Goal: Task Accomplishment & Management: Use online tool/utility

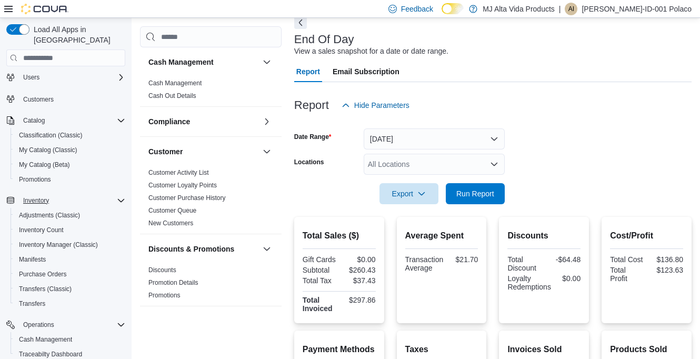
scroll to position [28, 0]
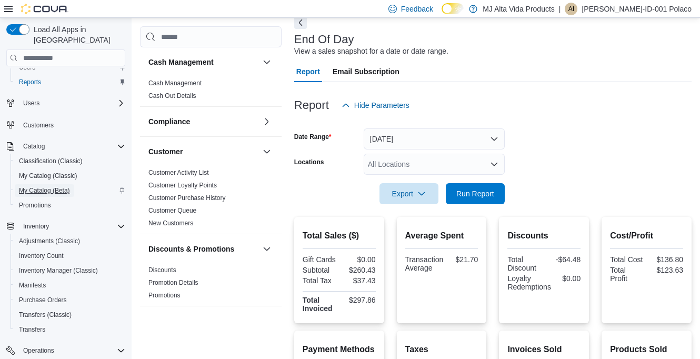
click at [43, 186] on span "My Catalog (Beta)" at bounding box center [44, 190] width 51 height 8
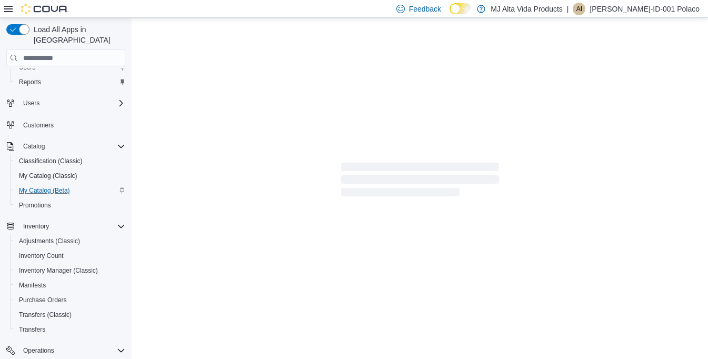
select select "**********"
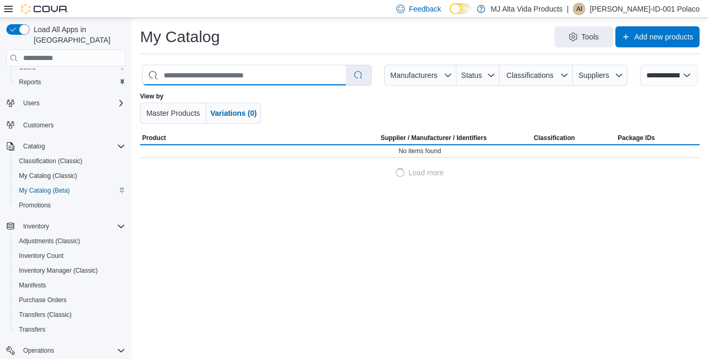
click at [284, 72] on input "search" at bounding box center [244, 75] width 203 height 20
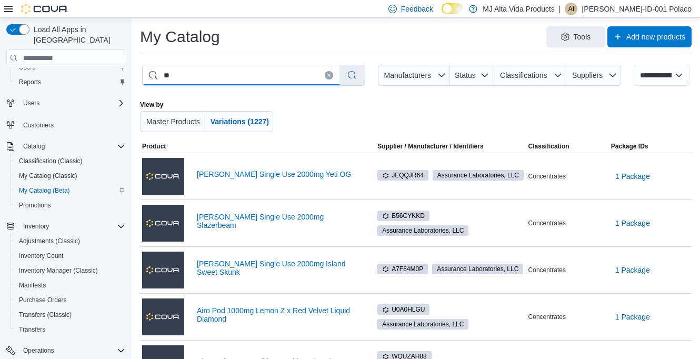
type input "***"
select select "*********"
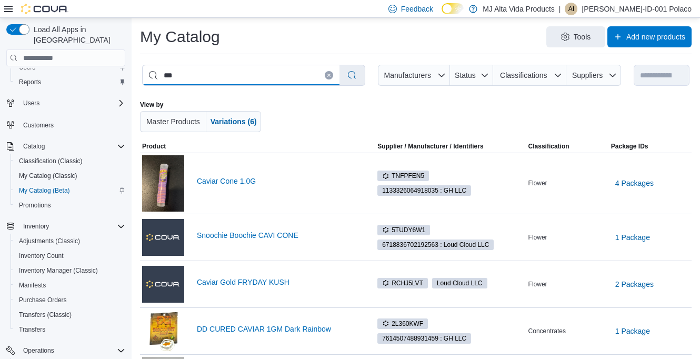
type input "***"
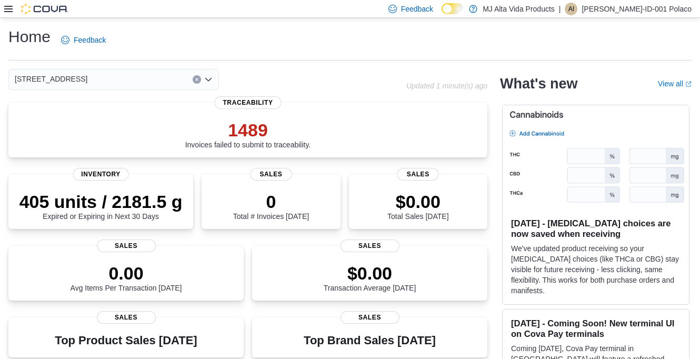
click at [8, 8] on icon at bounding box center [8, 9] width 8 height 8
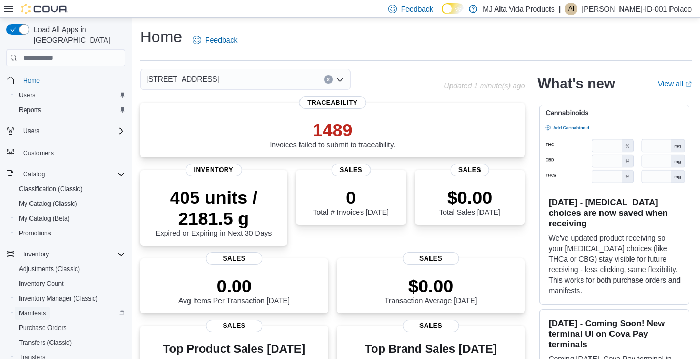
click at [41, 309] on span "Manifests" at bounding box center [32, 313] width 27 height 8
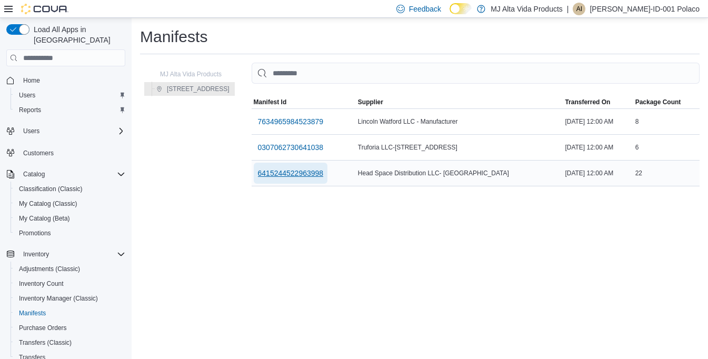
click at [324, 170] on span "6415244522963998" at bounding box center [291, 173] width 66 height 11
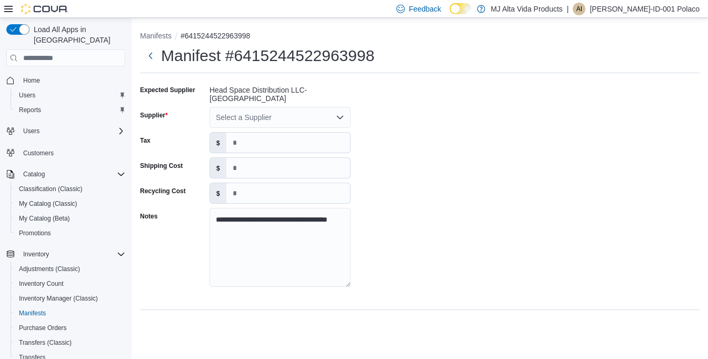
click at [341, 119] on icon "Open list of options" at bounding box center [340, 117] width 6 height 3
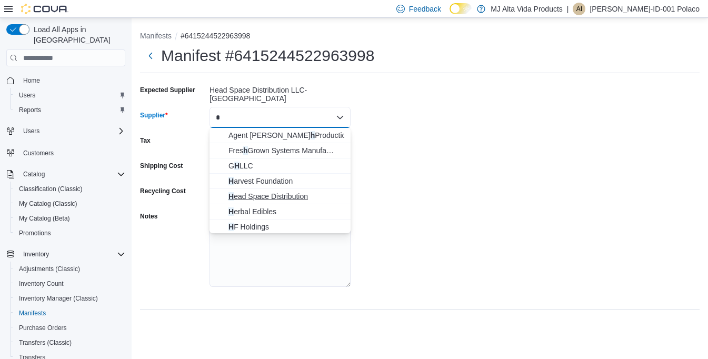
type input "*"
click at [293, 195] on span "H ead Space Distribution" at bounding box center [286, 196] width 116 height 11
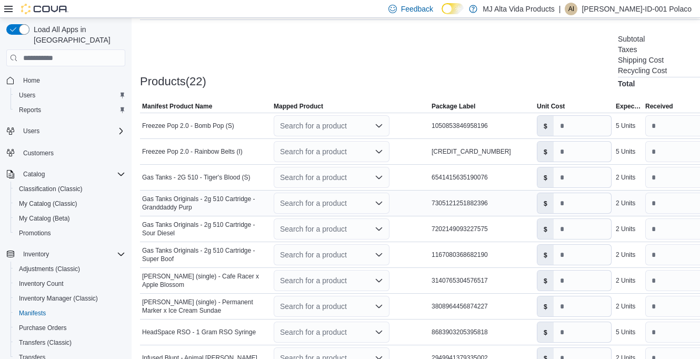
scroll to position [316, 0]
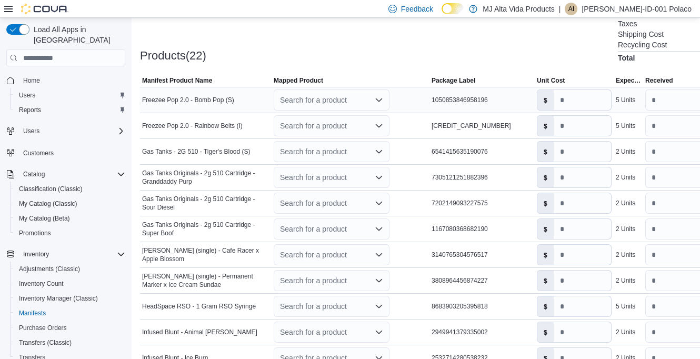
click at [378, 99] on icon "Open list of options" at bounding box center [379, 100] width 8 height 8
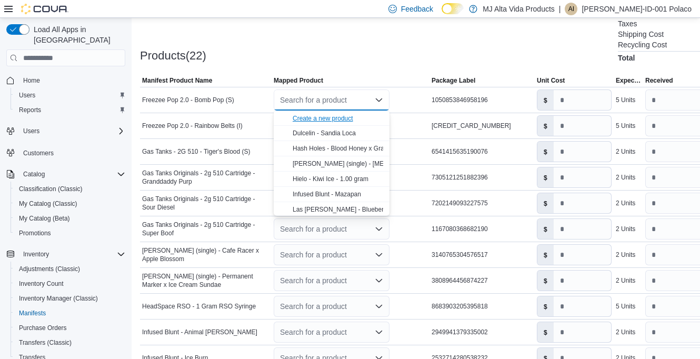
click at [344, 117] on div "Create a new product" at bounding box center [323, 118] width 61 height 8
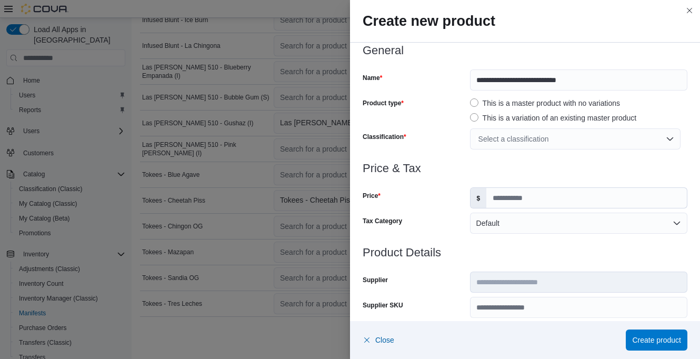
scroll to position [0, 0]
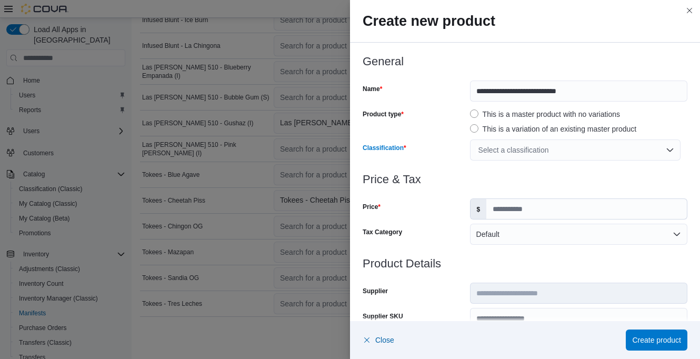
click at [553, 150] on div "Select a classification" at bounding box center [575, 150] width 211 height 21
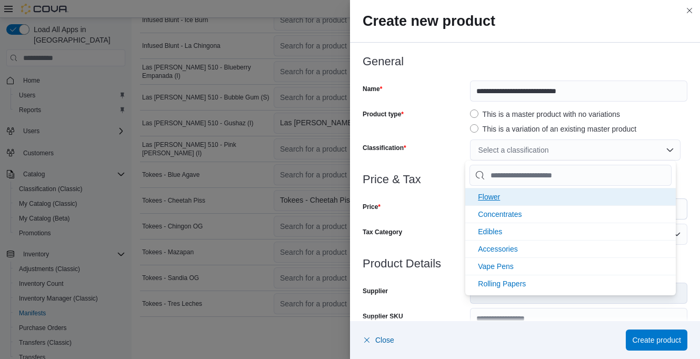
click at [494, 201] on li "Flower" at bounding box center [570, 196] width 211 height 17
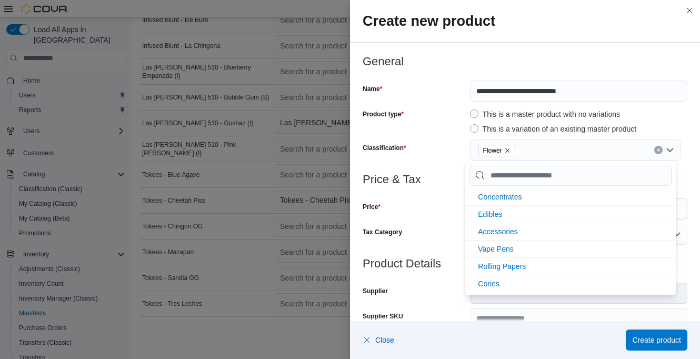
click at [455, 158] on div "Classification" at bounding box center [414, 150] width 103 height 21
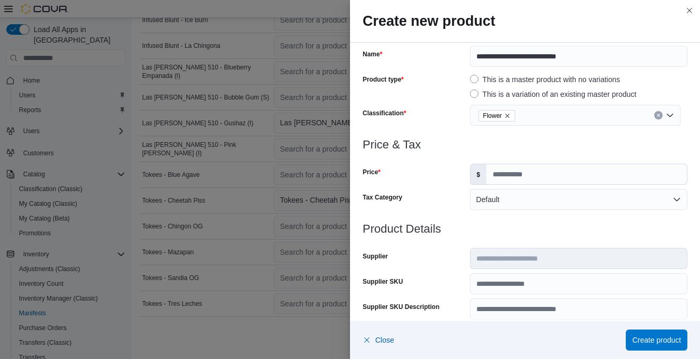
scroll to position [53, 0]
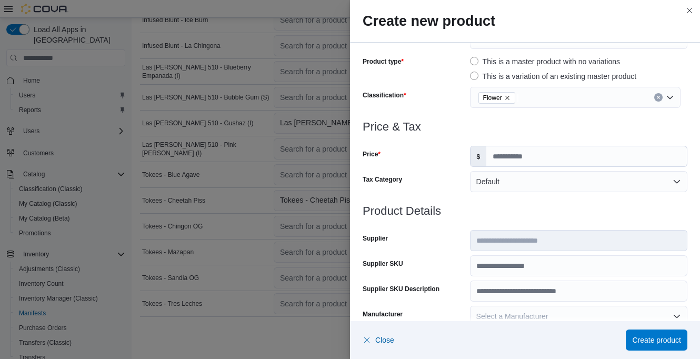
click at [571, 96] on div "Flower" at bounding box center [575, 97] width 211 height 21
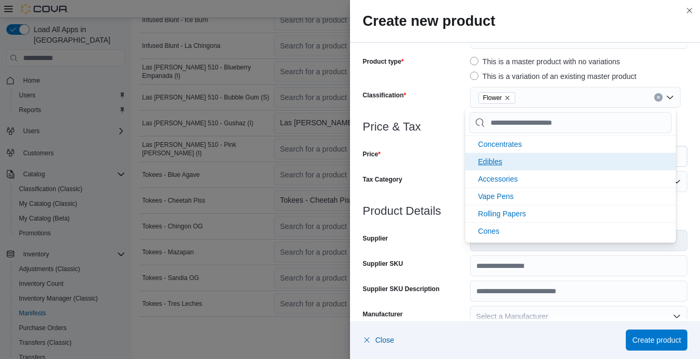
click at [520, 144] on span "Concentrates" at bounding box center [500, 144] width 44 height 8
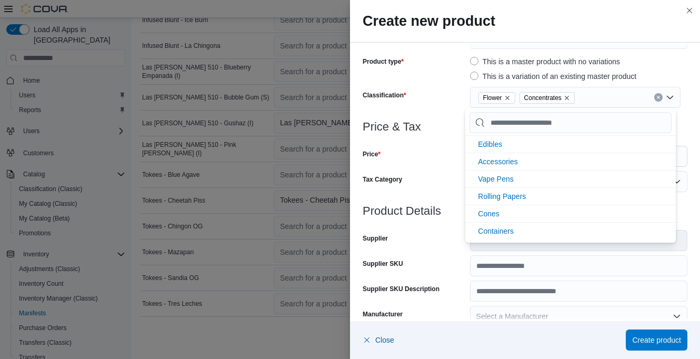
click at [459, 132] on h3 "Price & Tax" at bounding box center [525, 127] width 325 height 13
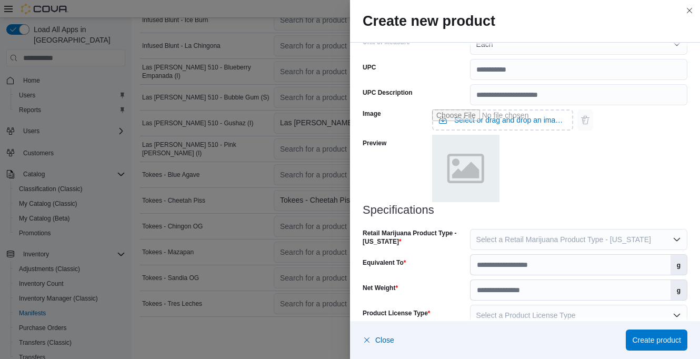
scroll to position [418, 0]
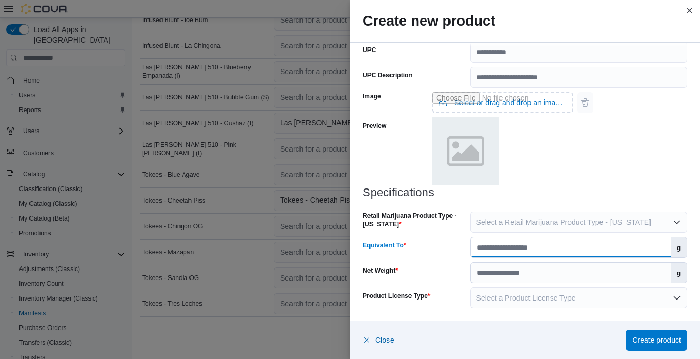
click at [493, 247] on input "Equivalent To" at bounding box center [571, 247] width 200 height 20
type input "****"
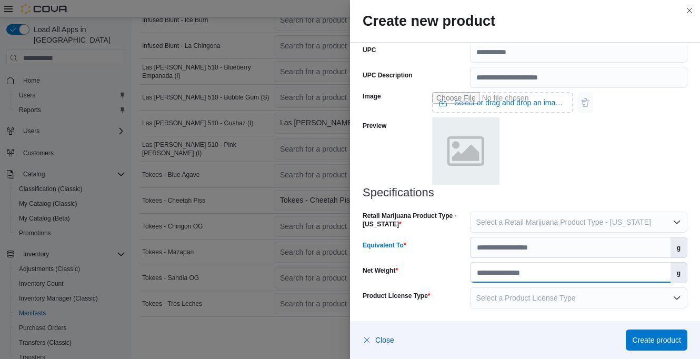
click at [497, 272] on input "Net Weight" at bounding box center [571, 273] width 200 height 20
type input "***"
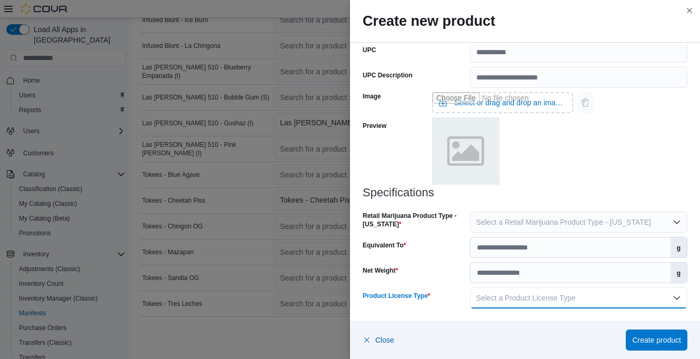
click at [478, 299] on span "Select a Product License Type" at bounding box center [525, 298] width 99 height 8
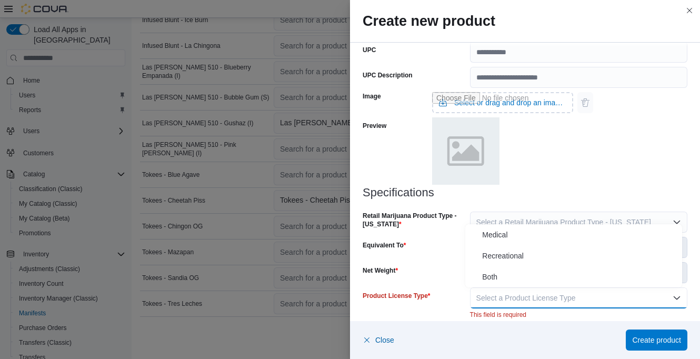
click at [444, 274] on div "Net Weight" at bounding box center [414, 272] width 103 height 21
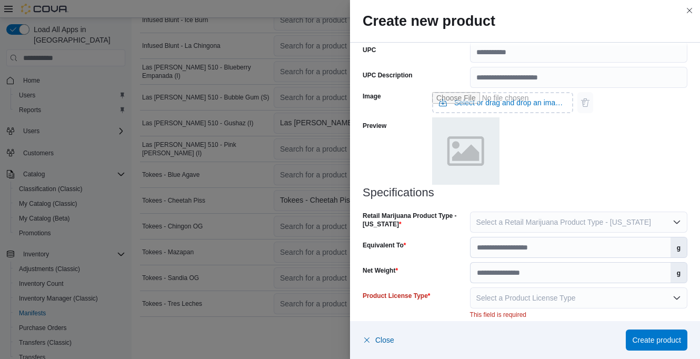
scroll to position [429, 0]
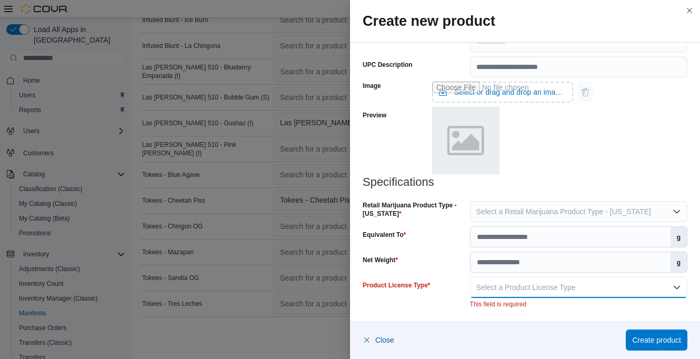
click at [476, 285] on span "Select a Product License Type" at bounding box center [525, 287] width 99 height 8
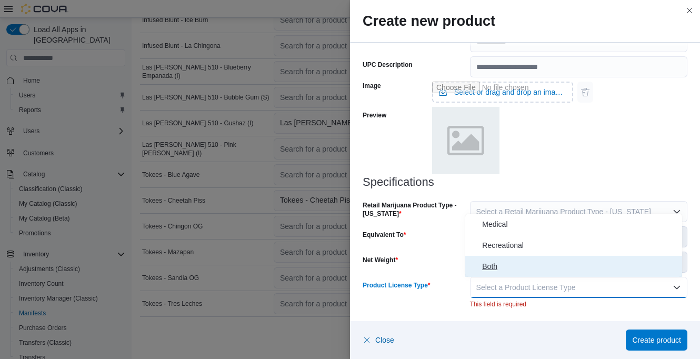
click at [485, 266] on span "Both" at bounding box center [580, 266] width 196 height 13
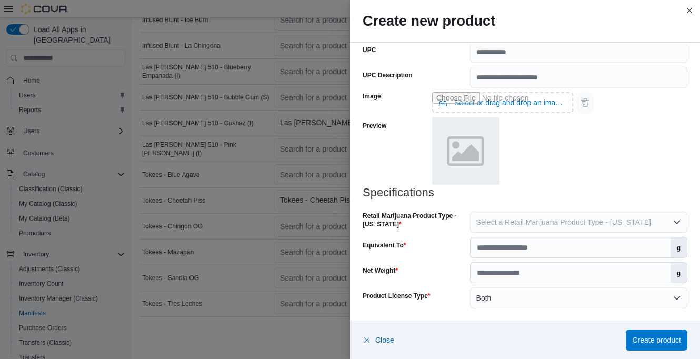
scroll to position [418, 0]
click at [451, 265] on div "Net Weight" at bounding box center [414, 272] width 103 height 21
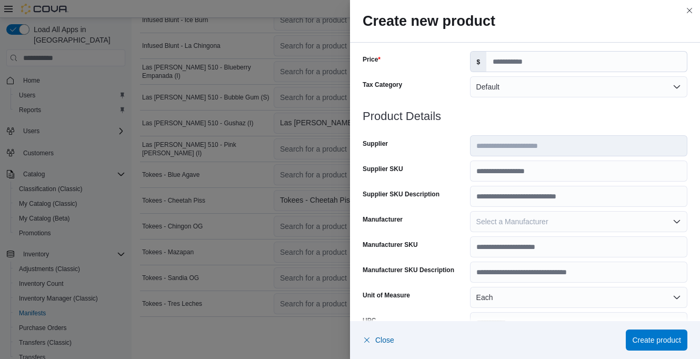
scroll to position [0, 0]
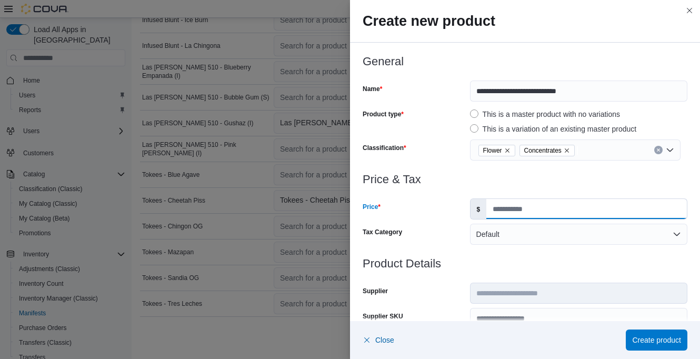
click at [531, 211] on input "Price" at bounding box center [586, 209] width 201 height 20
type input "*"
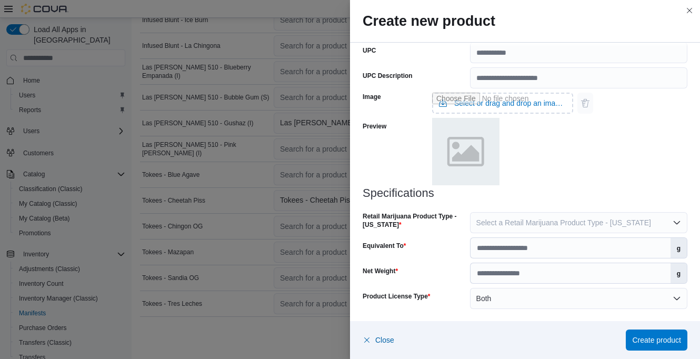
scroll to position [418, 0]
click at [647, 333] on span "Create product" at bounding box center [656, 339] width 49 height 21
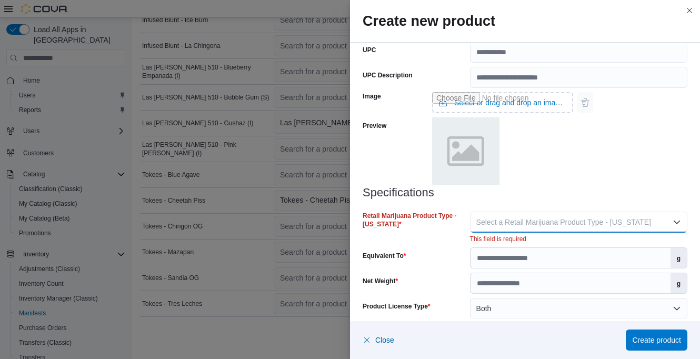
click at [508, 226] on span "Select a Retail Marijuana Product Type - [US_STATE]" at bounding box center [563, 222] width 175 height 8
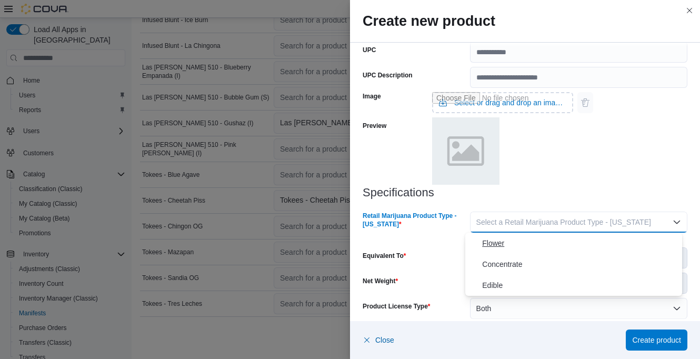
click at [500, 244] on span "Flower" at bounding box center [580, 243] width 196 height 13
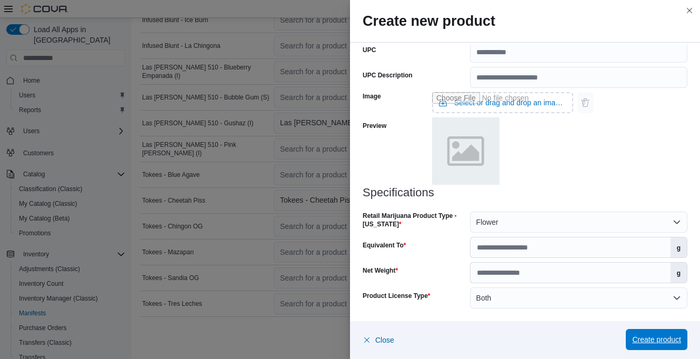
click at [662, 332] on span "Create product" at bounding box center [656, 339] width 49 height 21
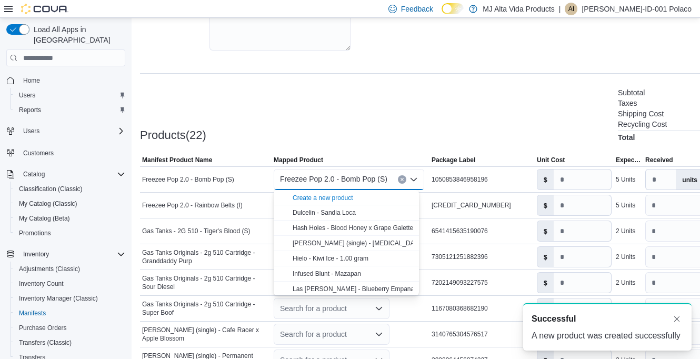
scroll to position [0, 0]
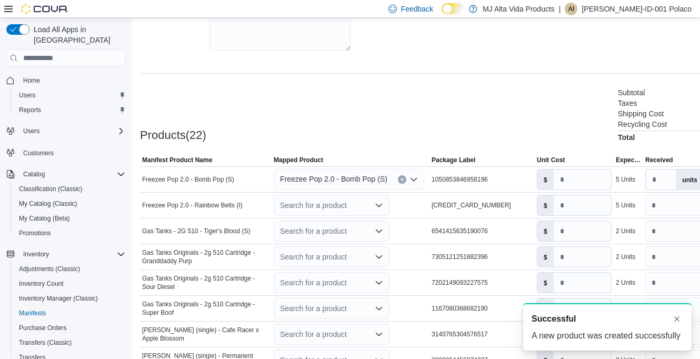
click at [519, 116] on div "Products(22) Subtotal $0.00 Taxes $0.00 Shipping Cost $0.00 Recycling Cost $0.0…" at bounding box center [458, 113] width 636 height 55
click at [569, 181] on input "number" at bounding box center [582, 180] width 57 height 20
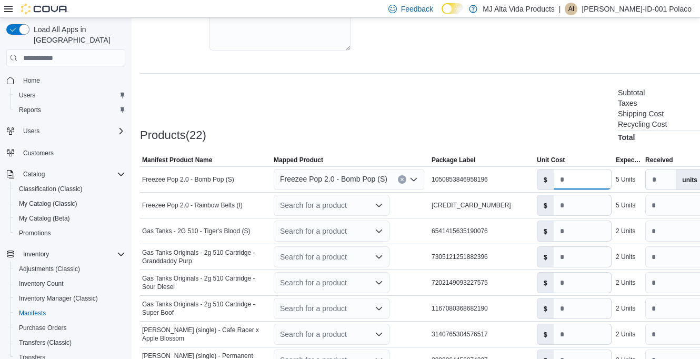
type input "****"
click at [576, 139] on div "Products(22) Subtotal $17.50 Taxes $0.00 Shipping Cost $0.00 Recycling Cost $0.…" at bounding box center [458, 113] width 636 height 55
click at [543, 113] on div "Products(22) Subtotal $17.50 Taxes $0.00 Shipping Cost $0.00 Recycling Cost $0.…" at bounding box center [458, 113] width 636 height 55
click at [689, 83] on div "**********" at bounding box center [458, 306] width 636 height 923
drag, startPoint x: 688, startPoint y: 97, endPoint x: 536, endPoint y: 118, distance: 153.5
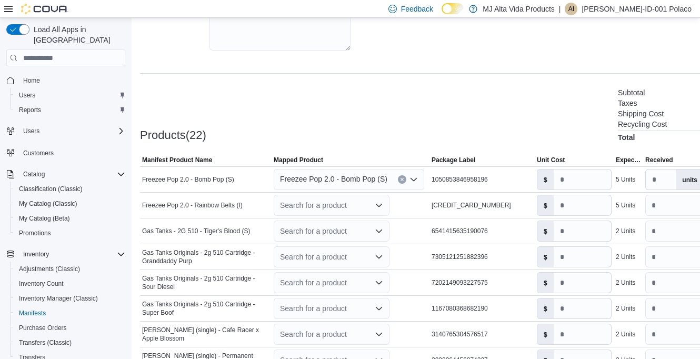
click at [536, 118] on div "Products(22) Subtotal $17.50 Taxes $0.00 Shipping Cost $0.00 Recycling Cost $0.…" at bounding box center [458, 113] width 636 height 55
drag, startPoint x: 589, startPoint y: 130, endPoint x: 520, endPoint y: 134, distance: 69.6
click at [520, 134] on div "Products(22) Subtotal $17.50 Taxes $0.00 Shipping Cost $0.00 Recycling Cost $0.…" at bounding box center [458, 113] width 636 height 55
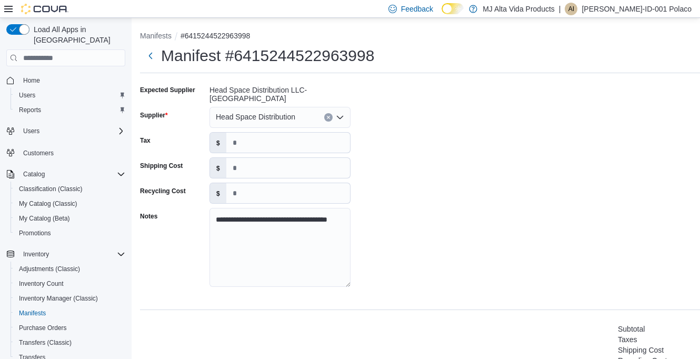
click at [590, 111] on div "**********" at bounding box center [458, 189] width 636 height 215
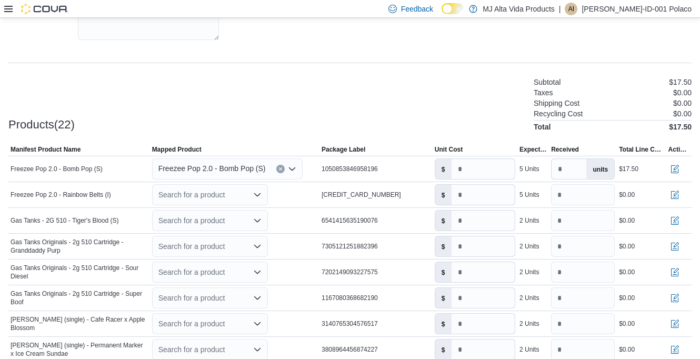
scroll to position [263, 0]
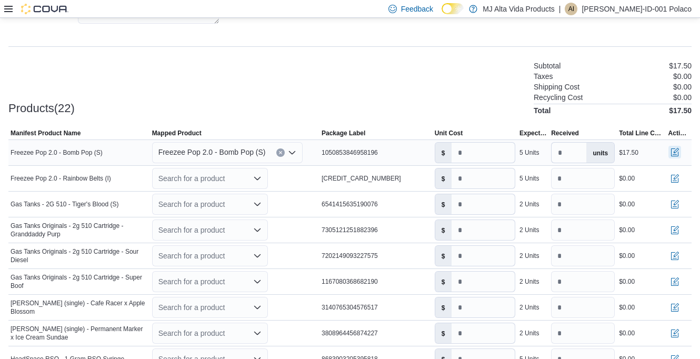
click at [681, 153] on button "button" at bounding box center [675, 152] width 13 height 13
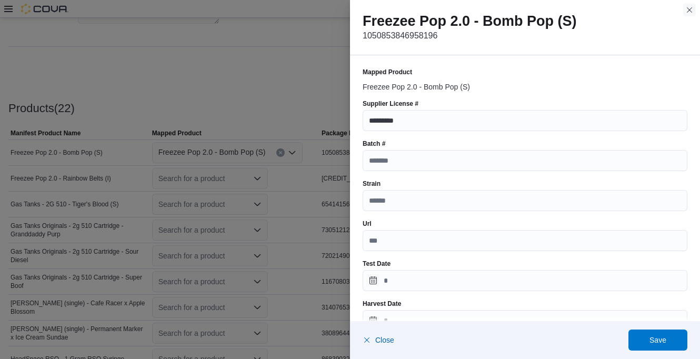
click at [689, 8] on button "Close this dialog" at bounding box center [689, 10] width 13 height 13
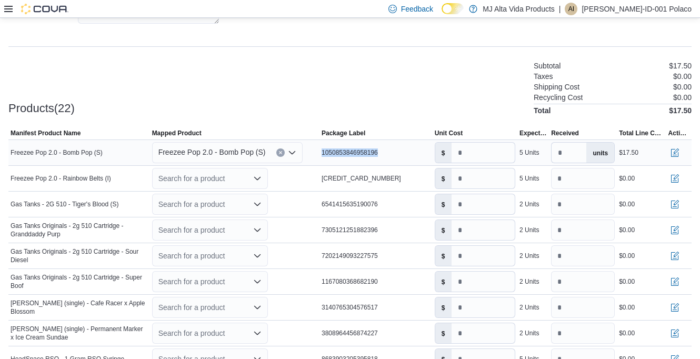
drag, startPoint x: 323, startPoint y: 153, endPoint x: 390, endPoint y: 155, distance: 66.4
click at [390, 155] on div "1050853846958196" at bounding box center [376, 152] width 113 height 13
drag, startPoint x: 390, startPoint y: 155, endPoint x: 373, endPoint y: 154, distance: 16.4
copy span "1050853846958196"
click at [681, 151] on button "button" at bounding box center [675, 152] width 13 height 13
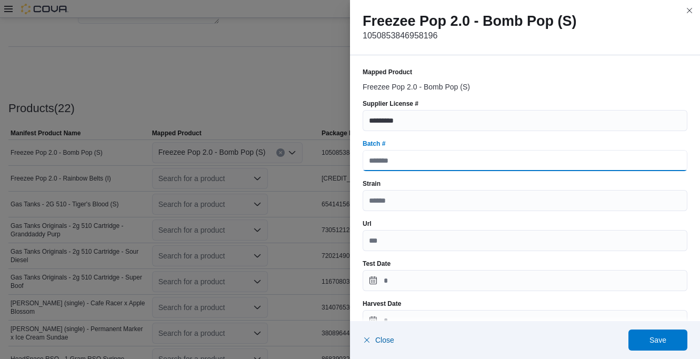
paste input "**********"
type input "**********"
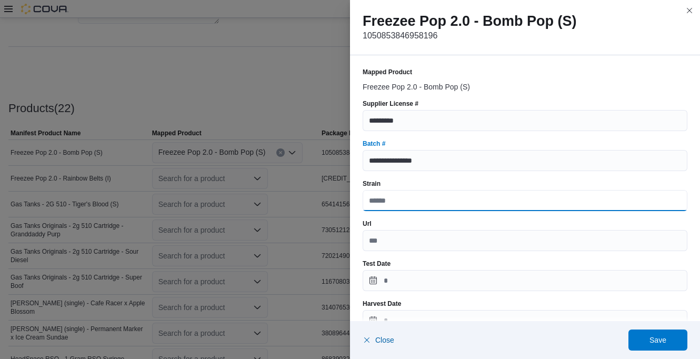
click at [435, 195] on input "Strain" at bounding box center [525, 200] width 325 height 21
type input "*****"
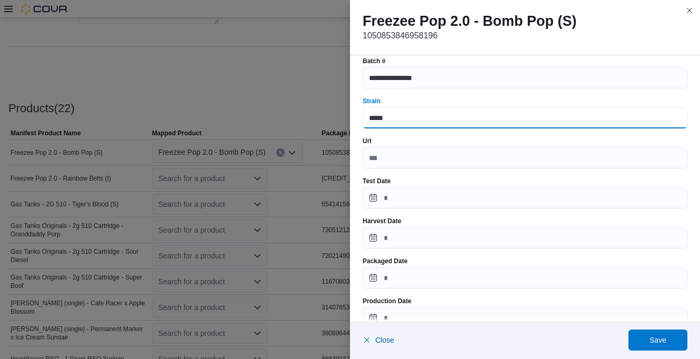
scroll to position [105, 0]
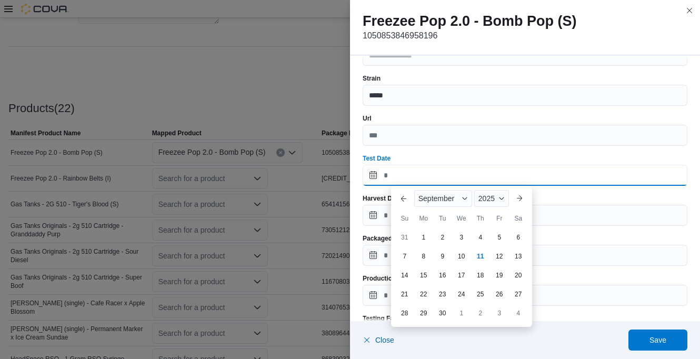
click at [401, 175] on input "Test Date" at bounding box center [525, 175] width 325 height 21
click at [434, 156] on div "Test Date" at bounding box center [525, 158] width 325 height 8
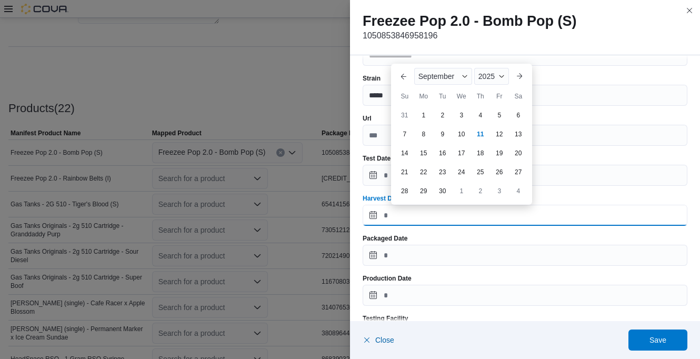
click at [425, 211] on input "Harvest Date" at bounding box center [525, 215] width 325 height 21
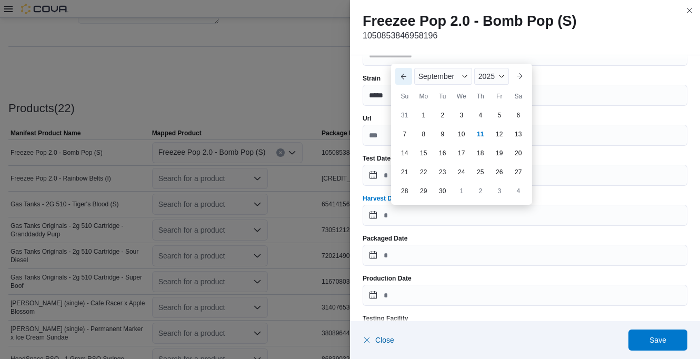
click at [402, 82] on button "Previous Month" at bounding box center [403, 76] width 17 height 17
click at [496, 154] on div "22" at bounding box center [499, 153] width 17 height 17
type input "**********"
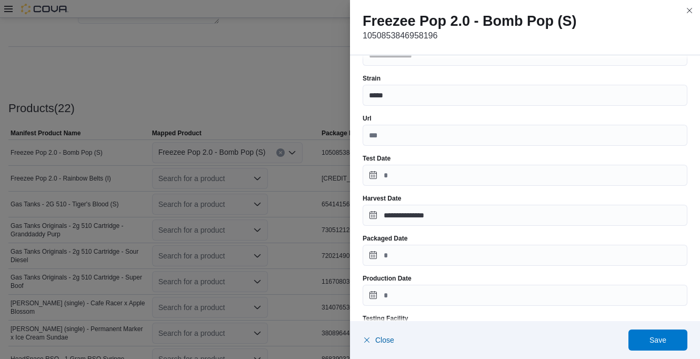
scroll to position [158, 0]
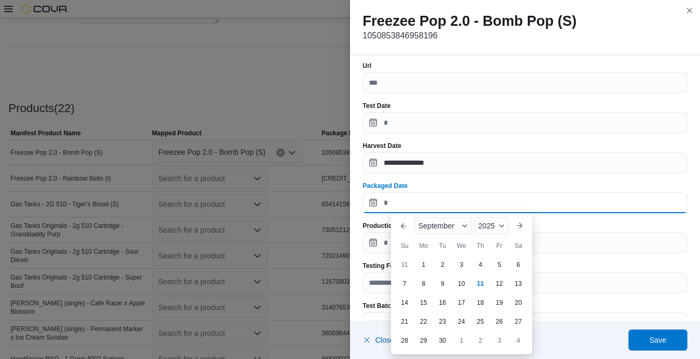
click at [443, 202] on input "Packaged Date" at bounding box center [525, 202] width 325 height 21
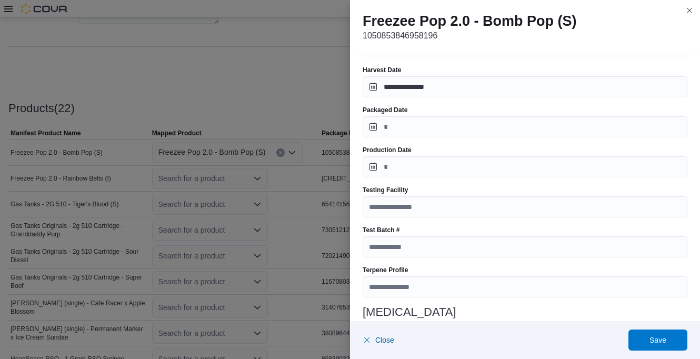
scroll to position [216, 0]
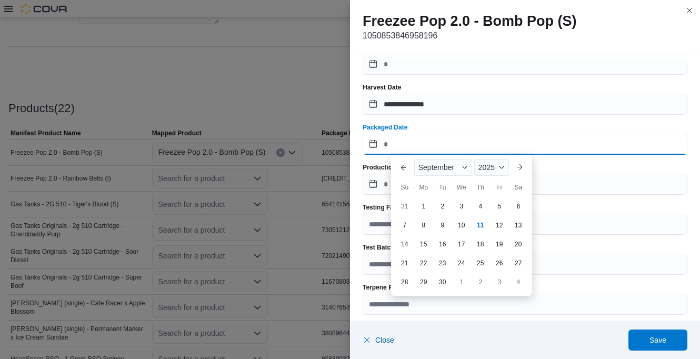
click at [416, 147] on input "Packaged Date" at bounding box center [525, 144] width 325 height 21
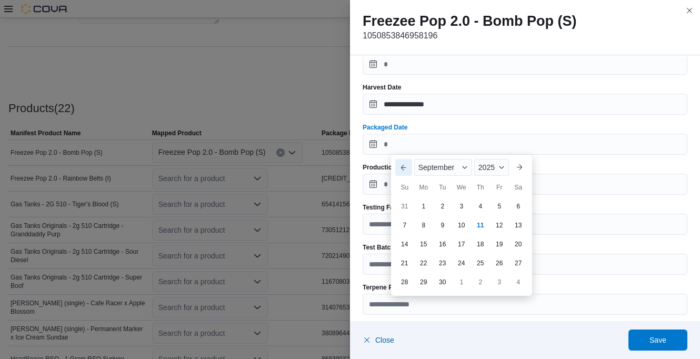
click at [401, 168] on button "Previous Month" at bounding box center [403, 167] width 17 height 17
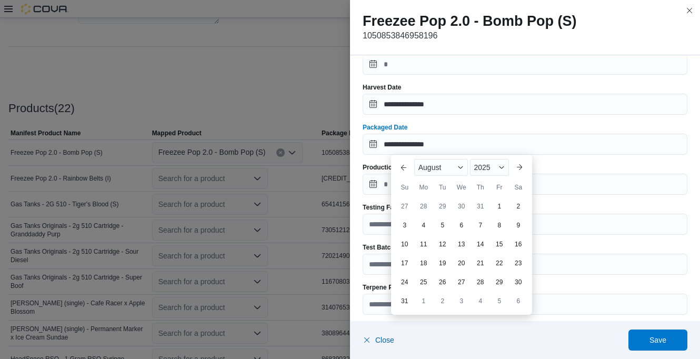
click at [497, 262] on div "22" at bounding box center [499, 263] width 17 height 17
type input "**********"
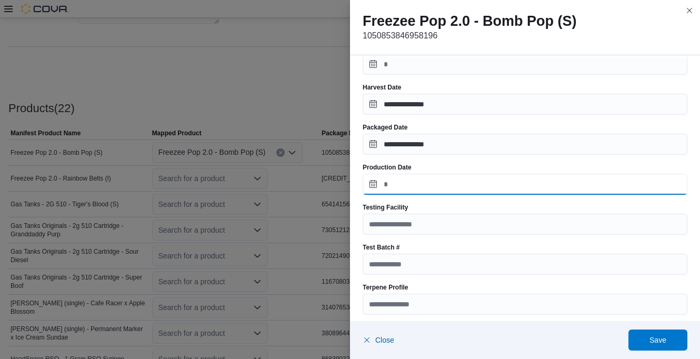
click at [409, 187] on input "Production Date" at bounding box center [525, 184] width 325 height 21
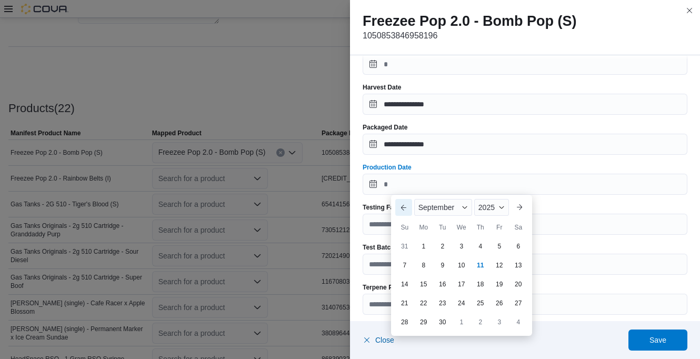
click at [406, 207] on button "Previous Month" at bounding box center [403, 207] width 17 height 17
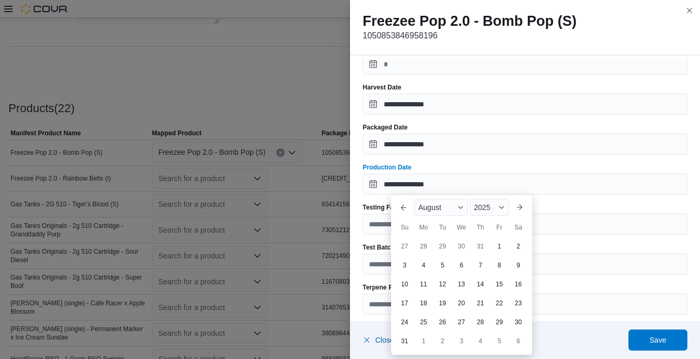
click at [499, 303] on div "22" at bounding box center [499, 303] width 17 height 17
type input "**********"
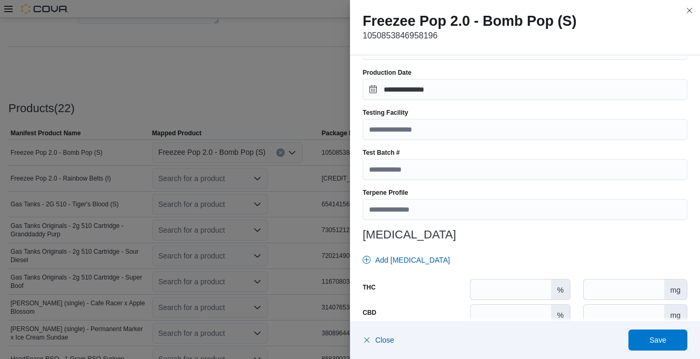
scroll to position [322, 0]
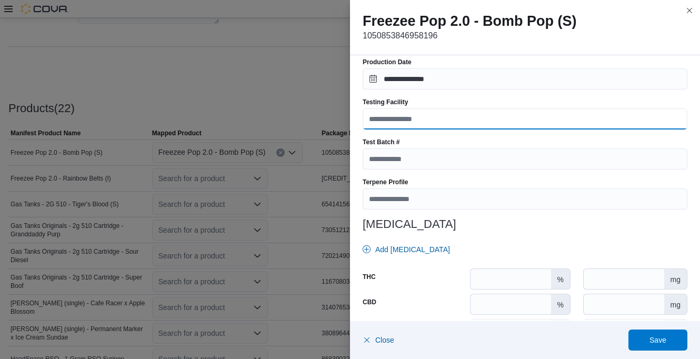
click at [433, 120] on input "Testing Facility" at bounding box center [525, 118] width 325 height 21
type input "**********"
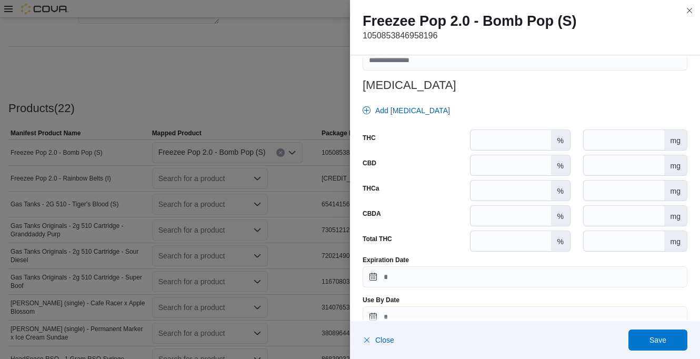
scroll to position [480, 0]
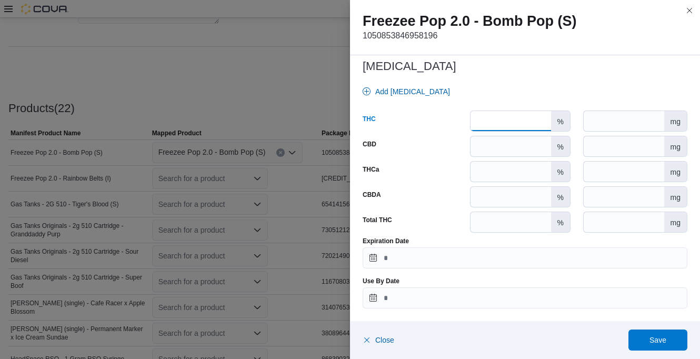
click at [506, 125] on input "*****" at bounding box center [511, 121] width 81 height 20
type input "*"
type input "*****"
click at [503, 150] on input "****" at bounding box center [511, 146] width 81 height 20
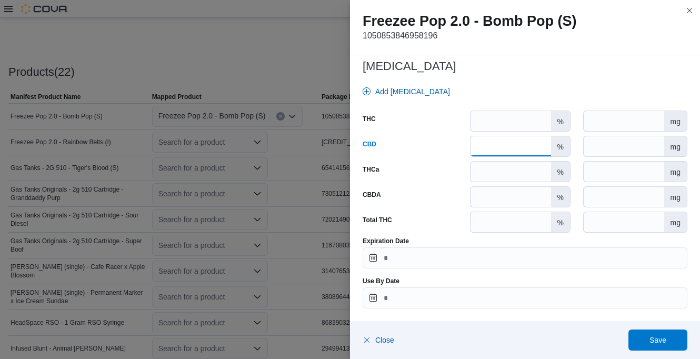
scroll to position [316, 0]
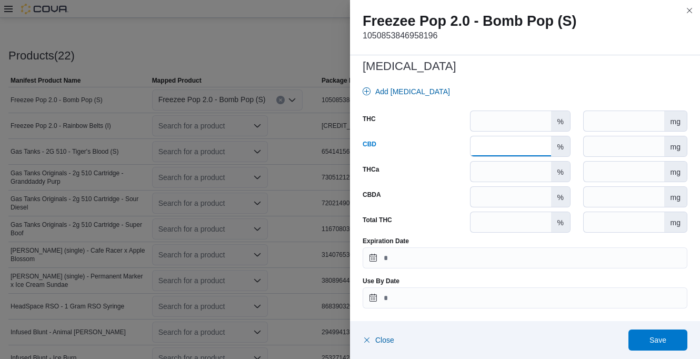
type input "****"
click at [450, 257] on input "Expiration Date" at bounding box center [525, 257] width 325 height 21
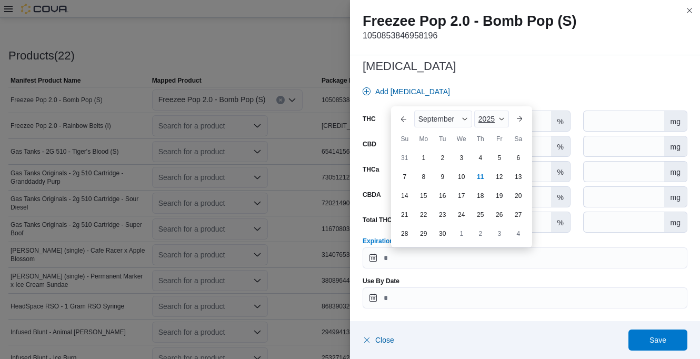
click at [504, 118] on span "Button. Open the year selector. 2025 is currently selected." at bounding box center [502, 119] width 6 height 6
click at [496, 199] on div "2026" at bounding box center [500, 200] width 48 height 13
click at [407, 119] on button "Previous Month" at bounding box center [403, 119] width 17 height 17
click at [513, 198] on div "22" at bounding box center [518, 195] width 18 height 18
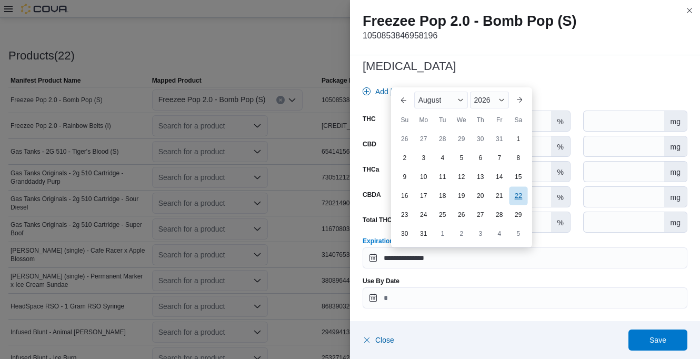
type input "**********"
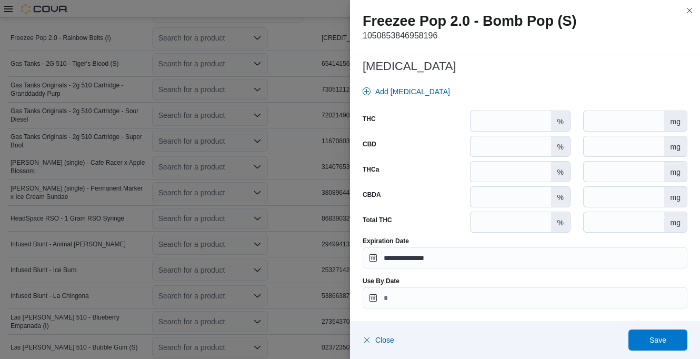
scroll to position [421, 0]
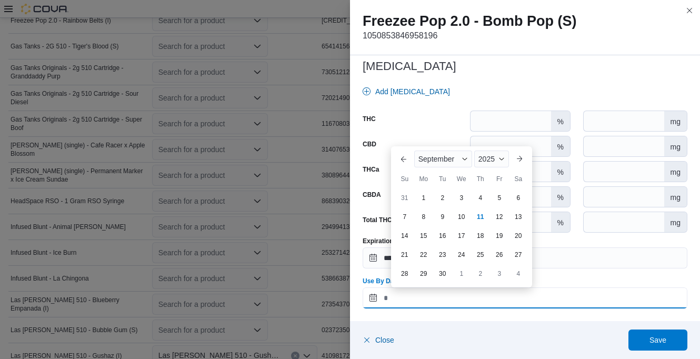
click at [446, 300] on input "Use By Date" at bounding box center [525, 297] width 325 height 21
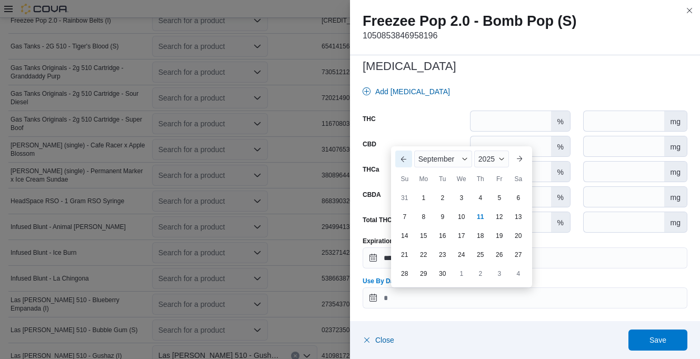
click at [406, 156] on button "Previous Month" at bounding box center [403, 159] width 17 height 17
click at [502, 136] on div "2025" at bounding box center [489, 140] width 39 height 17
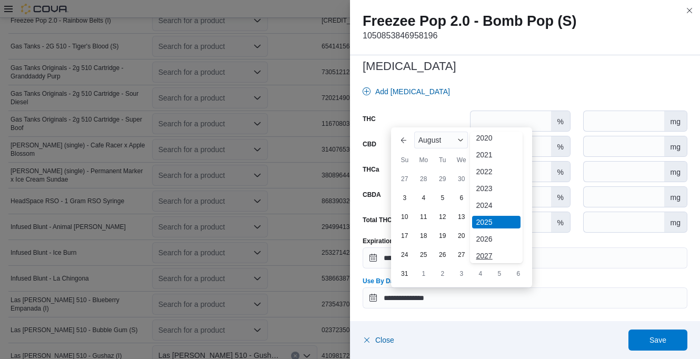
scroll to position [56, 0]
click at [491, 222] on div "2026" at bounding box center [496, 221] width 48 height 13
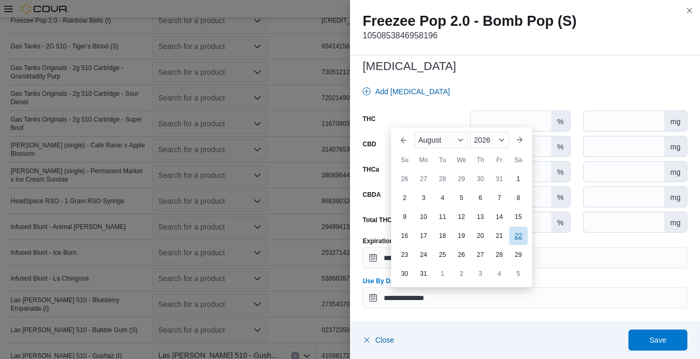
click at [517, 235] on div "22" at bounding box center [518, 235] width 18 height 18
type input "**********"
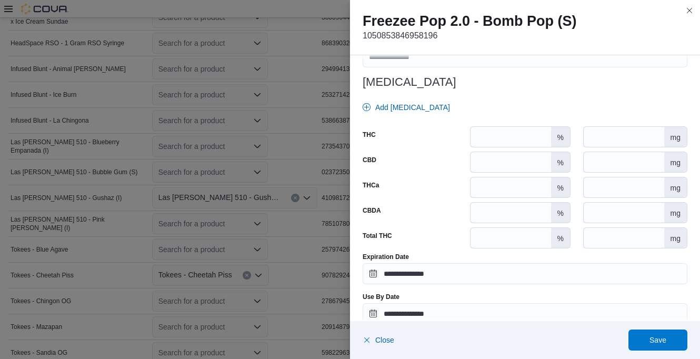
scroll to position [480, 0]
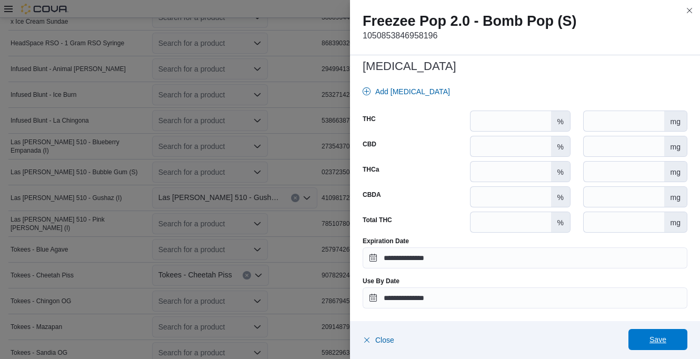
click at [667, 336] on span "Save" at bounding box center [658, 339] width 46 height 21
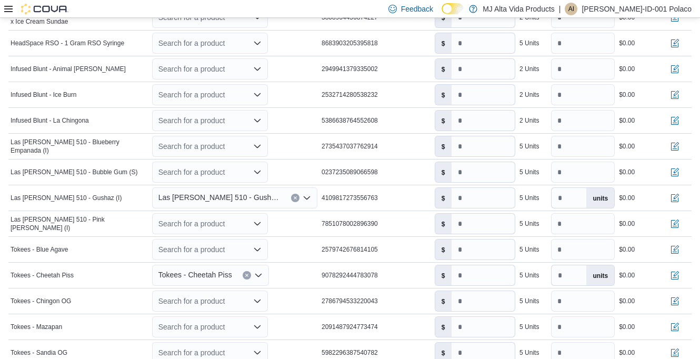
scroll to position [236, 0]
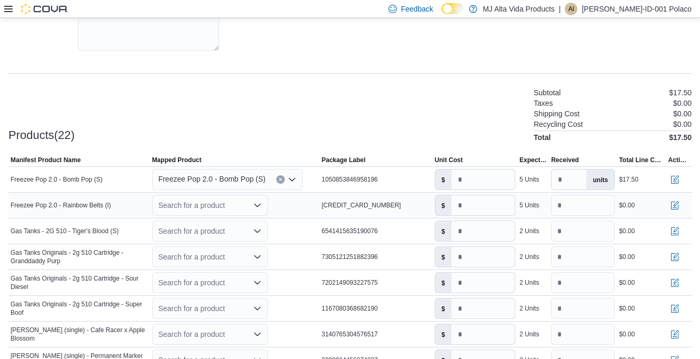
click at [259, 207] on icon "Open list of options" at bounding box center [257, 205] width 6 height 3
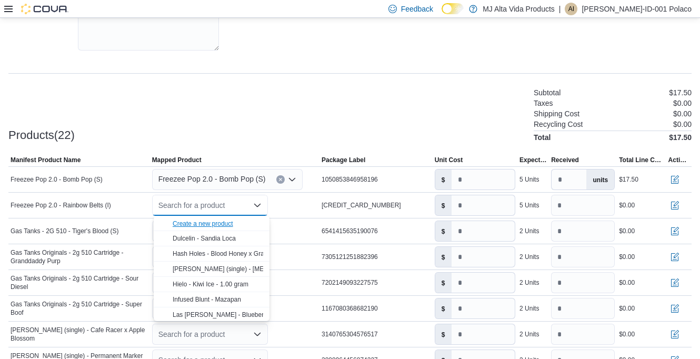
click at [229, 223] on div "Create a new product" at bounding box center [203, 224] width 61 height 8
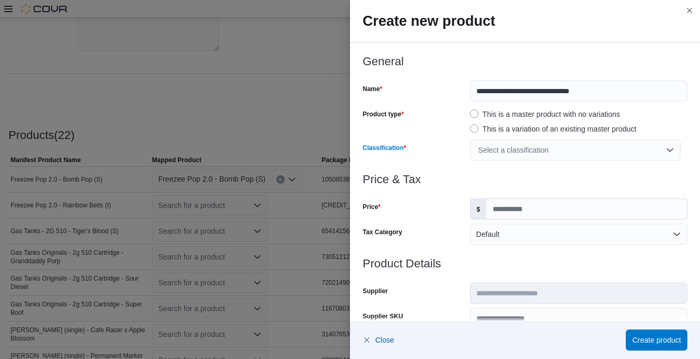
click at [536, 149] on div "Select a classification" at bounding box center [575, 150] width 211 height 21
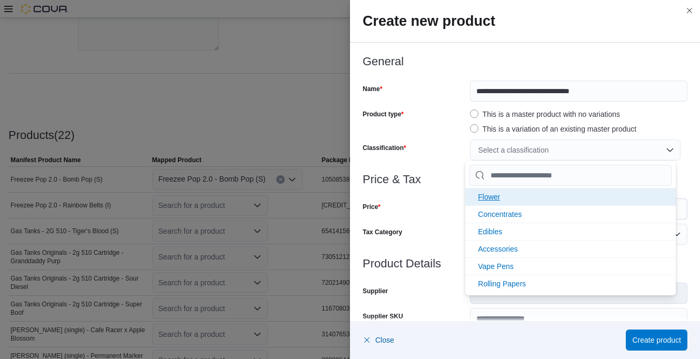
click at [495, 195] on span "Flower" at bounding box center [489, 197] width 22 height 8
click at [509, 196] on span "Concentrates" at bounding box center [500, 197] width 44 height 8
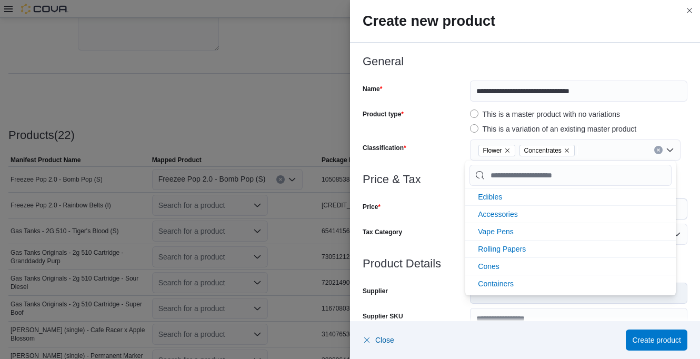
click at [455, 153] on div "Classification" at bounding box center [414, 150] width 103 height 21
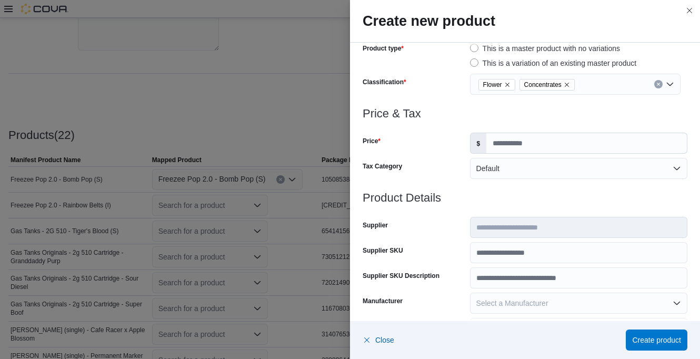
scroll to position [105, 0]
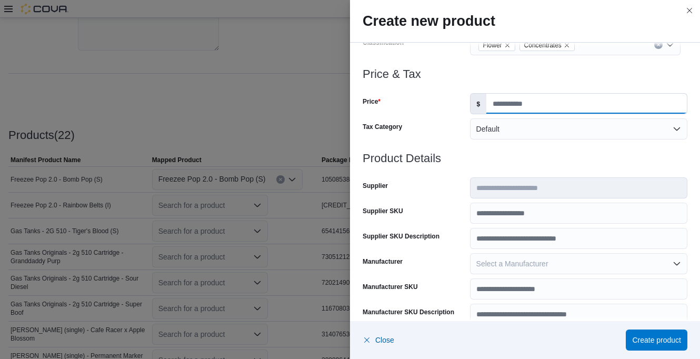
click at [502, 105] on input "Price" at bounding box center [586, 104] width 201 height 20
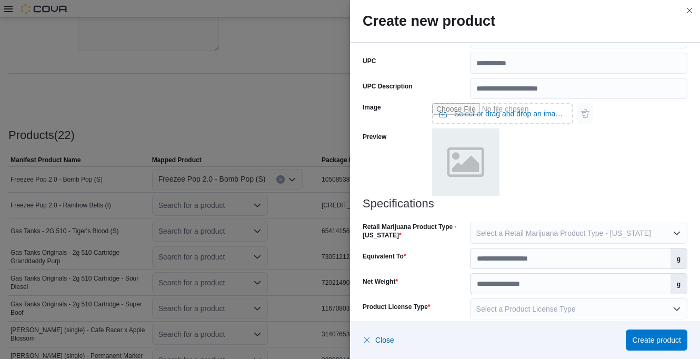
scroll to position [418, 0]
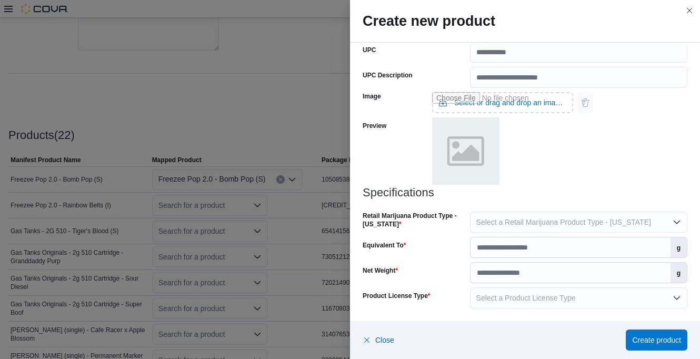
type input "*"
click at [501, 226] on span "Select a Retail Marijuana Product Type - [US_STATE]" at bounding box center [563, 222] width 175 height 8
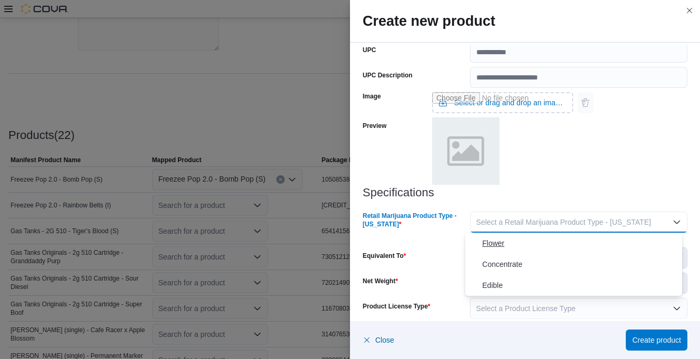
click at [495, 242] on span "Flower" at bounding box center [580, 243] width 196 height 13
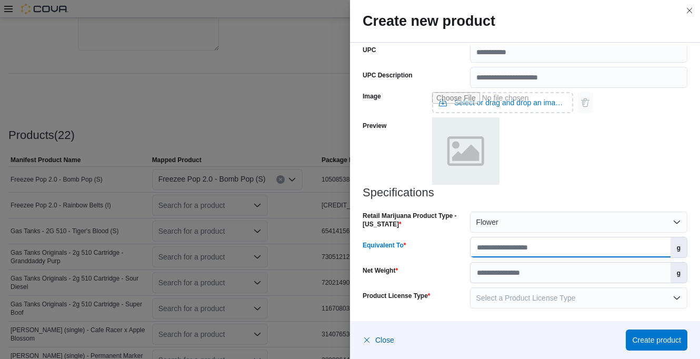
click at [503, 246] on input "Equivalent To" at bounding box center [571, 247] width 200 height 20
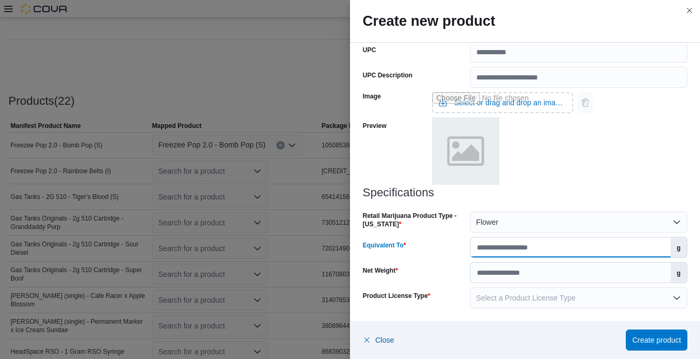
scroll to position [289, 0]
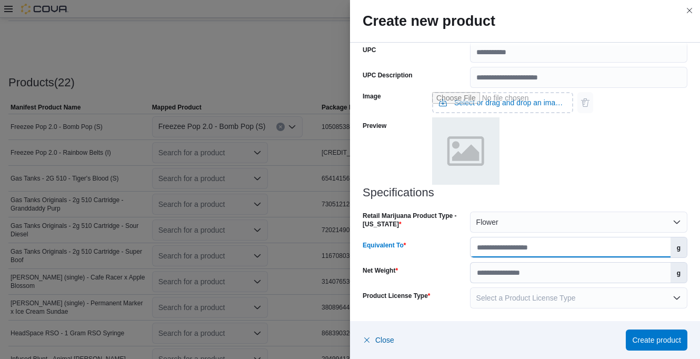
type input "****"
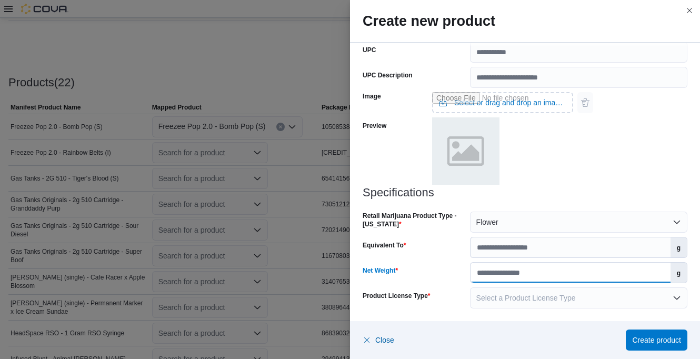
click at [533, 271] on input "Net Weight" at bounding box center [571, 273] width 200 height 20
type input "***"
click at [553, 182] on div at bounding box center [502, 151] width 141 height 69
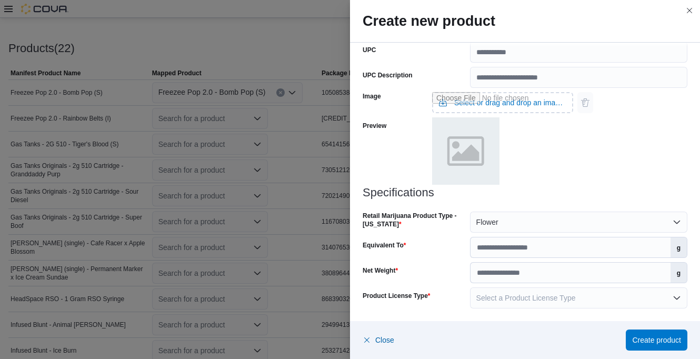
scroll to position [342, 0]
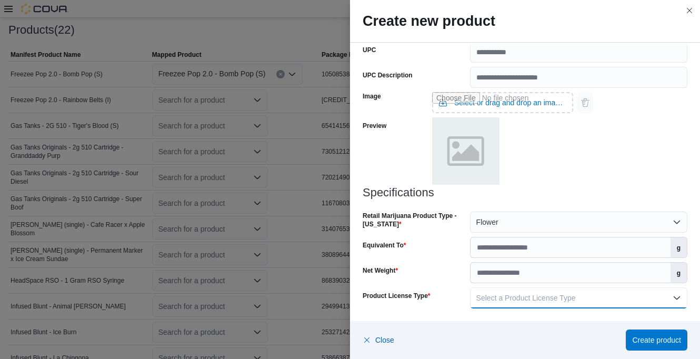
click at [531, 296] on span "Select a Product License Type" at bounding box center [525, 298] width 99 height 8
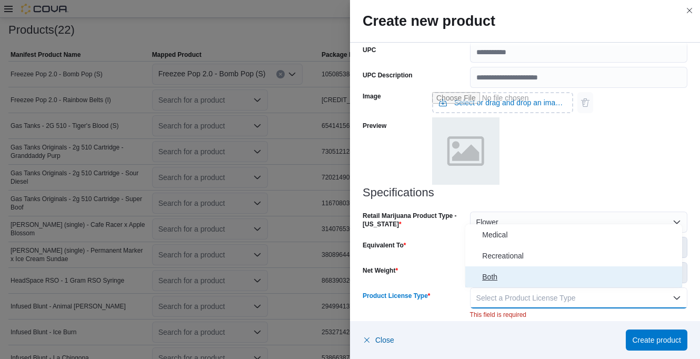
click at [496, 276] on span "Both" at bounding box center [580, 277] width 196 height 13
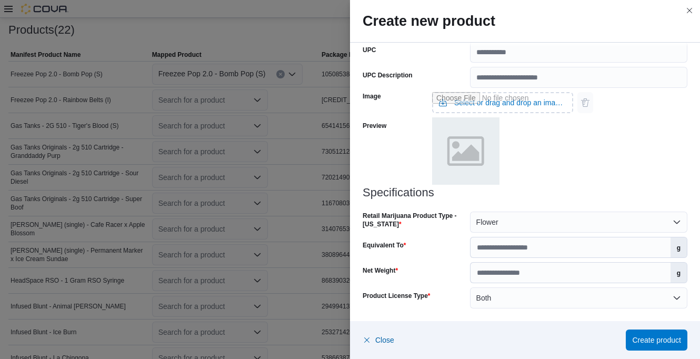
click at [577, 173] on div "Image Select or drag and drop an image file Preview" at bounding box center [525, 137] width 325 height 98
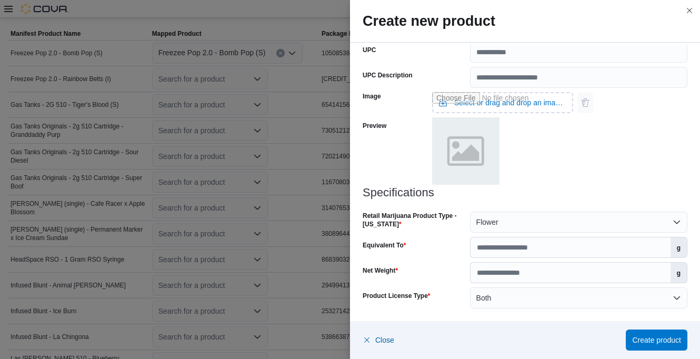
scroll to position [394, 0]
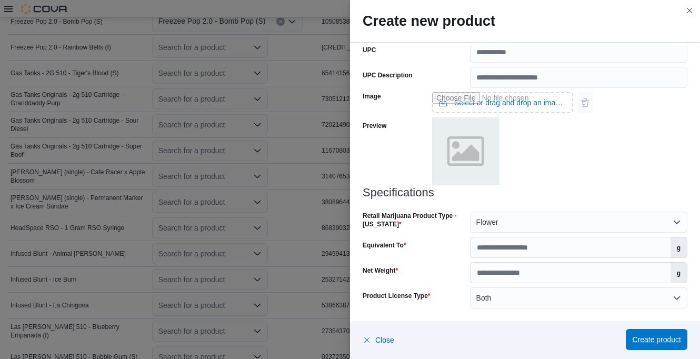
click at [660, 332] on span "Create product" at bounding box center [656, 339] width 49 height 21
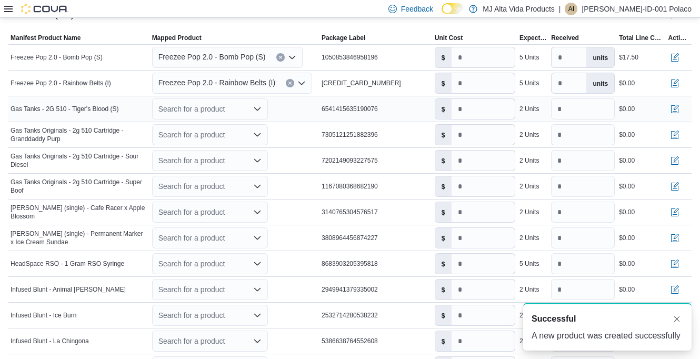
scroll to position [342, 0]
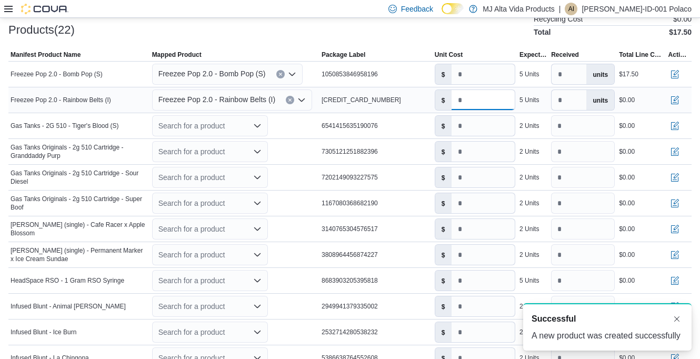
click at [485, 98] on input "number" at bounding box center [483, 100] width 63 height 20
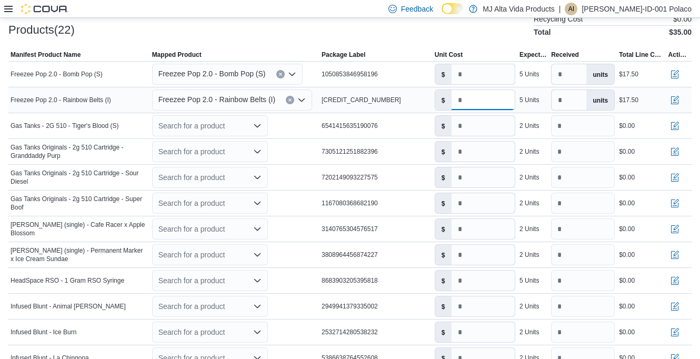
type input "****"
click at [681, 98] on button "button" at bounding box center [675, 99] width 13 height 13
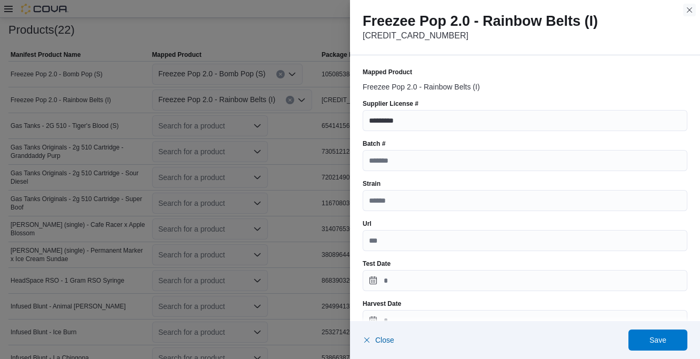
drag, startPoint x: 689, startPoint y: 9, endPoint x: 515, endPoint y: 74, distance: 185.1
click at [688, 9] on button "Close this dialog" at bounding box center [689, 10] width 13 height 13
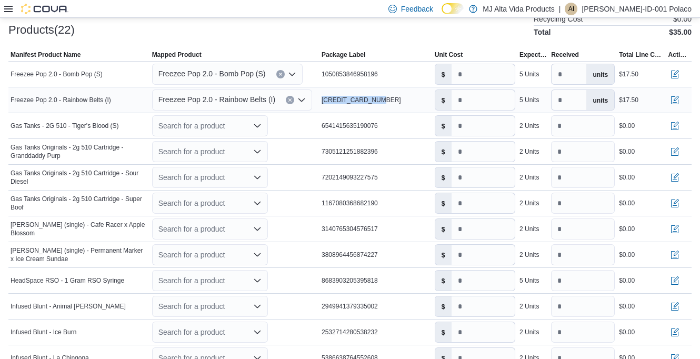
drag, startPoint x: 323, startPoint y: 102, endPoint x: 405, endPoint y: 92, distance: 82.8
click at [405, 92] on td "Package Label [CREDIT_CARD_NUMBER]" at bounding box center [376, 100] width 113 height 26
drag, startPoint x: 405, startPoint y: 92, endPoint x: 365, endPoint y: 99, distance: 40.3
copy span "[CREDIT_CARD_NUMBER]"
click at [681, 97] on button "button" at bounding box center [675, 99] width 13 height 13
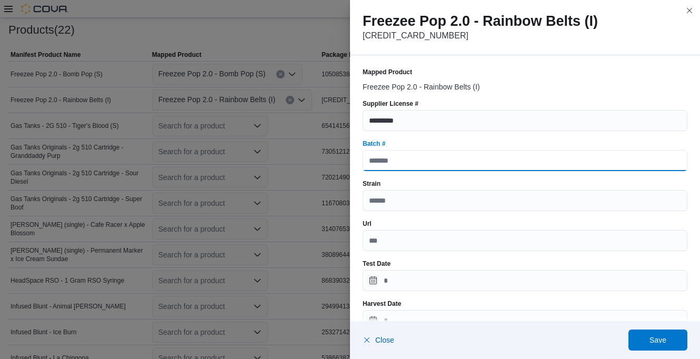
paste input "**********"
type input "**********"
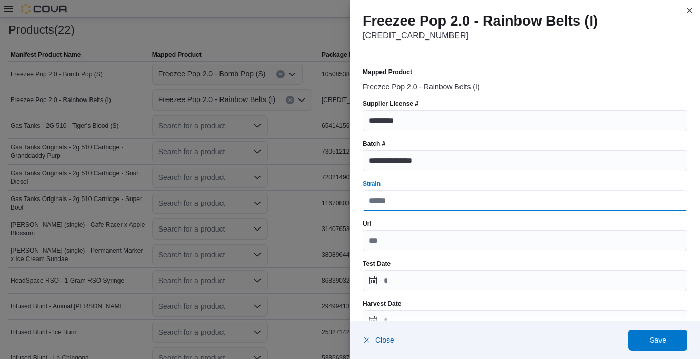
click at [391, 202] on input "Strain" at bounding box center [525, 200] width 325 height 21
type input "*****"
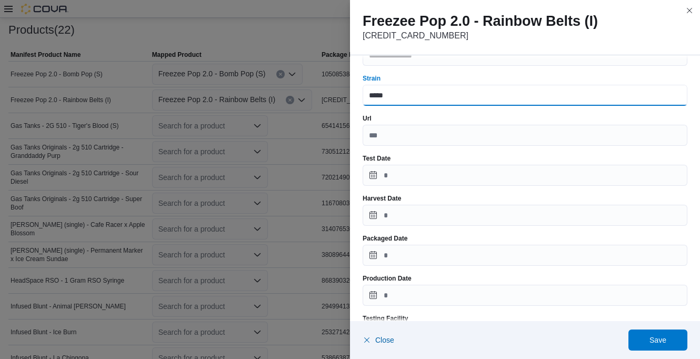
scroll to position [158, 0]
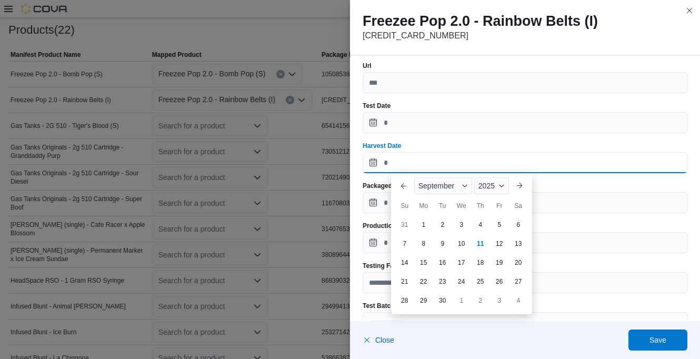
click at [403, 160] on input "Harvest Date" at bounding box center [525, 162] width 325 height 21
type input "**********"
click at [453, 135] on div "**********" at bounding box center [525, 270] width 325 height 720
click at [420, 157] on input "Harvest Date" at bounding box center [525, 162] width 325 height 21
type input "**********"
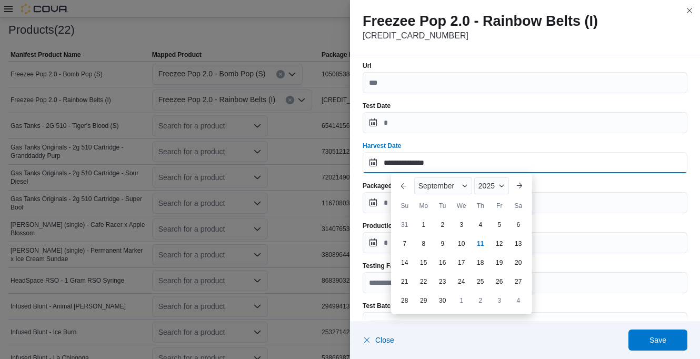
click at [511, 162] on input "**********" at bounding box center [525, 162] width 325 height 21
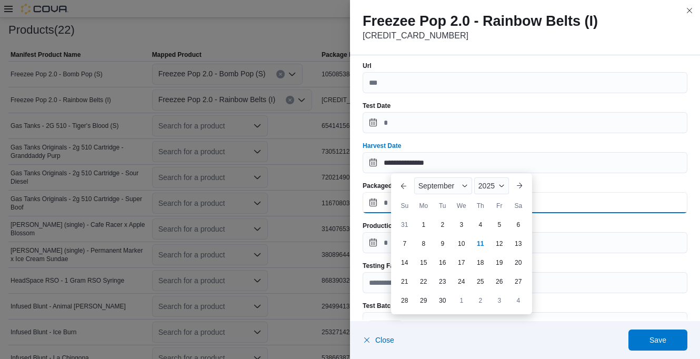
click at [553, 202] on input "Packaged Date" at bounding box center [525, 202] width 325 height 21
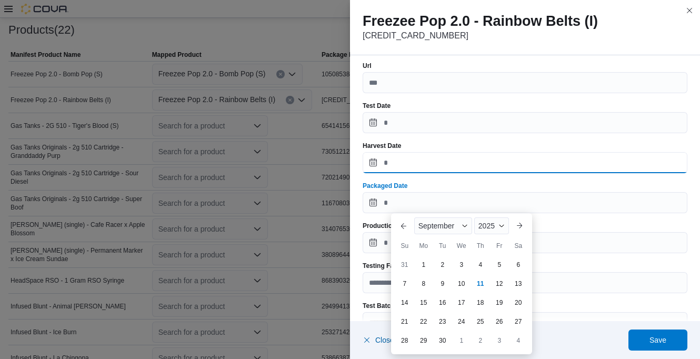
click at [454, 164] on input "Harvest Date" at bounding box center [525, 162] width 325 height 21
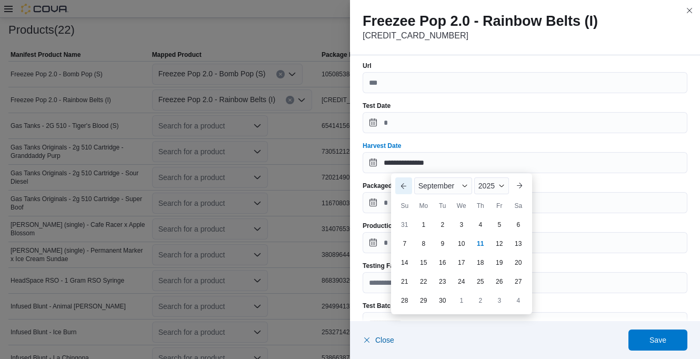
click at [405, 183] on button "Previous Month" at bounding box center [403, 185] width 17 height 17
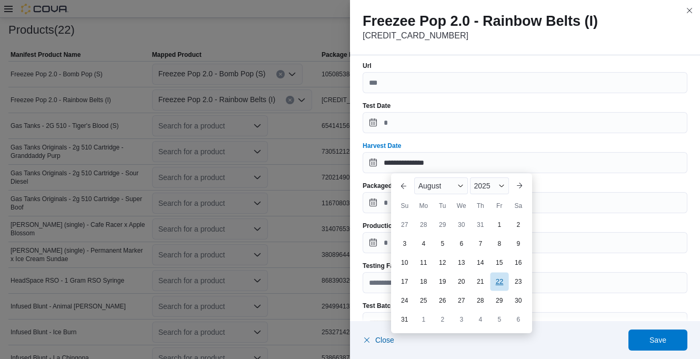
click at [499, 281] on div "22" at bounding box center [499, 281] width 18 height 18
type input "**********"
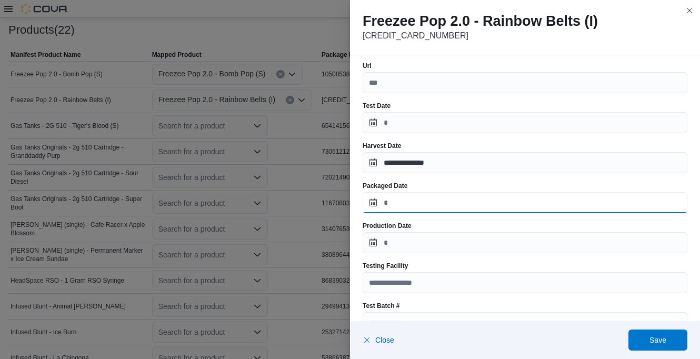
click at [453, 203] on input "Packaged Date" at bounding box center [525, 202] width 325 height 21
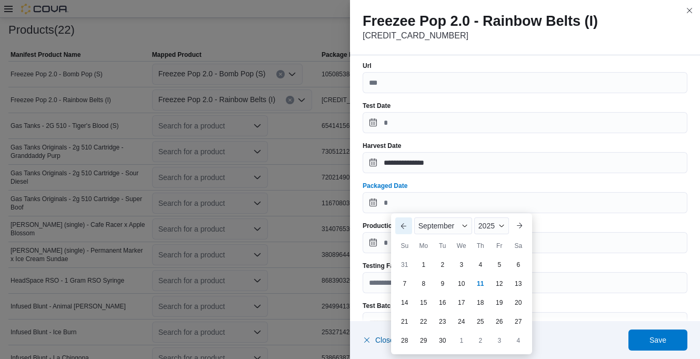
click at [405, 224] on button "Previous Month" at bounding box center [403, 225] width 17 height 17
click at [500, 317] on div "22" at bounding box center [499, 321] width 17 height 17
type input "**********"
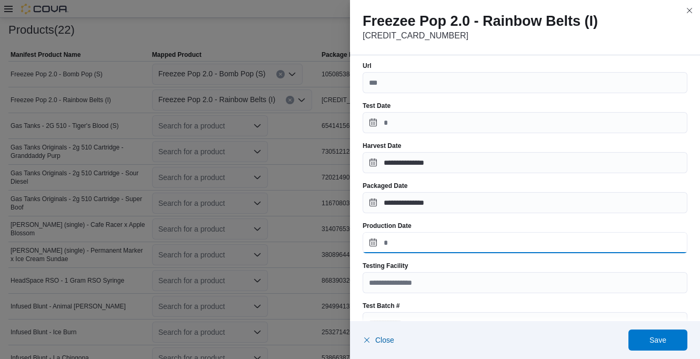
click at [439, 235] on input "Production Date" at bounding box center [525, 242] width 325 height 21
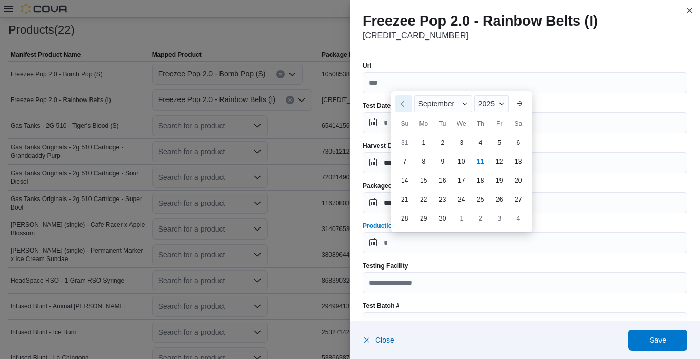
click at [399, 106] on button "Previous Month" at bounding box center [403, 103] width 17 height 17
click at [501, 179] on div "22" at bounding box center [499, 180] width 18 height 18
type input "**********"
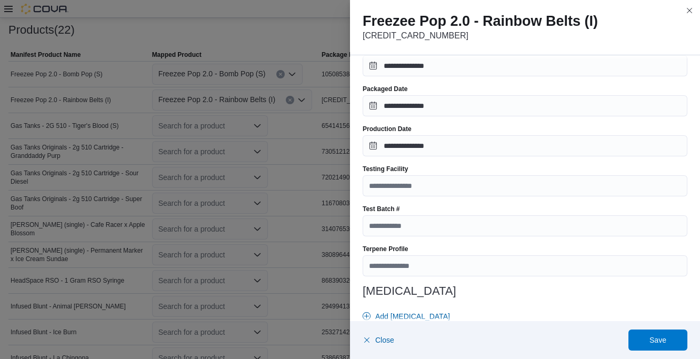
scroll to position [263, 0]
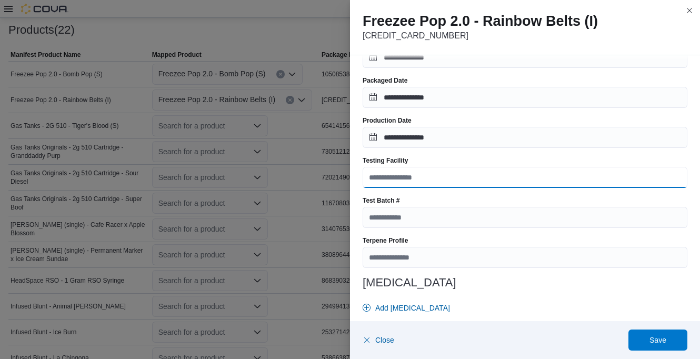
click at [419, 173] on input "Testing Facility" at bounding box center [525, 177] width 325 height 21
type input "**********"
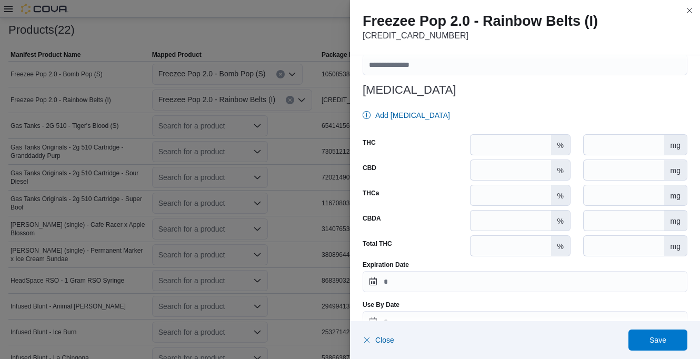
scroll to position [474, 0]
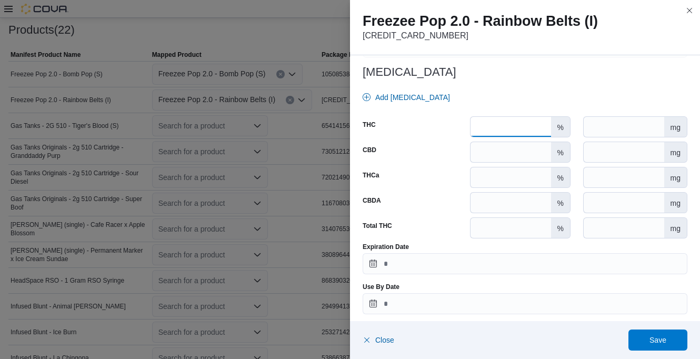
click at [501, 126] on input "*****" at bounding box center [511, 127] width 81 height 20
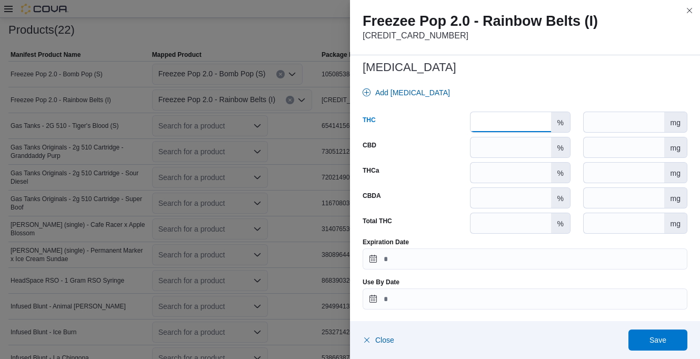
scroll to position [480, 0]
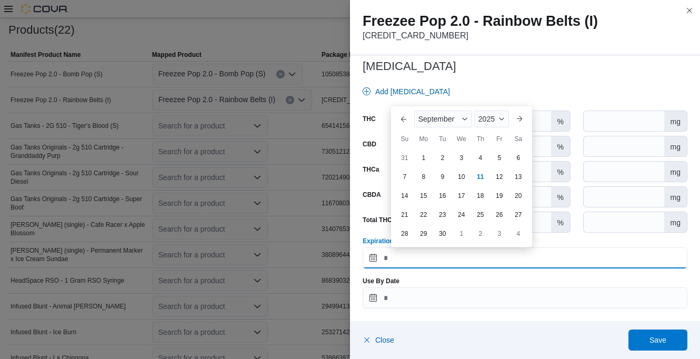
click at [481, 252] on input "Expiration Date" at bounding box center [525, 257] width 325 height 21
click at [497, 116] on div "2025" at bounding box center [491, 119] width 35 height 17
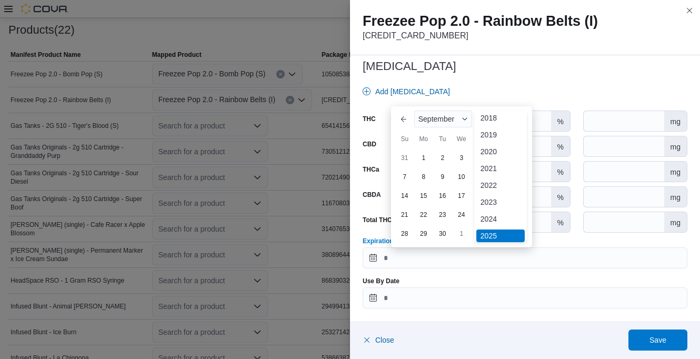
scroll to position [56, 0]
click at [501, 195] on div "2026" at bounding box center [500, 200] width 48 height 13
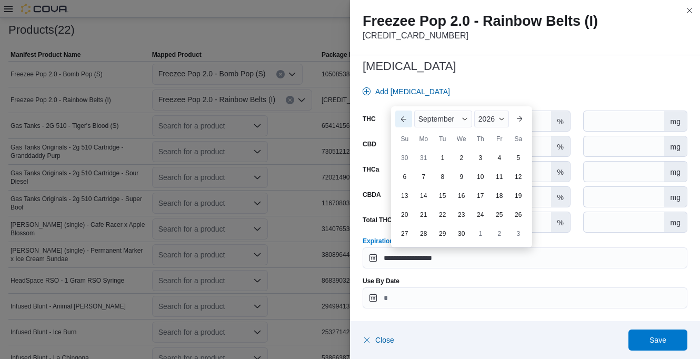
click at [404, 119] on button "Previous Month" at bounding box center [403, 119] width 17 height 17
click at [515, 200] on div "22" at bounding box center [518, 195] width 18 height 18
type input "**********"
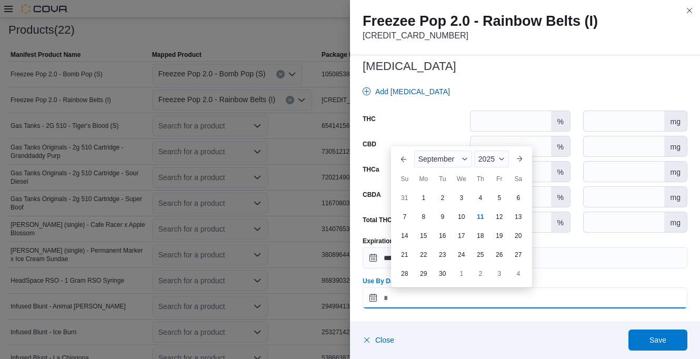
click at [404, 297] on input "Use By Date" at bounding box center [525, 297] width 325 height 21
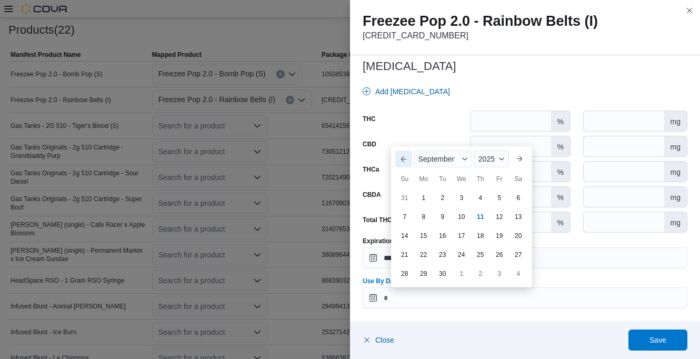
click at [405, 159] on button "Previous Month" at bounding box center [403, 159] width 17 height 17
click at [499, 232] on div "22" at bounding box center [499, 235] width 18 height 18
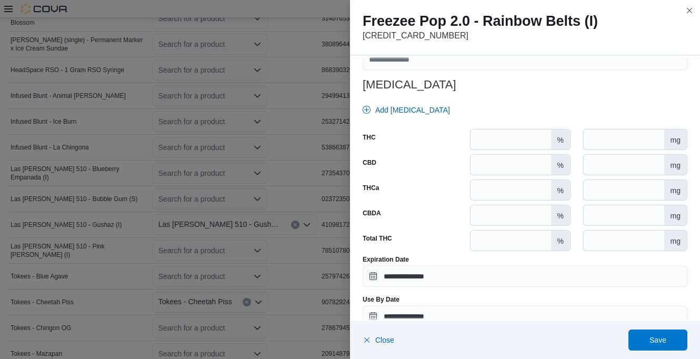
scroll to position [480, 0]
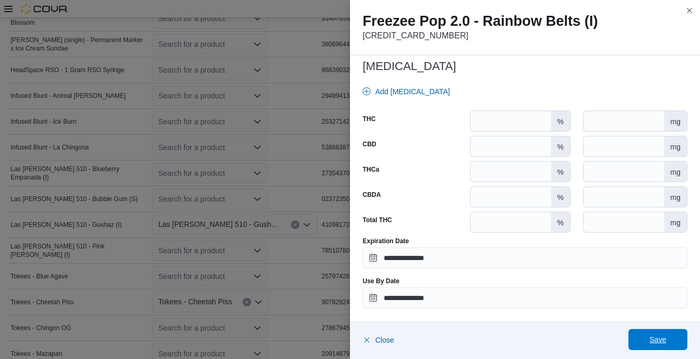
click at [664, 333] on span "Save" at bounding box center [658, 339] width 46 height 21
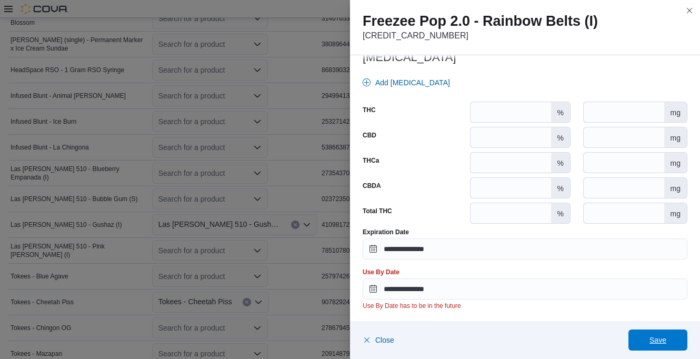
scroll to position [490, 0]
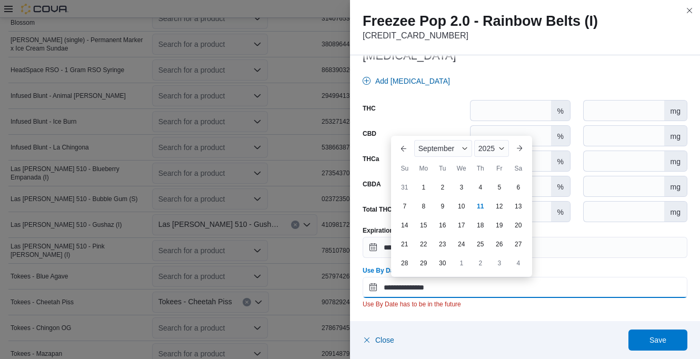
click at [456, 281] on input "**********" at bounding box center [525, 287] width 325 height 21
click at [499, 149] on span "Button. Open the year selector. 2025 is currently selected." at bounding box center [502, 148] width 6 height 6
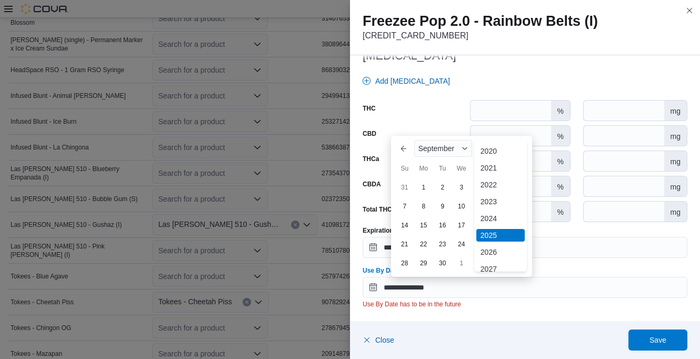
scroll to position [56, 0]
click at [490, 232] on div "2026" at bounding box center [500, 229] width 48 height 13
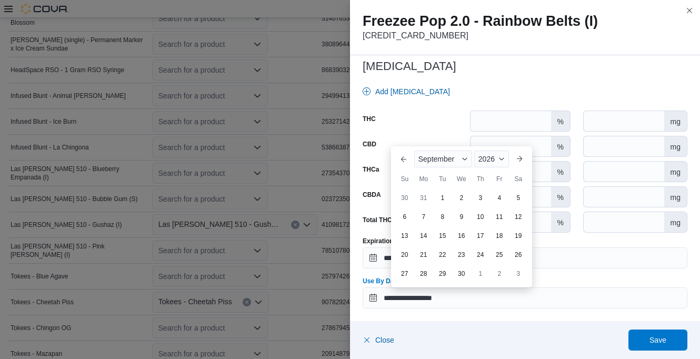
scroll to position [480, 0]
click at [404, 154] on button "Previous Month" at bounding box center [403, 159] width 17 height 17
click at [515, 236] on div "22" at bounding box center [518, 235] width 17 height 17
type input "**********"
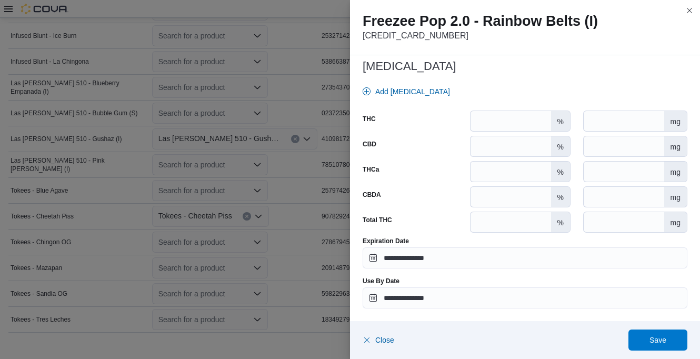
scroll to position [654, 0]
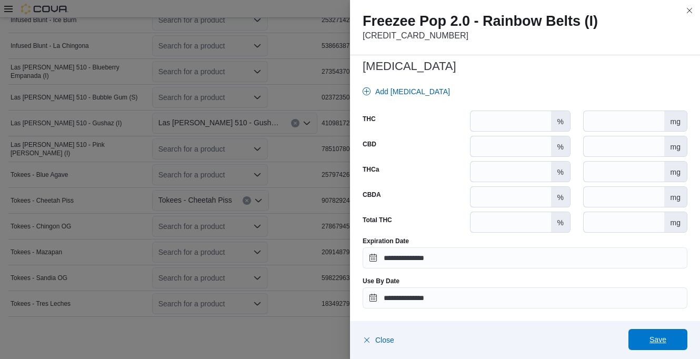
click at [666, 333] on span "Save" at bounding box center [658, 339] width 46 height 21
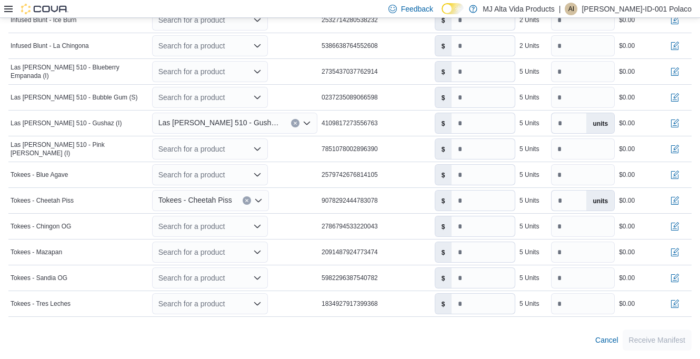
scroll to position [262, 0]
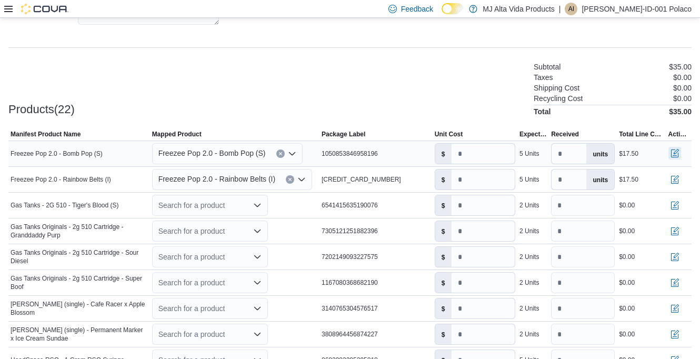
click at [681, 155] on button "button" at bounding box center [675, 153] width 13 height 13
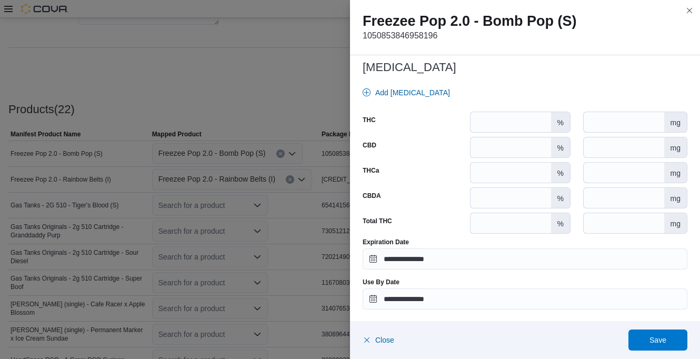
scroll to position [480, 0]
click at [486, 123] on input "****" at bounding box center [511, 121] width 81 height 20
type input "*"
type input "*****"
click at [491, 150] on input "****" at bounding box center [511, 146] width 81 height 20
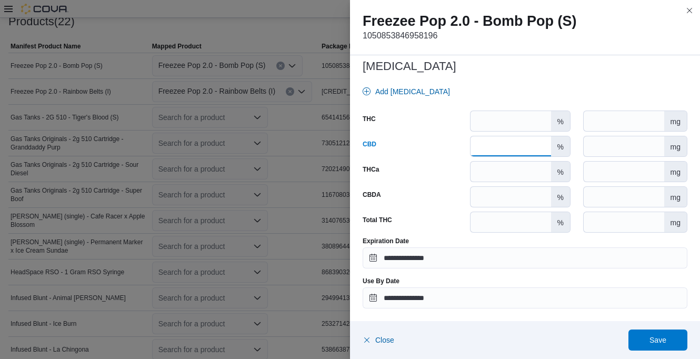
scroll to position [367, 0]
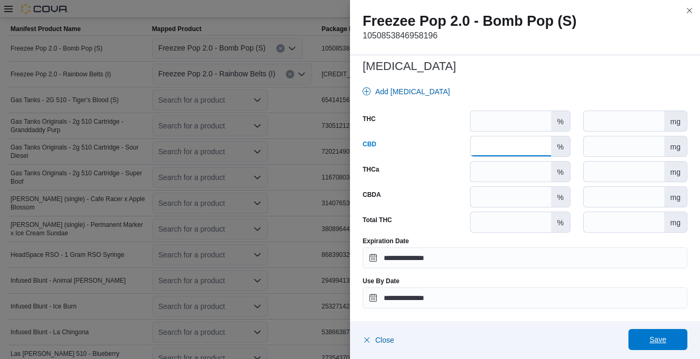
type input "****"
click at [661, 333] on span "Save" at bounding box center [658, 339] width 46 height 21
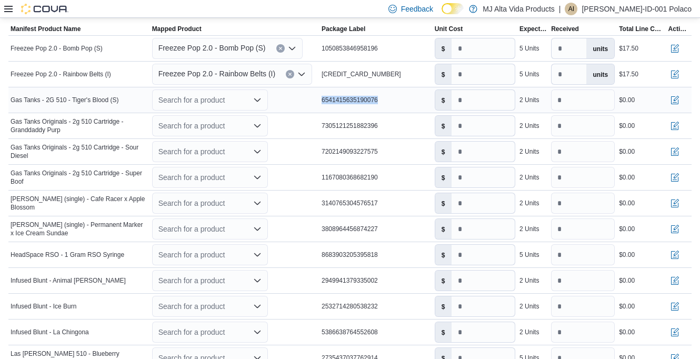
drag, startPoint x: 325, startPoint y: 99, endPoint x: 382, endPoint y: 101, distance: 57.4
click at [382, 101] on div "6541415635190076" at bounding box center [376, 100] width 113 height 13
drag, startPoint x: 382, startPoint y: 101, endPoint x: 368, endPoint y: 99, distance: 14.4
copy span "6541415635190076"
click at [259, 97] on icon "Open list of options" at bounding box center [257, 100] width 8 height 8
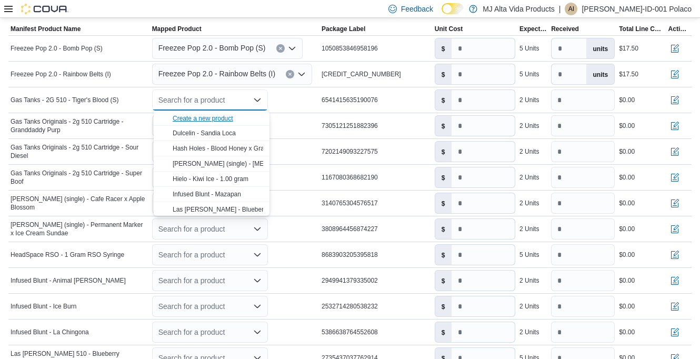
click at [231, 117] on div "Create a new product" at bounding box center [203, 118] width 61 height 8
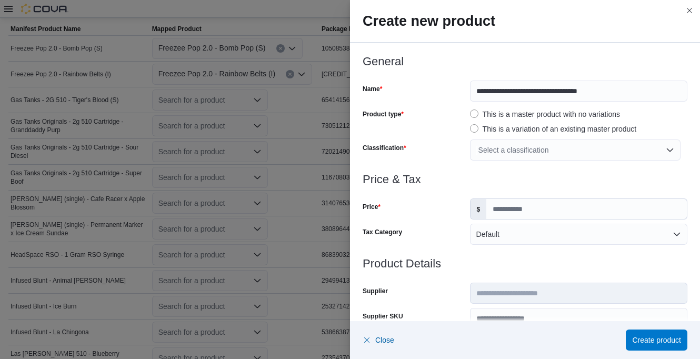
click at [490, 146] on div "Select a classification" at bounding box center [575, 150] width 211 height 21
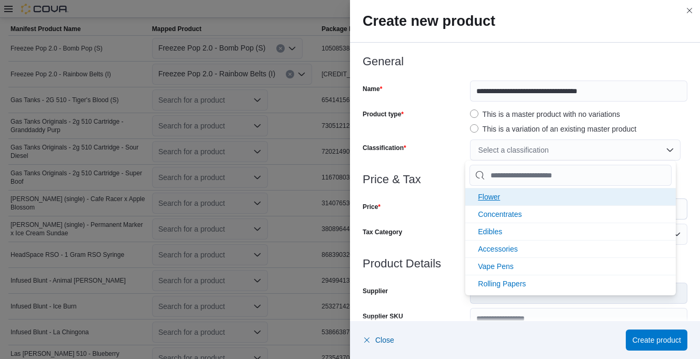
click at [493, 193] on span "Flower" at bounding box center [489, 197] width 22 height 8
click at [495, 195] on span "Concentrates" at bounding box center [500, 197] width 44 height 8
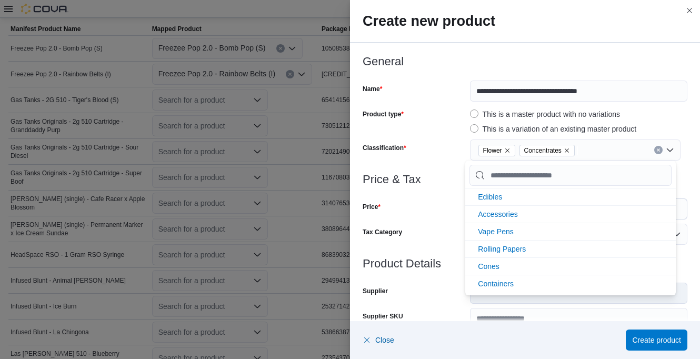
scroll to position [0, 0]
click at [457, 176] on h3 "Price & Tax" at bounding box center [525, 179] width 325 height 13
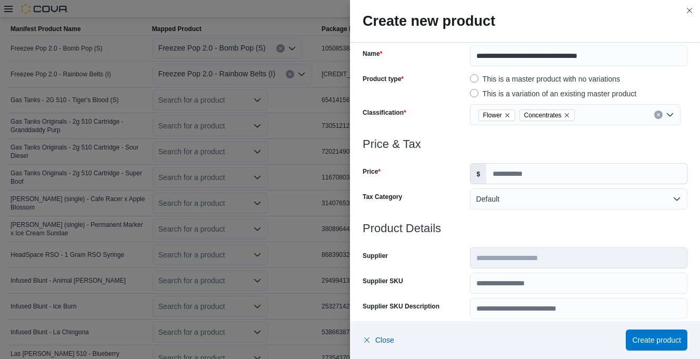
scroll to position [53, 0]
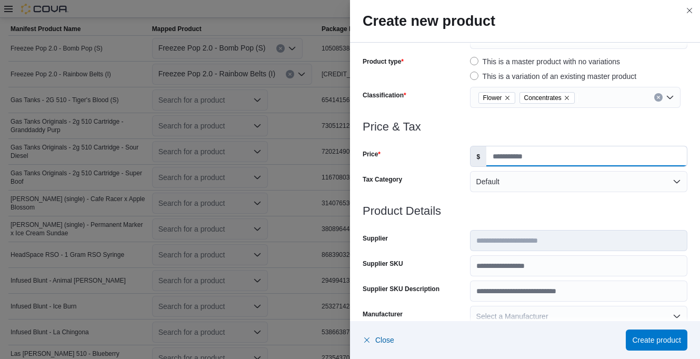
click at [499, 160] on input "Price" at bounding box center [586, 156] width 201 height 20
type input "**"
click at [502, 124] on h3 "Price & Tax" at bounding box center [525, 127] width 325 height 13
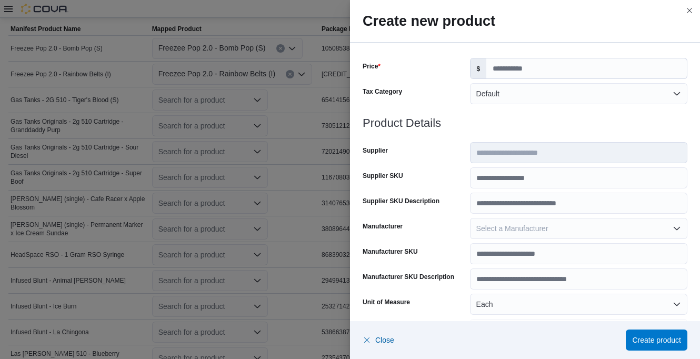
scroll to position [158, 0]
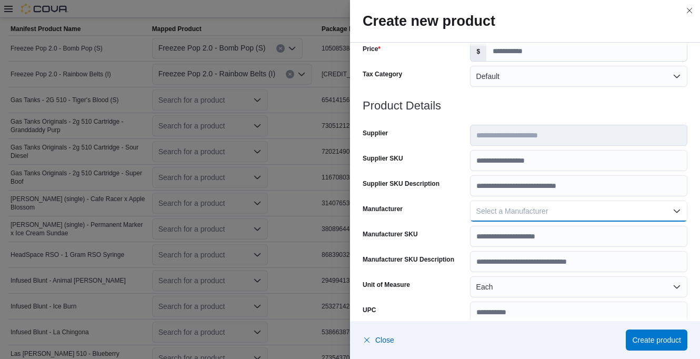
click at [491, 209] on span "Select a Manufacturer" at bounding box center [512, 211] width 72 height 8
click at [450, 192] on div "Supplier SKU Description" at bounding box center [414, 185] width 103 height 21
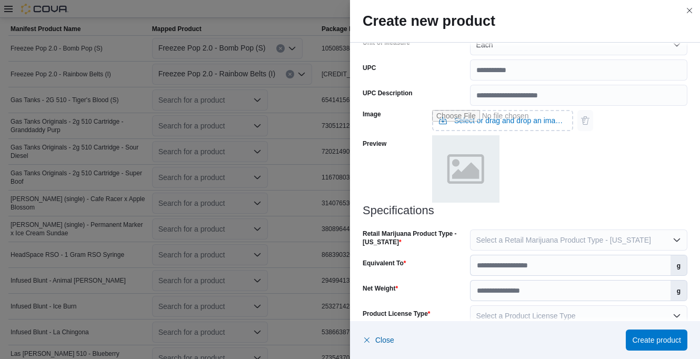
scroll to position [418, 0]
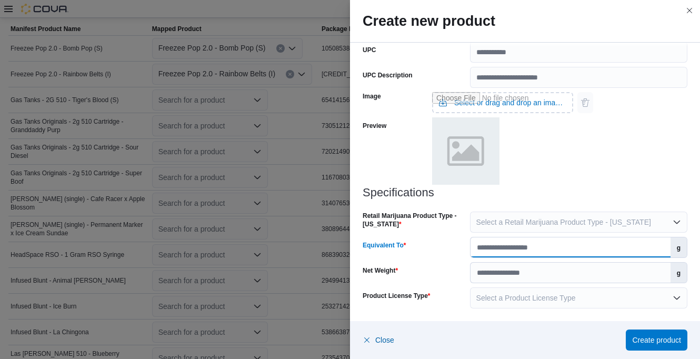
click at [501, 246] on input "Equivalent To" at bounding box center [571, 247] width 200 height 20
type input "****"
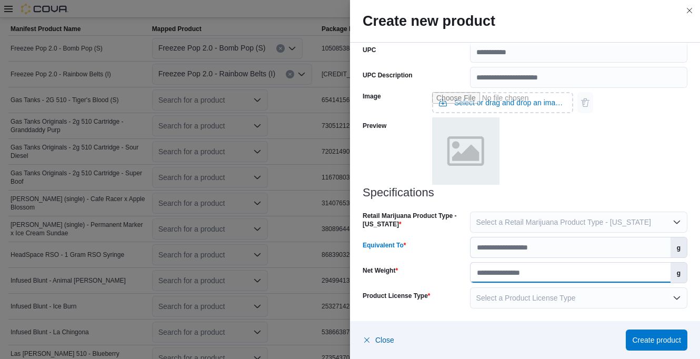
click at [481, 275] on input "Net Weight" at bounding box center [571, 273] width 200 height 20
type input "*"
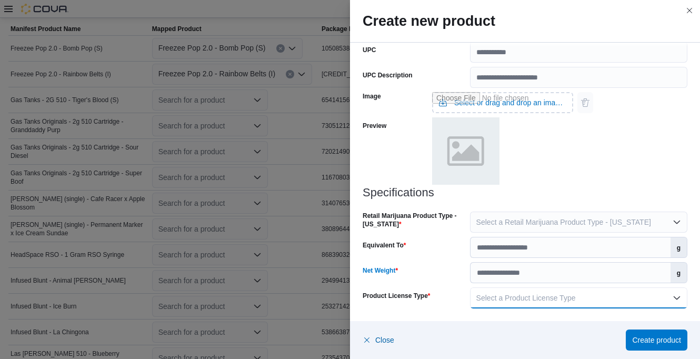
click at [507, 303] on button "Select a Product License Type" at bounding box center [578, 297] width 217 height 21
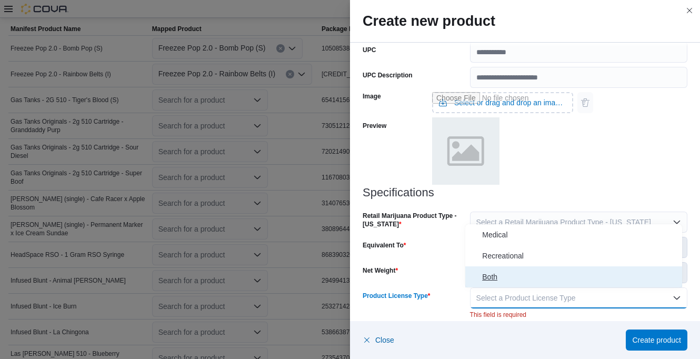
click at [494, 277] on span "Both" at bounding box center [580, 277] width 196 height 13
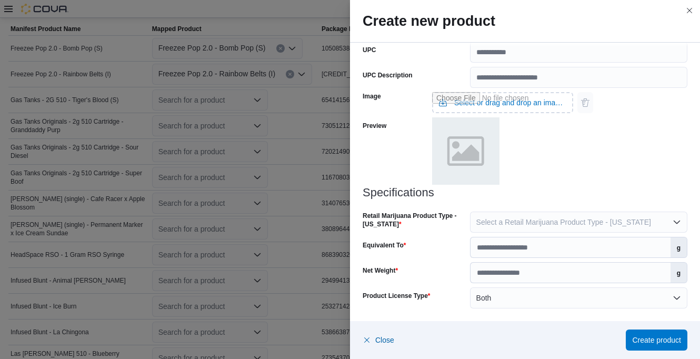
click at [457, 295] on div "Product License Type" at bounding box center [414, 297] width 103 height 21
click at [631, 332] on button "Create product" at bounding box center [657, 339] width 62 height 21
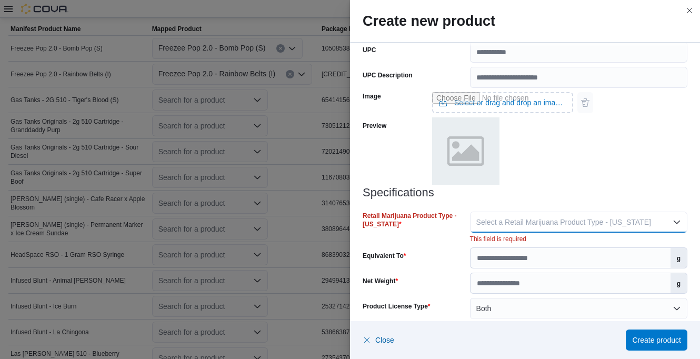
click at [503, 223] on span "Select a Retail Marijuana Product Type - [US_STATE]" at bounding box center [563, 222] width 175 height 8
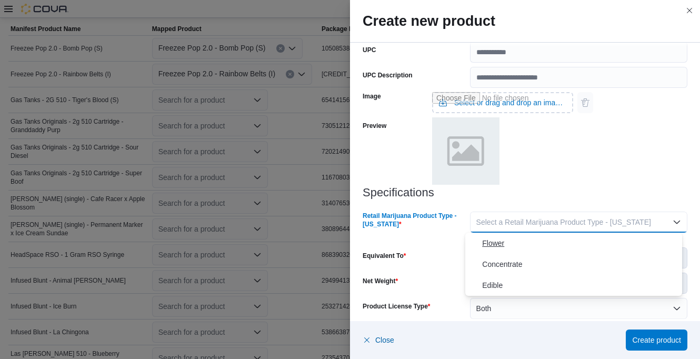
click at [497, 243] on span "Flower" at bounding box center [580, 243] width 196 height 13
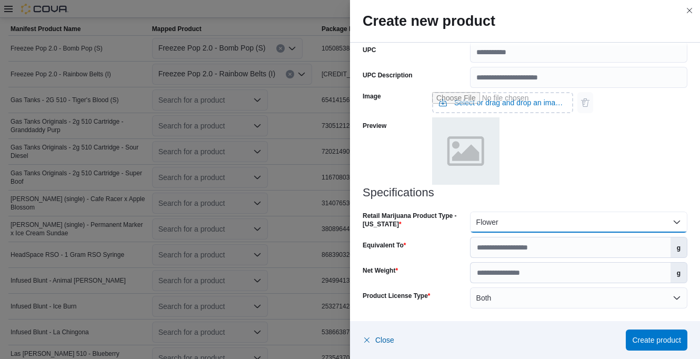
click at [513, 224] on button "Flower" at bounding box center [578, 222] width 217 height 21
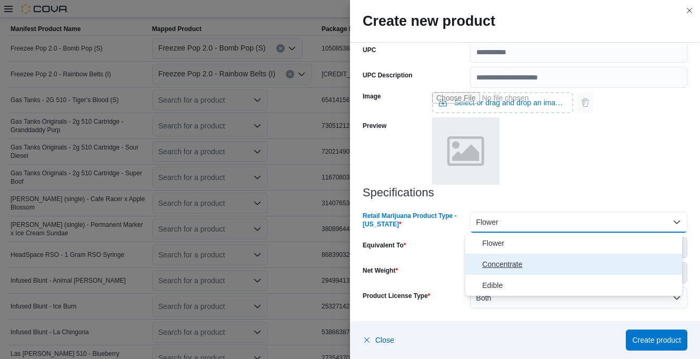
click at [511, 264] on span "Concentrate" at bounding box center [580, 264] width 196 height 13
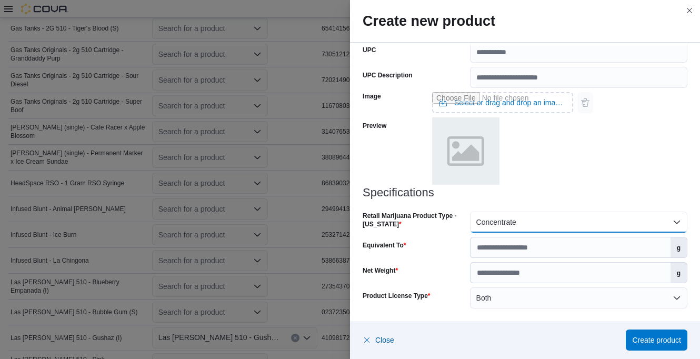
scroll to position [473, 0]
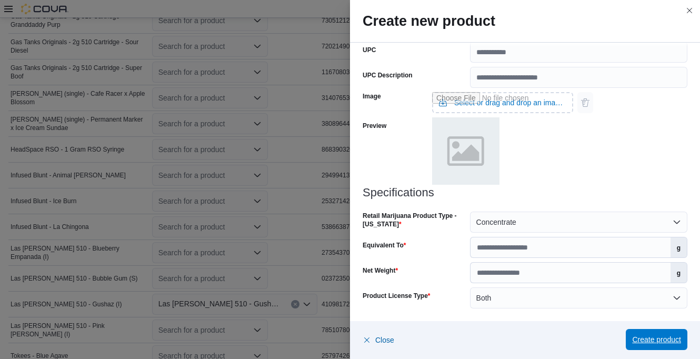
click at [661, 333] on span "Create product" at bounding box center [656, 339] width 49 height 21
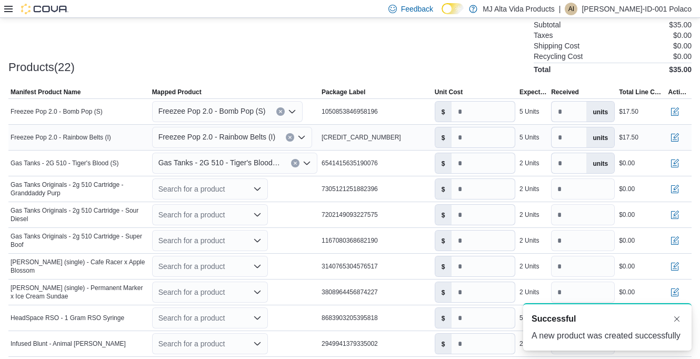
scroll to position [303, 0]
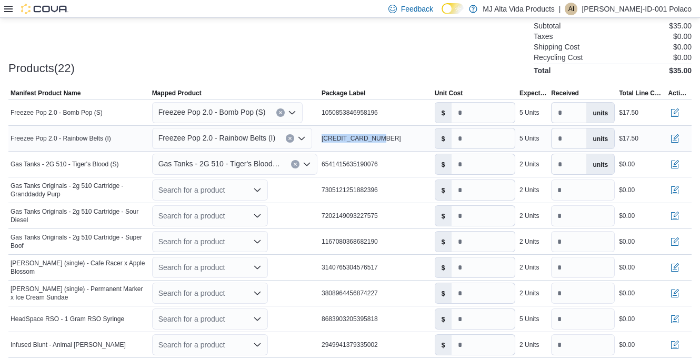
drag, startPoint x: 325, startPoint y: 137, endPoint x: 389, endPoint y: 136, distance: 64.2
click at [389, 136] on div "[CREDIT_CARD_NUMBER]" at bounding box center [376, 138] width 113 height 13
drag, startPoint x: 389, startPoint y: 136, endPoint x: 369, endPoint y: 138, distance: 20.7
copy span "[CREDIT_CARD_NUMBER]"
drag, startPoint x: 323, startPoint y: 164, endPoint x: 385, endPoint y: 163, distance: 62.1
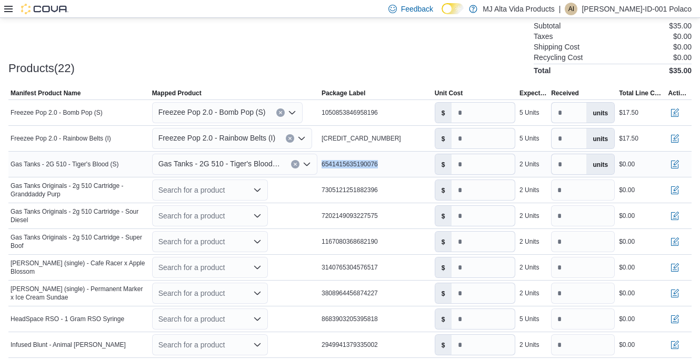
click at [385, 163] on div "6541415635190076" at bounding box center [376, 164] width 113 height 13
drag, startPoint x: 385, startPoint y: 163, endPoint x: 373, endPoint y: 164, distance: 12.7
copy span "6541415635190076"
click at [300, 140] on icon "Open list of options" at bounding box center [301, 138] width 6 height 3
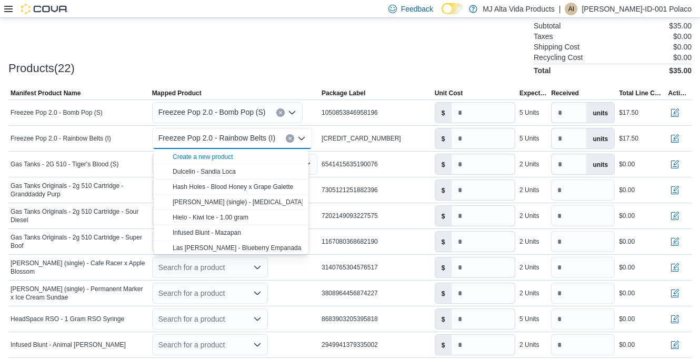
click at [302, 85] on div at bounding box center [349, 81] width 683 height 13
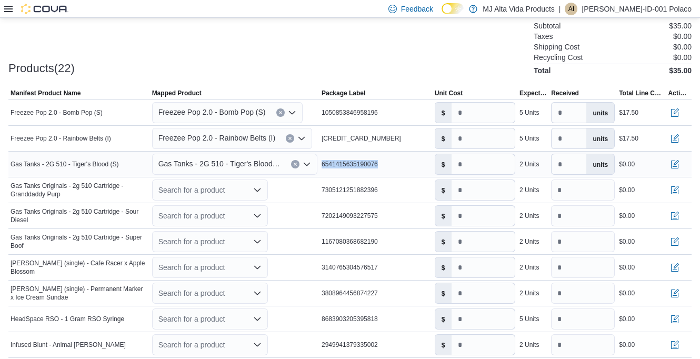
drag, startPoint x: 323, startPoint y: 161, endPoint x: 402, endPoint y: 160, distance: 78.4
click at [402, 160] on div "6541415635190076" at bounding box center [376, 164] width 113 height 13
drag, startPoint x: 402, startPoint y: 160, endPoint x: 376, endPoint y: 163, distance: 25.5
copy span "6541415635190076"
click at [294, 163] on icon "Clear input" at bounding box center [295, 164] width 4 height 4
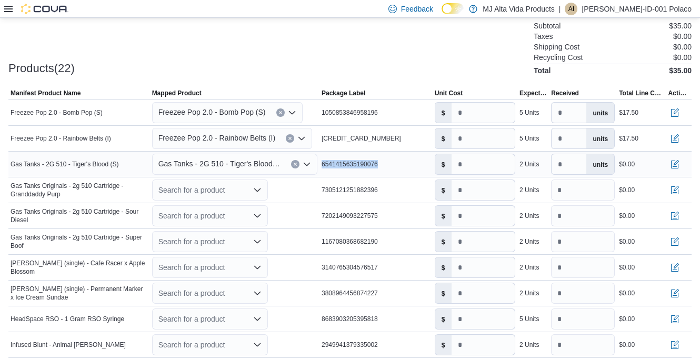
type input "*"
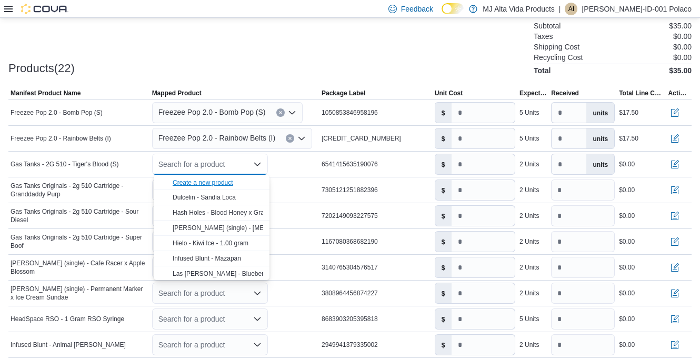
click at [217, 180] on div "Create a new product" at bounding box center [203, 182] width 61 height 8
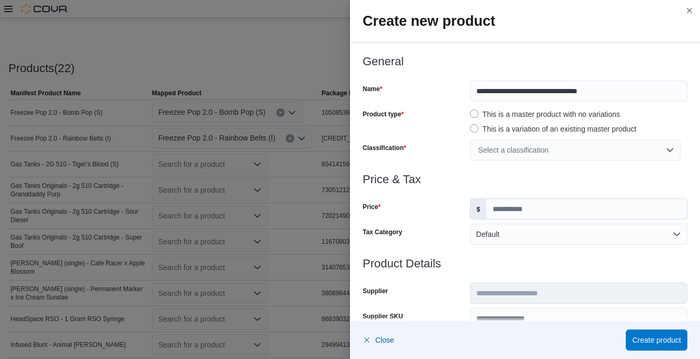
click at [490, 151] on div "Select a classification" at bounding box center [575, 150] width 211 height 21
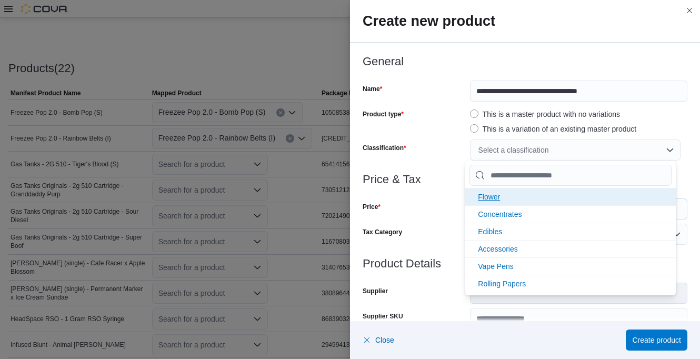
click at [492, 199] on span "Flower" at bounding box center [489, 197] width 22 height 8
click at [493, 197] on span "Concentrates" at bounding box center [500, 197] width 44 height 8
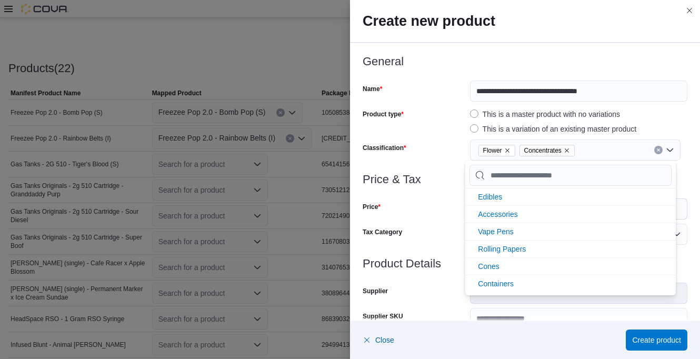
scroll to position [0, 0]
click at [452, 190] on div at bounding box center [525, 192] width 325 height 13
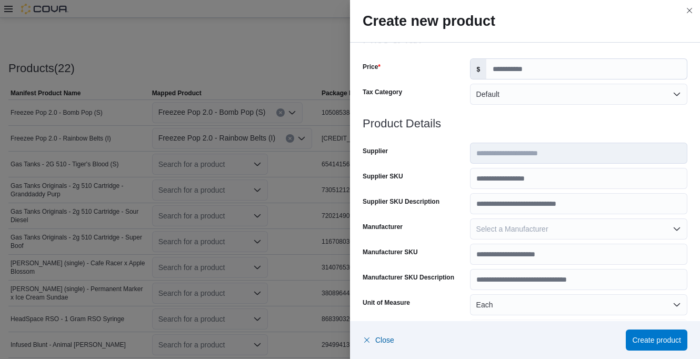
scroll to position [158, 0]
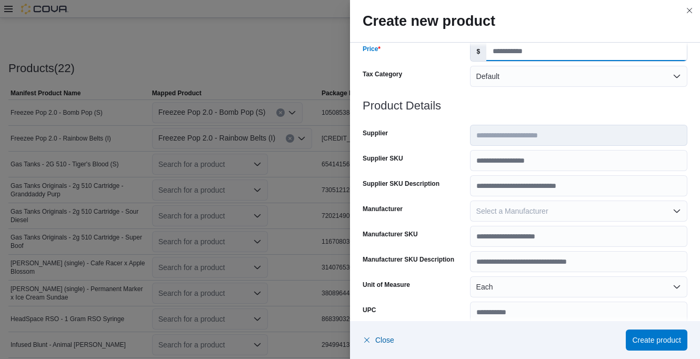
click at [525, 53] on input "Price" at bounding box center [586, 51] width 201 height 20
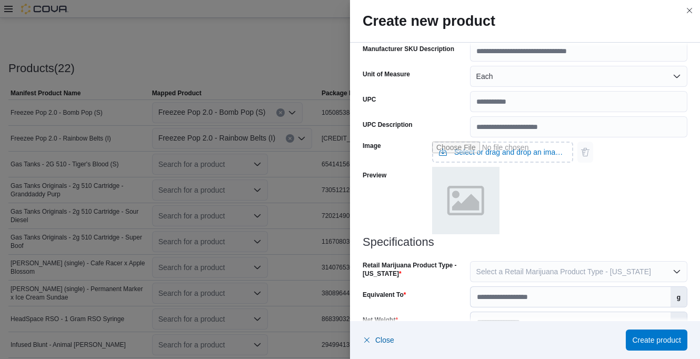
scroll to position [418, 0]
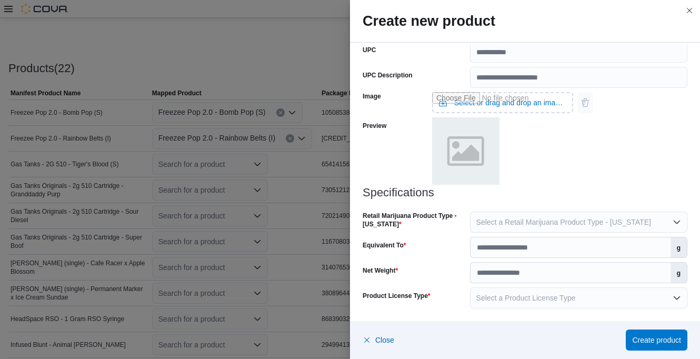
type input "**"
click at [515, 215] on button "Select a Retail Marijuana Product Type - [US_STATE]" at bounding box center [578, 222] width 217 height 21
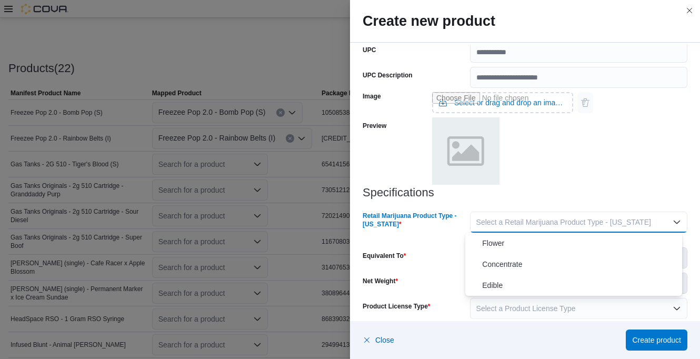
click at [512, 242] on span "Flower" at bounding box center [580, 243] width 196 height 13
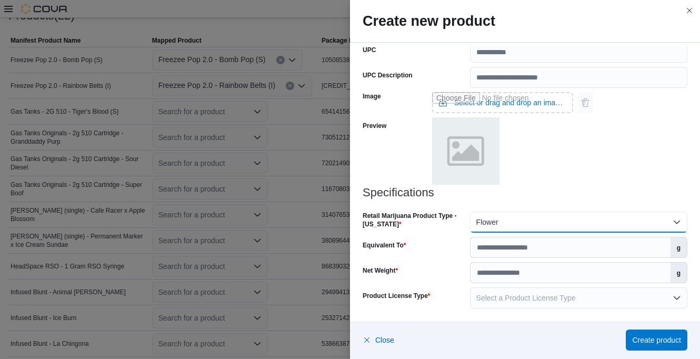
scroll to position [409, 0]
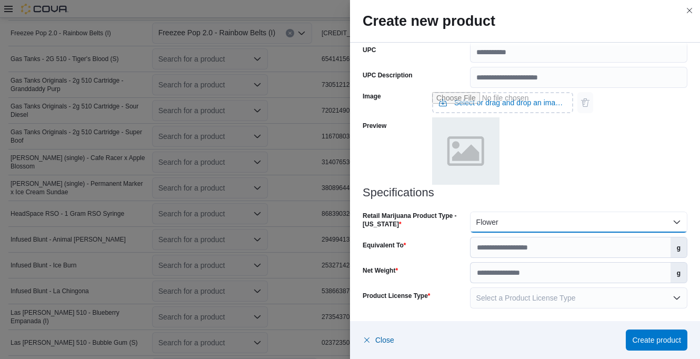
click at [510, 222] on button "Flower" at bounding box center [578, 222] width 217 height 21
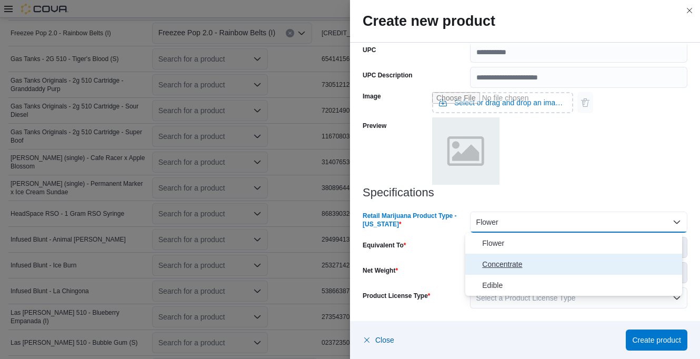
click at [510, 258] on span "Concentrate" at bounding box center [580, 264] width 196 height 13
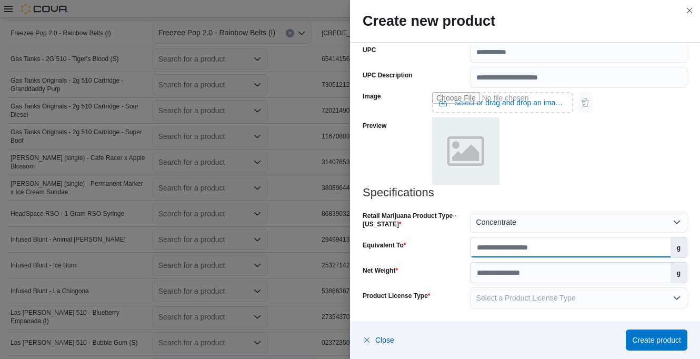
click at [510, 249] on input "Equivalent To" at bounding box center [571, 247] width 200 height 20
type input "****"
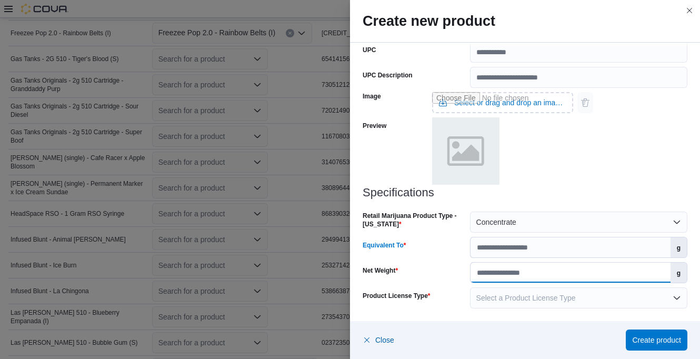
click at [525, 270] on input "Net Weight" at bounding box center [571, 273] width 200 height 20
type input "*"
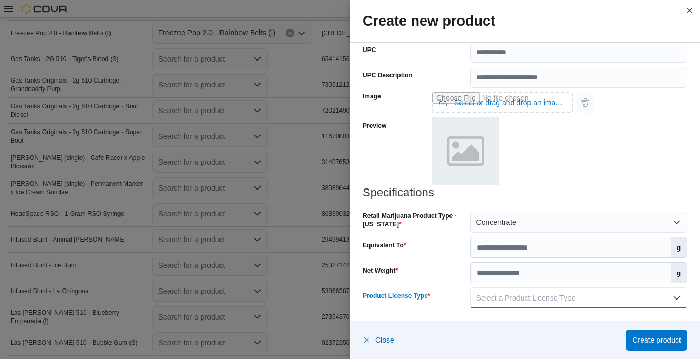
click at [543, 303] on button "Select a Product License Type" at bounding box center [578, 297] width 217 height 21
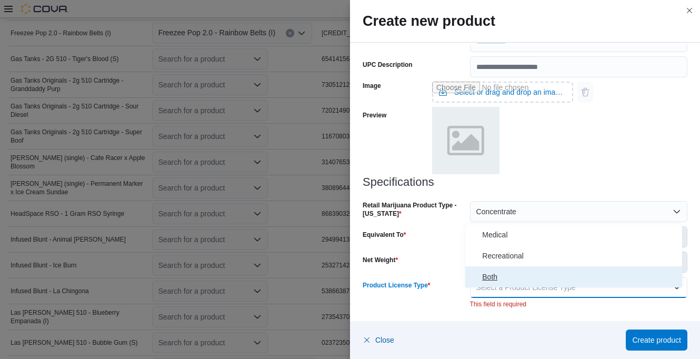
click at [499, 277] on span "Both" at bounding box center [580, 277] width 196 height 13
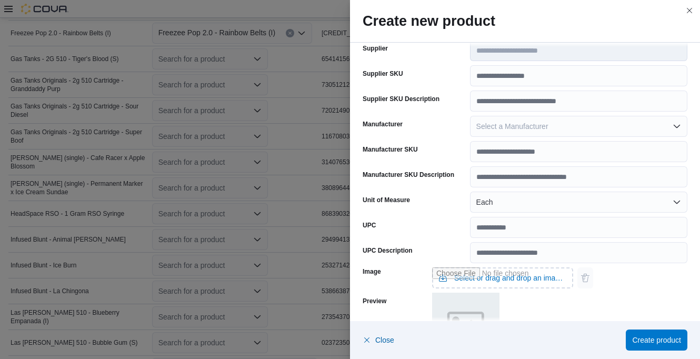
scroll to position [418, 0]
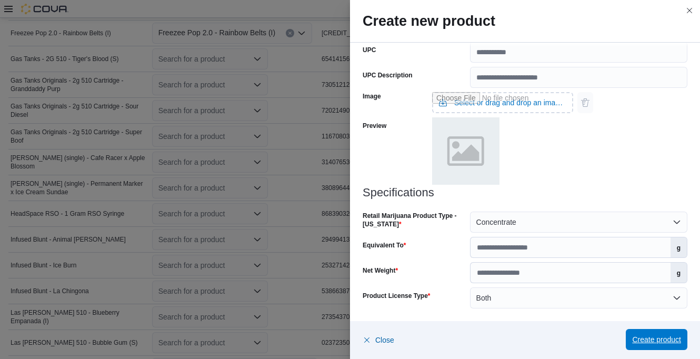
click at [655, 331] on span "Create product" at bounding box center [656, 339] width 49 height 21
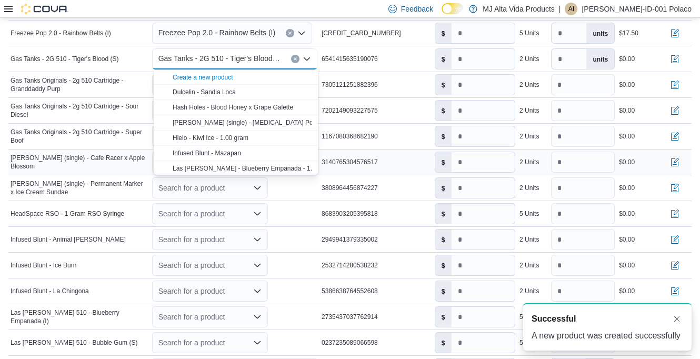
scroll to position [0, 0]
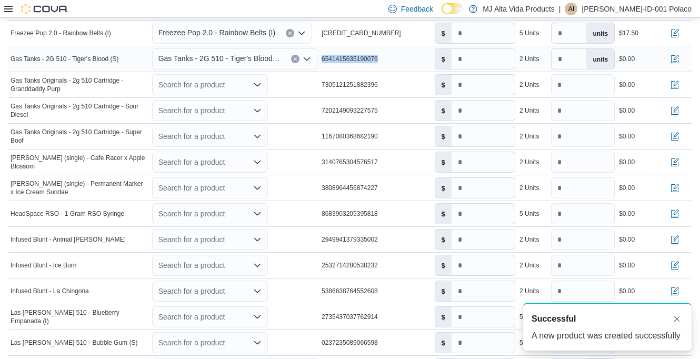
drag, startPoint x: 325, startPoint y: 57, endPoint x: 382, endPoint y: 57, distance: 56.3
click at [382, 57] on div "6541415635190076" at bounding box center [376, 59] width 113 height 13
copy span "6541415635190076"
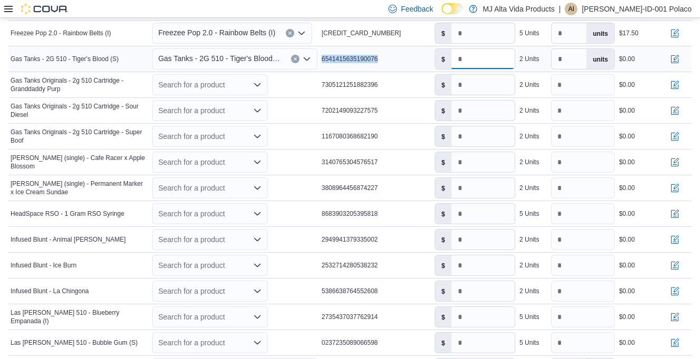
click at [470, 59] on input "number" at bounding box center [483, 59] width 63 height 20
click at [681, 59] on button "button" at bounding box center [675, 58] width 13 height 13
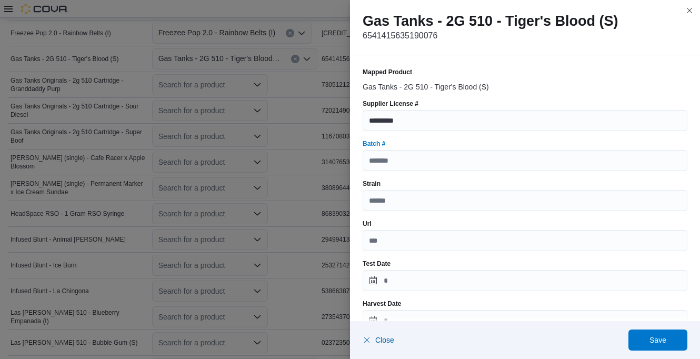
type input "**"
paste input "**********"
type input "**********"
click at [420, 197] on input "Strain" at bounding box center [525, 200] width 325 height 21
type input "*****"
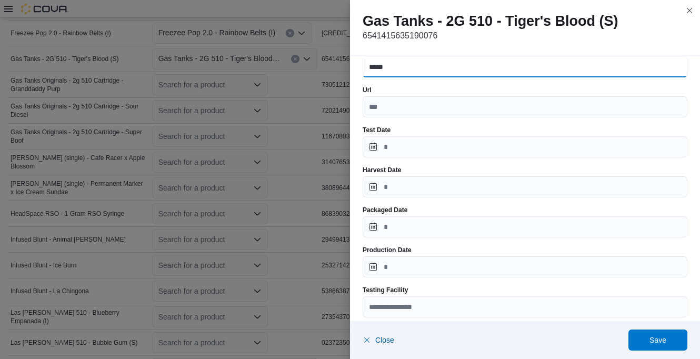
scroll to position [158, 0]
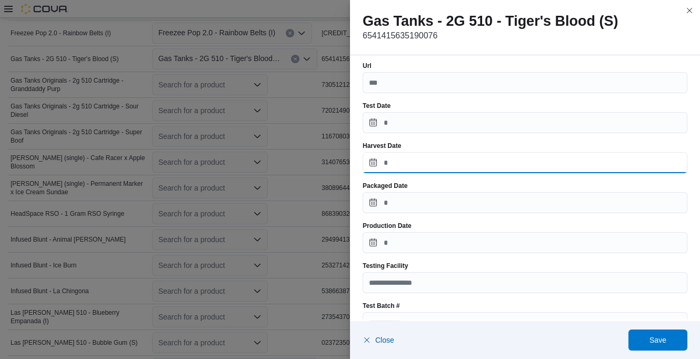
click at [410, 152] on input "Harvest Date" at bounding box center [525, 162] width 325 height 21
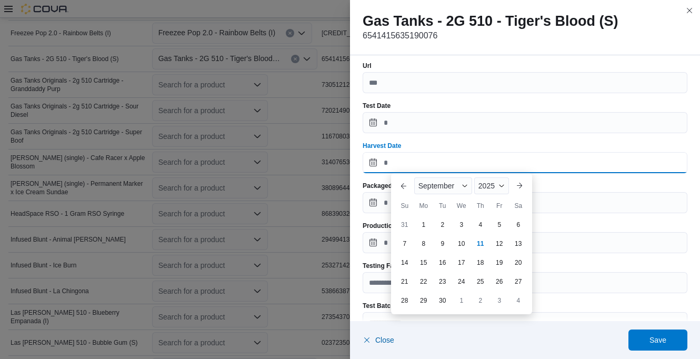
type input "**********"
click at [445, 157] on input "**********" at bounding box center [525, 162] width 325 height 21
click at [446, 161] on input "**********" at bounding box center [525, 162] width 325 height 21
click at [549, 192] on div "Packaged Date" at bounding box center [525, 198] width 325 height 32
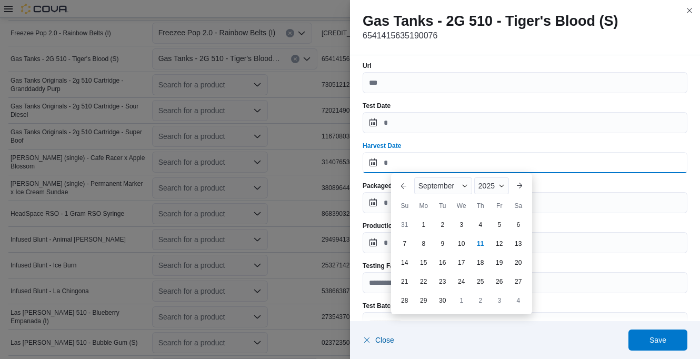
click at [416, 158] on input "Harvest Date" at bounding box center [525, 162] width 325 height 21
click at [404, 187] on button "Previous Month" at bounding box center [403, 185] width 17 height 17
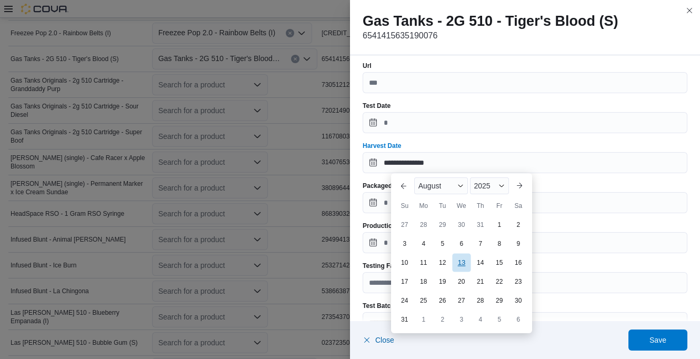
click at [460, 266] on div "13" at bounding box center [461, 262] width 18 height 18
type input "**********"
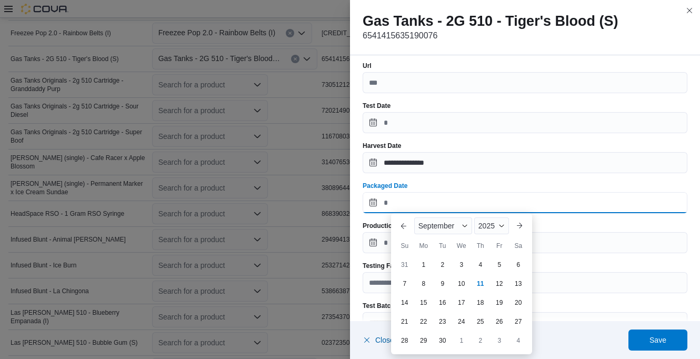
click at [416, 207] on input "Packaged Date" at bounding box center [525, 202] width 325 height 21
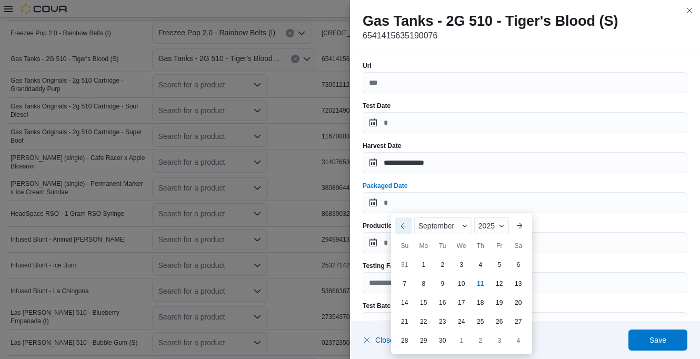
click at [409, 224] on button "Previous Month" at bounding box center [403, 225] width 17 height 17
click at [462, 300] on div "13" at bounding box center [461, 302] width 18 height 18
type input "**********"
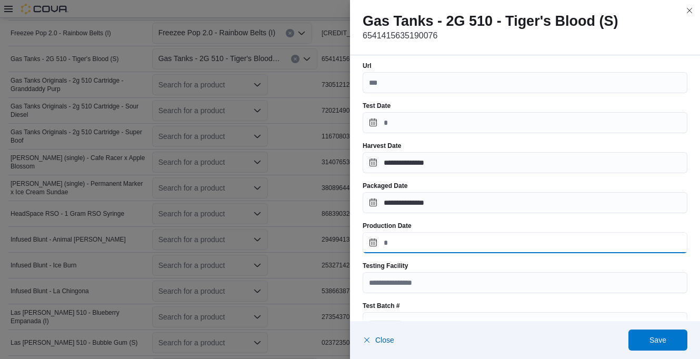
click at [434, 242] on input "Production Date" at bounding box center [525, 242] width 325 height 21
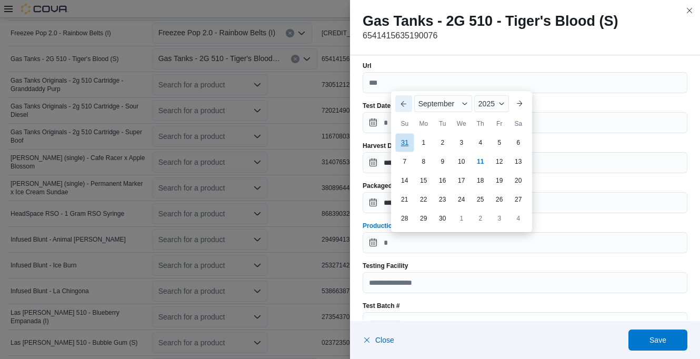
drag, startPoint x: 406, startPoint y: 104, endPoint x: 409, endPoint y: 116, distance: 12.4
click at [406, 104] on button "Previous Month" at bounding box center [403, 103] width 17 height 17
click at [463, 161] on div "13" at bounding box center [461, 161] width 18 height 18
type input "**********"
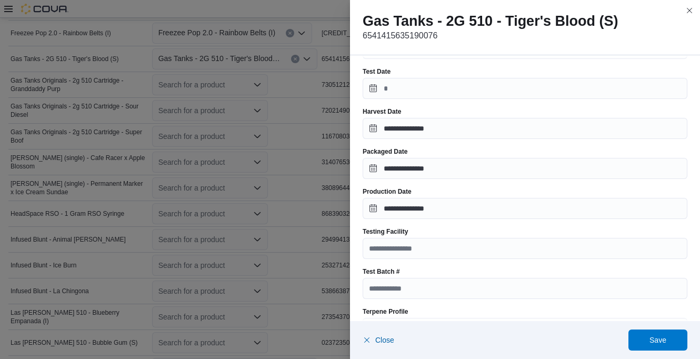
scroll to position [211, 0]
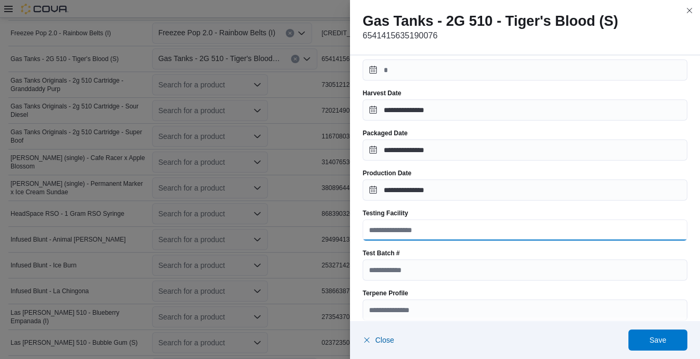
click at [433, 233] on input "Testing Facility" at bounding box center [525, 230] width 325 height 21
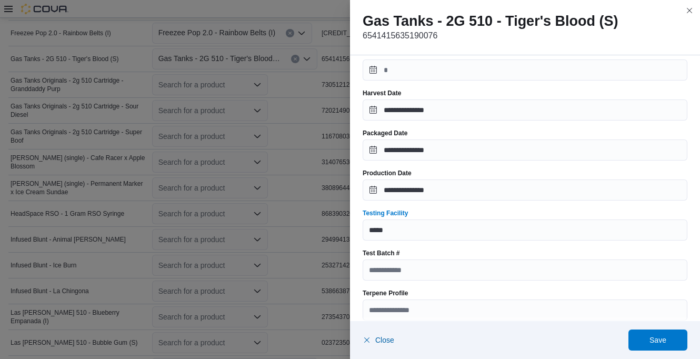
click at [451, 211] on div "Testing Facility" at bounding box center [525, 213] width 325 height 8
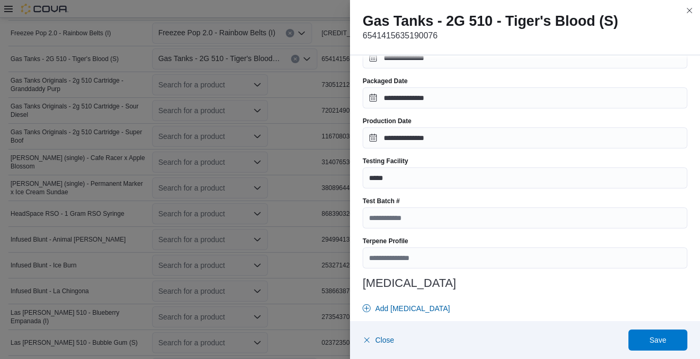
scroll to position [263, 0]
click at [404, 178] on input "*****" at bounding box center [525, 177] width 325 height 21
click at [388, 177] on input "**********" at bounding box center [525, 177] width 325 height 21
click at [390, 178] on input "**********" at bounding box center [525, 177] width 325 height 21
type input "**********"
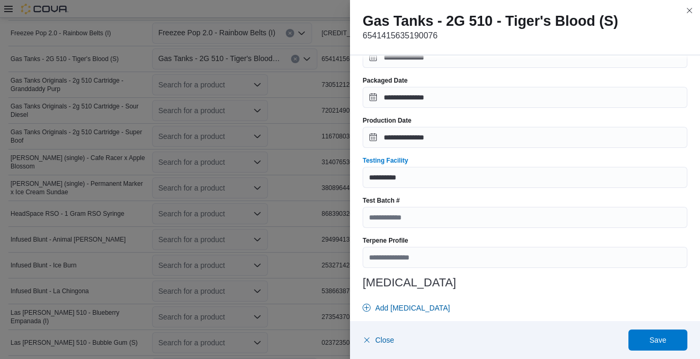
click at [466, 194] on div "**********" at bounding box center [525, 165] width 325 height 720
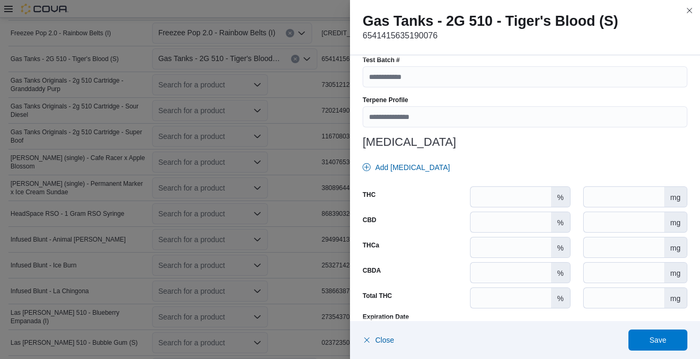
scroll to position [421, 0]
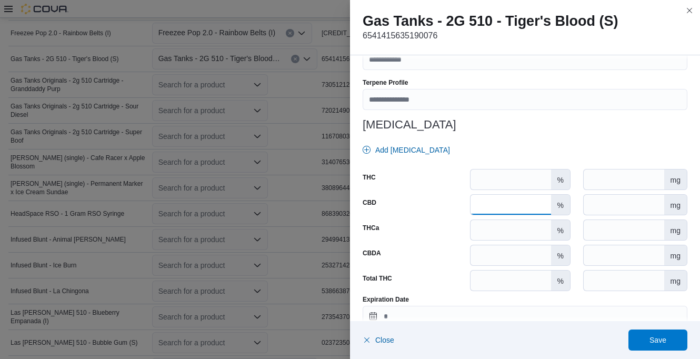
click at [481, 207] on input "*" at bounding box center [511, 205] width 81 height 20
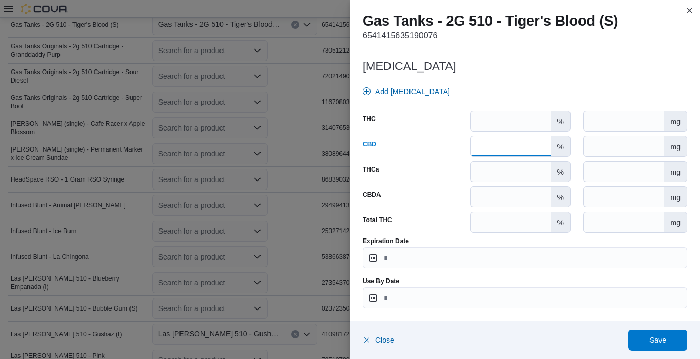
scroll to position [461, 0]
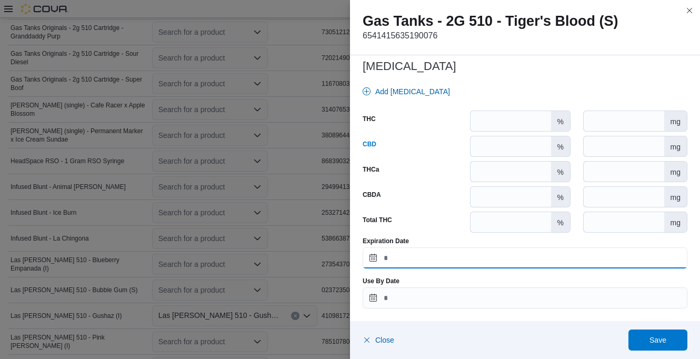
click at [446, 255] on input "Expiration Date" at bounding box center [525, 257] width 325 height 21
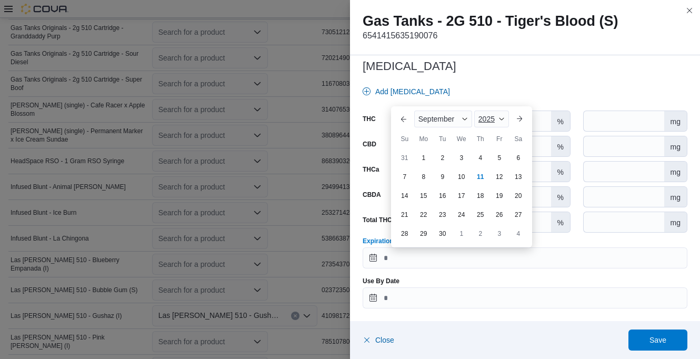
click at [483, 123] on div "2025" at bounding box center [491, 119] width 35 height 17
click at [485, 198] on div "2026" at bounding box center [500, 200] width 48 height 13
click at [399, 119] on button "Previous Month" at bounding box center [403, 119] width 17 height 17
click at [481, 174] on div "13" at bounding box center [480, 176] width 18 height 18
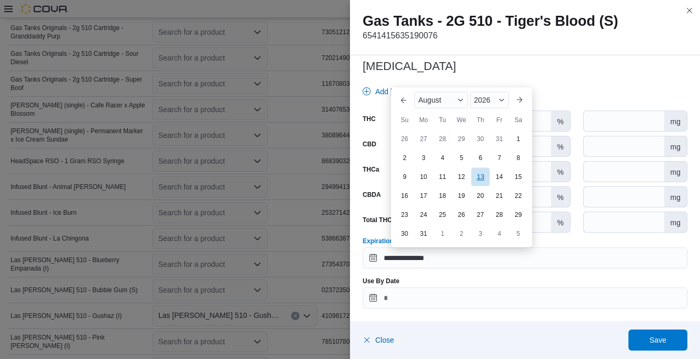
type input "**********"
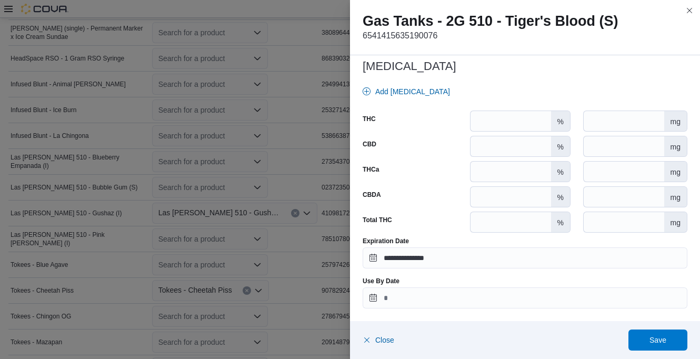
scroll to position [566, 0]
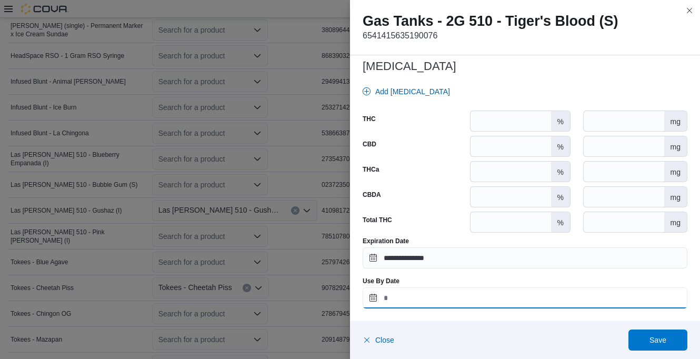
click at [434, 294] on input "Use By Date" at bounding box center [525, 297] width 325 height 21
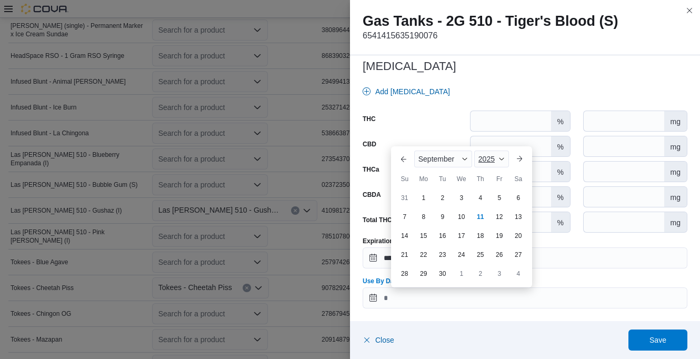
click at [484, 161] on span "2025" at bounding box center [487, 159] width 16 height 8
click at [490, 236] on div "2026" at bounding box center [500, 240] width 48 height 13
click at [400, 161] on button "Previous Month" at bounding box center [403, 159] width 17 height 17
click at [484, 216] on div "13" at bounding box center [480, 216] width 18 height 18
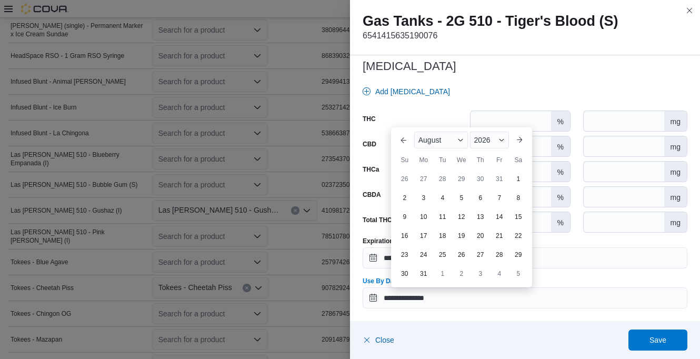
type input "**********"
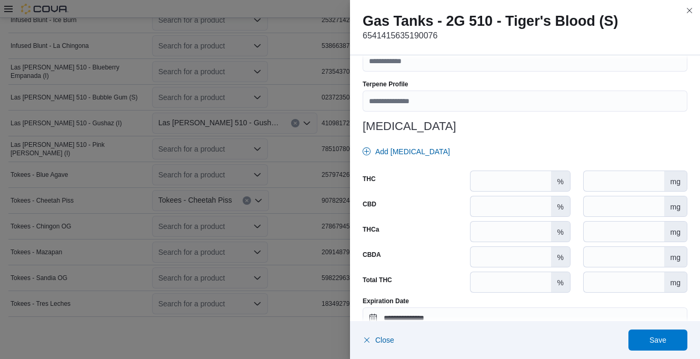
scroll to position [480, 0]
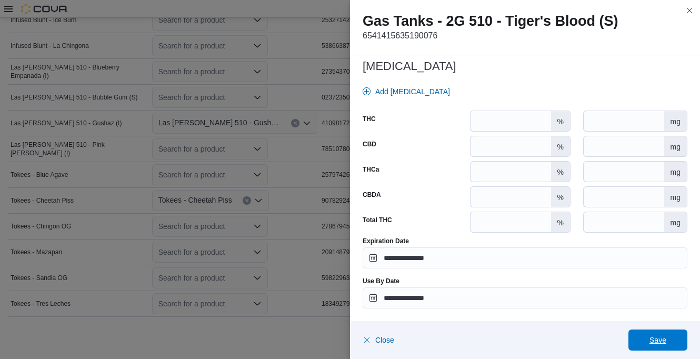
click at [675, 330] on span "Save" at bounding box center [658, 340] width 46 height 21
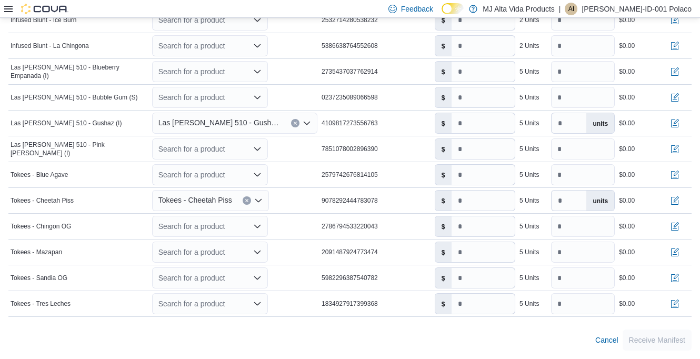
scroll to position [288, 0]
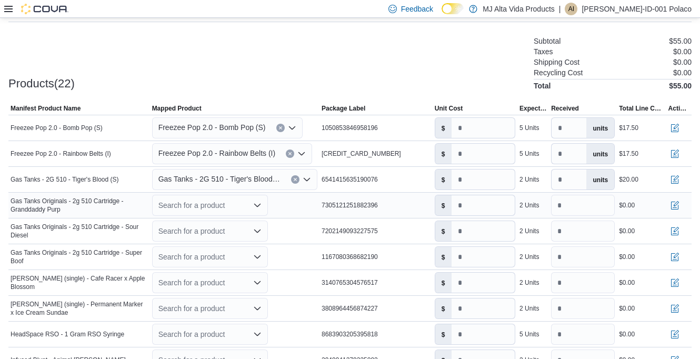
click at [260, 204] on icon "Open list of options" at bounding box center [257, 205] width 8 height 8
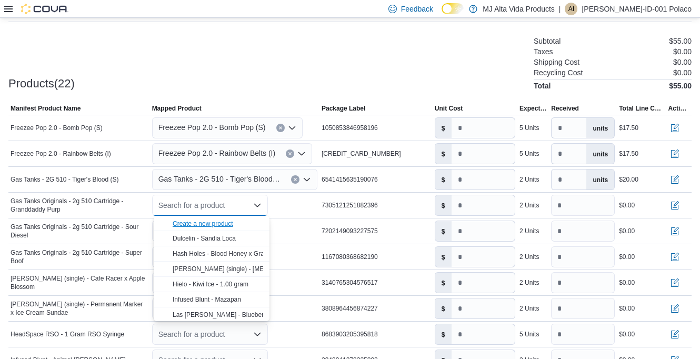
click at [227, 224] on div "Create a new product" at bounding box center [203, 224] width 61 height 8
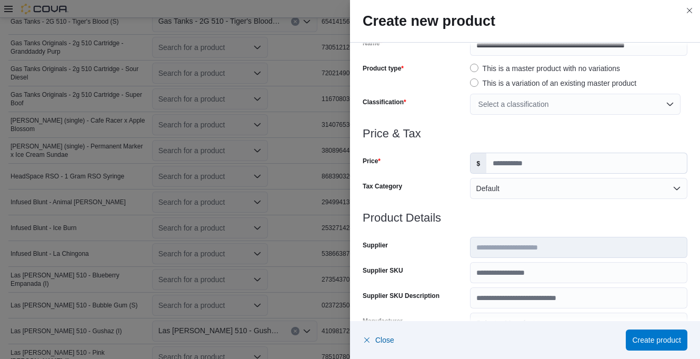
scroll to position [0, 0]
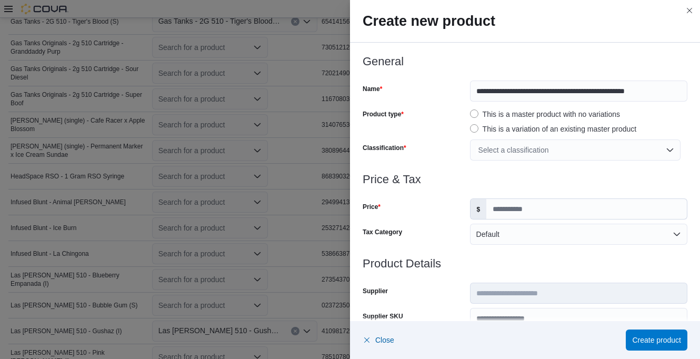
click at [526, 153] on div "Select a classification" at bounding box center [575, 150] width 211 height 21
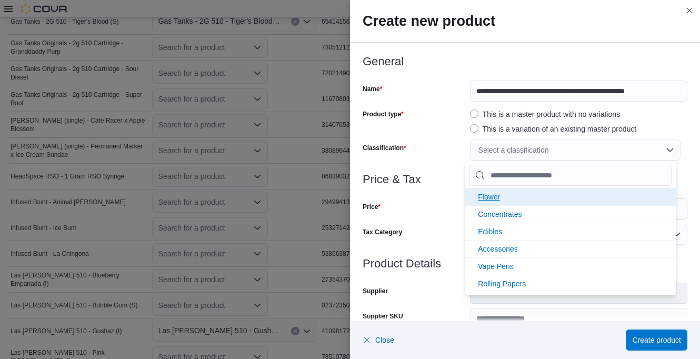
click at [504, 193] on li "Flower" at bounding box center [570, 196] width 211 height 17
click at [504, 194] on span "Concentrates" at bounding box center [500, 197] width 44 height 8
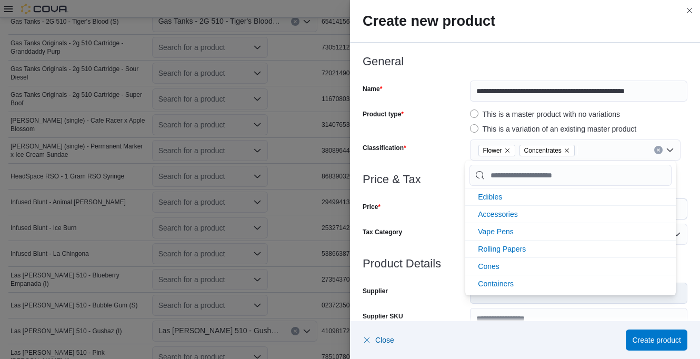
scroll to position [53, 0]
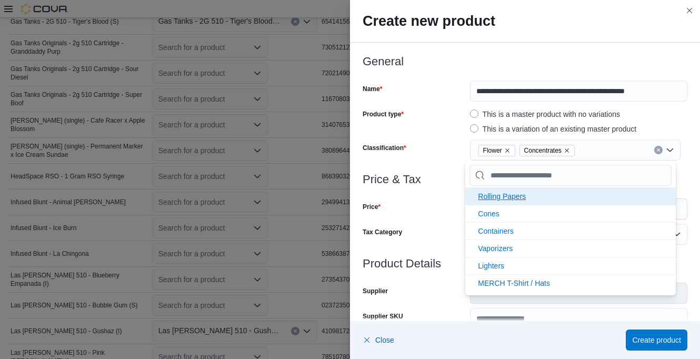
click at [469, 191] on li "Rolling Papers" at bounding box center [570, 195] width 211 height 17
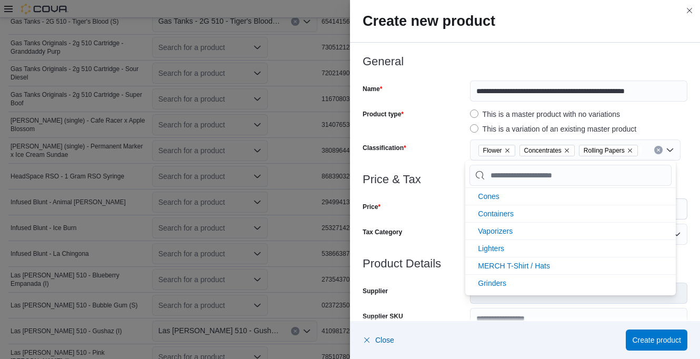
click at [454, 195] on div at bounding box center [525, 192] width 325 height 13
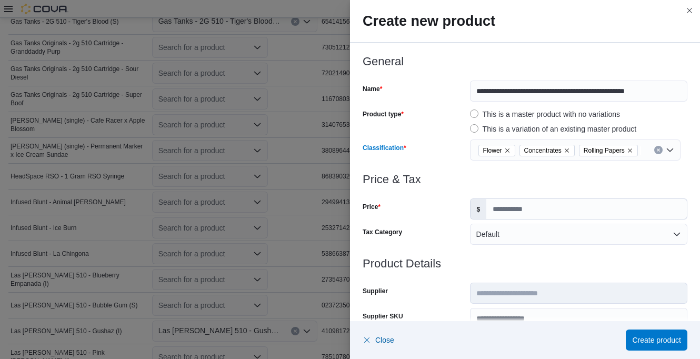
click at [627, 149] on icon "Remove Rolling Papers from selection in this group" at bounding box center [630, 150] width 6 height 6
drag, startPoint x: 522, startPoint y: 149, endPoint x: 515, endPoint y: 153, distance: 8.0
click at [523, 148] on icon "Remove Concentrates from selection in this group" at bounding box center [526, 150] width 6 height 6
click at [505, 148] on div "Select a classification" at bounding box center [575, 150] width 211 height 21
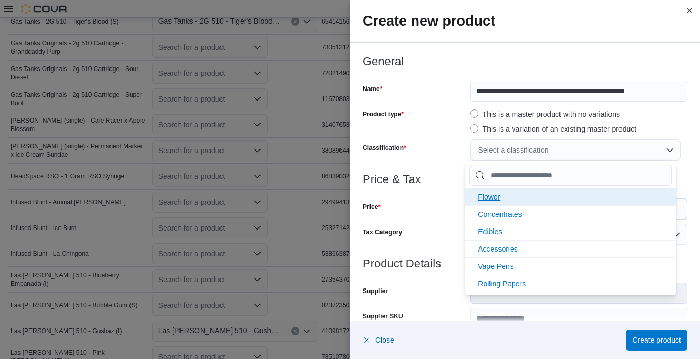
click at [495, 197] on span "Flower" at bounding box center [489, 197] width 22 height 8
click at [503, 198] on span "Concentrates" at bounding box center [500, 197] width 44 height 8
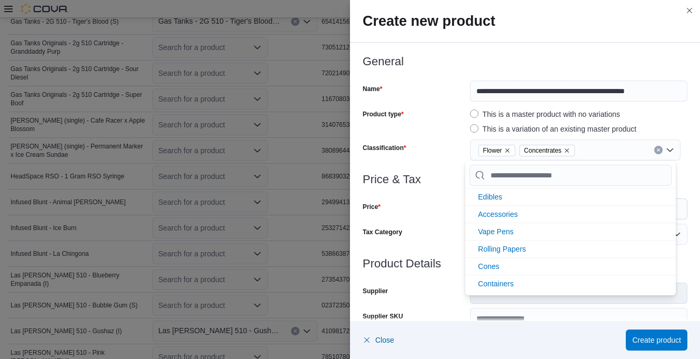
click at [443, 164] on div at bounding box center [525, 167] width 325 height 13
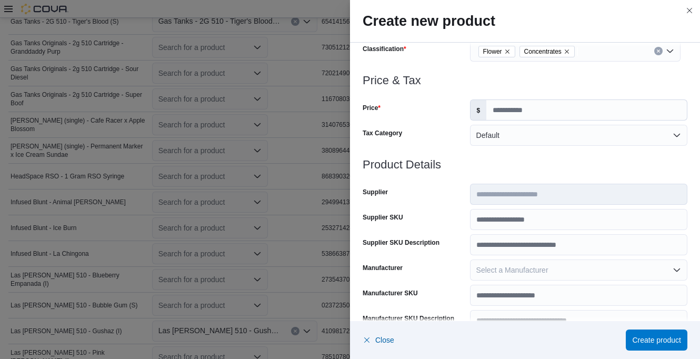
scroll to position [105, 0]
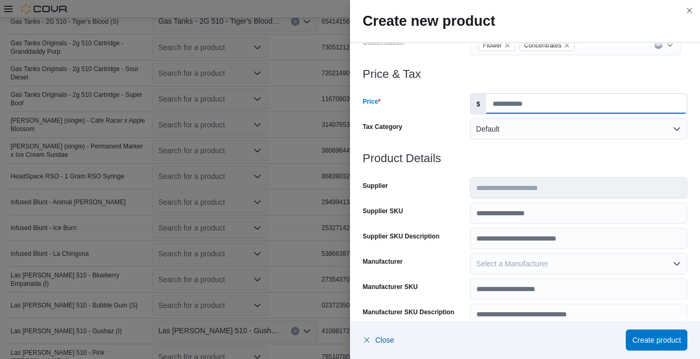
click at [512, 107] on input "Price" at bounding box center [586, 104] width 201 height 20
type input "**"
click at [543, 153] on h3 "Product Details" at bounding box center [525, 158] width 325 height 13
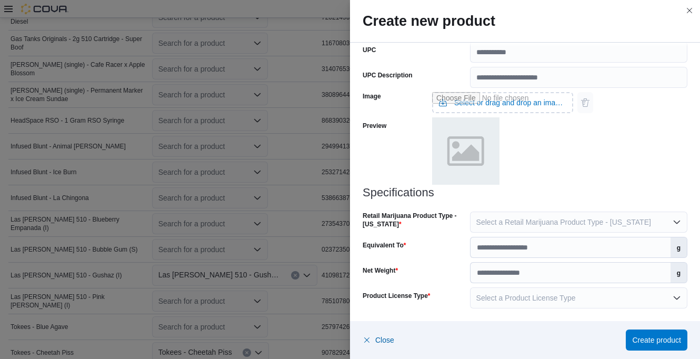
scroll to position [551, 0]
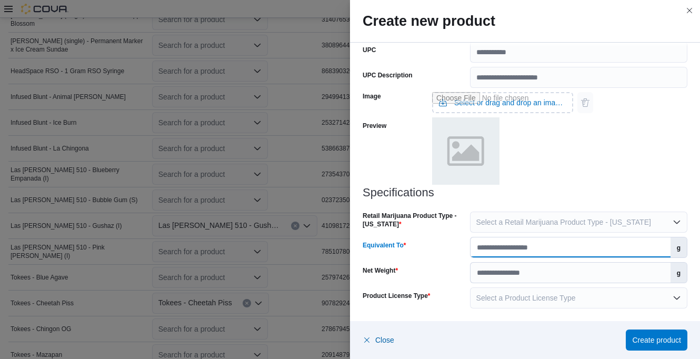
click at [536, 246] on input "Equivalent To" at bounding box center [571, 247] width 200 height 20
type input "****"
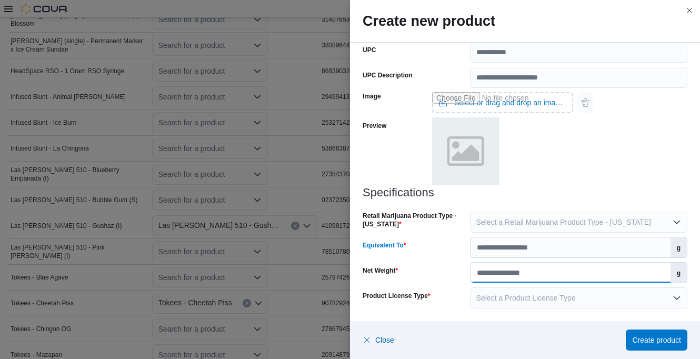
click at [493, 270] on input "Net Weight" at bounding box center [571, 273] width 200 height 20
type input "*"
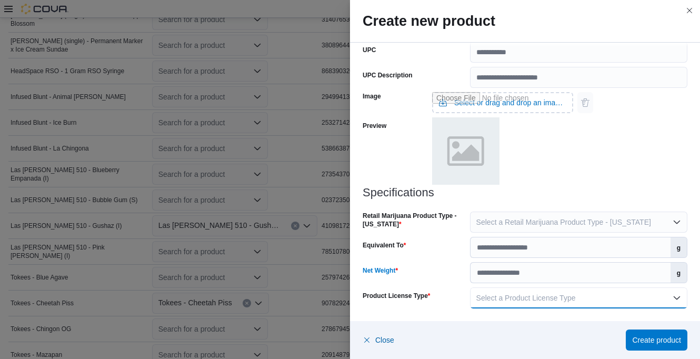
click at [496, 291] on button "Select a Product License Type" at bounding box center [578, 297] width 217 height 21
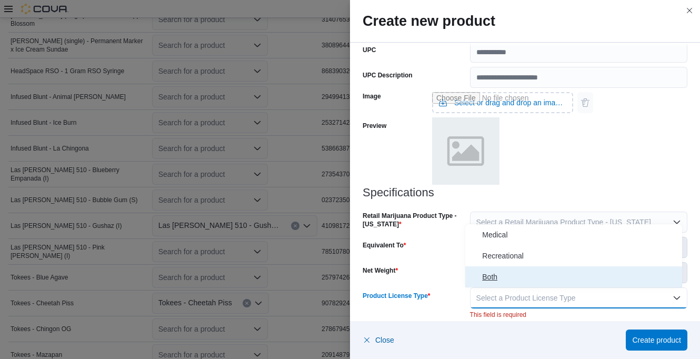
click at [497, 277] on span "Both" at bounding box center [580, 277] width 196 height 13
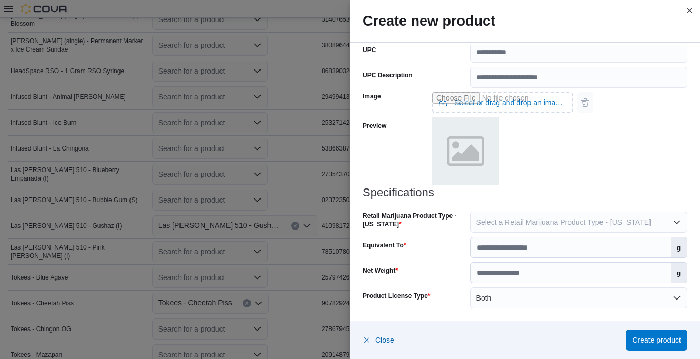
click at [454, 286] on div "Specifications Retail Marijuana Product Type - [US_STATE] Select a Retail Marij…" at bounding box center [525, 247] width 325 height 122
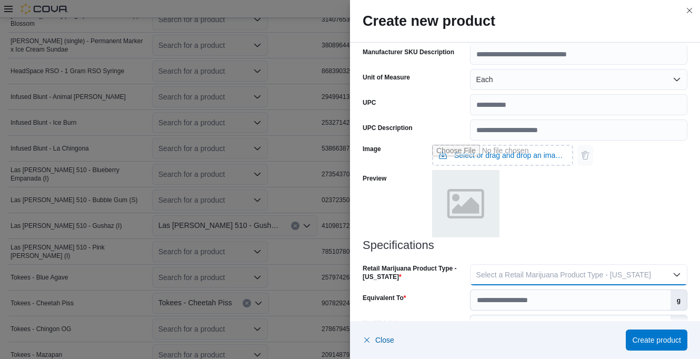
click at [485, 276] on span "Select a Retail Marijuana Product Type - [US_STATE]" at bounding box center [563, 275] width 175 height 8
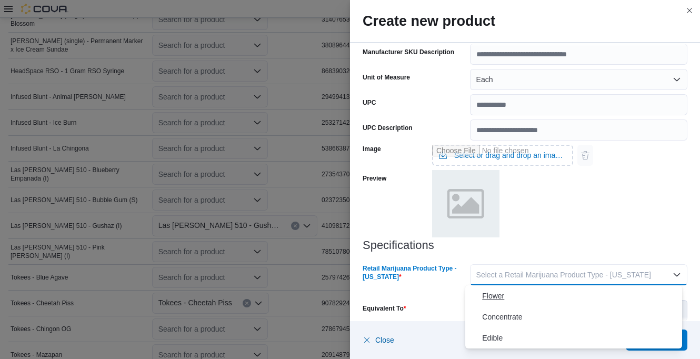
click at [497, 294] on span "Flower" at bounding box center [580, 296] width 196 height 13
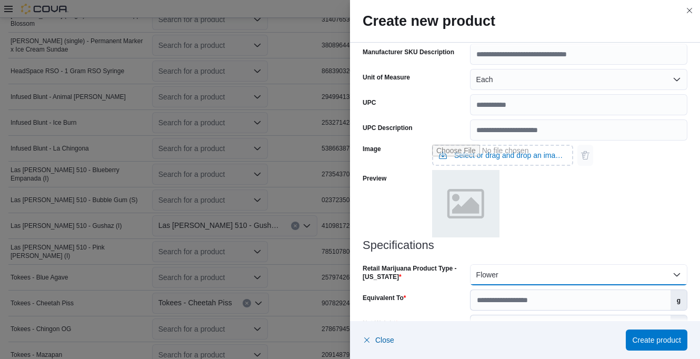
click at [518, 275] on button "Flower" at bounding box center [578, 274] width 217 height 21
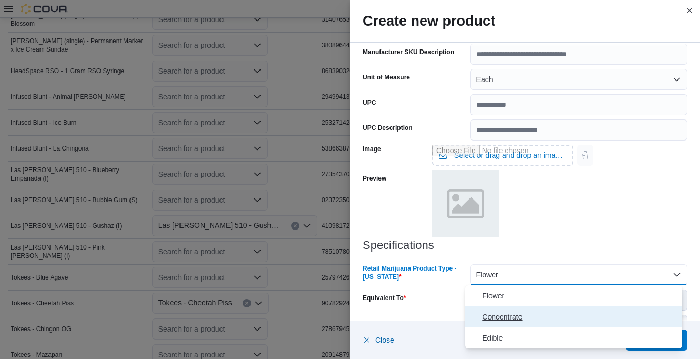
click at [501, 313] on span "Concentrate" at bounding box center [580, 317] width 196 height 13
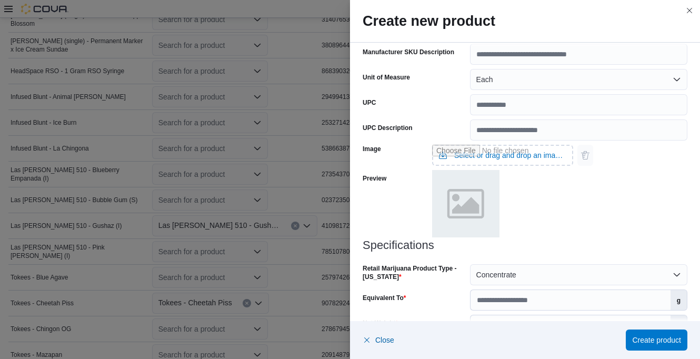
click at [534, 234] on div at bounding box center [502, 204] width 141 height 69
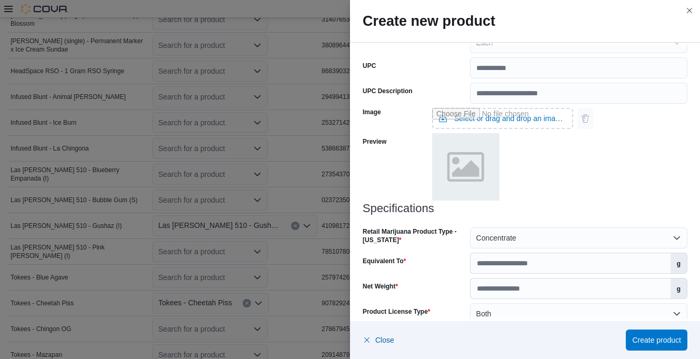
scroll to position [418, 0]
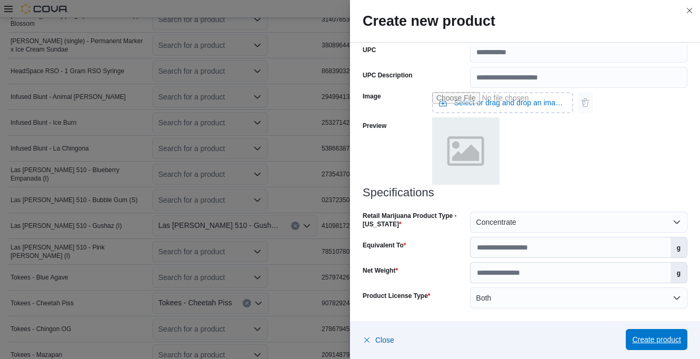
click at [659, 333] on span "Create product" at bounding box center [656, 339] width 49 height 21
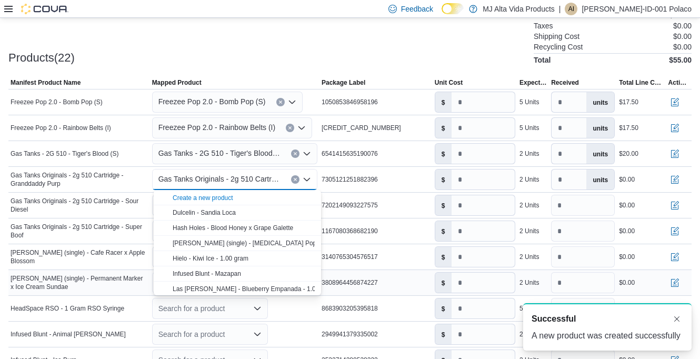
scroll to position [0, 0]
click at [476, 182] on input "number" at bounding box center [483, 180] width 63 height 20
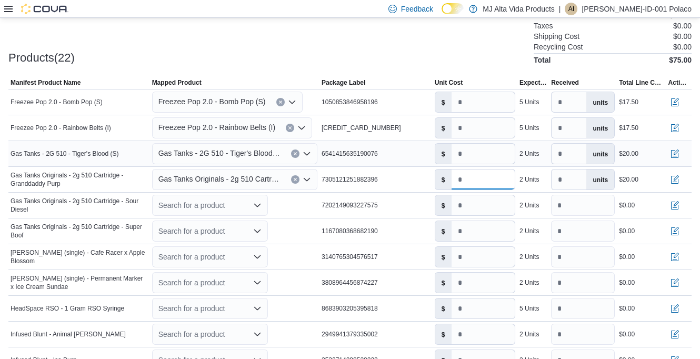
type input "**"
click at [476, 158] on input "**" at bounding box center [483, 154] width 63 height 20
type input "****"
click at [475, 180] on input "**" at bounding box center [483, 180] width 63 height 20
type input "****"
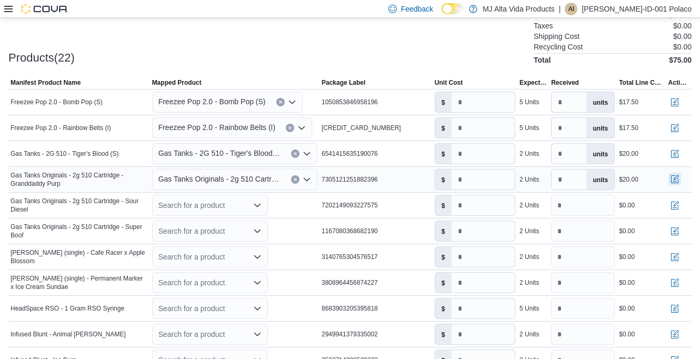
click at [681, 177] on button "button" at bounding box center [675, 179] width 13 height 13
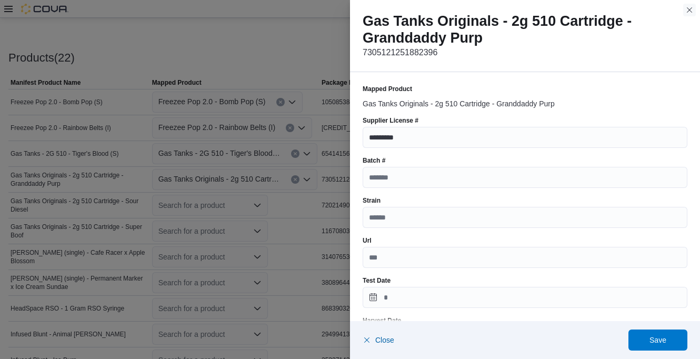
click at [687, 8] on button "Close this dialog" at bounding box center [689, 10] width 13 height 13
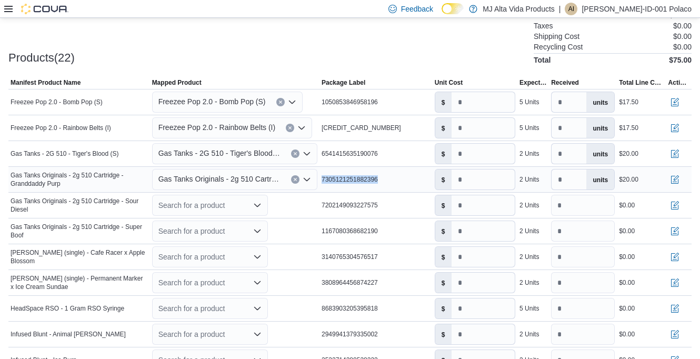
drag, startPoint x: 324, startPoint y: 177, endPoint x: 395, endPoint y: 175, distance: 70.6
click at [395, 175] on div "7305121251882396" at bounding box center [376, 179] width 113 height 13
drag, startPoint x: 395, startPoint y: 175, endPoint x: 371, endPoint y: 178, distance: 23.9
copy span "7305121251882396"
click at [681, 177] on button "button" at bounding box center [675, 179] width 13 height 13
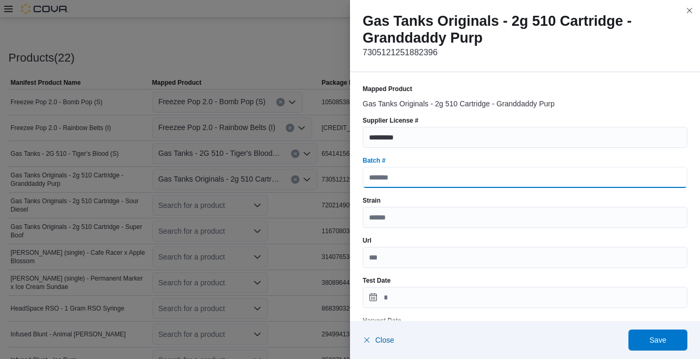
paste input "**********"
type input "**********"
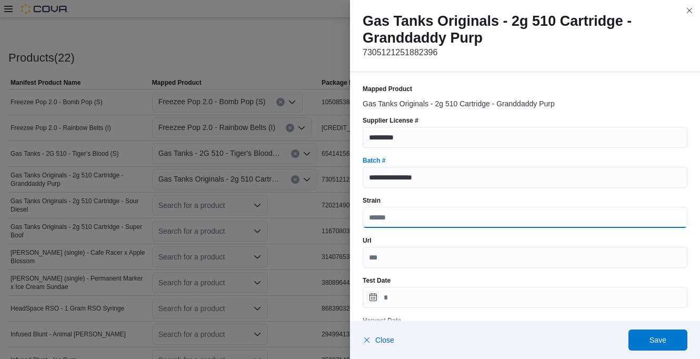
click at [420, 216] on input "Strain" at bounding box center [525, 217] width 325 height 21
type input "*****"
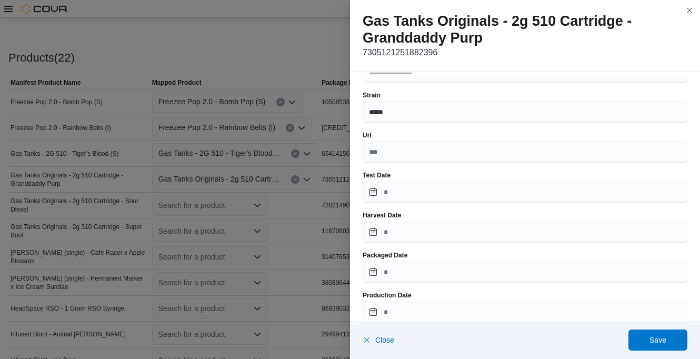
scroll to position [158, 0]
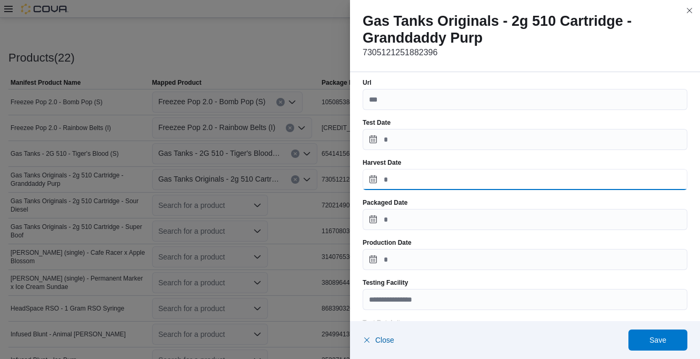
click at [424, 185] on input "Harvest Date" at bounding box center [525, 179] width 325 height 21
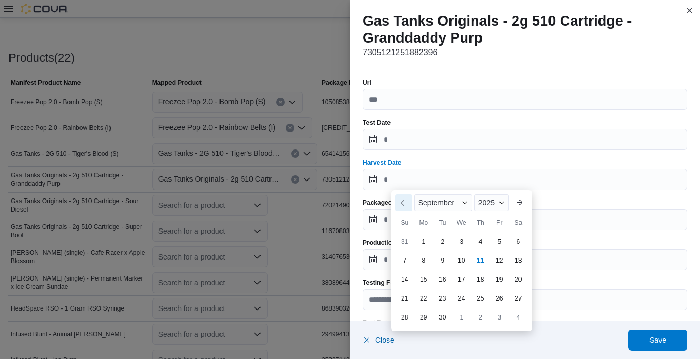
click at [402, 203] on button "Previous Month" at bounding box center [403, 202] width 17 height 17
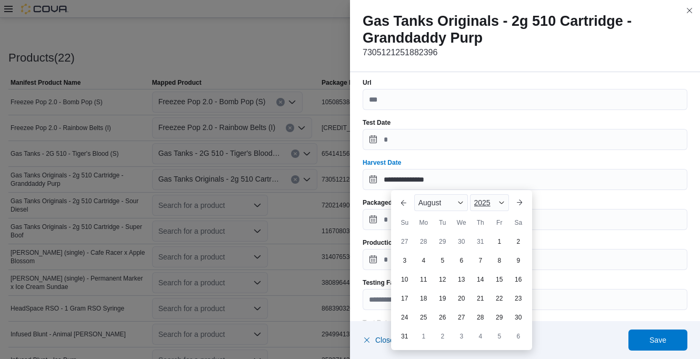
click at [487, 205] on span "2025" at bounding box center [482, 202] width 16 height 8
click at [483, 266] on div "✓ 2025" at bounding box center [496, 267] width 48 height 13
click at [479, 297] on div "21" at bounding box center [480, 298] width 18 height 18
type input "**********"
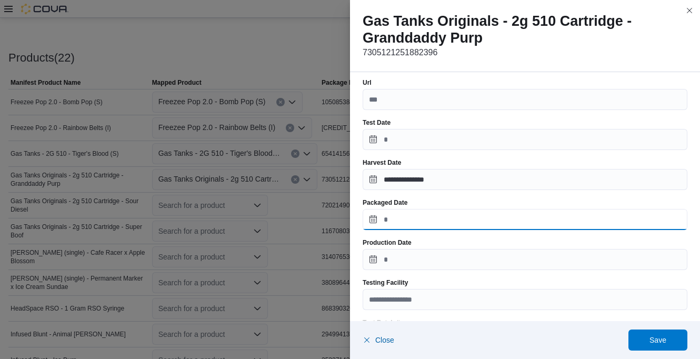
click at [417, 221] on input "Packaged Date" at bounding box center [525, 219] width 325 height 21
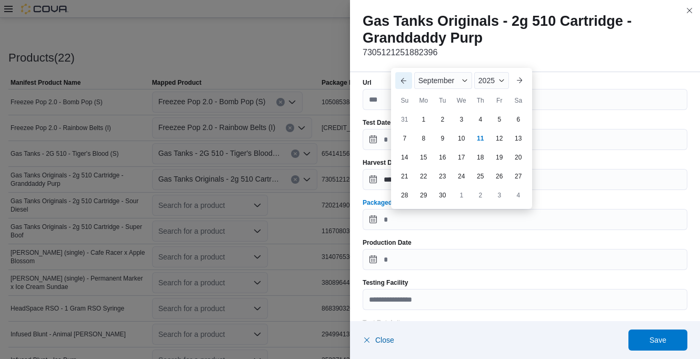
click at [401, 76] on button "Previous Month" at bounding box center [403, 80] width 17 height 17
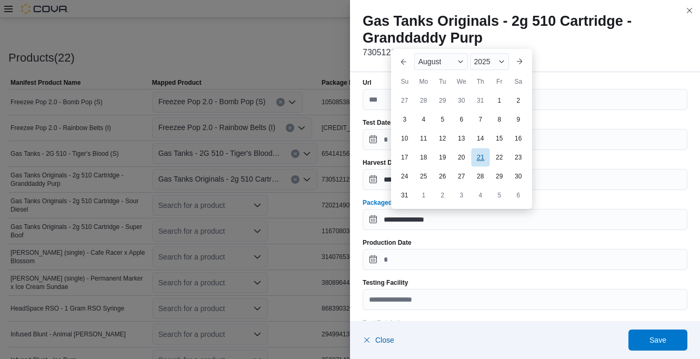
click at [479, 157] on div "21" at bounding box center [480, 157] width 18 height 18
type input "**********"
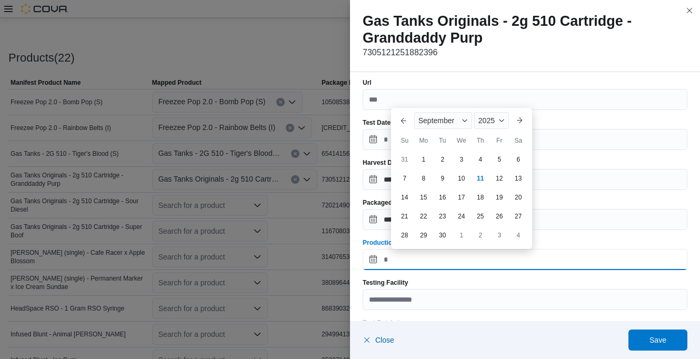
click at [427, 255] on input "Production Date" at bounding box center [525, 259] width 325 height 21
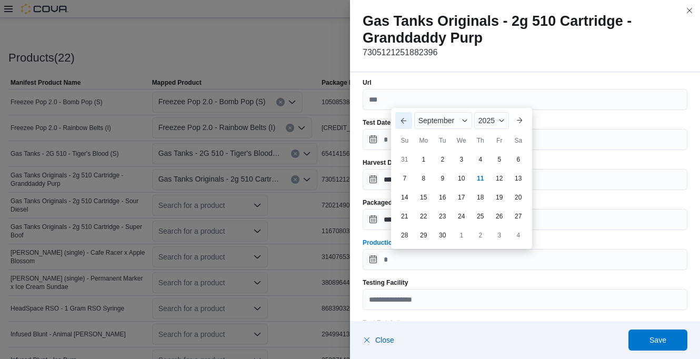
click at [406, 119] on button "Previous Month" at bounding box center [403, 120] width 17 height 17
click at [479, 198] on div "21" at bounding box center [480, 197] width 18 height 18
type input "**********"
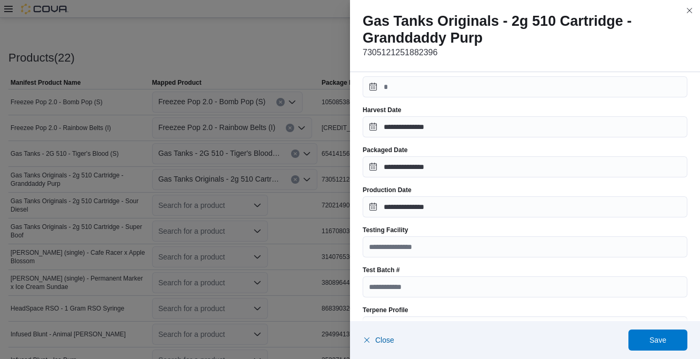
scroll to position [263, 0]
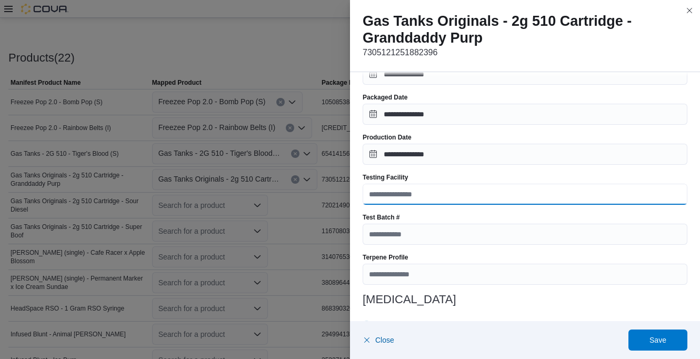
click at [425, 195] on input "Testing Facility" at bounding box center [525, 194] width 325 height 21
type input "**********"
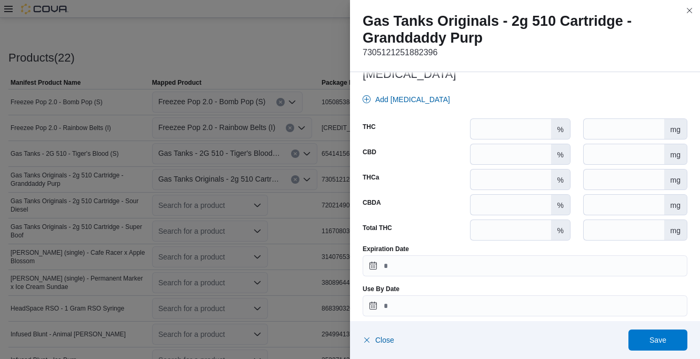
scroll to position [496, 0]
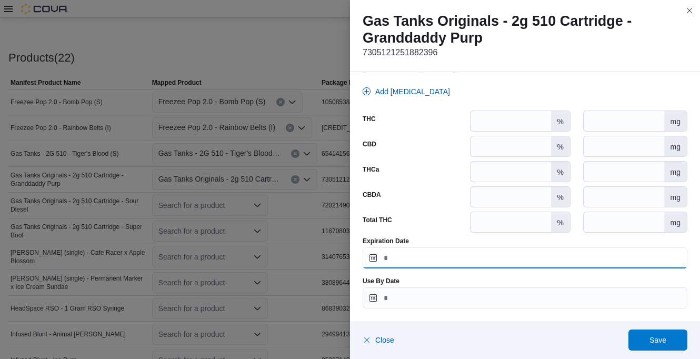
click at [444, 256] on input "Expiration Date" at bounding box center [525, 257] width 325 height 21
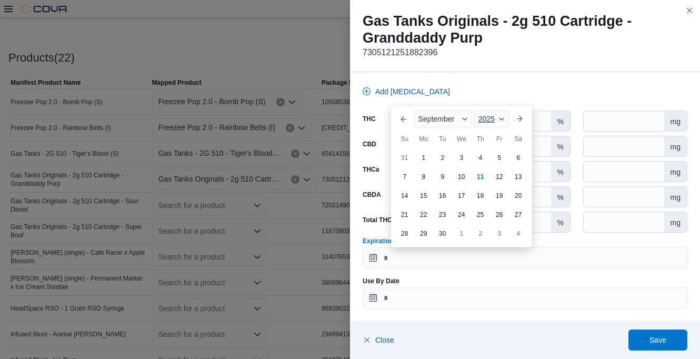
click at [500, 122] on span "Button. Open the year selector. 2025 is currently selected." at bounding box center [502, 119] width 6 height 6
click at [497, 202] on div "2026" at bounding box center [500, 200] width 48 height 13
click at [402, 112] on button "Previous Month" at bounding box center [403, 119] width 17 height 17
click at [497, 195] on div "21" at bounding box center [499, 195] width 18 height 18
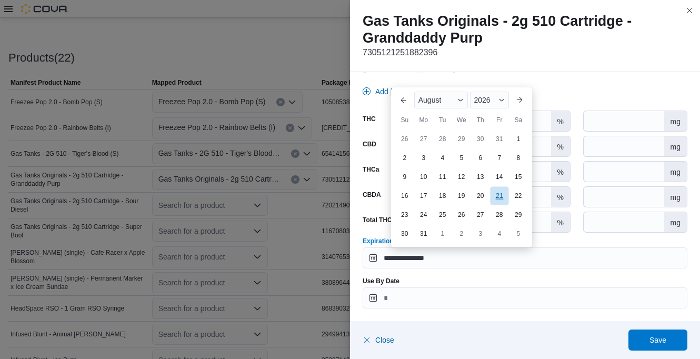
type input "**********"
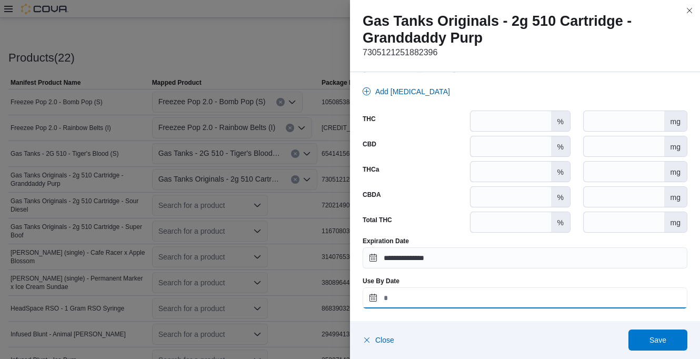
click at [428, 295] on input "Use By Date" at bounding box center [525, 297] width 325 height 21
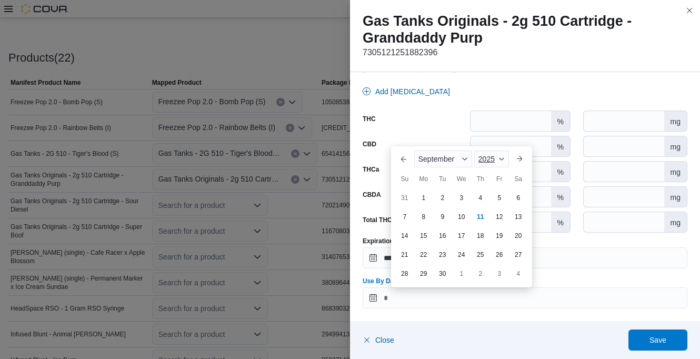
click at [491, 162] on span "2025" at bounding box center [487, 159] width 16 height 8
click at [490, 240] on div "2026" at bounding box center [500, 240] width 48 height 13
click at [406, 160] on button "Previous Month" at bounding box center [403, 159] width 17 height 17
click at [500, 231] on div "21" at bounding box center [499, 235] width 18 height 18
type input "**********"
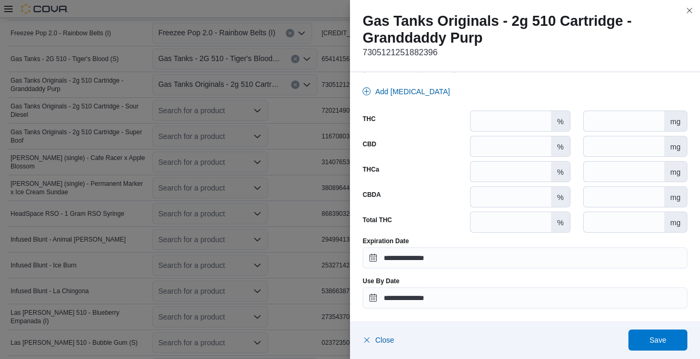
scroll to position [419, 0]
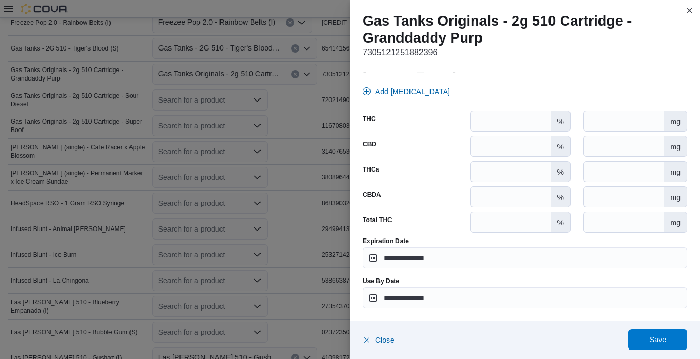
click at [661, 333] on span "Save" at bounding box center [658, 339] width 46 height 21
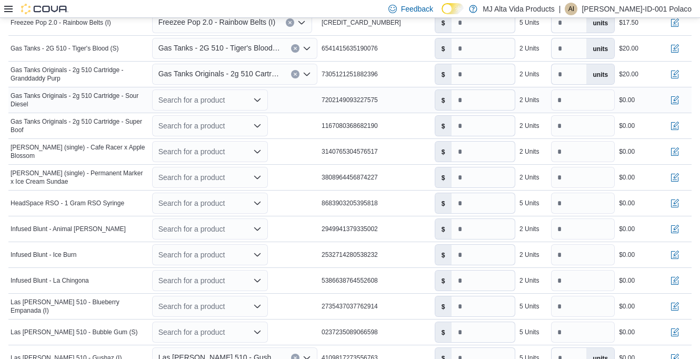
click at [261, 98] on icon "Open list of options" at bounding box center [257, 100] width 8 height 8
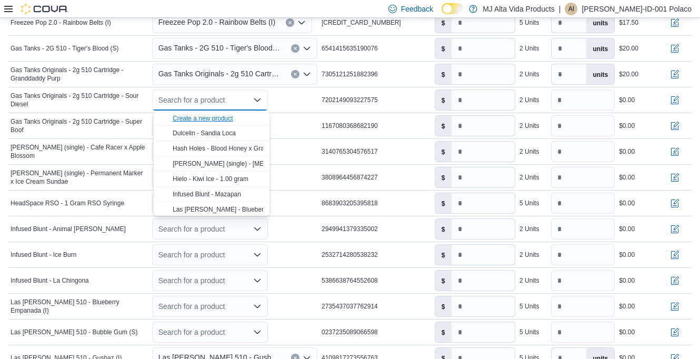
click at [231, 118] on div "Create a new product" at bounding box center [203, 118] width 61 height 8
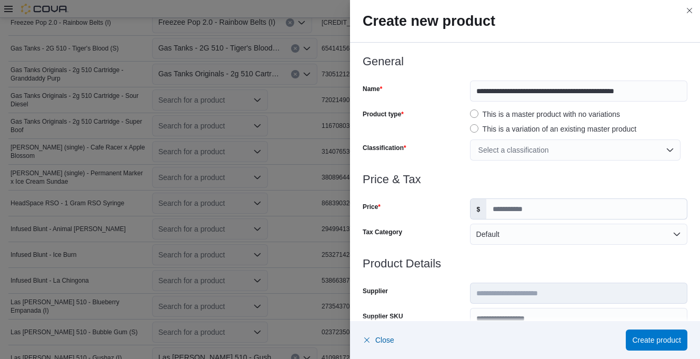
scroll to position [53, 0]
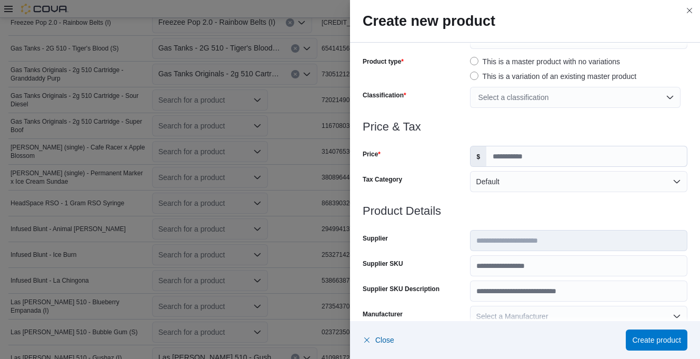
click at [515, 102] on div "Select a classification" at bounding box center [575, 97] width 211 height 21
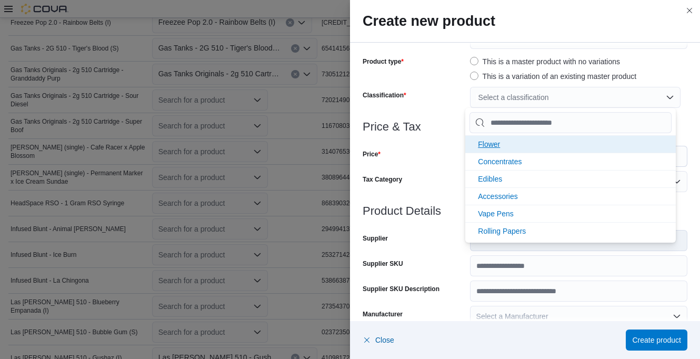
click at [499, 141] on span "Flower" at bounding box center [489, 144] width 22 height 8
click at [511, 143] on span "Concentrates" at bounding box center [500, 144] width 44 height 8
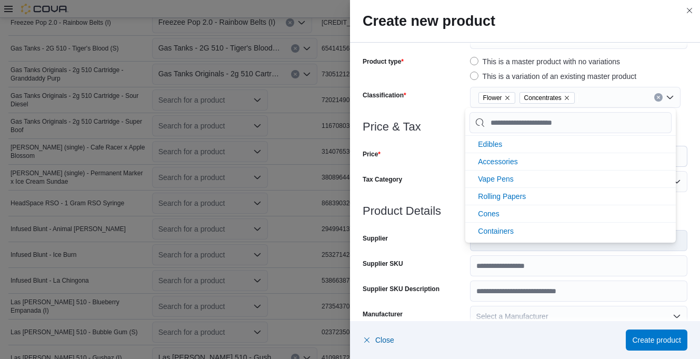
click at [438, 135] on div at bounding box center [525, 139] width 325 height 13
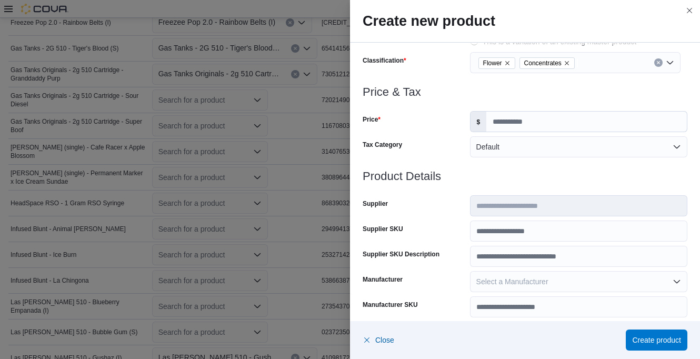
scroll to position [105, 0]
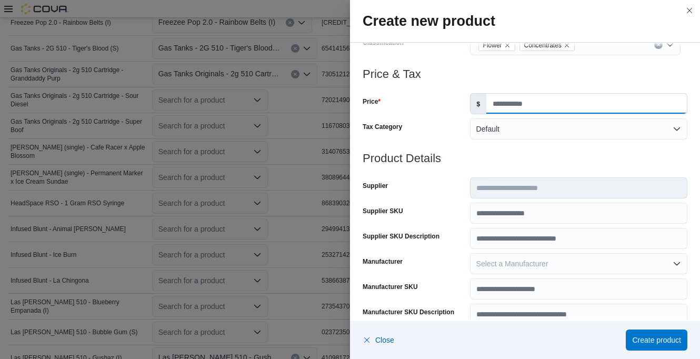
click at [511, 105] on input "Price" at bounding box center [586, 104] width 201 height 20
type input "**"
click at [505, 164] on h3 "Product Details" at bounding box center [525, 158] width 325 height 13
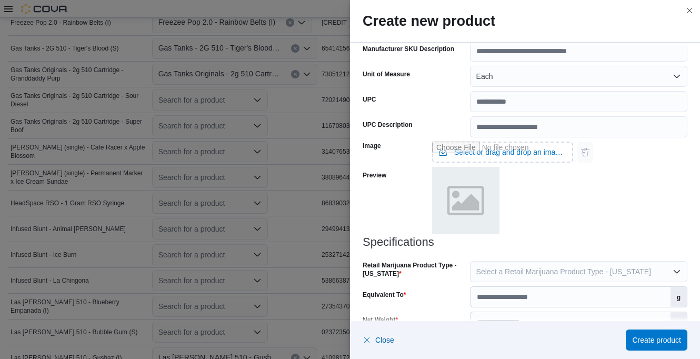
scroll to position [418, 0]
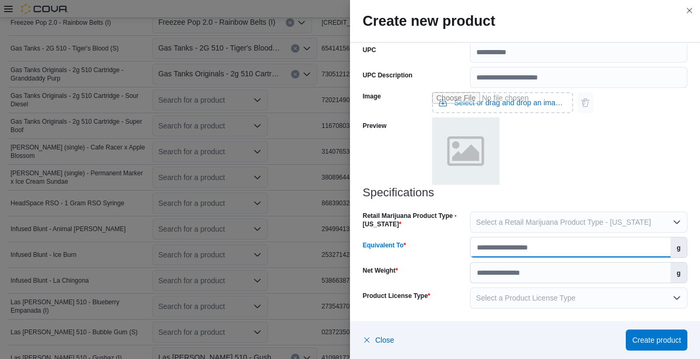
click at [563, 248] on input "Equivalent To" at bounding box center [571, 247] width 200 height 20
type input "****"
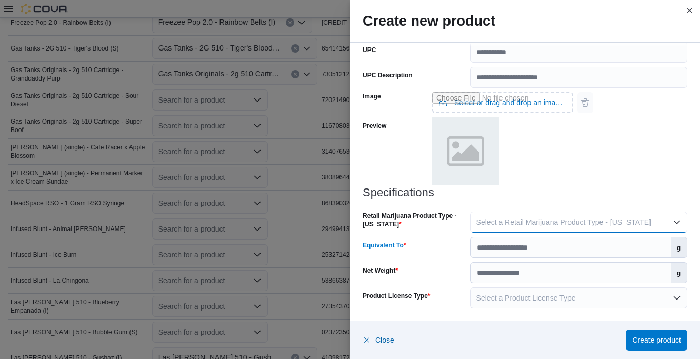
click at [549, 231] on button "Select a Retail Marijuana Product Type - [US_STATE]" at bounding box center [578, 222] width 217 height 21
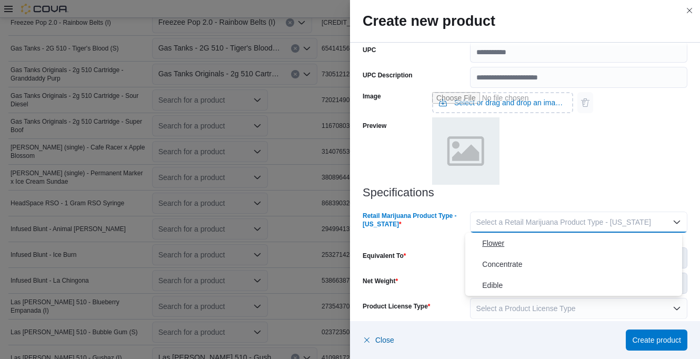
click at [501, 242] on span "Flower" at bounding box center [580, 243] width 196 height 13
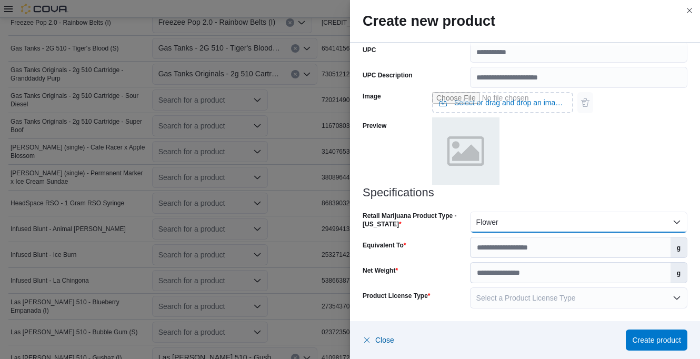
click at [512, 221] on button "Flower" at bounding box center [578, 222] width 217 height 21
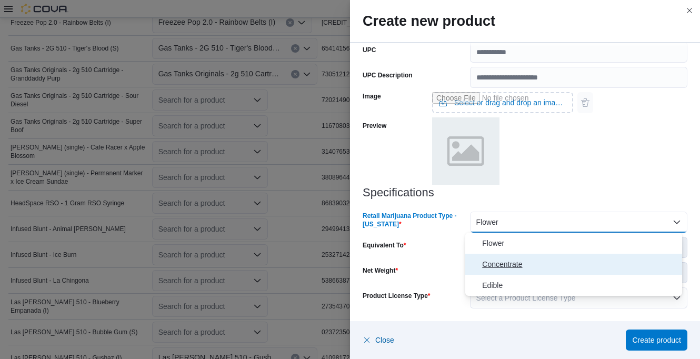
click at [510, 265] on span "Concentrate" at bounding box center [580, 264] width 196 height 13
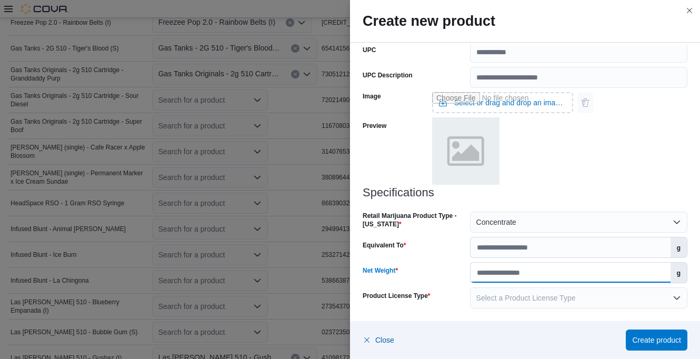
click at [513, 276] on input "Net Weight" at bounding box center [571, 273] width 200 height 20
type input "*"
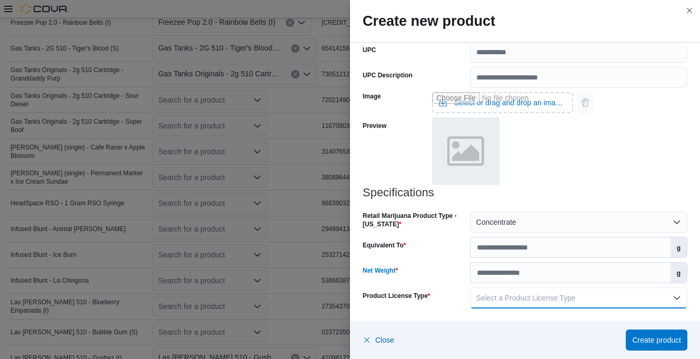
click at [511, 294] on span "Select a Product License Type" at bounding box center [525, 298] width 99 height 8
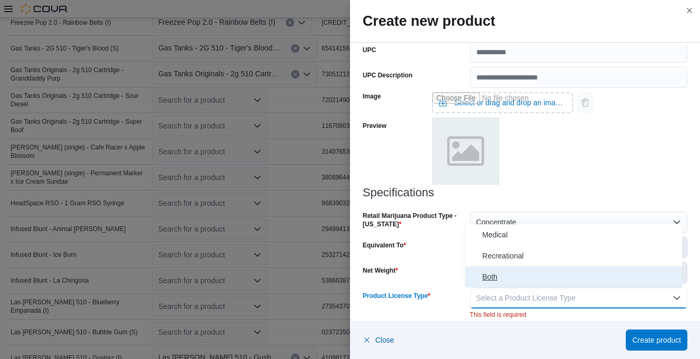
click at [495, 277] on span "Both" at bounding box center [580, 277] width 196 height 13
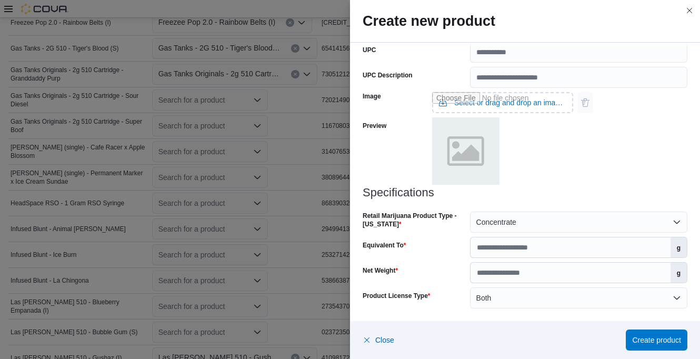
click at [449, 275] on div "Net Weight" at bounding box center [414, 272] width 103 height 21
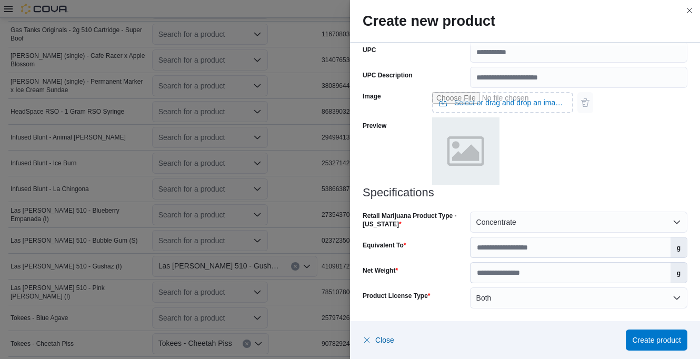
scroll to position [524, 0]
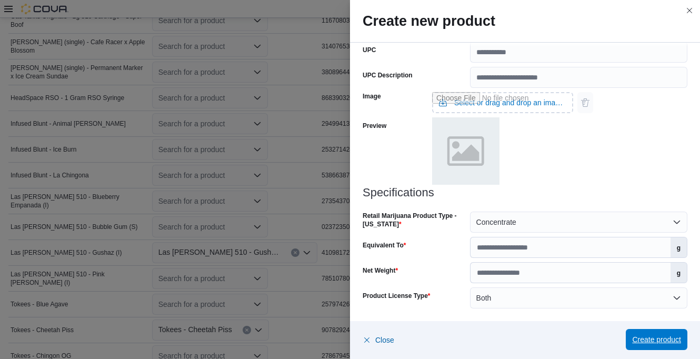
click at [651, 336] on span "Create product" at bounding box center [656, 339] width 49 height 11
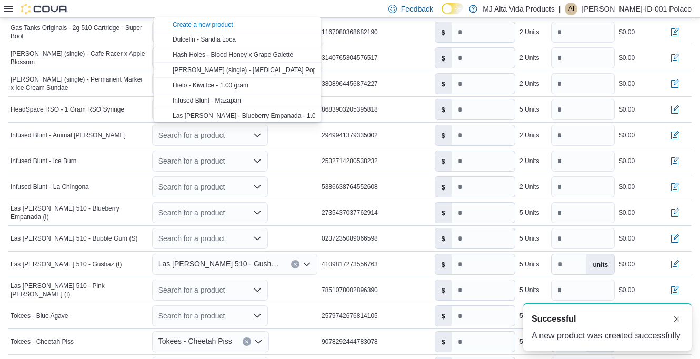
scroll to position [0, 0]
click at [399, 12] on div "Feedback Dark Mode MJ Alta Vida Products | AI Angelo-ID-001 Polaco" at bounding box center [350, 9] width 700 height 18
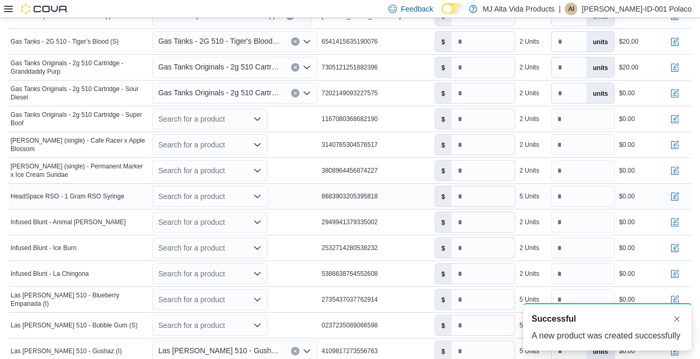
scroll to position [407, 0]
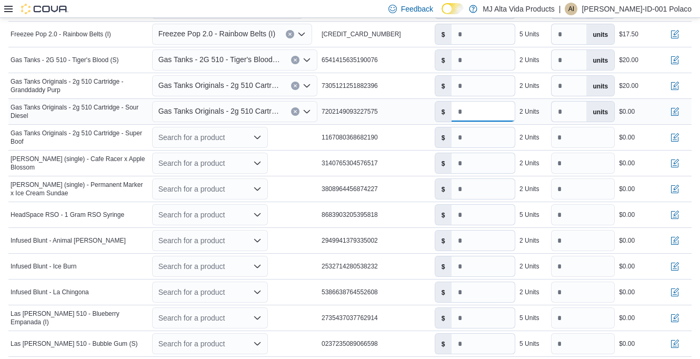
click at [474, 109] on input "number" at bounding box center [483, 112] width 63 height 20
type input "****"
click at [681, 111] on button "button" at bounding box center [675, 111] width 13 height 13
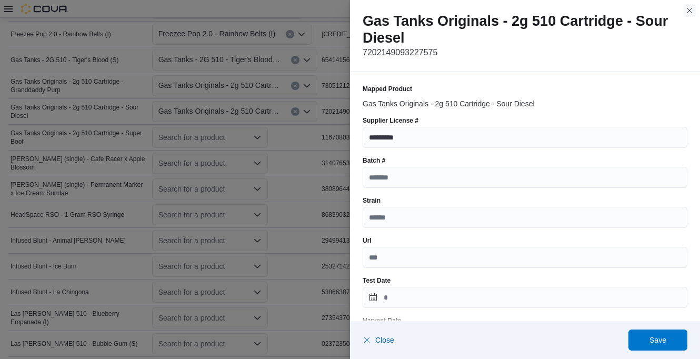
drag, startPoint x: 686, startPoint y: 11, endPoint x: 682, endPoint y: 16, distance: 6.7
click at [686, 11] on button "Close this dialog" at bounding box center [689, 10] width 13 height 13
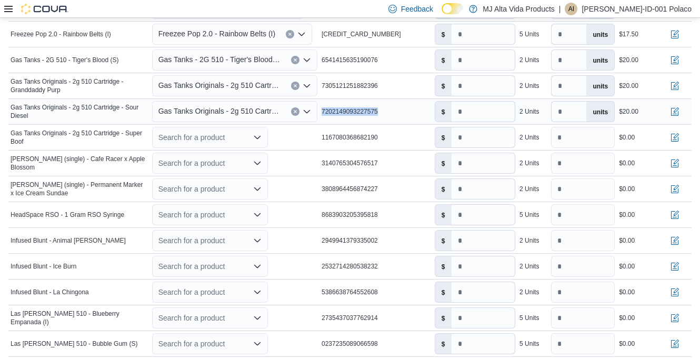
drag, startPoint x: 325, startPoint y: 110, endPoint x: 386, endPoint y: 107, distance: 61.1
click at [386, 107] on div "7202149093227575" at bounding box center [376, 111] width 113 height 13
drag, startPoint x: 386, startPoint y: 107, endPoint x: 376, endPoint y: 111, distance: 11.0
copy span "7202149093227575"
click at [681, 111] on button "button" at bounding box center [675, 111] width 13 height 13
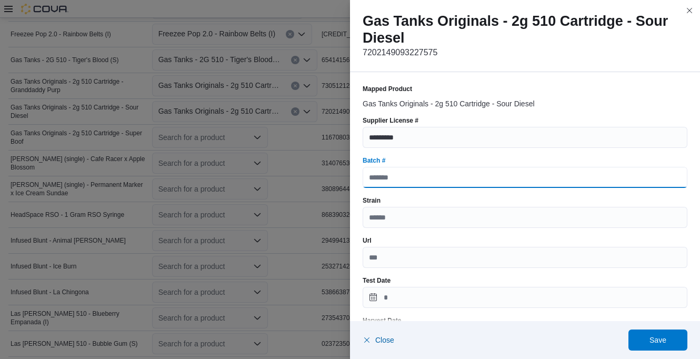
paste input "**********"
type input "**********"
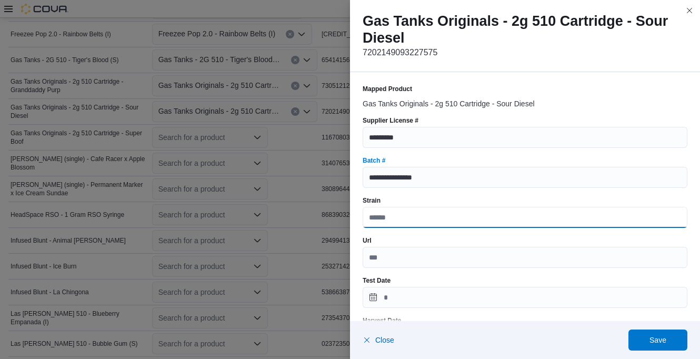
click at [410, 217] on input "Strain" at bounding box center [525, 217] width 325 height 21
type input "*****"
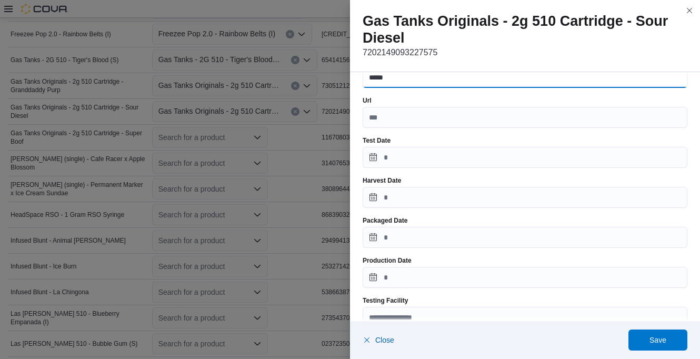
scroll to position [158, 0]
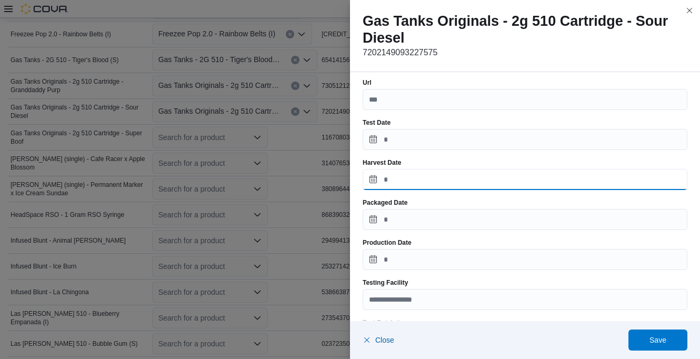
click at [404, 181] on input "Harvest Date" at bounding box center [525, 179] width 325 height 21
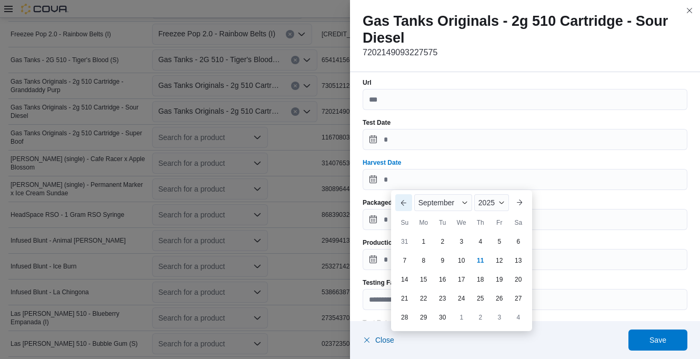
click at [397, 202] on button "Previous Month" at bounding box center [403, 202] width 17 height 17
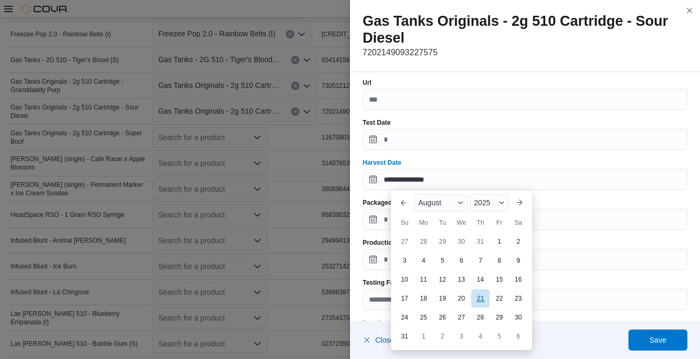
click at [483, 297] on div "21" at bounding box center [480, 298] width 18 height 18
type input "**********"
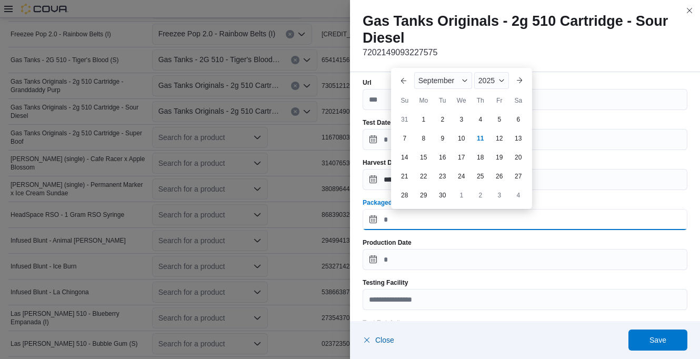
click at [422, 222] on input "Packaged Date" at bounding box center [525, 219] width 325 height 21
click at [404, 81] on button "Previous Month" at bounding box center [403, 80] width 17 height 17
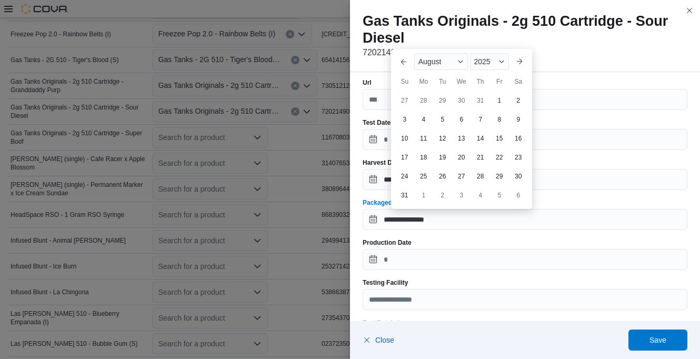
click at [482, 158] on div "21" at bounding box center [480, 157] width 17 height 17
type input "**********"
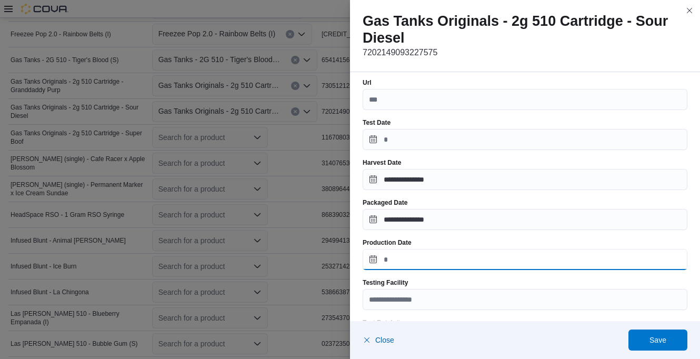
click at [427, 256] on input "Production Date" at bounding box center [525, 259] width 325 height 21
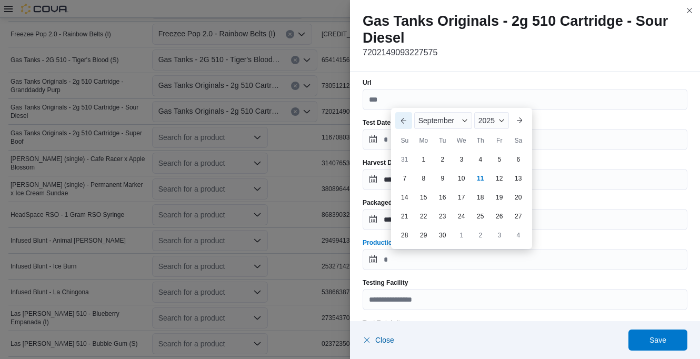
click at [403, 116] on button "Previous Month" at bounding box center [403, 120] width 17 height 17
click at [479, 201] on div "21" at bounding box center [480, 197] width 18 height 18
type input "**********"
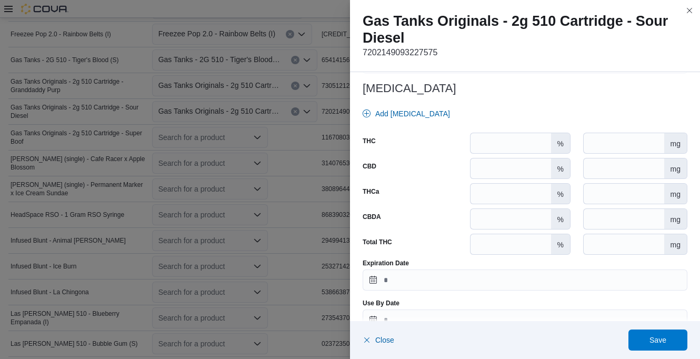
scroll to position [496, 0]
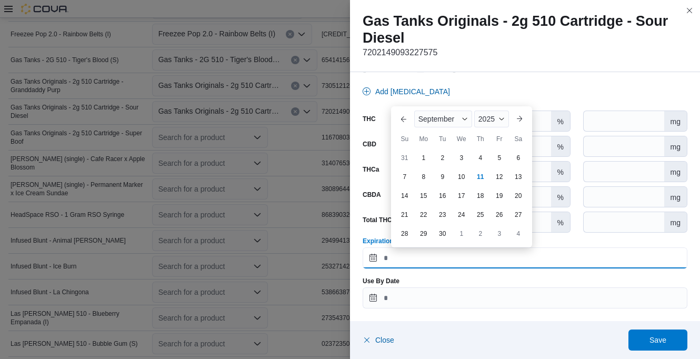
click at [433, 259] on input "Expiration Date" at bounding box center [525, 257] width 325 height 21
click at [501, 112] on div "2025" at bounding box center [491, 119] width 35 height 17
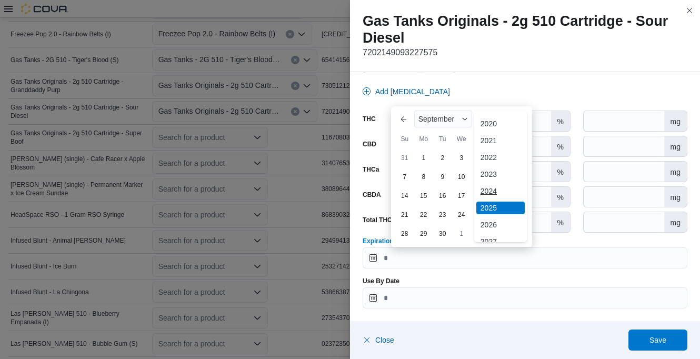
scroll to position [56, 0]
click at [493, 200] on div "2026" at bounding box center [500, 200] width 48 height 13
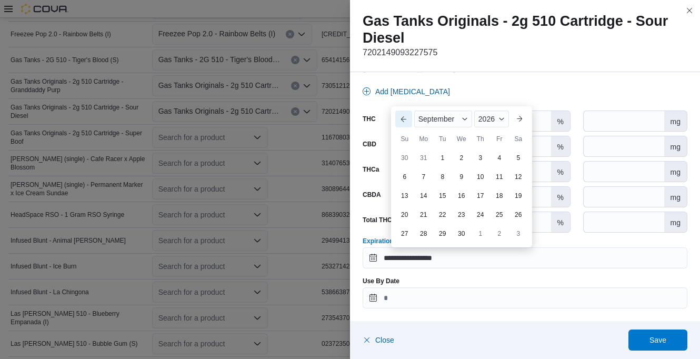
click at [400, 118] on button "Previous Month" at bounding box center [403, 119] width 17 height 17
click at [499, 194] on div "21" at bounding box center [499, 195] width 18 height 18
type input "**********"
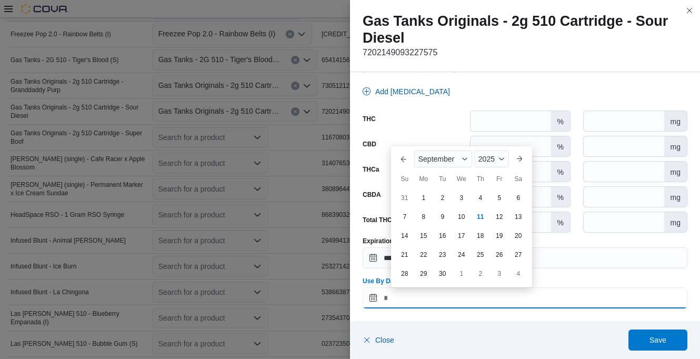
click at [465, 294] on input "Use By Date" at bounding box center [525, 297] width 325 height 21
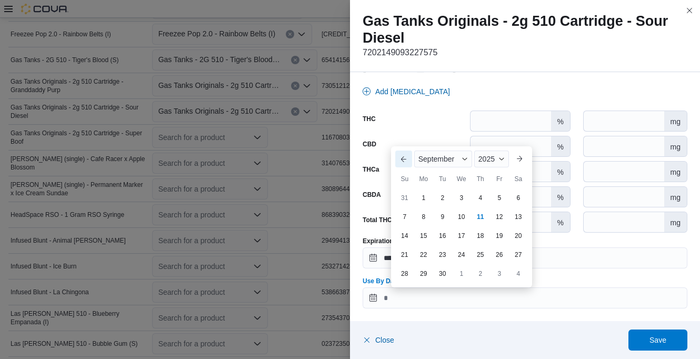
click at [401, 158] on button "Previous Month" at bounding box center [403, 159] width 17 height 17
click at [490, 141] on span "2025" at bounding box center [482, 140] width 16 height 8
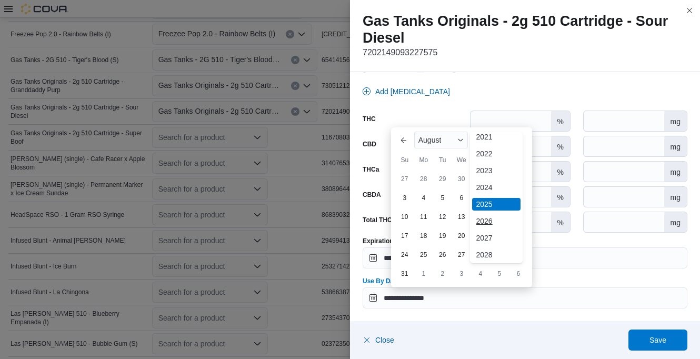
click at [488, 218] on div "2026" at bounding box center [496, 221] width 48 height 13
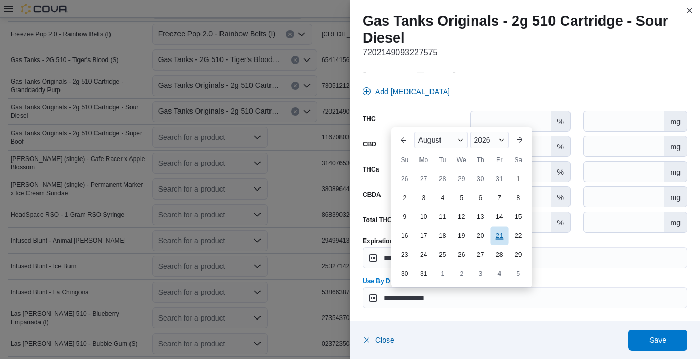
click at [503, 233] on div "21" at bounding box center [499, 235] width 18 height 18
type input "**********"
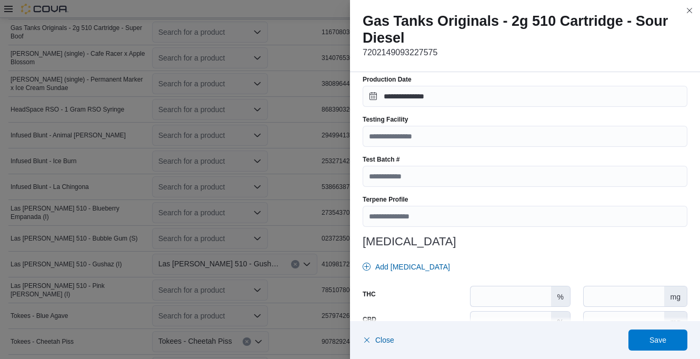
scroll to position [421, 0]
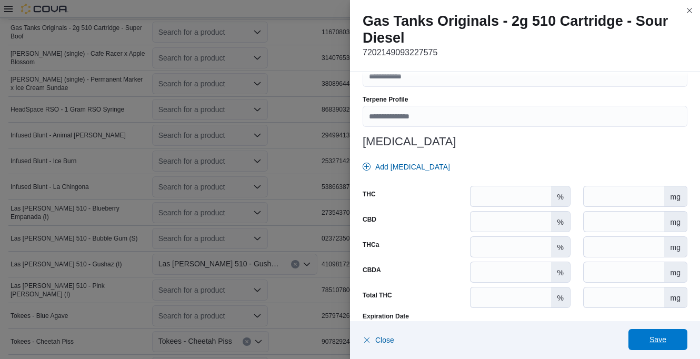
click at [662, 336] on span "Save" at bounding box center [658, 339] width 17 height 11
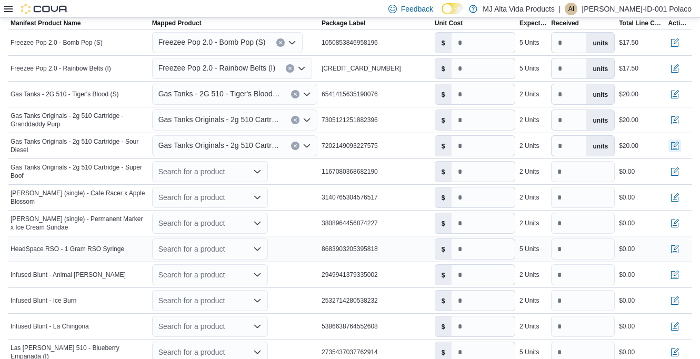
scroll to position [355, 0]
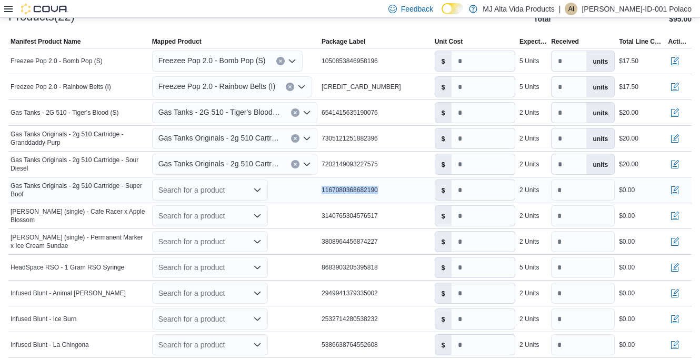
drag, startPoint x: 325, startPoint y: 189, endPoint x: 387, endPoint y: 188, distance: 62.1
click at [387, 188] on div "1167080368682190" at bounding box center [376, 190] width 113 height 13
drag, startPoint x: 387, startPoint y: 188, endPoint x: 377, endPoint y: 190, distance: 9.6
copy span "1167080368682190"
click at [261, 192] on icon "Open list of options" at bounding box center [257, 190] width 8 height 8
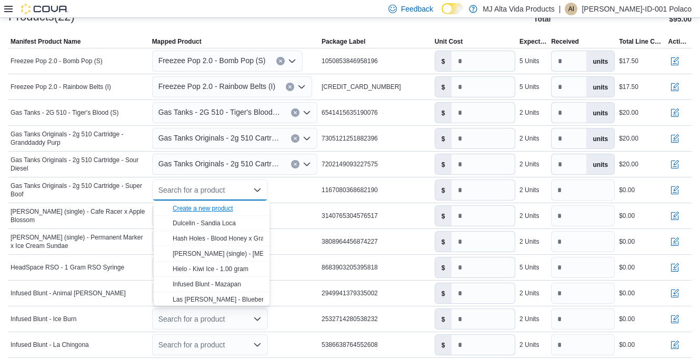
click at [219, 209] on div "Create a new product" at bounding box center [203, 208] width 61 height 8
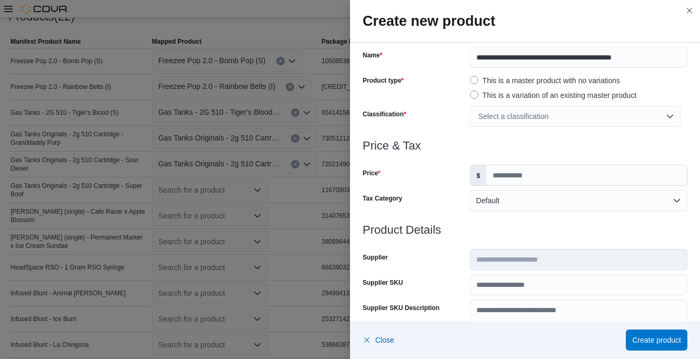
scroll to position [53, 0]
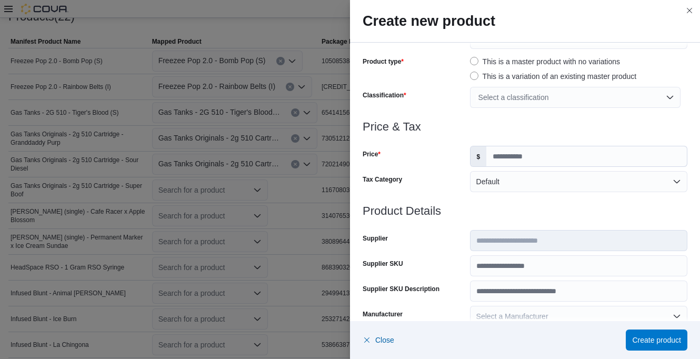
click at [502, 99] on div "Select a classification" at bounding box center [575, 97] width 211 height 21
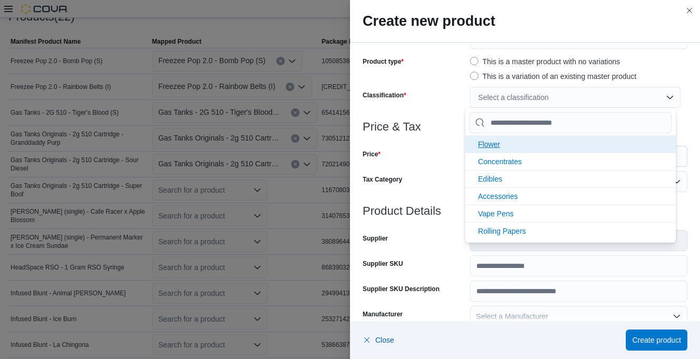
click at [495, 143] on span "Flower" at bounding box center [489, 144] width 22 height 8
click at [496, 144] on span "Concentrates" at bounding box center [500, 144] width 44 height 8
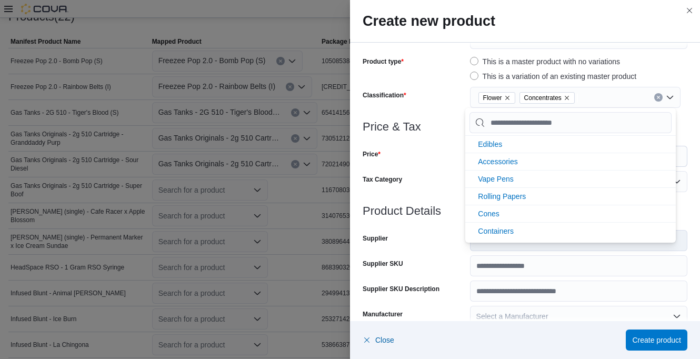
click at [504, 95] on icon "Remove Flower from selection in this group" at bounding box center [507, 98] width 6 height 6
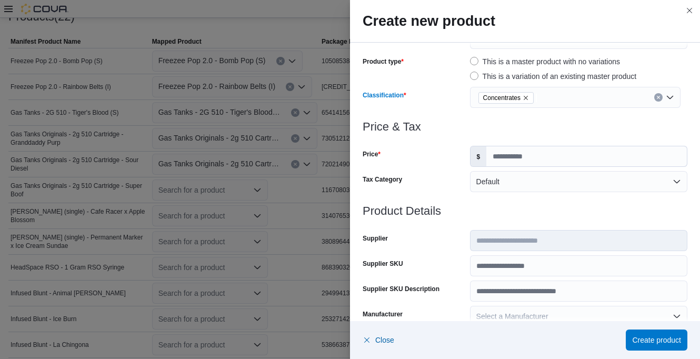
scroll to position [0, 0]
click at [447, 159] on div "Price" at bounding box center [414, 156] width 103 height 21
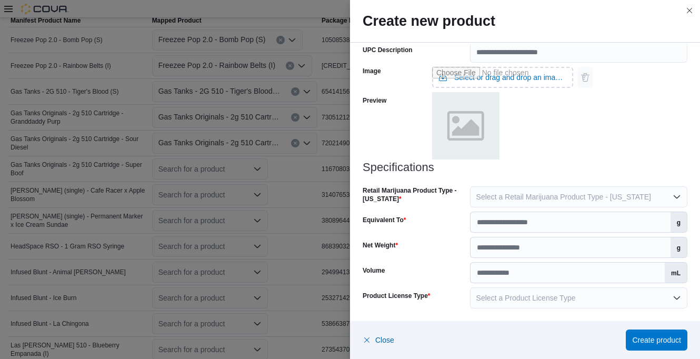
scroll to position [407, 0]
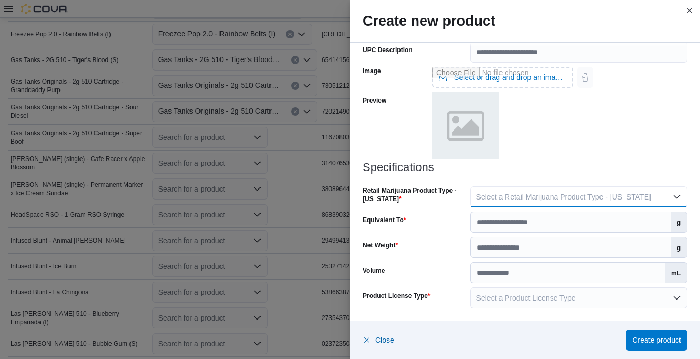
click at [502, 194] on span "Select a Retail Marijuana Product Type - [US_STATE]" at bounding box center [563, 197] width 175 height 8
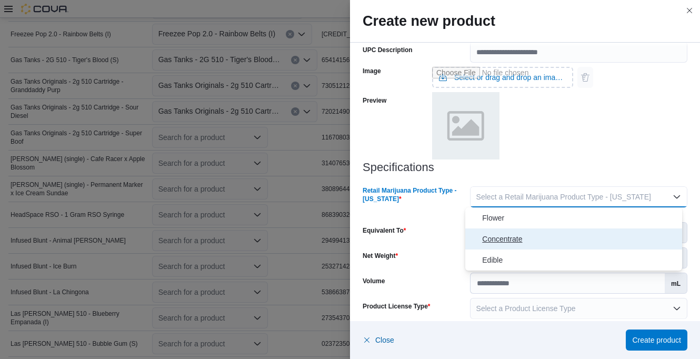
click at [496, 236] on span "Concentrate" at bounding box center [580, 239] width 196 height 13
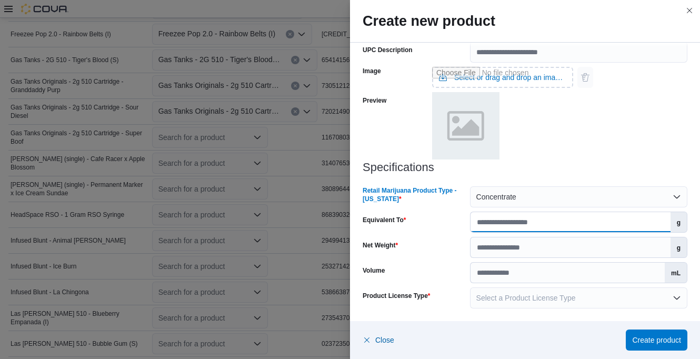
click at [581, 218] on input "Equivalent To" at bounding box center [571, 222] width 200 height 20
type input "****"
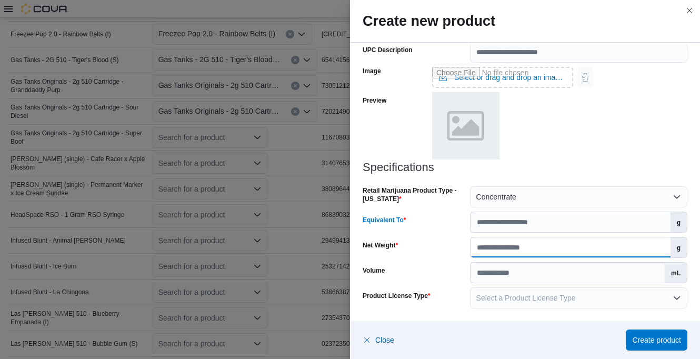
click at [581, 243] on input "Net Weight" at bounding box center [571, 247] width 200 height 20
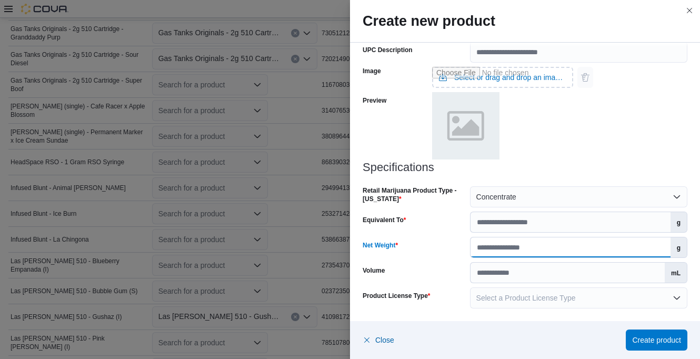
type input "*"
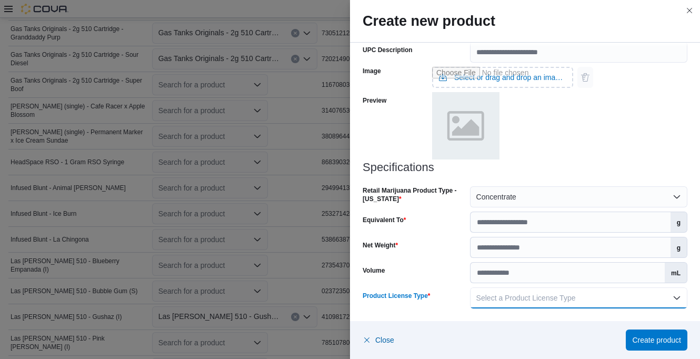
click at [571, 291] on button "Select a Product License Type" at bounding box center [578, 297] width 217 height 21
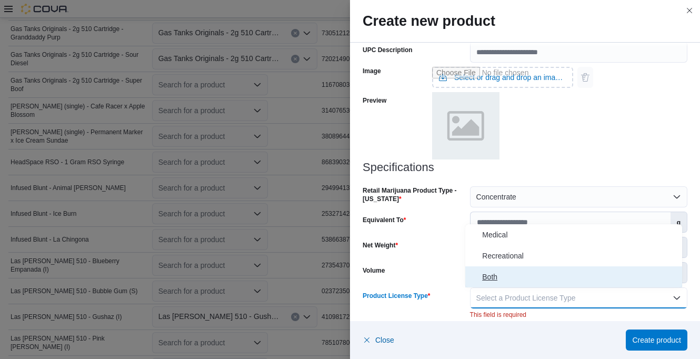
click at [496, 277] on span "Both" at bounding box center [580, 277] width 196 height 13
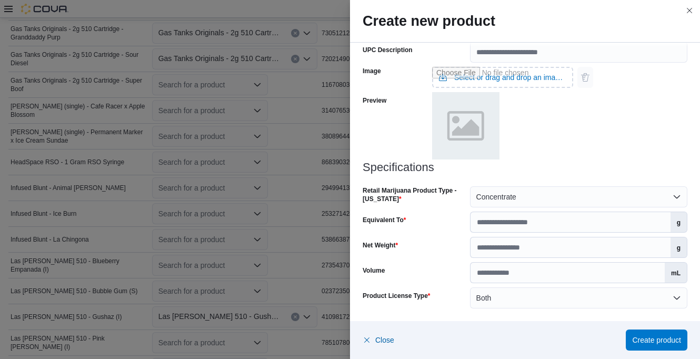
click at [456, 274] on div "Volume" at bounding box center [414, 272] width 103 height 21
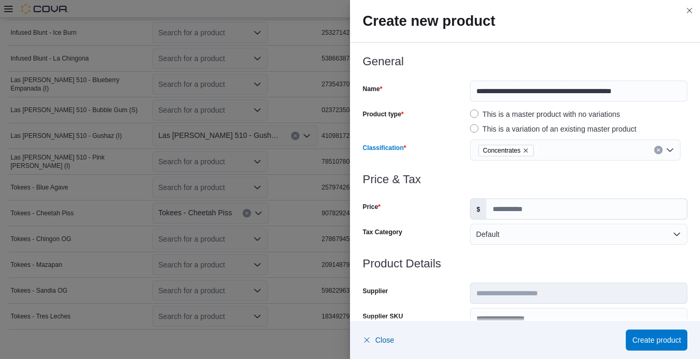
scroll to position [654, 0]
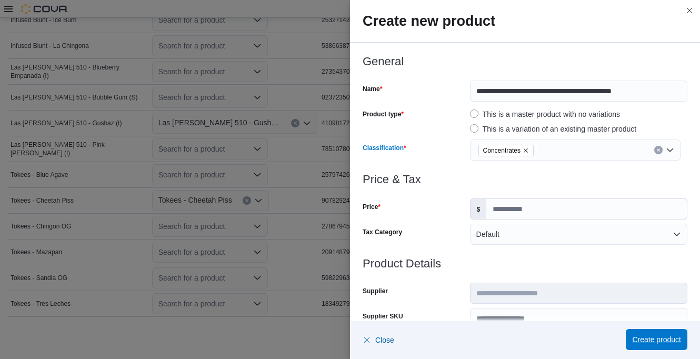
click at [654, 334] on span "Create product" at bounding box center [656, 339] width 49 height 21
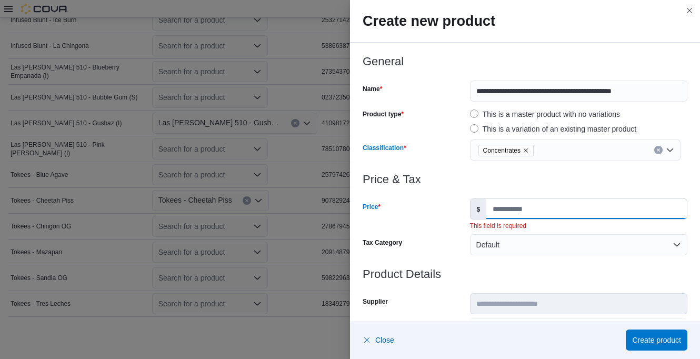
click at [500, 210] on input "Price" at bounding box center [586, 209] width 201 height 20
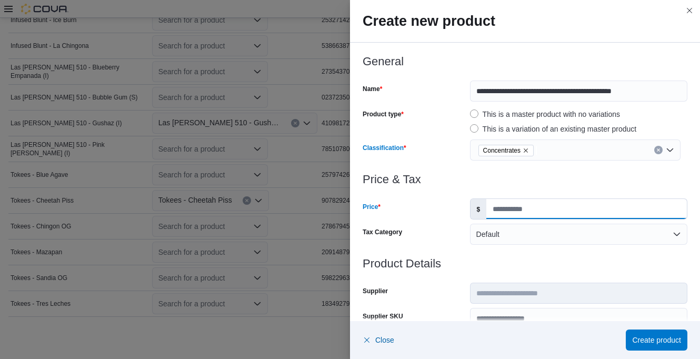
type input "****"
click at [566, 193] on div at bounding box center [525, 192] width 325 height 13
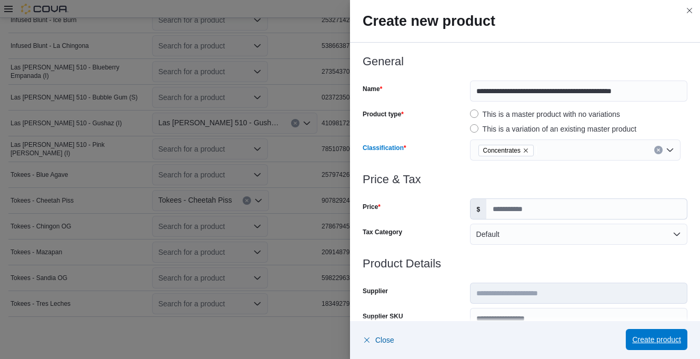
click at [657, 334] on span "Create product" at bounding box center [656, 339] width 49 height 21
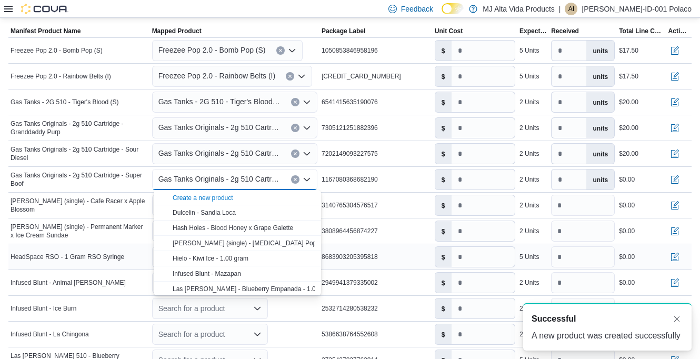
scroll to position [0, 0]
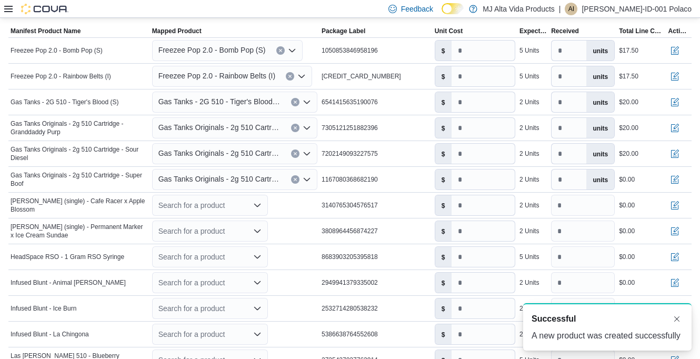
click at [312, 8] on div "Feedback Dark Mode MJ Alta Vida Products | AI Angelo-ID-001 Polaco" at bounding box center [350, 9] width 700 height 18
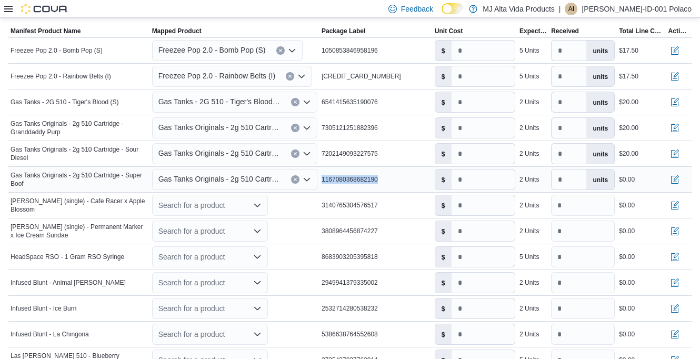
drag, startPoint x: 326, startPoint y: 178, endPoint x: 390, endPoint y: 170, distance: 64.2
click at [390, 170] on td "Package Label 1167080368682190" at bounding box center [376, 180] width 113 height 26
drag, startPoint x: 390, startPoint y: 170, endPoint x: 376, endPoint y: 178, distance: 15.8
click at [681, 178] on button "button" at bounding box center [675, 179] width 13 height 13
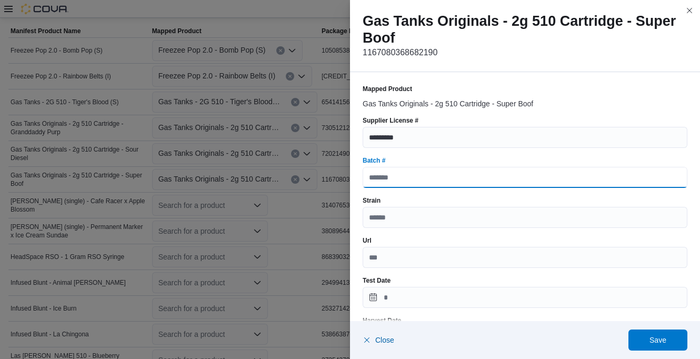
paste input "**********"
type input "**********"
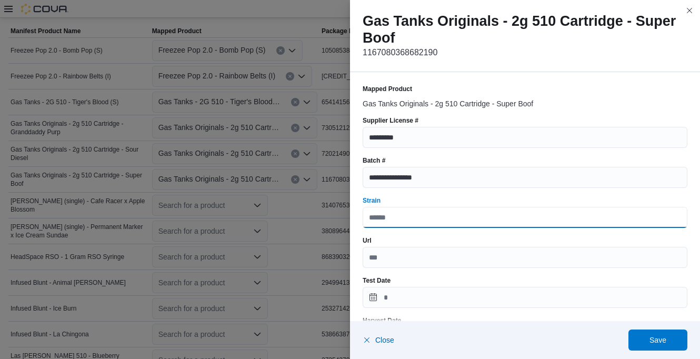
click at [404, 216] on input "Strain" at bounding box center [525, 217] width 325 height 21
type input "*****"
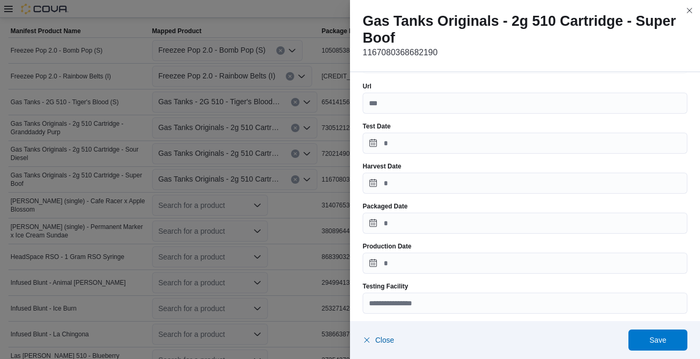
scroll to position [158, 0]
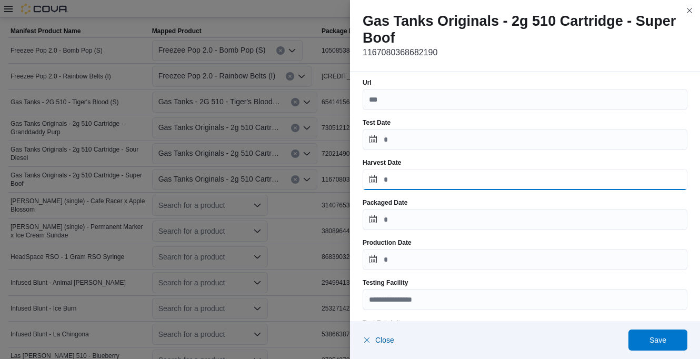
click at [413, 180] on input "Harvest Date" at bounding box center [525, 179] width 325 height 21
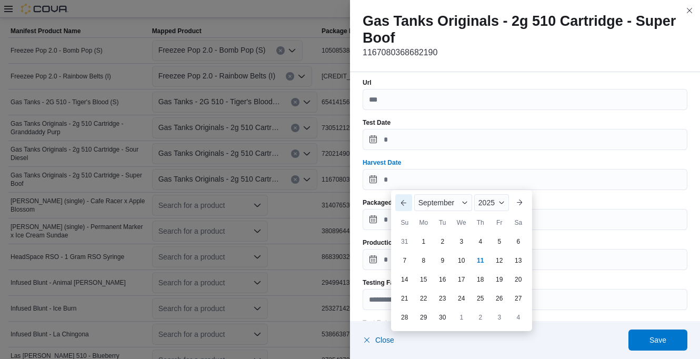
click at [405, 201] on button "Previous Month" at bounding box center [403, 202] width 17 height 17
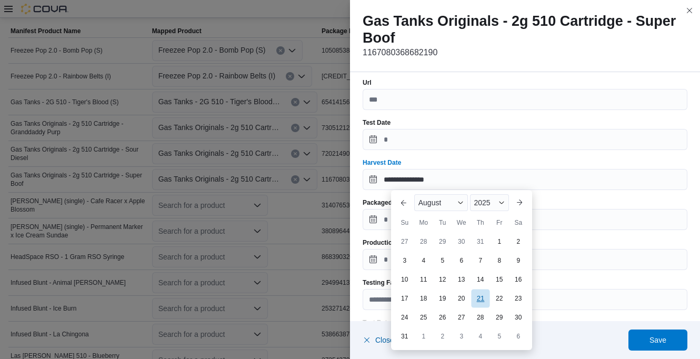
click at [483, 298] on div "21" at bounding box center [480, 298] width 18 height 18
type input "**********"
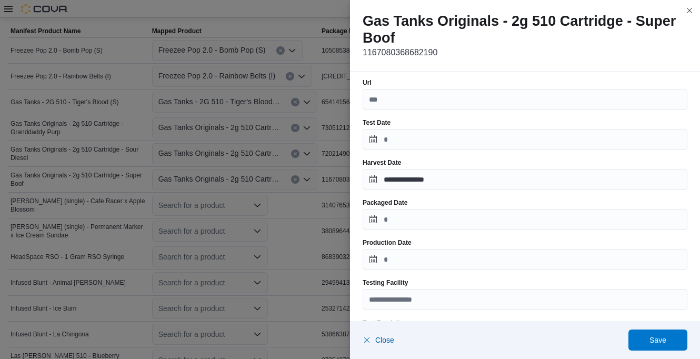
scroll to position [211, 0]
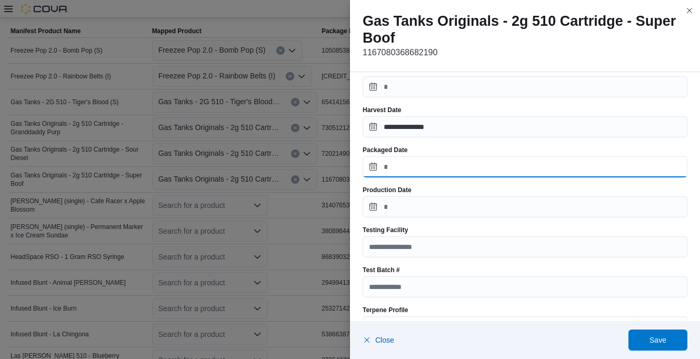
click at [420, 164] on input "Packaged Date" at bounding box center [525, 166] width 325 height 21
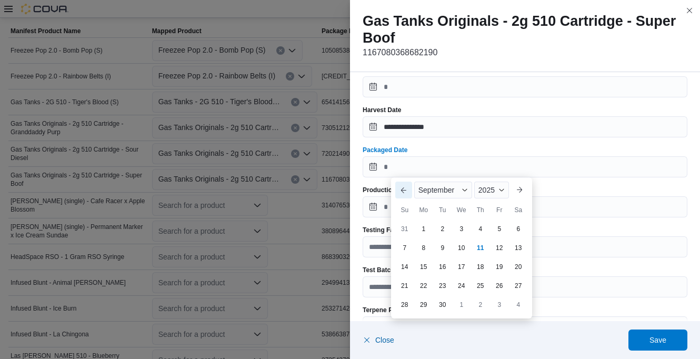
click at [406, 188] on button "Previous Month" at bounding box center [403, 190] width 17 height 17
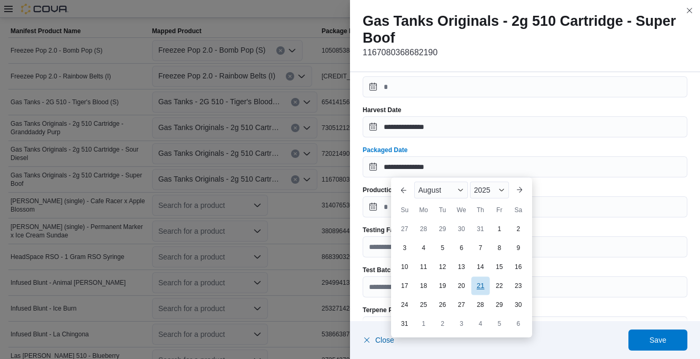
click at [480, 282] on div "21" at bounding box center [480, 285] width 18 height 18
type input "**********"
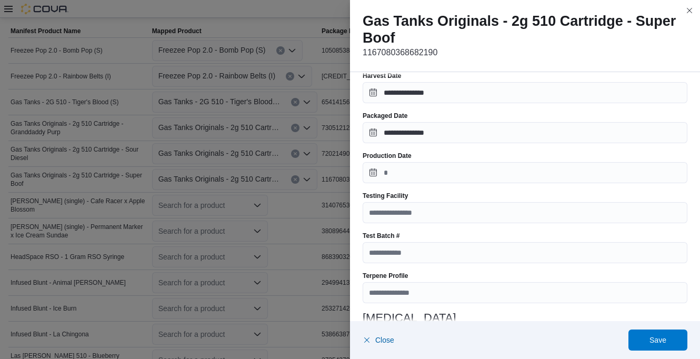
scroll to position [263, 0]
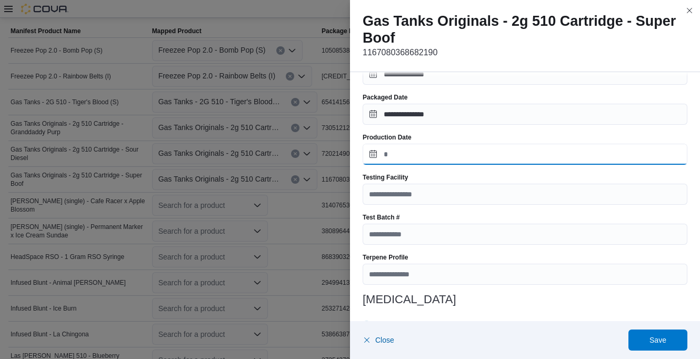
click at [399, 160] on input "Production Date" at bounding box center [525, 154] width 325 height 21
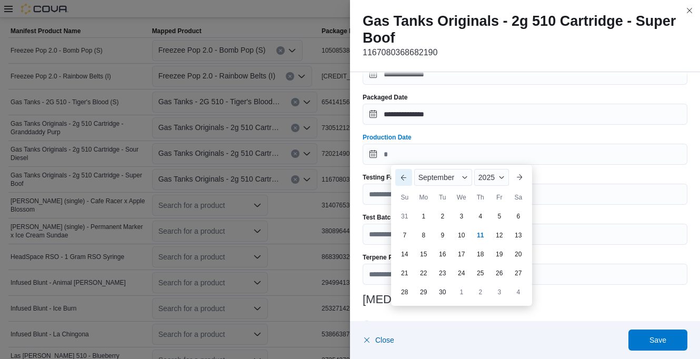
click at [399, 175] on button "Previous Month" at bounding box center [403, 177] width 17 height 17
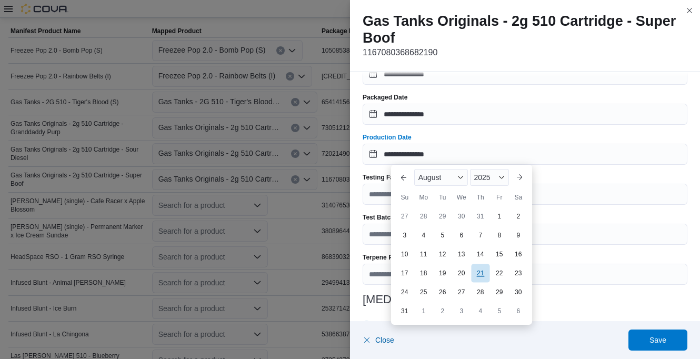
click at [485, 270] on div "21" at bounding box center [480, 273] width 18 height 18
type input "**********"
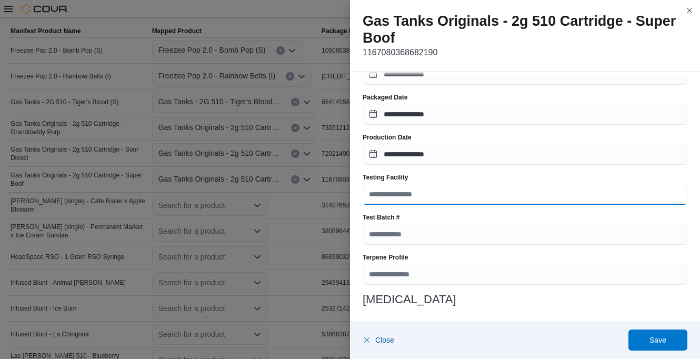
click at [413, 195] on input "Testing Facility" at bounding box center [525, 194] width 325 height 21
type input "**********"
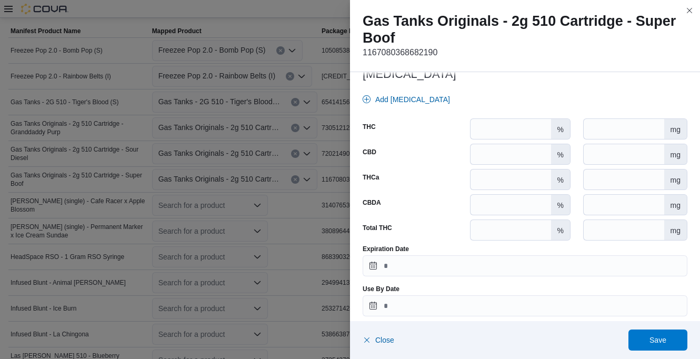
scroll to position [496, 0]
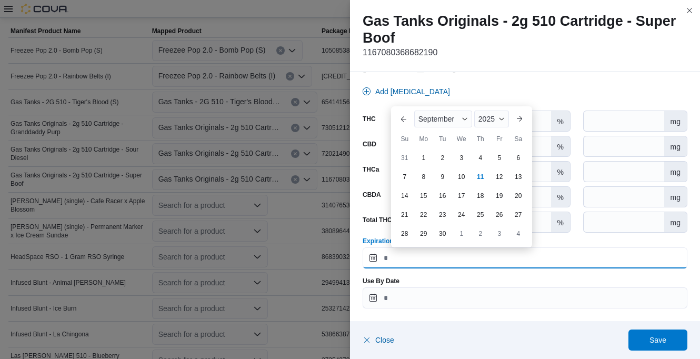
click at [425, 256] on input "Expiration Date" at bounding box center [525, 257] width 325 height 21
drag, startPoint x: 402, startPoint y: 121, endPoint x: 407, endPoint y: 125, distance: 6.0
click at [402, 121] on button "Previous Month" at bounding box center [403, 119] width 17 height 17
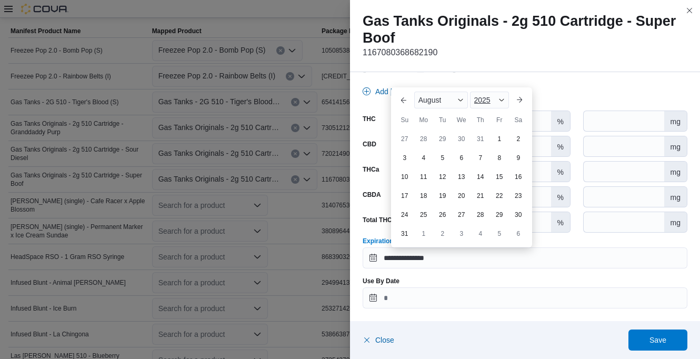
click at [494, 102] on div "2025" at bounding box center [489, 100] width 39 height 17
click at [487, 181] on div "2026" at bounding box center [496, 181] width 48 height 13
click at [496, 198] on div "21" at bounding box center [499, 195] width 18 height 18
type input "**********"
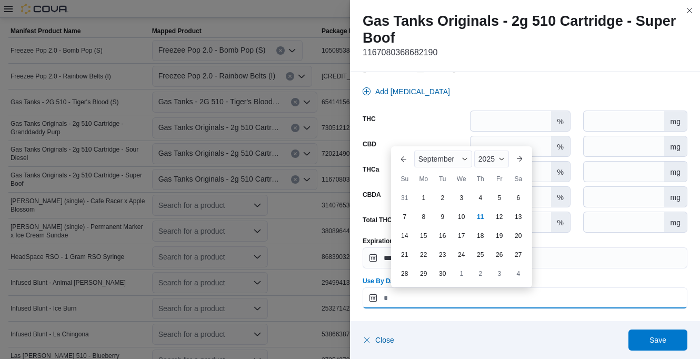
click at [446, 299] on input "Use By Date" at bounding box center [525, 297] width 325 height 21
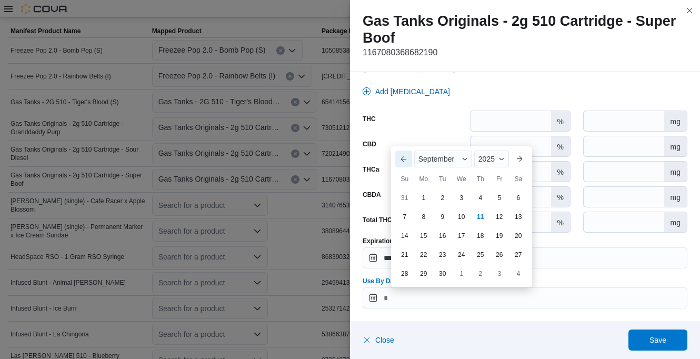
click at [407, 158] on button "Previous Month" at bounding box center [403, 159] width 17 height 17
click at [501, 142] on span "Button. Open the year selector. 2025 is currently selected." at bounding box center [502, 140] width 6 height 6
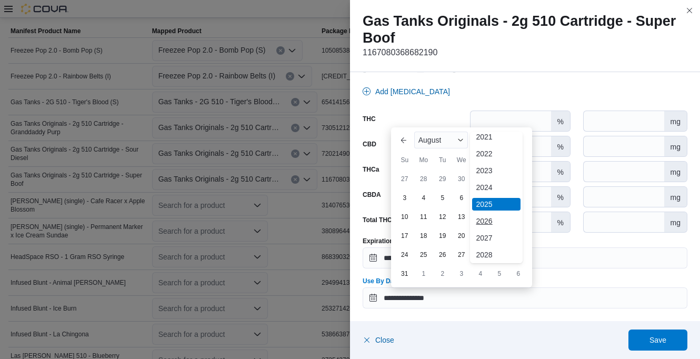
click at [490, 219] on div "2026" at bounding box center [496, 221] width 48 height 13
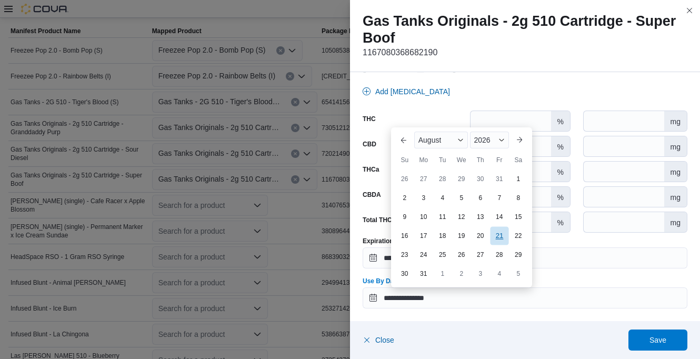
click at [500, 240] on div "21" at bounding box center [499, 235] width 18 height 18
type input "**********"
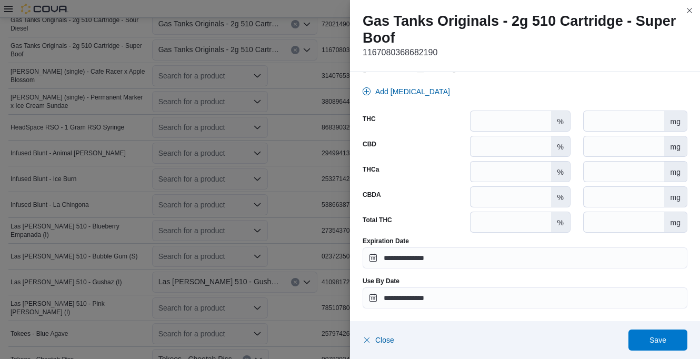
scroll to position [523, 0]
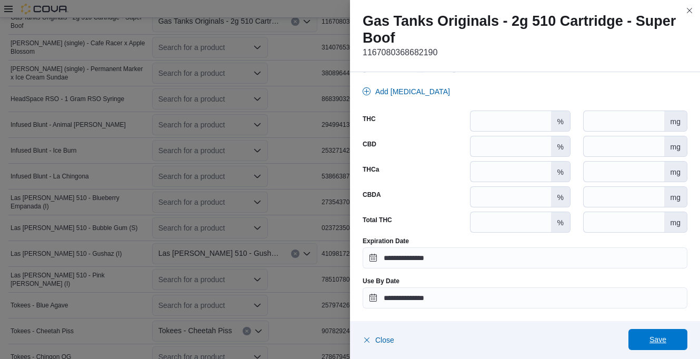
click at [675, 333] on span "Save" at bounding box center [658, 339] width 46 height 21
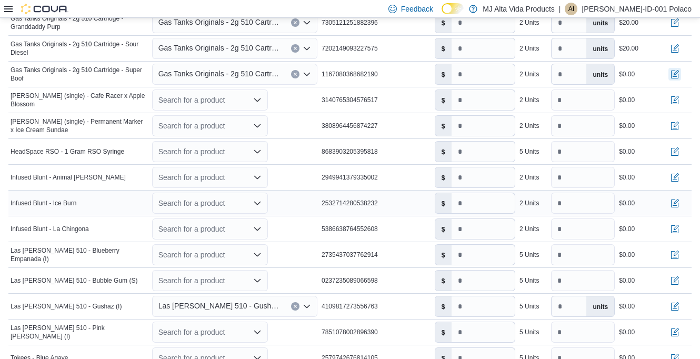
scroll to position [418, 0]
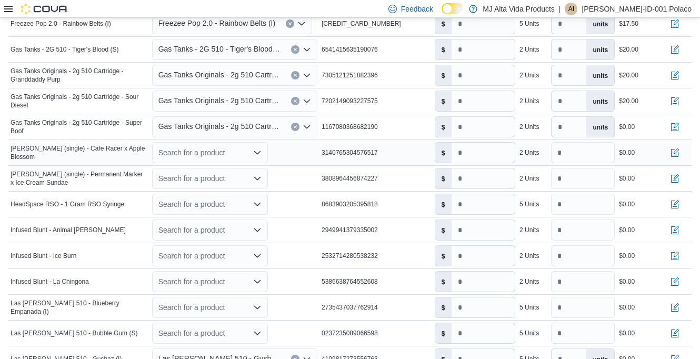
click at [258, 150] on icon "Open list of options" at bounding box center [257, 152] width 8 height 8
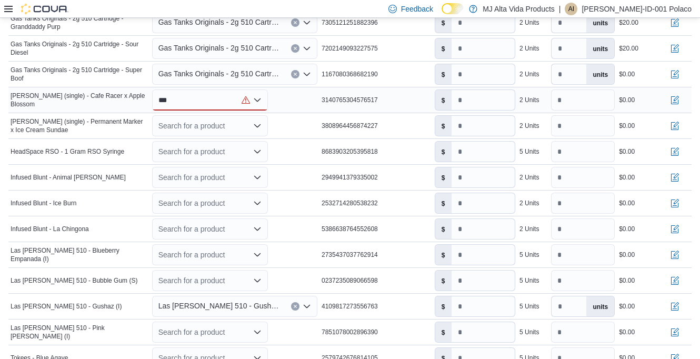
type input "***"
click at [280, 102] on div "*** Combo box. Selected. HAS. Selected. Combo box input. Search for a product. …" at bounding box center [235, 99] width 170 height 25
click at [261, 97] on icon "Open list of options" at bounding box center [257, 100] width 8 height 8
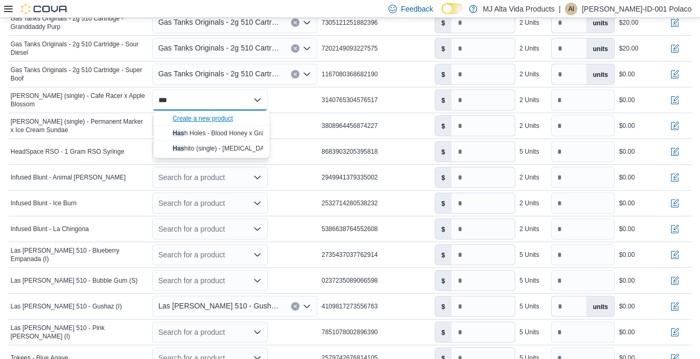
click at [230, 116] on div "Create a new product" at bounding box center [203, 118] width 61 height 8
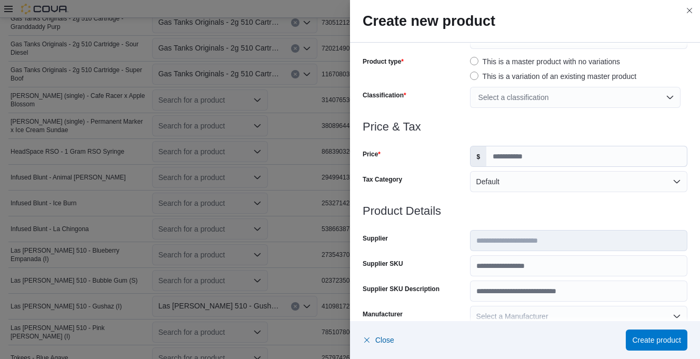
scroll to position [0, 0]
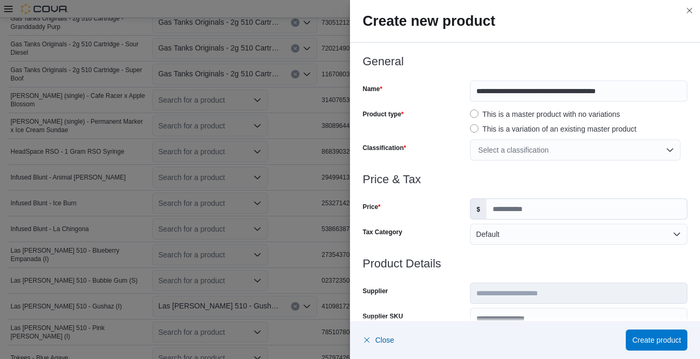
click at [520, 149] on div "Select a classification" at bounding box center [575, 150] width 211 height 21
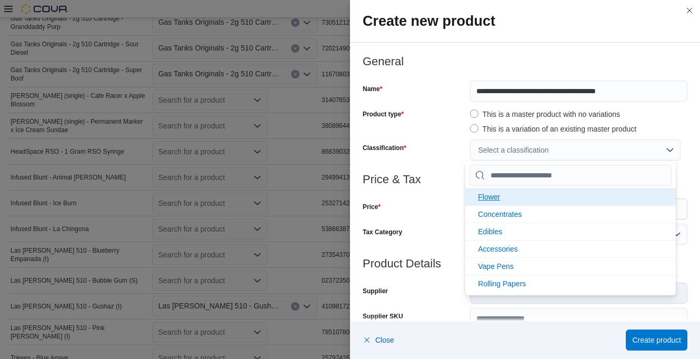
click at [491, 197] on span "Flower" at bounding box center [489, 197] width 22 height 8
click at [491, 197] on span "Concentrates" at bounding box center [500, 197] width 44 height 8
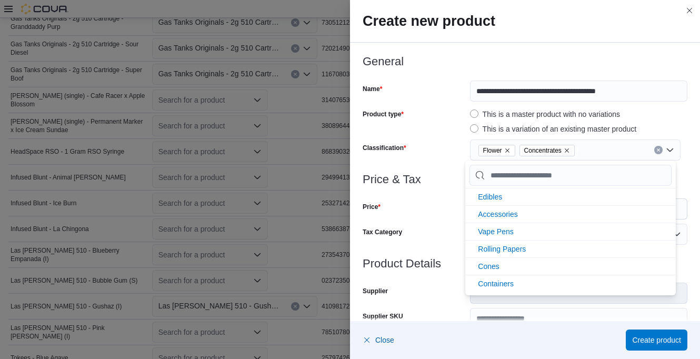
click at [453, 168] on div at bounding box center [525, 167] width 325 height 13
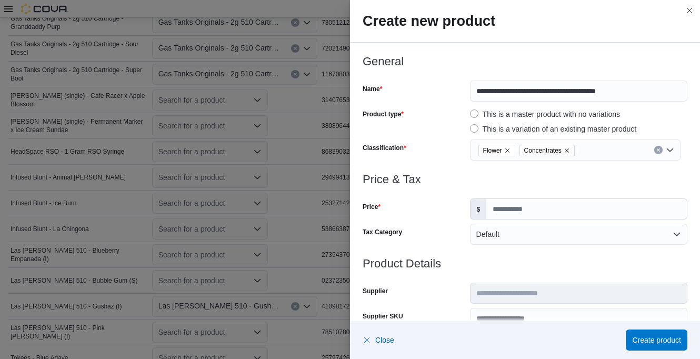
scroll to position [53, 0]
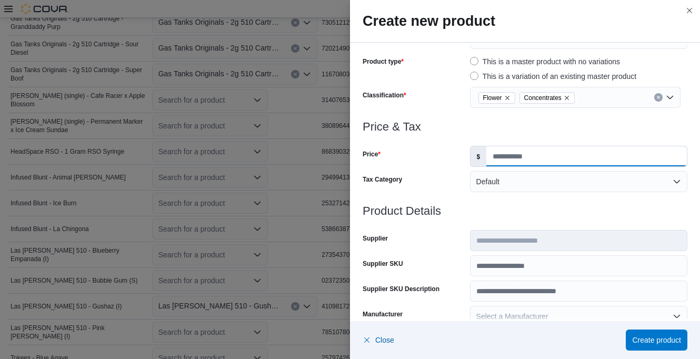
click at [503, 160] on input "Price" at bounding box center [586, 156] width 201 height 20
click at [527, 204] on div at bounding box center [525, 198] width 325 height 13
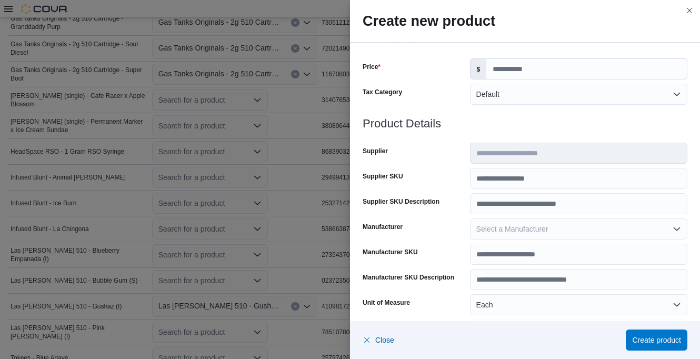
scroll to position [158, 0]
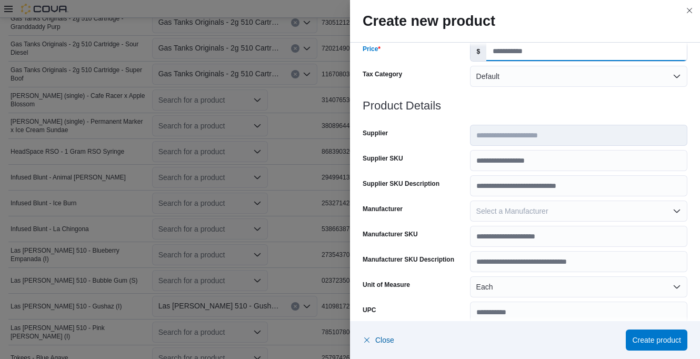
click at [502, 53] on input "**" at bounding box center [586, 51] width 201 height 20
type input "****"
click at [483, 105] on h3 "Product Details" at bounding box center [525, 105] width 325 height 13
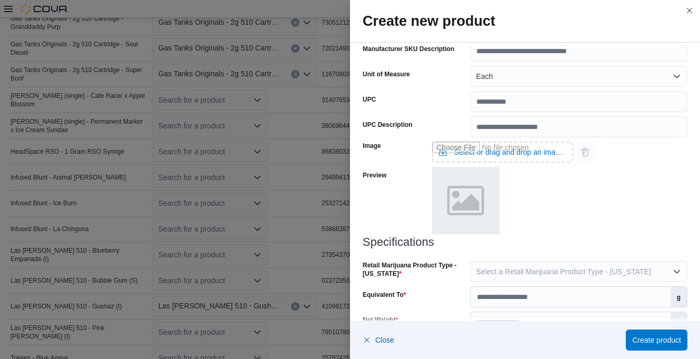
scroll to position [418, 0]
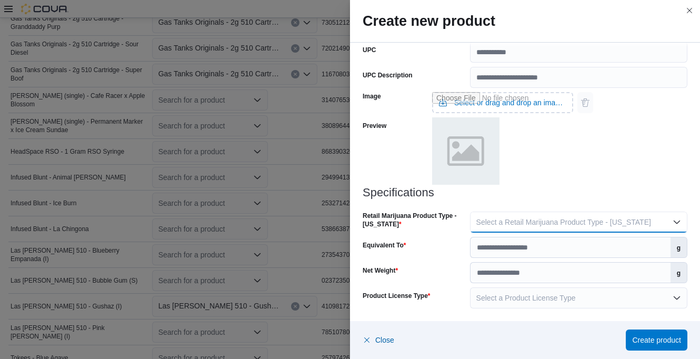
click at [498, 220] on span "Select a Retail Marijuana Product Type - [US_STATE]" at bounding box center [563, 222] width 175 height 8
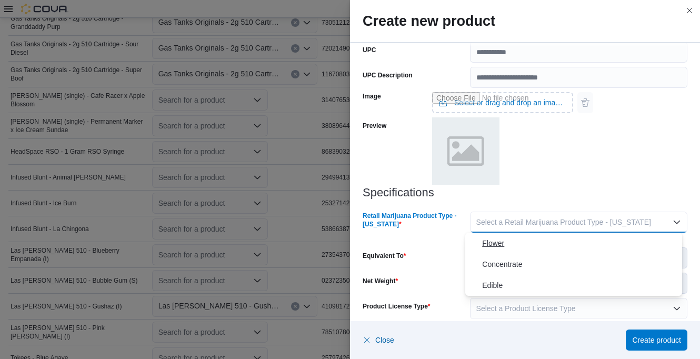
click at [496, 241] on span "Flower" at bounding box center [580, 243] width 196 height 13
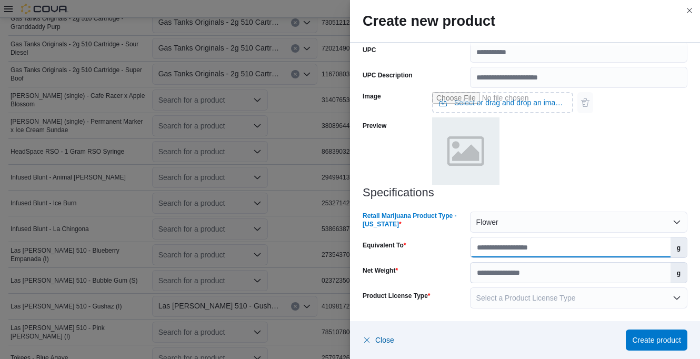
click at [482, 248] on input "Equivalent To" at bounding box center [571, 247] width 200 height 20
type input "****"
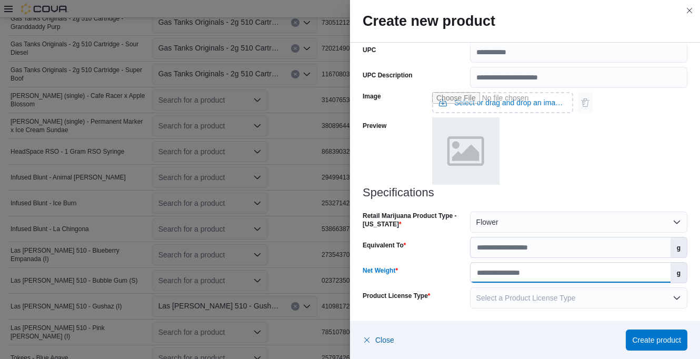
click at [496, 276] on input "Net Weight" at bounding box center [571, 273] width 200 height 20
type input "****"
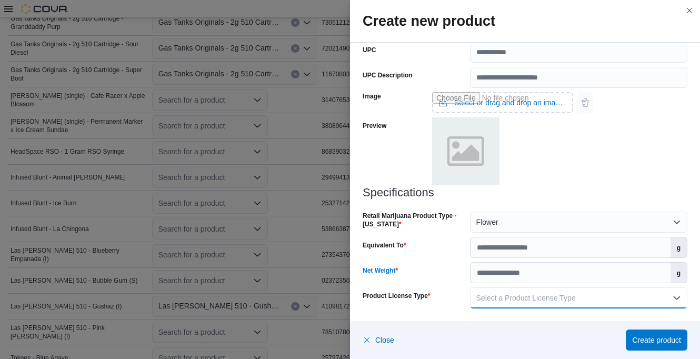
click at [492, 294] on span "Select a Product License Type" at bounding box center [525, 298] width 99 height 8
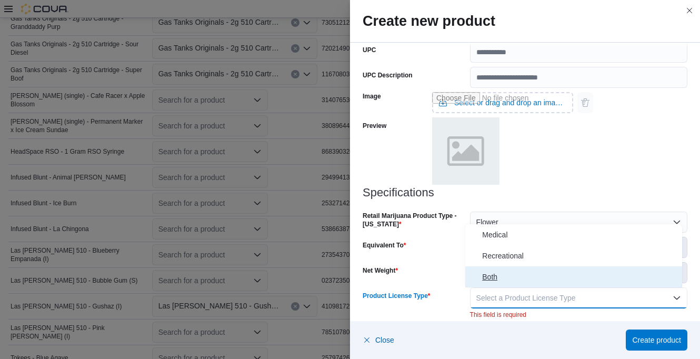
click at [491, 280] on span "Both" at bounding box center [580, 277] width 196 height 13
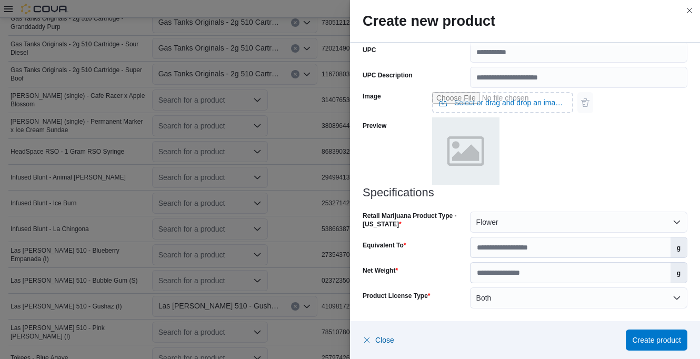
click at [449, 283] on div "Net Weight" at bounding box center [414, 272] width 103 height 21
click at [639, 332] on span "Create product" at bounding box center [656, 339] width 49 height 21
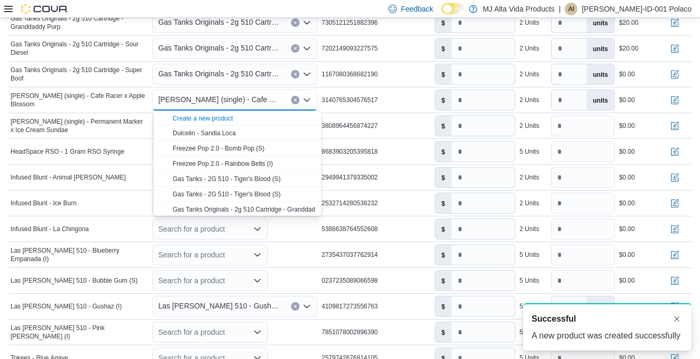
scroll to position [0, 0]
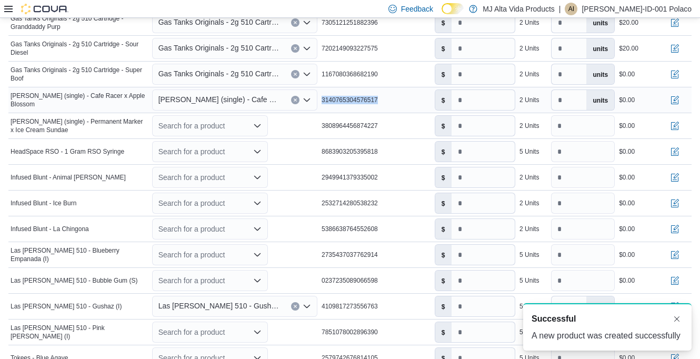
drag, startPoint x: 324, startPoint y: 99, endPoint x: 382, endPoint y: 102, distance: 57.4
click at [382, 102] on div "3140765304576517" at bounding box center [376, 100] width 113 height 13
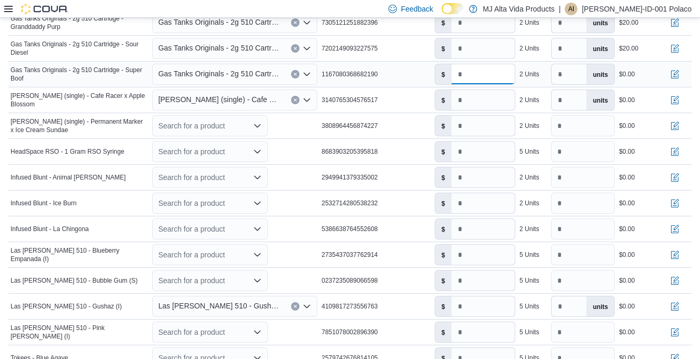
click at [472, 78] on input "number" at bounding box center [483, 74] width 63 height 20
type input "****"
click at [487, 103] on input "number" at bounding box center [483, 100] width 63 height 20
type input "****"
click at [681, 99] on button "button" at bounding box center [675, 99] width 13 height 13
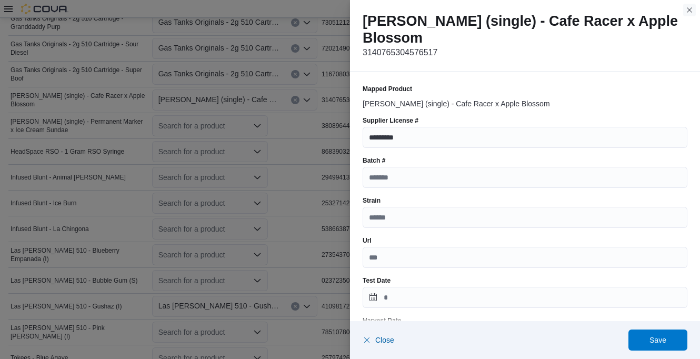
click at [692, 10] on button "Close this dialog" at bounding box center [689, 10] width 13 height 13
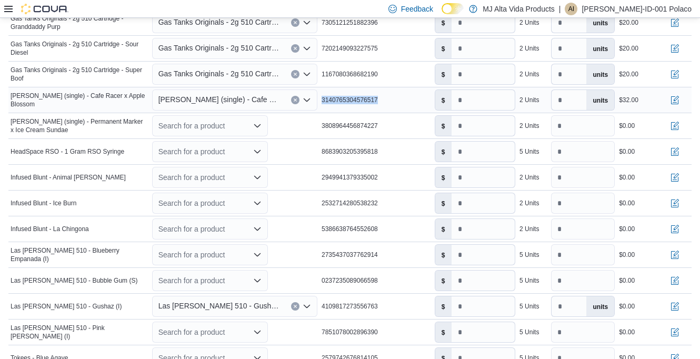
drag, startPoint x: 326, startPoint y: 101, endPoint x: 386, endPoint y: 99, distance: 60.0
click at [386, 99] on div "3140765304576517" at bounding box center [376, 100] width 113 height 13
drag, startPoint x: 386, startPoint y: 99, endPoint x: 377, endPoint y: 99, distance: 8.9
click at [681, 99] on button "button" at bounding box center [675, 99] width 13 height 13
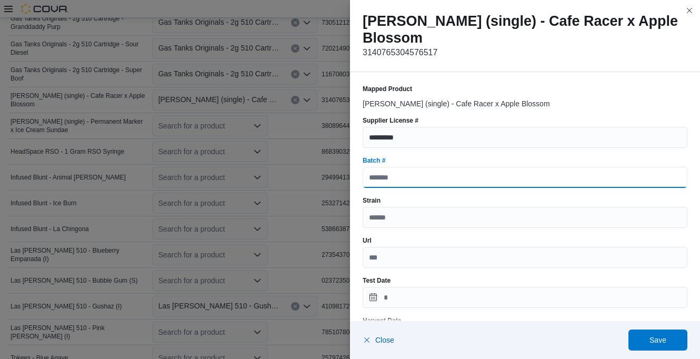
paste input "**********"
type input "**********"
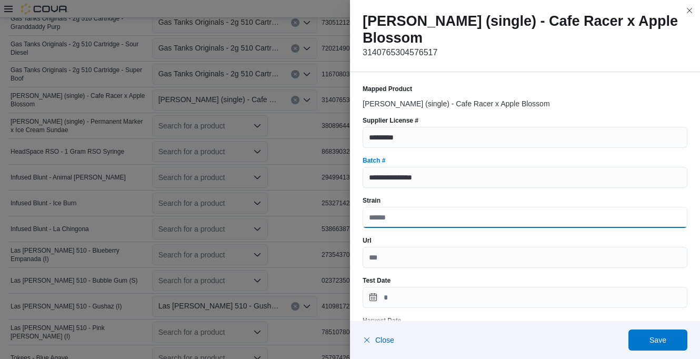
click at [385, 207] on input "Strain" at bounding box center [525, 217] width 325 height 21
type input "*****"
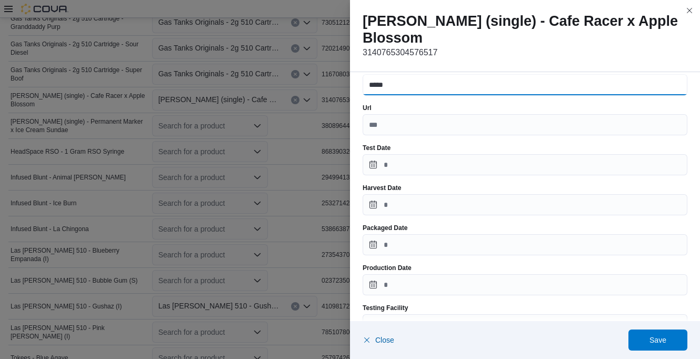
scroll to position [158, 0]
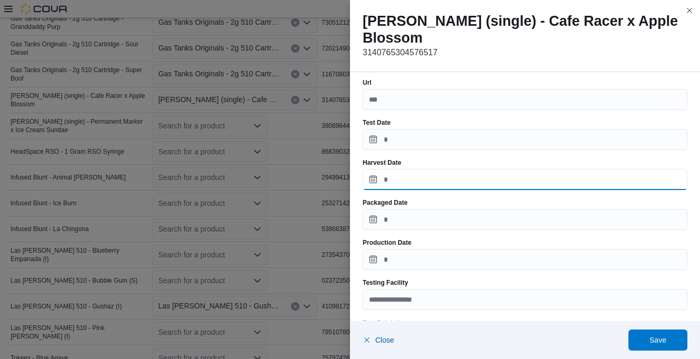
click at [407, 169] on input "Harvest Date" at bounding box center [525, 179] width 325 height 21
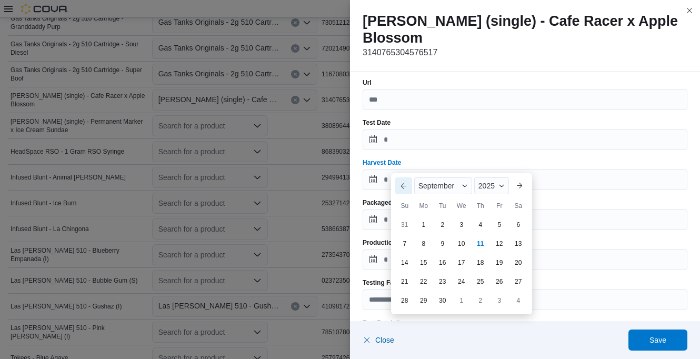
click at [401, 180] on button "Previous Month" at bounding box center [403, 185] width 17 height 17
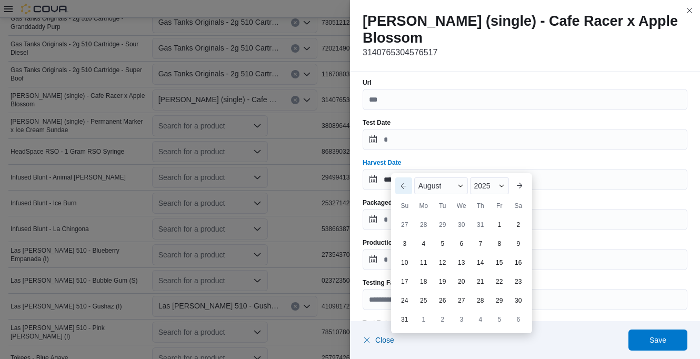
click at [401, 180] on button "Previous Month" at bounding box center [403, 185] width 17 height 17
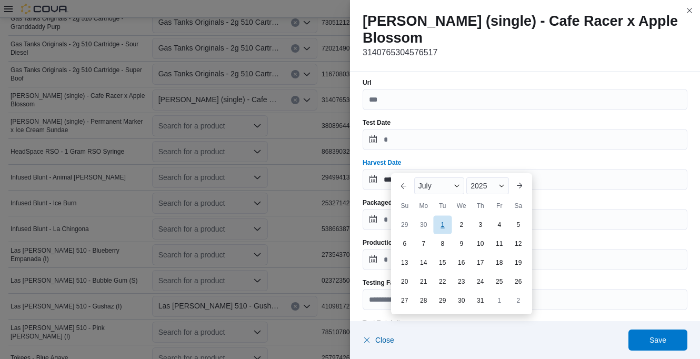
click at [440, 227] on div "1" at bounding box center [442, 224] width 18 height 18
type input "**********"
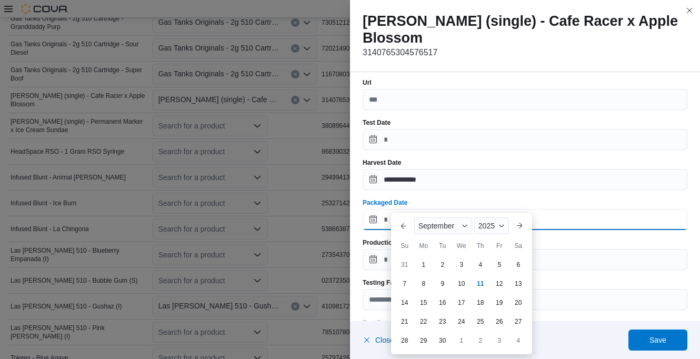
click at [415, 209] on input "Packaged Date" at bounding box center [525, 219] width 325 height 21
click at [402, 223] on button "Previous Month" at bounding box center [403, 225] width 17 height 17
click at [444, 266] on div "1" at bounding box center [442, 264] width 18 height 18
type input "**********"
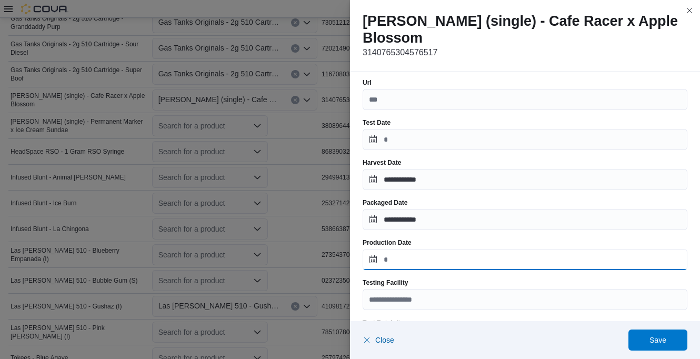
click at [408, 249] on input "Production Date" at bounding box center [525, 259] width 325 height 21
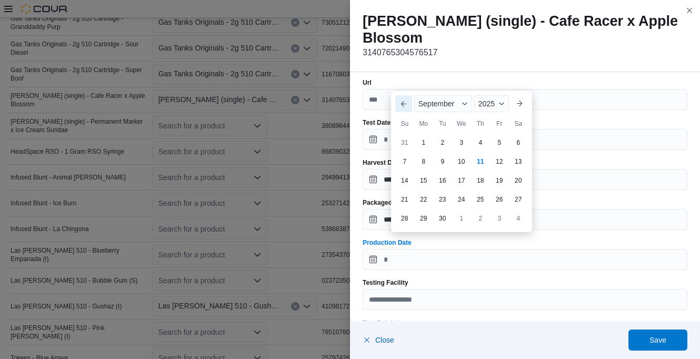
click at [404, 98] on button "Previous Month" at bounding box center [403, 103] width 17 height 17
click at [402, 85] on button "Previous Month" at bounding box center [403, 84] width 17 height 17
click at [444, 140] on div "1" at bounding box center [442, 142] width 18 height 18
type input "**********"
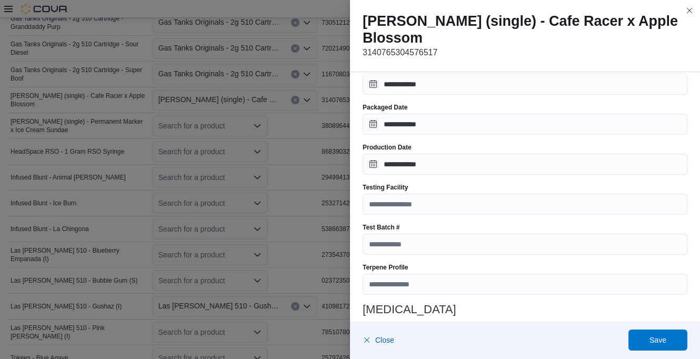
scroll to position [263, 0]
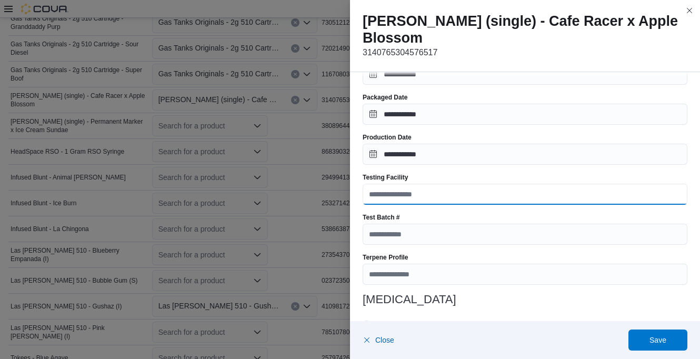
click at [420, 184] on input "Testing Facility" at bounding box center [525, 194] width 325 height 21
type input "**********"
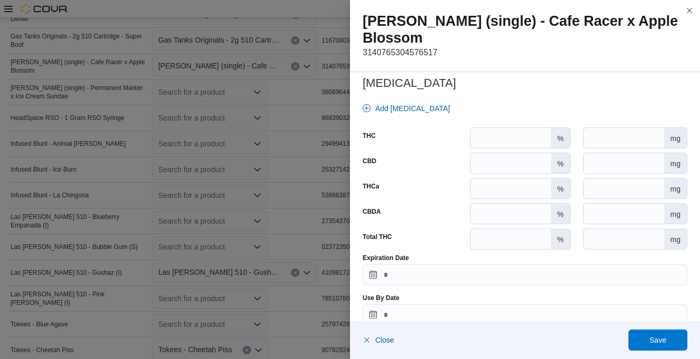
scroll to position [523, 0]
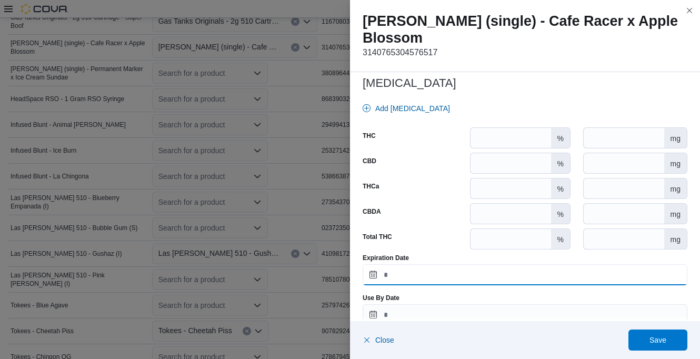
click at [431, 264] on input "Expiration Date" at bounding box center [525, 274] width 325 height 21
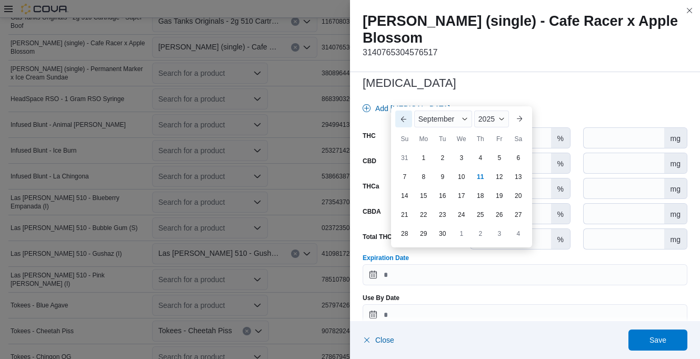
click at [403, 117] on button "Previous Month" at bounding box center [403, 119] width 17 height 17
click at [406, 104] on button "Previous Month" at bounding box center [403, 100] width 17 height 17
click at [504, 118] on span "Button. Open the year selector. 2025 is currently selected." at bounding box center [502, 119] width 6 height 6
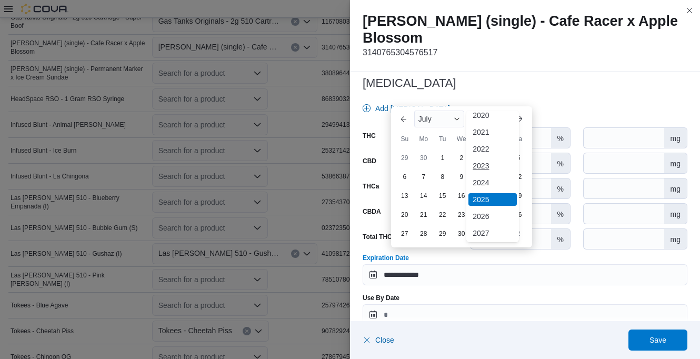
scroll to position [56, 0]
click at [487, 196] on div "2026" at bounding box center [493, 200] width 48 height 13
click at [465, 156] on div "1" at bounding box center [461, 157] width 18 height 18
type input "**********"
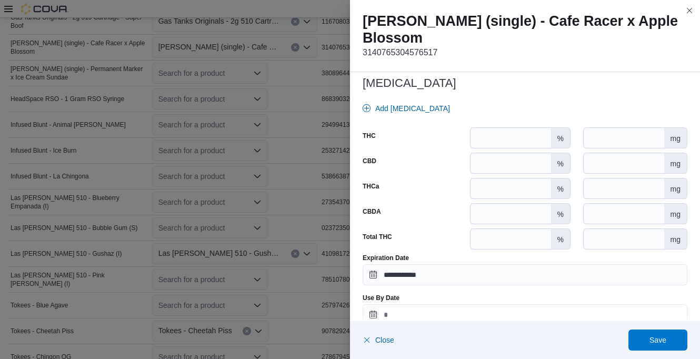
click at [453, 304] on input "Use By Date" at bounding box center [525, 314] width 325 height 21
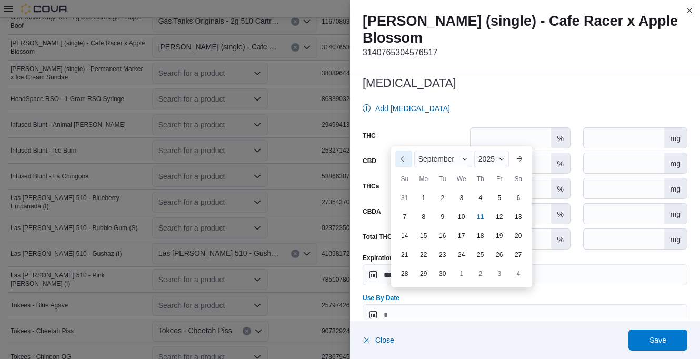
click at [407, 155] on button "Previous Month" at bounding box center [403, 159] width 17 height 17
click at [404, 141] on button "Previous Month" at bounding box center [403, 140] width 17 height 17
click at [481, 160] on span "2025" at bounding box center [479, 159] width 16 height 8
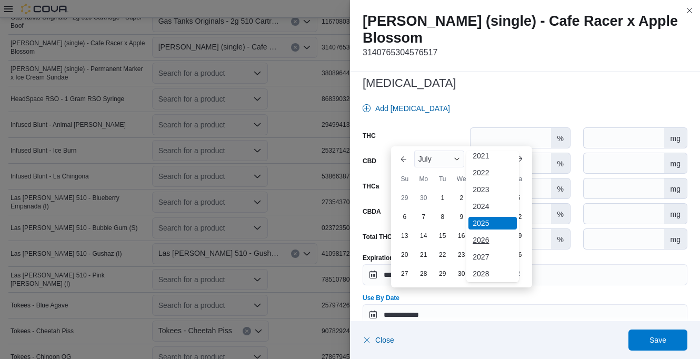
click at [483, 239] on div "2026" at bounding box center [493, 240] width 48 height 13
click at [462, 201] on div "1" at bounding box center [461, 197] width 18 height 18
type input "**********"
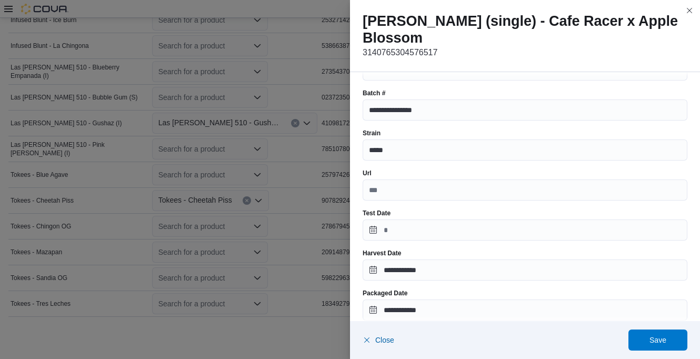
scroll to position [105, 0]
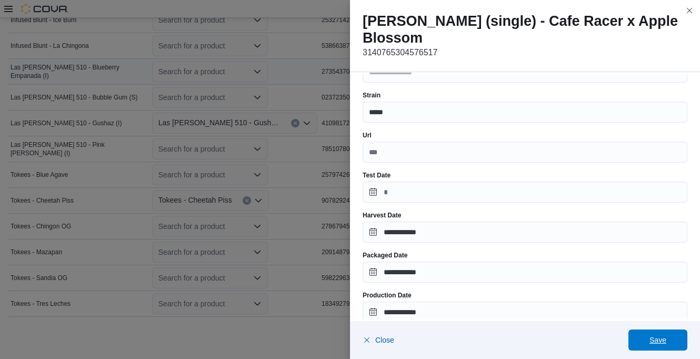
click at [663, 334] on span "Save" at bounding box center [658, 340] width 46 height 21
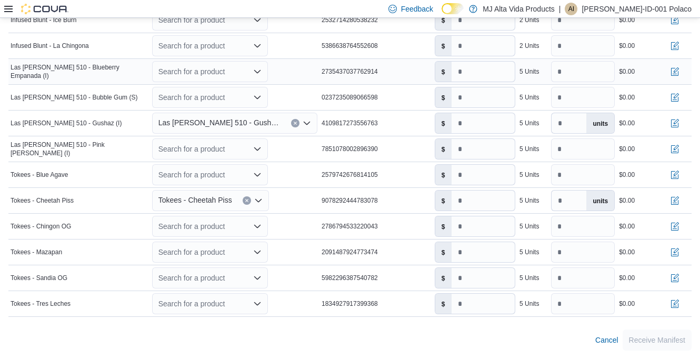
scroll to position [391, 0]
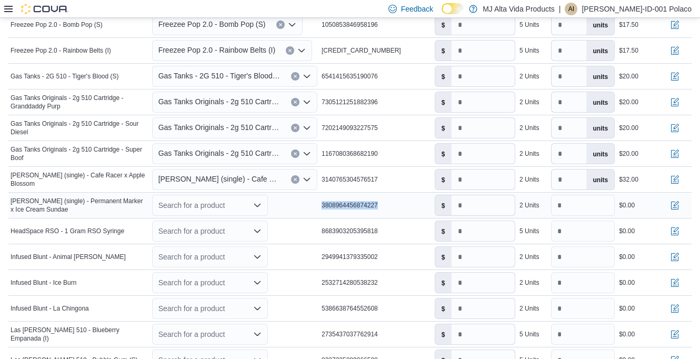
drag, startPoint x: 321, startPoint y: 205, endPoint x: 407, endPoint y: 200, distance: 87.1
click at [407, 200] on tr "Manifest Product Name [PERSON_NAME] (single) - Permanent Marker x Ice Cream Sun…" at bounding box center [349, 206] width 683 height 26
drag, startPoint x: 407, startPoint y: 200, endPoint x: 376, endPoint y: 207, distance: 31.9
click at [258, 203] on icon "Open list of options" at bounding box center [257, 205] width 8 height 8
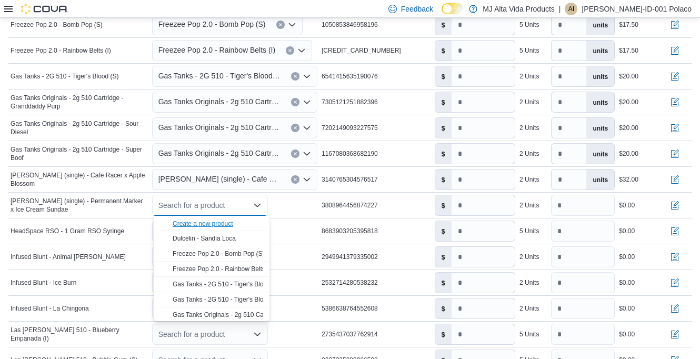
click at [231, 221] on div "Create a new product" at bounding box center [203, 224] width 61 height 8
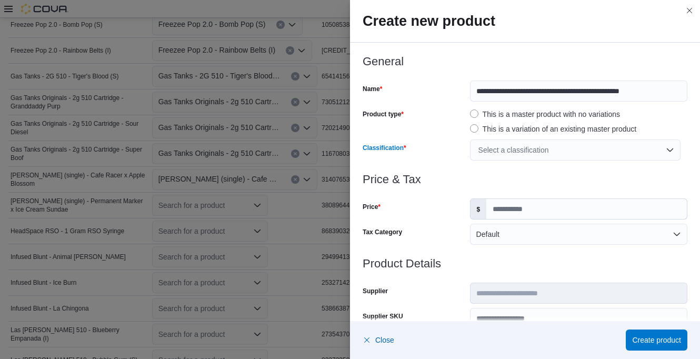
click at [480, 153] on div "Select a classification" at bounding box center [575, 150] width 211 height 21
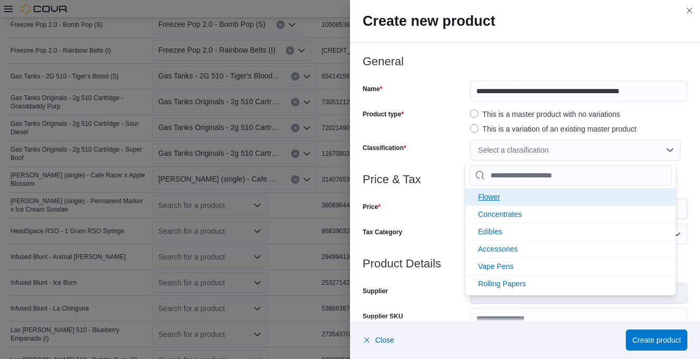
click at [491, 201] on span "Flower" at bounding box center [489, 197] width 22 height 8
click at [497, 193] on span "Concentrates" at bounding box center [500, 197] width 44 height 8
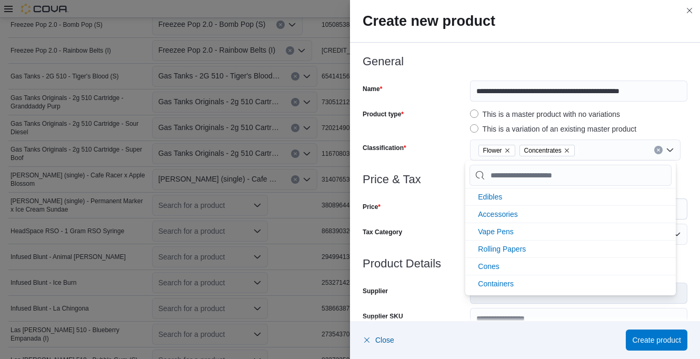
click at [446, 170] on div at bounding box center [525, 167] width 325 height 13
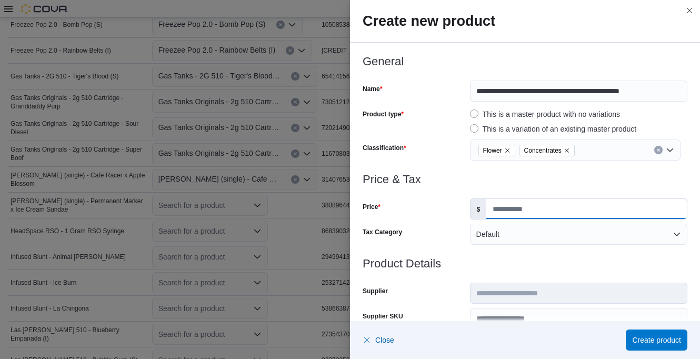
click at [507, 215] on input "Price" at bounding box center [586, 209] width 201 height 20
type input "****"
click at [420, 222] on div "Price & Tax Price $ **** Tax Category Default" at bounding box center [525, 215] width 325 height 84
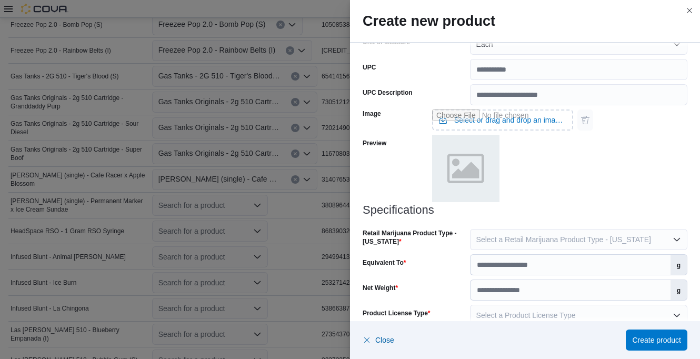
scroll to position [418, 0]
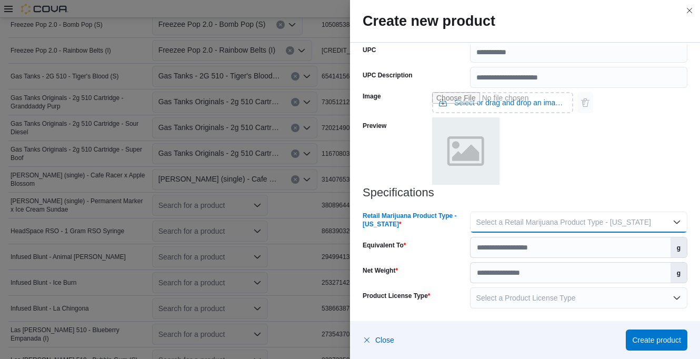
click at [496, 221] on span "Select a Retail Marijuana Product Type - [US_STATE]" at bounding box center [563, 222] width 175 height 8
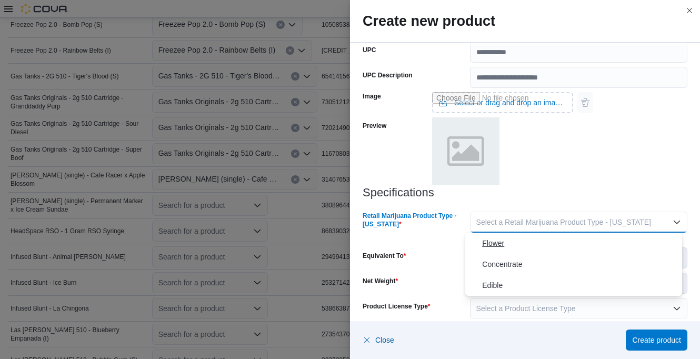
click at [501, 244] on span "Flower" at bounding box center [580, 243] width 196 height 13
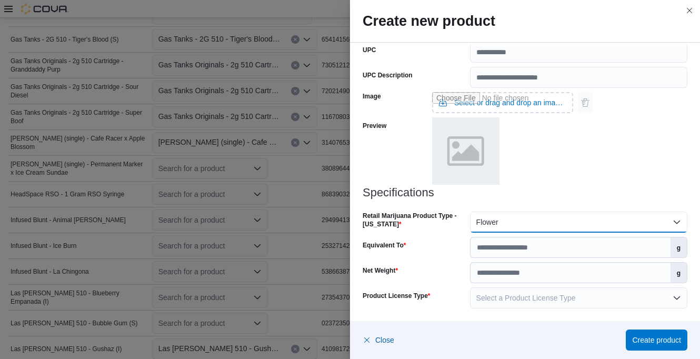
scroll to position [444, 0]
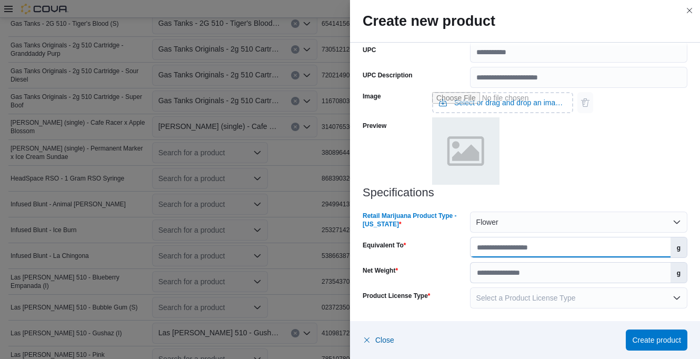
click at [492, 245] on input "Equivalent To" at bounding box center [571, 247] width 200 height 20
type input "****"
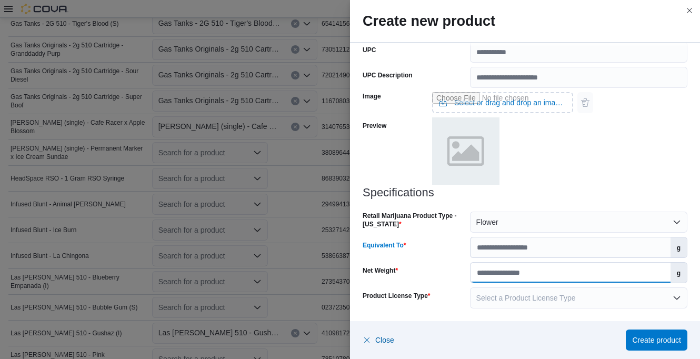
click at [494, 270] on input "Net Weight" at bounding box center [571, 273] width 200 height 20
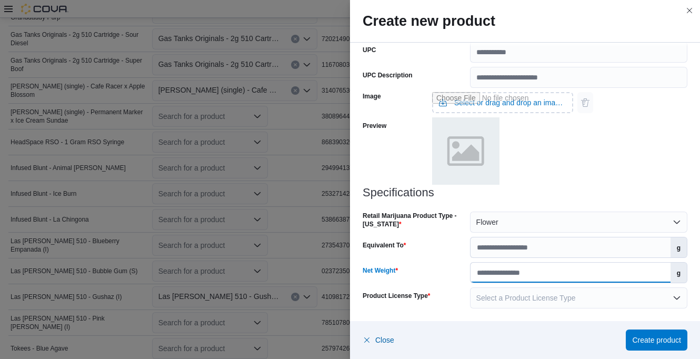
scroll to position [496, 0]
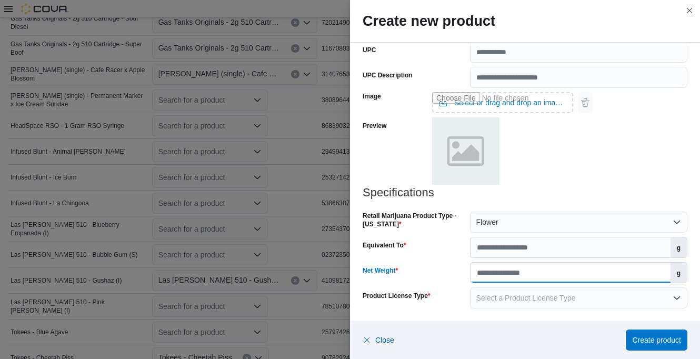
type input "****"
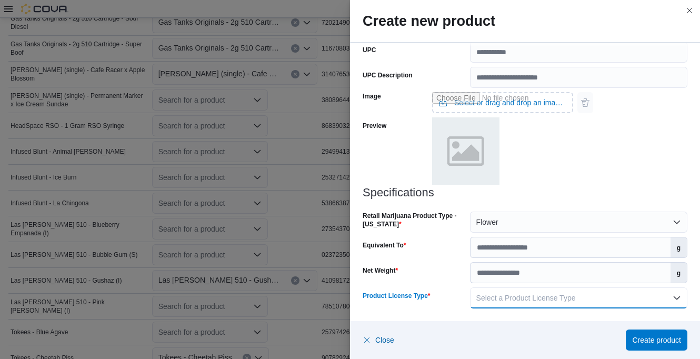
click at [485, 296] on span "Select a Product License Type" at bounding box center [525, 298] width 99 height 8
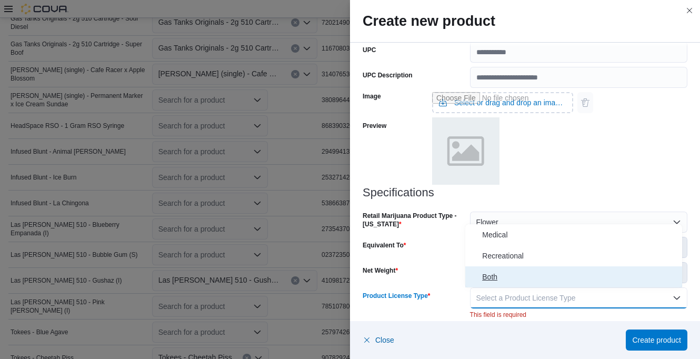
click at [493, 278] on span "Both" at bounding box center [580, 277] width 196 height 13
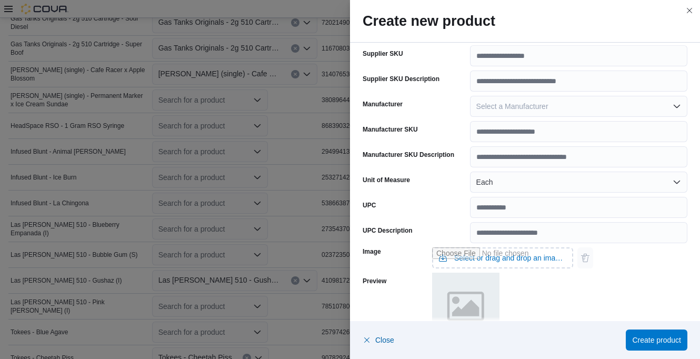
scroll to position [418, 0]
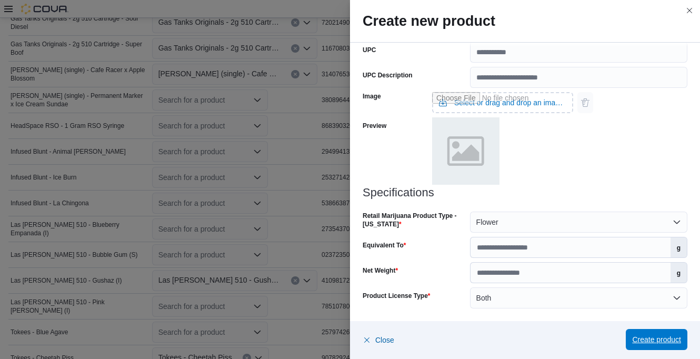
click at [641, 334] on span "Create product" at bounding box center [656, 339] width 49 height 21
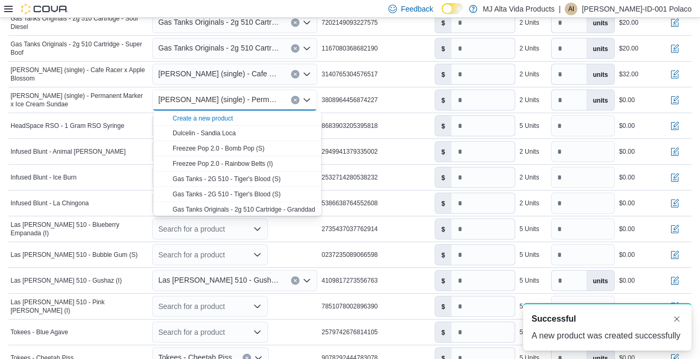
scroll to position [0, 0]
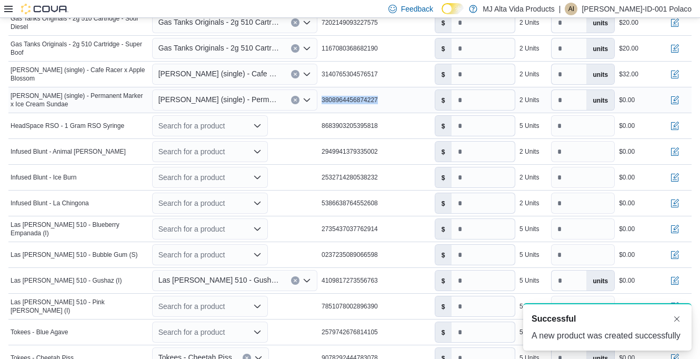
drag, startPoint x: 324, startPoint y: 100, endPoint x: 396, endPoint y: 99, distance: 71.6
click at [396, 99] on div "3808964456874227" at bounding box center [376, 100] width 113 height 13
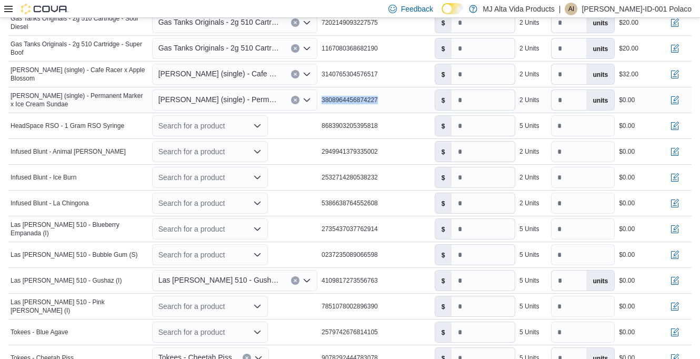
drag, startPoint x: 396, startPoint y: 99, endPoint x: 376, endPoint y: 101, distance: 19.5
click at [473, 102] on input "number" at bounding box center [483, 100] width 63 height 20
type input "****"
click at [681, 100] on button "button" at bounding box center [675, 99] width 13 height 13
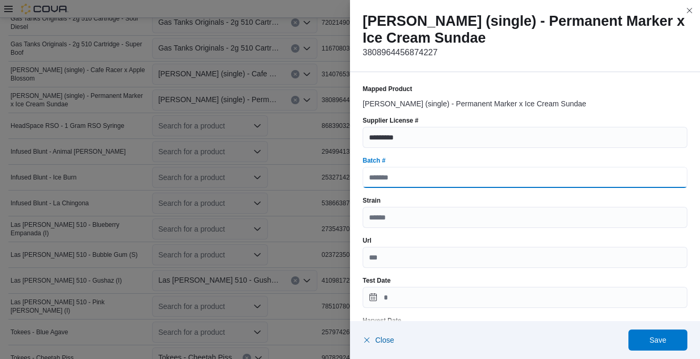
paste input "**********"
type input "**********"
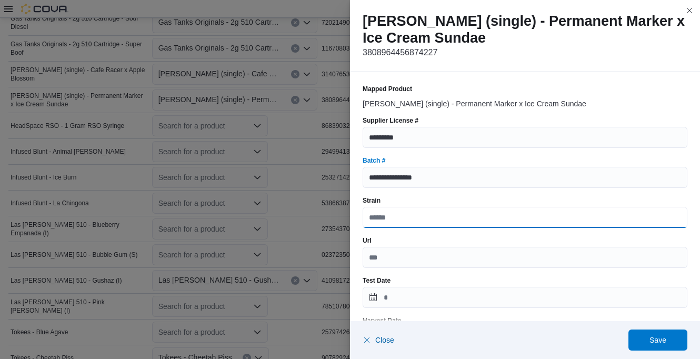
click at [412, 214] on input "Strain" at bounding box center [525, 217] width 325 height 21
type input "*****"
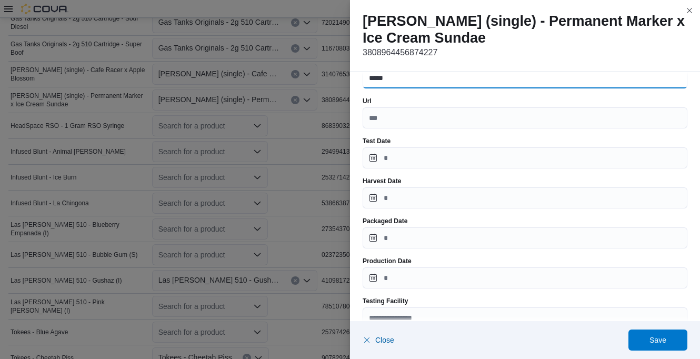
scroll to position [158, 0]
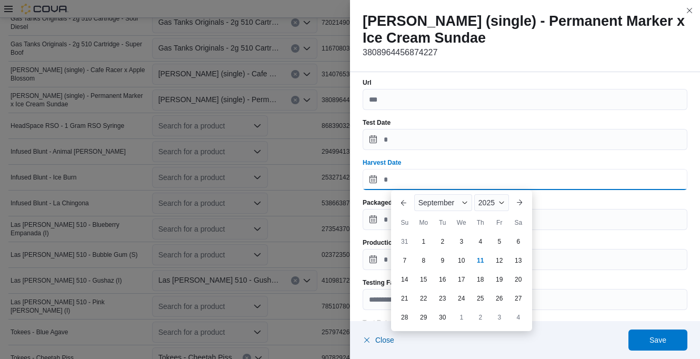
click at [416, 182] on input "Harvest Date" at bounding box center [525, 179] width 325 height 21
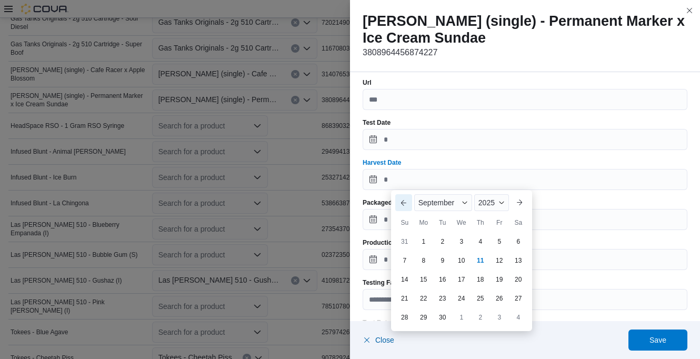
click at [405, 204] on button "Previous Month" at bounding box center [403, 202] width 17 height 17
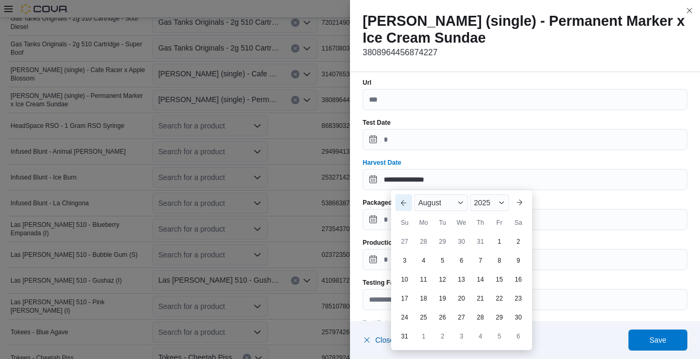
click at [404, 203] on button "Previous Month" at bounding box center [403, 202] width 17 height 17
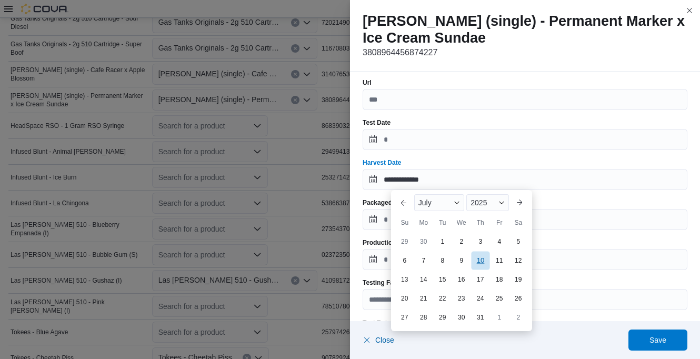
click at [477, 263] on div "10" at bounding box center [480, 260] width 18 height 18
type input "**********"
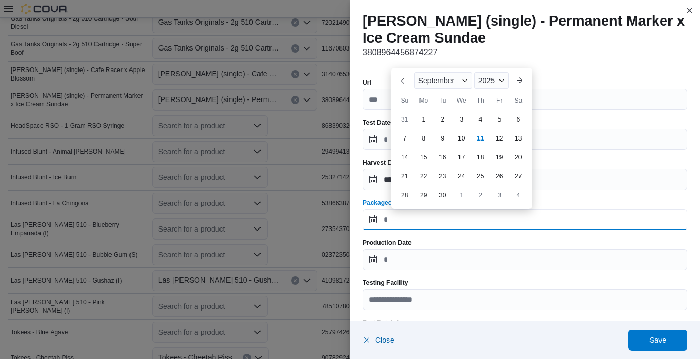
click at [425, 216] on input "Packaged Date" at bounding box center [525, 219] width 325 height 21
click at [401, 81] on button "Previous Month" at bounding box center [403, 80] width 17 height 17
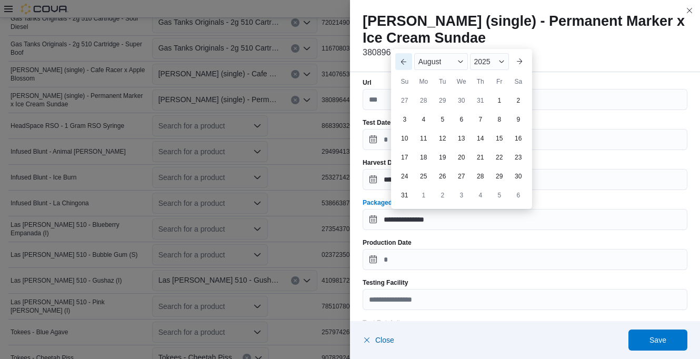
click at [402, 62] on button "Previous Month" at bounding box center [403, 61] width 17 height 17
click at [481, 136] on div "10" at bounding box center [480, 138] width 18 height 18
type input "**********"
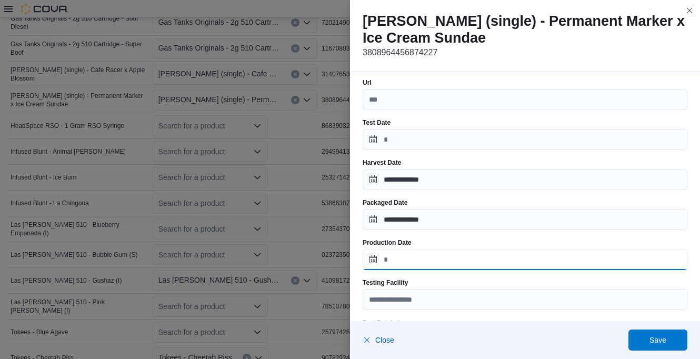
click at [414, 257] on input "Production Date" at bounding box center [525, 259] width 325 height 21
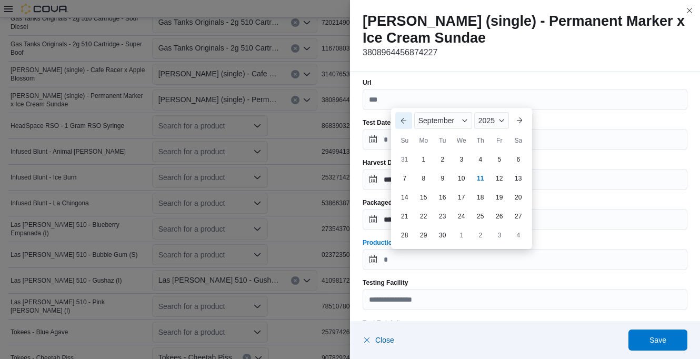
click at [401, 118] on button "Previous Month" at bounding box center [403, 120] width 17 height 17
click at [404, 101] on button "Previous Month" at bounding box center [403, 101] width 17 height 17
click at [483, 177] on div "10" at bounding box center [480, 178] width 17 height 17
type input "**********"
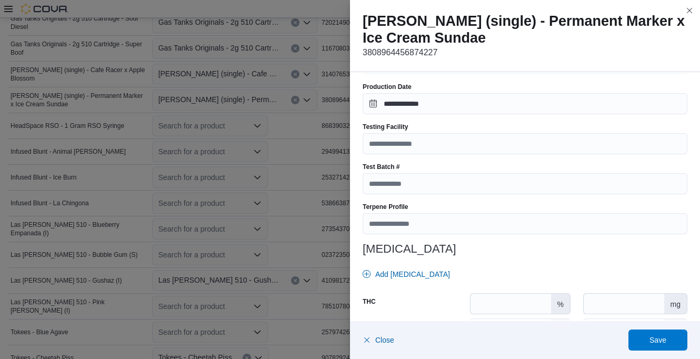
scroll to position [316, 0]
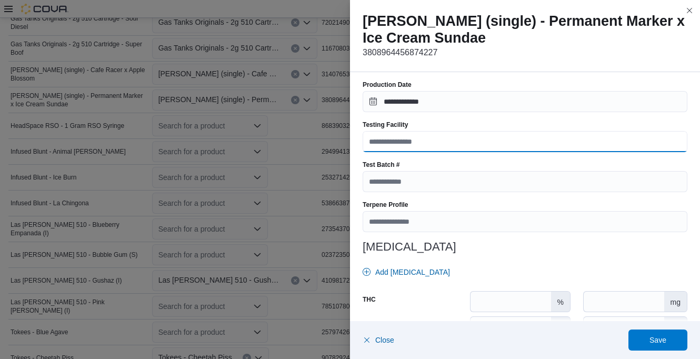
click at [414, 138] on input "Testing Facility" at bounding box center [525, 141] width 325 height 21
type input "**********"
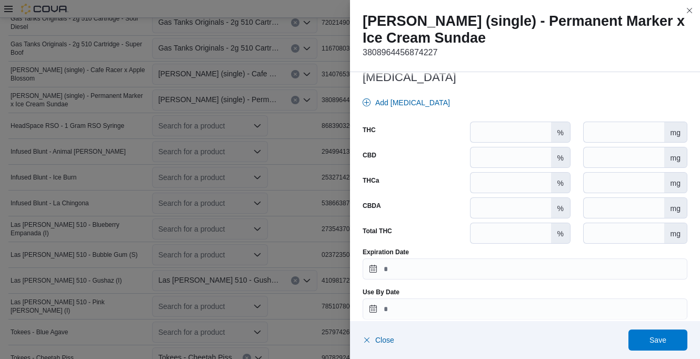
scroll to position [496, 0]
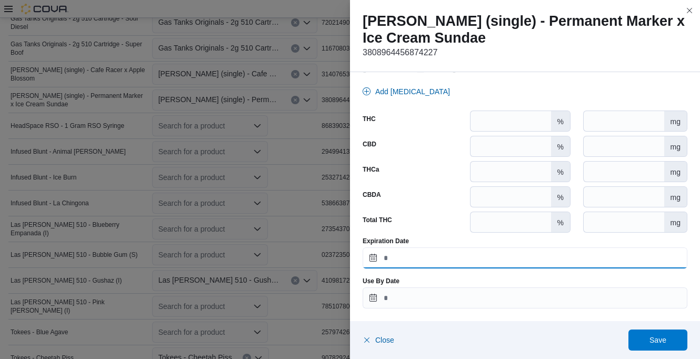
click at [419, 259] on input "Expiration Date" at bounding box center [525, 257] width 325 height 21
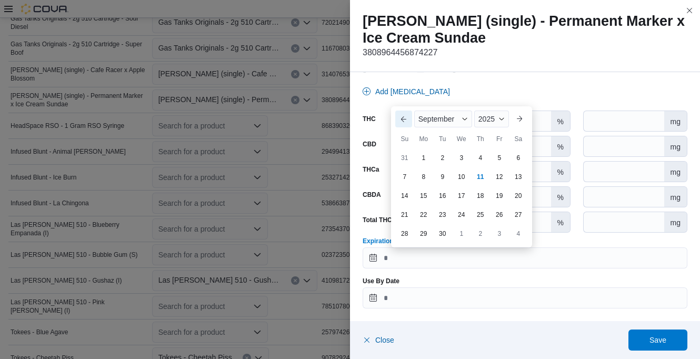
click at [406, 117] on button "Previous Month" at bounding box center [403, 119] width 17 height 17
click at [402, 101] on button "Previous Month" at bounding box center [403, 100] width 17 height 17
click at [500, 119] on span "Button. Open the year selector. 2025 is currently selected." at bounding box center [502, 119] width 6 height 6
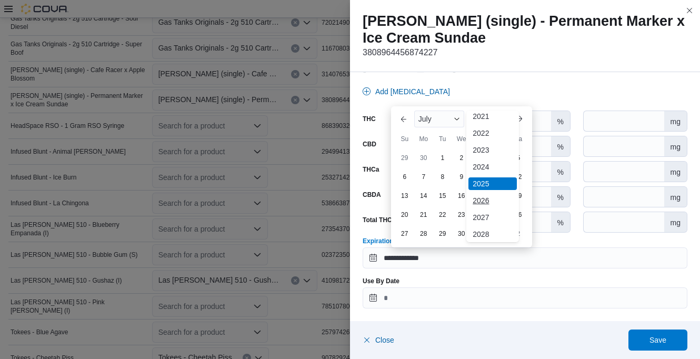
scroll to position [56, 0]
click at [485, 201] on div "2026" at bounding box center [493, 200] width 48 height 13
click at [498, 172] on div "10" at bounding box center [499, 176] width 18 height 18
type input "**********"
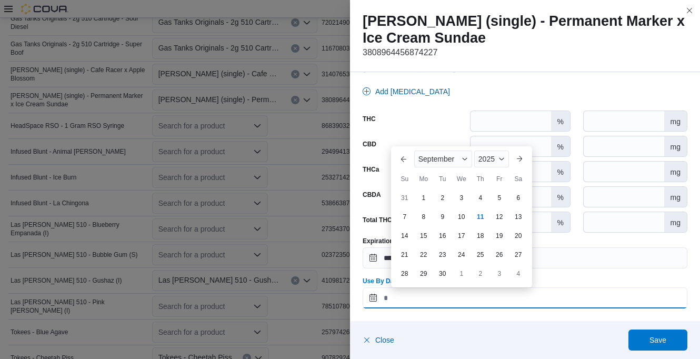
click at [424, 296] on input "Use By Date" at bounding box center [525, 297] width 325 height 21
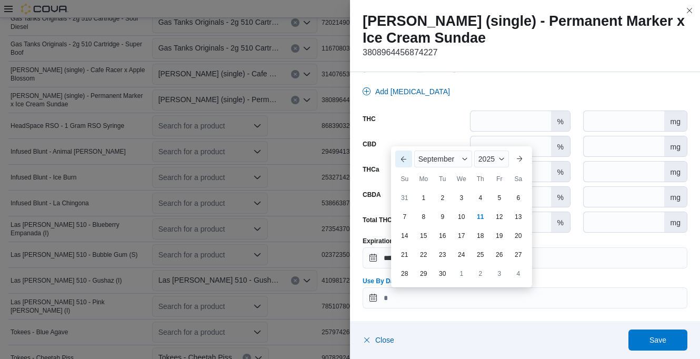
click at [404, 155] on button "Previous Month" at bounding box center [403, 159] width 17 height 17
click at [502, 138] on span "Button. Open the year selector. 2025 is currently selected." at bounding box center [502, 140] width 6 height 6
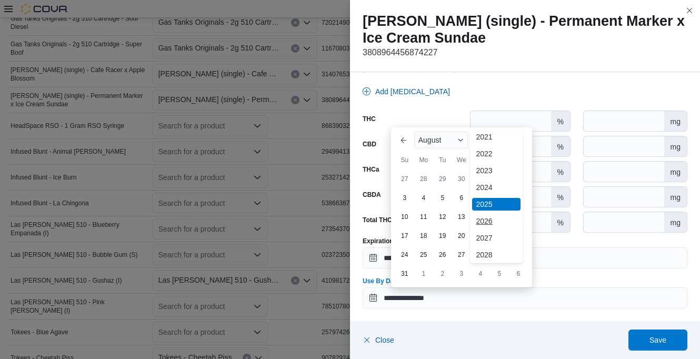
click at [486, 216] on div "2026" at bounding box center [496, 221] width 48 height 13
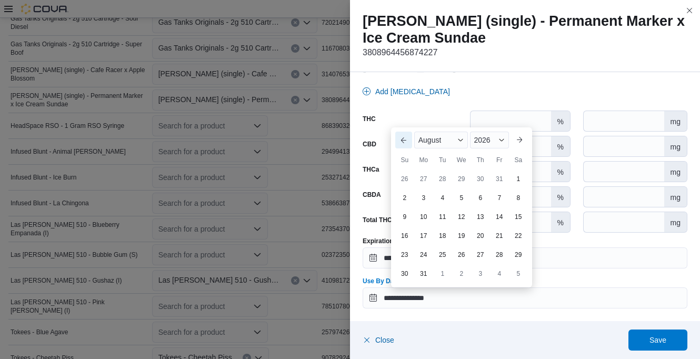
click at [402, 142] on button "Previous Month" at bounding box center [403, 140] width 17 height 17
click at [499, 220] on div "10" at bounding box center [499, 216] width 18 height 18
type input "**********"
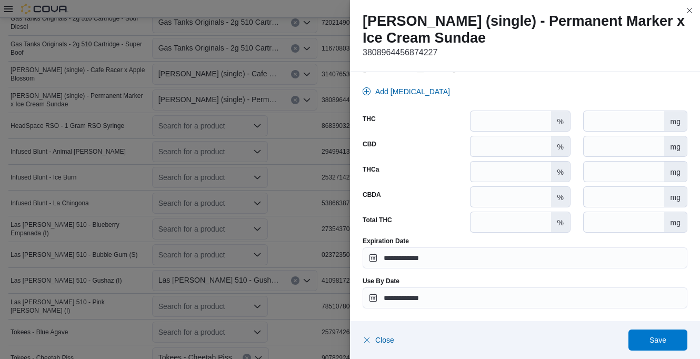
scroll to position [549, 0]
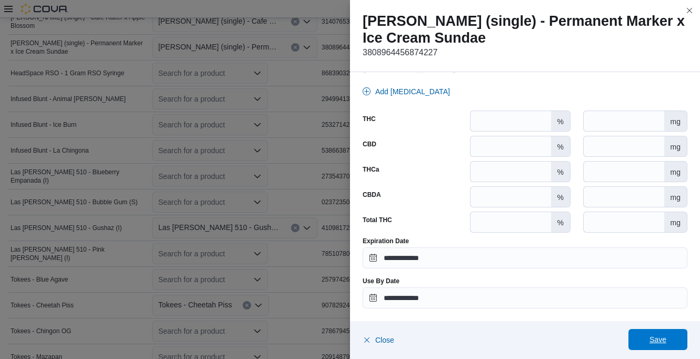
click at [660, 332] on span "Save" at bounding box center [658, 339] width 46 height 21
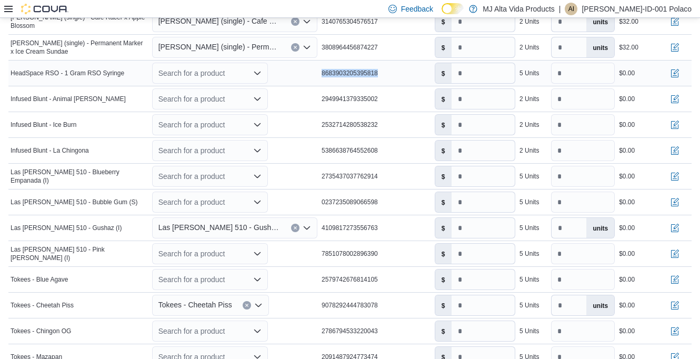
drag, startPoint x: 325, startPoint y: 72, endPoint x: 395, endPoint y: 63, distance: 71.1
click at [395, 63] on td "Package Label 8683903205395818" at bounding box center [376, 74] width 113 height 26
drag, startPoint x: 395, startPoint y: 63, endPoint x: 373, endPoint y: 71, distance: 24.0
click at [260, 73] on icon "Open list of options" at bounding box center [257, 73] width 6 height 3
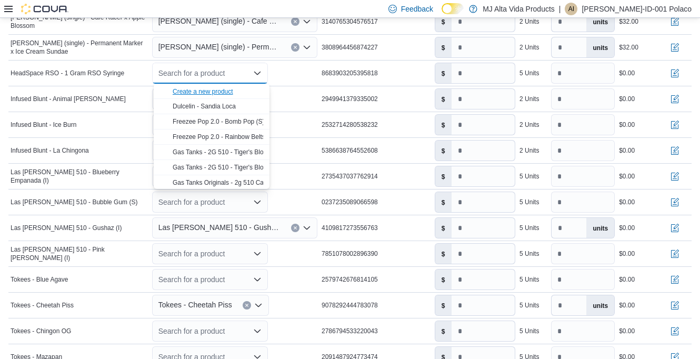
click at [223, 91] on div "Create a new product" at bounding box center [203, 91] width 61 height 8
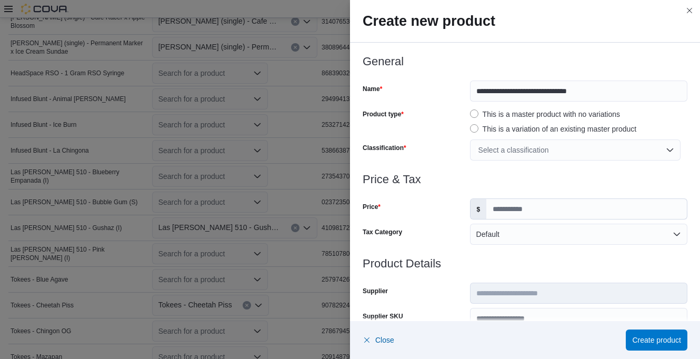
click at [503, 151] on div "Select a classification" at bounding box center [575, 150] width 211 height 21
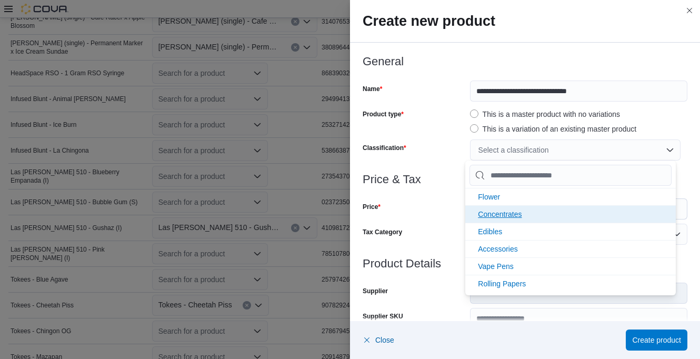
click at [521, 218] on li "Concentrates" at bounding box center [570, 213] width 211 height 17
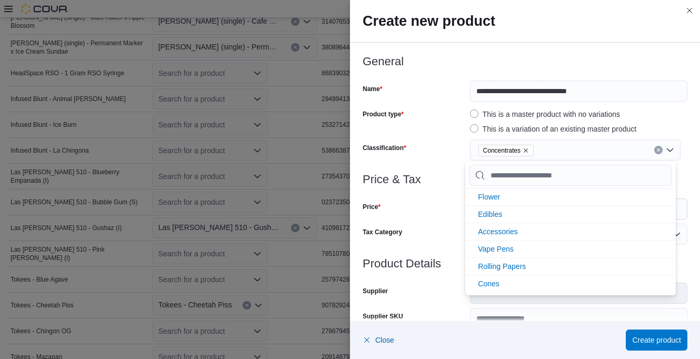
click at [444, 152] on div "Classification" at bounding box center [414, 150] width 103 height 21
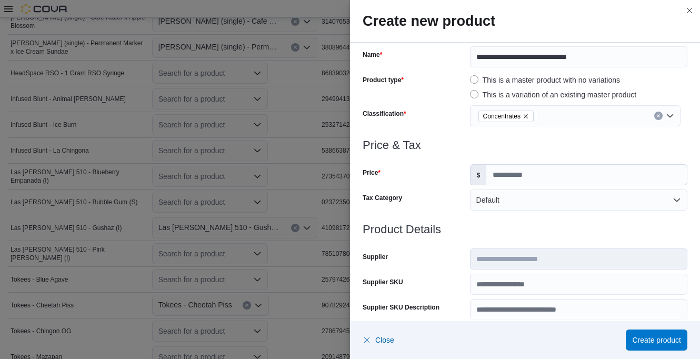
scroll to position [53, 0]
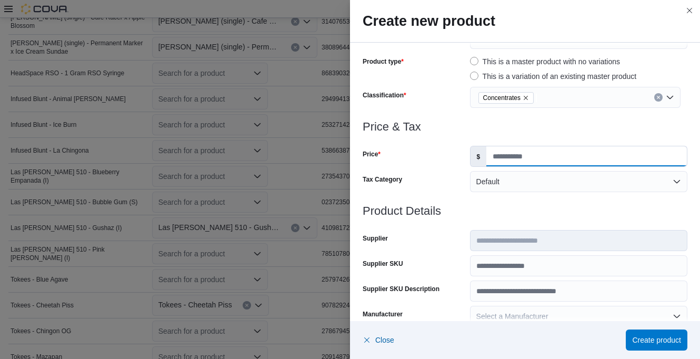
click at [500, 158] on input "Price" at bounding box center [586, 156] width 201 height 20
type input "****"
click at [462, 134] on div at bounding box center [525, 139] width 325 height 13
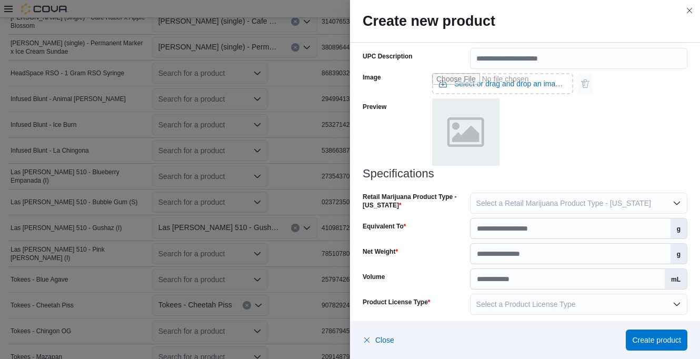
scroll to position [443, 0]
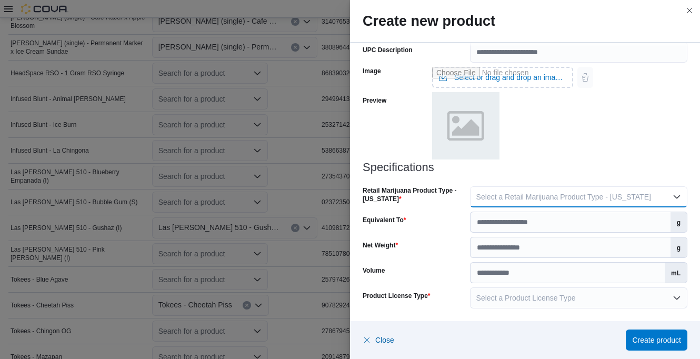
click at [497, 194] on span "Select a Retail Marijuana Product Type - [US_STATE]" at bounding box center [563, 197] width 175 height 8
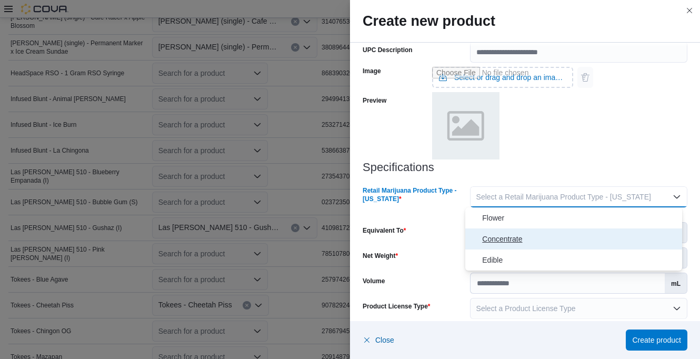
click at [500, 239] on span "Concentrate" at bounding box center [580, 239] width 196 height 13
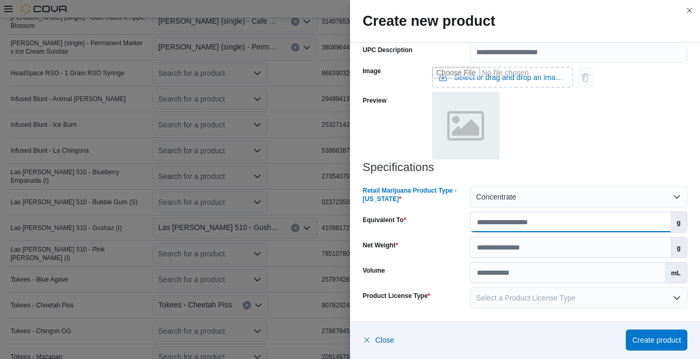
click at [486, 218] on input "Equivalent To" at bounding box center [571, 222] width 200 height 20
type input "****"
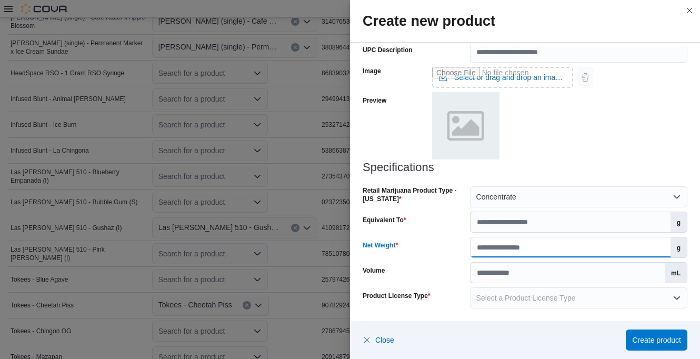
click at [486, 252] on input "Net Weight" at bounding box center [571, 247] width 200 height 20
type input "*"
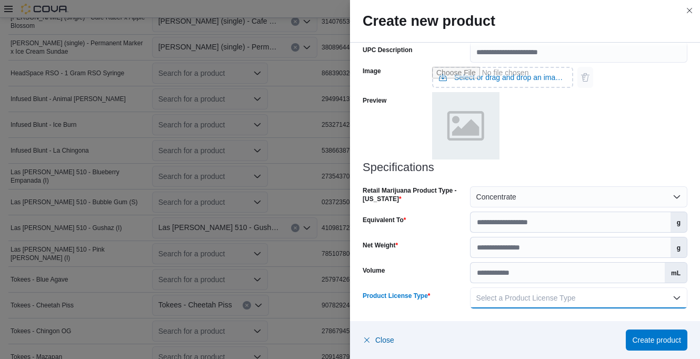
click at [490, 297] on span "Select a Product License Type" at bounding box center [525, 298] width 99 height 8
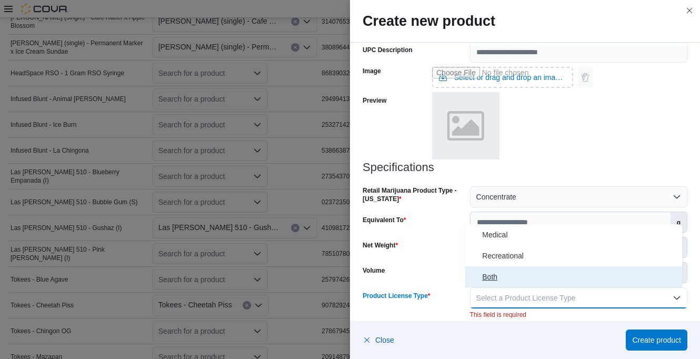
click at [492, 276] on span "Both" at bounding box center [580, 277] width 196 height 13
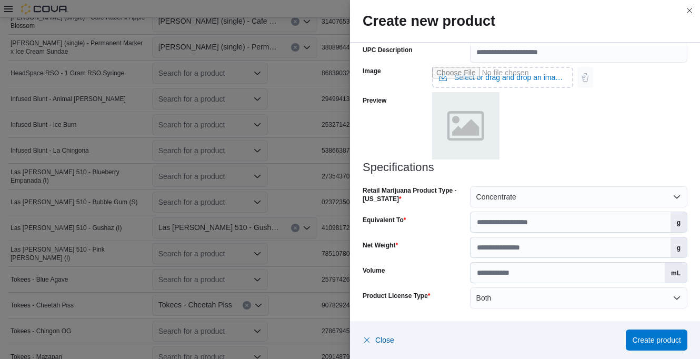
click at [454, 296] on div "Product License Type" at bounding box center [414, 297] width 103 height 21
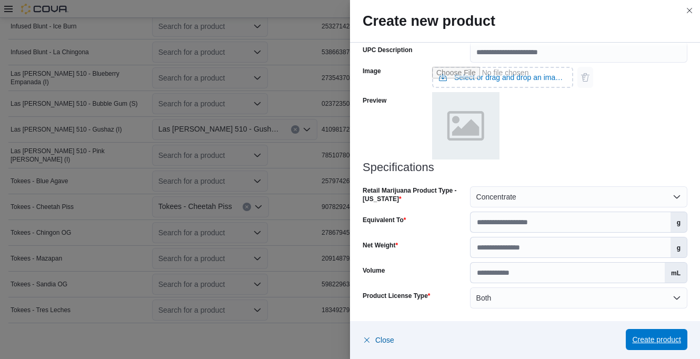
scroll to position [654, 0]
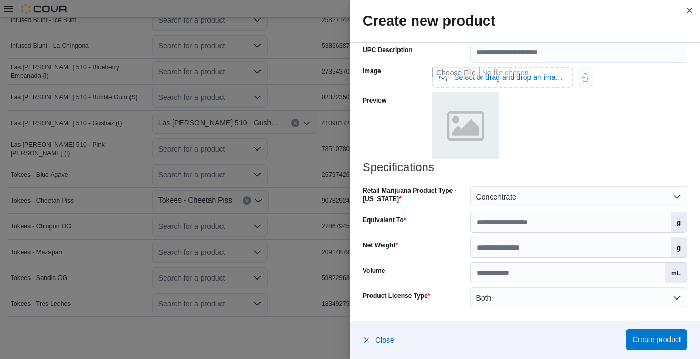
click at [651, 335] on span "Create product" at bounding box center [656, 339] width 49 height 11
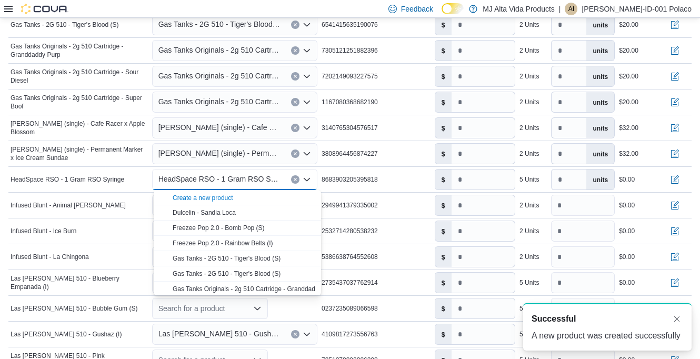
scroll to position [0, 0]
click at [681, 177] on button "button" at bounding box center [675, 179] width 13 height 13
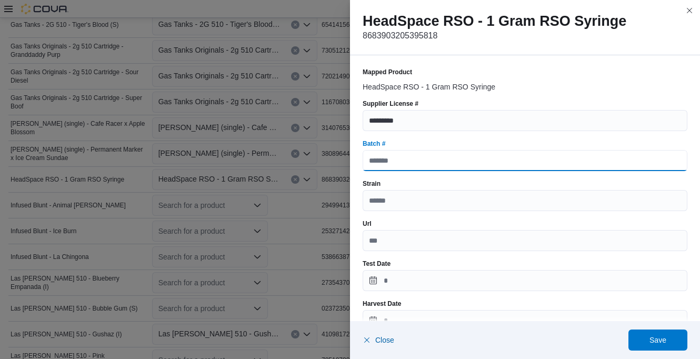
paste input "**********"
type input "**********"
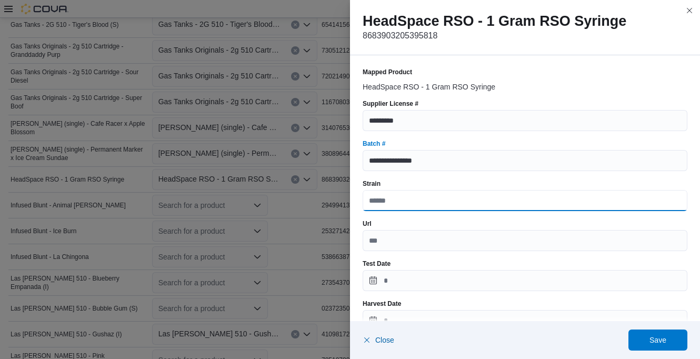
click at [392, 200] on input "Strain" at bounding box center [525, 200] width 325 height 21
type input "*****"
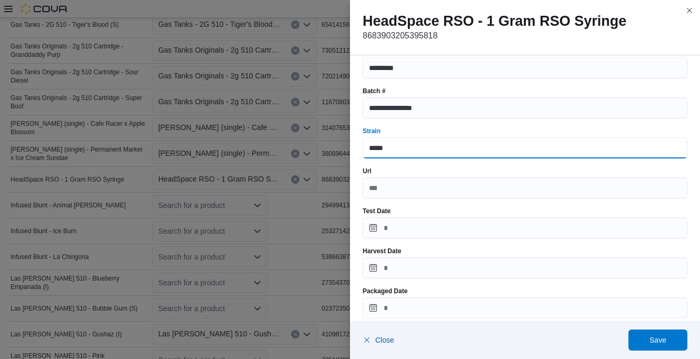
scroll to position [105, 0]
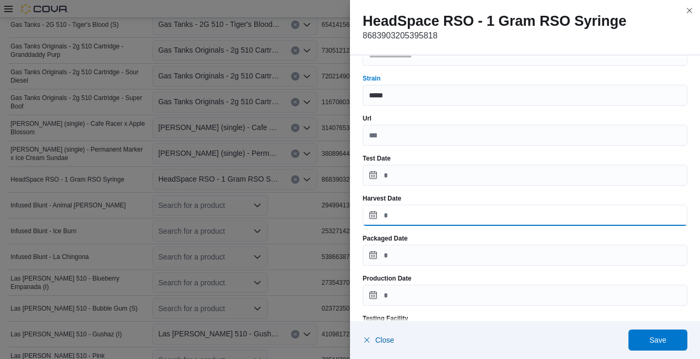
click at [400, 214] on input "Harvest Date" at bounding box center [525, 215] width 325 height 21
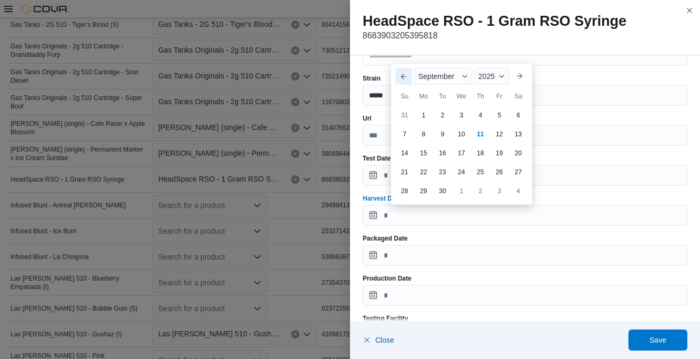
click at [403, 73] on button "Previous Month" at bounding box center [403, 76] width 17 height 17
type input "**********"
click at [429, 131] on div "11" at bounding box center [423, 134] width 18 height 18
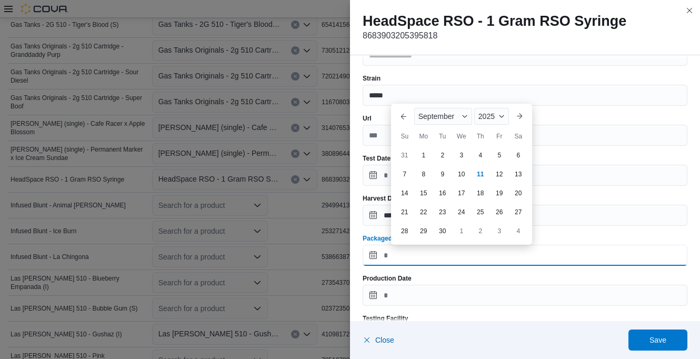
click at [418, 252] on input "Packaged Date" at bounding box center [525, 255] width 325 height 21
click at [402, 117] on button "Previous Month" at bounding box center [403, 116] width 17 height 17
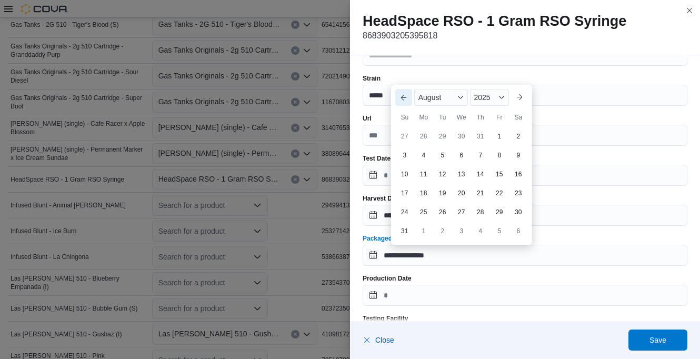
type input "**********"
click at [422, 174] on div "11" at bounding box center [423, 174] width 18 height 18
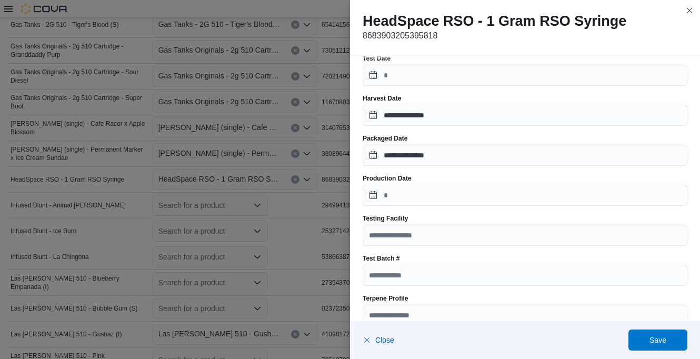
scroll to position [211, 0]
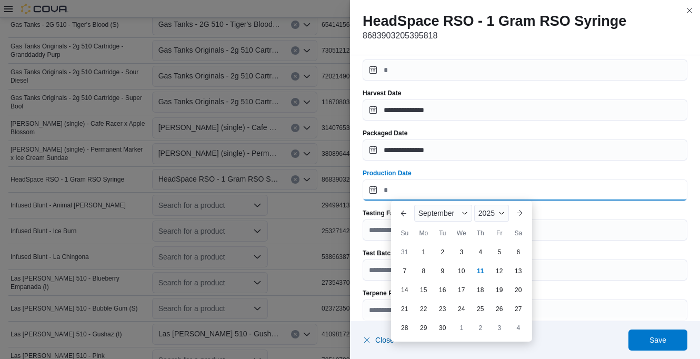
click at [421, 192] on input "Production Date" at bounding box center [525, 190] width 325 height 21
click at [404, 213] on button "Previous Month" at bounding box center [403, 213] width 17 height 17
type input "**********"
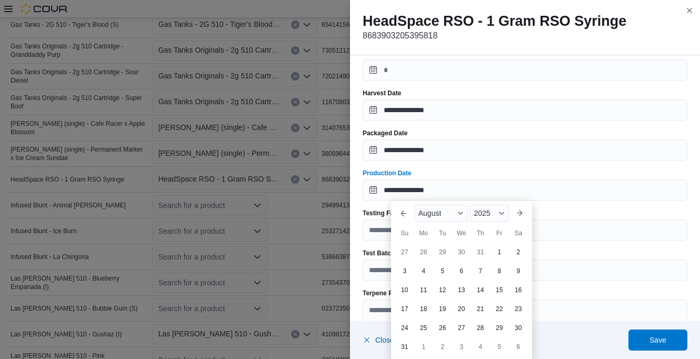
drag, startPoint x: 425, startPoint y: 287, endPoint x: 436, endPoint y: 272, distance: 19.3
click at [425, 287] on div "11" at bounding box center [423, 290] width 17 height 17
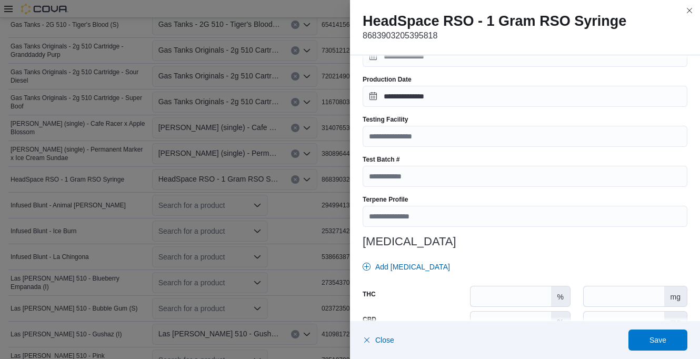
scroll to position [316, 0]
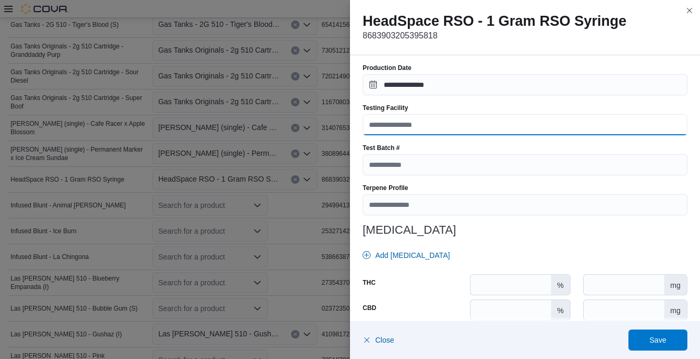
click at [418, 128] on input "Testing Facility" at bounding box center [525, 124] width 325 height 21
type input "**********"
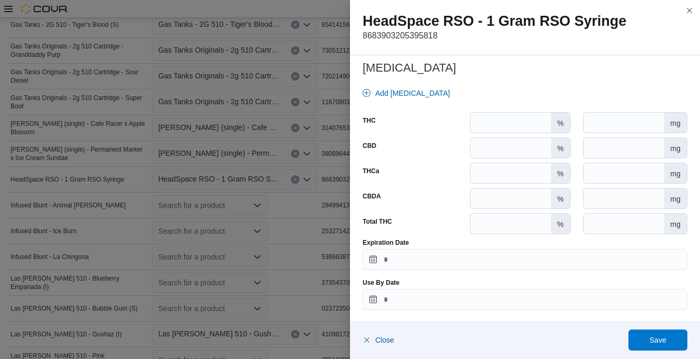
scroll to position [480, 0]
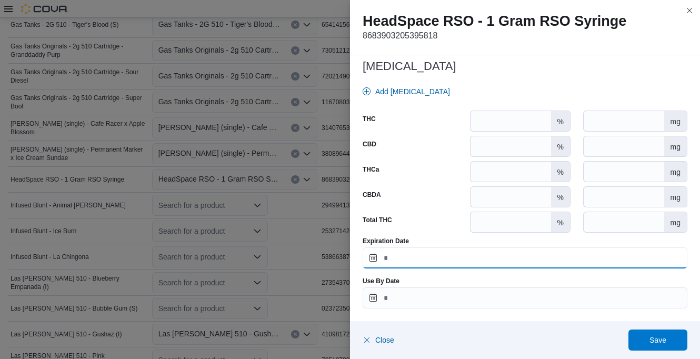
click at [421, 255] on input "Expiration Date" at bounding box center [525, 257] width 325 height 21
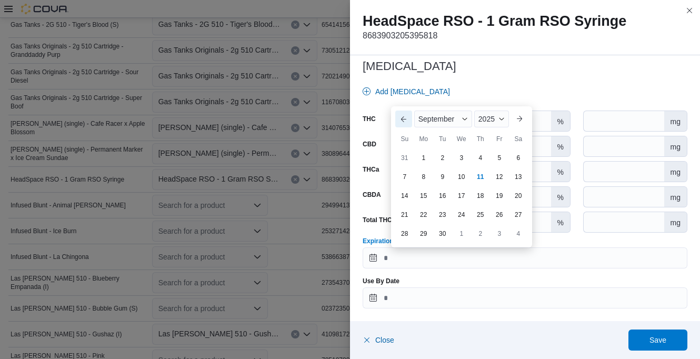
click at [402, 119] on button "Previous Month" at bounding box center [403, 119] width 17 height 17
click at [504, 100] on span "Button. Open the year selector. 2025 is currently selected." at bounding box center [502, 100] width 6 height 6
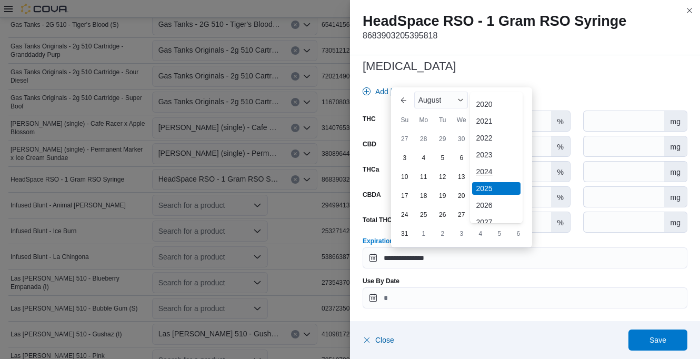
scroll to position [56, 0]
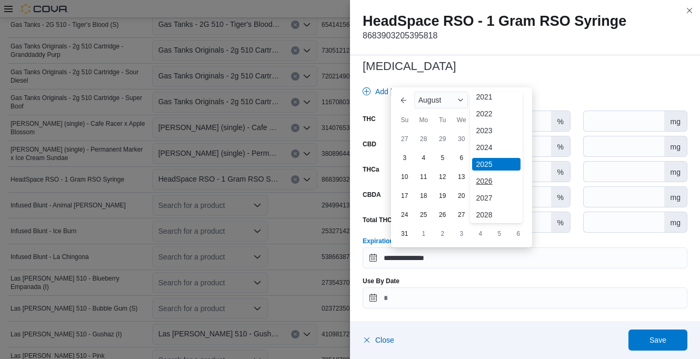
click at [487, 179] on div "2026" at bounding box center [496, 181] width 48 height 13
type input "**********"
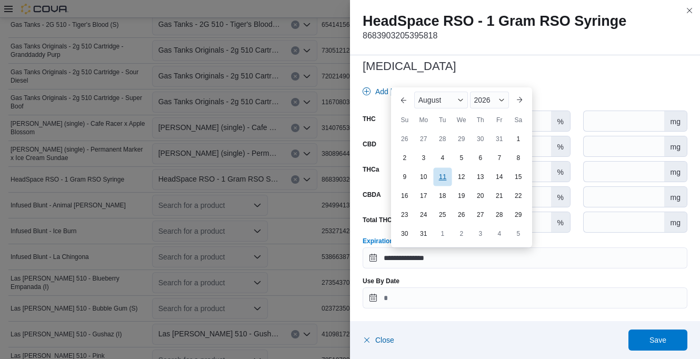
click at [444, 176] on div "11" at bounding box center [442, 176] width 18 height 18
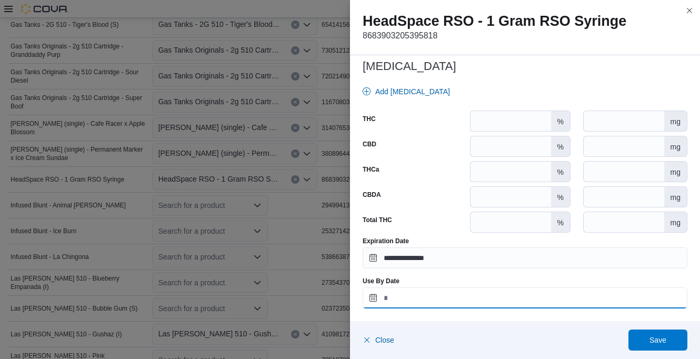
click at [440, 297] on input "Use By Date" at bounding box center [525, 297] width 325 height 21
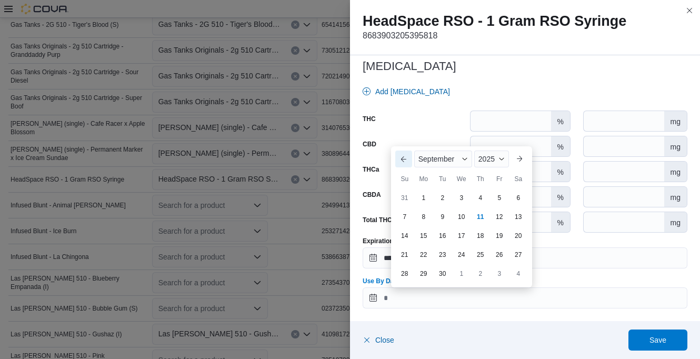
drag, startPoint x: 401, startPoint y: 158, endPoint x: 406, endPoint y: 163, distance: 7.1
click at [401, 158] on button "Previous Month" at bounding box center [403, 159] width 17 height 17
click at [492, 142] on div "2025" at bounding box center [489, 140] width 39 height 17
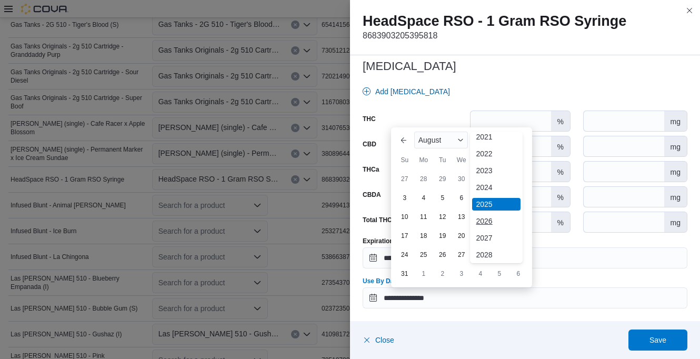
click at [483, 220] on div "2026" at bounding box center [496, 221] width 48 height 13
type input "**********"
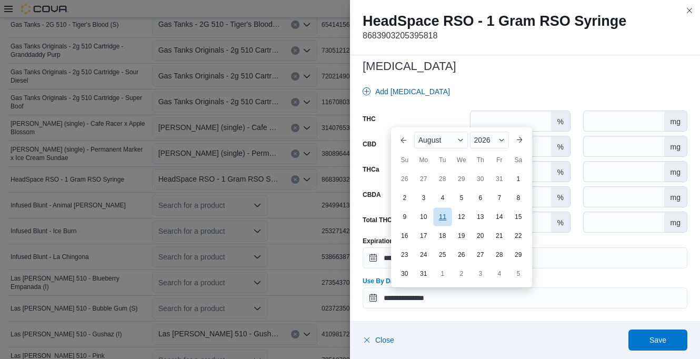
click at [439, 217] on div "11" at bounding box center [442, 216] width 18 height 18
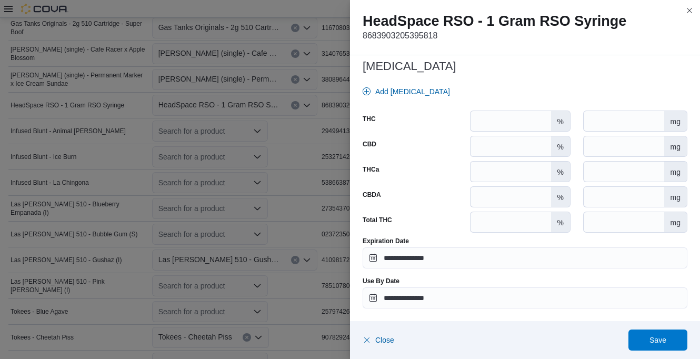
scroll to position [548, 0]
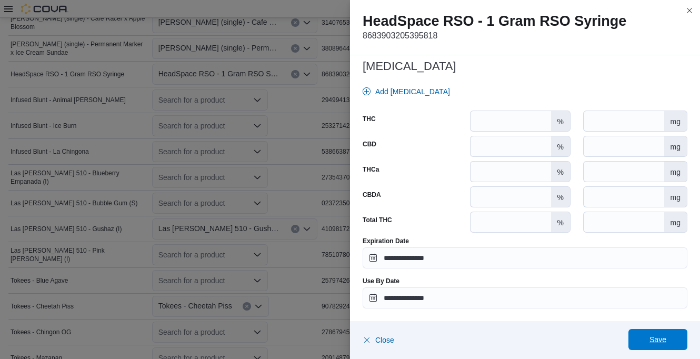
click at [656, 333] on span "Save" at bounding box center [658, 339] width 46 height 21
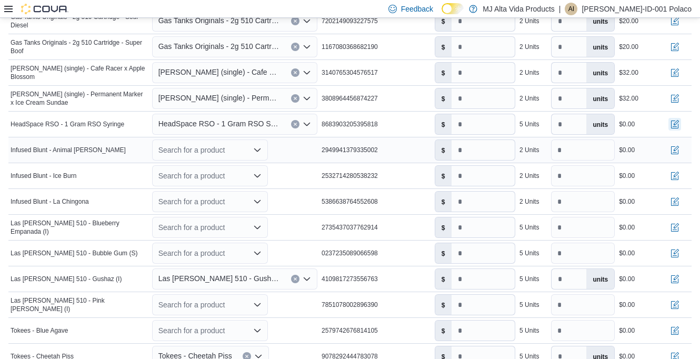
scroll to position [495, 0]
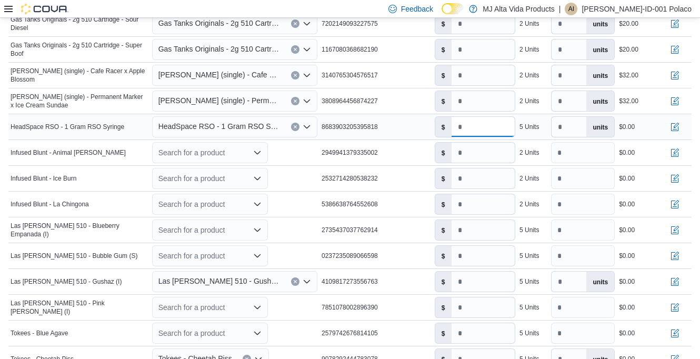
click at [468, 128] on input "number" at bounding box center [483, 127] width 63 height 20
type input "***"
click at [102, 154] on div "Infused Blunt - Animal [PERSON_NAME]" at bounding box center [79, 152] width 142 height 13
drag, startPoint x: 324, startPoint y: 152, endPoint x: 395, endPoint y: 155, distance: 71.1
click at [395, 155] on div "2949941379335002" at bounding box center [376, 152] width 113 height 13
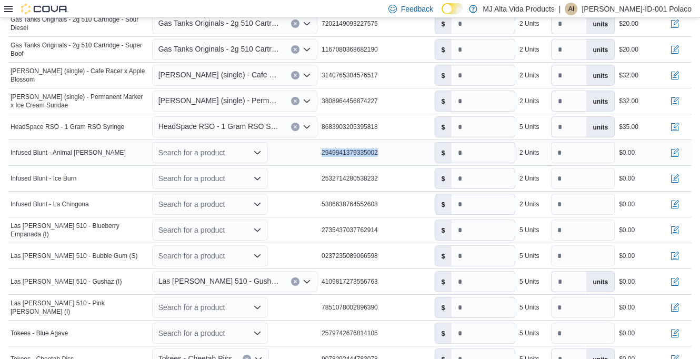
drag, startPoint x: 395, startPoint y: 155, endPoint x: 377, endPoint y: 152, distance: 17.6
click at [261, 150] on icon "Open list of options" at bounding box center [257, 152] width 8 height 8
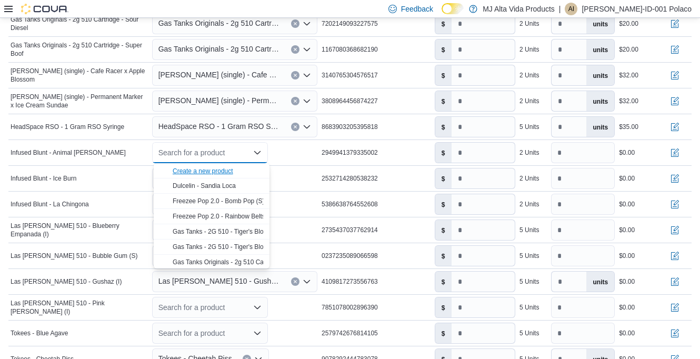
click at [229, 172] on div "Create a new product" at bounding box center [203, 171] width 61 height 8
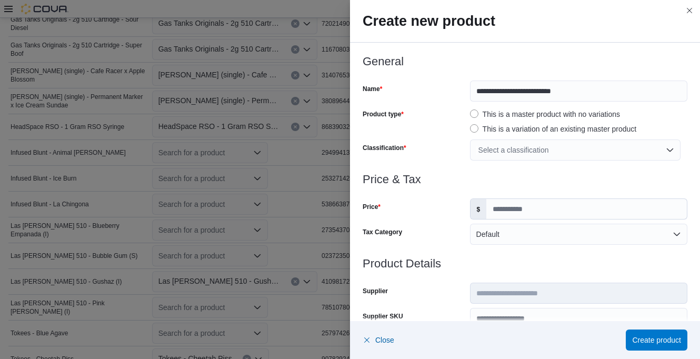
click at [502, 154] on div "Select a classification" at bounding box center [575, 150] width 211 height 21
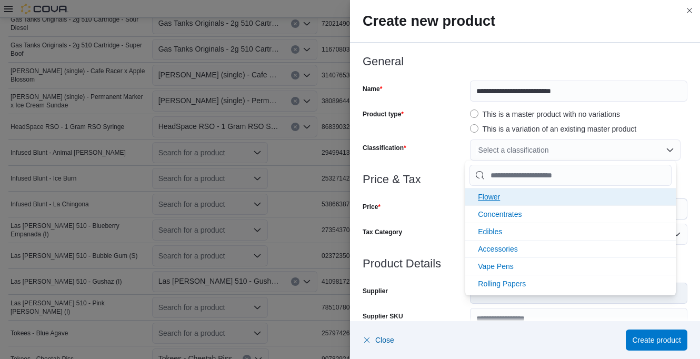
click at [498, 194] on span "Flower" at bounding box center [489, 197] width 22 height 8
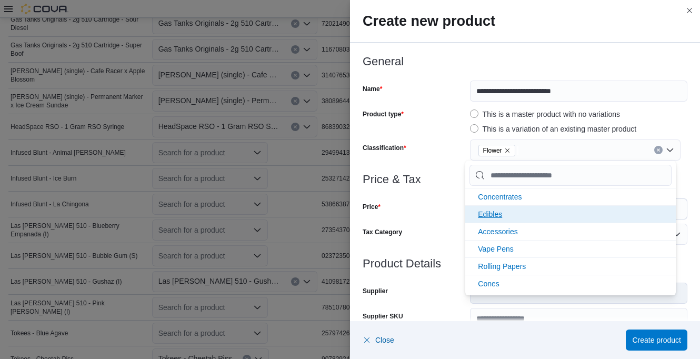
click at [514, 197] on span "Concentrates" at bounding box center [500, 197] width 44 height 8
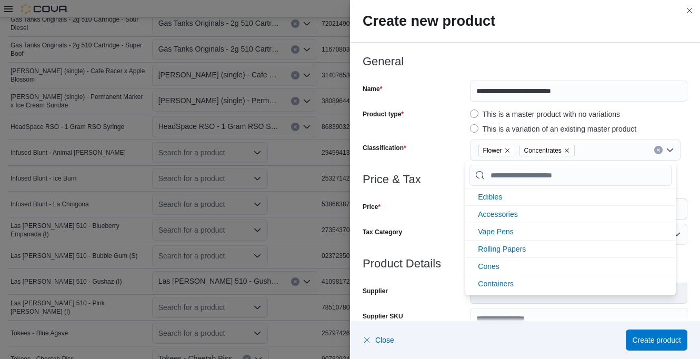
click at [452, 166] on div at bounding box center [525, 167] width 325 height 13
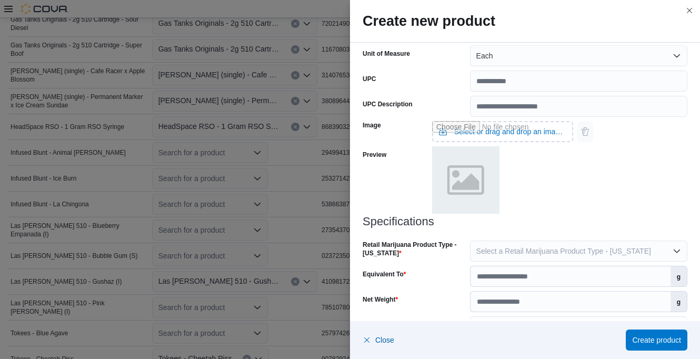
scroll to position [418, 0]
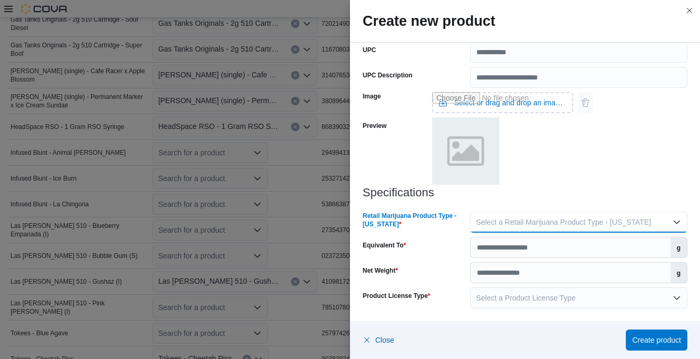
click at [476, 220] on span "Select a Retail Marijuana Product Type - [US_STATE]" at bounding box center [563, 222] width 175 height 8
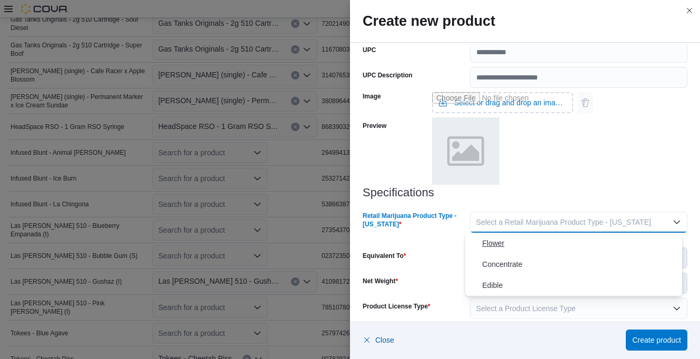
click at [487, 244] on span "Flower" at bounding box center [580, 243] width 196 height 13
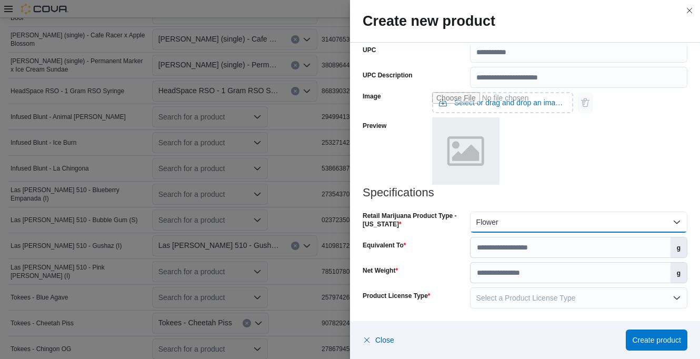
scroll to position [548, 0]
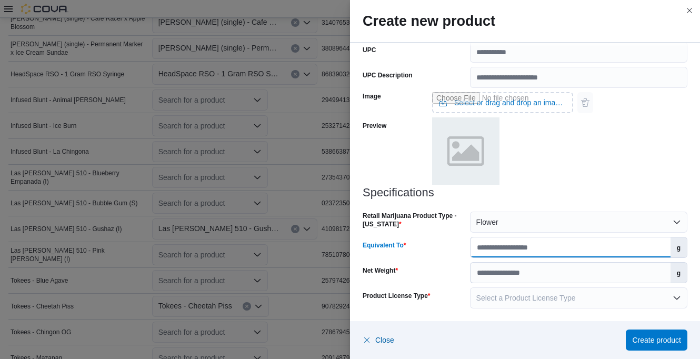
click at [484, 245] on input "Equivalent To" at bounding box center [571, 247] width 200 height 20
type input "****"
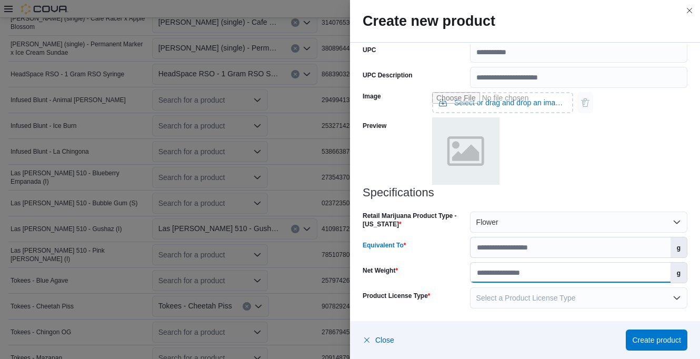
click at [499, 270] on input "Net Weight" at bounding box center [571, 273] width 200 height 20
type input "***"
click at [533, 195] on h3 "Specifications" at bounding box center [525, 192] width 325 height 13
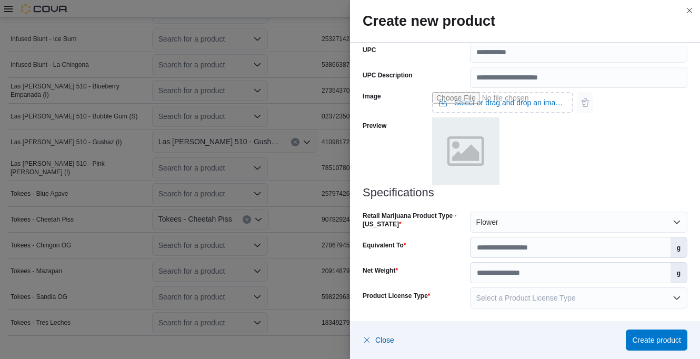
scroll to position [654, 0]
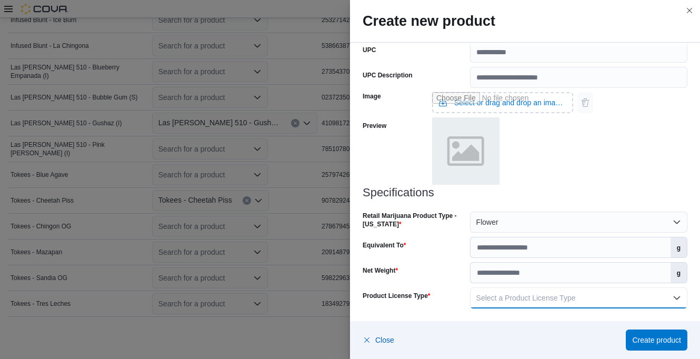
click at [514, 297] on span "Select a Product License Type" at bounding box center [525, 298] width 99 height 8
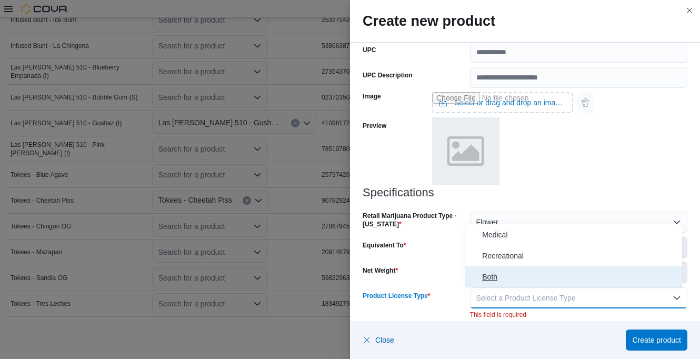
click at [496, 277] on span "Both" at bounding box center [580, 277] width 196 height 13
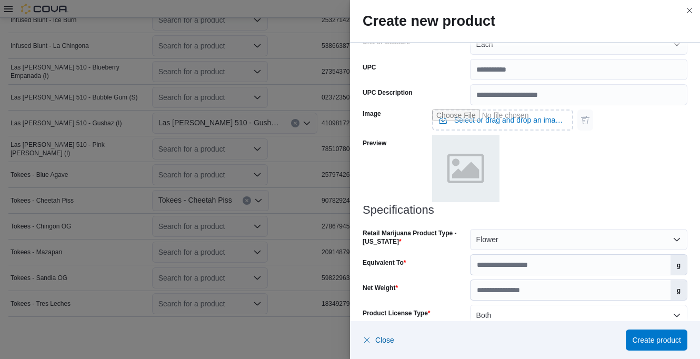
scroll to position [418, 0]
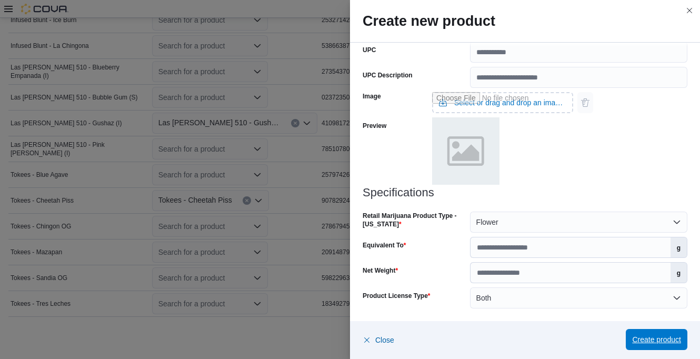
click at [646, 332] on span "Create product" at bounding box center [656, 339] width 49 height 21
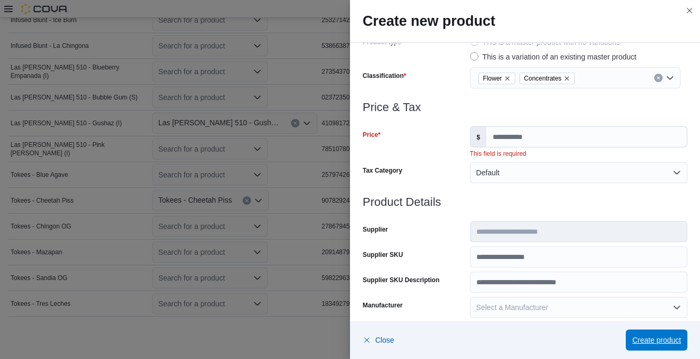
scroll to position [60, 0]
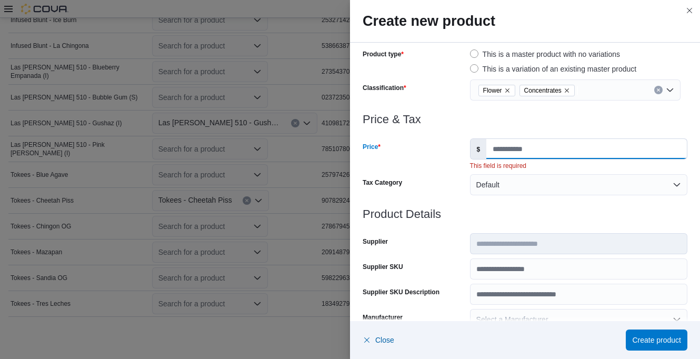
click at [521, 149] on input "Price" at bounding box center [586, 149] width 201 height 20
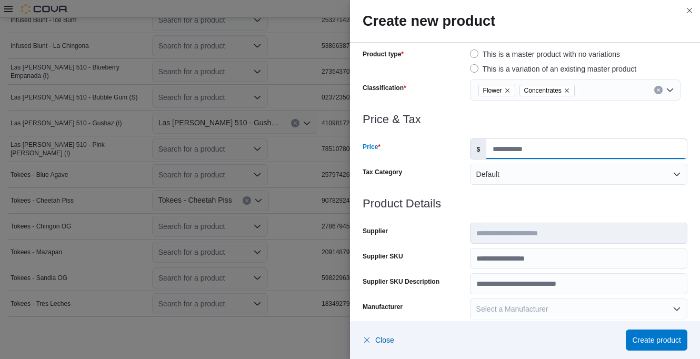
type input "****"
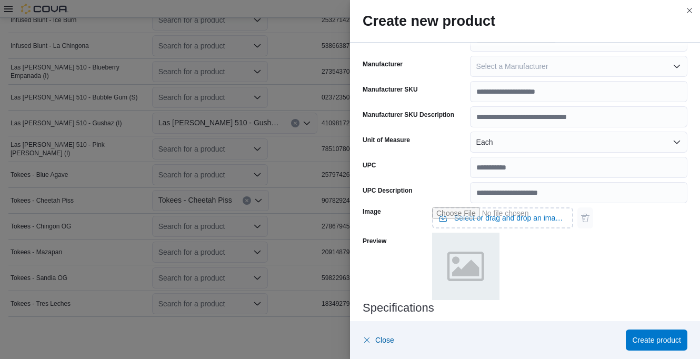
scroll to position [369, 0]
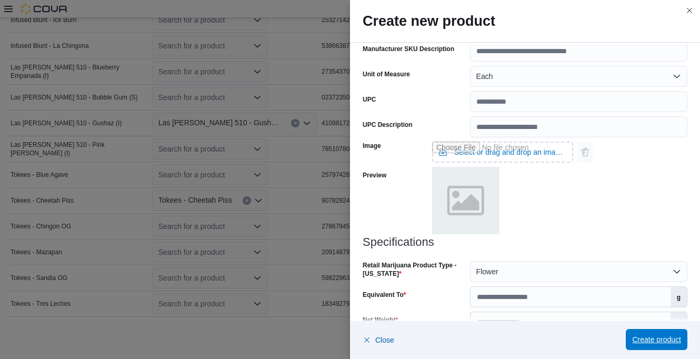
click at [641, 334] on span "Create product" at bounding box center [656, 339] width 49 height 21
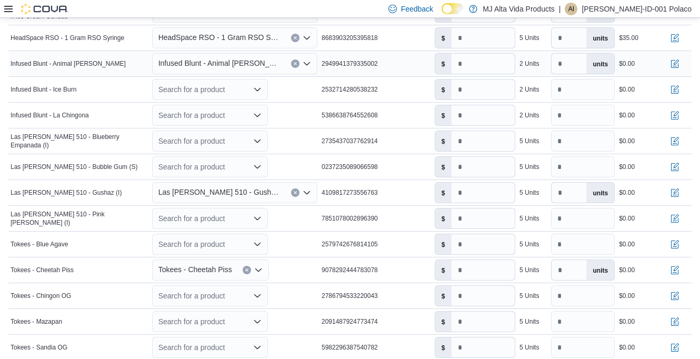
scroll to position [484, 0]
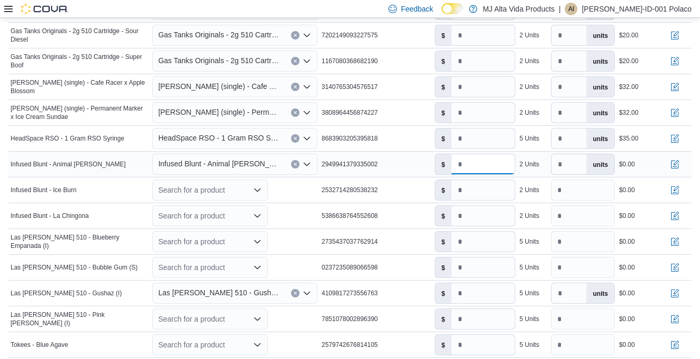
click at [476, 162] on input "number" at bounding box center [483, 164] width 63 height 20
type input "****"
click at [681, 166] on button "button" at bounding box center [675, 163] width 13 height 13
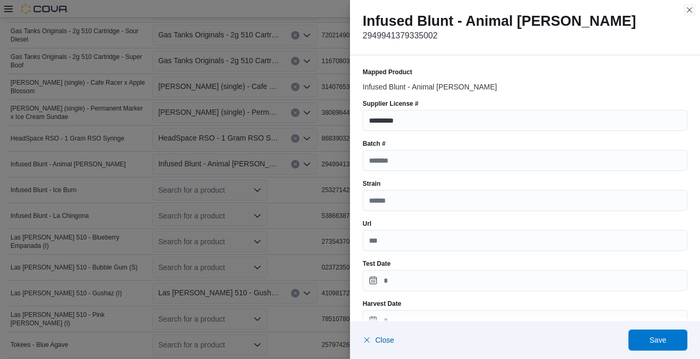
click at [691, 9] on button "Close this dialog" at bounding box center [689, 10] width 13 height 13
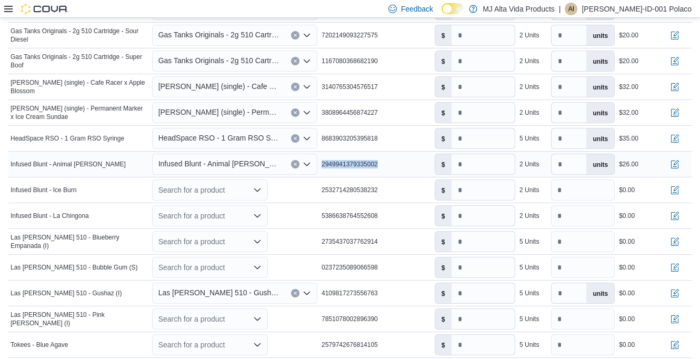
drag, startPoint x: 324, startPoint y: 164, endPoint x: 399, endPoint y: 164, distance: 74.8
click at [399, 164] on div "2949941379335002" at bounding box center [376, 164] width 113 height 13
drag, startPoint x: 396, startPoint y: 163, endPoint x: 375, endPoint y: 162, distance: 21.1
click at [680, 162] on button "button" at bounding box center [675, 163] width 13 height 13
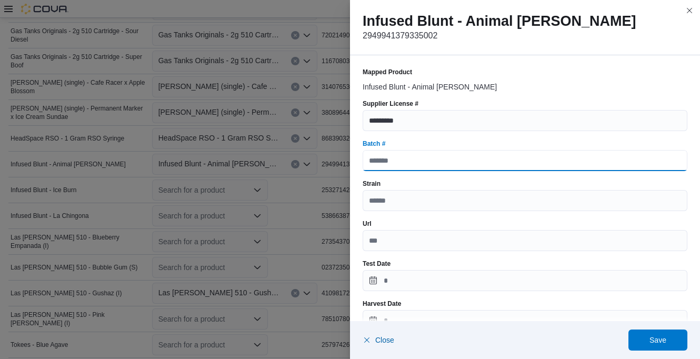
paste input "**********"
type input "**********"
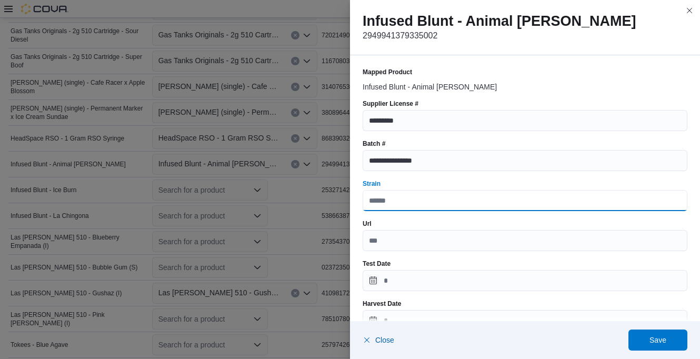
click at [405, 200] on input "Strain" at bounding box center [525, 200] width 325 height 21
type input "*****"
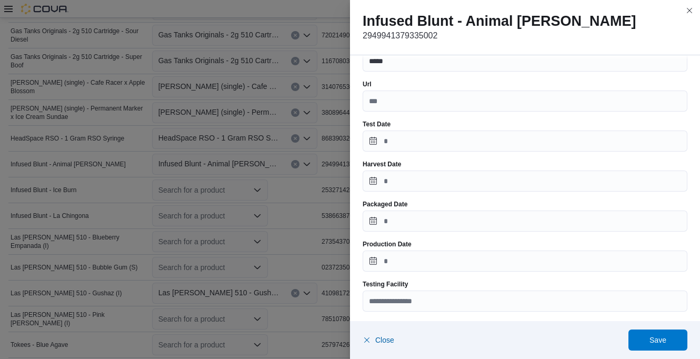
scroll to position [158, 0]
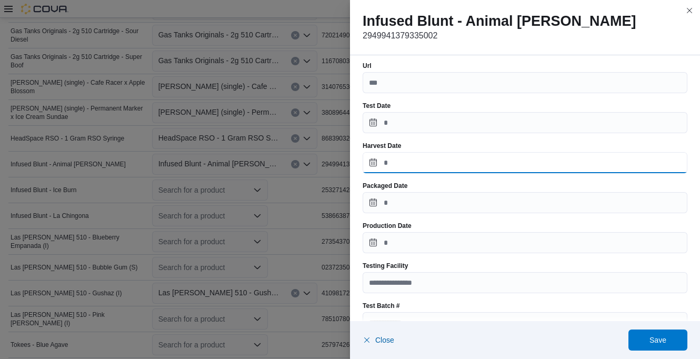
click at [421, 162] on input "Harvest Date" at bounding box center [525, 162] width 325 height 21
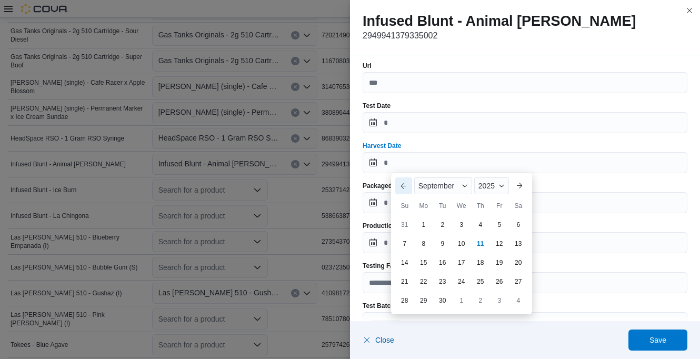
click at [403, 182] on button "Previous Month" at bounding box center [403, 185] width 17 height 17
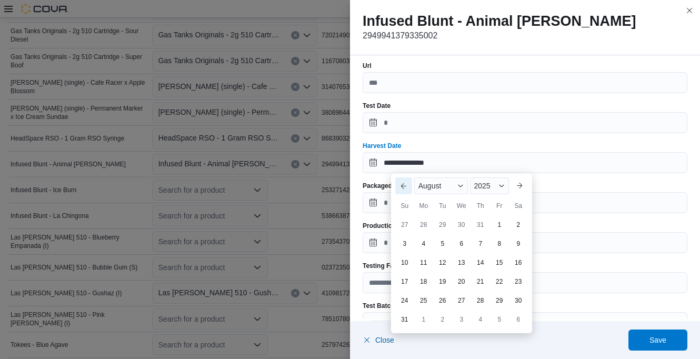
click at [402, 180] on button "Previous Month" at bounding box center [403, 185] width 17 height 17
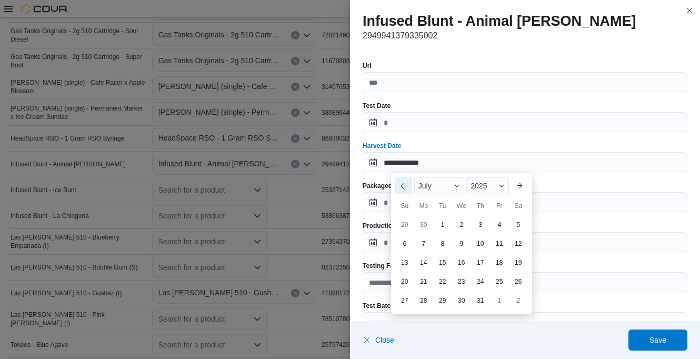
click at [403, 183] on button "Previous Month" at bounding box center [403, 185] width 17 height 17
click at [446, 297] on div "27" at bounding box center [442, 300] width 17 height 17
type input "**********"
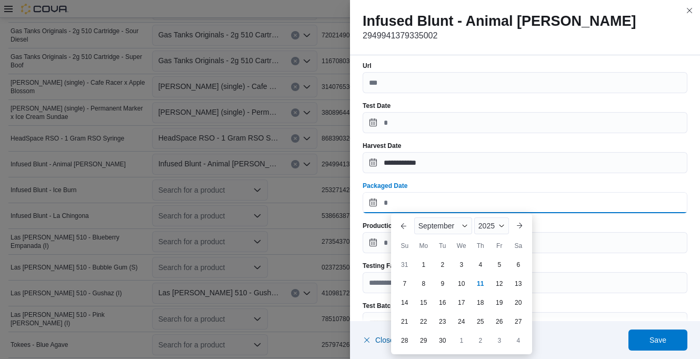
click at [419, 202] on input "Packaged Date" at bounding box center [525, 202] width 325 height 21
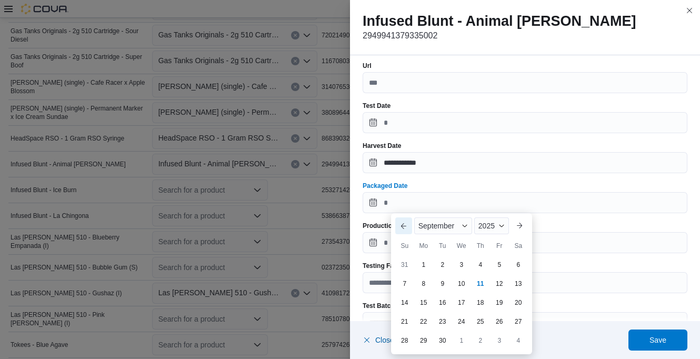
click at [405, 224] on button "Previous Month" at bounding box center [403, 225] width 17 height 17
click at [406, 224] on button "Previous Month" at bounding box center [403, 225] width 17 height 17
click at [402, 227] on button "Previous Month" at bounding box center [403, 225] width 17 height 17
click at [401, 223] on button "Previous Month" at bounding box center [403, 225] width 17 height 17
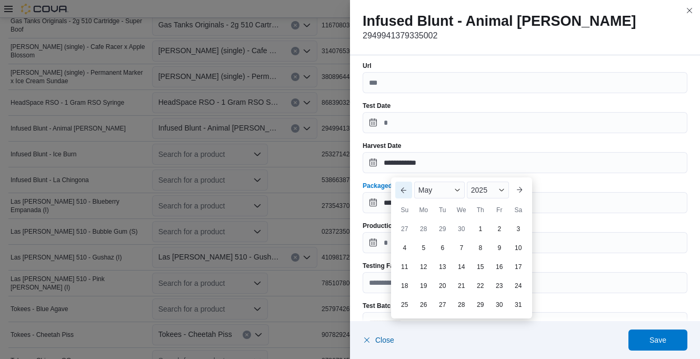
scroll to position [536, 0]
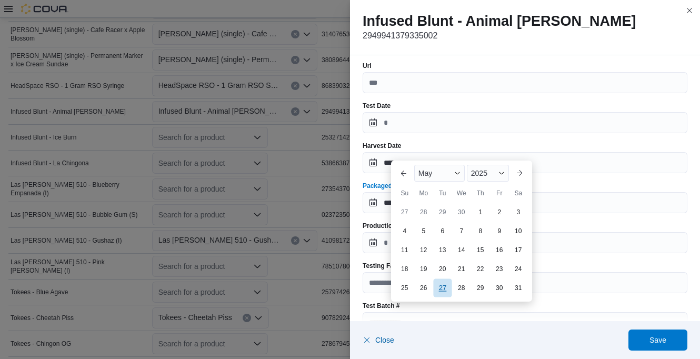
click at [446, 291] on div "27 28 29 30 1 2 3 4 5 6 7 8 9 10 11 12 13 14 15 16 17 18 19 20 21 22 23 24 25 2…" at bounding box center [461, 250] width 133 height 95
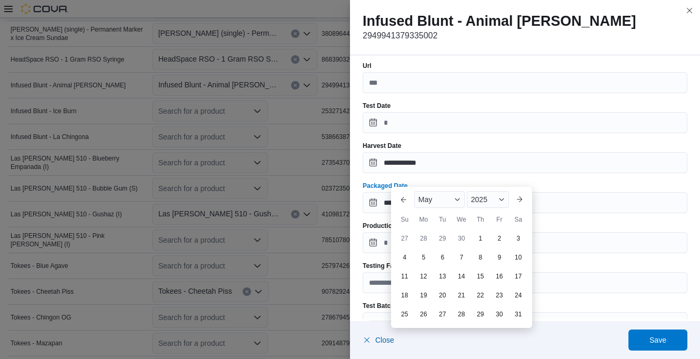
scroll to position [589, 0]
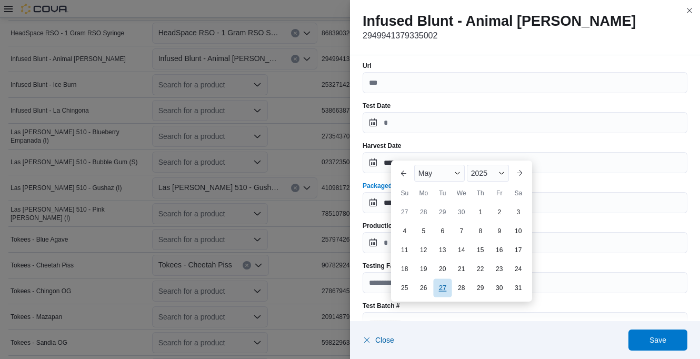
click at [444, 288] on div "27" at bounding box center [442, 287] width 18 height 18
type input "**********"
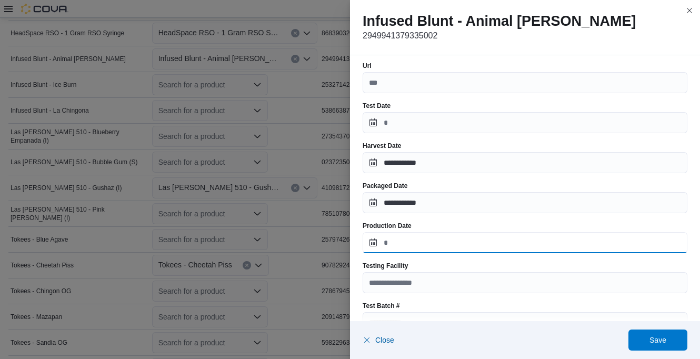
click at [426, 245] on input "Production Date" at bounding box center [525, 242] width 325 height 21
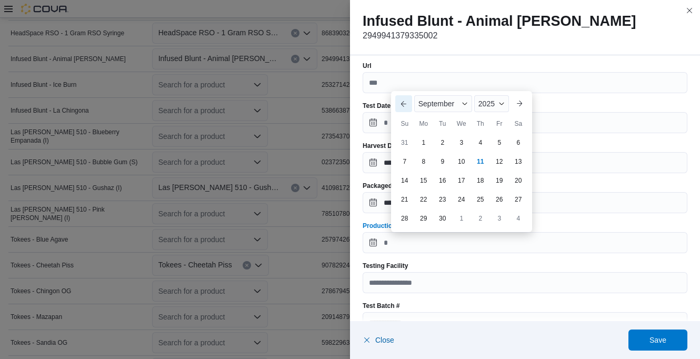
click at [402, 105] on button "Previous Month" at bounding box center [403, 103] width 17 height 17
click at [403, 92] on button "Previous Month" at bounding box center [403, 84] width 17 height 17
click at [403, 103] on button "Previous Month" at bounding box center [403, 103] width 17 height 17
click at [404, 98] on button "Previous Month" at bounding box center [403, 103] width 17 height 17
click at [438, 215] on div "27" at bounding box center [442, 218] width 18 height 18
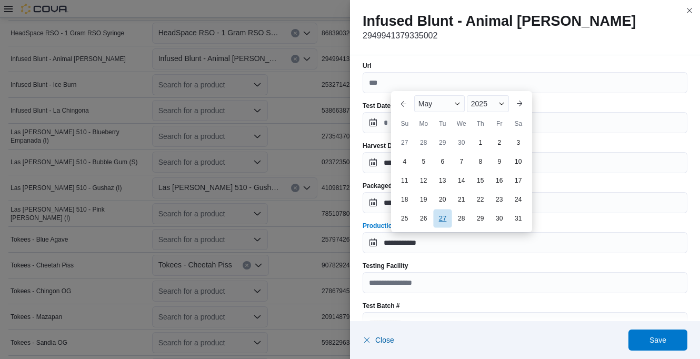
type input "**********"
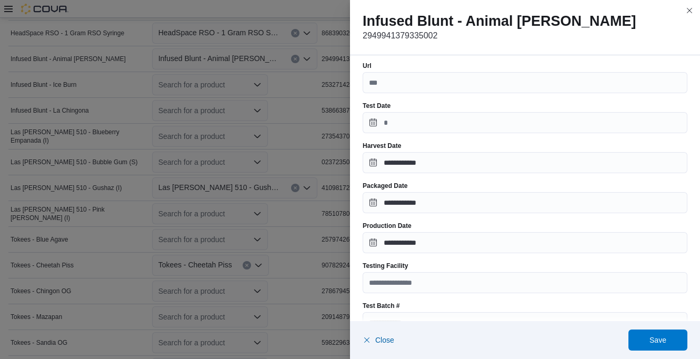
scroll to position [211, 0]
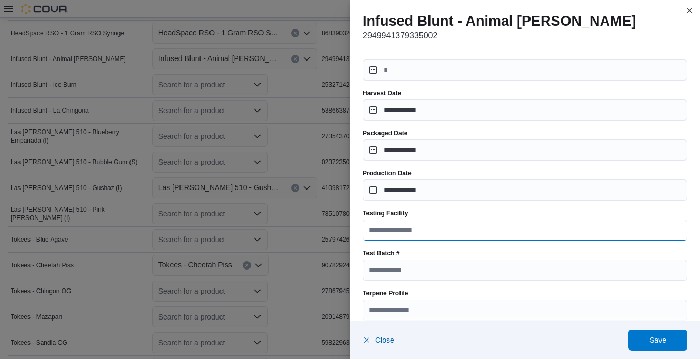
click at [428, 234] on input "Testing Facility" at bounding box center [525, 230] width 325 height 21
type input "**********"
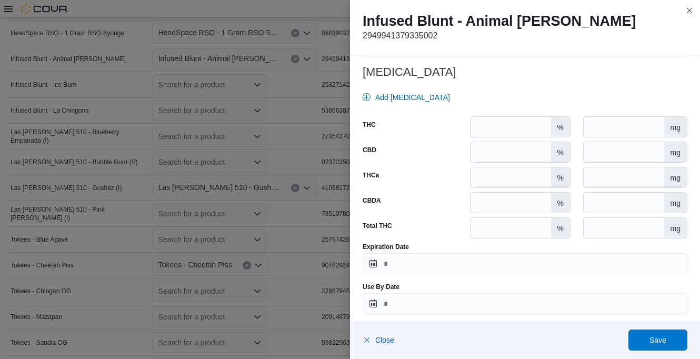
scroll to position [480, 0]
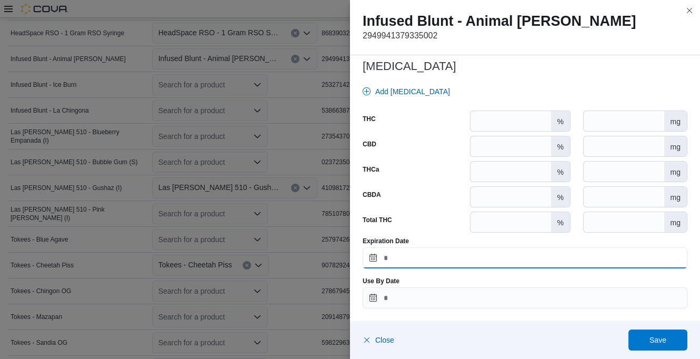
click at [417, 257] on input "Expiration Date" at bounding box center [525, 257] width 325 height 21
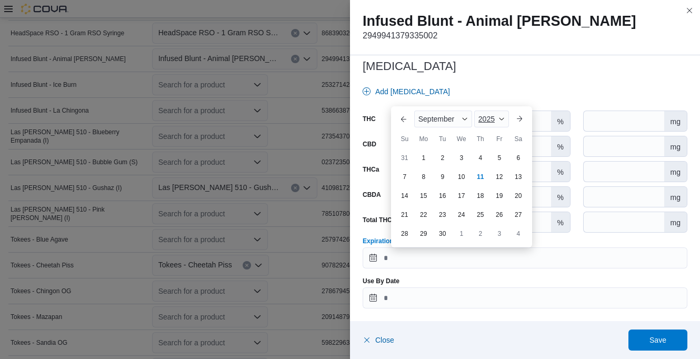
click at [491, 124] on div "2025" at bounding box center [491, 119] width 35 height 17
click at [489, 198] on div "2026" at bounding box center [500, 200] width 48 height 13
click at [402, 118] on button "Previous Month" at bounding box center [403, 119] width 17 height 17
click at [402, 101] on button "Previous Month" at bounding box center [403, 100] width 17 height 17
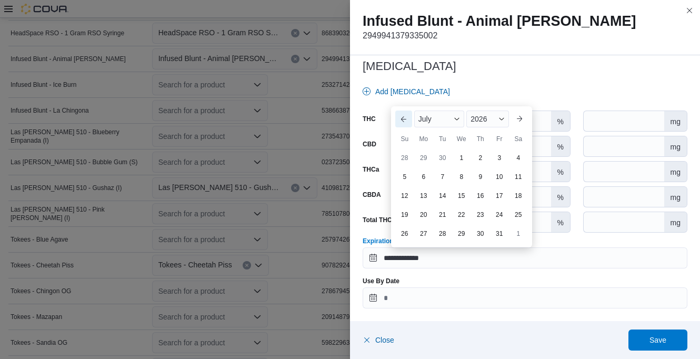
click at [402, 117] on button "Previous Month" at bounding box center [403, 119] width 17 height 17
click at [404, 116] on button "Previous Month" at bounding box center [403, 119] width 17 height 17
click at [461, 212] on div "27" at bounding box center [461, 214] width 18 height 18
type input "**********"
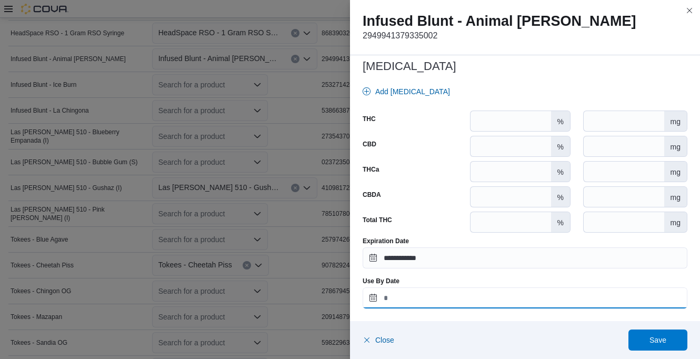
click at [433, 295] on input "Use By Date" at bounding box center [525, 297] width 325 height 21
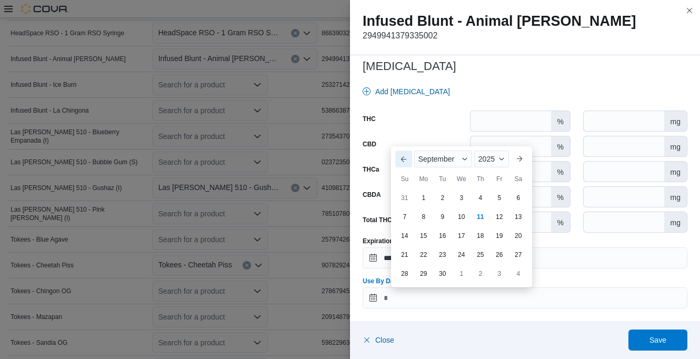
click at [405, 157] on button "Previous Month" at bounding box center [403, 159] width 17 height 17
click at [404, 146] on div "Previous Month Next month [DATE] [DATE] Su Mo Tu We Th Fr Sa 27 28 29 30 31 1 2…" at bounding box center [461, 208] width 133 height 152
click at [404, 141] on button "Previous Month" at bounding box center [403, 140] width 17 height 17
click at [403, 162] on button "Previous Month" at bounding box center [403, 159] width 17 height 17
click at [403, 154] on button "Previous Month" at bounding box center [403, 159] width 17 height 17
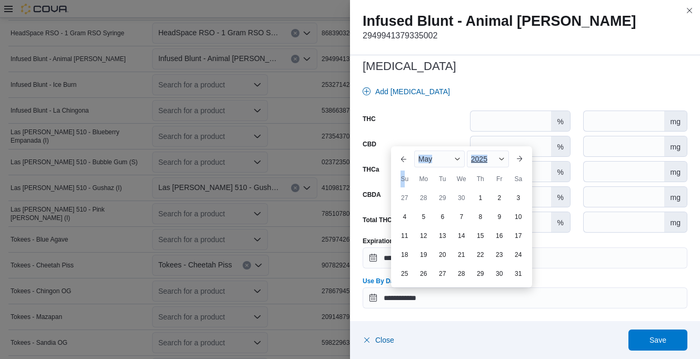
click at [491, 161] on div "2025" at bounding box center [488, 159] width 42 height 17
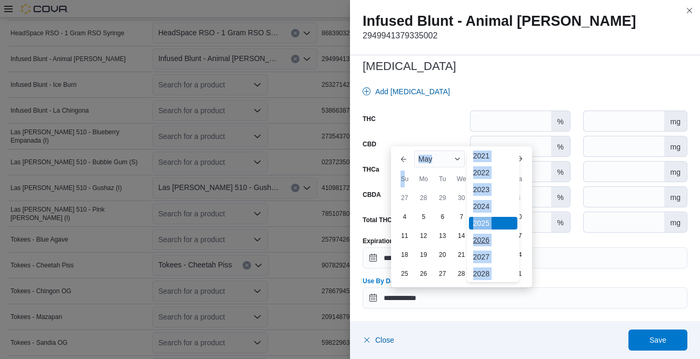
click at [484, 237] on div "2026" at bounding box center [493, 240] width 48 height 13
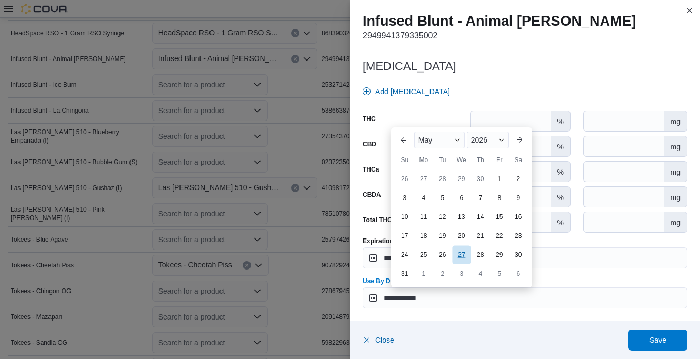
click at [463, 254] on div "27" at bounding box center [461, 254] width 18 height 18
type input "**********"
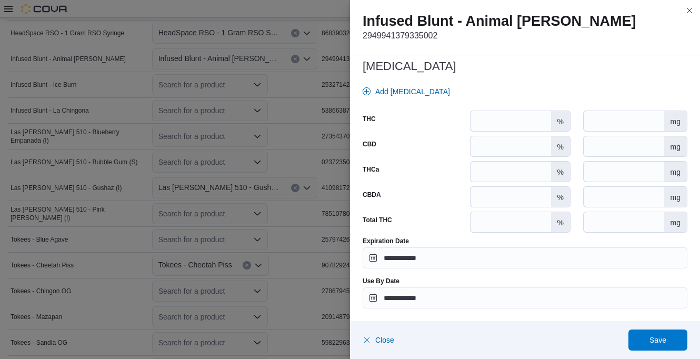
click at [431, 138] on div "CBD" at bounding box center [414, 146] width 103 height 21
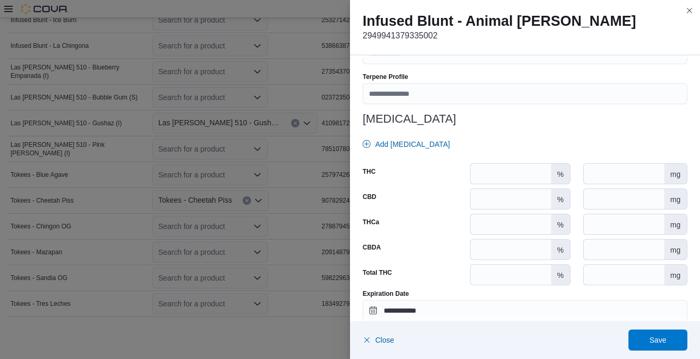
scroll to position [480, 0]
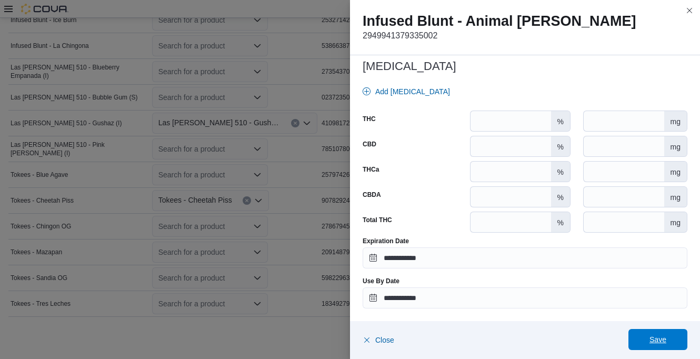
click at [658, 332] on span "Save" at bounding box center [658, 339] width 46 height 21
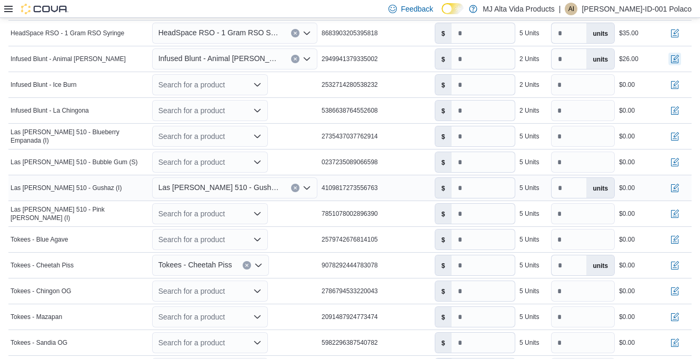
scroll to position [536, 0]
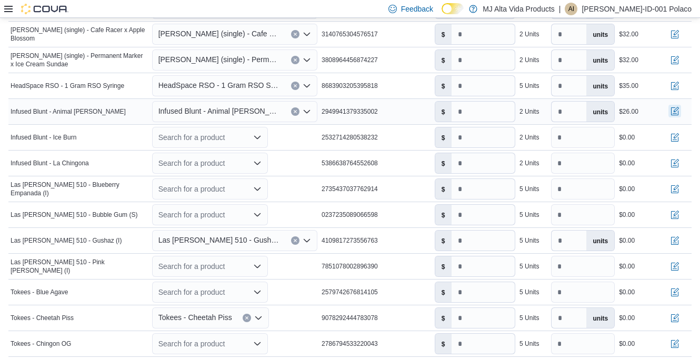
click at [681, 111] on button "button" at bounding box center [675, 111] width 13 height 13
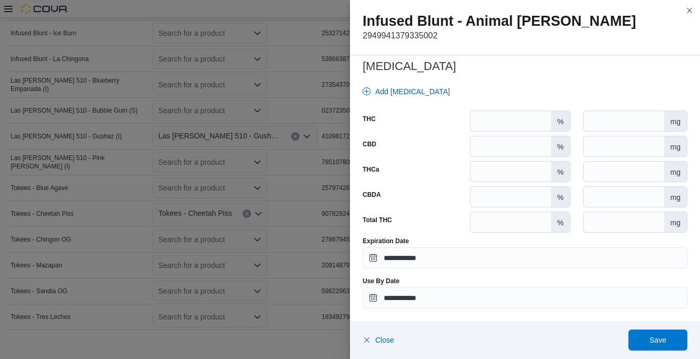
scroll to position [642, 0]
click at [654, 333] on span "Save" at bounding box center [658, 339] width 46 height 21
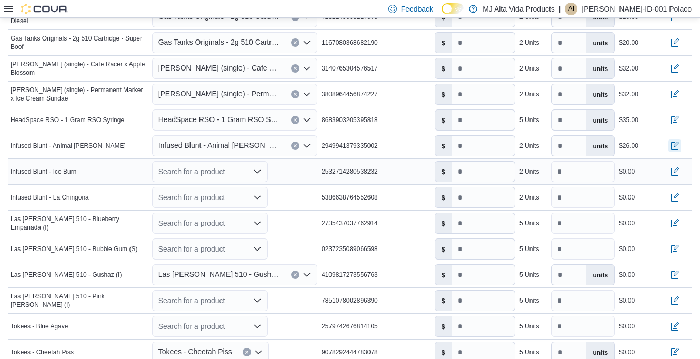
scroll to position [484, 0]
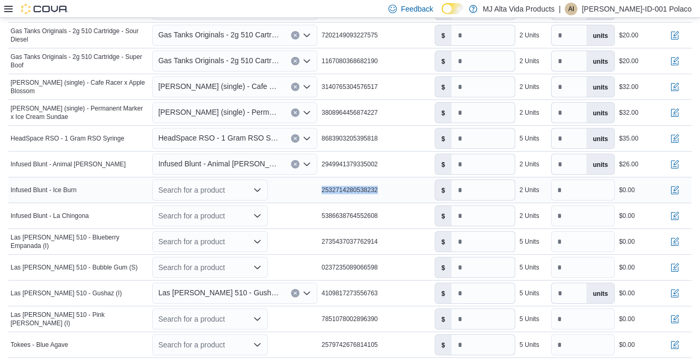
drag, startPoint x: 325, startPoint y: 191, endPoint x: 383, endPoint y: 193, distance: 57.9
click at [383, 193] on div "2532714280538232" at bounding box center [376, 190] width 113 height 13
drag, startPoint x: 383, startPoint y: 193, endPoint x: 374, endPoint y: 188, distance: 10.1
click at [260, 191] on icon "Open list of options" at bounding box center [257, 189] width 6 height 3
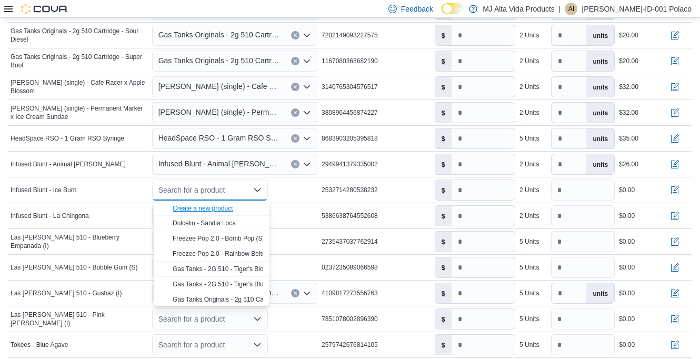
click at [226, 208] on div "Create a new product" at bounding box center [203, 208] width 61 height 8
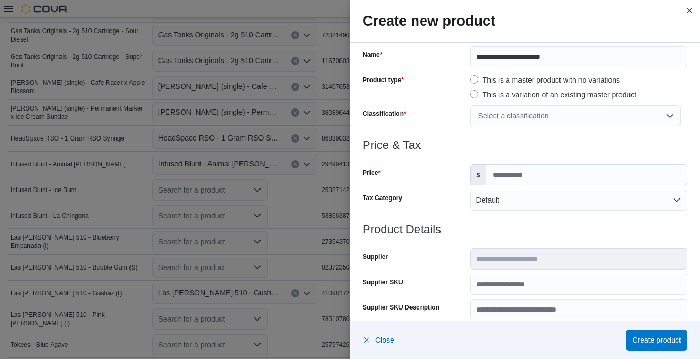
scroll to position [53, 0]
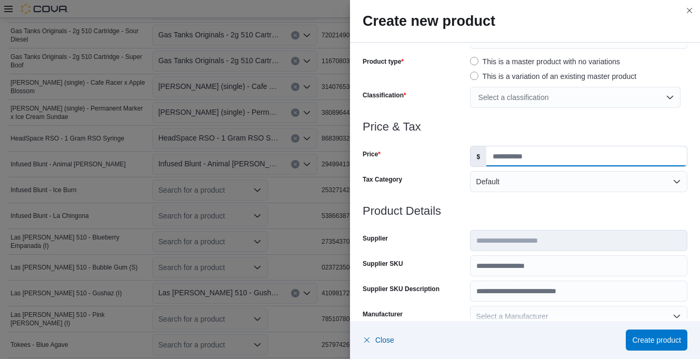
click at [508, 157] on input "Price" at bounding box center [586, 156] width 201 height 20
type input "**"
click at [543, 96] on div "Select a classification" at bounding box center [575, 97] width 211 height 21
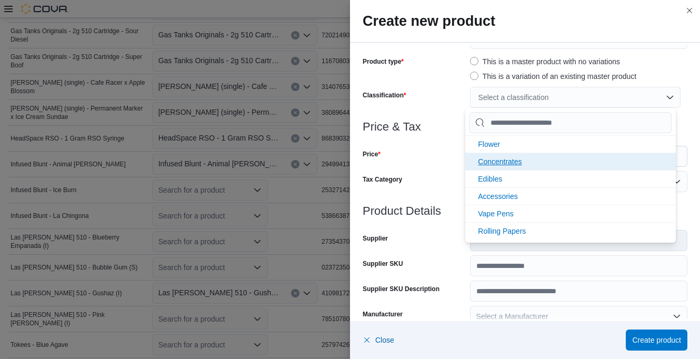
click at [500, 142] on span "Flower" at bounding box center [489, 144] width 22 height 8
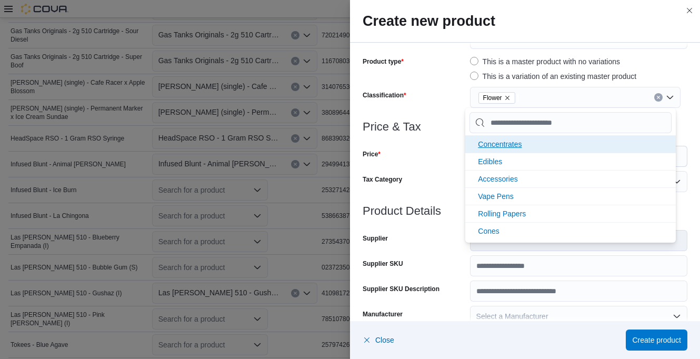
click at [516, 146] on span "Concentrates" at bounding box center [500, 144] width 44 height 8
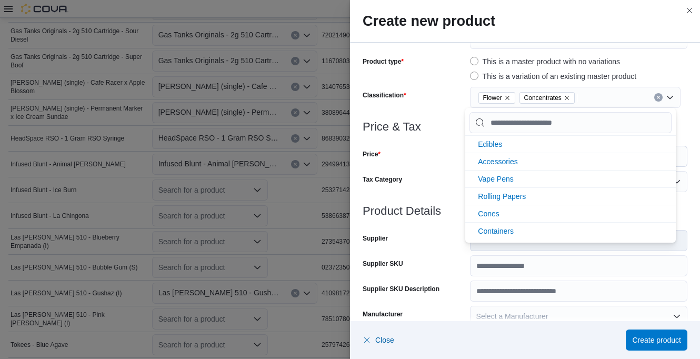
click at [460, 148] on div "Price" at bounding box center [414, 156] width 103 height 21
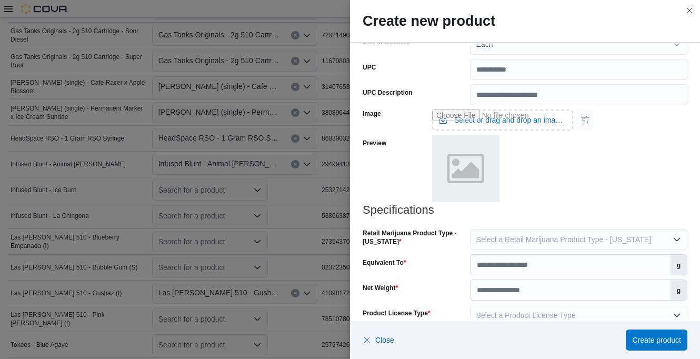
scroll to position [418, 0]
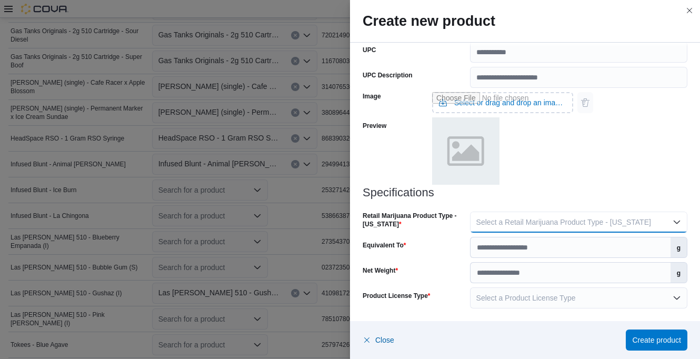
click at [499, 218] on span "Select a Retail Marijuana Product Type - [US_STATE]" at bounding box center [563, 222] width 175 height 8
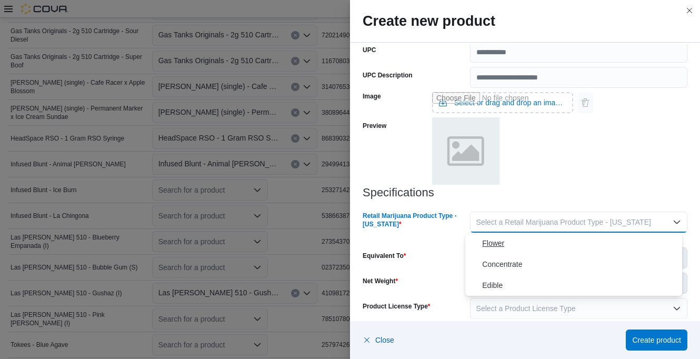
click at [495, 242] on span "Flower" at bounding box center [580, 243] width 196 height 13
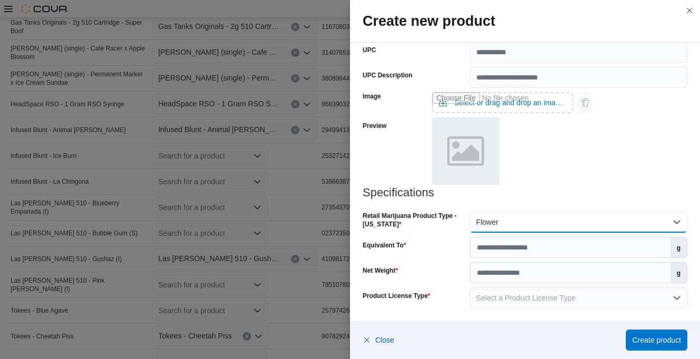
scroll to position [536, 0]
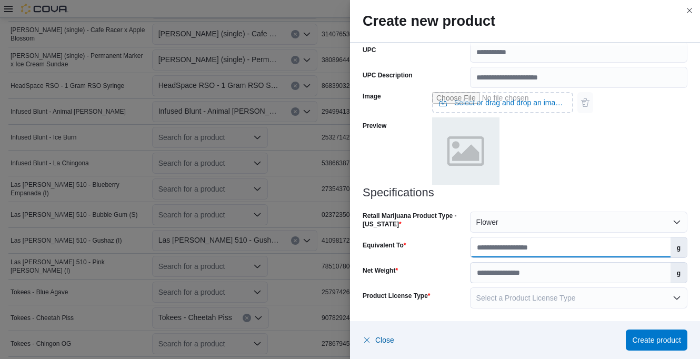
click at [506, 253] on input "Equivalent To" at bounding box center [571, 247] width 200 height 20
type input "****"
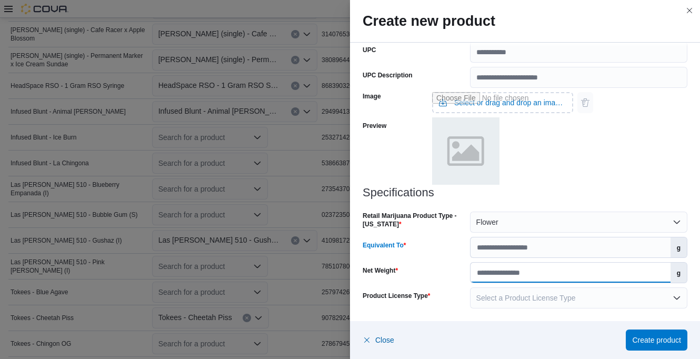
click at [497, 275] on input "Net Weight" at bounding box center [571, 273] width 200 height 20
type input "***"
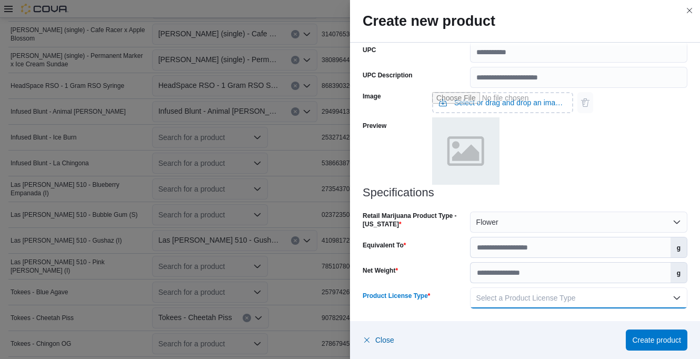
click at [511, 294] on span "Select a Product License Type" at bounding box center [525, 298] width 99 height 8
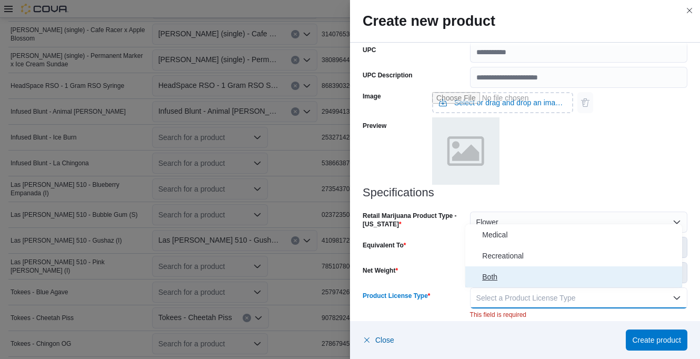
click at [498, 273] on span "Both" at bounding box center [580, 277] width 196 height 13
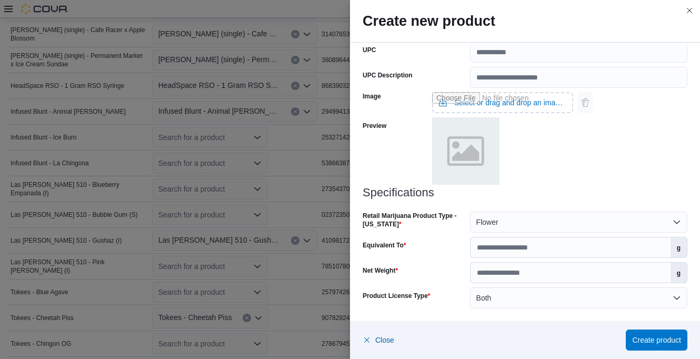
click at [577, 170] on div "Image Select or drag and drop an image file Preview" at bounding box center [525, 137] width 325 height 98
click at [669, 333] on span "Create product" at bounding box center [656, 339] width 49 height 21
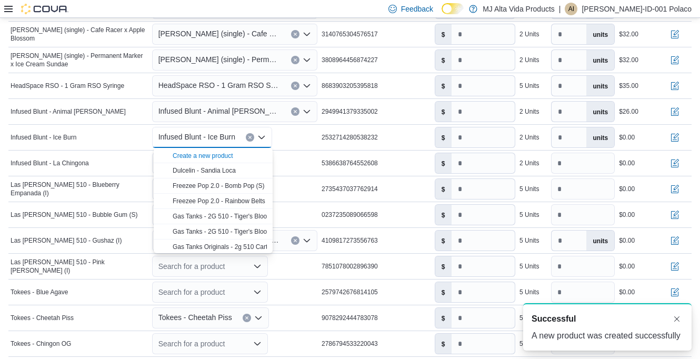
scroll to position [0, 0]
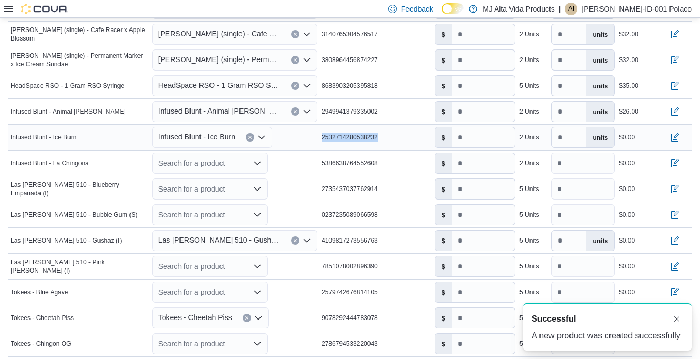
drag, startPoint x: 323, startPoint y: 137, endPoint x: 387, endPoint y: 140, distance: 63.7
click at [387, 140] on div "2532714280538232" at bounding box center [376, 137] width 113 height 13
drag, startPoint x: 387, startPoint y: 140, endPoint x: 380, endPoint y: 136, distance: 8.0
click at [489, 138] on input "number" at bounding box center [483, 137] width 63 height 20
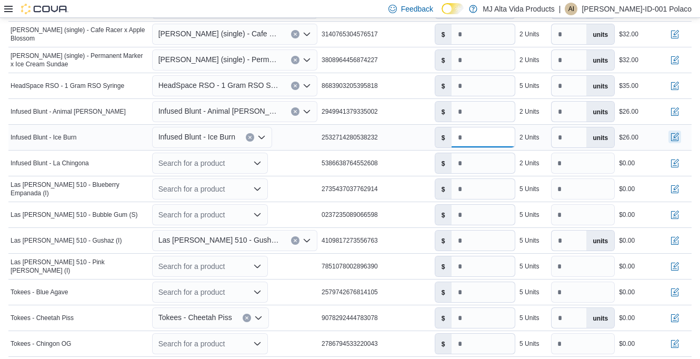
type input "****"
click at [681, 136] on button "button" at bounding box center [675, 137] width 13 height 13
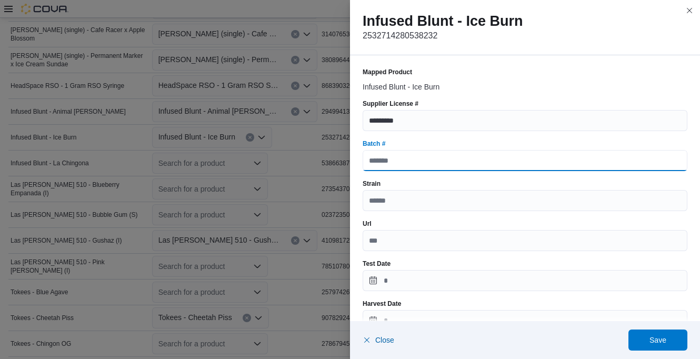
paste input "**********"
type input "**********"
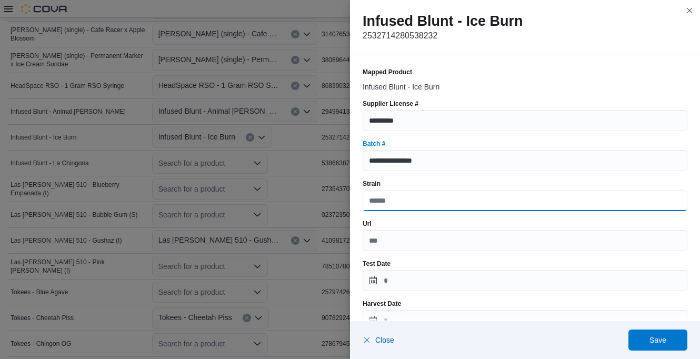
click at [409, 201] on input "Strain" at bounding box center [525, 200] width 325 height 21
type input "*****"
drag, startPoint x: 504, startPoint y: 9, endPoint x: 539, endPoint y: 18, distance: 35.4
click at [539, 18] on div "Infused Blunt - Ice Burn 2532714280538232" at bounding box center [525, 27] width 350 height 55
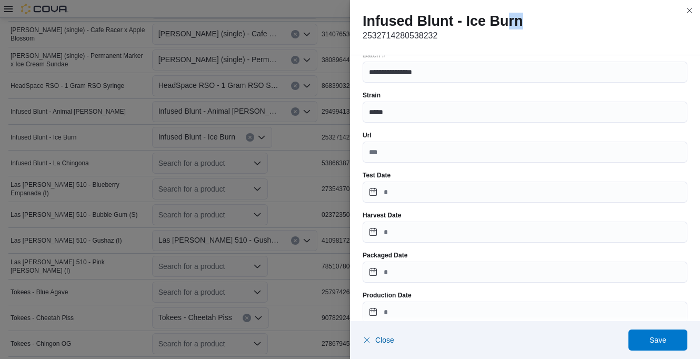
scroll to position [105, 0]
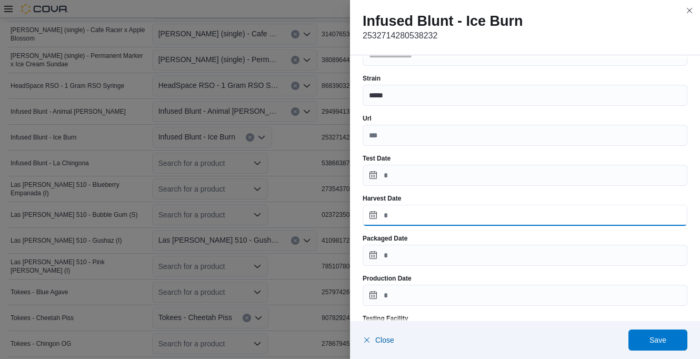
click at [411, 214] on input "Harvest Date" at bounding box center [525, 215] width 325 height 21
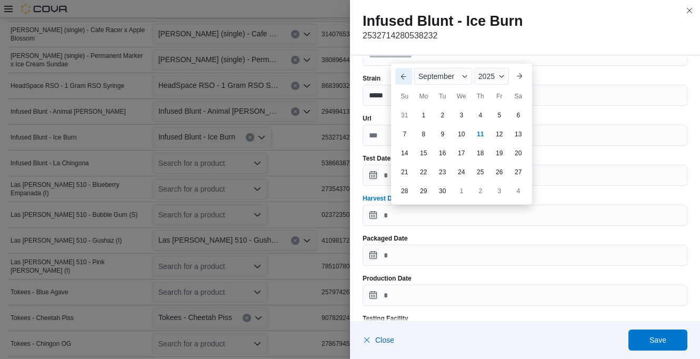
click at [408, 77] on button "Previous Month" at bounding box center [403, 76] width 17 height 17
click at [406, 61] on button "Previous Month" at bounding box center [403, 57] width 17 height 17
click at [400, 76] on button "Previous Month" at bounding box center [403, 76] width 17 height 17
click at [403, 76] on button "Previous Month" at bounding box center [403, 76] width 17 height 17
click at [443, 186] on div "27" at bounding box center [442, 191] width 18 height 18
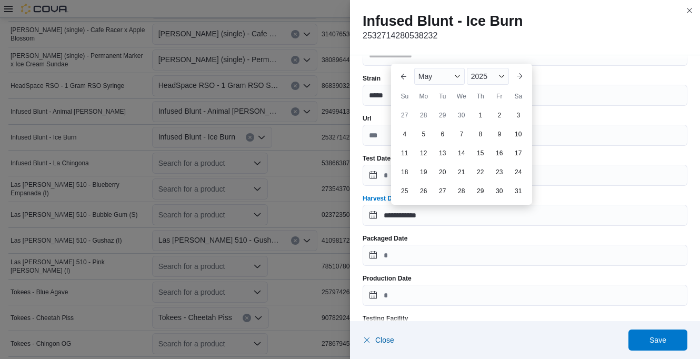
type input "**********"
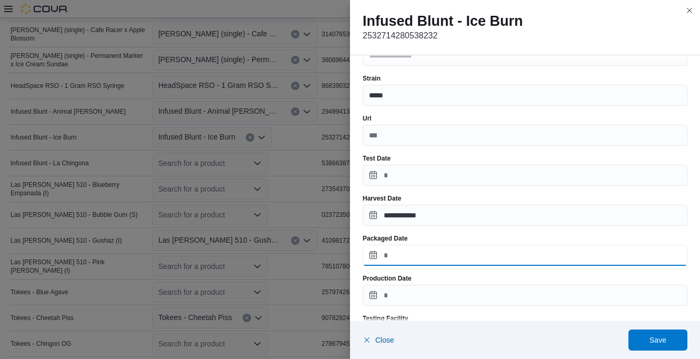
click at [436, 247] on input "Packaged Date" at bounding box center [525, 255] width 325 height 21
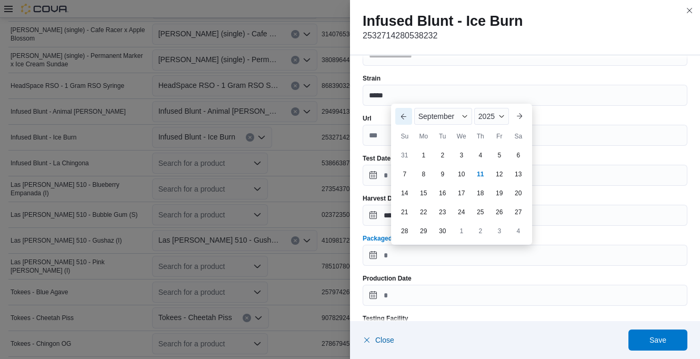
click at [405, 115] on button "Previous Month" at bounding box center [403, 116] width 17 height 17
click at [403, 95] on button "Previous Month" at bounding box center [403, 97] width 17 height 17
click at [404, 121] on button "Previous Month" at bounding box center [403, 116] width 17 height 17
click at [402, 116] on button "Previous Month" at bounding box center [403, 116] width 17 height 17
click at [444, 234] on div "27" at bounding box center [442, 231] width 18 height 18
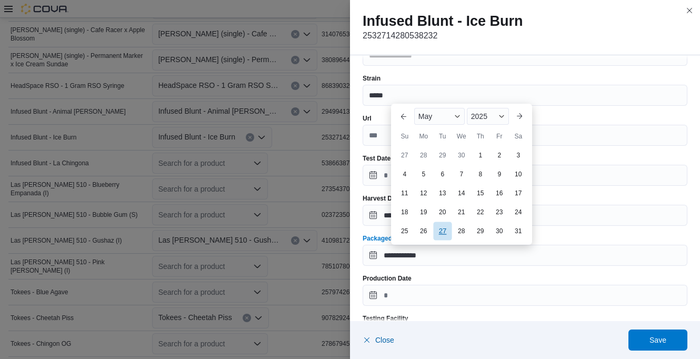
type input "**********"
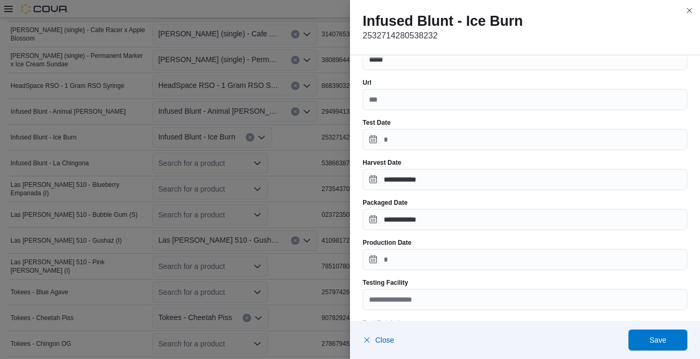
scroll to position [158, 0]
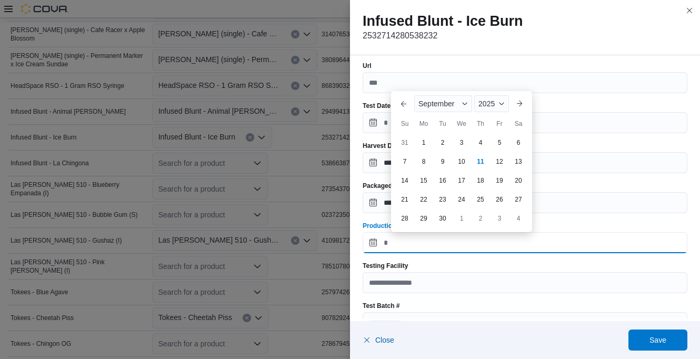
click at [435, 240] on input "Production Date" at bounding box center [525, 242] width 325 height 21
click at [402, 109] on button "Previous Month" at bounding box center [403, 103] width 17 height 17
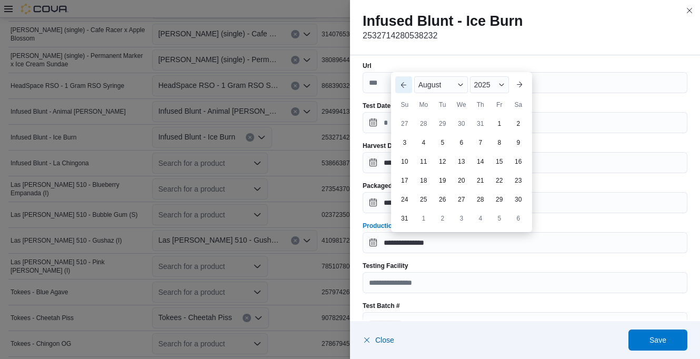
click at [403, 92] on button "Previous Month" at bounding box center [403, 84] width 17 height 17
click at [403, 104] on button "Previous Month" at bounding box center [403, 103] width 17 height 17
click at [403, 98] on button "Previous Month" at bounding box center [403, 103] width 17 height 17
click at [444, 222] on div "27" at bounding box center [442, 218] width 18 height 18
type input "**********"
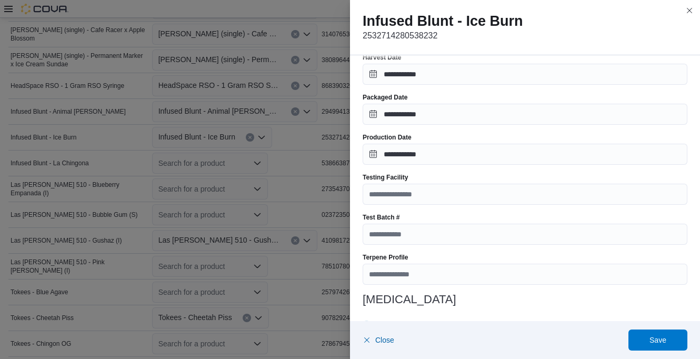
scroll to position [263, 0]
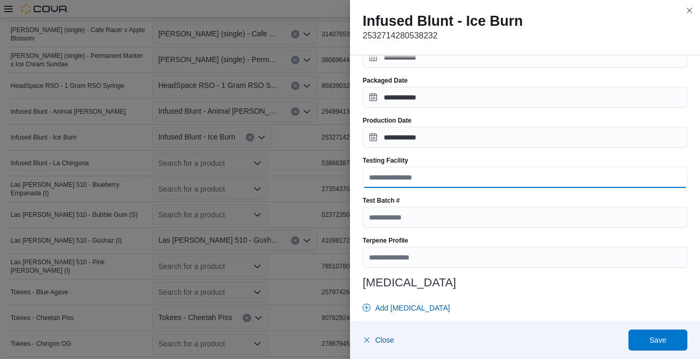
click at [404, 175] on input "Testing Facility" at bounding box center [525, 177] width 325 height 21
type input "**********"
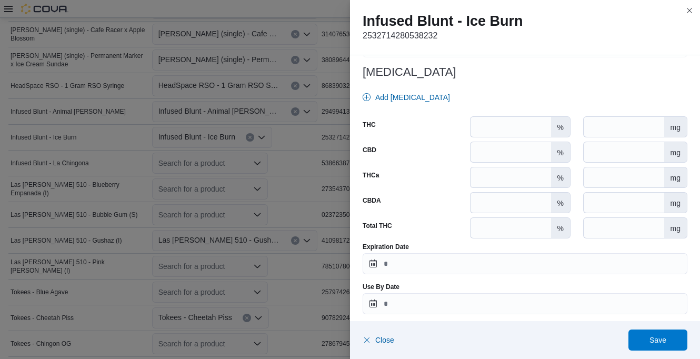
scroll to position [480, 0]
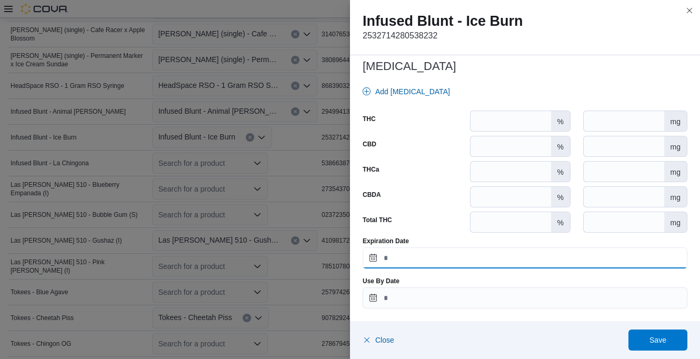
click at [410, 256] on input "Expiration Date" at bounding box center [525, 257] width 325 height 21
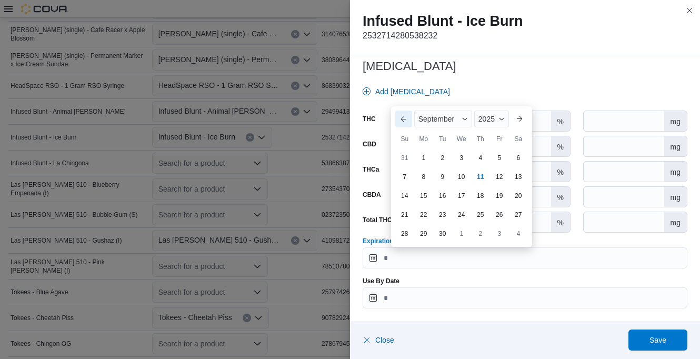
click at [403, 115] on button "Previous Month" at bounding box center [403, 119] width 17 height 17
click at [401, 99] on button "Previous Month" at bounding box center [403, 100] width 17 height 17
click at [403, 117] on button "Previous Month" at bounding box center [403, 119] width 17 height 17
click at [403, 114] on button "Previous Month" at bounding box center [403, 119] width 17 height 17
click at [502, 116] on span "Button. Open the year selector. 2025 is currently selected." at bounding box center [502, 119] width 6 height 6
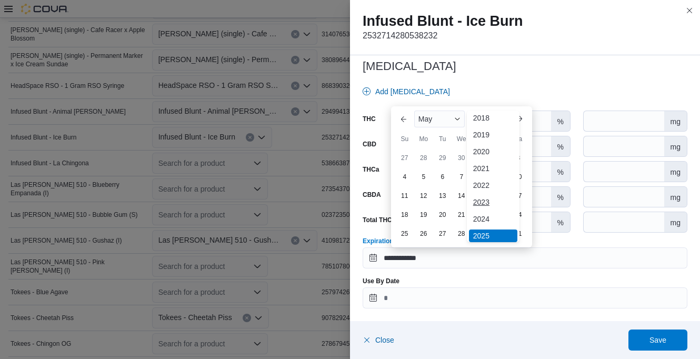
scroll to position [56, 0]
click at [484, 200] on div "2026" at bounding box center [493, 200] width 48 height 13
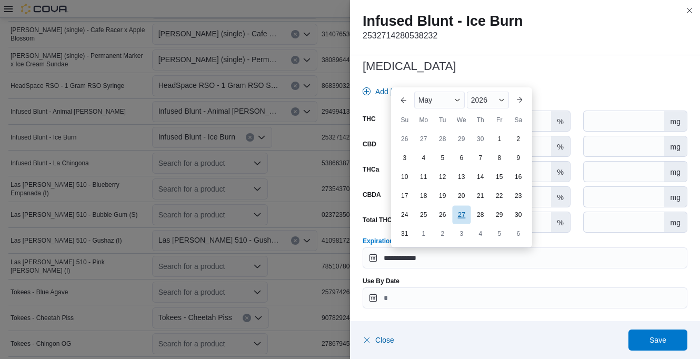
click at [460, 211] on div "27" at bounding box center [461, 214] width 18 height 18
type input "**********"
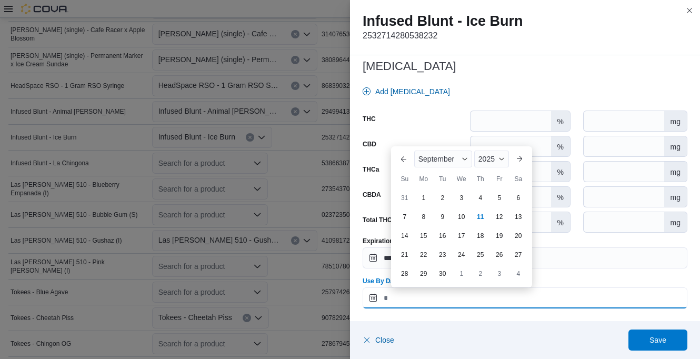
click at [445, 291] on input "Use By Date" at bounding box center [525, 297] width 325 height 21
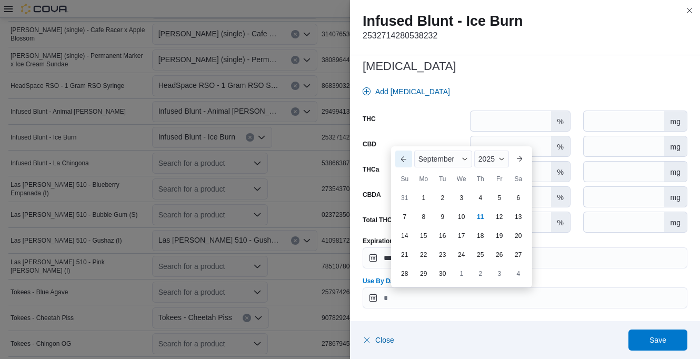
click at [406, 156] on button "Previous Month" at bounding box center [403, 159] width 17 height 17
click at [404, 140] on button "Previous Month" at bounding box center [403, 140] width 17 height 17
click at [404, 154] on button "Previous Month" at bounding box center [403, 159] width 17 height 17
click at [403, 156] on button "Previous Month" at bounding box center [403, 159] width 17 height 17
click at [444, 271] on div "27" at bounding box center [442, 273] width 18 height 18
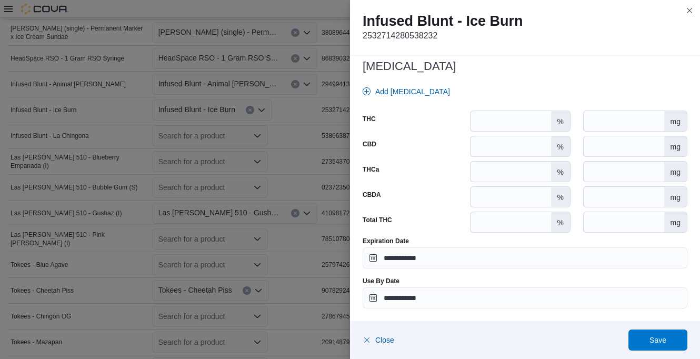
scroll to position [589, 0]
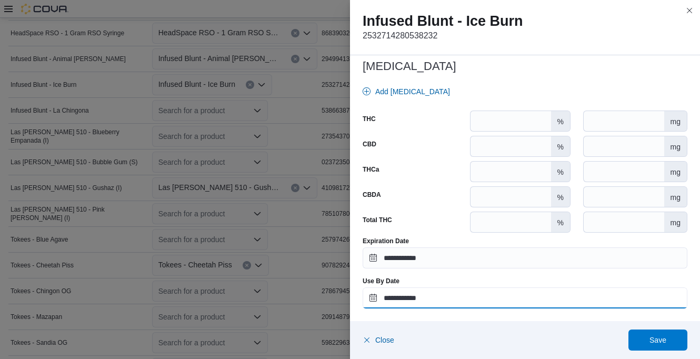
click at [442, 302] on input "**********" at bounding box center [525, 297] width 325 height 21
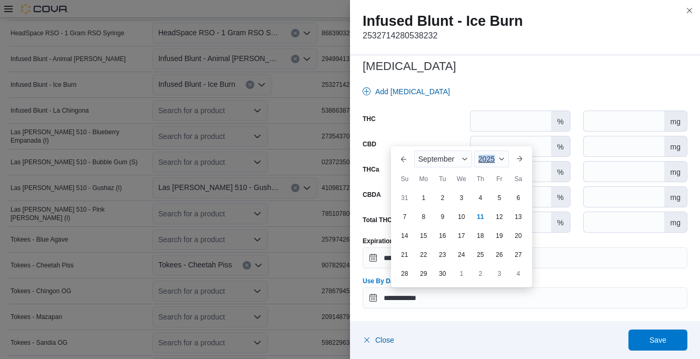
click at [497, 164] on div "2025" at bounding box center [491, 159] width 35 height 17
click at [491, 241] on div "2026" at bounding box center [500, 240] width 48 height 13
click at [406, 161] on button "Previous Month" at bounding box center [403, 159] width 17 height 17
click at [404, 143] on button "Previous Month" at bounding box center [403, 140] width 17 height 17
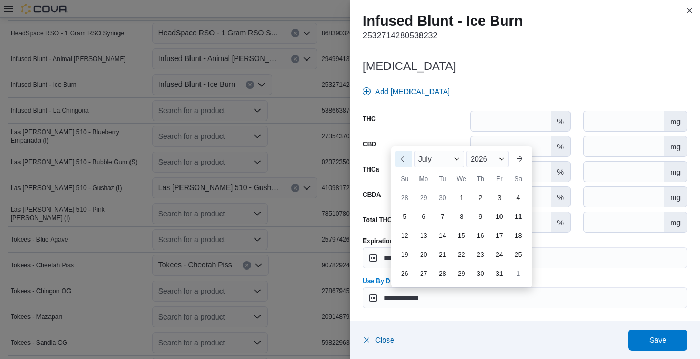
click at [401, 157] on button "Previous Month" at bounding box center [403, 159] width 17 height 17
click at [403, 156] on button "Previous Month" at bounding box center [403, 159] width 17 height 17
click at [462, 253] on div "27" at bounding box center [461, 254] width 18 height 18
type input "**********"
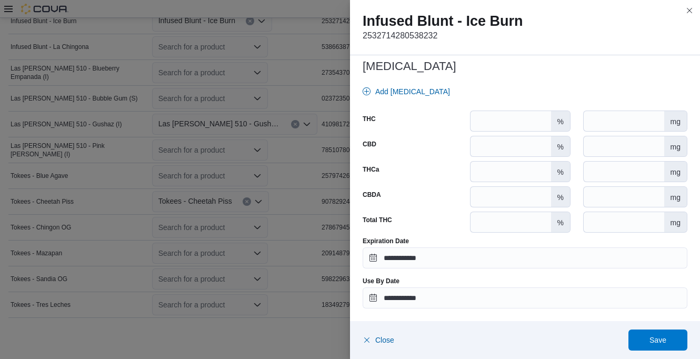
scroll to position [654, 0]
click at [661, 331] on span "Save" at bounding box center [658, 340] width 46 height 21
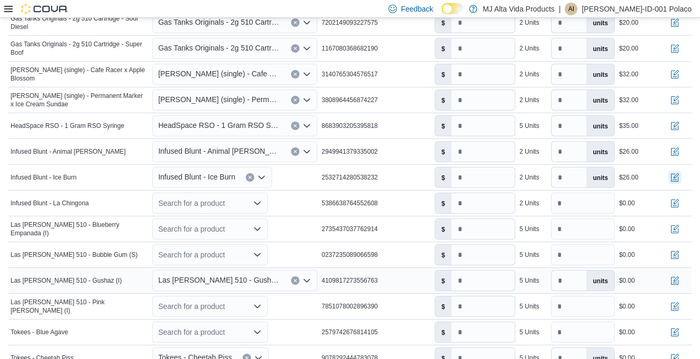
scroll to position [496, 0]
click at [108, 207] on div "Infused Blunt - La Chingona" at bounding box center [79, 203] width 142 height 13
drag, startPoint x: 320, startPoint y: 203, endPoint x: 400, endPoint y: 203, distance: 80.0
click at [400, 203] on tr "Manifest Product Name Infused Blunt - La Chingona Mapped Product Search for a p…" at bounding box center [349, 204] width 683 height 26
drag, startPoint x: 400, startPoint y: 203, endPoint x: 373, endPoint y: 203, distance: 26.3
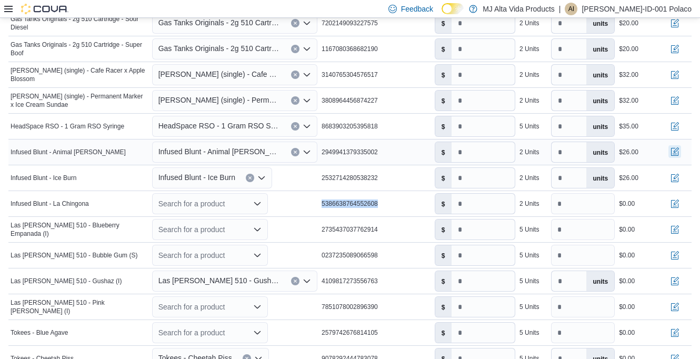
click at [681, 155] on button "button" at bounding box center [675, 151] width 13 height 13
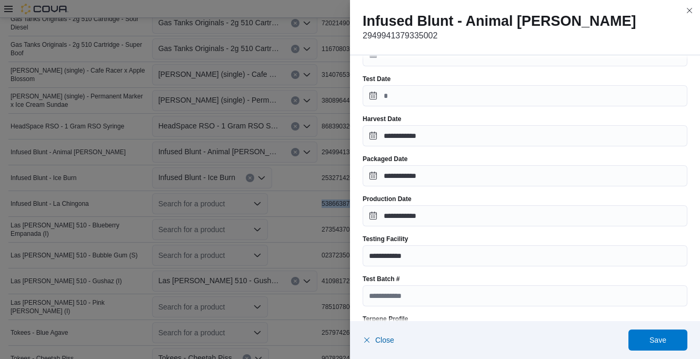
scroll to position [211, 0]
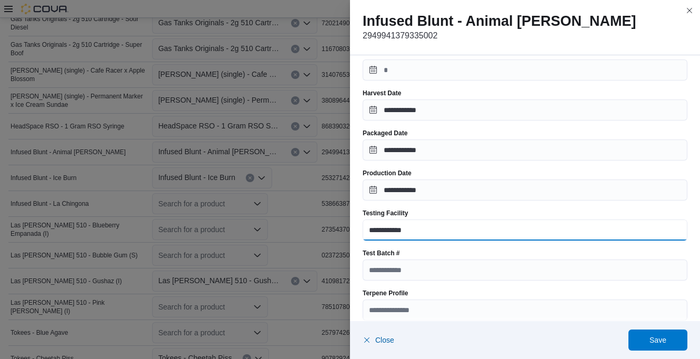
click at [430, 231] on input "**********" at bounding box center [525, 230] width 325 height 21
type input "*"
type input "**********"
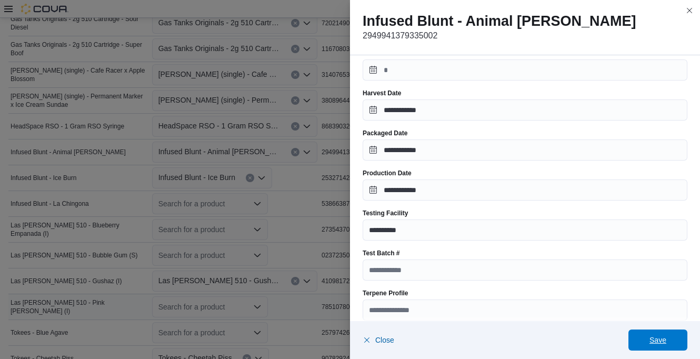
drag, startPoint x: 665, startPoint y: 333, endPoint x: 633, endPoint y: 318, distance: 35.8
click at [663, 333] on span "Save" at bounding box center [658, 340] width 46 height 21
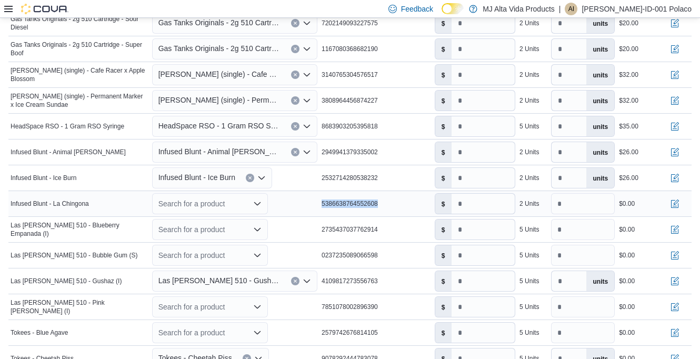
drag, startPoint x: 325, startPoint y: 204, endPoint x: 408, endPoint y: 201, distance: 82.7
click at [408, 201] on div "5386638764552608" at bounding box center [376, 203] width 113 height 13
drag, startPoint x: 408, startPoint y: 201, endPoint x: 379, endPoint y: 202, distance: 29.0
click at [259, 201] on icon "Open list of options" at bounding box center [257, 204] width 8 height 8
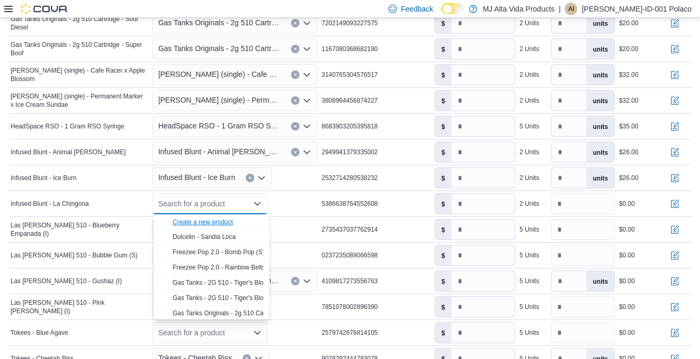
click at [230, 221] on div "Create a new product" at bounding box center [203, 222] width 61 height 8
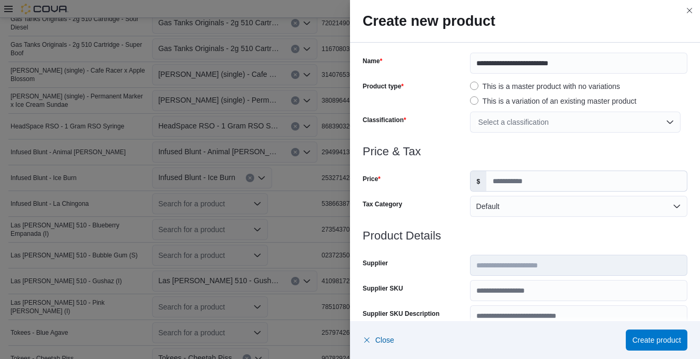
scroll to position [53, 0]
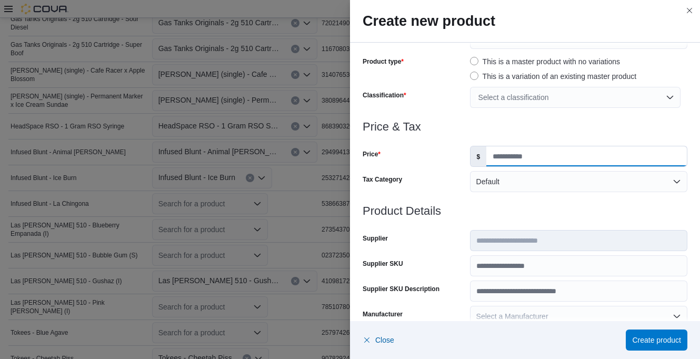
click at [512, 154] on input "Price" at bounding box center [586, 156] width 201 height 20
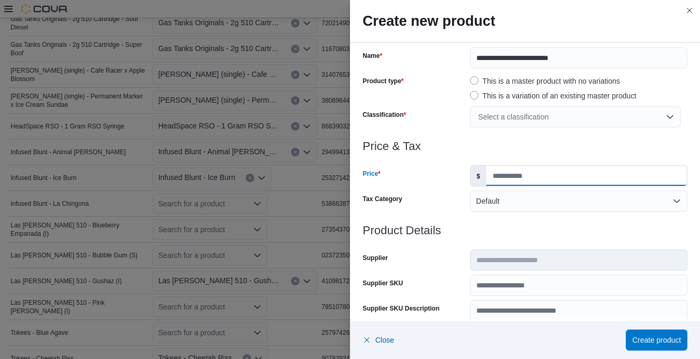
scroll to position [33, 0]
type input "****"
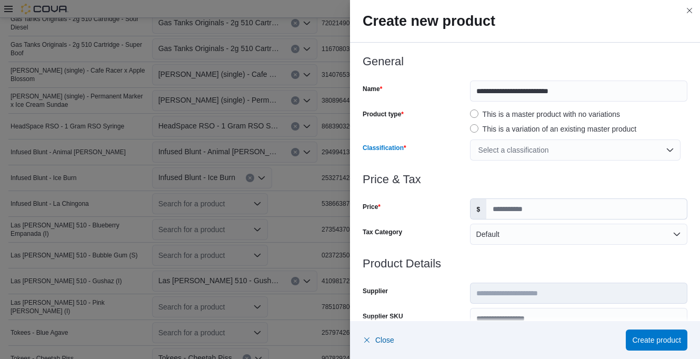
click at [525, 152] on div "Select a classification" at bounding box center [575, 150] width 211 height 21
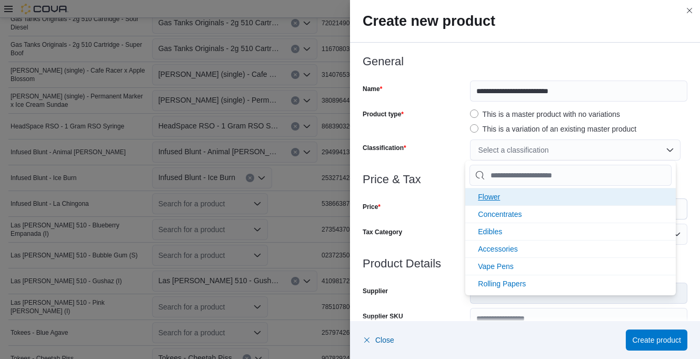
click at [503, 194] on li "Flower" at bounding box center [570, 196] width 211 height 17
click at [522, 195] on span "Concentrates" at bounding box center [500, 197] width 44 height 8
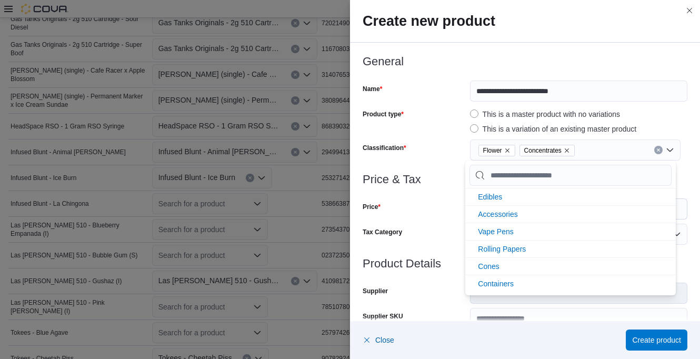
click at [457, 166] on div at bounding box center [525, 167] width 325 height 13
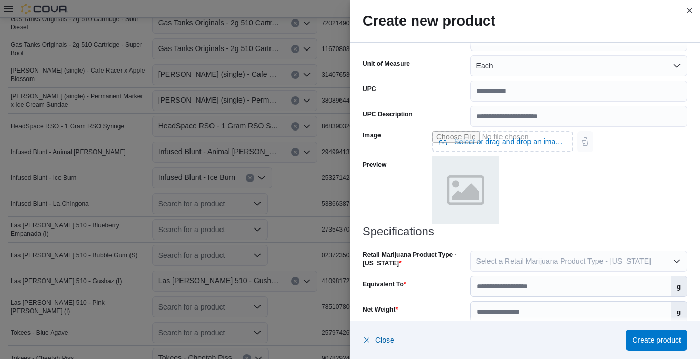
scroll to position [418, 0]
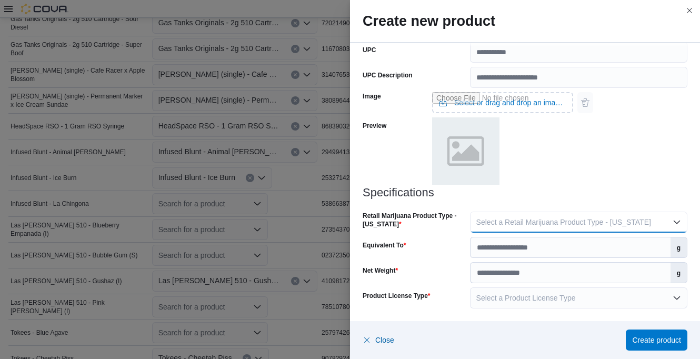
click at [525, 222] on span "Select a Retail Marijuana Product Type - [US_STATE]" at bounding box center [563, 222] width 175 height 8
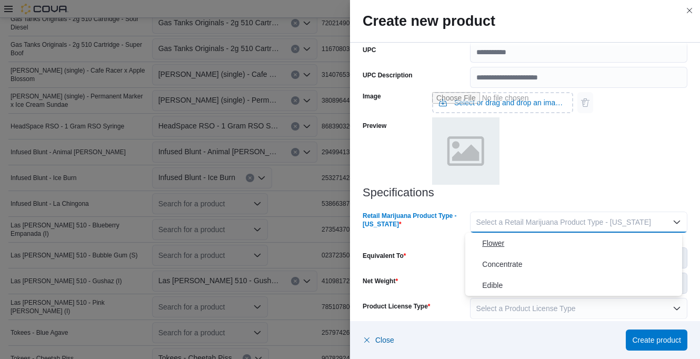
click at [502, 244] on span "Flower" at bounding box center [580, 243] width 196 height 13
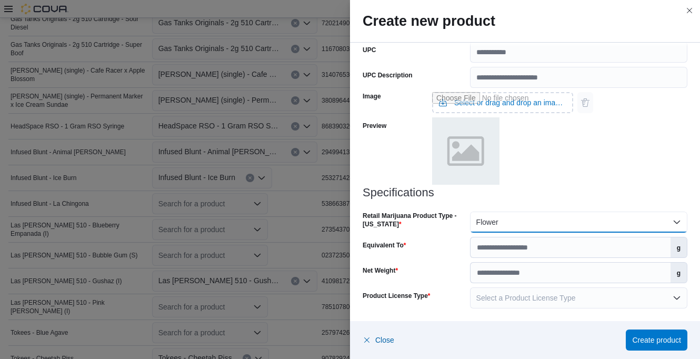
scroll to position [549, 0]
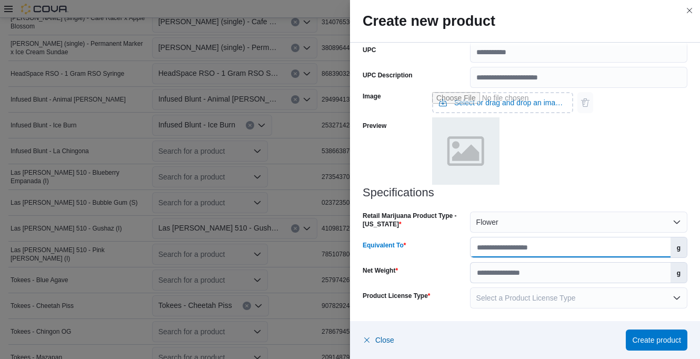
click at [533, 250] on input "Equivalent To" at bounding box center [571, 247] width 200 height 20
type input "****"
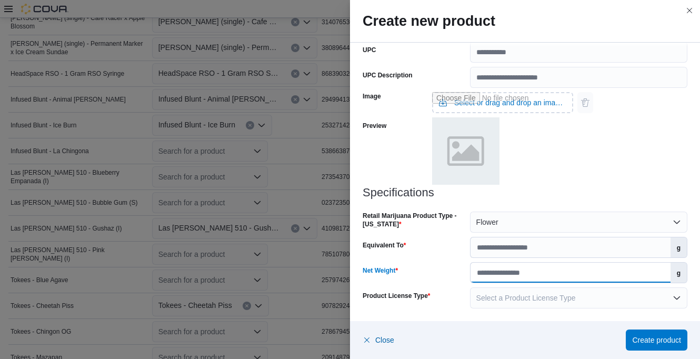
click at [541, 273] on input "Net Weight" at bounding box center [571, 273] width 200 height 20
type input "***"
click at [581, 196] on h3 "Specifications" at bounding box center [525, 192] width 325 height 13
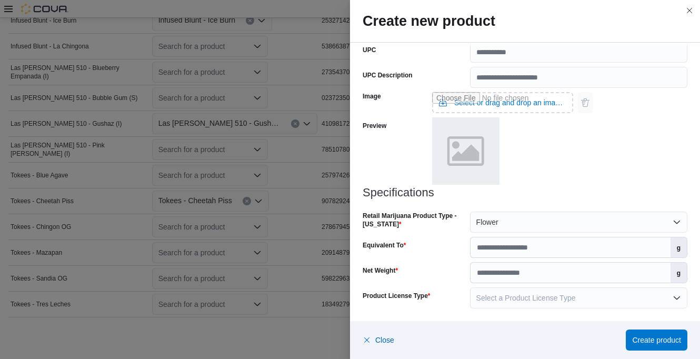
scroll to position [654, 0]
click at [540, 300] on span "Select a Product License Type" at bounding box center [525, 298] width 99 height 8
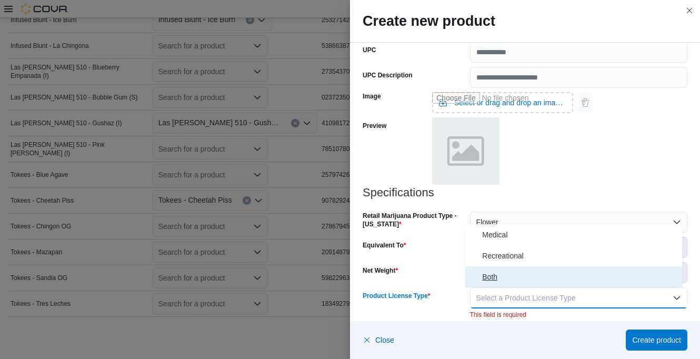
click at [497, 278] on span "Both" at bounding box center [580, 277] width 196 height 13
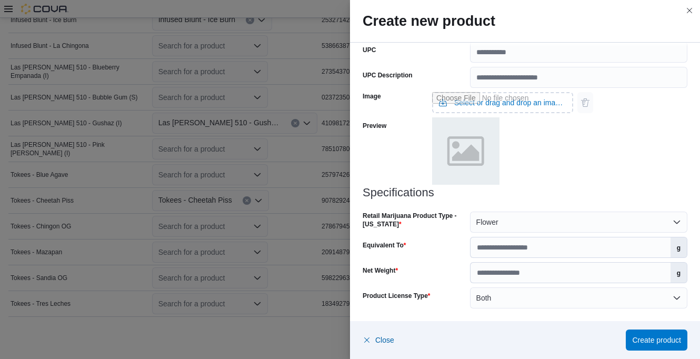
click at [583, 174] on div "Image Select or drag and drop an image file Preview" at bounding box center [525, 137] width 325 height 98
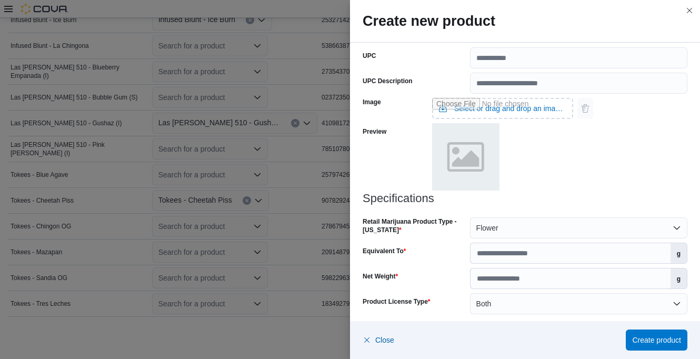
scroll to position [418, 0]
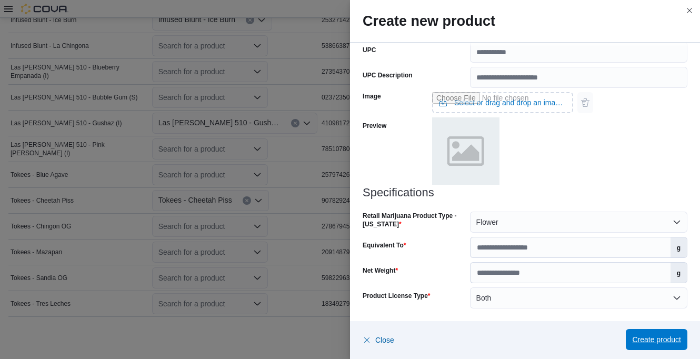
click at [662, 334] on span "Create product" at bounding box center [656, 339] width 49 height 21
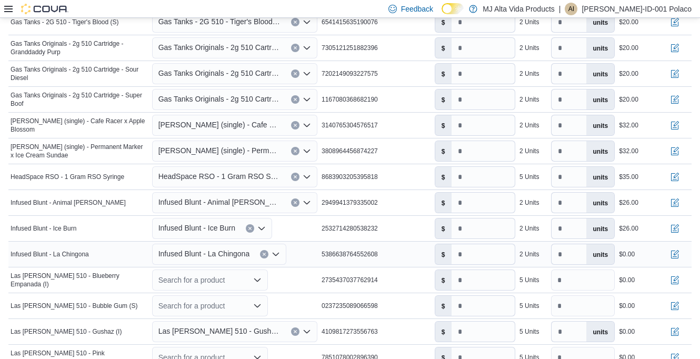
scroll to position [498, 0]
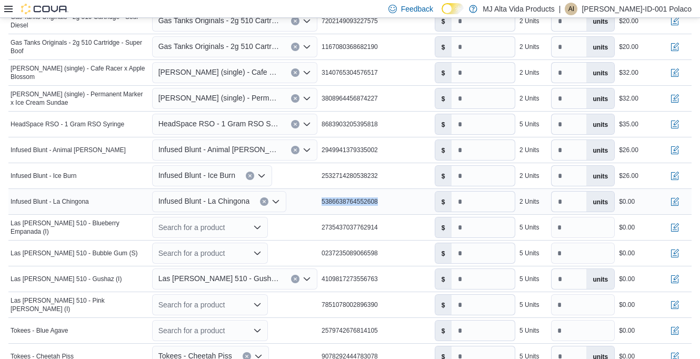
drag, startPoint x: 322, startPoint y: 201, endPoint x: 407, endPoint y: 200, distance: 85.3
click at [407, 200] on tr "Manifest Product Name Infused Blunt - La Chingona Mapped Product Infused Blunt …" at bounding box center [349, 202] width 683 height 26
drag, startPoint x: 407, startPoint y: 200, endPoint x: 375, endPoint y: 201, distance: 32.2
click at [681, 198] on button "button" at bounding box center [675, 201] width 13 height 13
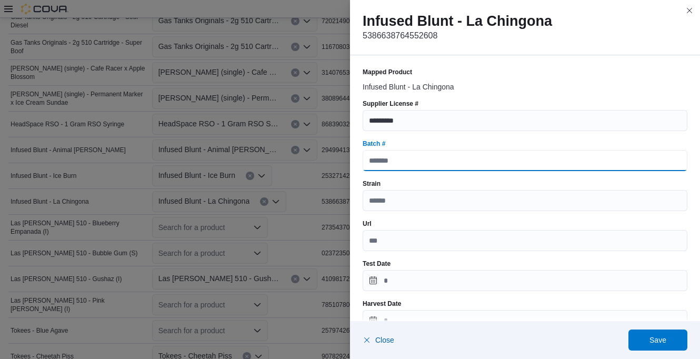
paste input "**********"
type input "**********"
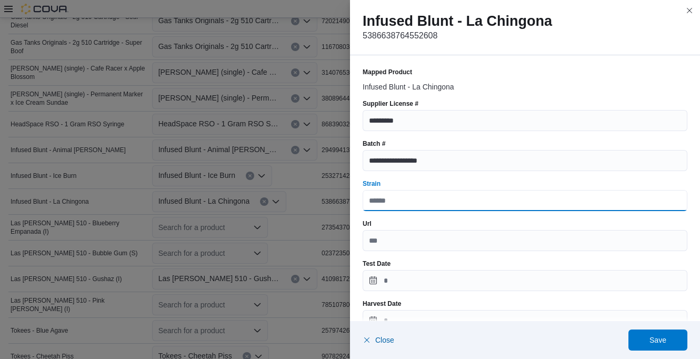
click at [400, 200] on input "Strain" at bounding box center [525, 200] width 325 height 21
type input "*****"
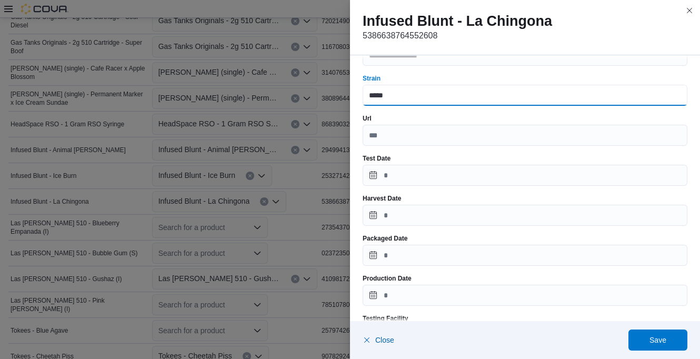
scroll to position [158, 0]
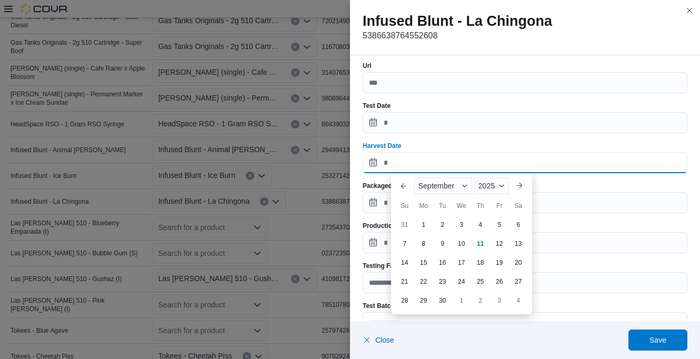
click at [405, 167] on input "Harvest Date" at bounding box center [525, 162] width 325 height 21
click at [400, 185] on button "Previous Month" at bounding box center [403, 185] width 17 height 17
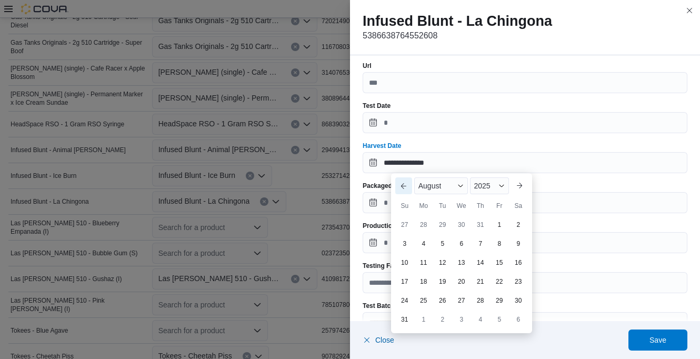
click at [401, 185] on button "Previous Month" at bounding box center [403, 185] width 17 height 17
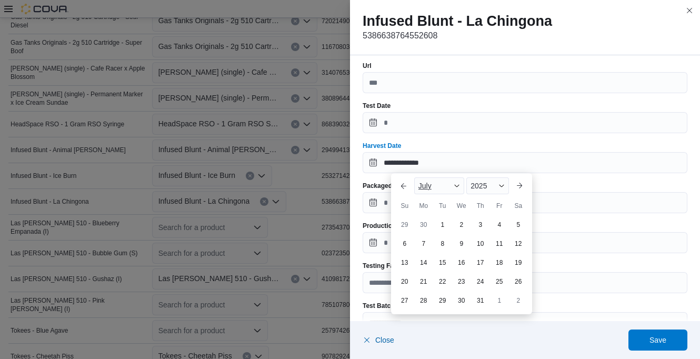
click at [423, 184] on span "July" at bounding box center [425, 186] width 13 height 8
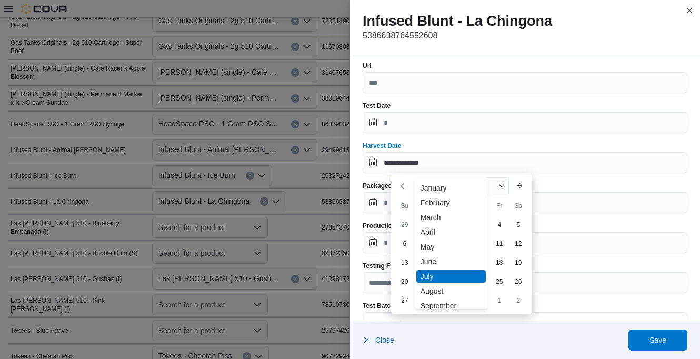
click at [439, 204] on div "February" at bounding box center [450, 202] width 69 height 13
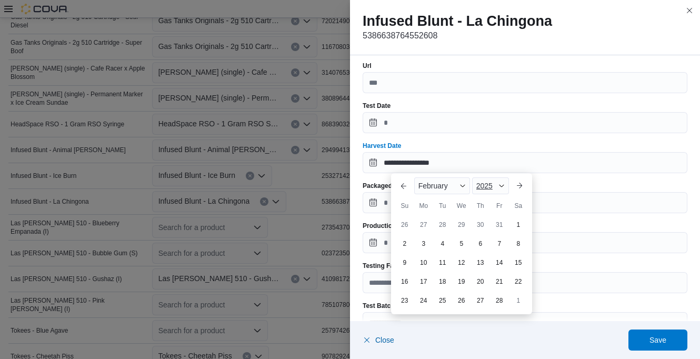
click at [503, 184] on span "Button. Open the year selector. 2025 is currently selected." at bounding box center [502, 186] width 6 height 6
click at [495, 263] on div "2026" at bounding box center [498, 267] width 48 height 13
click at [479, 244] on div "12" at bounding box center [480, 243] width 18 height 18
type input "**********"
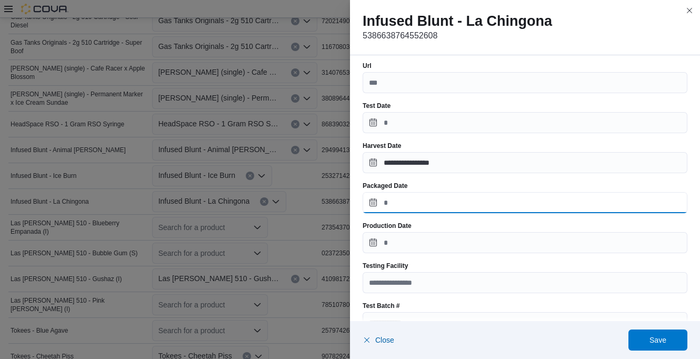
click at [412, 202] on input "Packaged Date" at bounding box center [525, 202] width 325 height 21
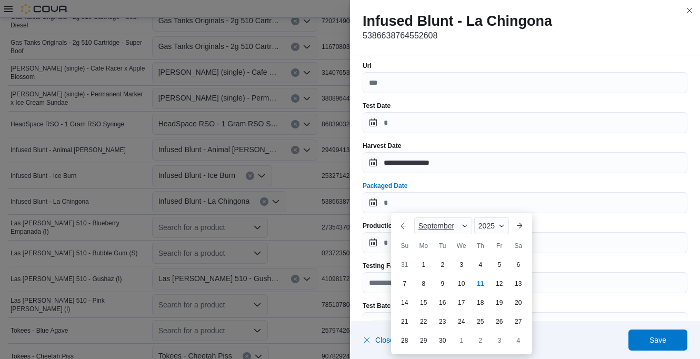
click at [421, 224] on span "September" at bounding box center [437, 226] width 36 height 8
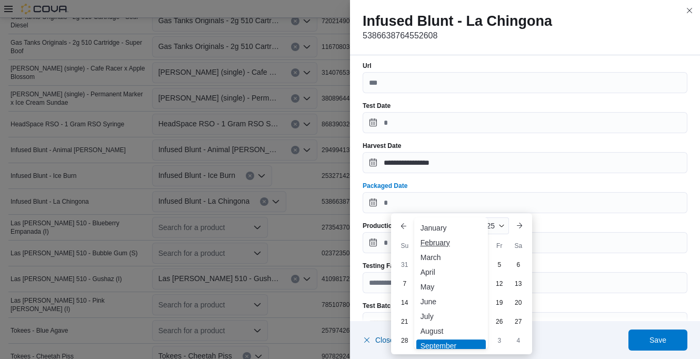
click at [444, 246] on div "February" at bounding box center [450, 242] width 69 height 13
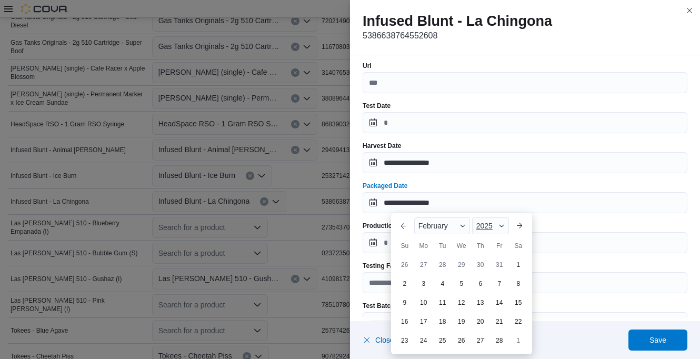
click at [490, 224] on span "2025" at bounding box center [484, 226] width 16 height 8
click at [493, 304] on div "2026" at bounding box center [498, 307] width 48 height 13
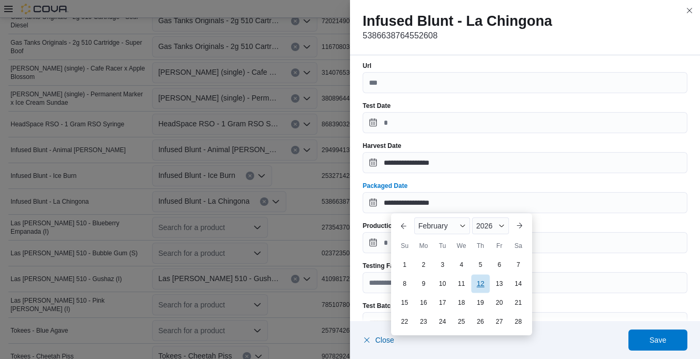
click at [484, 283] on div "12" at bounding box center [480, 283] width 18 height 18
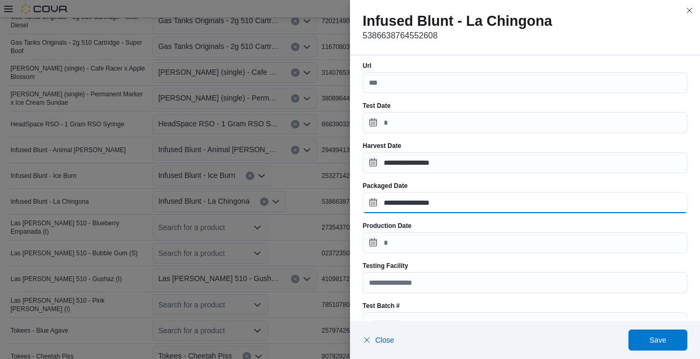
click at [442, 205] on input "**********" at bounding box center [525, 202] width 325 height 21
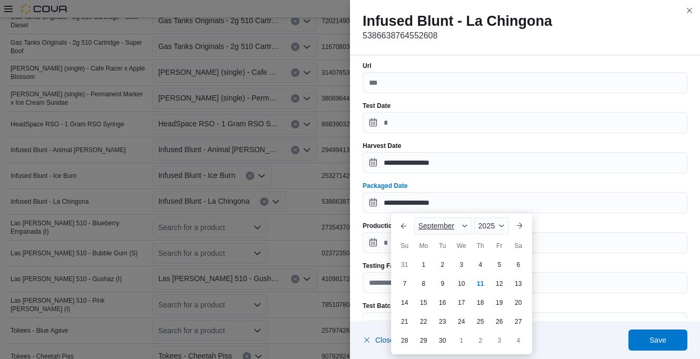
click at [440, 228] on span "September" at bounding box center [437, 226] width 36 height 8
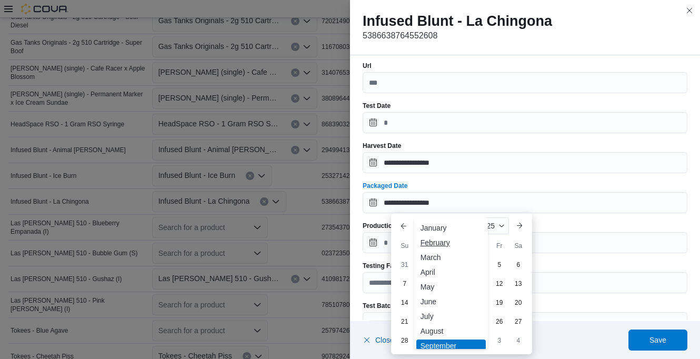
click at [442, 242] on div "February" at bounding box center [450, 242] width 69 height 13
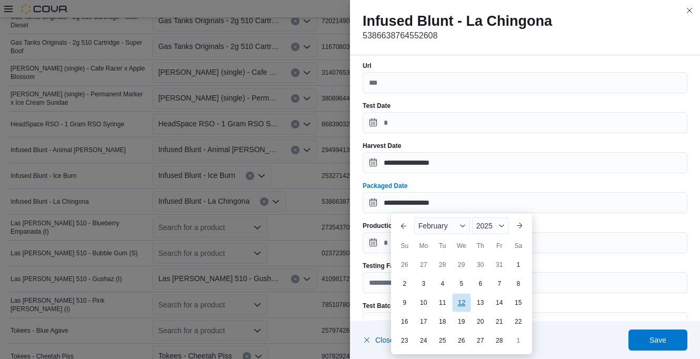
click at [462, 303] on div "12" at bounding box center [461, 302] width 18 height 18
type input "**********"
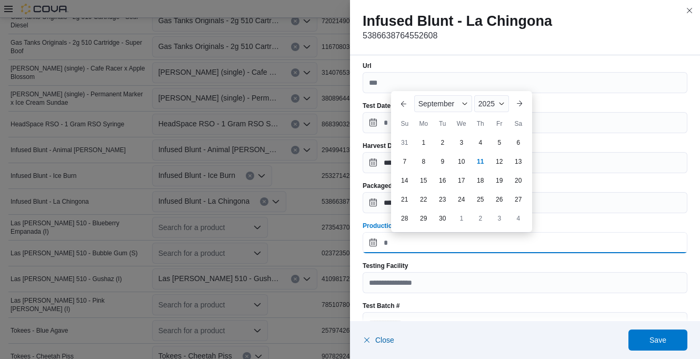
click at [427, 246] on input "Production Date" at bounding box center [525, 242] width 325 height 21
click at [428, 103] on span "September" at bounding box center [437, 103] width 36 height 8
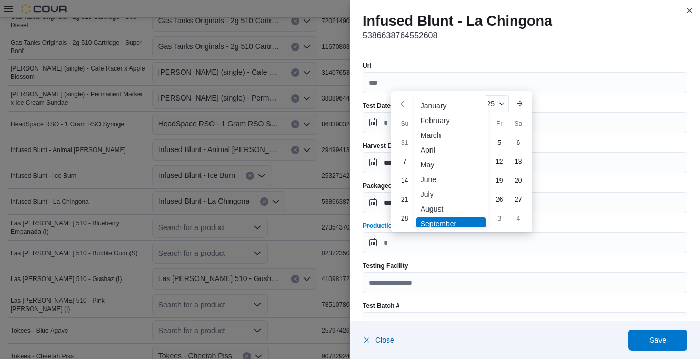
click at [436, 123] on div "February" at bounding box center [450, 120] width 69 height 13
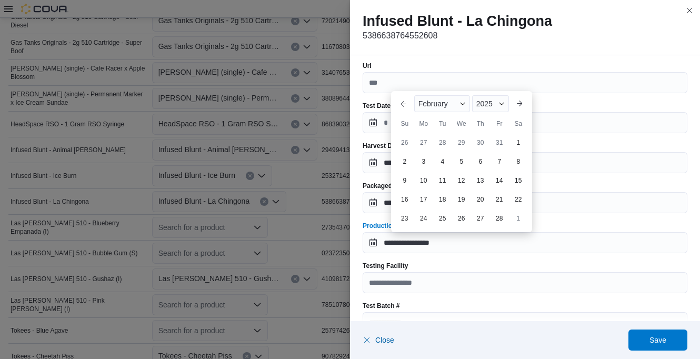
click at [460, 179] on div "12" at bounding box center [461, 180] width 17 height 17
type input "**********"
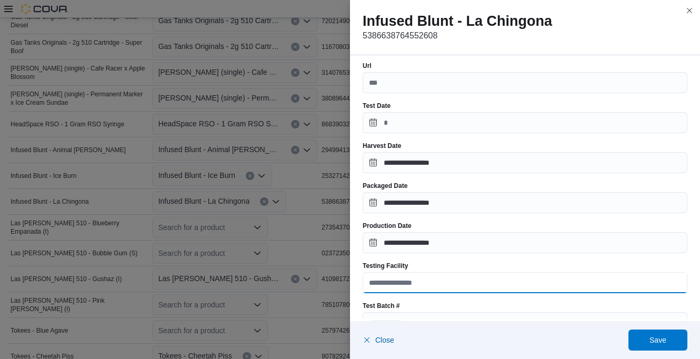
click at [427, 281] on input "Testing Facility" at bounding box center [525, 282] width 325 height 21
type input "**********"
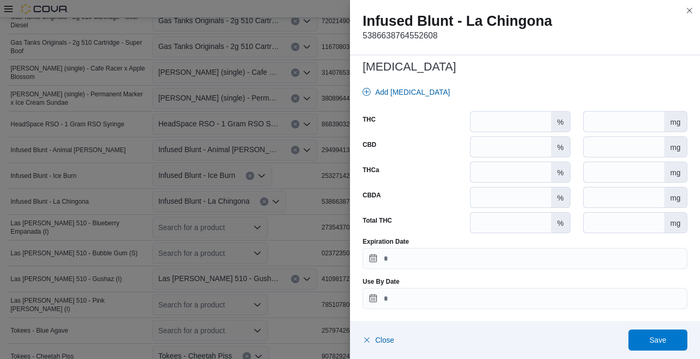
scroll to position [480, 0]
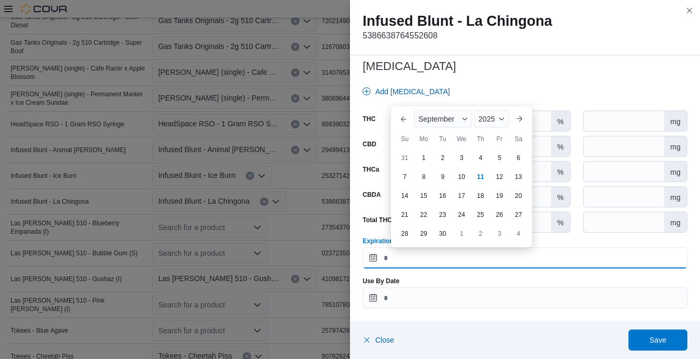
click at [425, 261] on input "Expiration Date" at bounding box center [525, 257] width 325 height 21
click at [485, 123] on div "2025" at bounding box center [491, 119] width 35 height 17
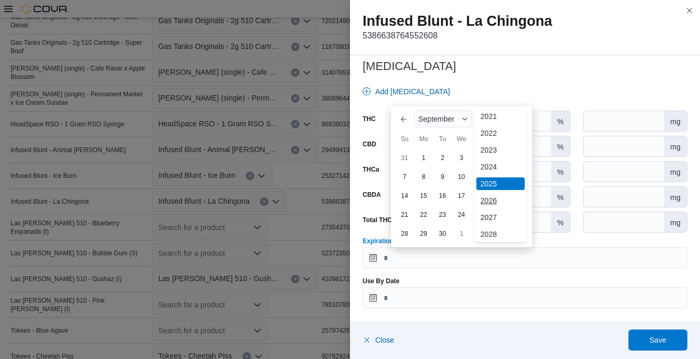
scroll to position [56, 0]
click at [489, 198] on div "2026" at bounding box center [500, 200] width 48 height 13
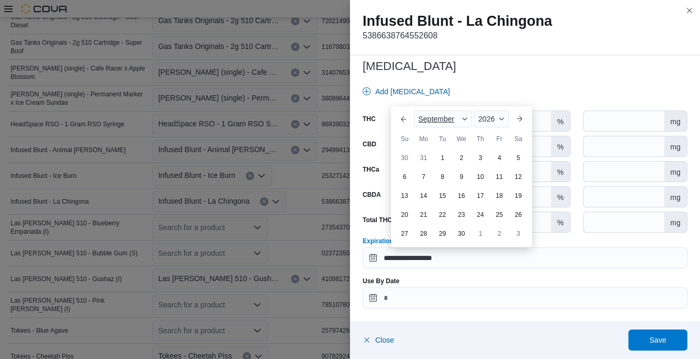
click at [433, 119] on span "September" at bounding box center [437, 119] width 36 height 8
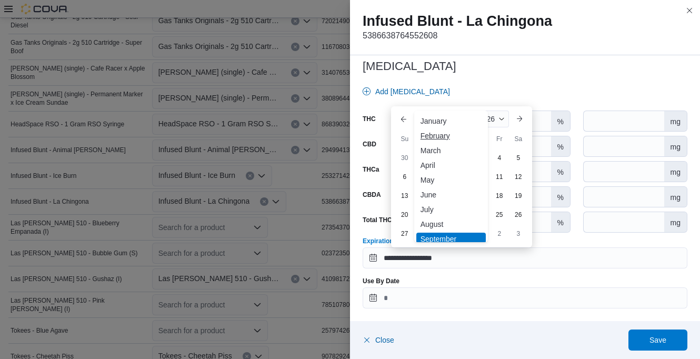
click at [433, 134] on div "February" at bounding box center [450, 136] width 69 height 13
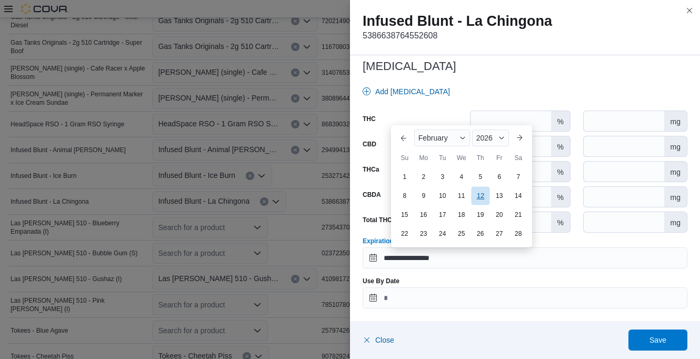
click at [483, 197] on div "12" at bounding box center [480, 195] width 18 height 18
type input "**********"
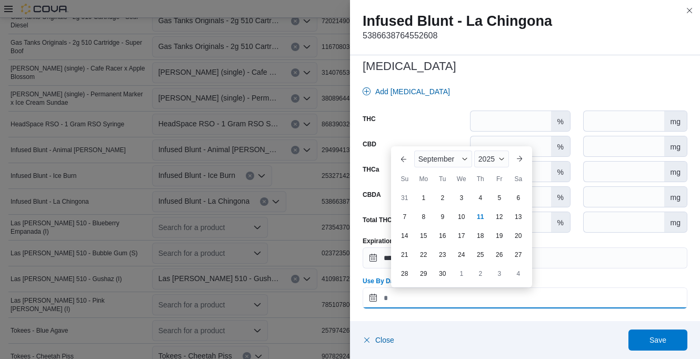
click at [429, 295] on input "Use By Date" at bounding box center [525, 297] width 325 height 21
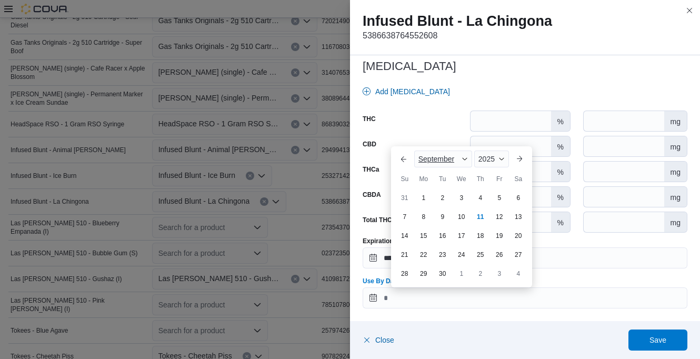
click at [442, 160] on span "September" at bounding box center [437, 159] width 36 height 8
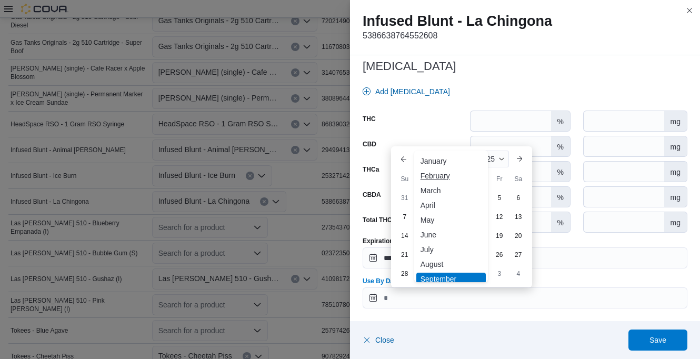
click at [442, 175] on div "February" at bounding box center [450, 176] width 69 height 13
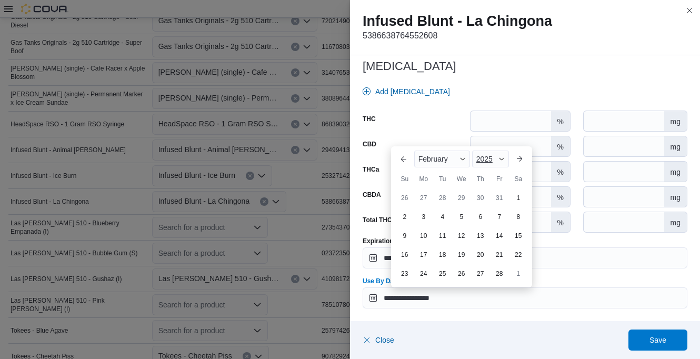
click at [492, 155] on span "2025" at bounding box center [484, 159] width 16 height 8
click at [492, 237] on div "2026" at bounding box center [498, 240] width 48 height 13
click at [479, 238] on div "12" at bounding box center [480, 235] width 18 height 18
type input "**********"
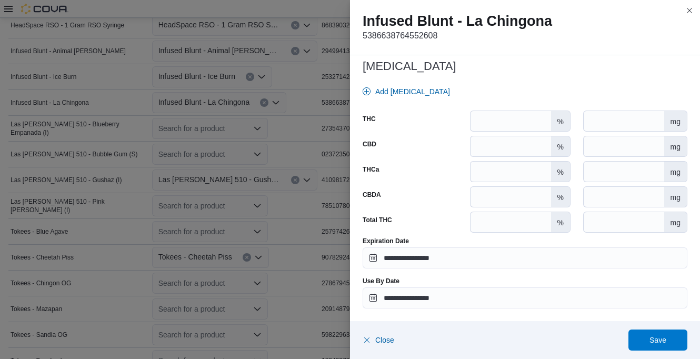
scroll to position [603, 0]
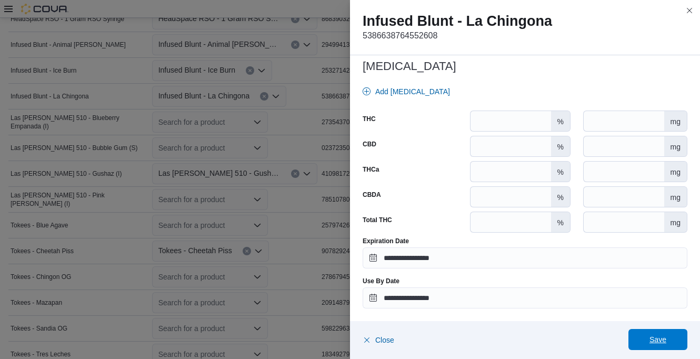
click at [664, 333] on span "Save" at bounding box center [658, 339] width 46 height 21
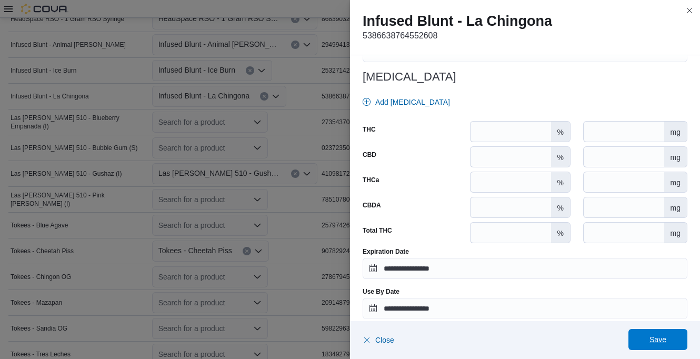
scroll to position [490, 0]
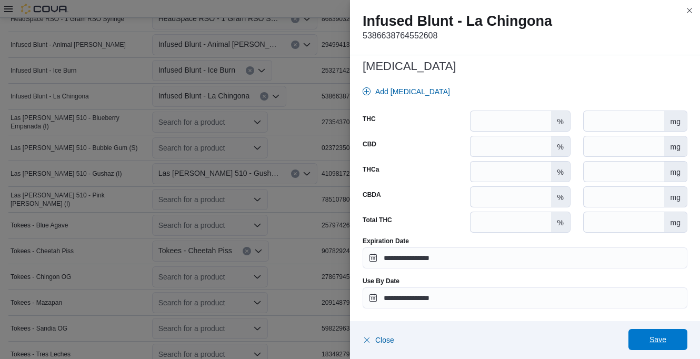
click at [663, 335] on span "Save" at bounding box center [658, 339] width 46 height 21
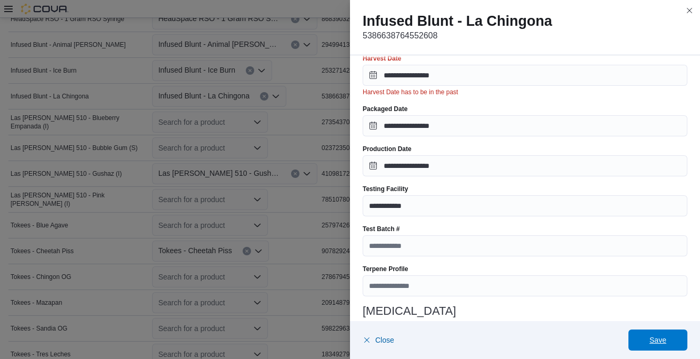
scroll to position [227, 0]
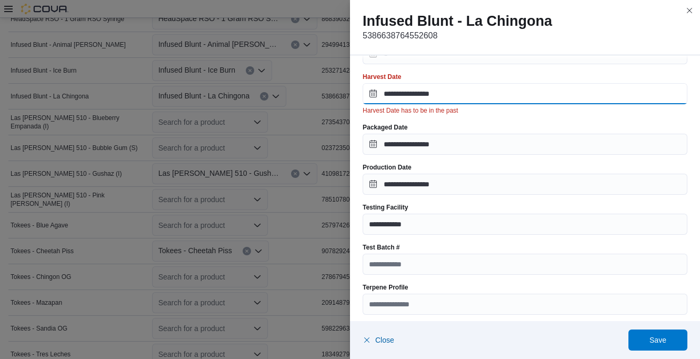
click at [469, 95] on input "**********" at bounding box center [525, 93] width 325 height 21
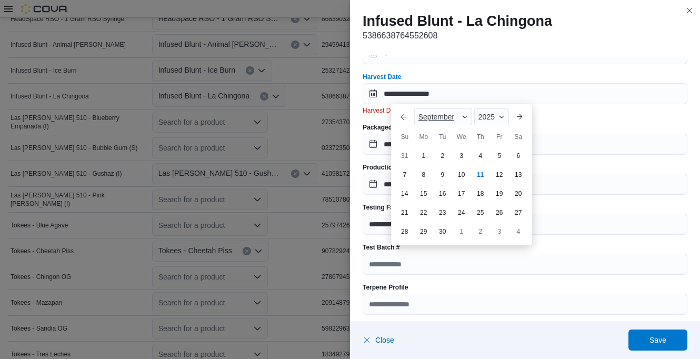
click at [464, 114] on span "Button. Open the month selector. September is currently selected." at bounding box center [465, 117] width 6 height 6
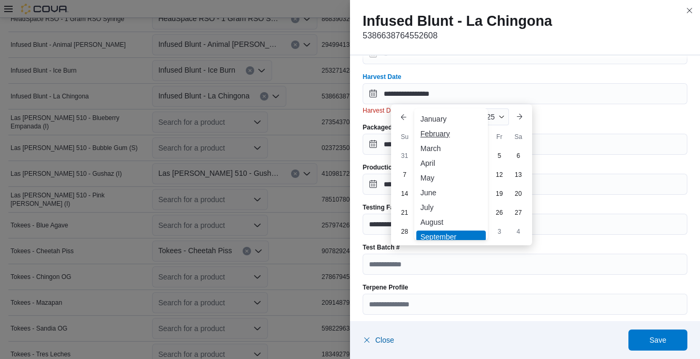
click at [449, 131] on div "February" at bounding box center [450, 133] width 69 height 13
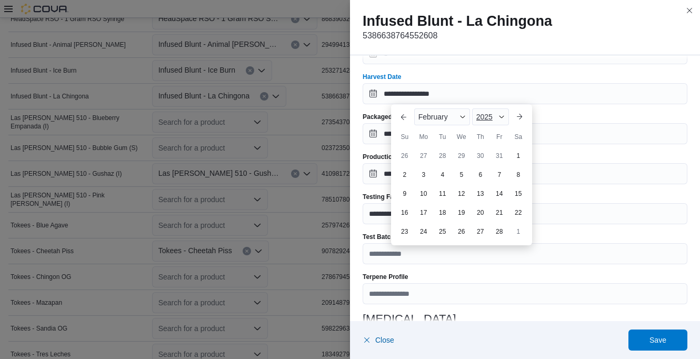
click at [482, 118] on span "2025" at bounding box center [484, 117] width 16 height 8
click at [494, 232] on div "✓ 2025" at bounding box center [498, 233] width 48 height 13
click at [466, 192] on div "12" at bounding box center [461, 193] width 18 height 18
type input "**********"
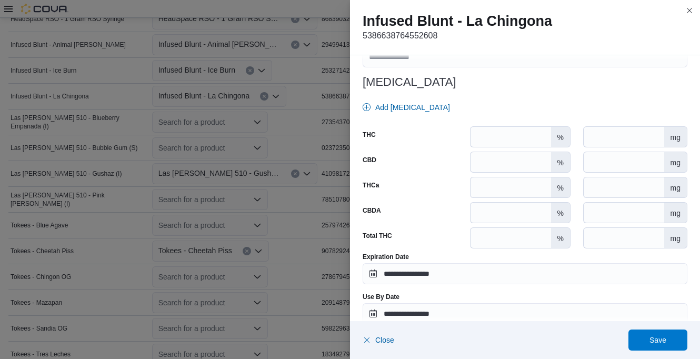
scroll to position [480, 0]
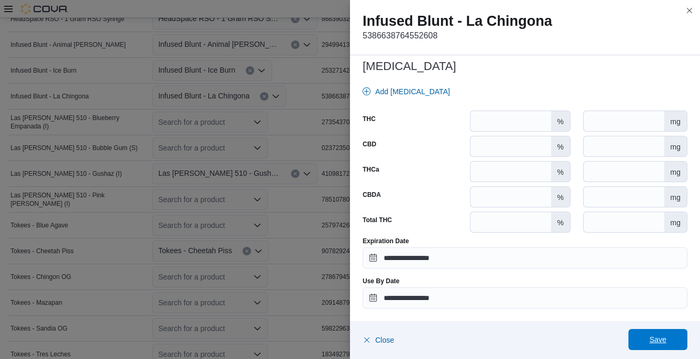
click at [658, 333] on span "Save" at bounding box center [658, 339] width 46 height 21
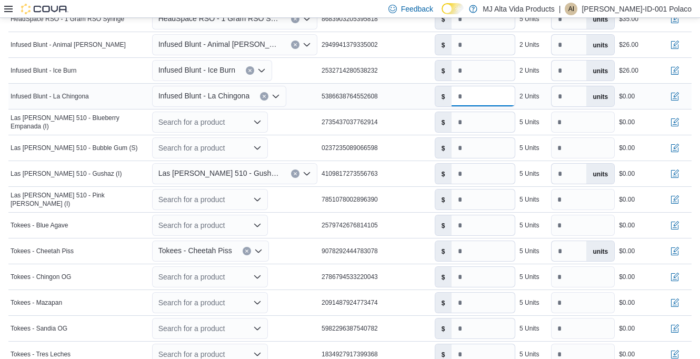
click at [479, 94] on input "number" at bounding box center [483, 96] width 63 height 20
type input "****"
click at [144, 121] on div "Las [PERSON_NAME] 510 - Blueberry Empanada (I)" at bounding box center [79, 122] width 142 height 21
drag, startPoint x: 325, startPoint y: 122, endPoint x: 395, endPoint y: 116, distance: 69.7
click at [395, 116] on div "2735437037762914" at bounding box center [376, 122] width 113 height 13
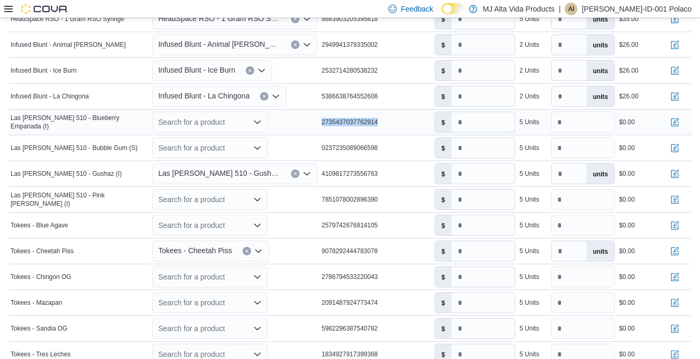
drag, startPoint x: 395, startPoint y: 116, endPoint x: 379, endPoint y: 121, distance: 16.5
click at [260, 122] on icon "Open list of options" at bounding box center [257, 122] width 6 height 3
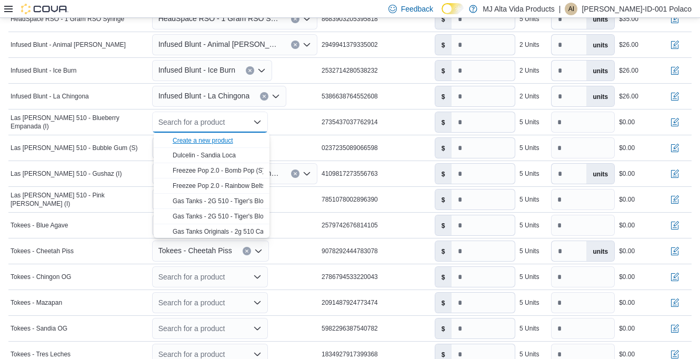
click at [227, 137] on div "Create a new product" at bounding box center [203, 140] width 61 height 8
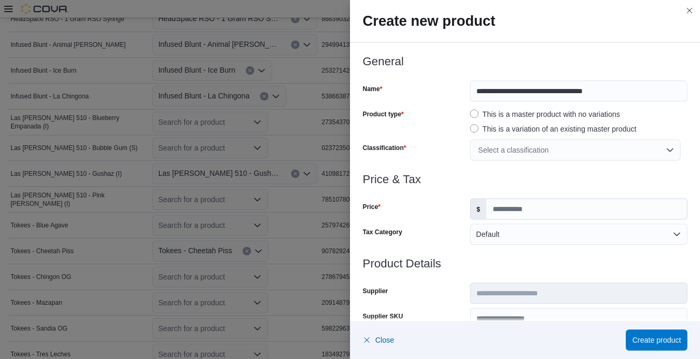
click at [496, 151] on div "Select a classification" at bounding box center [575, 150] width 211 height 21
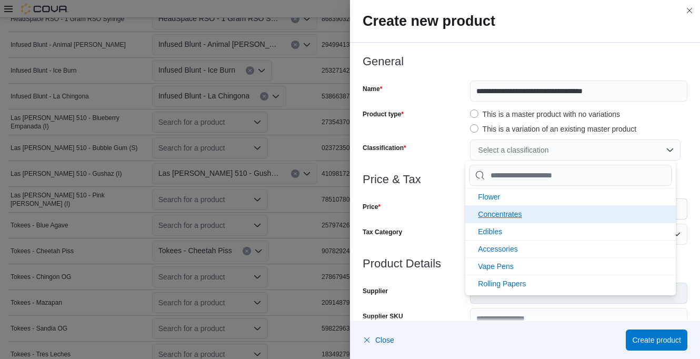
click at [506, 211] on span "Concentrates" at bounding box center [500, 214] width 44 height 8
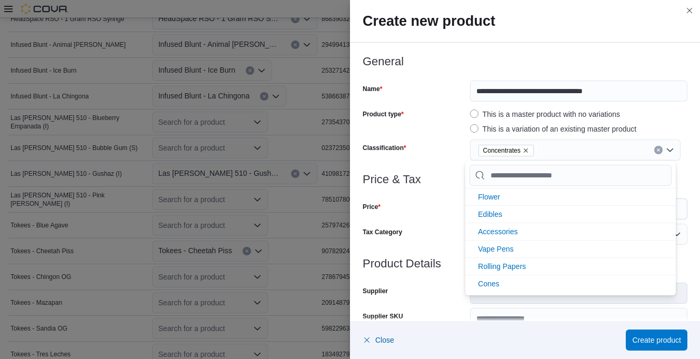
click at [456, 163] on div at bounding box center [525, 167] width 325 height 13
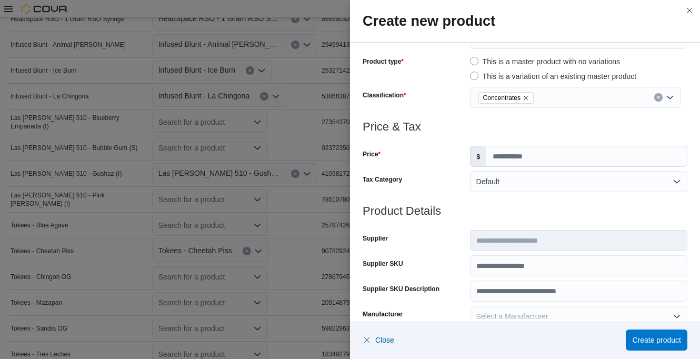
scroll to position [105, 0]
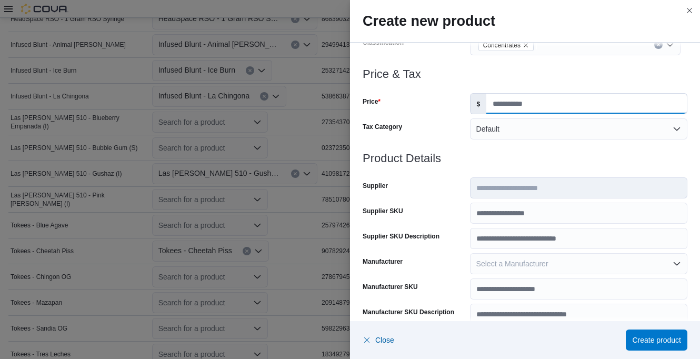
click at [501, 106] on input "Price" at bounding box center [586, 104] width 201 height 20
type input "****"
click at [512, 153] on h3 "Product Details" at bounding box center [525, 158] width 325 height 13
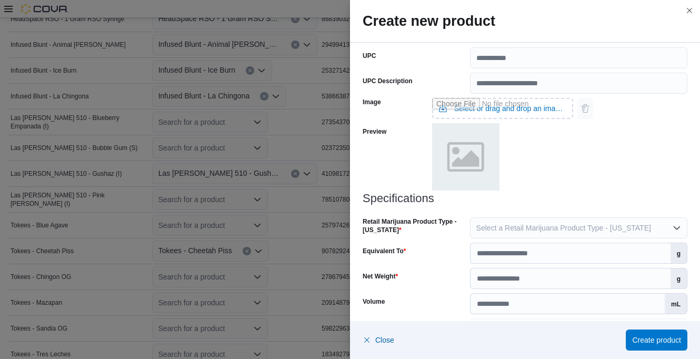
scroll to position [421, 0]
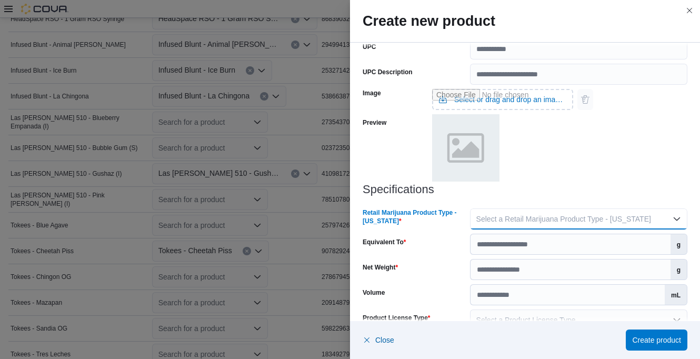
click at [513, 217] on span "Select a Retail Marijuana Product Type - [US_STATE]" at bounding box center [563, 219] width 175 height 8
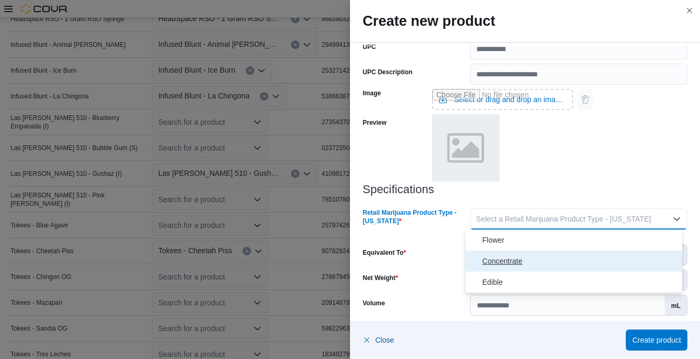
click at [496, 260] on span "Concentrate" at bounding box center [580, 261] width 196 height 13
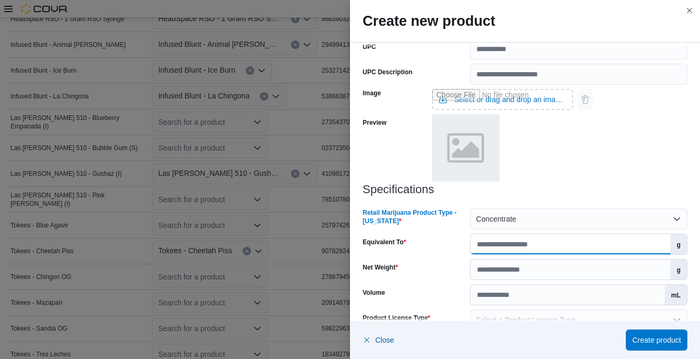
click at [542, 244] on input "Equivalent To" at bounding box center [571, 244] width 200 height 20
type input "****"
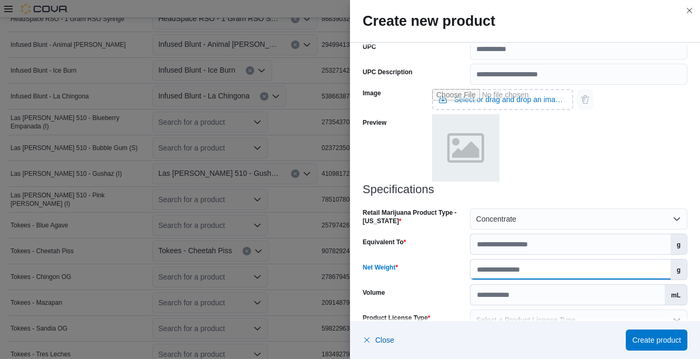
click at [522, 267] on input "Net Weight" at bounding box center [571, 270] width 200 height 20
type input "*"
click at [564, 157] on div at bounding box center [502, 148] width 141 height 69
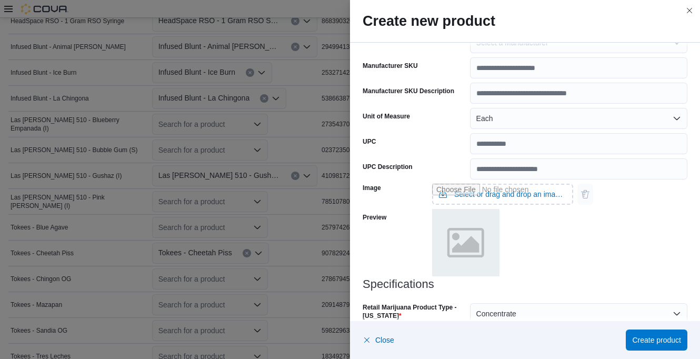
scroll to position [443, 0]
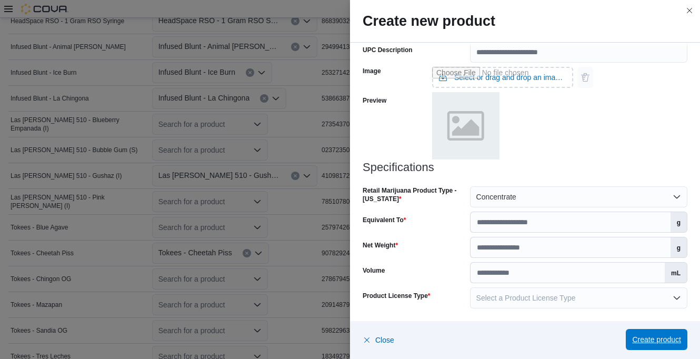
click at [663, 333] on span "Create product" at bounding box center [656, 339] width 49 height 21
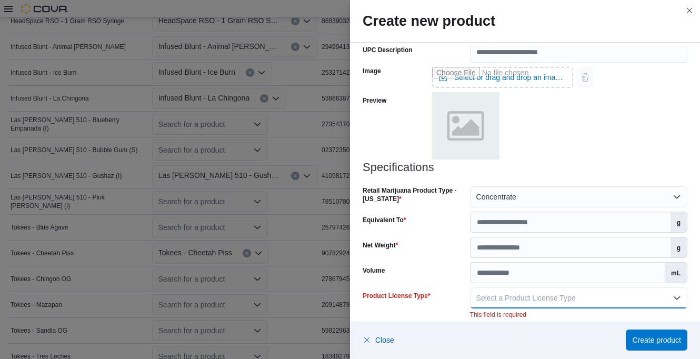
click at [536, 302] on span "Select a Product License Type" at bounding box center [525, 298] width 99 height 8
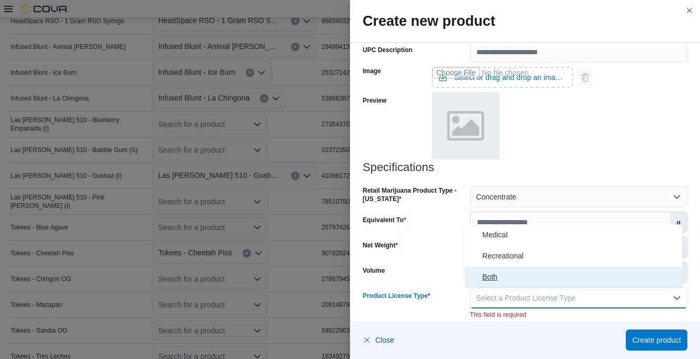
click at [493, 274] on span "Both" at bounding box center [580, 277] width 196 height 13
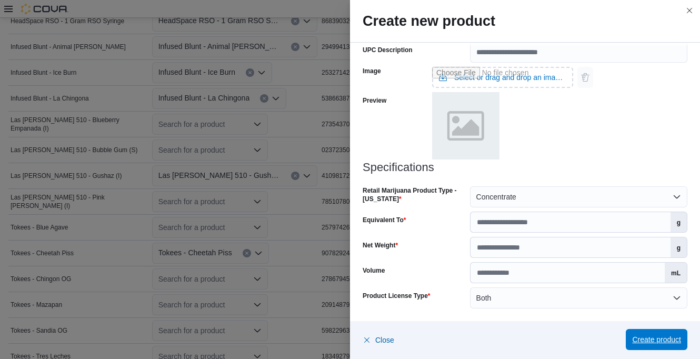
click at [661, 335] on span "Create product" at bounding box center [656, 339] width 49 height 11
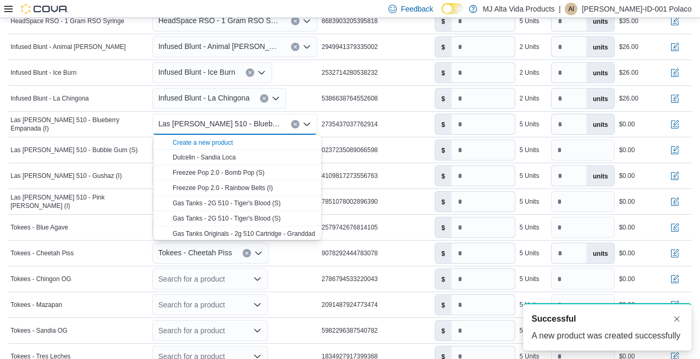
scroll to position [0, 0]
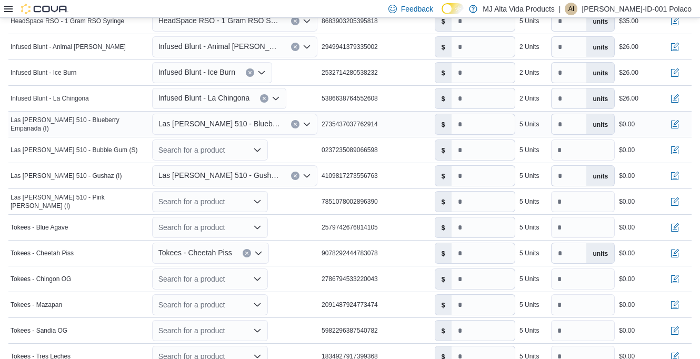
click at [417, 129] on div "2735437037762914" at bounding box center [376, 124] width 113 height 13
drag, startPoint x: 324, startPoint y: 124, endPoint x: 389, endPoint y: 122, distance: 64.2
click at [389, 122] on div "2735437037762914" at bounding box center [376, 124] width 113 height 13
drag, startPoint x: 389, startPoint y: 122, endPoint x: 380, endPoint y: 121, distance: 8.5
click at [487, 124] on input "number" at bounding box center [483, 124] width 63 height 20
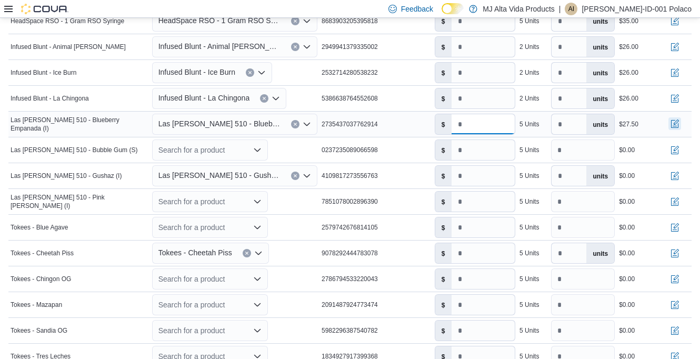
type input "****"
click at [681, 122] on button "button" at bounding box center [675, 123] width 13 height 13
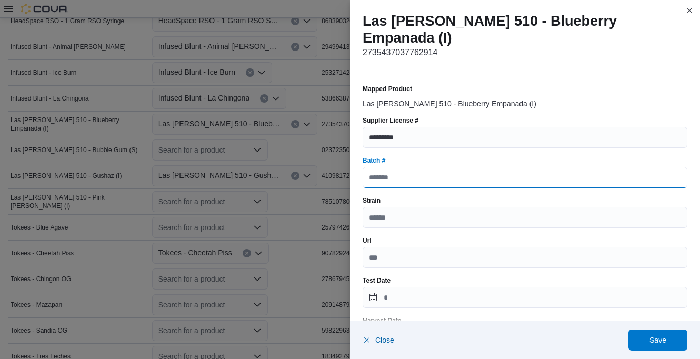
paste input "**********"
type input "*"
paste input "**********"
type input "**********"
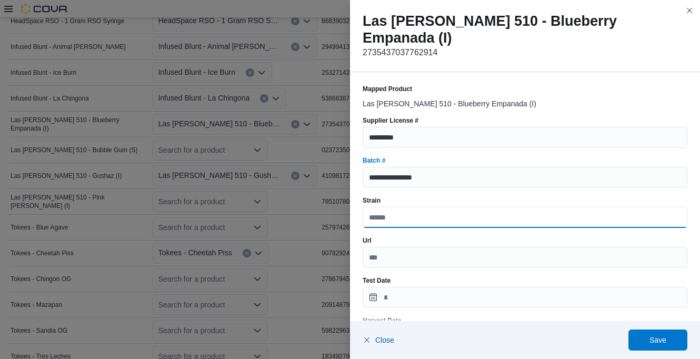
click at [401, 207] on input "Strain" at bounding box center [525, 217] width 325 height 21
type input "*****"
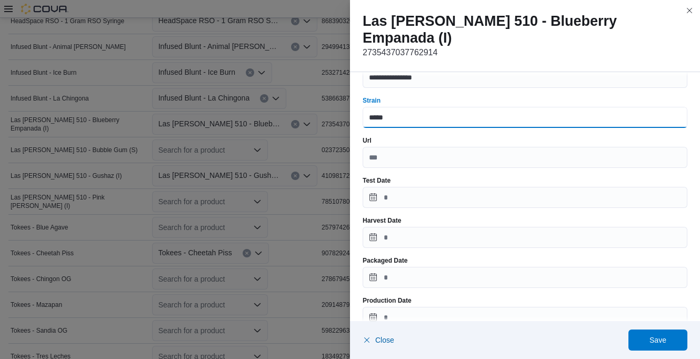
scroll to position [105, 0]
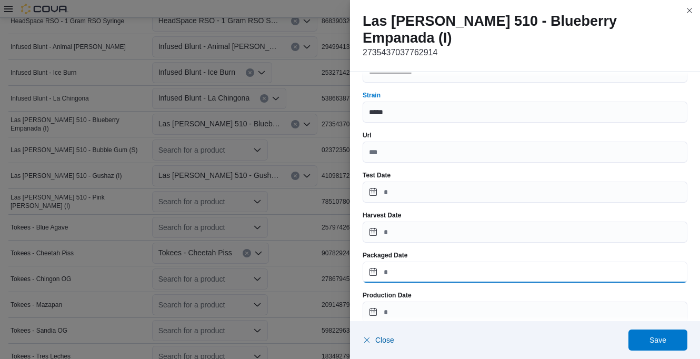
click at [415, 262] on input "Packaged Date" at bounding box center [525, 272] width 325 height 21
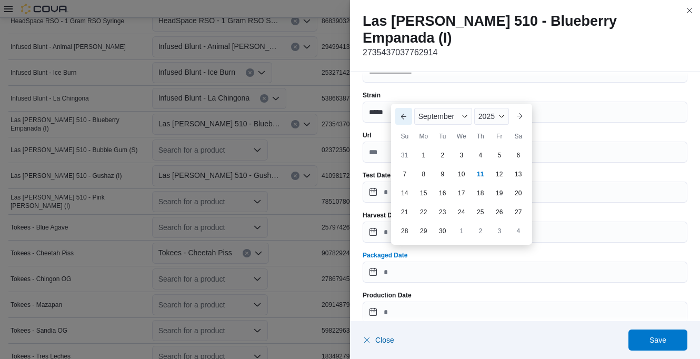
click at [402, 118] on button "Previous Month" at bounding box center [403, 116] width 17 height 17
click at [463, 172] on div "13" at bounding box center [461, 174] width 17 height 17
type input "**********"
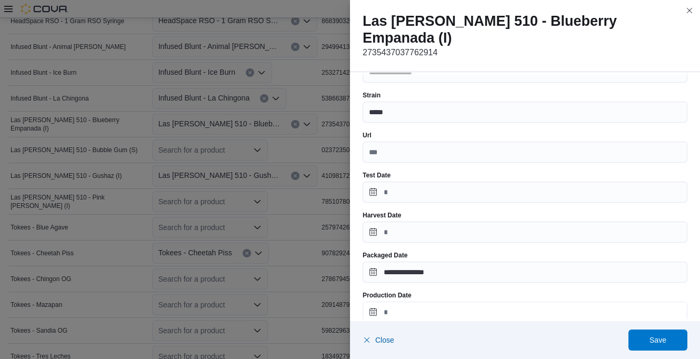
click at [430, 302] on input "Production Date" at bounding box center [525, 312] width 325 height 21
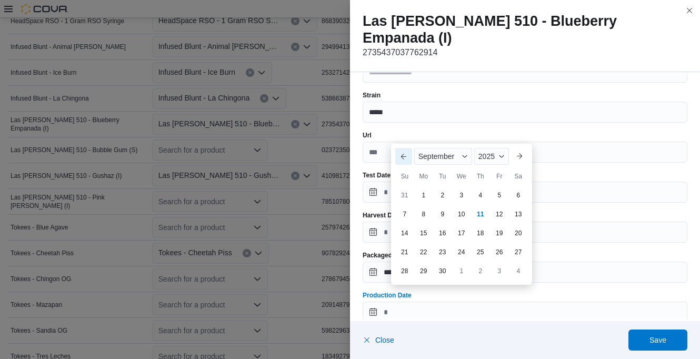
click at [405, 158] on button "Previous Month" at bounding box center [403, 156] width 17 height 17
click at [463, 216] on div "13" at bounding box center [461, 214] width 18 height 18
type input "**********"
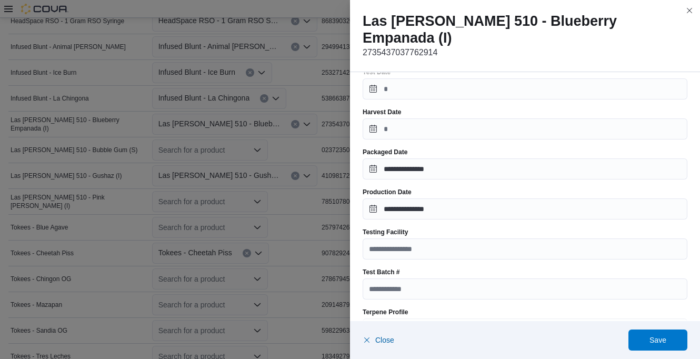
scroll to position [211, 0]
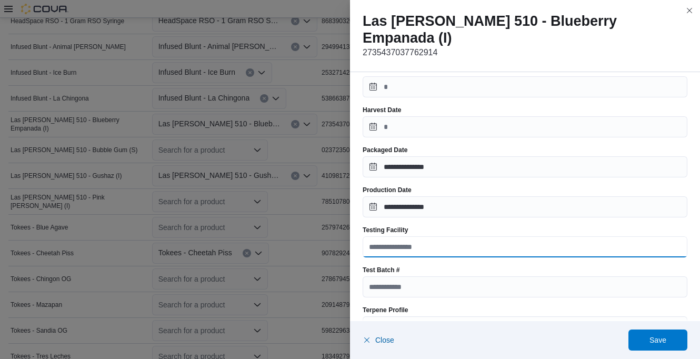
click at [420, 236] on input "Testing Facility" at bounding box center [525, 246] width 325 height 21
type input "**********"
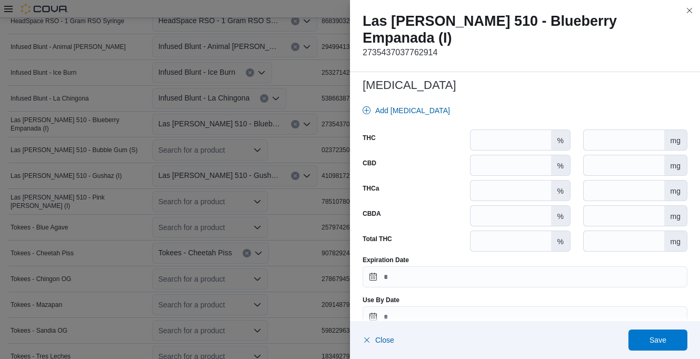
scroll to position [480, 0]
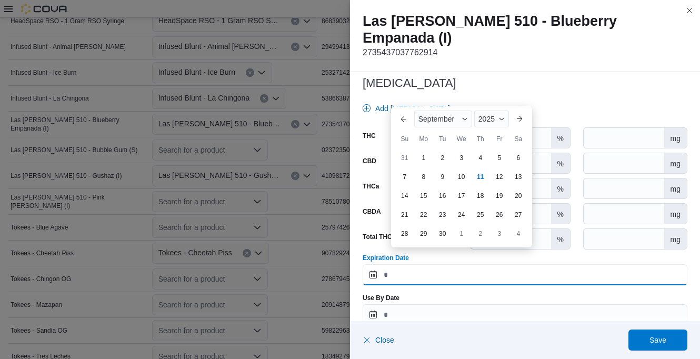
click at [420, 264] on input "Expiration Date" at bounding box center [525, 274] width 325 height 21
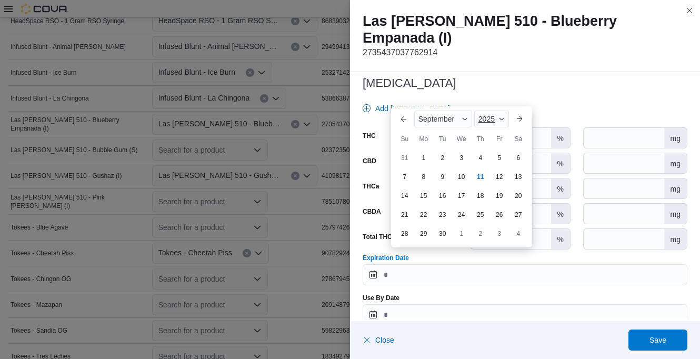
click at [492, 119] on span "2025" at bounding box center [487, 119] width 16 height 8
click at [491, 202] on div "2026" at bounding box center [500, 200] width 48 height 13
click at [403, 117] on button "Previous Month" at bounding box center [403, 119] width 17 height 17
click at [477, 177] on div "13" at bounding box center [480, 176] width 17 height 17
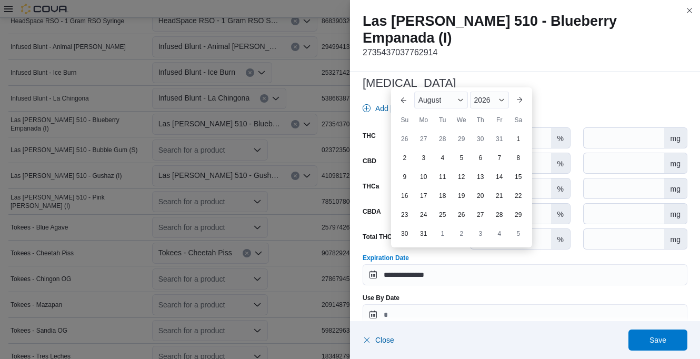
type input "**********"
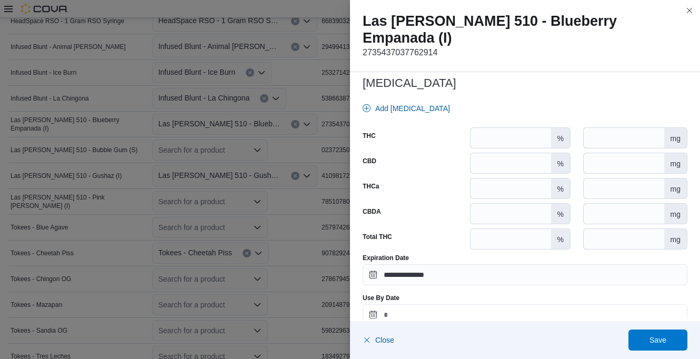
click at [431, 304] on input "Use By Date" at bounding box center [525, 314] width 325 height 21
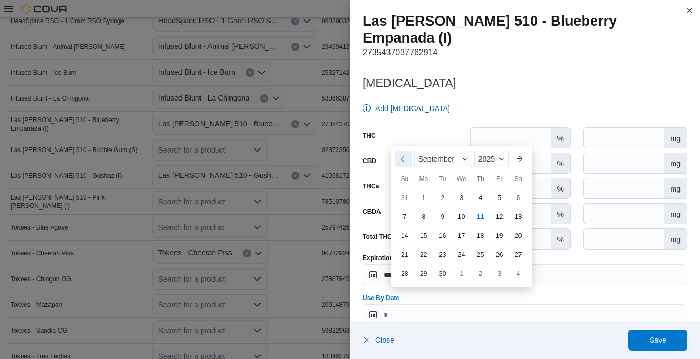
click at [403, 158] on button "Previous Month" at bounding box center [403, 159] width 17 height 17
click at [496, 144] on div "2025" at bounding box center [489, 140] width 39 height 17
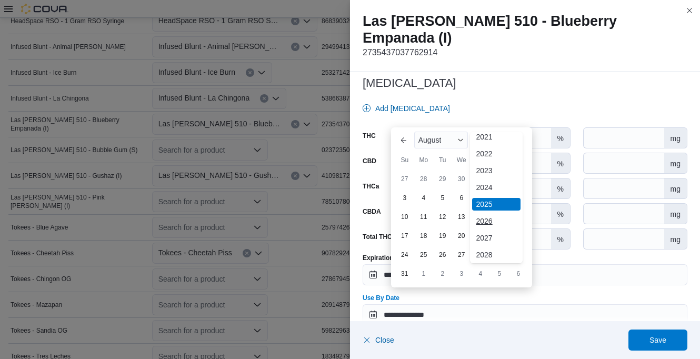
click at [483, 222] on div "2026" at bounding box center [496, 221] width 48 height 13
click at [476, 219] on div "13" at bounding box center [480, 216] width 18 height 18
type input "**********"
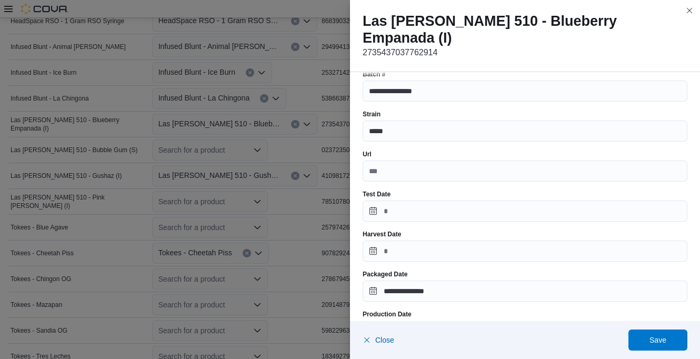
scroll to position [105, 0]
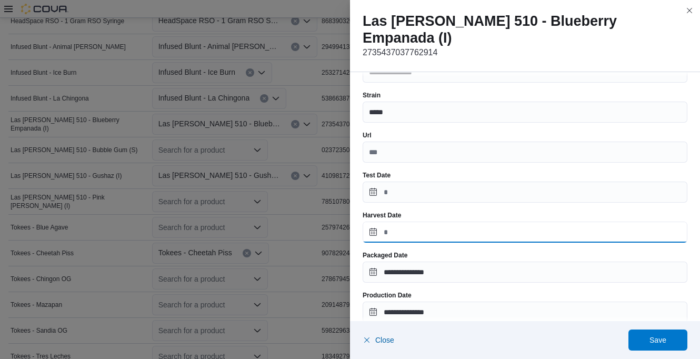
click at [424, 222] on input "Harvest Date" at bounding box center [525, 232] width 325 height 21
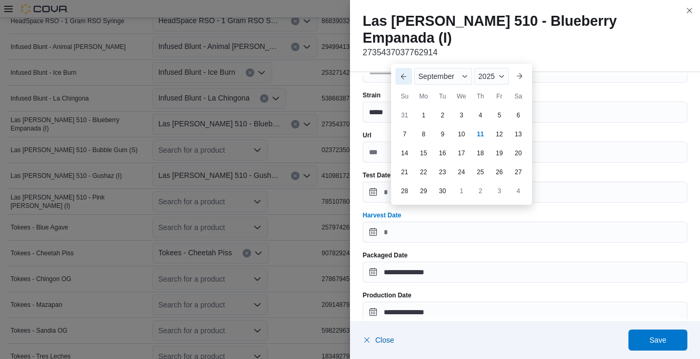
click at [402, 77] on button "Previous Month" at bounding box center [403, 76] width 17 height 17
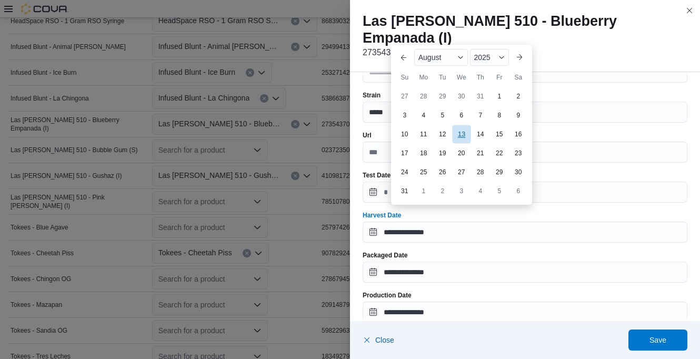
click at [464, 130] on div "13" at bounding box center [461, 134] width 18 height 18
type input "**********"
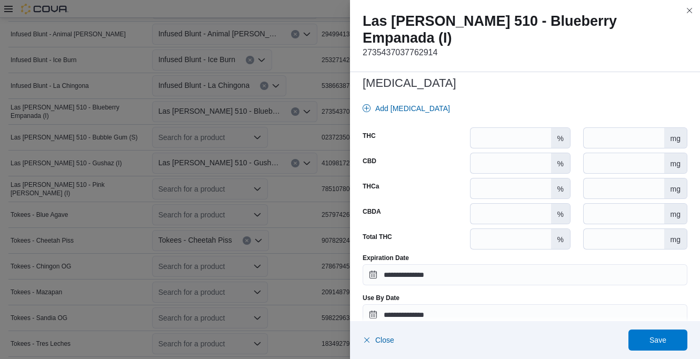
scroll to position [654, 0]
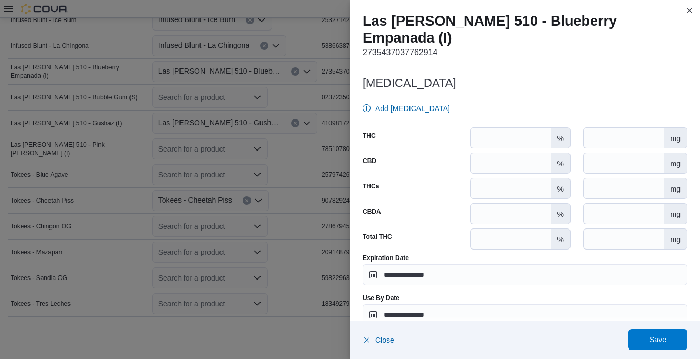
click at [656, 331] on span "Save" at bounding box center [658, 339] width 46 height 21
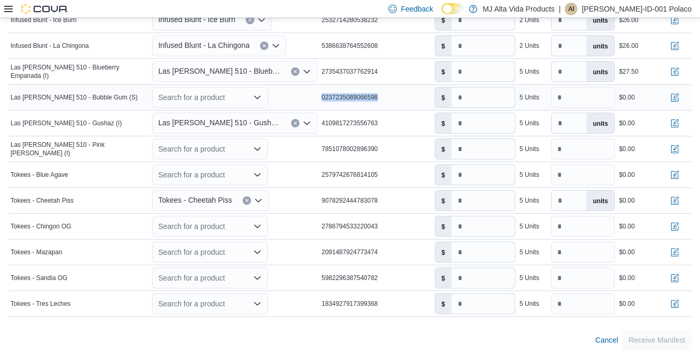
drag, startPoint x: 325, startPoint y: 98, endPoint x: 397, endPoint y: 102, distance: 72.2
click at [397, 102] on div "0237235089066598" at bounding box center [376, 97] width 113 height 13
drag, startPoint x: 397, startPoint y: 102, endPoint x: 379, endPoint y: 95, distance: 19.7
click at [259, 96] on icon "Open list of options" at bounding box center [257, 97] width 8 height 8
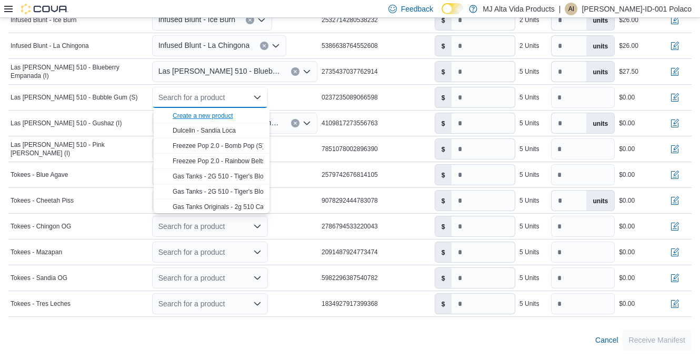
click at [229, 113] on div "Create a new product" at bounding box center [203, 116] width 61 height 8
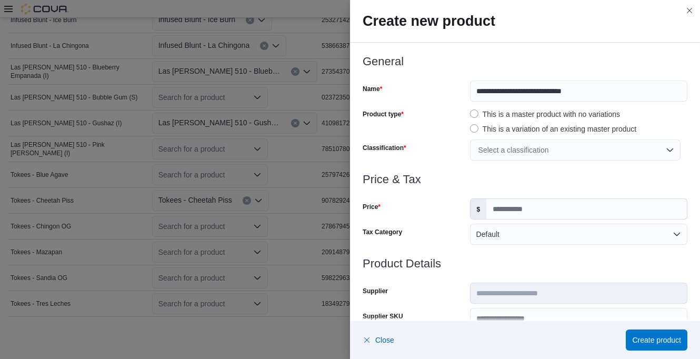
click at [504, 147] on div "Select a classification" at bounding box center [575, 150] width 211 height 21
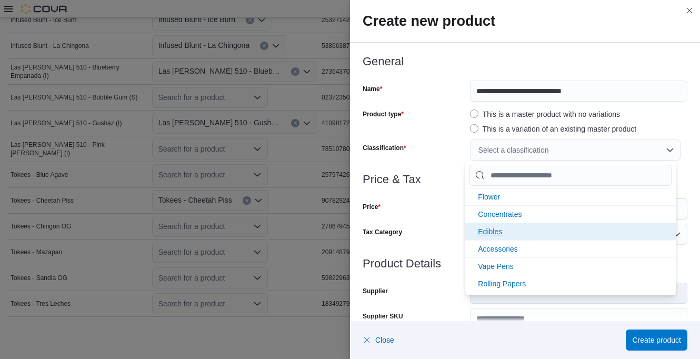
click at [504, 212] on span "Concentrates" at bounding box center [500, 214] width 44 height 8
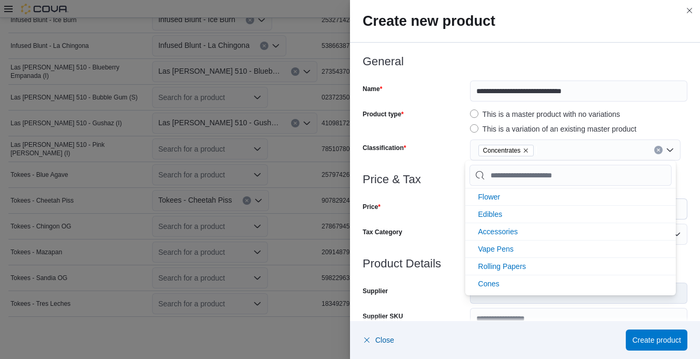
click at [459, 204] on div "Price" at bounding box center [414, 208] width 103 height 21
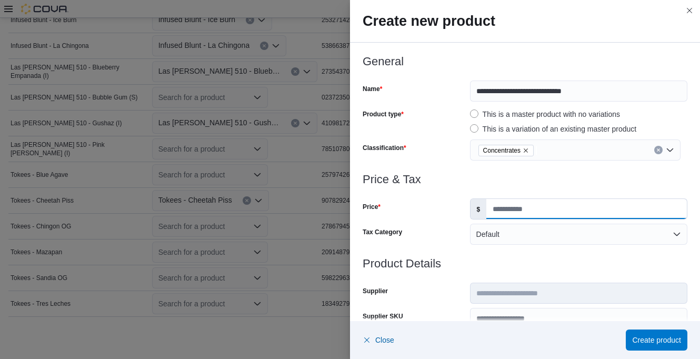
click at [503, 214] on input "Price" at bounding box center [586, 209] width 201 height 20
type input "****"
click at [514, 187] on div at bounding box center [525, 192] width 325 height 13
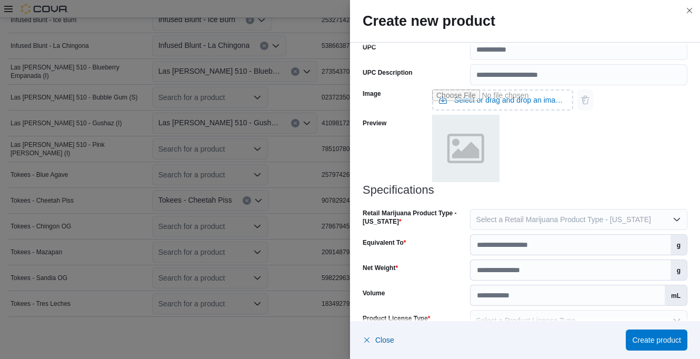
scroll to position [421, 0]
click at [513, 222] on span "Select a Retail Marijuana Product Type - [US_STATE]" at bounding box center [563, 219] width 175 height 8
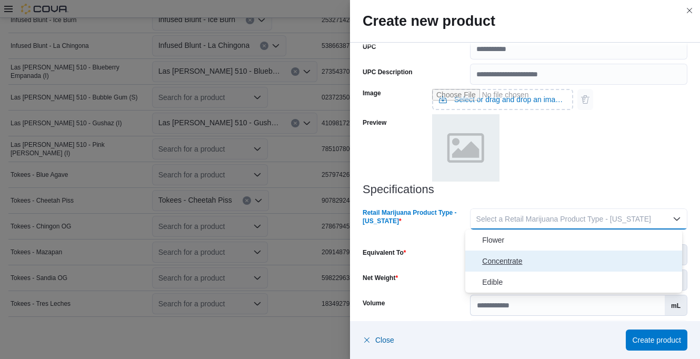
click at [507, 258] on span "Concentrate" at bounding box center [580, 261] width 196 height 13
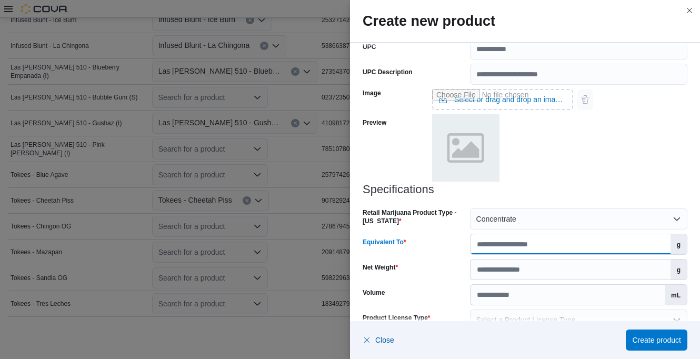
click at [531, 242] on input "Equivalent To" at bounding box center [571, 244] width 200 height 20
type input "****"
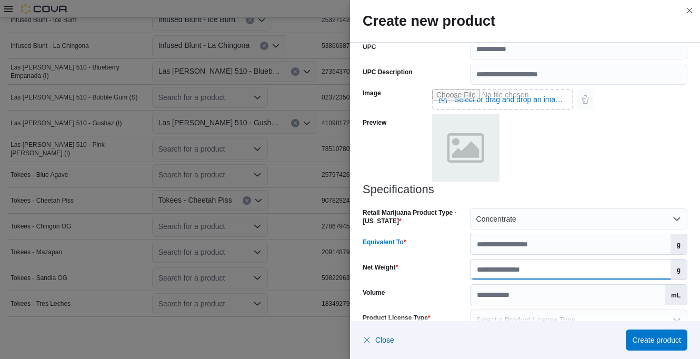
click at [529, 265] on input "Net Weight" at bounding box center [571, 270] width 200 height 20
type input "*"
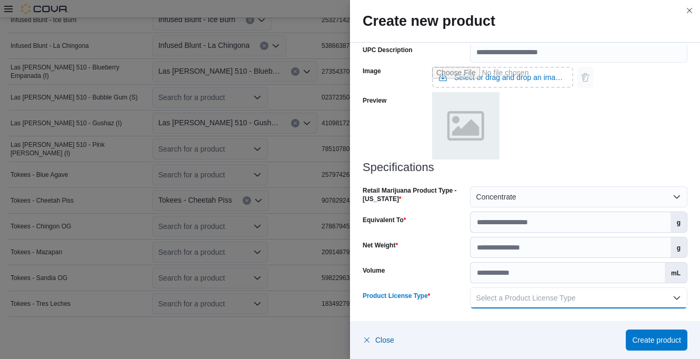
click at [513, 297] on span "Select a Product License Type" at bounding box center [525, 298] width 99 height 8
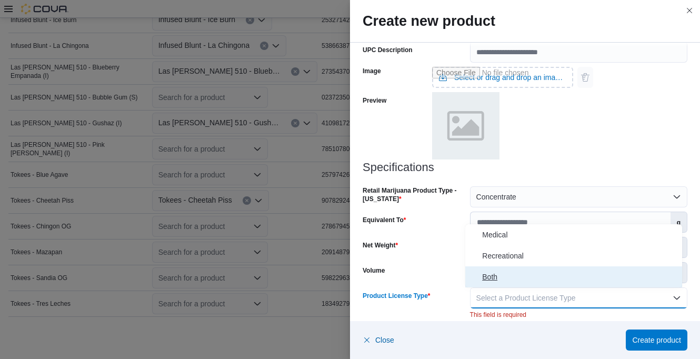
click at [499, 275] on span "Both" at bounding box center [580, 277] width 196 height 13
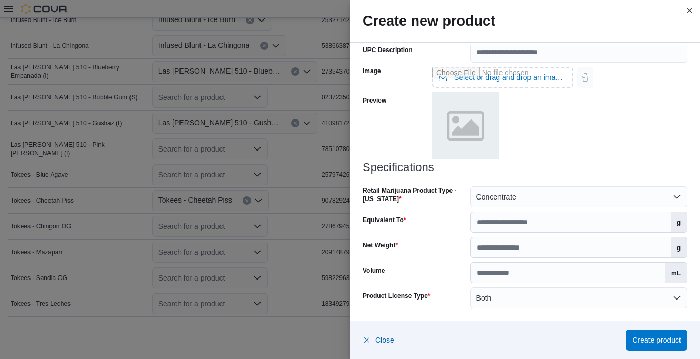
click at [562, 154] on div at bounding box center [502, 126] width 141 height 69
click at [652, 333] on span "Create product" at bounding box center [656, 339] width 49 height 21
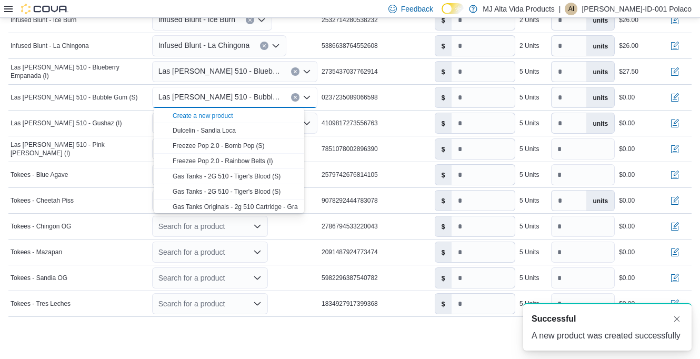
scroll to position [0, 0]
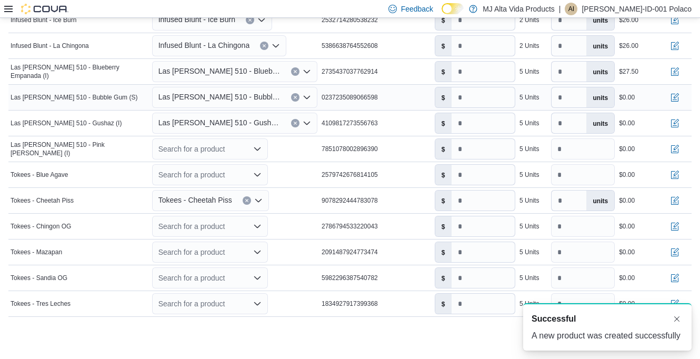
click at [335, 96] on span "0237235089066598" at bounding box center [350, 97] width 56 height 8
drag, startPoint x: 323, startPoint y: 95, endPoint x: 393, endPoint y: 85, distance: 70.2
click at [393, 85] on td "Package Label 0237235089066598" at bounding box center [376, 98] width 113 height 26
drag, startPoint x: 393, startPoint y: 85, endPoint x: 376, endPoint y: 99, distance: 22.0
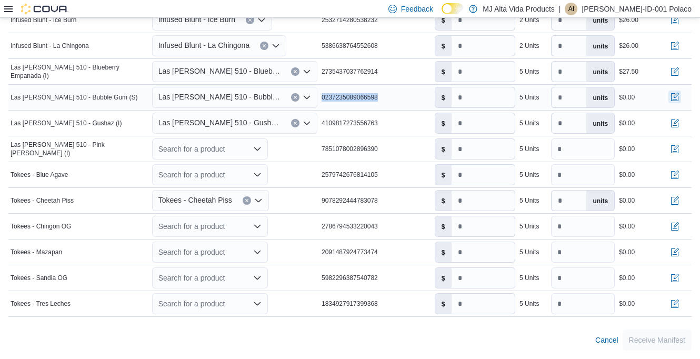
click at [681, 93] on button "button" at bounding box center [675, 97] width 13 height 13
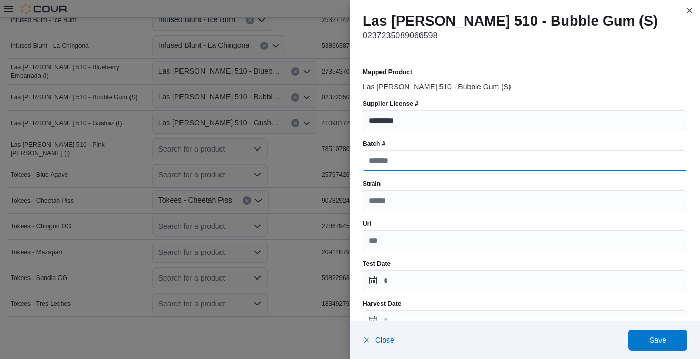
click at [439, 165] on input "Batch #" at bounding box center [525, 160] width 325 height 21
paste input "**********"
type input "**********"
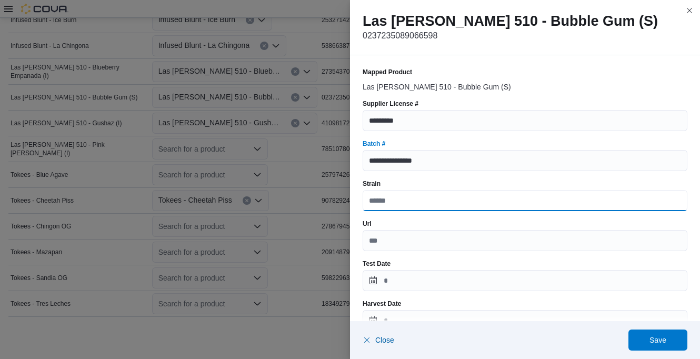
click at [420, 200] on input "Strain" at bounding box center [525, 200] width 325 height 21
type input "*****"
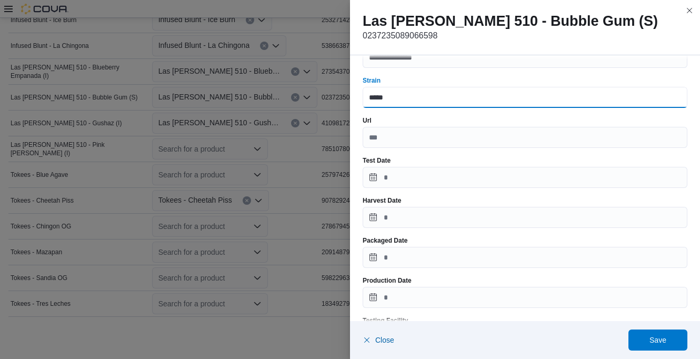
scroll to position [105, 0]
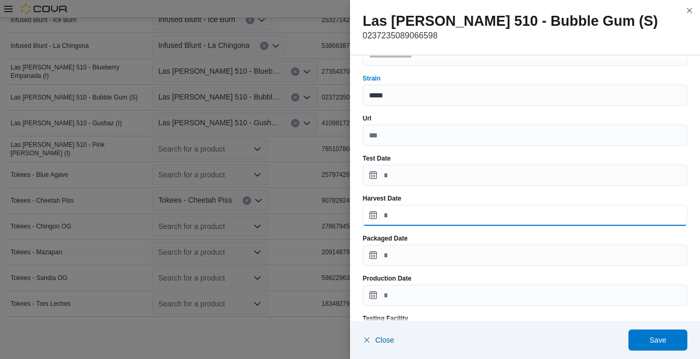
click at [408, 211] on input "Harvest Date" at bounding box center [525, 215] width 325 height 21
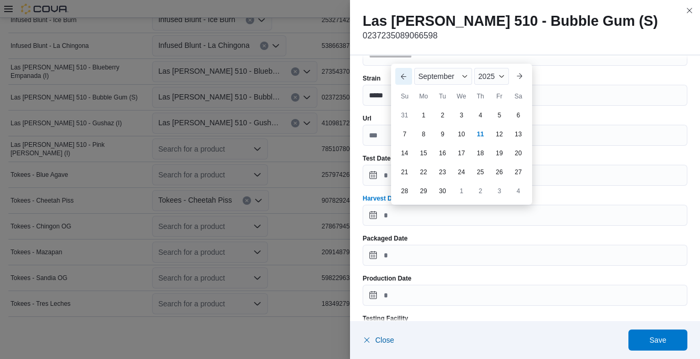
click at [404, 76] on button "Previous Month" at bounding box center [403, 76] width 17 height 17
click at [459, 136] on div "13" at bounding box center [461, 134] width 18 height 18
type input "**********"
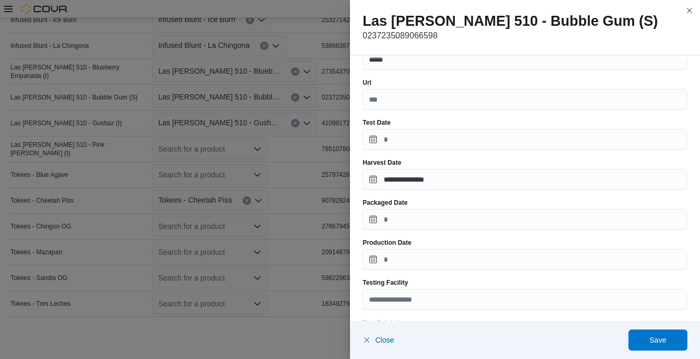
scroll to position [158, 0]
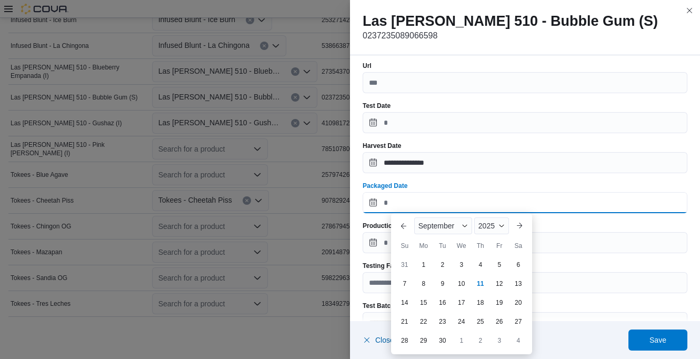
click at [408, 203] on input "Packaged Date" at bounding box center [525, 202] width 325 height 21
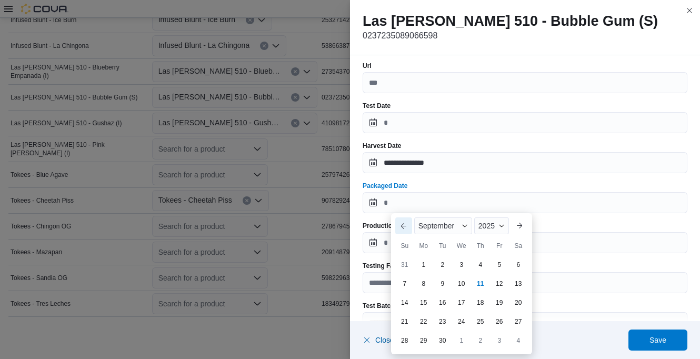
click at [407, 227] on button "Previous Month" at bounding box center [403, 225] width 17 height 17
click at [464, 297] on div "13" at bounding box center [461, 302] width 18 height 18
type input "**********"
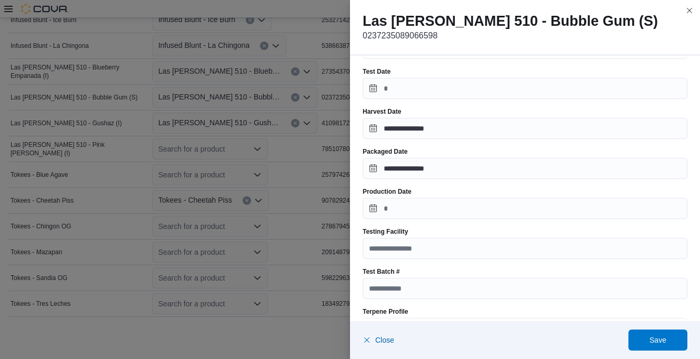
scroll to position [211, 0]
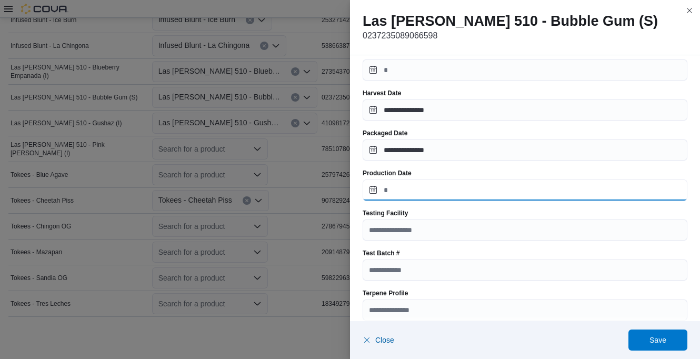
click at [409, 190] on input "Production Date" at bounding box center [525, 190] width 325 height 21
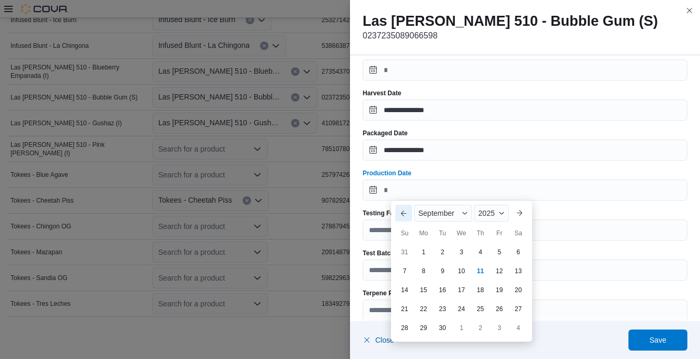
click at [399, 213] on button "Previous Month" at bounding box center [403, 213] width 17 height 17
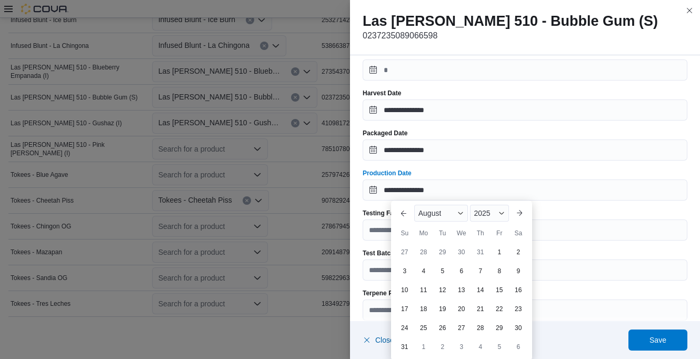
click at [461, 285] on div "13" at bounding box center [461, 290] width 17 height 17
type input "**********"
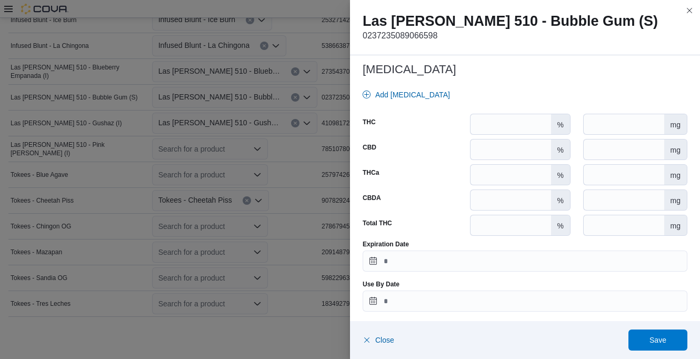
scroll to position [480, 0]
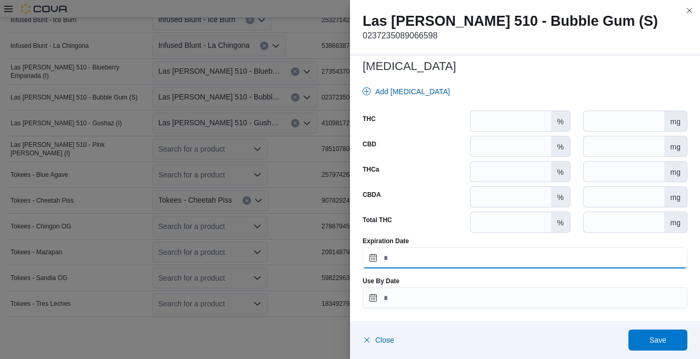
click at [419, 262] on input "Expiration Date" at bounding box center [525, 257] width 325 height 21
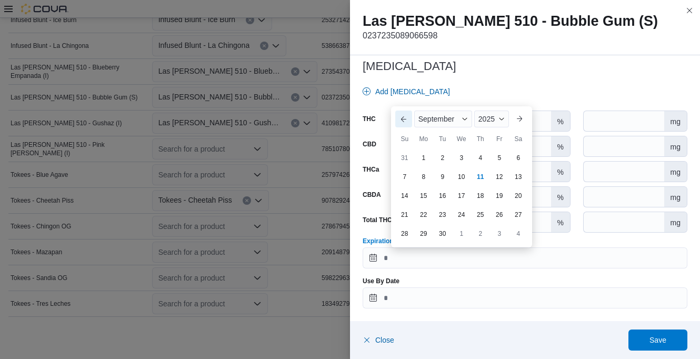
click at [404, 119] on button "Previous Month" at bounding box center [403, 119] width 17 height 17
click at [491, 106] on div "2025" at bounding box center [489, 100] width 39 height 17
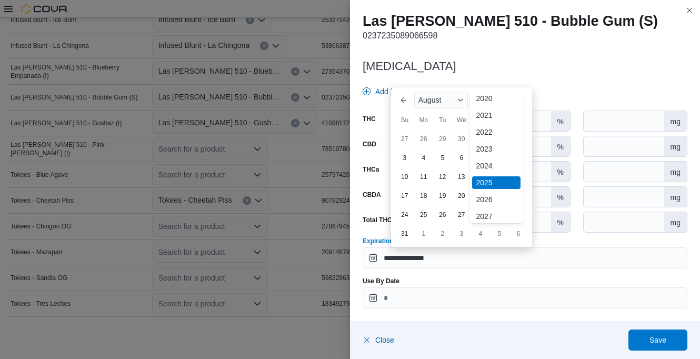
scroll to position [56, 0]
click at [485, 181] on div "2026" at bounding box center [496, 181] width 48 height 13
click at [475, 177] on div "13" at bounding box center [480, 176] width 18 height 18
type input "**********"
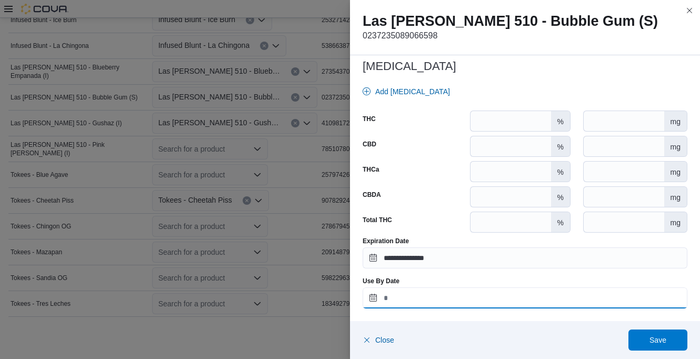
click at [422, 303] on input "Use By Date" at bounding box center [525, 297] width 325 height 21
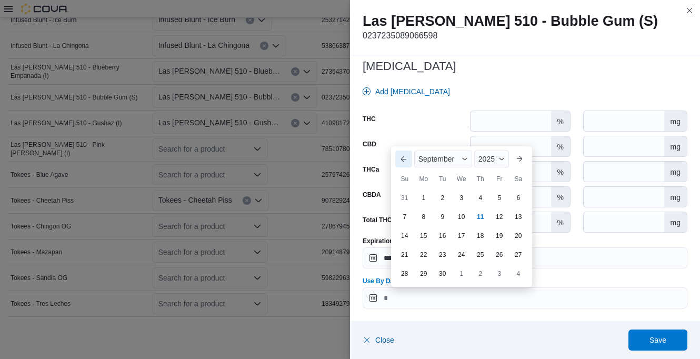
click at [402, 158] on button "Previous Month" at bounding box center [403, 159] width 17 height 17
click at [463, 217] on div "13" at bounding box center [461, 216] width 18 height 18
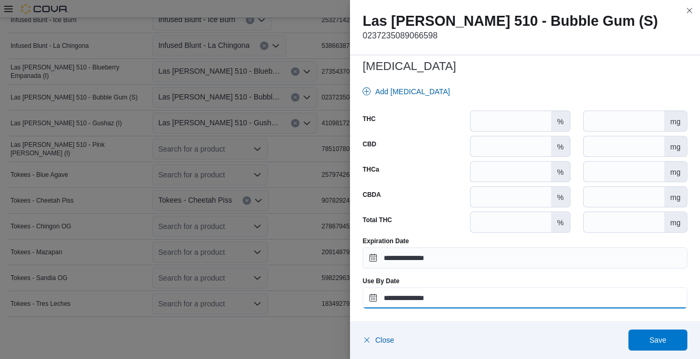
click at [445, 296] on input "**********" at bounding box center [525, 297] width 325 height 21
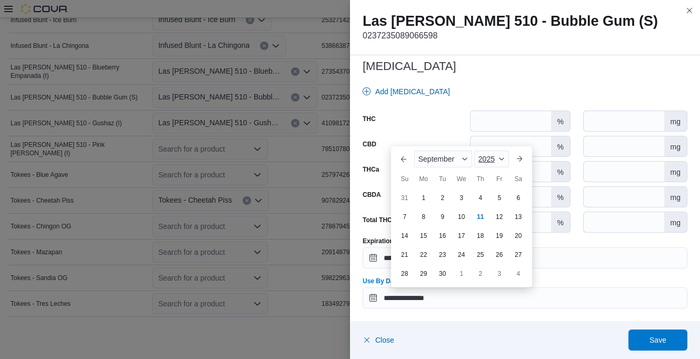
click at [502, 157] on span "Button. Open the year selector. 2025 is currently selected." at bounding box center [502, 159] width 6 height 6
click at [493, 238] on div "2026" at bounding box center [500, 240] width 48 height 13
click at [403, 155] on button "Previous Month" at bounding box center [403, 159] width 17 height 17
click at [480, 214] on div "13" at bounding box center [480, 216] width 18 height 18
type input "**********"
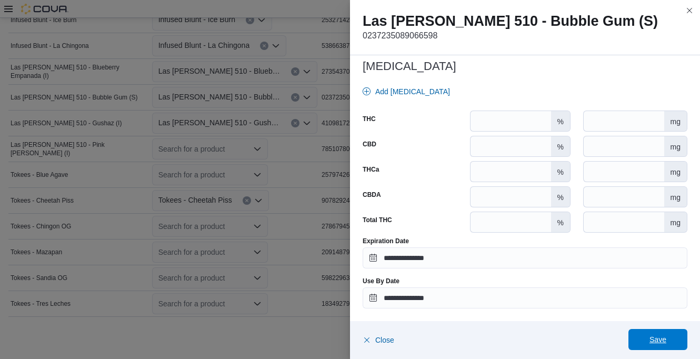
click at [664, 332] on span "Save" at bounding box center [658, 339] width 46 height 21
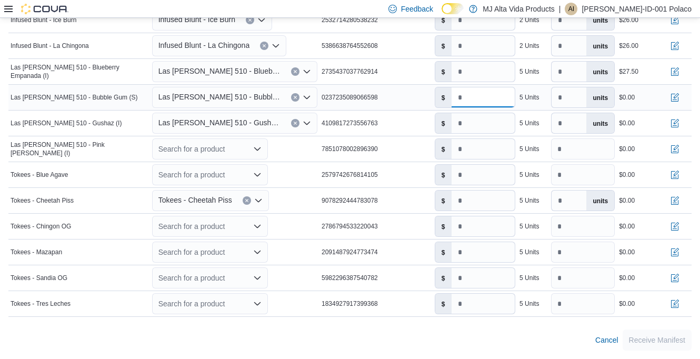
click at [474, 98] on input "number" at bounding box center [483, 97] width 63 height 20
type input "***"
click at [681, 97] on button "button" at bounding box center [675, 97] width 13 height 13
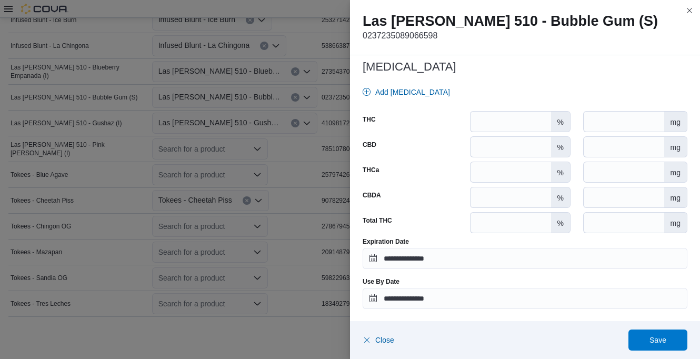
scroll to position [480, 0]
drag, startPoint x: 657, startPoint y: 333, endPoint x: 647, endPoint y: 323, distance: 14.5
click at [658, 333] on span "Save" at bounding box center [658, 340] width 46 height 21
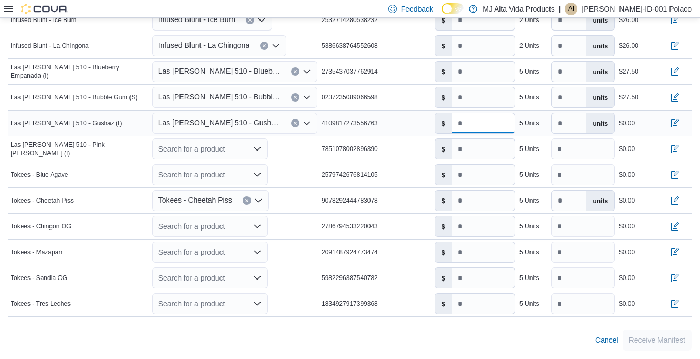
click at [465, 127] on input "*" at bounding box center [483, 123] width 63 height 20
click at [465, 128] on input "****" at bounding box center [483, 123] width 63 height 20
type input "***"
click at [681, 124] on button "button" at bounding box center [675, 122] width 13 height 13
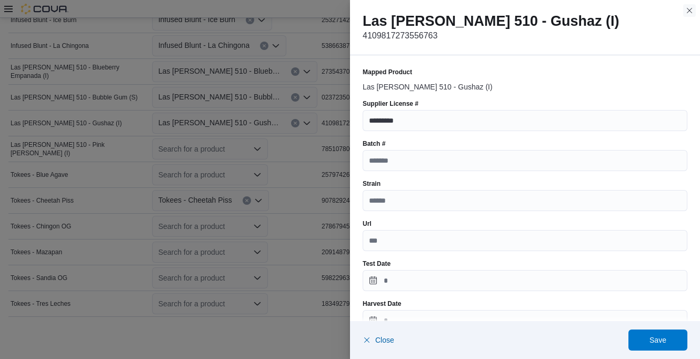
click at [690, 8] on button "Close this dialog" at bounding box center [689, 10] width 13 height 13
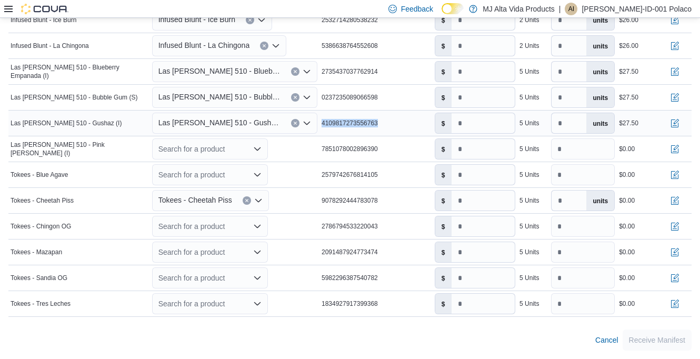
drag, startPoint x: 325, startPoint y: 124, endPoint x: 394, endPoint y: 124, distance: 68.4
click at [394, 124] on div "4109817273556763" at bounding box center [376, 123] width 113 height 13
drag, startPoint x: 394, startPoint y: 124, endPoint x: 361, endPoint y: 123, distance: 32.7
click at [681, 124] on button "button" at bounding box center [675, 122] width 13 height 13
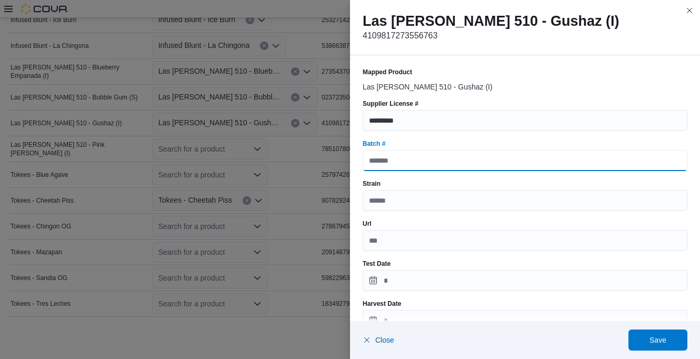
paste input "**********"
type input "**********"
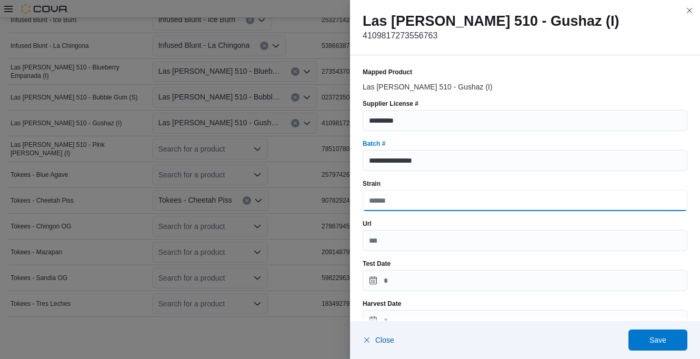
click at [395, 201] on input "Strain" at bounding box center [525, 200] width 325 height 21
type input "*****"
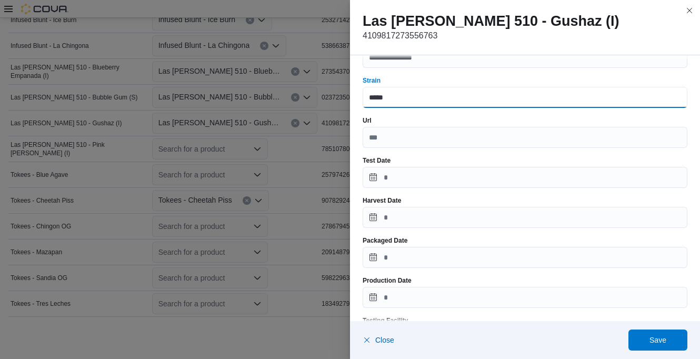
scroll to position [105, 0]
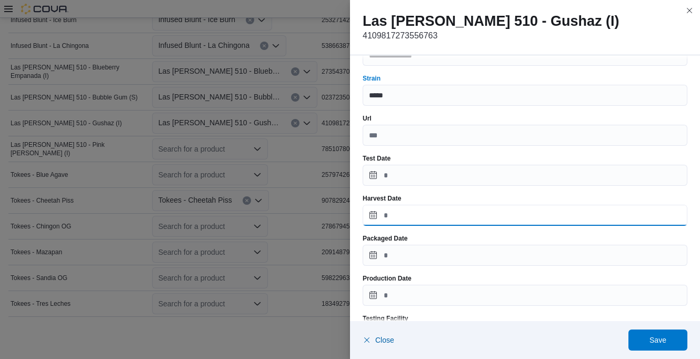
click at [392, 214] on input "Harvest Date" at bounding box center [525, 215] width 325 height 21
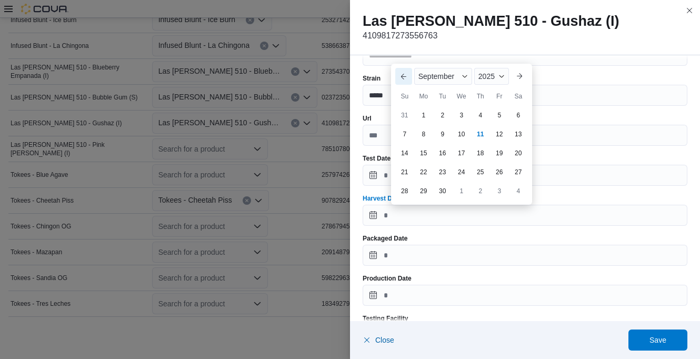
click at [401, 77] on button "Previous Month" at bounding box center [403, 76] width 17 height 17
click at [461, 132] on div "13" at bounding box center [461, 134] width 18 height 18
type input "**********"
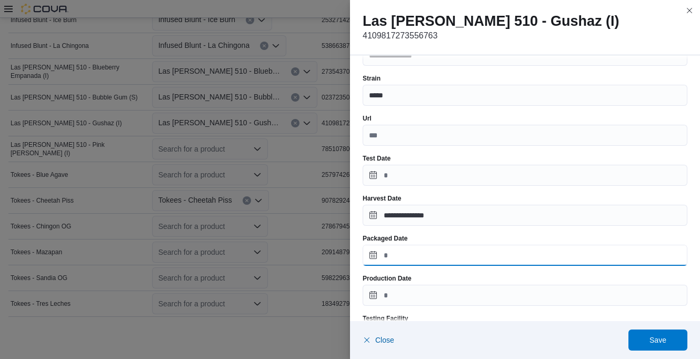
click at [422, 251] on input "Packaged Date" at bounding box center [525, 255] width 325 height 21
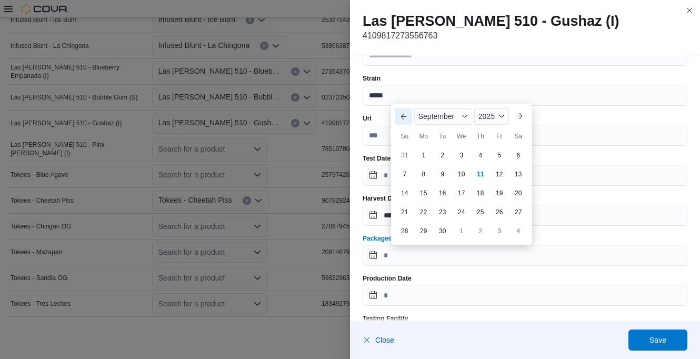
click at [402, 116] on button "Previous Month" at bounding box center [403, 116] width 17 height 17
click at [461, 174] on div "13" at bounding box center [461, 174] width 18 height 18
type input "**********"
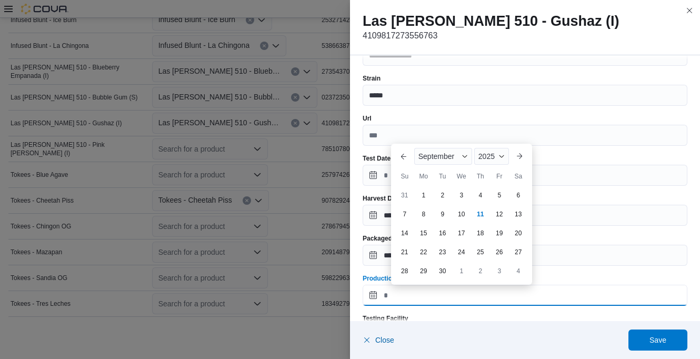
click at [422, 290] on input "Production Date" at bounding box center [525, 295] width 325 height 21
click at [403, 158] on button "Previous Month" at bounding box center [403, 156] width 17 height 17
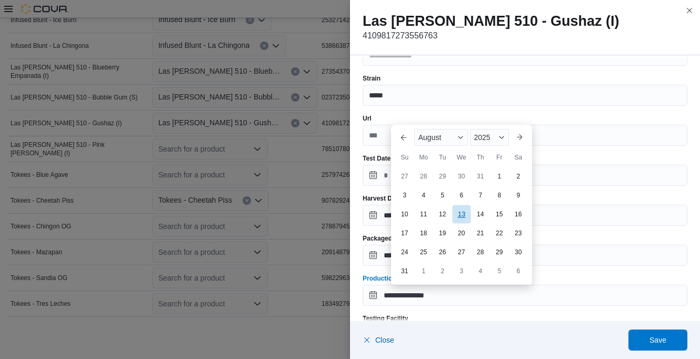
click at [464, 214] on div "13" at bounding box center [461, 214] width 18 height 18
type input "**********"
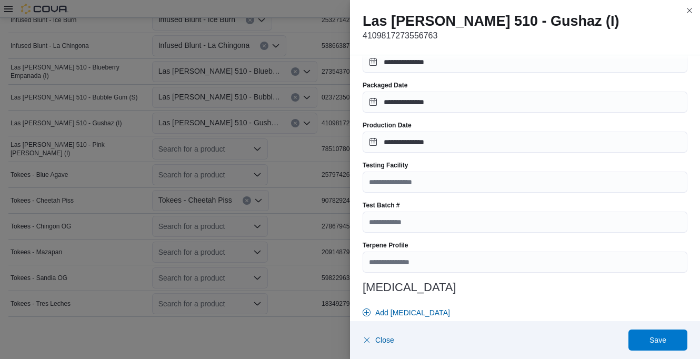
scroll to position [263, 0]
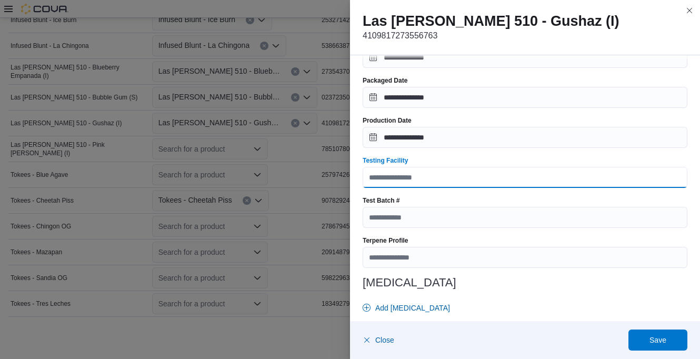
click at [425, 181] on input "Testing Facility" at bounding box center [525, 177] width 325 height 21
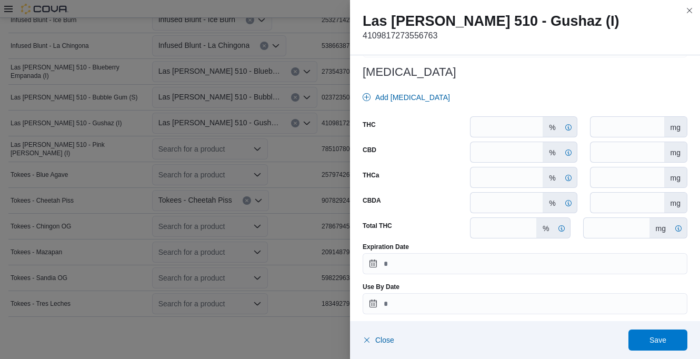
scroll to position [480, 0]
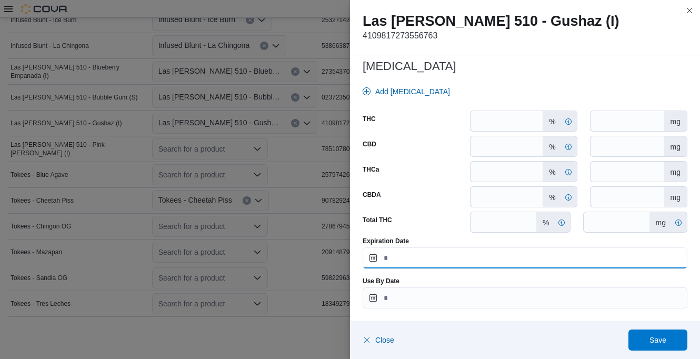
click at [404, 260] on input "Expiration Date" at bounding box center [525, 257] width 325 height 21
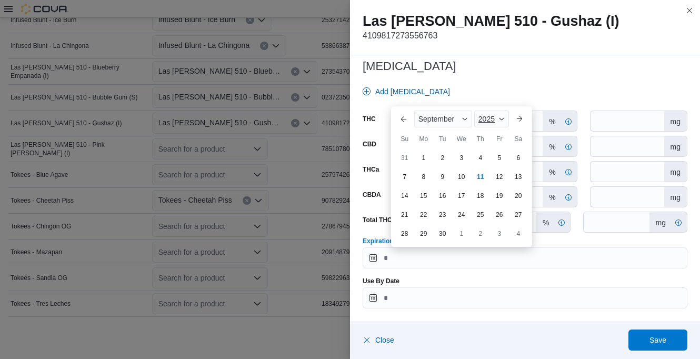
click at [501, 116] on span "Button. Open the year selector. 2025 is currently selected." at bounding box center [502, 119] width 6 height 6
click at [486, 202] on div "2026" at bounding box center [500, 200] width 48 height 13
click at [407, 117] on button "Previous Month" at bounding box center [403, 119] width 17 height 17
click at [479, 179] on div "13" at bounding box center [480, 176] width 18 height 18
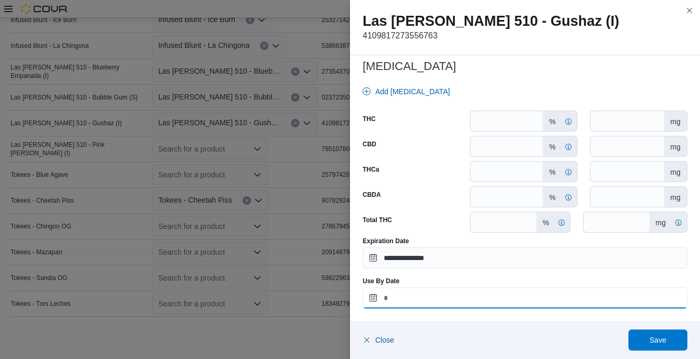
click at [423, 307] on input "Use By Date" at bounding box center [525, 297] width 325 height 21
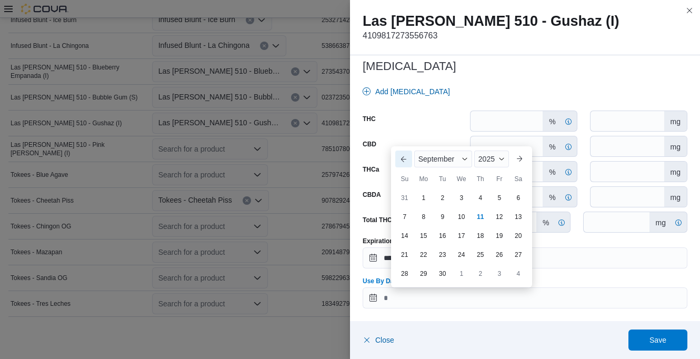
click at [405, 160] on button "Previous Month" at bounding box center [403, 159] width 17 height 17
click at [494, 139] on div "2025" at bounding box center [489, 140] width 39 height 17
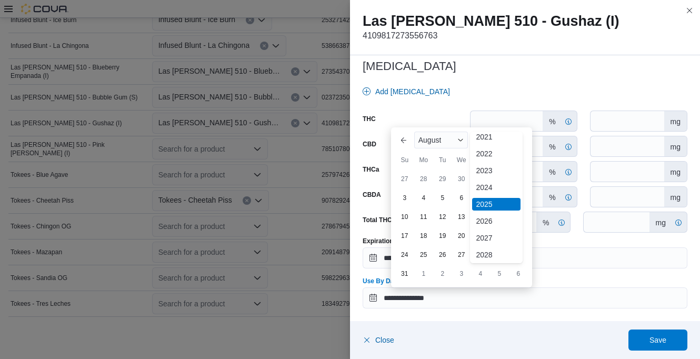
click at [484, 218] on div "2026" at bounding box center [496, 221] width 48 height 13
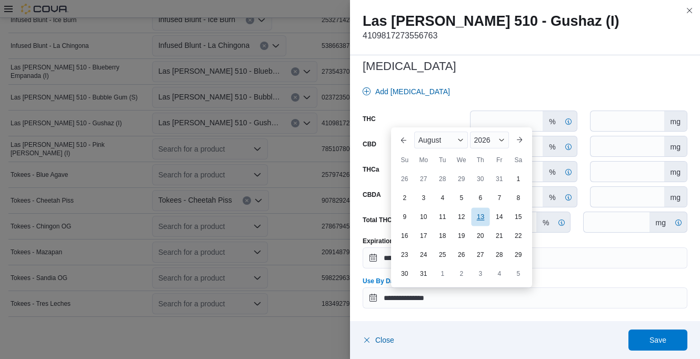
click at [481, 218] on div "13" at bounding box center [480, 216] width 18 height 18
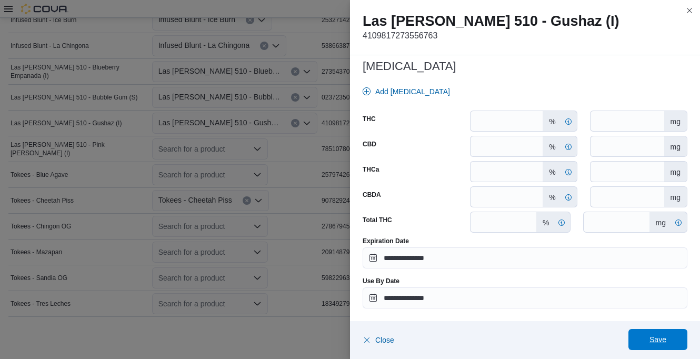
click at [668, 333] on span "Save" at bounding box center [658, 339] width 46 height 21
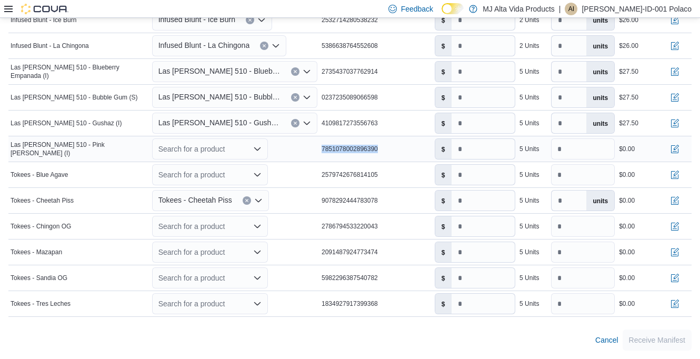
drag, startPoint x: 337, startPoint y: 148, endPoint x: 397, endPoint y: 149, distance: 60.0
click at [397, 149] on div "7851078002896390" at bounding box center [376, 149] width 113 height 13
drag, startPoint x: 397, startPoint y: 149, endPoint x: 378, endPoint y: 147, distance: 19.0
click at [260, 150] on icon "Open list of options" at bounding box center [257, 148] width 6 height 3
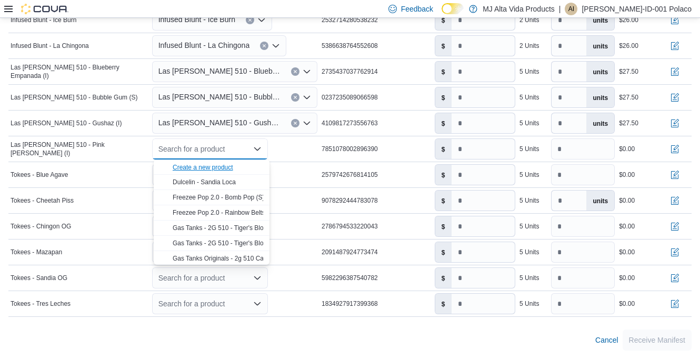
click at [227, 167] on div "Create a new product" at bounding box center [203, 167] width 61 height 8
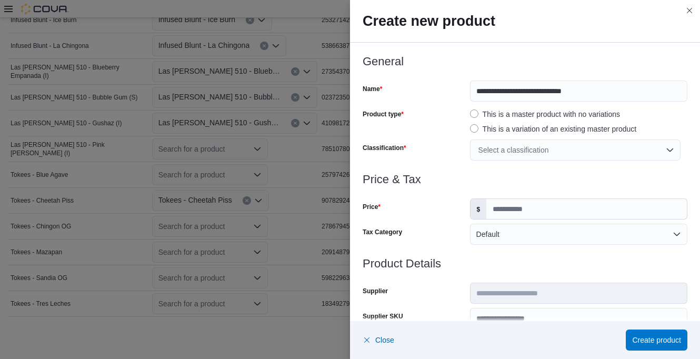
click at [486, 152] on div "Select a classification" at bounding box center [575, 150] width 211 height 21
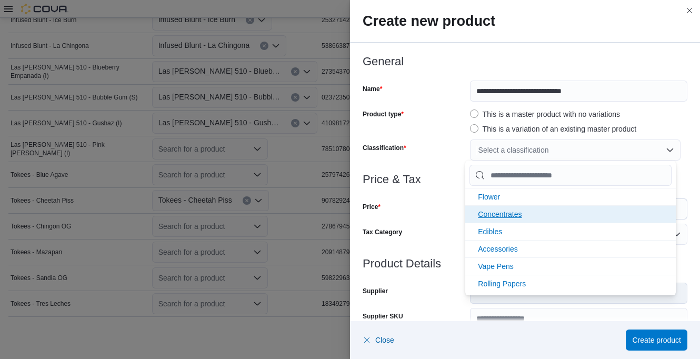
click at [510, 212] on span "Concentrates" at bounding box center [500, 214] width 44 height 8
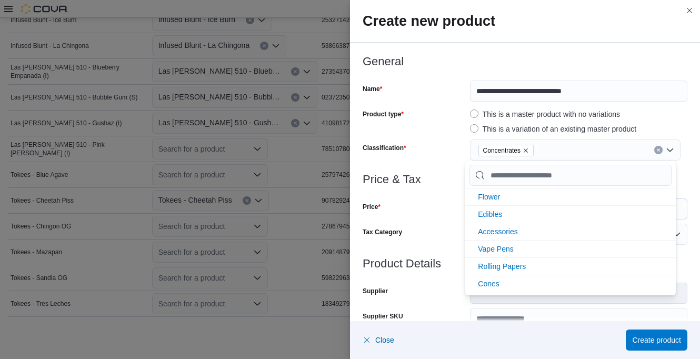
click at [431, 210] on div "Price" at bounding box center [414, 208] width 103 height 21
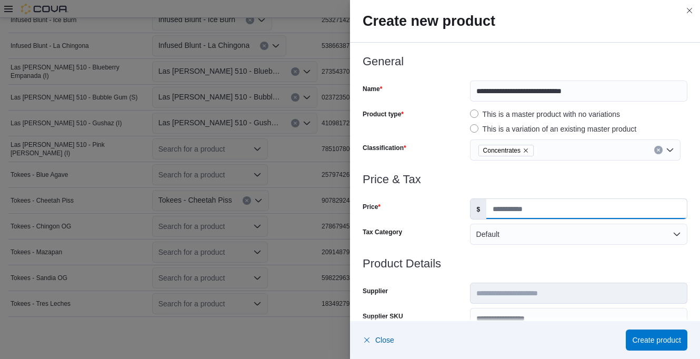
click at [509, 210] on input "Price" at bounding box center [586, 209] width 201 height 20
click at [526, 182] on h3 "Price & Tax" at bounding box center [525, 179] width 325 height 13
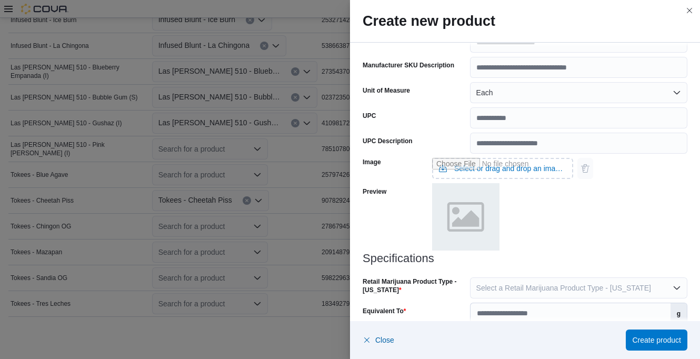
scroll to position [369, 0]
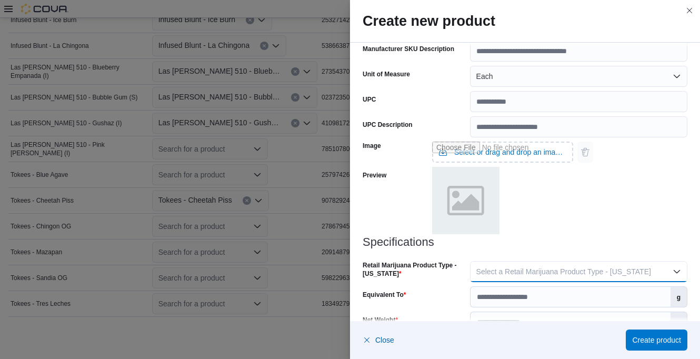
click at [510, 267] on span "Select a Retail Marijuana Product Type - [US_STATE]" at bounding box center [563, 271] width 175 height 8
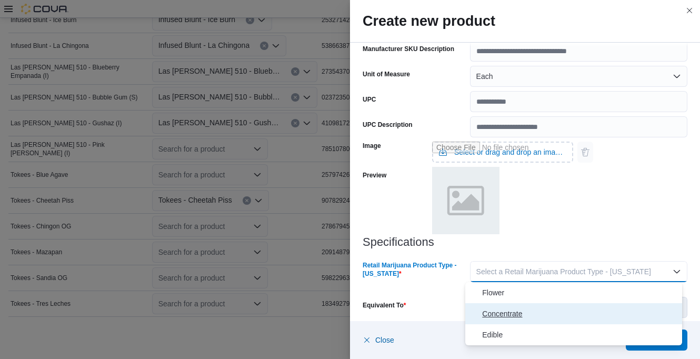
click at [505, 311] on span "Concentrate" at bounding box center [580, 313] width 196 height 13
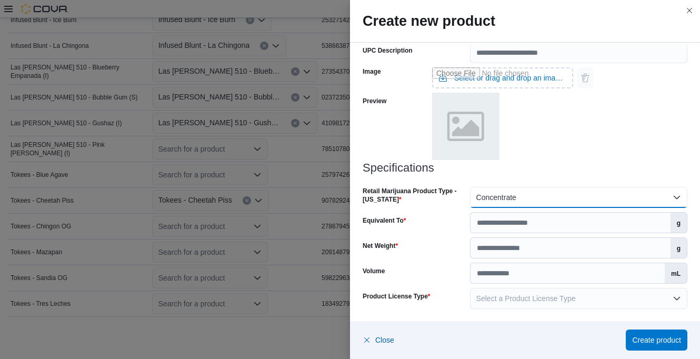
scroll to position [443, 0]
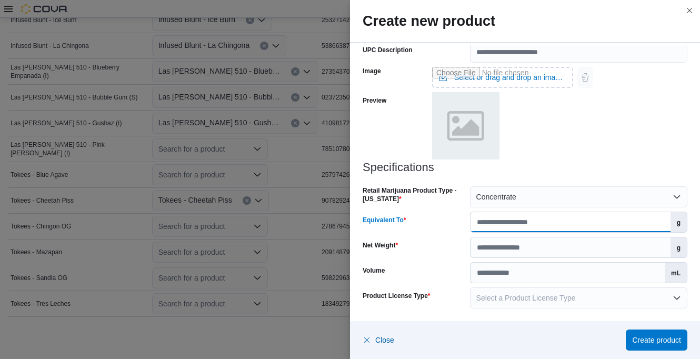
click at [524, 222] on input "Equivalent To" at bounding box center [571, 222] width 200 height 20
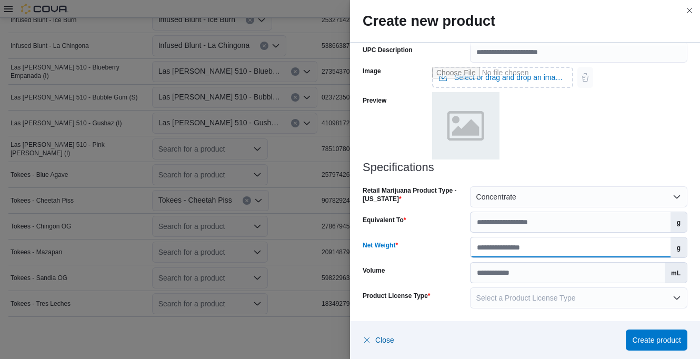
click at [523, 244] on input "Net Weight" at bounding box center [571, 247] width 200 height 20
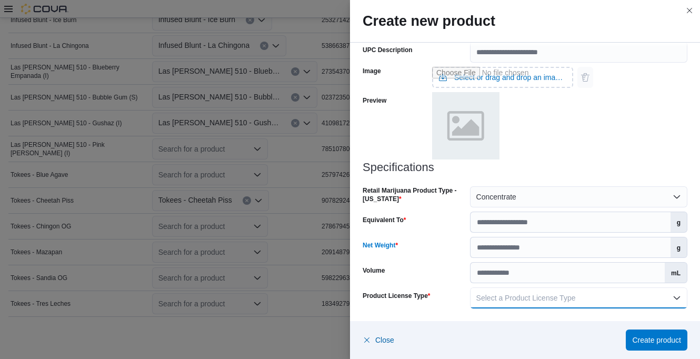
click at [532, 296] on span "Select a Product License Type" at bounding box center [525, 298] width 99 height 8
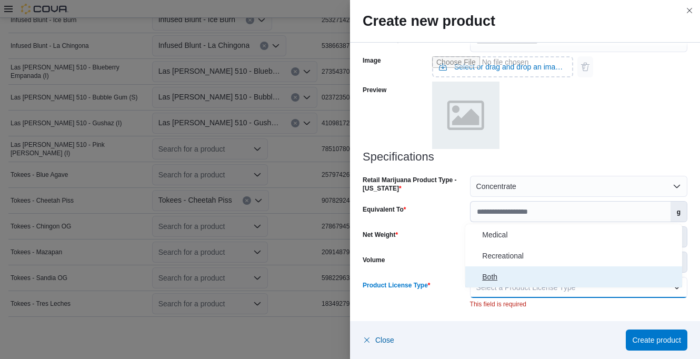
click at [493, 273] on span "Both" at bounding box center [580, 277] width 196 height 13
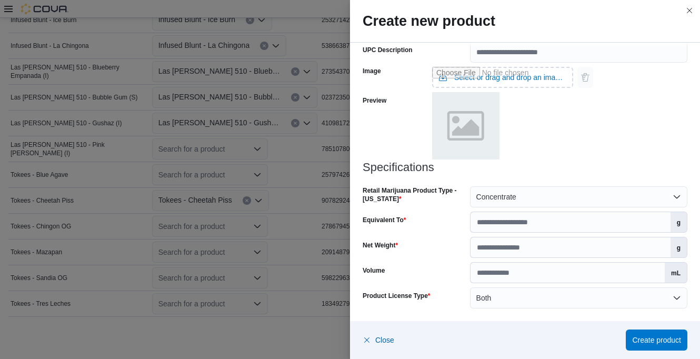
click at [459, 278] on div "Volume" at bounding box center [414, 272] width 103 height 21
click at [678, 334] on span "Create product" at bounding box center [656, 339] width 49 height 21
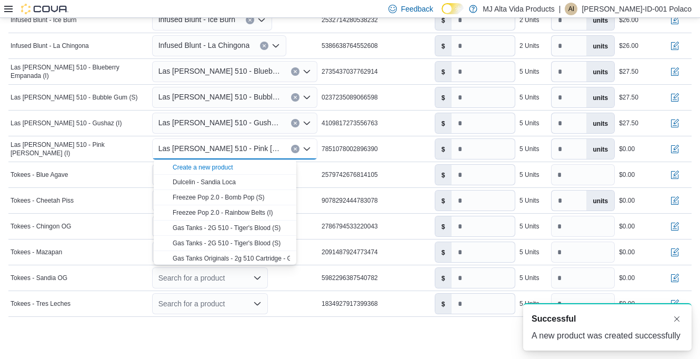
scroll to position [0, 0]
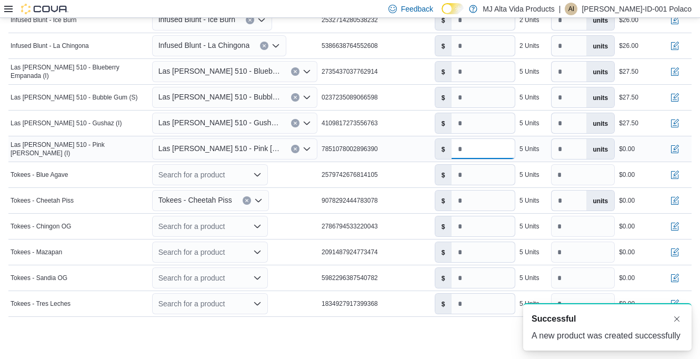
click at [470, 151] on input "number" at bounding box center [483, 149] width 63 height 20
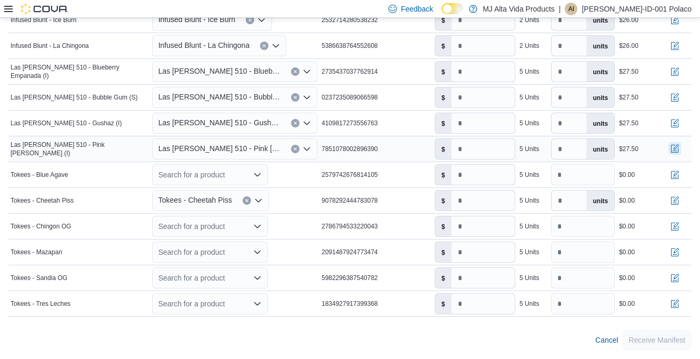
click at [681, 148] on button "button" at bounding box center [675, 148] width 13 height 13
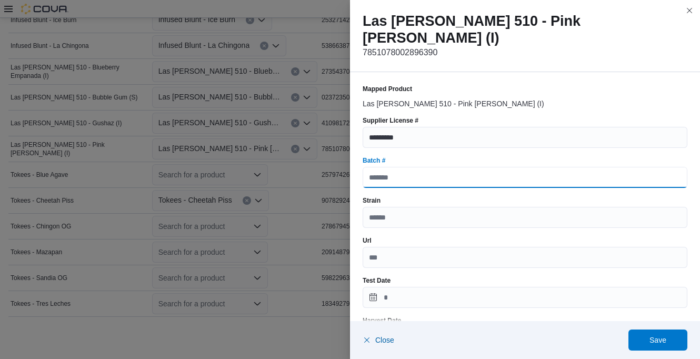
paste input "**********"
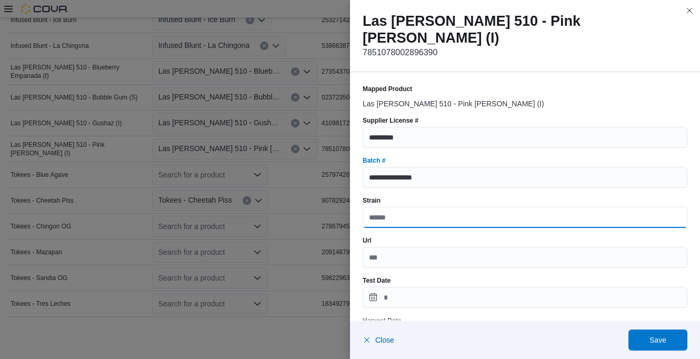
click at [433, 207] on input "Strain" at bounding box center [525, 217] width 325 height 21
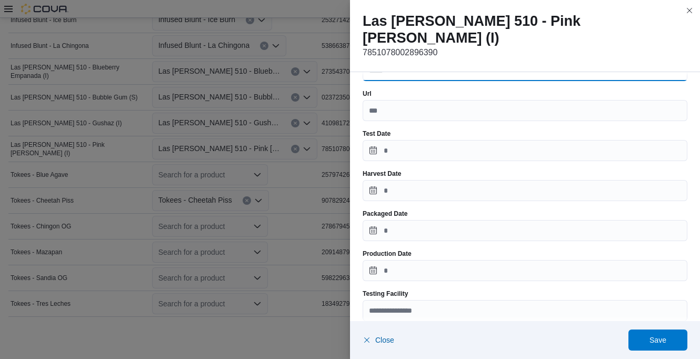
scroll to position [158, 0]
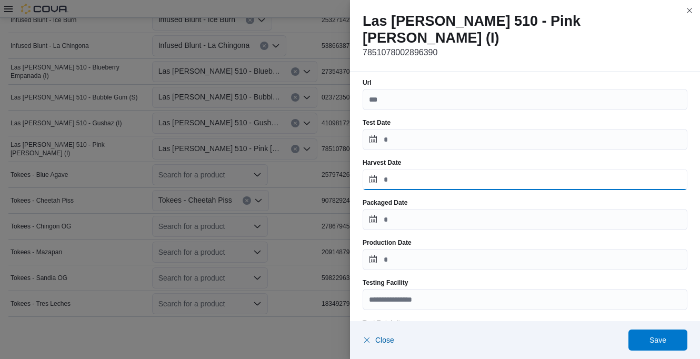
click at [415, 169] on input "Harvest Date" at bounding box center [525, 179] width 325 height 21
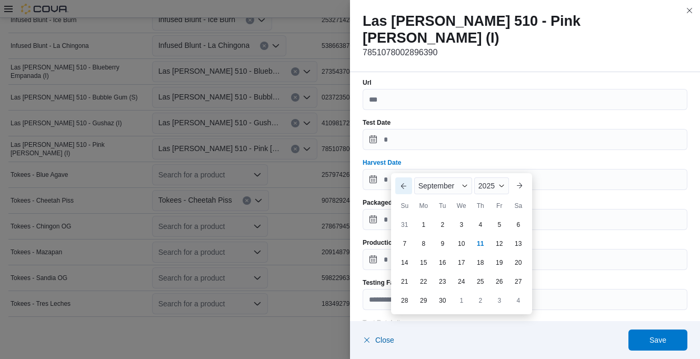
click at [402, 181] on button "Previous Month" at bounding box center [403, 185] width 17 height 17
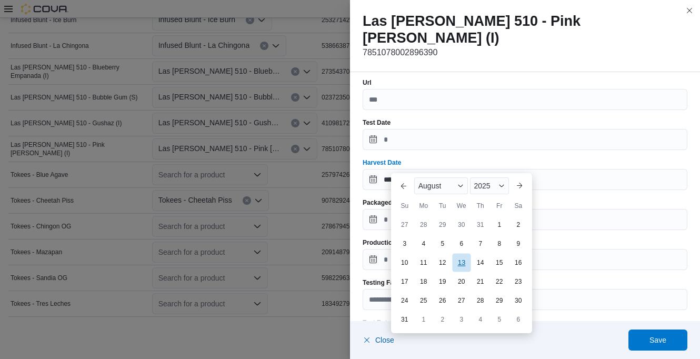
click at [462, 263] on div "13" at bounding box center [461, 262] width 18 height 18
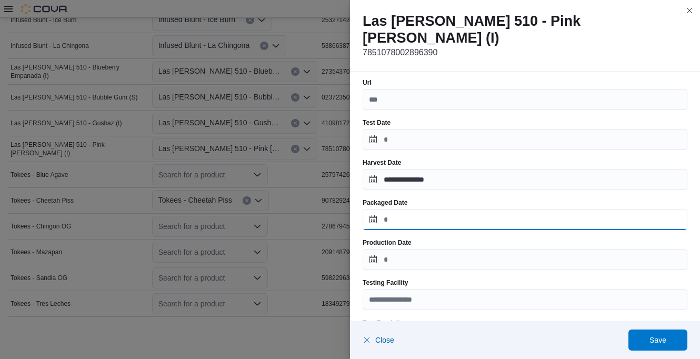
click at [404, 209] on input "Packaged Date" at bounding box center [525, 219] width 325 height 21
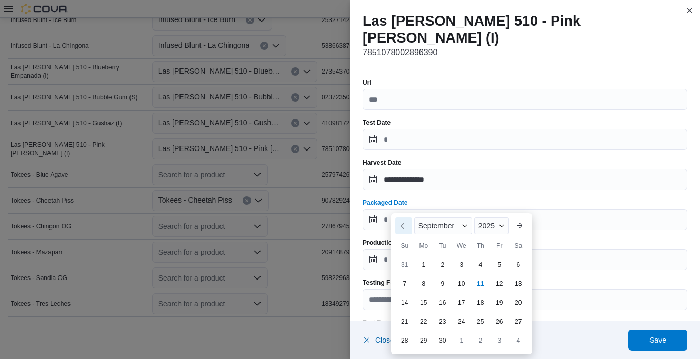
click at [401, 230] on button "Previous Month" at bounding box center [403, 225] width 17 height 17
click at [466, 306] on div "13" at bounding box center [461, 302] width 18 height 18
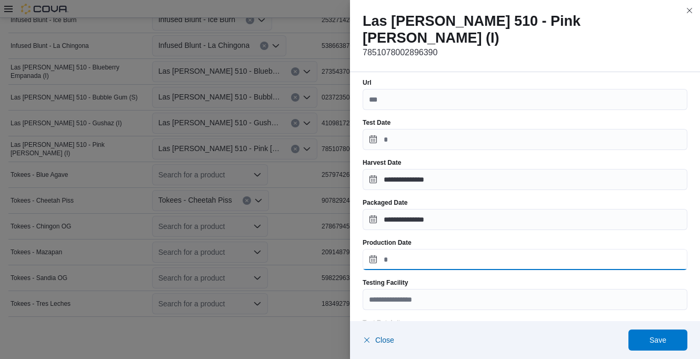
click at [392, 249] on input "Production Date" at bounding box center [525, 259] width 325 height 21
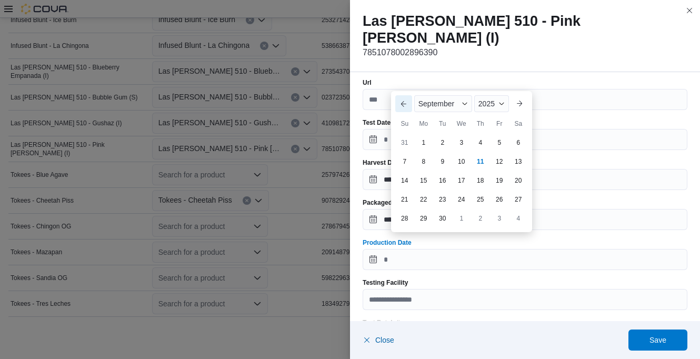
click at [402, 106] on button "Previous Month" at bounding box center [403, 103] width 17 height 17
click at [460, 157] on div "13" at bounding box center [461, 161] width 18 height 18
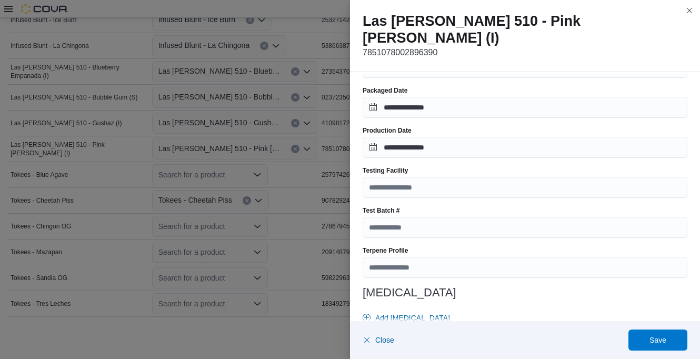
scroll to position [316, 0]
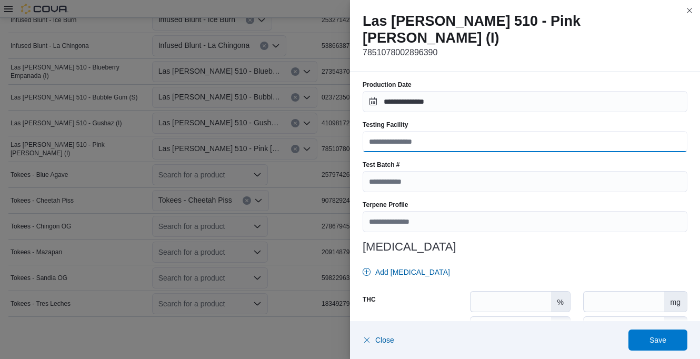
click at [422, 131] on input "Testing Facility" at bounding box center [525, 141] width 325 height 21
click at [415, 131] on input "*" at bounding box center [525, 141] width 325 height 21
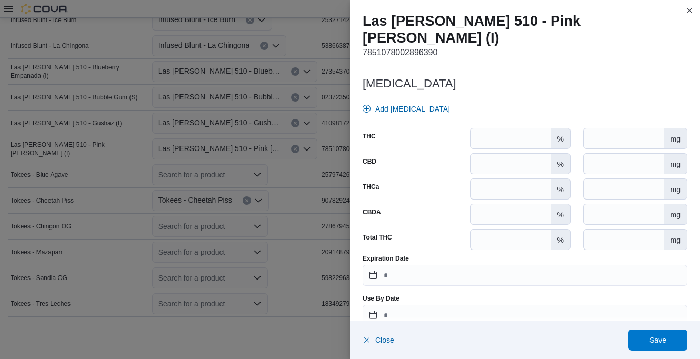
scroll to position [480, 0]
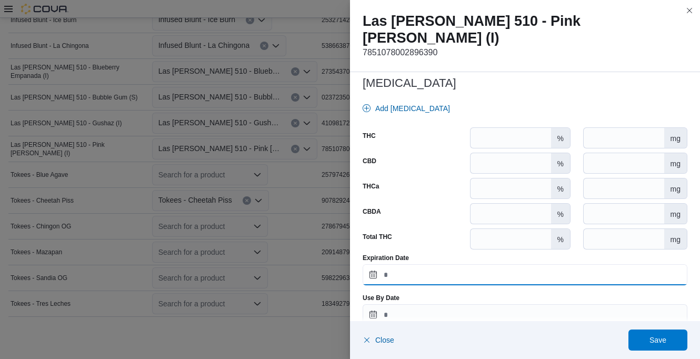
click at [407, 264] on input "Expiration Date" at bounding box center [525, 274] width 325 height 21
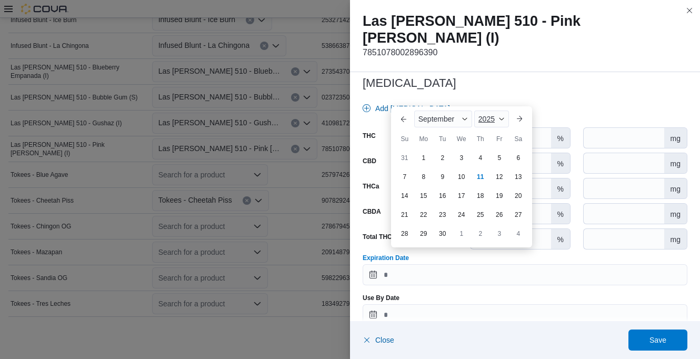
click at [494, 123] on span "2025" at bounding box center [487, 119] width 16 height 8
click at [493, 200] on div "2026" at bounding box center [500, 200] width 48 height 13
click at [397, 119] on button "Previous Month" at bounding box center [403, 119] width 17 height 17
click at [476, 178] on div "13" at bounding box center [480, 176] width 18 height 18
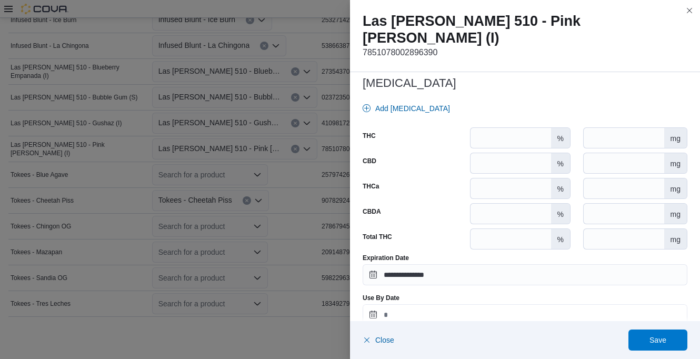
click at [420, 304] on input "Use By Date" at bounding box center [525, 314] width 325 height 21
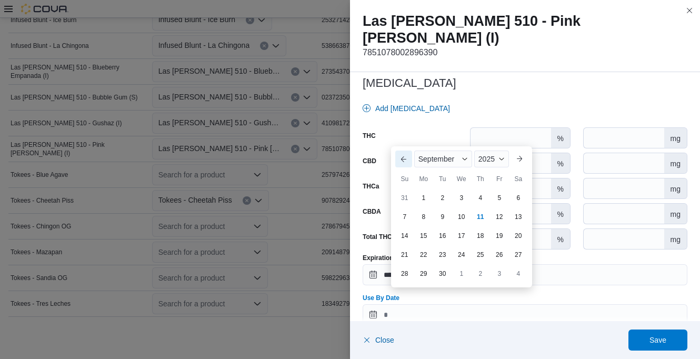
click at [404, 155] on button "Previous Month" at bounding box center [403, 159] width 17 height 17
click at [502, 143] on div "2025" at bounding box center [489, 140] width 39 height 17
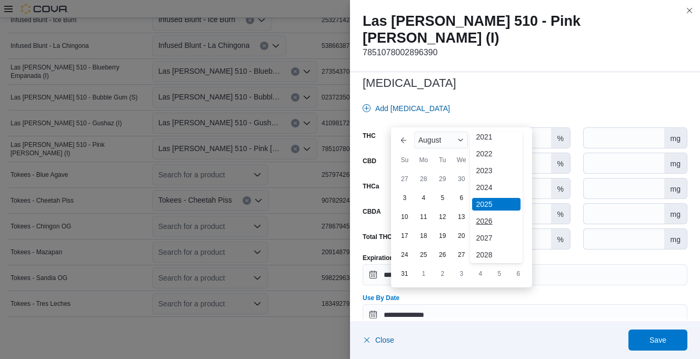
click at [491, 219] on div "2026" at bounding box center [496, 221] width 48 height 13
click at [482, 220] on div "13" at bounding box center [480, 216] width 18 height 18
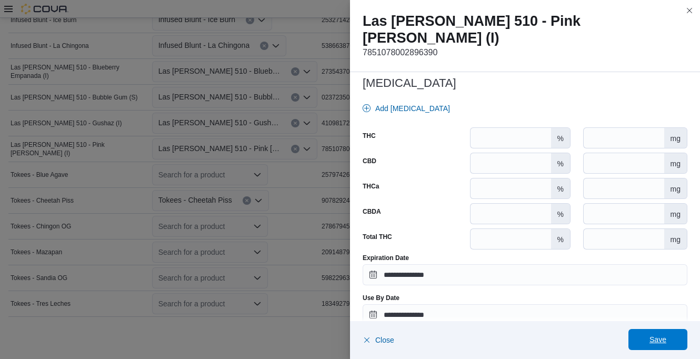
click at [664, 336] on span "Save" at bounding box center [658, 339] width 17 height 11
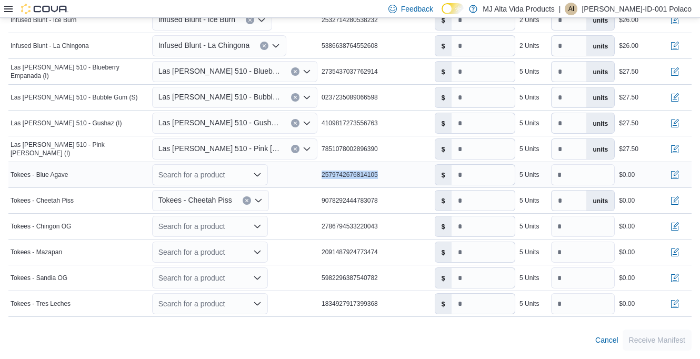
drag, startPoint x: 322, startPoint y: 174, endPoint x: 402, endPoint y: 177, distance: 80.1
click at [402, 177] on tr "Manifest Product Name Tokees - Blue Agave Mapped Product Search for a product P…" at bounding box center [349, 175] width 683 height 26
drag, startPoint x: 402, startPoint y: 177, endPoint x: 375, endPoint y: 174, distance: 26.5
click at [259, 171] on icon "Open list of options" at bounding box center [257, 175] width 8 height 8
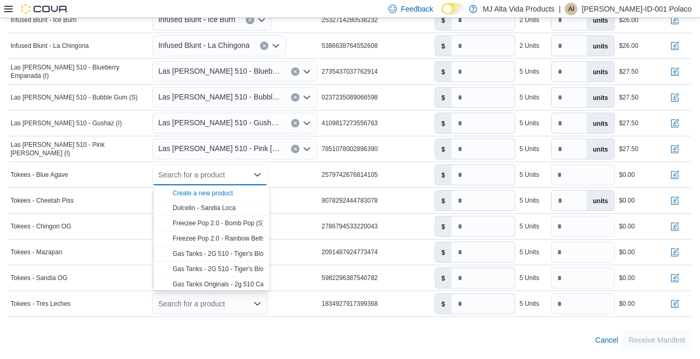
click at [226, 188] on span "Create a new product" at bounding box center [218, 192] width 91 height 11
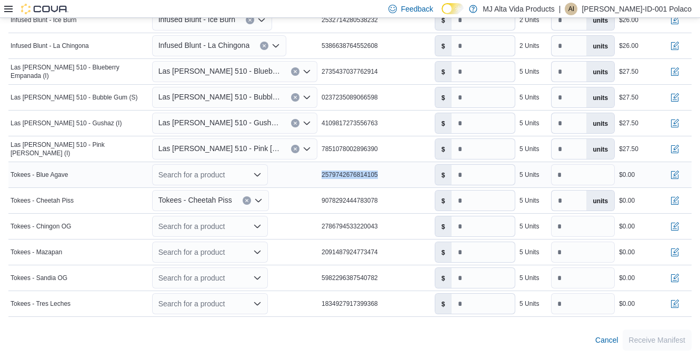
drag, startPoint x: 323, startPoint y: 173, endPoint x: 383, endPoint y: 176, distance: 60.1
click at [383, 176] on div "2579742676814105" at bounding box center [376, 174] width 113 height 13
drag, startPoint x: 383, startPoint y: 176, endPoint x: 376, endPoint y: 174, distance: 7.0
click at [260, 175] on icon "Open list of options" at bounding box center [257, 174] width 6 height 3
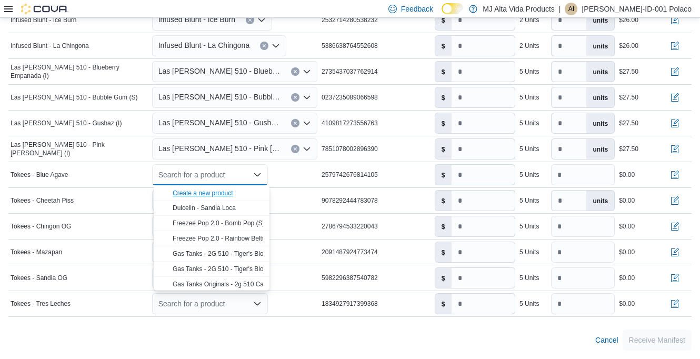
click at [224, 190] on div "Create a new product" at bounding box center [203, 193] width 61 height 8
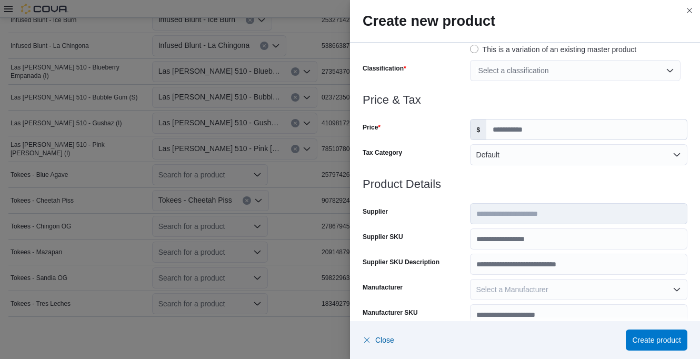
scroll to position [105, 0]
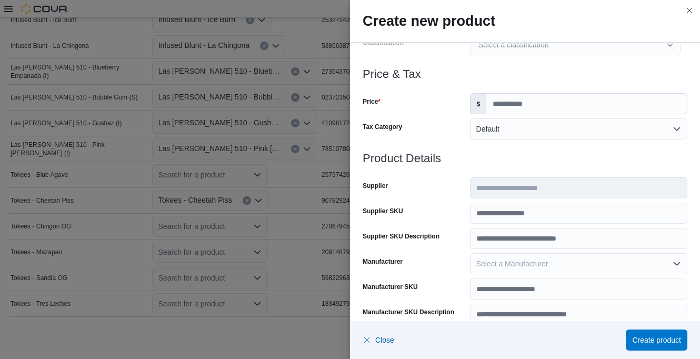
click at [525, 49] on div "Select a classification" at bounding box center [575, 44] width 211 height 21
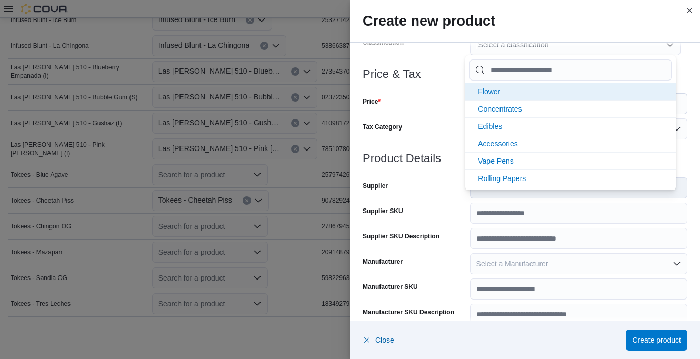
click at [504, 92] on li "Flower" at bounding box center [570, 91] width 211 height 17
click at [504, 94] on span "Concentrates" at bounding box center [500, 91] width 44 height 8
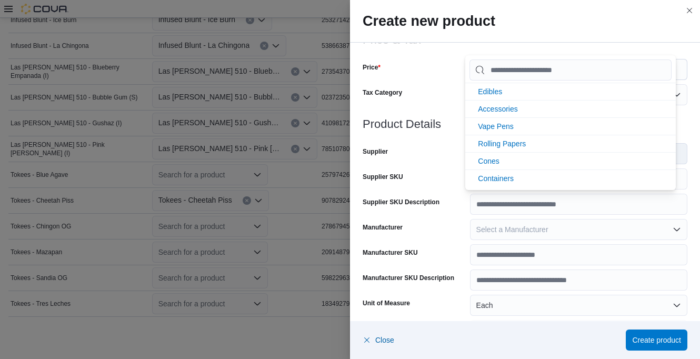
scroll to position [158, 0]
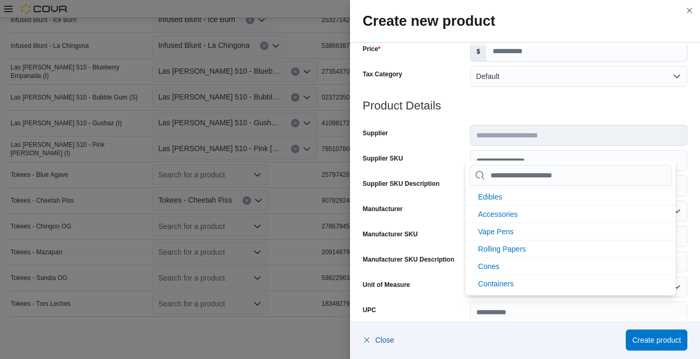
click at [457, 112] on form "**********" at bounding box center [525, 232] width 325 height 671
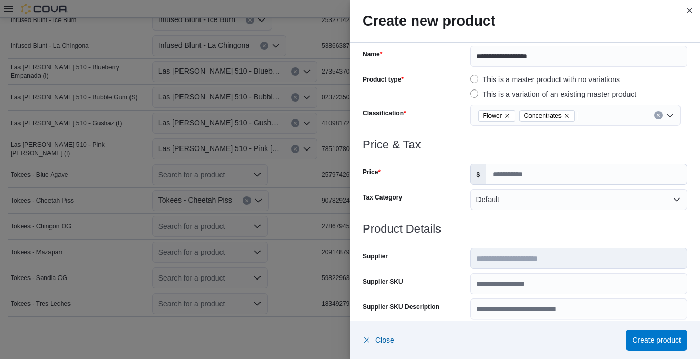
scroll to position [53, 0]
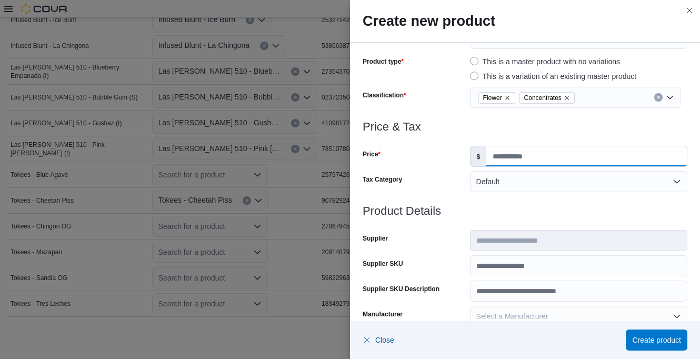
click at [497, 153] on input "Price" at bounding box center [586, 156] width 201 height 20
click at [494, 137] on div at bounding box center [525, 139] width 325 height 13
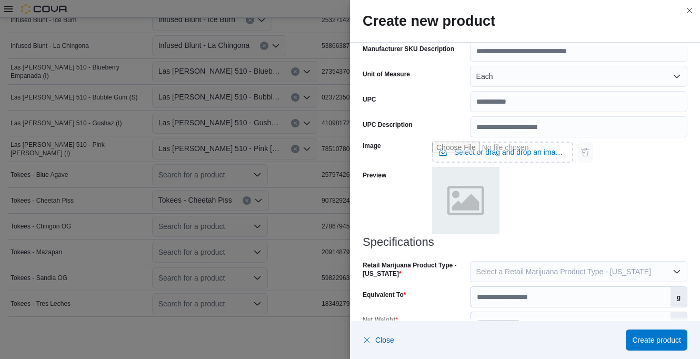
scroll to position [418, 0]
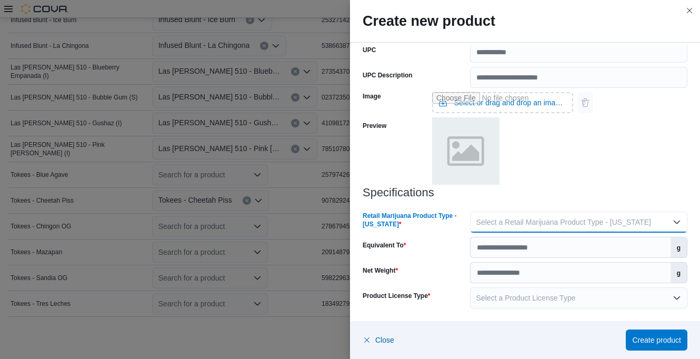
click at [520, 218] on span "Select a Retail Marijuana Product Type - [US_STATE]" at bounding box center [563, 222] width 175 height 8
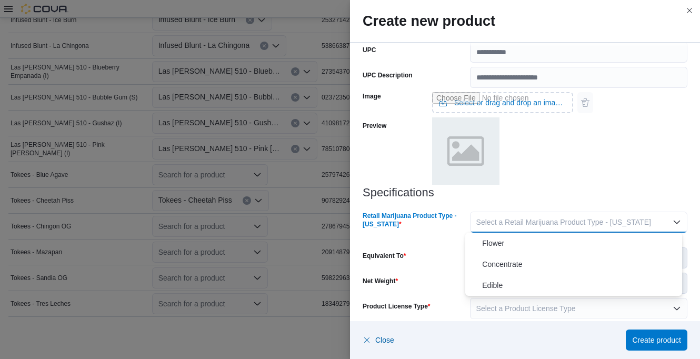
click at [496, 244] on span "Flower" at bounding box center [580, 243] width 196 height 13
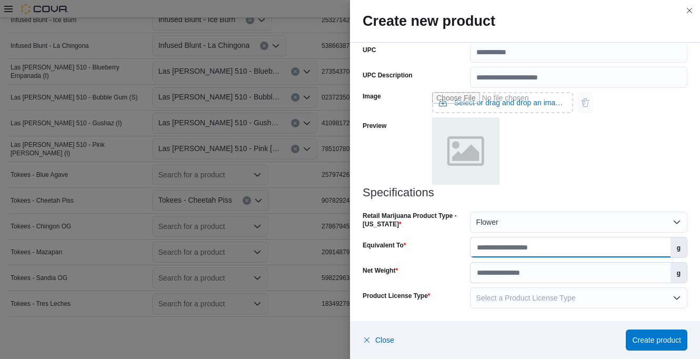
click at [497, 246] on input "Equivalent To" at bounding box center [571, 247] width 200 height 20
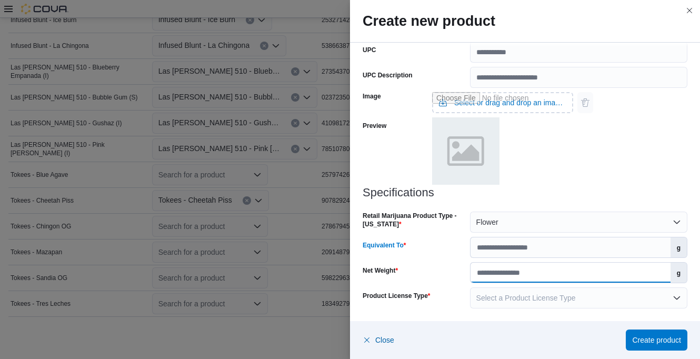
click at [479, 278] on input "Net Weight" at bounding box center [571, 273] width 200 height 20
click at [440, 267] on div "Net Weight" at bounding box center [414, 272] width 103 height 21
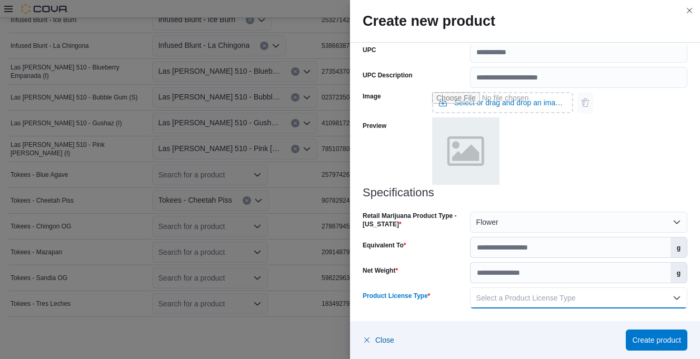
click at [489, 296] on span "Select a Product License Type" at bounding box center [525, 298] width 99 height 8
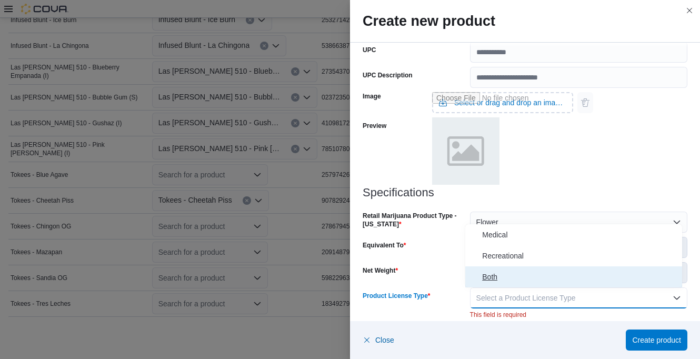
click at [486, 278] on span "Both" at bounding box center [580, 277] width 196 height 13
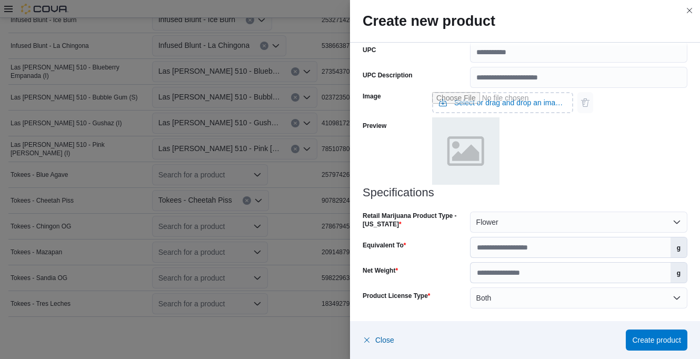
click at [458, 264] on div "Net Weight" at bounding box center [414, 272] width 103 height 21
click at [633, 334] on span "Create product" at bounding box center [656, 339] width 49 height 21
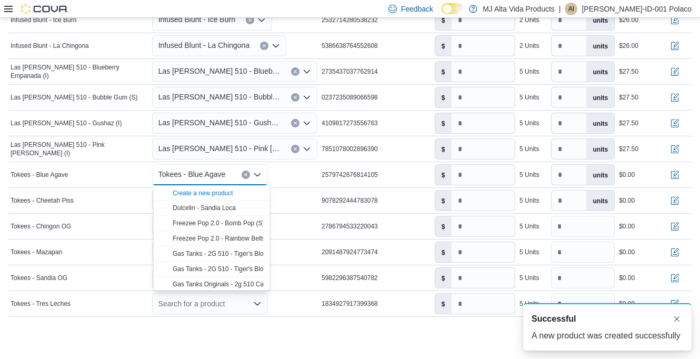
scroll to position [0, 0]
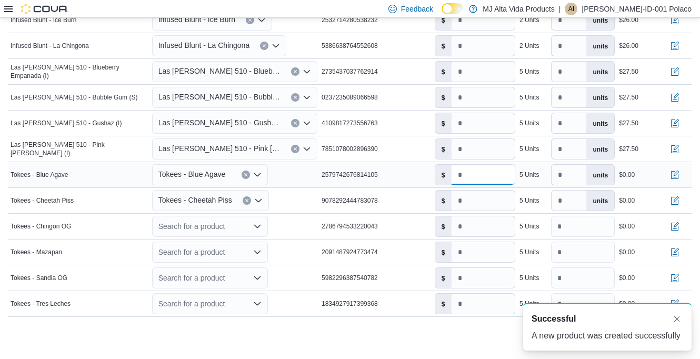
click at [472, 178] on input "number" at bounding box center [483, 175] width 63 height 20
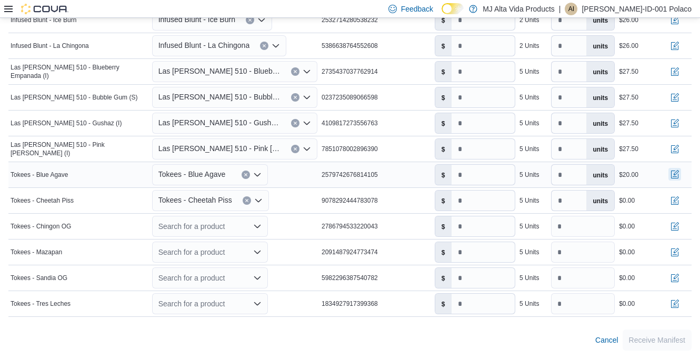
click at [681, 174] on button "button" at bounding box center [675, 174] width 13 height 13
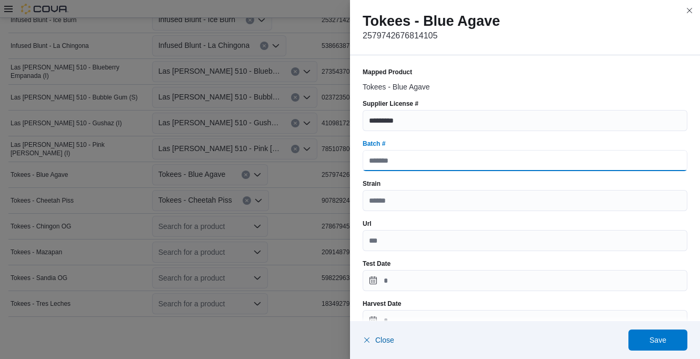
paste input "**********"
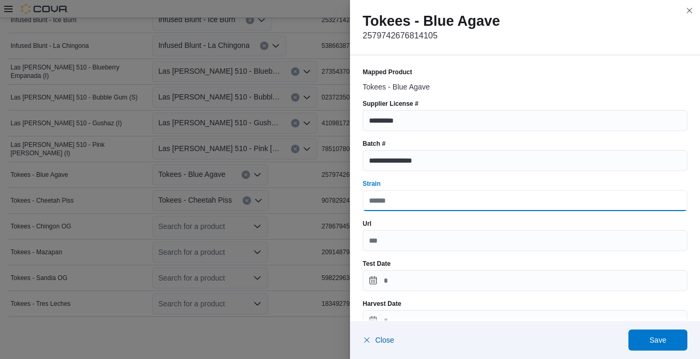
click at [441, 201] on input "Strain" at bounding box center [525, 200] width 325 height 21
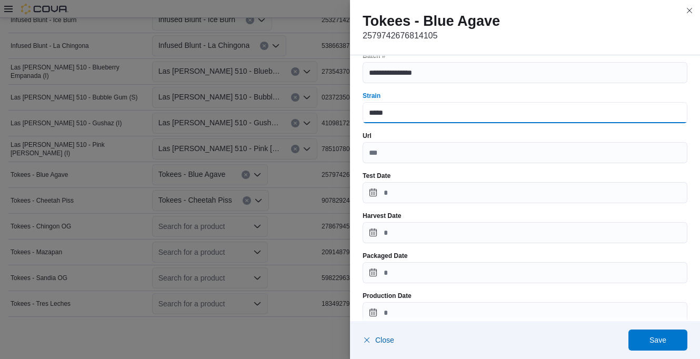
scroll to position [105, 0]
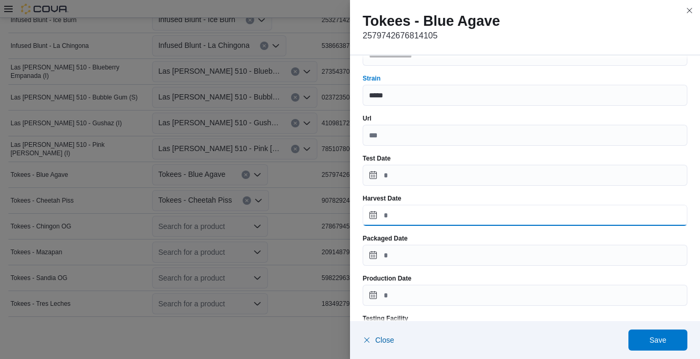
click at [420, 217] on input "Harvest Date" at bounding box center [525, 215] width 325 height 21
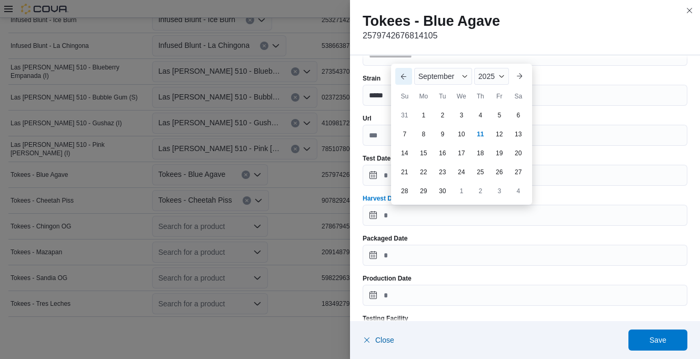
click at [399, 76] on button "Previous Month" at bounding box center [403, 76] width 17 height 17
click at [403, 61] on button "Previous Month" at bounding box center [403, 57] width 17 height 17
click at [496, 121] on div "4" at bounding box center [499, 115] width 18 height 18
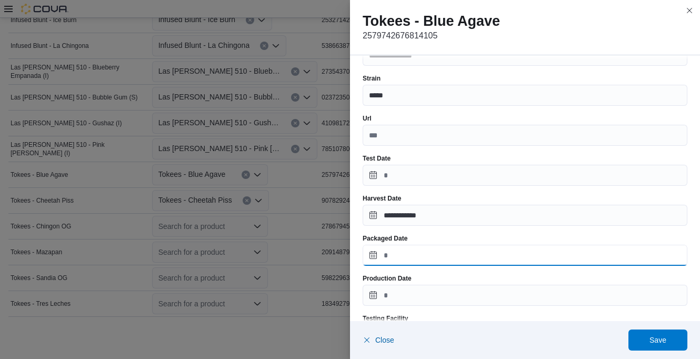
click at [440, 251] on input "Packaged Date" at bounding box center [525, 255] width 325 height 21
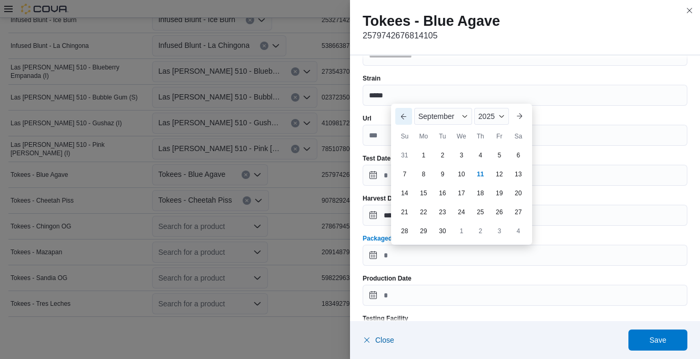
click at [404, 117] on button "Previous Month" at bounding box center [403, 116] width 17 height 17
click at [403, 103] on button "Previous Month" at bounding box center [403, 97] width 17 height 17
click at [495, 156] on div "4" at bounding box center [499, 155] width 18 height 18
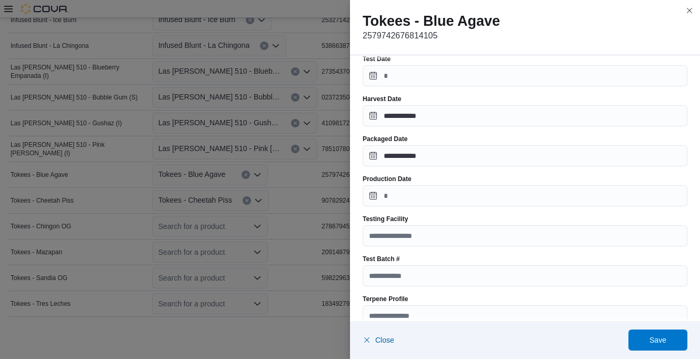
scroll to position [211, 0]
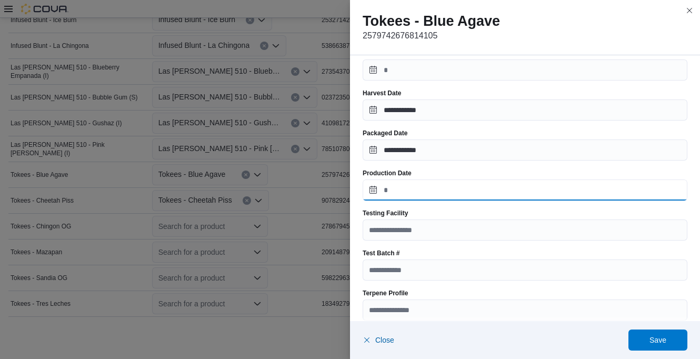
click at [429, 191] on input "Production Date" at bounding box center [525, 190] width 325 height 21
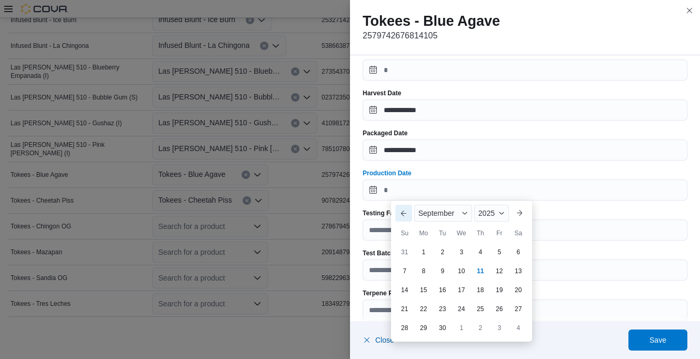
click at [402, 211] on button "Previous Month" at bounding box center [403, 213] width 17 height 17
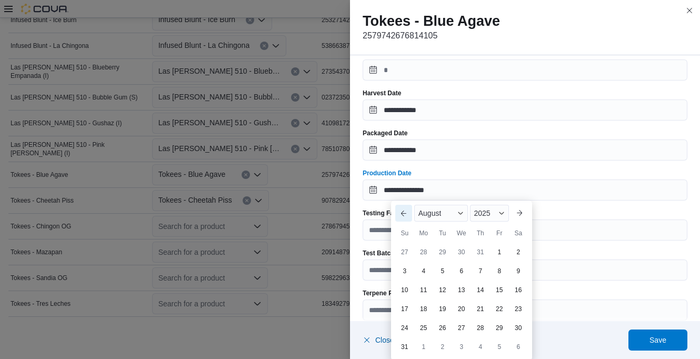
click at [407, 210] on button "Previous Month" at bounding box center [403, 213] width 17 height 17
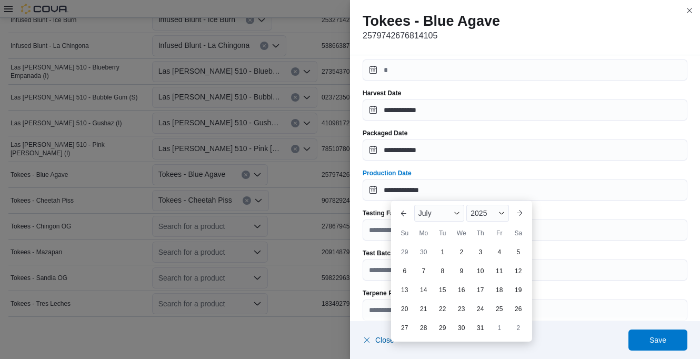
click at [496, 253] on div "4" at bounding box center [499, 252] width 17 height 17
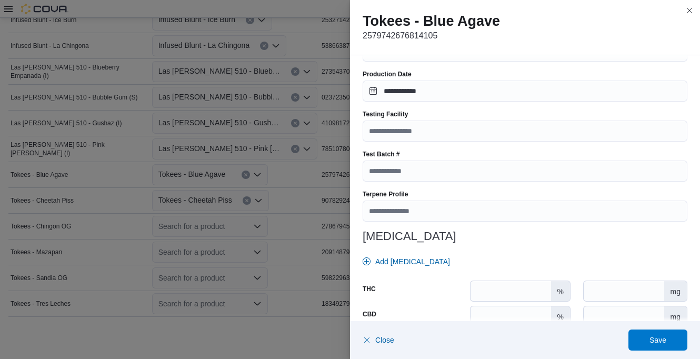
scroll to position [316, 0]
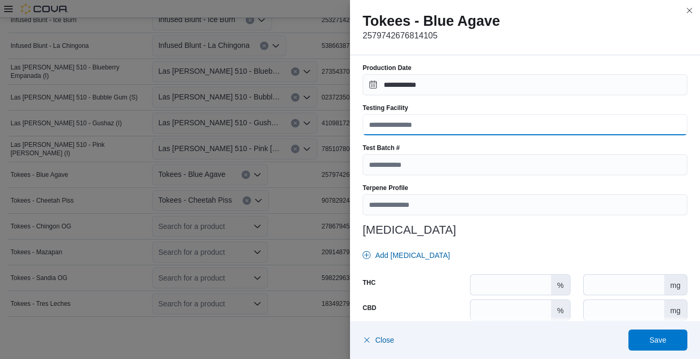
click at [431, 126] on input "Testing Facility" at bounding box center [525, 124] width 325 height 21
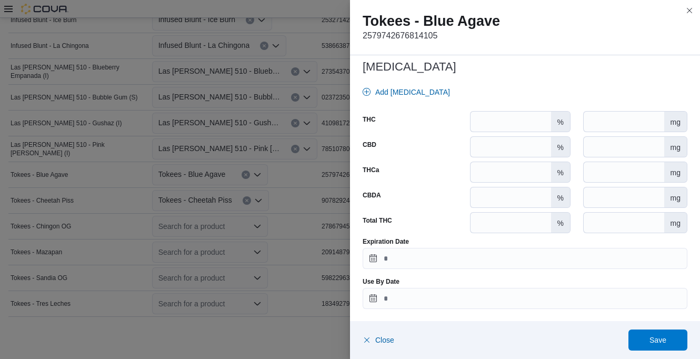
scroll to position [480, 0]
click at [420, 264] on input "Expiration Date" at bounding box center [525, 257] width 325 height 21
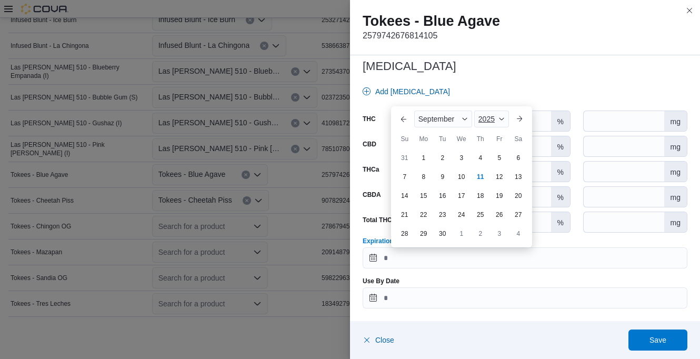
click at [491, 121] on span "2025" at bounding box center [487, 119] width 16 height 8
click at [492, 203] on div "2026" at bounding box center [500, 200] width 48 height 13
click at [402, 118] on button "Previous Month" at bounding box center [403, 119] width 17 height 17
click at [402, 100] on button "Previous Month" at bounding box center [403, 100] width 17 height 17
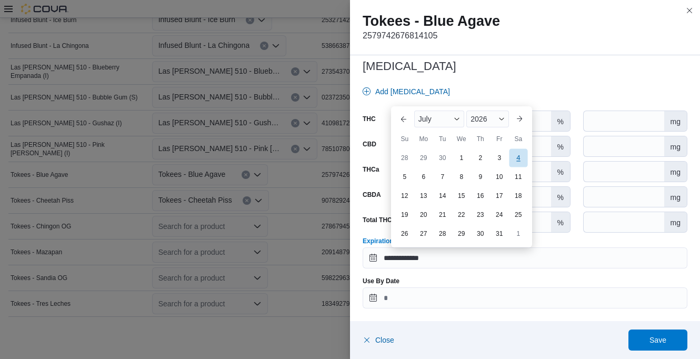
click at [521, 162] on div "4" at bounding box center [518, 157] width 18 height 18
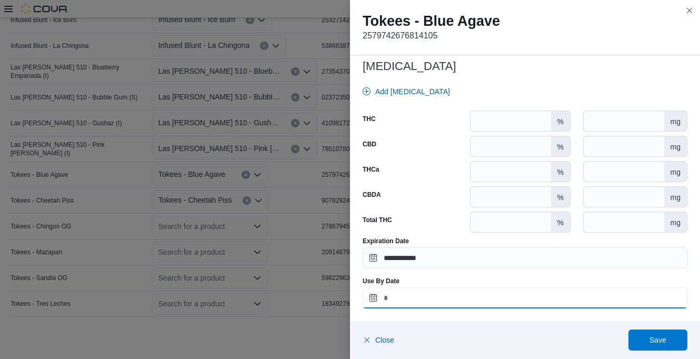
click at [407, 297] on input "Use By Date" at bounding box center [525, 297] width 325 height 21
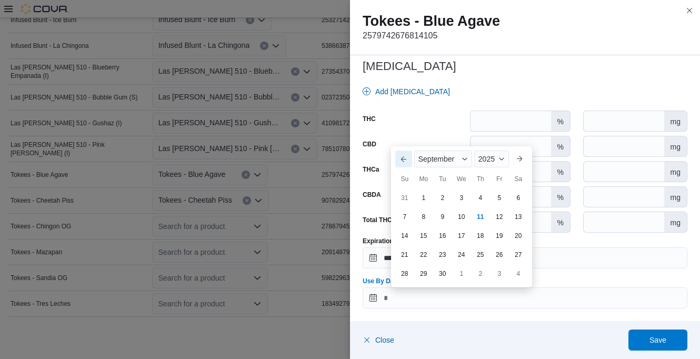
click at [404, 163] on button "Previous Month" at bounding box center [403, 159] width 17 height 17
click at [402, 144] on button "Previous Month" at bounding box center [403, 140] width 17 height 17
click at [489, 158] on div "2025" at bounding box center [487, 159] width 42 height 17
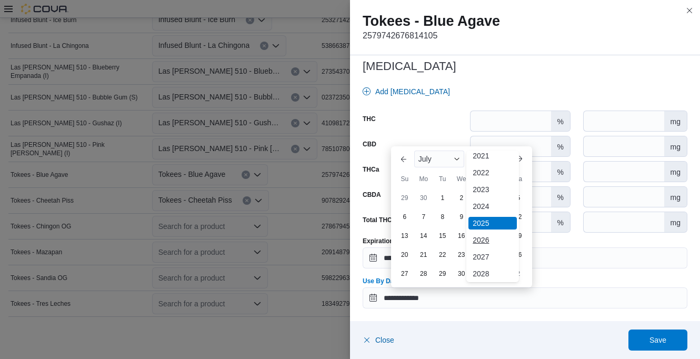
click at [484, 236] on div "2026" at bounding box center [493, 240] width 48 height 13
click at [514, 198] on div "4" at bounding box center [518, 197] width 18 height 18
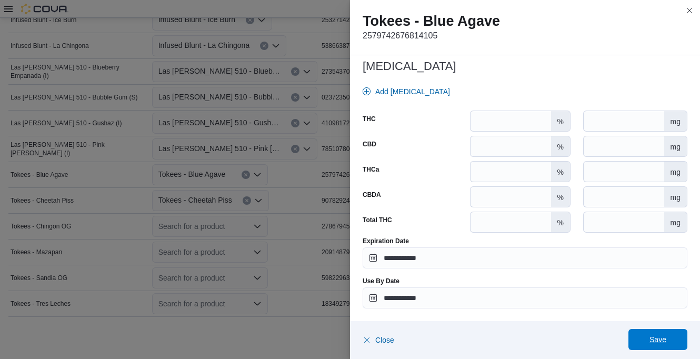
click at [674, 331] on span "Save" at bounding box center [658, 339] width 46 height 21
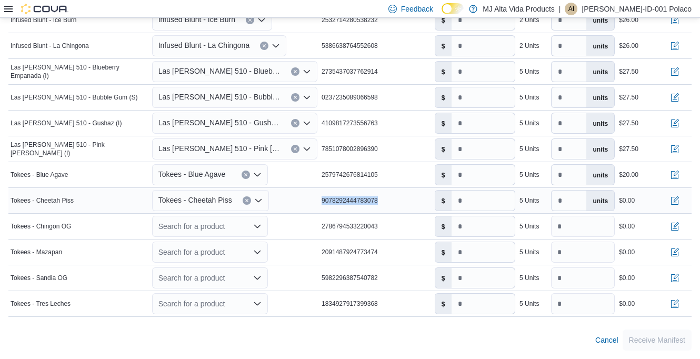
drag, startPoint x: 322, startPoint y: 202, endPoint x: 387, endPoint y: 202, distance: 65.3
click at [387, 202] on tr "Manifest Product Name Tokees - Cheetah Piss Mapped Product Tokees - Cheetah Pis…" at bounding box center [349, 201] width 683 height 26
drag, startPoint x: 387, startPoint y: 202, endPoint x: 372, endPoint y: 198, distance: 15.7
click at [475, 197] on input "*" at bounding box center [483, 201] width 63 height 20
click at [476, 196] on input "*" at bounding box center [483, 201] width 63 height 20
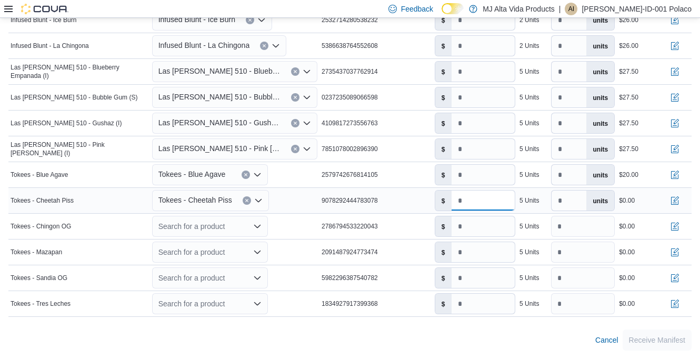
click at [461, 202] on input "*" at bounding box center [483, 201] width 63 height 20
click at [681, 203] on button "button" at bounding box center [675, 200] width 13 height 13
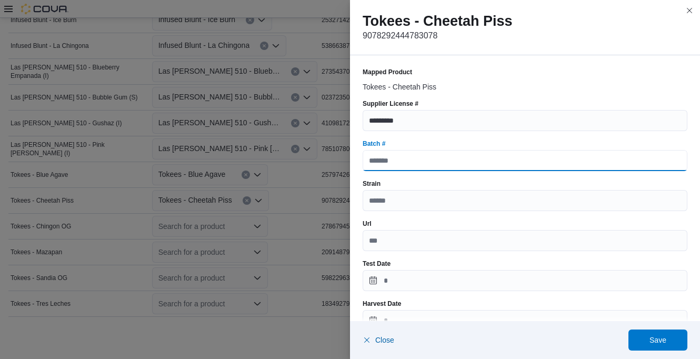
paste input "**********"
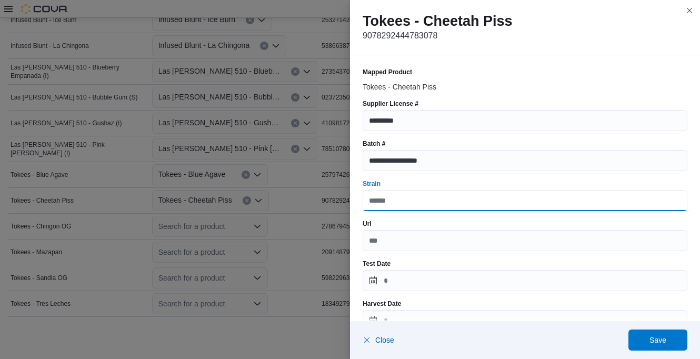
click at [418, 199] on input "Strain" at bounding box center [525, 200] width 325 height 21
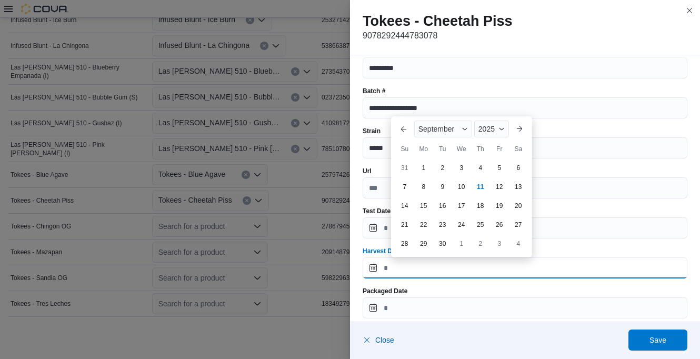
click at [407, 265] on input "Harvest Date" at bounding box center [525, 267] width 325 height 21
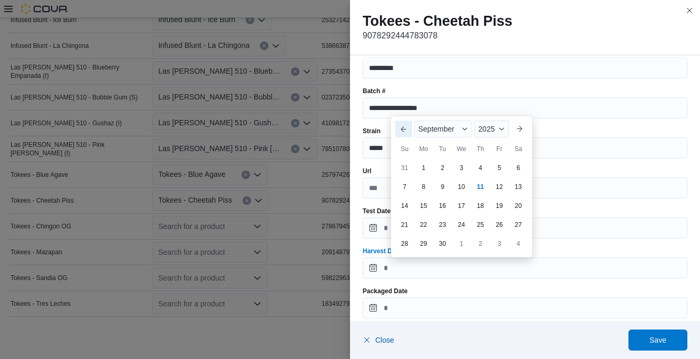
click at [405, 136] on button "Previous Month" at bounding box center [403, 129] width 17 height 17
drag, startPoint x: 407, startPoint y: 121, endPoint x: 407, endPoint y: 114, distance: 6.3
click at [407, 120] on div "Previous Month Next month [DATE] [DATE] Su Mo Tu We Th Fr Sa 27 28 29 30 31 1 2…" at bounding box center [461, 178] width 133 height 152
click at [407, 113] on button "Previous Month" at bounding box center [403, 110] width 17 height 17
click at [444, 163] on div "1" at bounding box center [442, 167] width 18 height 18
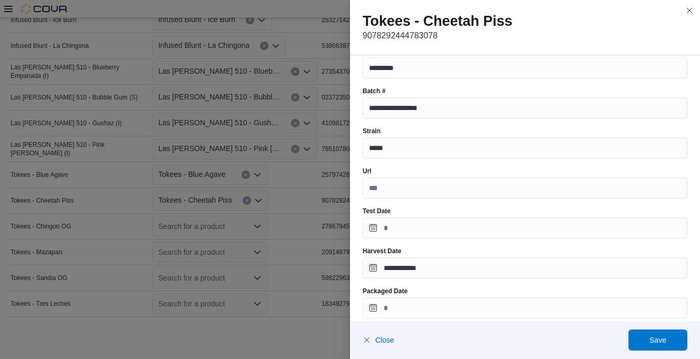
scroll to position [105, 0]
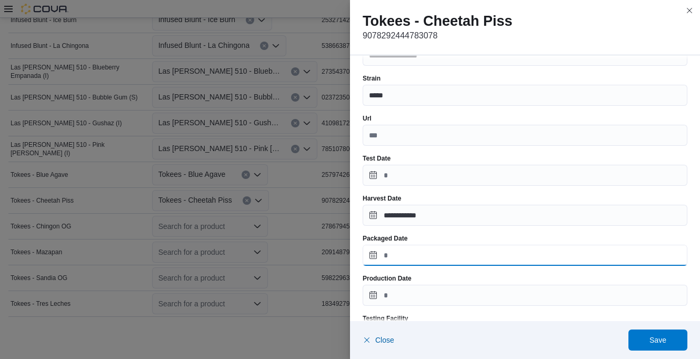
click at [419, 251] on input "Packaged Date" at bounding box center [525, 255] width 325 height 21
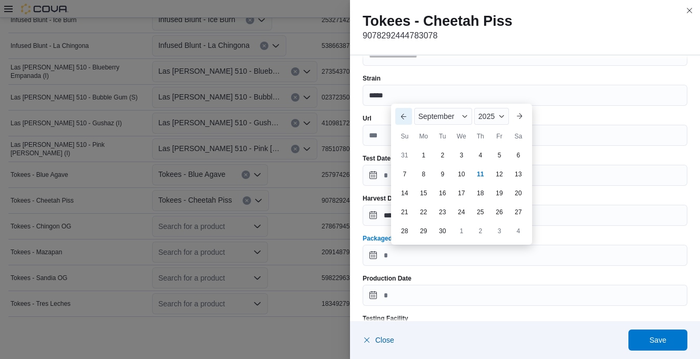
click at [404, 115] on button "Previous Month" at bounding box center [403, 116] width 17 height 17
click at [405, 99] on button "Previous Month" at bounding box center [403, 97] width 17 height 17
click at [442, 159] on div "1" at bounding box center [442, 155] width 18 height 18
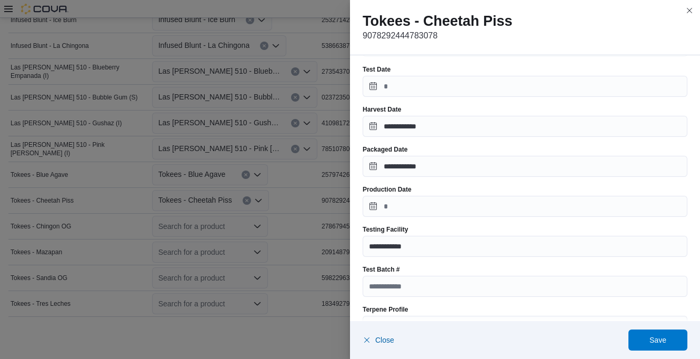
scroll to position [211, 0]
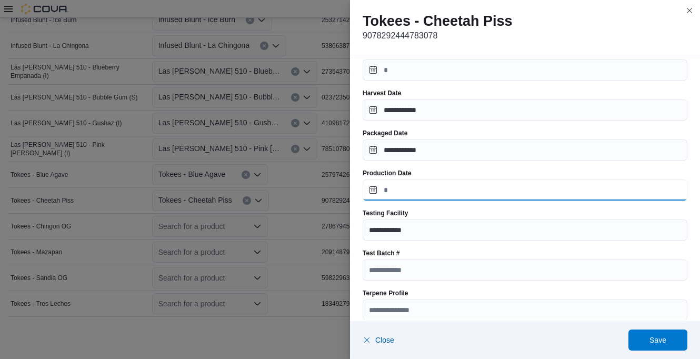
click at [418, 187] on input "Production Date" at bounding box center [525, 190] width 325 height 21
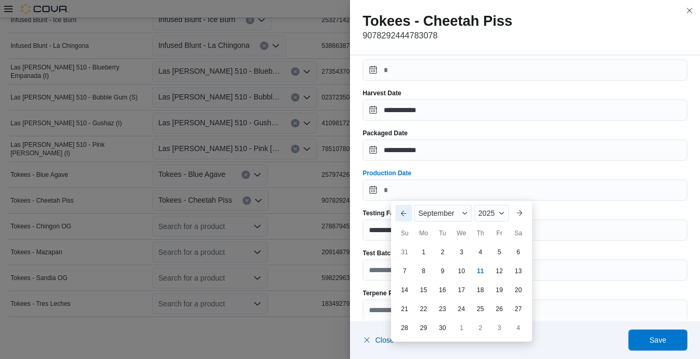
click at [402, 214] on button "Previous Month" at bounding box center [403, 213] width 17 height 17
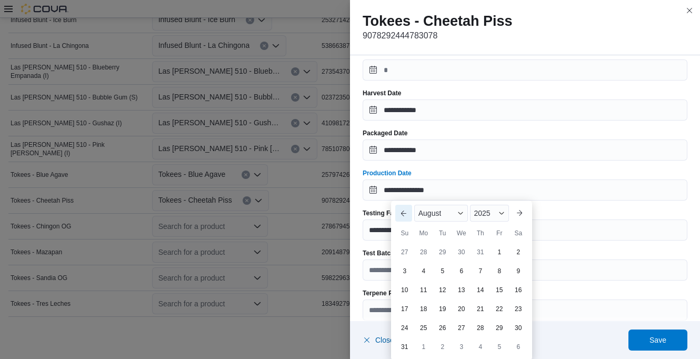
click at [404, 216] on button "Previous Month" at bounding box center [403, 213] width 17 height 17
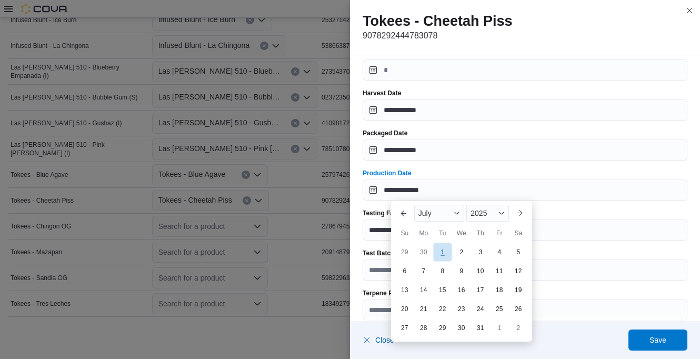
click at [441, 252] on div "1" at bounding box center [442, 252] width 18 height 18
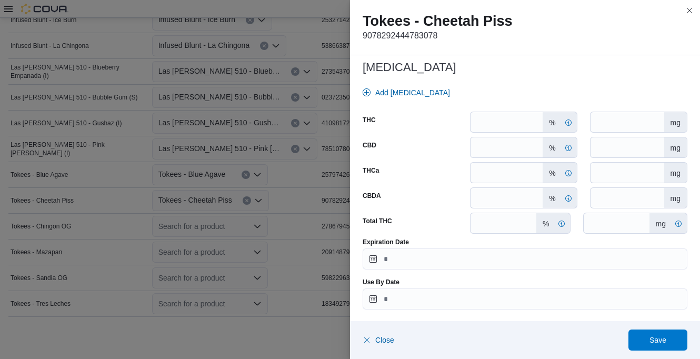
scroll to position [480, 0]
click at [426, 263] on input "Expiration Date" at bounding box center [525, 257] width 325 height 21
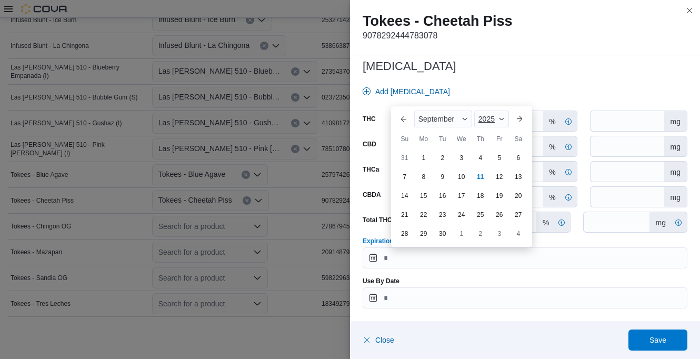
click at [492, 117] on span "2025" at bounding box center [487, 119] width 16 height 8
click at [489, 198] on div "2026" at bounding box center [500, 200] width 48 height 13
click at [398, 121] on button "Previous Month" at bounding box center [403, 119] width 17 height 17
click at [408, 101] on button "Previous Month" at bounding box center [403, 100] width 17 height 17
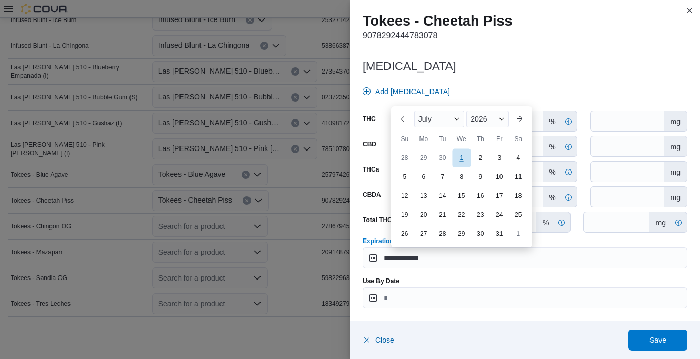
click at [463, 157] on div "1" at bounding box center [461, 157] width 18 height 18
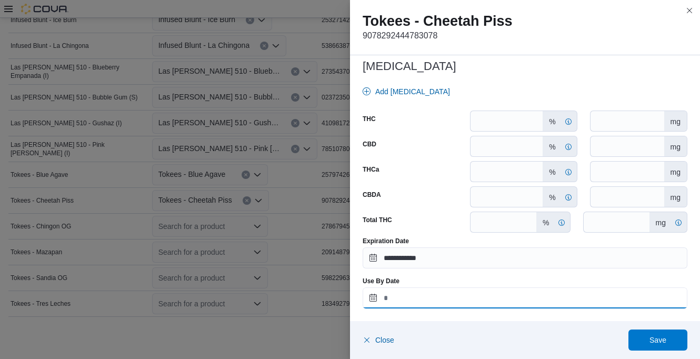
click at [425, 299] on input "Use By Date" at bounding box center [525, 297] width 325 height 21
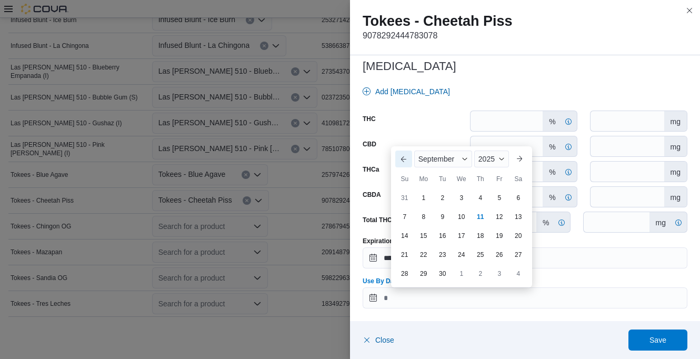
click at [407, 156] on button "Previous Month" at bounding box center [403, 159] width 17 height 17
click at [405, 141] on button "Previous Month" at bounding box center [403, 140] width 17 height 17
click at [483, 160] on span "2025" at bounding box center [479, 159] width 16 height 8
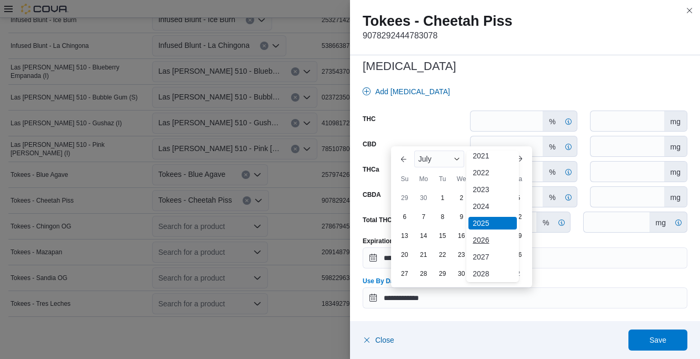
click at [484, 235] on div "2026" at bounding box center [493, 240] width 48 height 13
click at [461, 196] on div "1" at bounding box center [461, 197] width 18 height 18
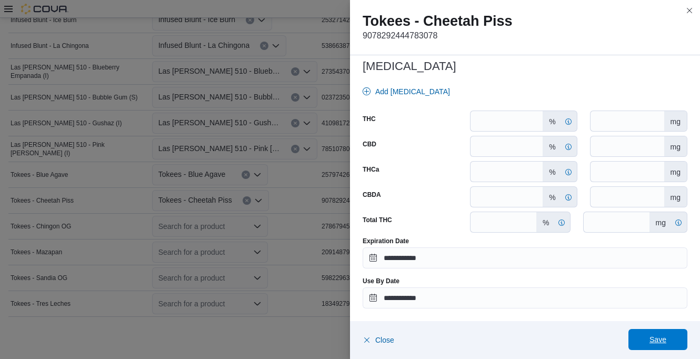
click at [661, 332] on span "Save" at bounding box center [658, 339] width 46 height 21
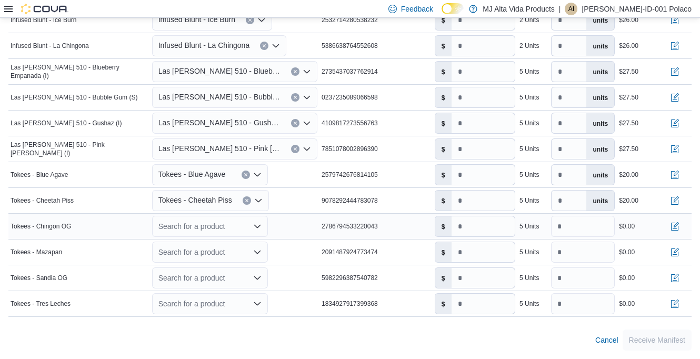
click at [164, 226] on div "Search for a product" at bounding box center [210, 226] width 116 height 21
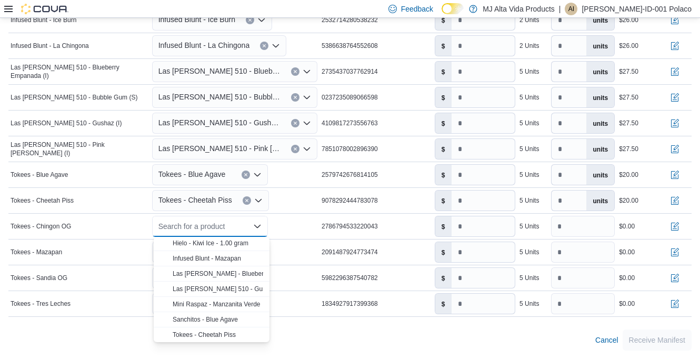
scroll to position [170, 0]
click at [186, 225] on div "Search for a product" at bounding box center [210, 226] width 116 height 21
click at [258, 223] on icon "Close list of options" at bounding box center [257, 226] width 8 height 8
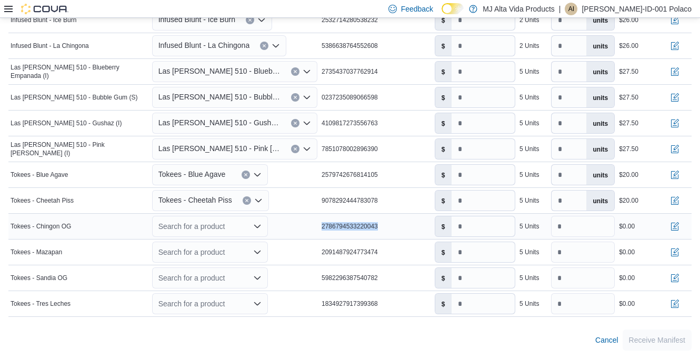
drag, startPoint x: 317, startPoint y: 227, endPoint x: 407, endPoint y: 223, distance: 89.6
click at [407, 223] on tr "Manifest Product Name Tokees - Chingon OG Mapped Product Search for a product P…" at bounding box center [349, 227] width 683 height 26
drag, startPoint x: 407, startPoint y: 223, endPoint x: 374, endPoint y: 228, distance: 33.6
click at [258, 226] on icon "Open list of options" at bounding box center [257, 226] width 8 height 8
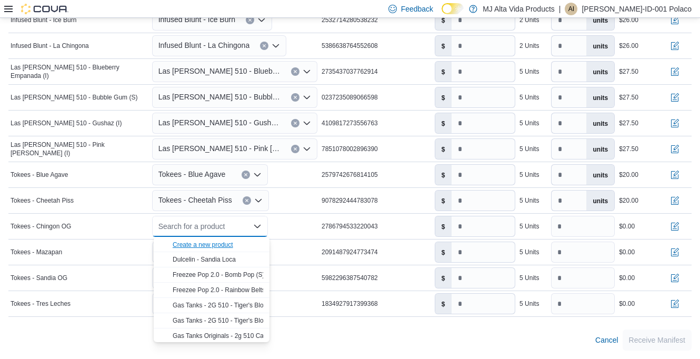
click at [227, 243] on div "Create a new product" at bounding box center [203, 245] width 61 height 8
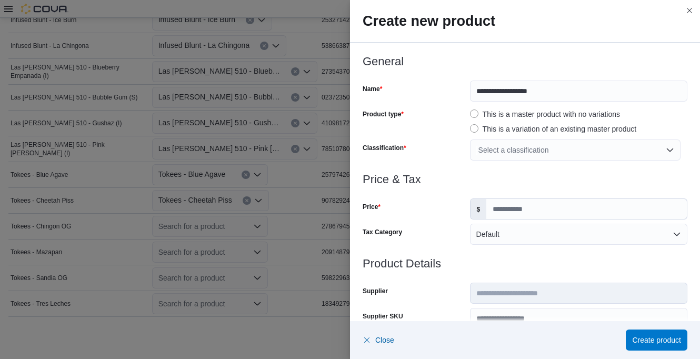
click at [510, 151] on div "Select a classification" at bounding box center [575, 150] width 211 height 21
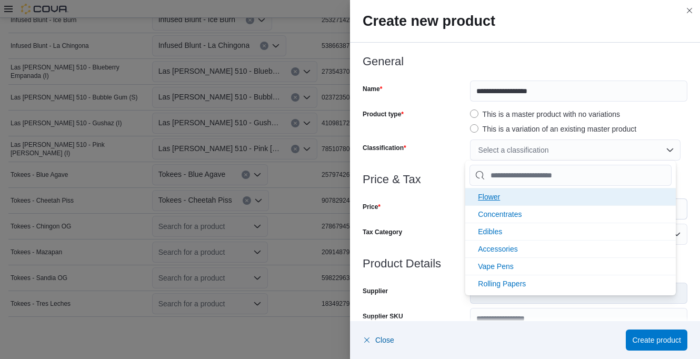
click at [496, 195] on span "Flower" at bounding box center [489, 197] width 22 height 8
click at [499, 198] on span "Concentrates" at bounding box center [500, 197] width 44 height 8
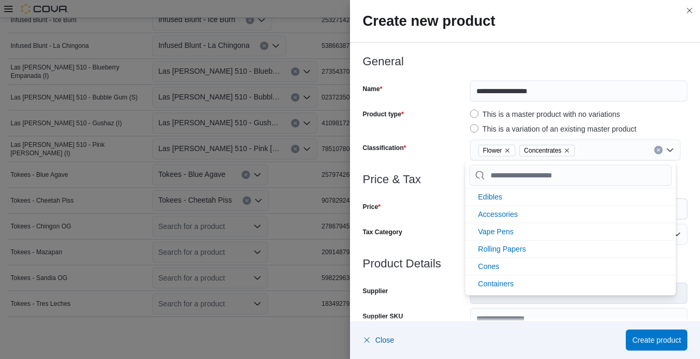
click at [446, 200] on div "Price" at bounding box center [414, 208] width 103 height 21
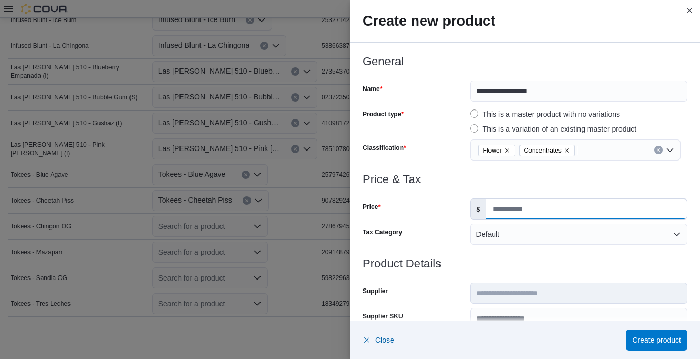
click at [501, 207] on input "Price" at bounding box center [586, 209] width 201 height 20
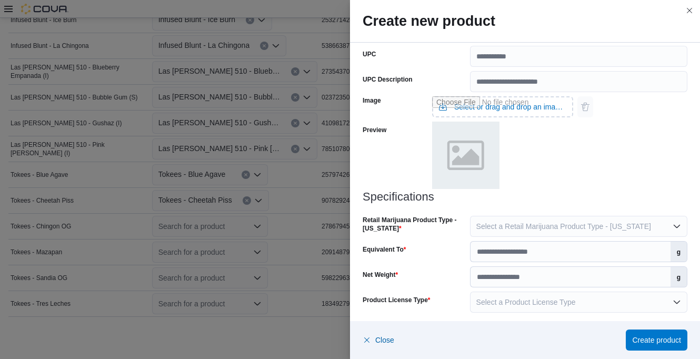
scroll to position [418, 0]
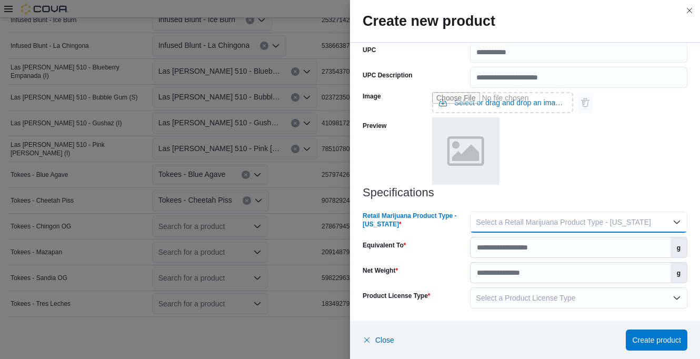
click at [522, 223] on span "Select a Retail Marijuana Product Type - [US_STATE]" at bounding box center [563, 222] width 175 height 8
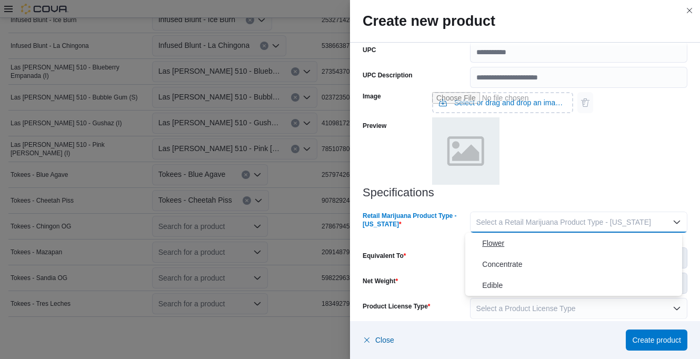
click at [502, 242] on span "Flower" at bounding box center [580, 243] width 196 height 13
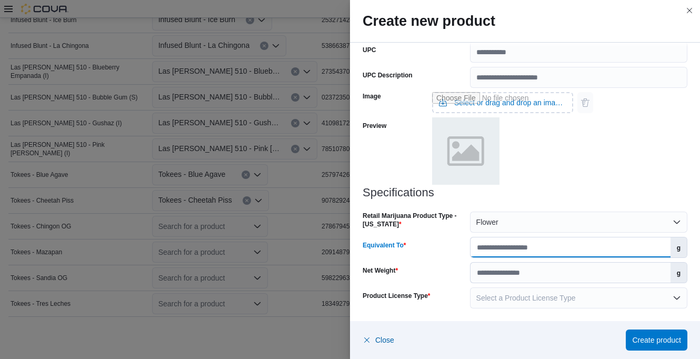
click at [499, 241] on input "Equivalent To" at bounding box center [571, 247] width 200 height 20
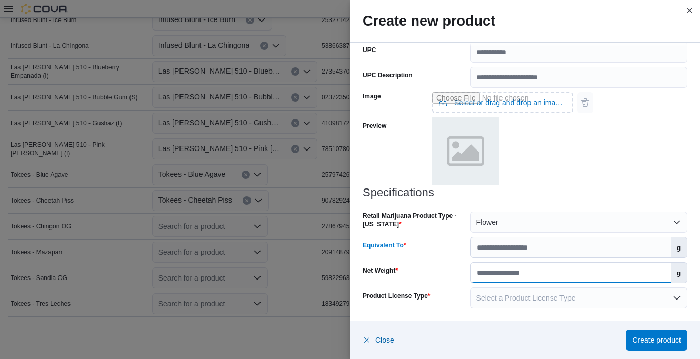
click at [484, 271] on input "Net Weight" at bounding box center [571, 273] width 200 height 20
click at [450, 258] on div "Specifications Retail Marijuana Product Type - [US_STATE] Flower Equivalent To …" at bounding box center [525, 247] width 325 height 122
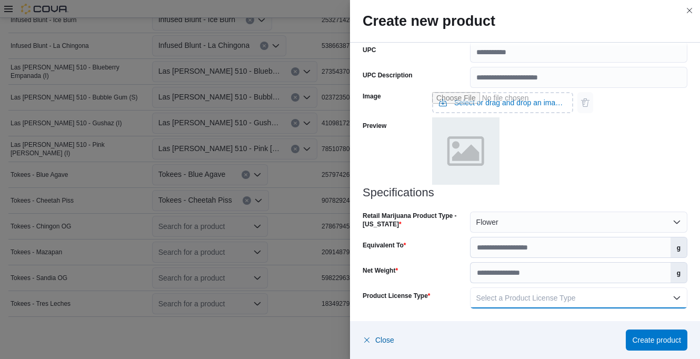
click at [487, 300] on span "Select a Product License Type" at bounding box center [525, 298] width 99 height 8
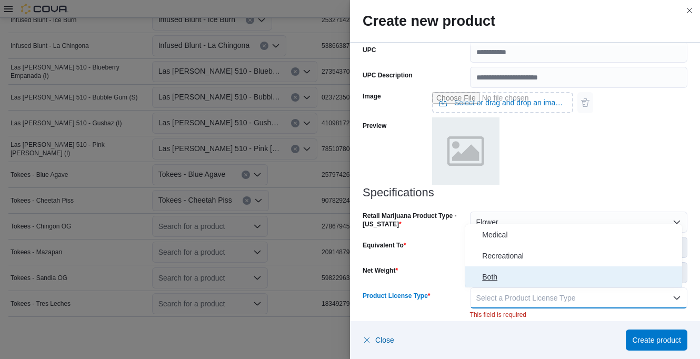
click at [493, 276] on span "Both" at bounding box center [580, 277] width 196 height 13
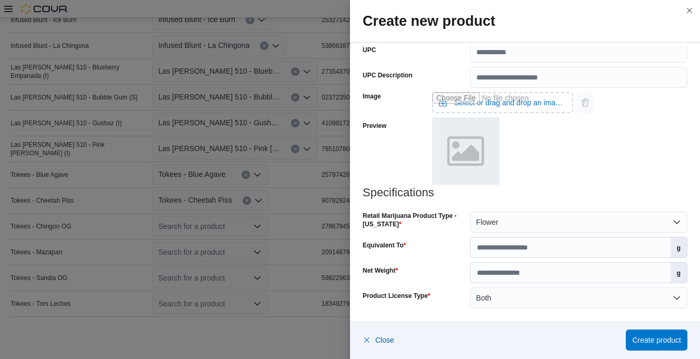
click at [454, 270] on div "Net Weight" at bounding box center [414, 272] width 103 height 21
click at [643, 332] on span "Create product" at bounding box center [656, 339] width 49 height 21
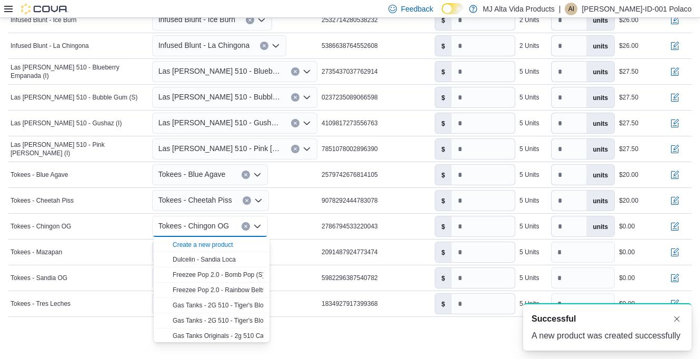
scroll to position [0, 0]
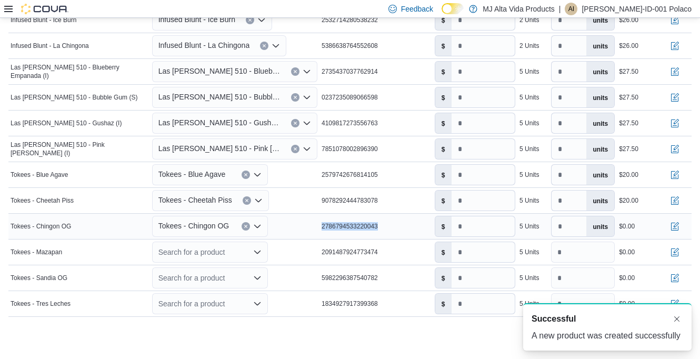
drag, startPoint x: 325, startPoint y: 224, endPoint x: 385, endPoint y: 224, distance: 59.5
click at [385, 224] on div "2786794533220043" at bounding box center [376, 226] width 113 height 13
drag, startPoint x: 385, startPoint y: 224, endPoint x: 377, endPoint y: 226, distance: 7.8
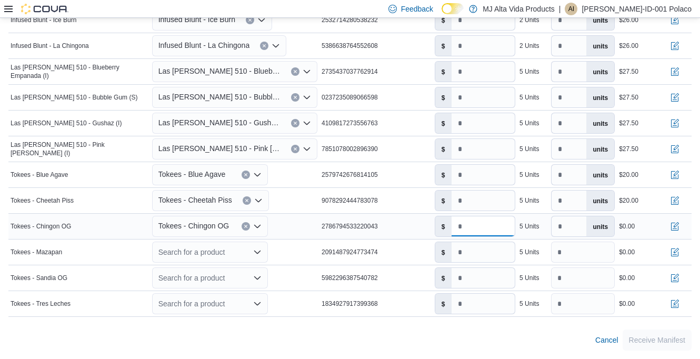
click at [488, 228] on input "number" at bounding box center [483, 226] width 63 height 20
click at [681, 224] on button "button" at bounding box center [675, 226] width 13 height 13
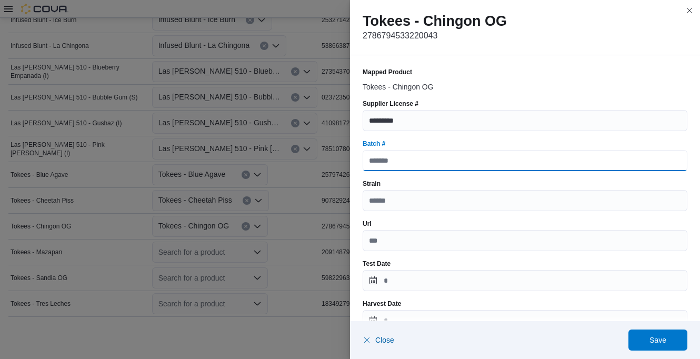
paste input "**********"
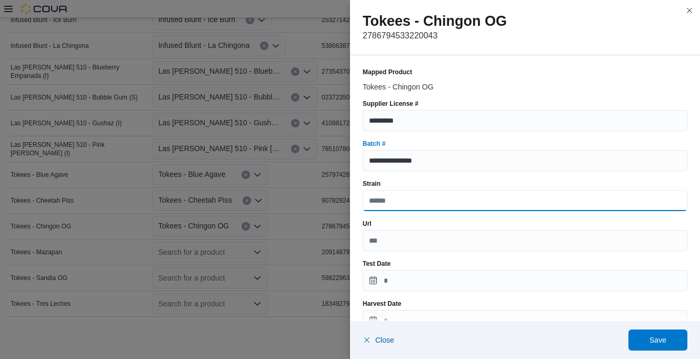
click at [419, 201] on input "Strain" at bounding box center [525, 200] width 325 height 21
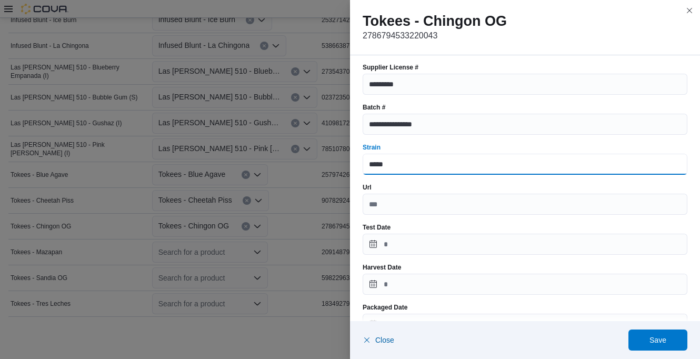
scroll to position [105, 0]
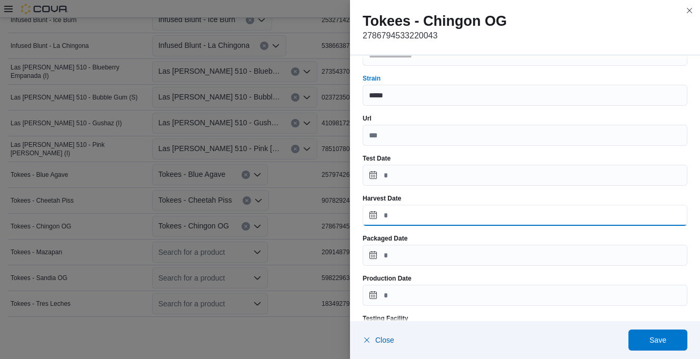
click at [405, 218] on input "Harvest Date" at bounding box center [525, 215] width 325 height 21
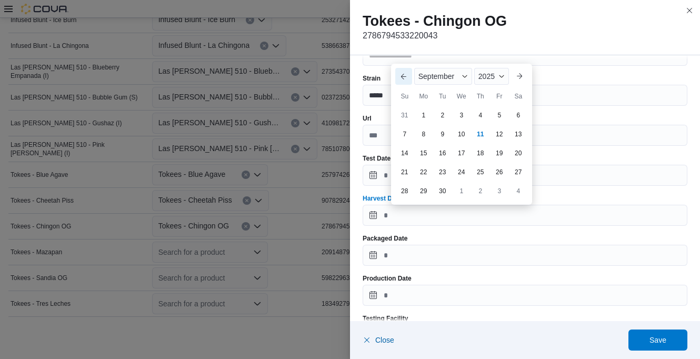
click at [406, 73] on button "Previous Month" at bounding box center [403, 76] width 17 height 17
click at [403, 61] on button "Previous Month" at bounding box center [403, 57] width 17 height 17
click at [443, 116] on div "1" at bounding box center [442, 115] width 18 height 18
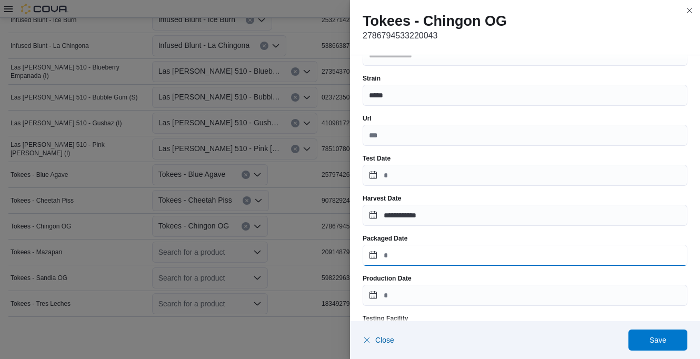
click at [414, 251] on input "Packaged Date" at bounding box center [525, 255] width 325 height 21
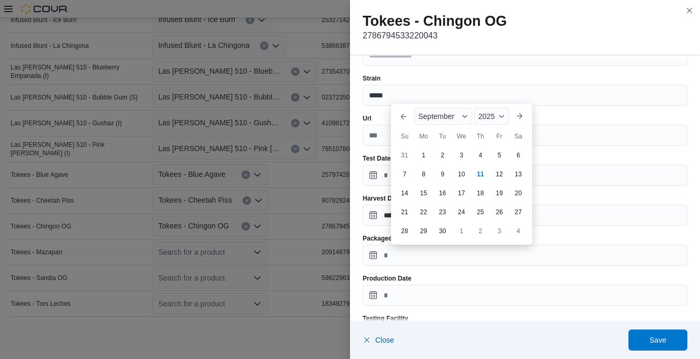
click at [403, 107] on div "Previous Month Next month [DATE] [DATE] Su Mo Tu We Th Fr Sa 31 1 2 3 4 5 6 7 8…" at bounding box center [461, 174] width 141 height 141
click at [402, 117] on button "Previous Month" at bounding box center [403, 116] width 17 height 17
click at [404, 104] on button "Previous Month" at bounding box center [403, 97] width 17 height 17
click at [444, 155] on div "1" at bounding box center [442, 155] width 18 height 18
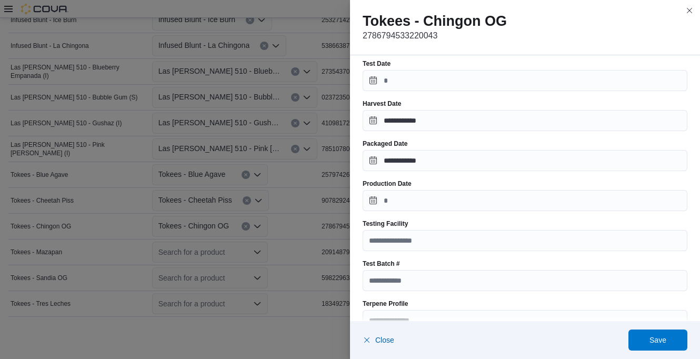
scroll to position [211, 0]
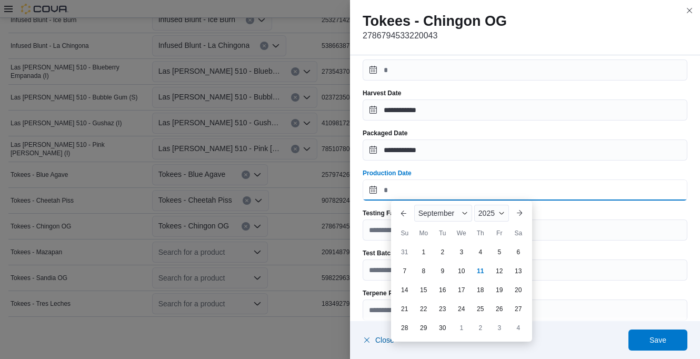
click at [417, 192] on input "Production Date" at bounding box center [525, 190] width 325 height 21
click at [405, 210] on button "Previous Month" at bounding box center [403, 213] width 17 height 17
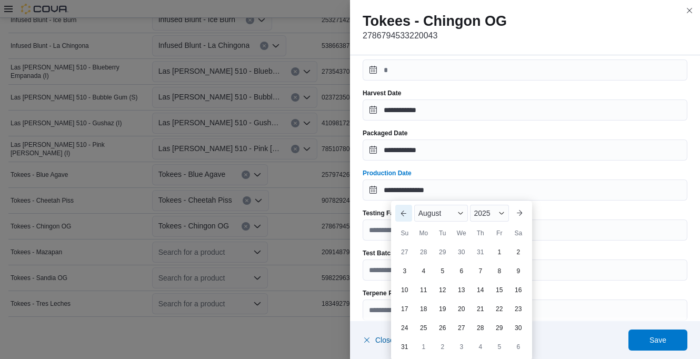
click at [405, 209] on button "Previous Month" at bounding box center [403, 213] width 17 height 17
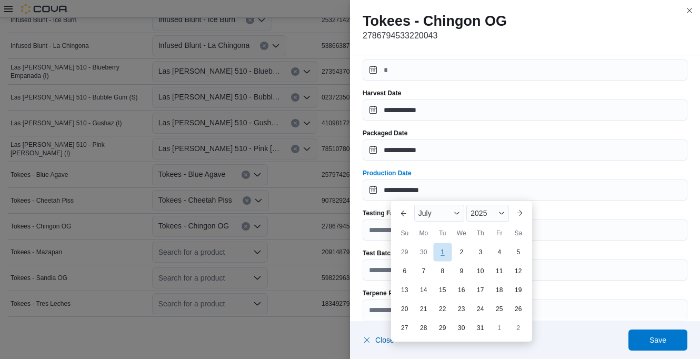
click at [441, 252] on div "1" at bounding box center [442, 252] width 18 height 18
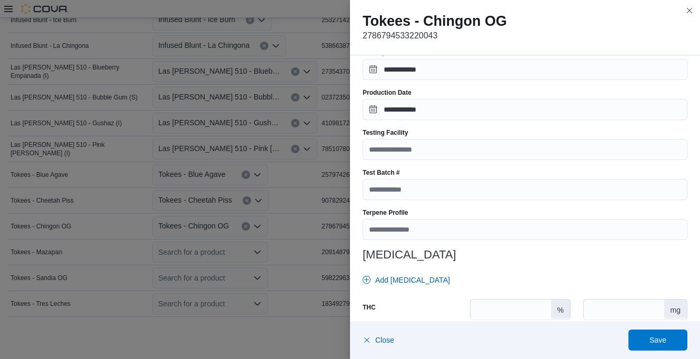
scroll to position [316, 0]
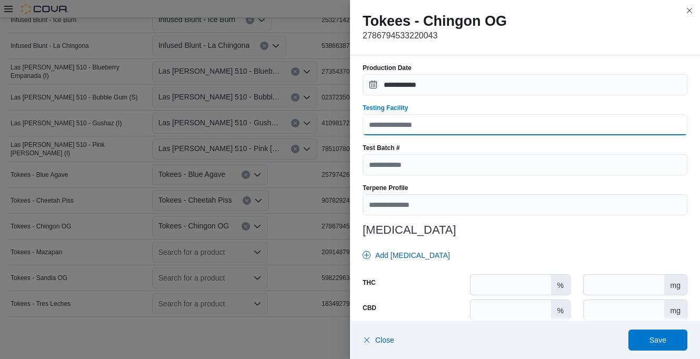
click at [416, 128] on input "Testing Facility" at bounding box center [525, 124] width 325 height 21
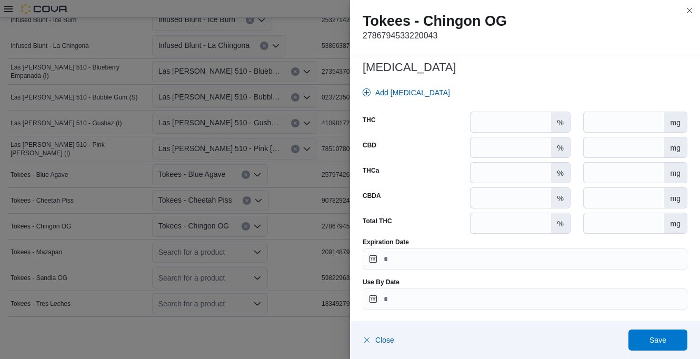
scroll to position [480, 0]
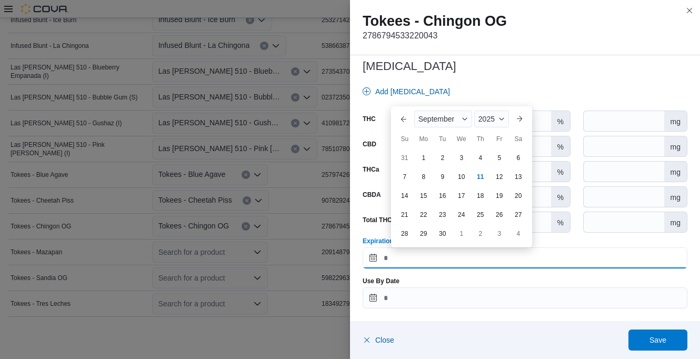
click at [411, 258] on input "Expiration Date" at bounding box center [525, 257] width 325 height 21
click at [407, 118] on button "Previous Month" at bounding box center [403, 119] width 17 height 17
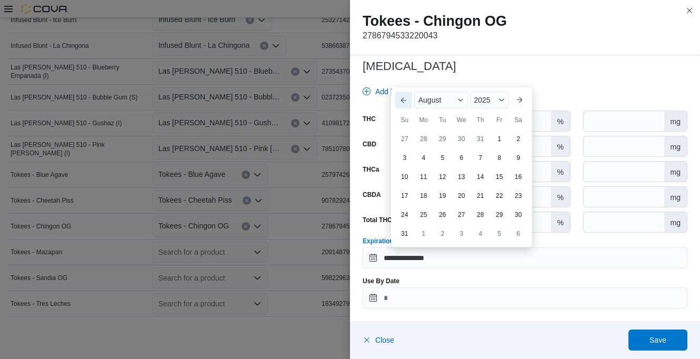
click at [402, 101] on button "Previous Month" at bounding box center [403, 100] width 17 height 17
click at [500, 116] on span "Button. Open the year selector. 2025 is currently selected." at bounding box center [502, 119] width 6 height 6
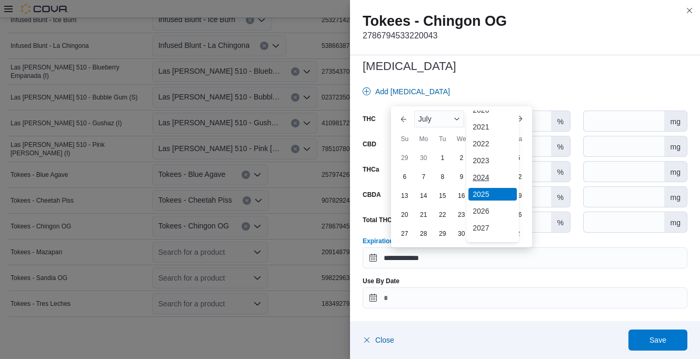
scroll to position [56, 0]
click at [484, 199] on div "2026" at bounding box center [493, 200] width 48 height 13
click at [462, 155] on div "1" at bounding box center [461, 157] width 18 height 18
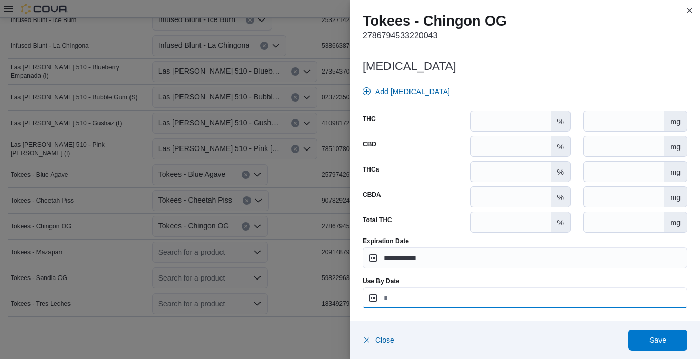
click at [406, 302] on input "Use By Date" at bounding box center [525, 297] width 325 height 21
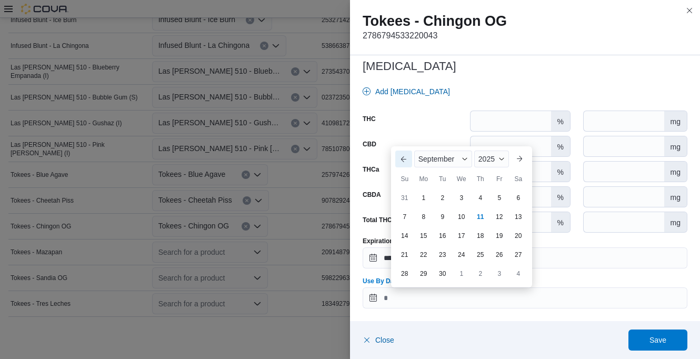
click at [405, 156] on button "Previous Month" at bounding box center [403, 159] width 17 height 17
click at [405, 138] on button "Previous Month" at bounding box center [403, 140] width 17 height 17
click at [489, 161] on div "2025" at bounding box center [487, 159] width 42 height 17
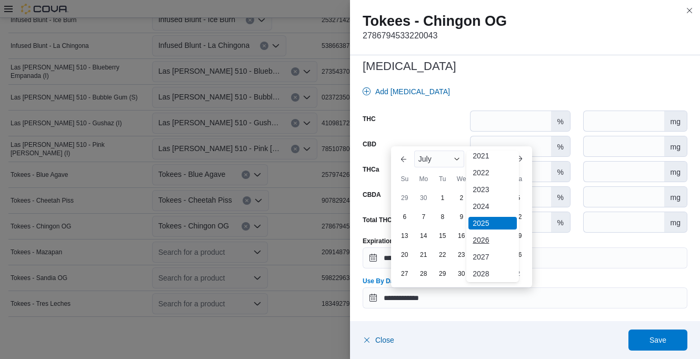
click at [489, 235] on div "2026" at bounding box center [493, 240] width 48 height 13
click at [464, 196] on div "1" at bounding box center [461, 197] width 18 height 18
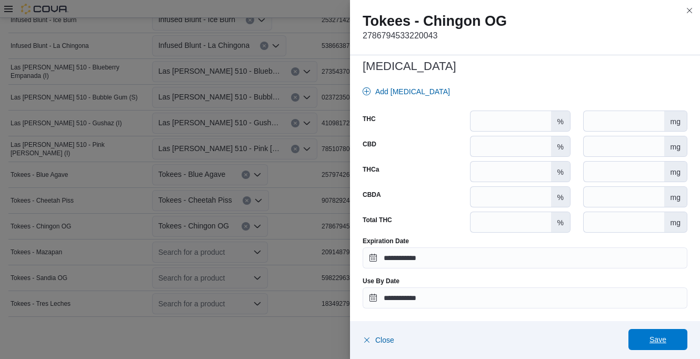
click at [658, 332] on span "Save" at bounding box center [658, 339] width 46 height 21
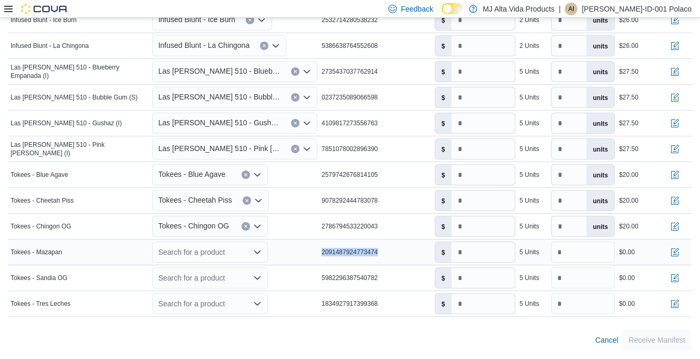
drag, startPoint x: 322, startPoint y: 253, endPoint x: 391, endPoint y: 252, distance: 69.0
click at [391, 252] on tr "Manifest Product Name Tokees - Mazapan Mapped Product Search for a product Pack…" at bounding box center [349, 253] width 683 height 26
drag, startPoint x: 391, startPoint y: 252, endPoint x: 377, endPoint y: 250, distance: 13.8
click at [259, 253] on icon "Open list of options" at bounding box center [257, 252] width 6 height 3
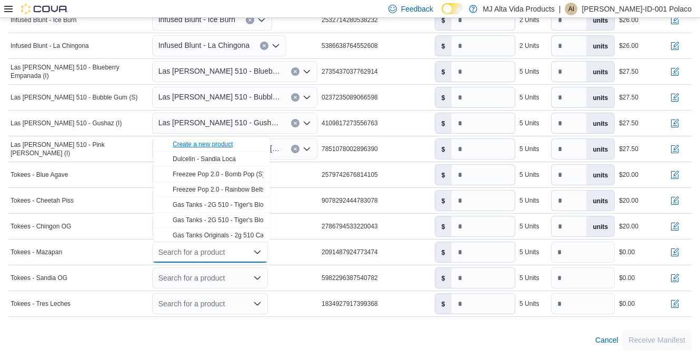
click at [224, 143] on div "Create a new product" at bounding box center [203, 144] width 61 height 8
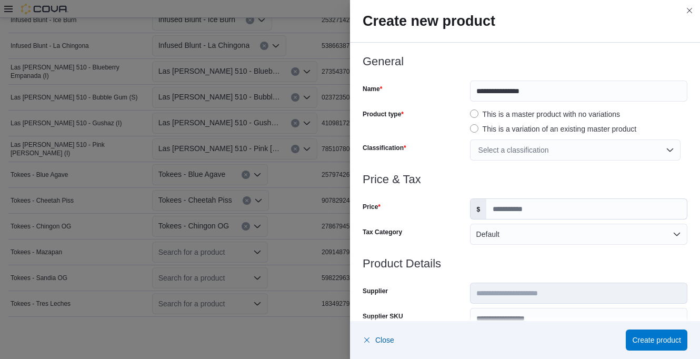
click at [522, 148] on div "Select a classification" at bounding box center [575, 150] width 211 height 21
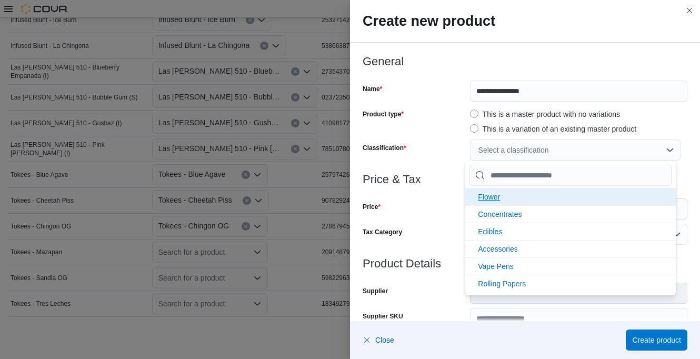
click at [496, 198] on span "Flower" at bounding box center [489, 197] width 22 height 8
click at [499, 198] on span "Concentrates" at bounding box center [500, 197] width 44 height 8
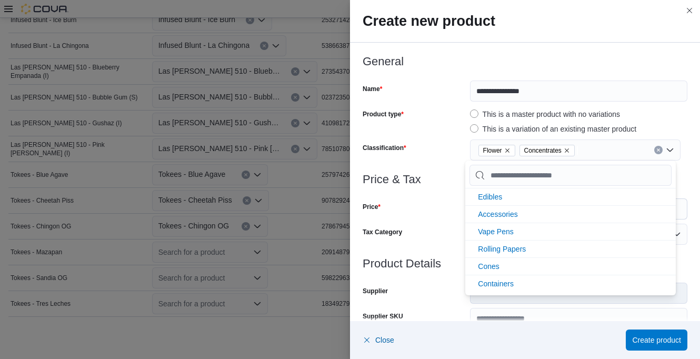
scroll to position [0, 0]
click at [454, 206] on div "Price" at bounding box center [414, 208] width 103 height 21
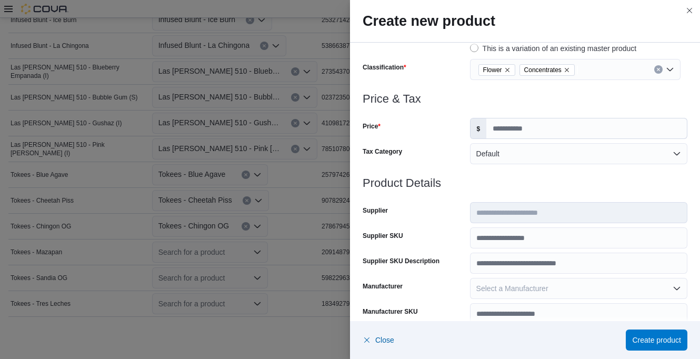
scroll to position [105, 0]
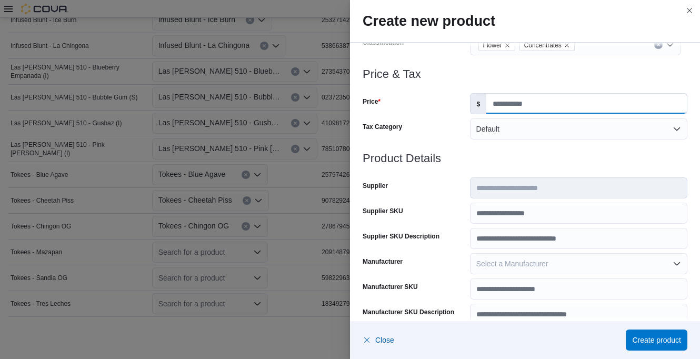
click at [522, 104] on input "Price" at bounding box center [586, 104] width 201 height 20
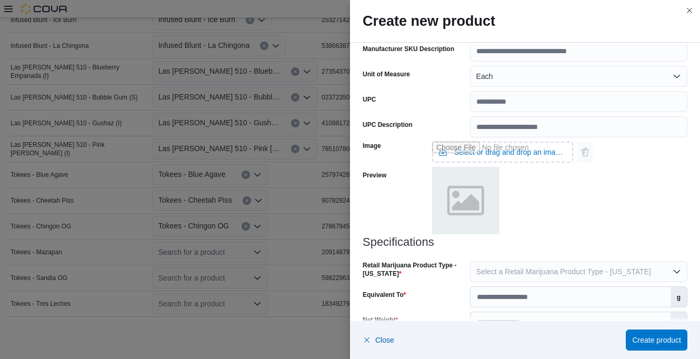
scroll to position [418, 0]
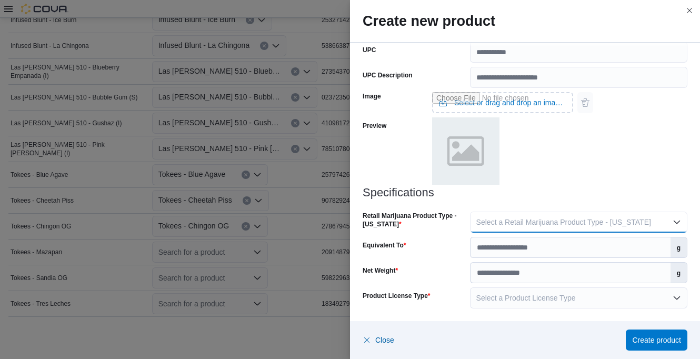
click at [528, 219] on span "Select a Retail Marijuana Product Type - [US_STATE]" at bounding box center [563, 222] width 175 height 8
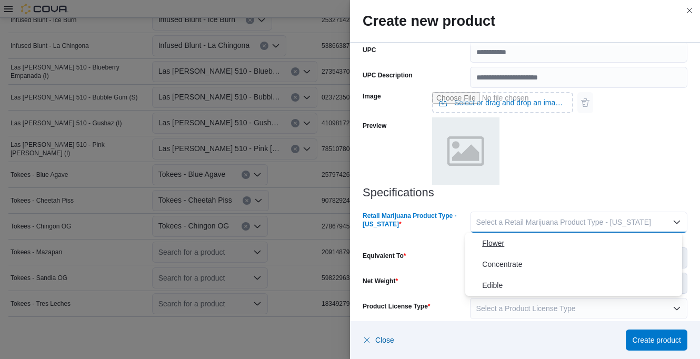
click at [496, 243] on span "Flower" at bounding box center [580, 243] width 196 height 13
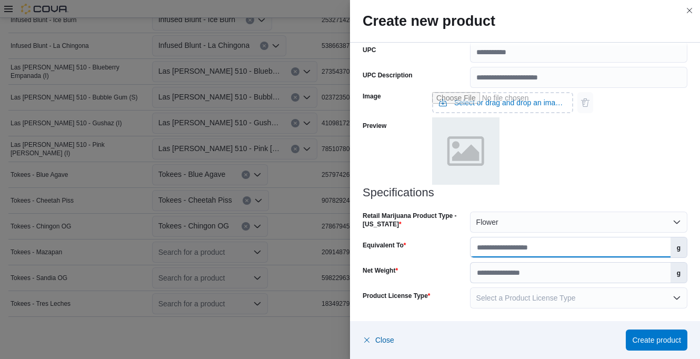
click at [503, 246] on input "Equivalent To" at bounding box center [571, 247] width 200 height 20
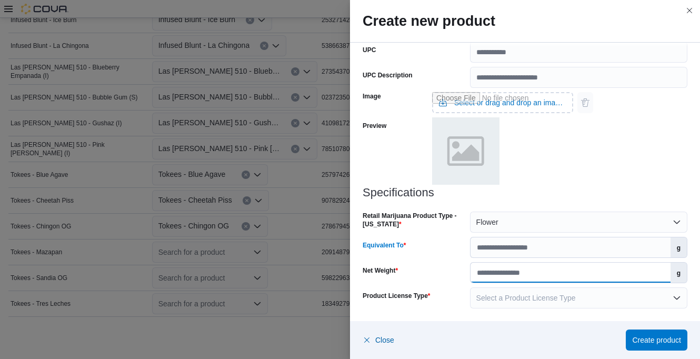
click at [483, 269] on input "Net Weight" at bounding box center [571, 273] width 200 height 20
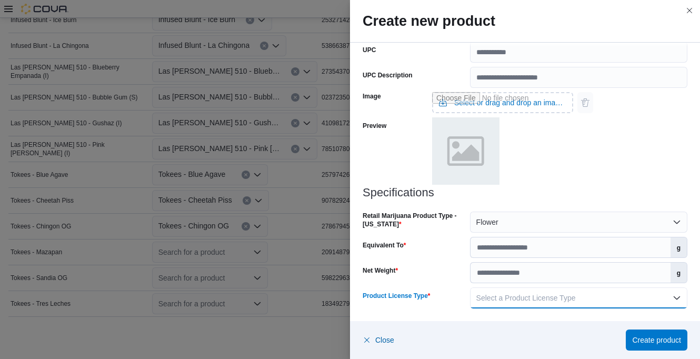
click at [497, 300] on span "Select a Product License Type" at bounding box center [525, 298] width 99 height 8
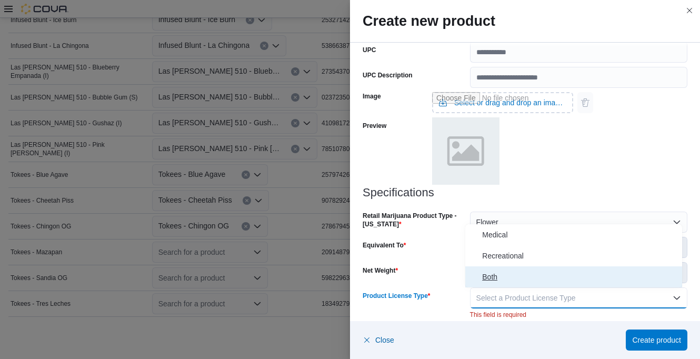
click at [496, 277] on span "Both" at bounding box center [580, 277] width 196 height 13
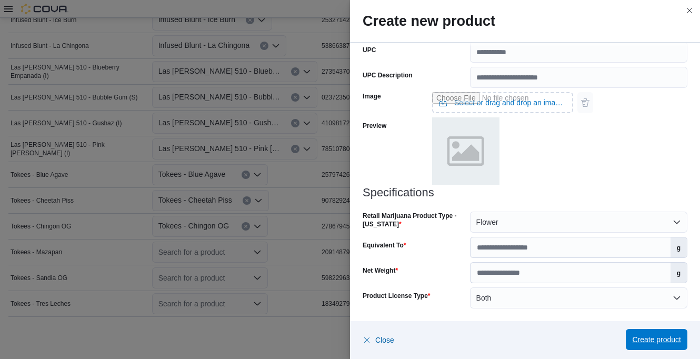
click at [659, 334] on span "Create product" at bounding box center [656, 339] width 49 height 21
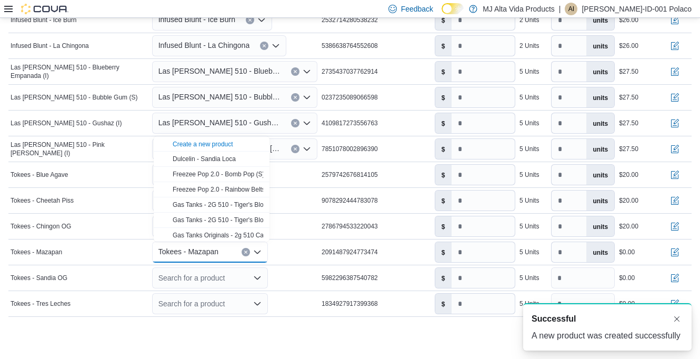
scroll to position [0, 0]
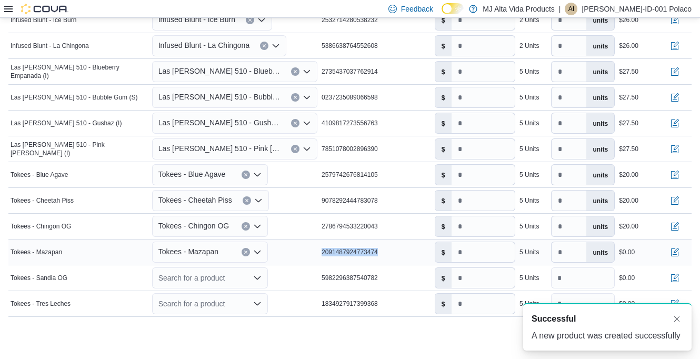
drag, startPoint x: 322, startPoint y: 251, endPoint x: 387, endPoint y: 256, distance: 65.0
click at [387, 256] on tr "Manifest Product Name Tokees - Mazapan Mapped Product Tokees - Mazapan Package …" at bounding box center [349, 253] width 683 height 26
drag, startPoint x: 387, startPoint y: 256, endPoint x: 376, endPoint y: 250, distance: 12.6
click at [489, 253] on input "number" at bounding box center [483, 252] width 63 height 20
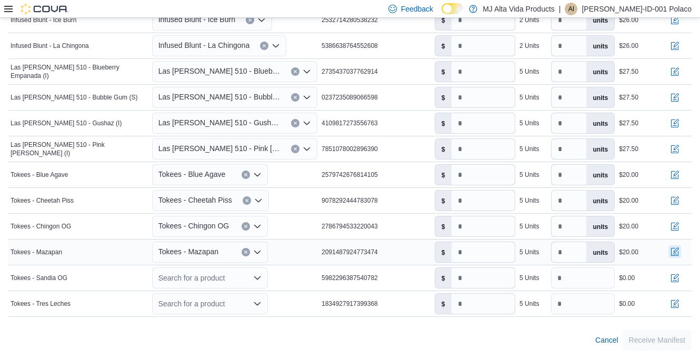
click at [681, 250] on button "button" at bounding box center [675, 251] width 13 height 13
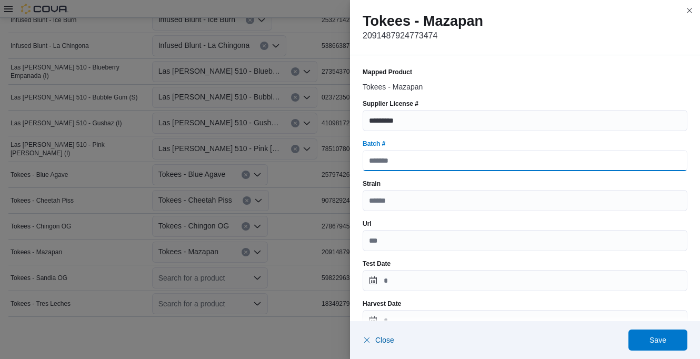
paste input "**********"
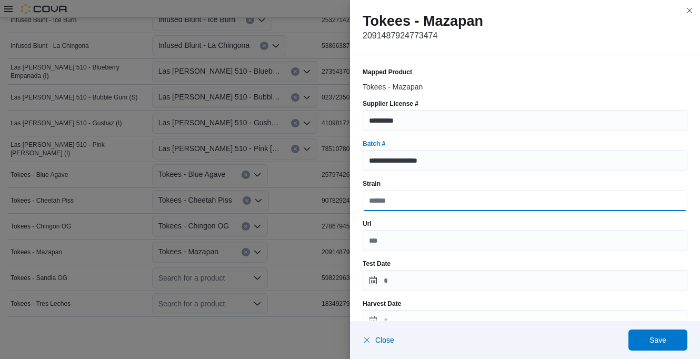
click at [405, 200] on input "Strain" at bounding box center [525, 200] width 325 height 21
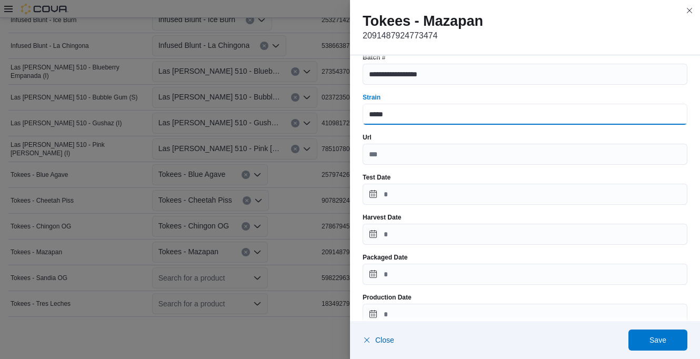
scroll to position [105, 0]
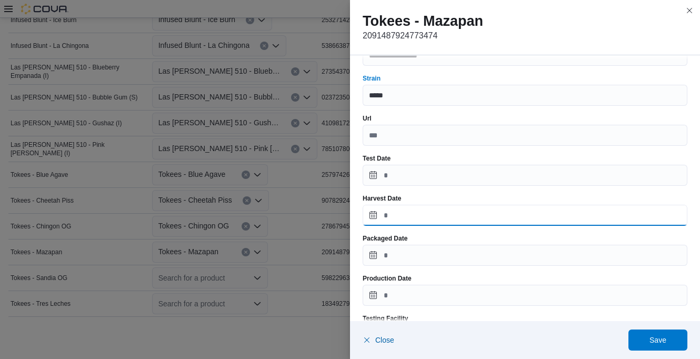
click at [401, 214] on input "Harvest Date" at bounding box center [525, 215] width 325 height 21
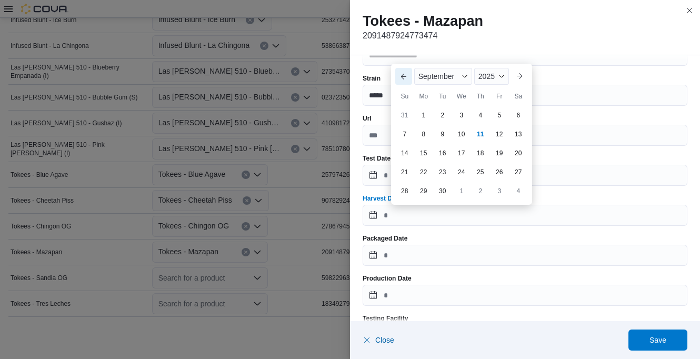
click at [409, 73] on button "Previous Month" at bounding box center [403, 76] width 17 height 17
click at [404, 59] on button "Previous Month" at bounding box center [403, 57] width 17 height 17
click at [440, 118] on div "1" at bounding box center [442, 115] width 18 height 18
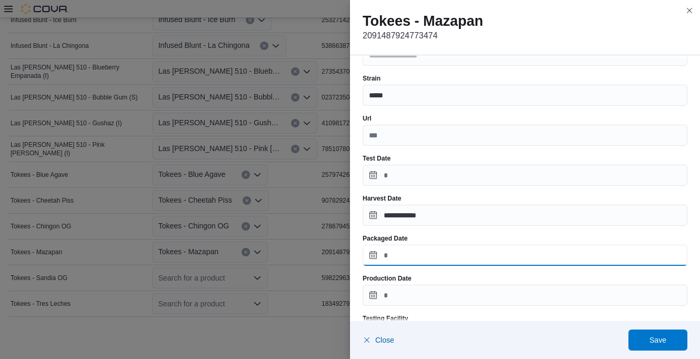
click at [405, 257] on input "Packaged Date" at bounding box center [525, 255] width 325 height 21
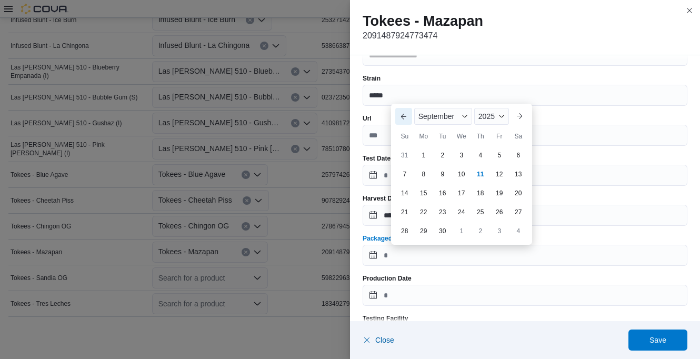
click at [406, 116] on button "Previous Month" at bounding box center [403, 116] width 17 height 17
click at [404, 102] on button "Previous Month" at bounding box center [403, 97] width 17 height 17
click at [441, 157] on div "1" at bounding box center [442, 155] width 18 height 18
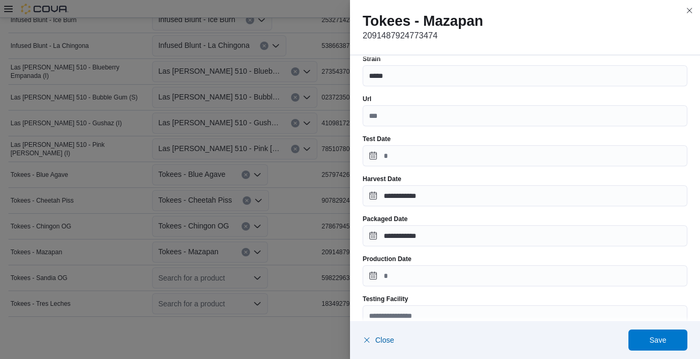
scroll to position [158, 0]
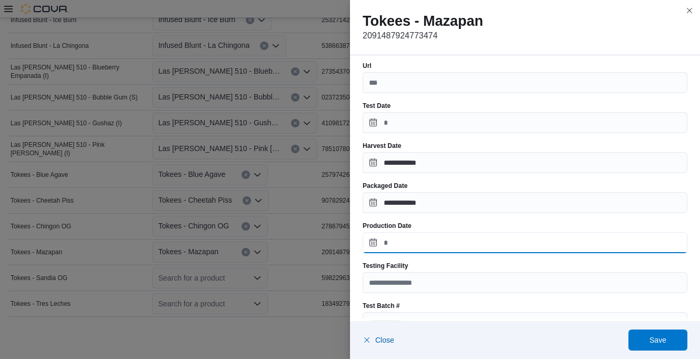
click at [412, 240] on input "Production Date" at bounding box center [525, 242] width 325 height 21
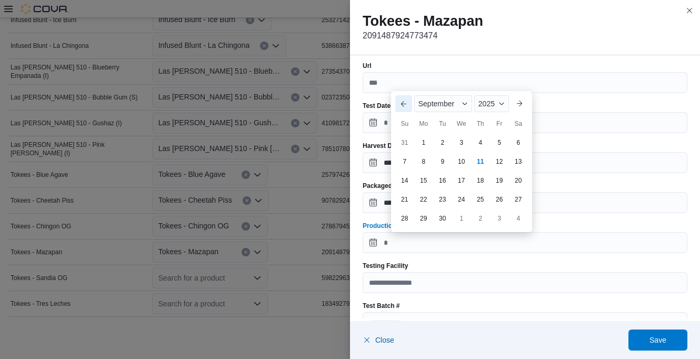
click at [406, 98] on button "Previous Month" at bounding box center [403, 103] width 17 height 17
click at [406, 85] on button "Previous Month" at bounding box center [403, 84] width 17 height 17
click at [442, 143] on div "1" at bounding box center [442, 142] width 18 height 18
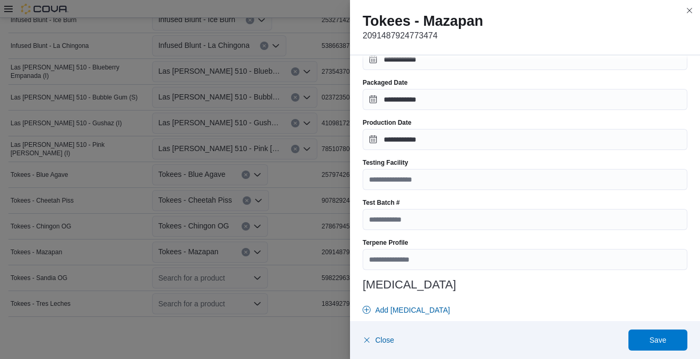
scroll to position [263, 0]
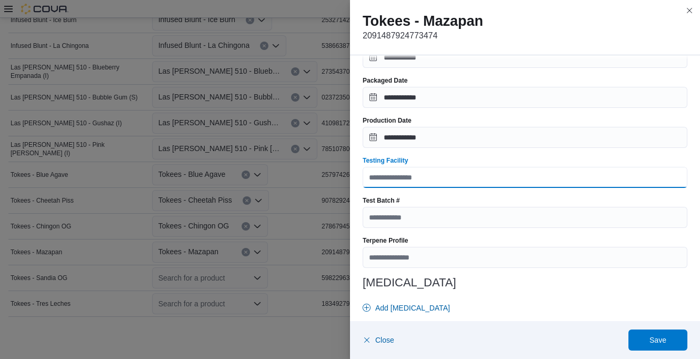
click at [419, 182] on input "Testing Facility" at bounding box center [525, 177] width 325 height 21
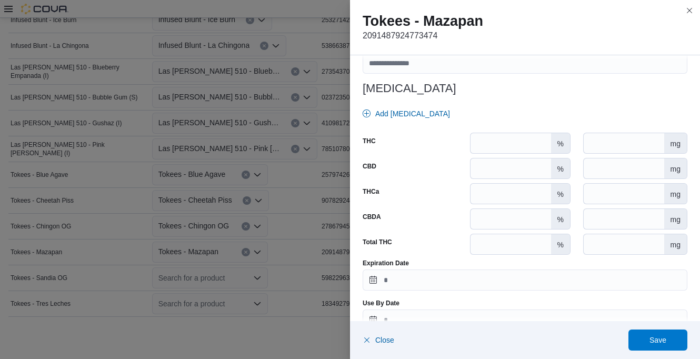
scroll to position [480, 0]
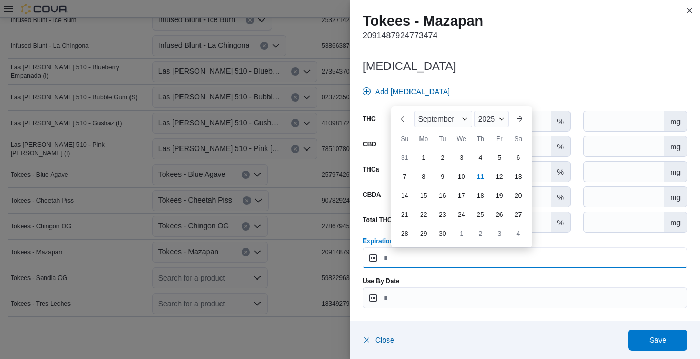
click at [404, 261] on input "Expiration Date" at bounding box center [525, 257] width 325 height 21
click at [500, 120] on span "Button. Open the year selector. 2025 is currently selected." at bounding box center [502, 119] width 6 height 6
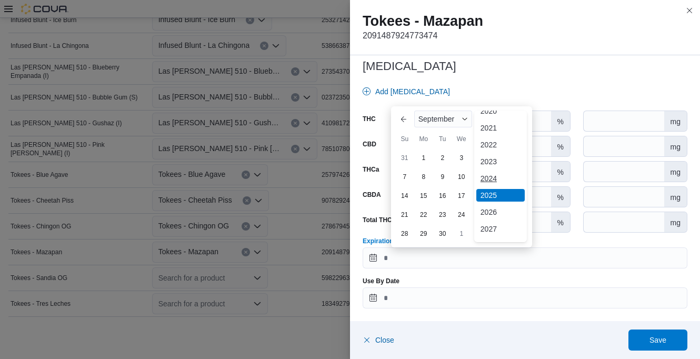
scroll to position [56, 0]
click at [493, 194] on div "2026" at bounding box center [500, 200] width 48 height 13
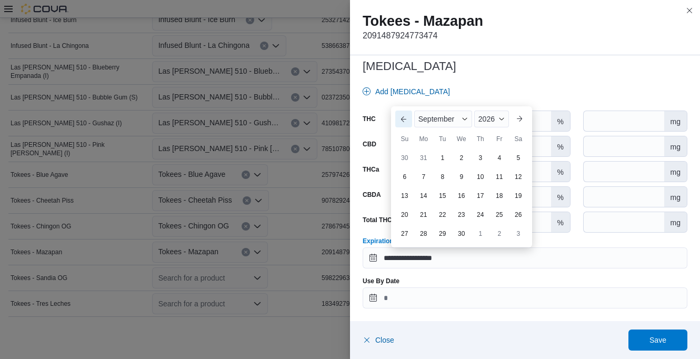
click at [404, 114] on button "Previous Month" at bounding box center [403, 119] width 17 height 17
click at [403, 103] on button "Previous Month" at bounding box center [403, 100] width 17 height 17
click at [457, 154] on div "1" at bounding box center [461, 157] width 18 height 18
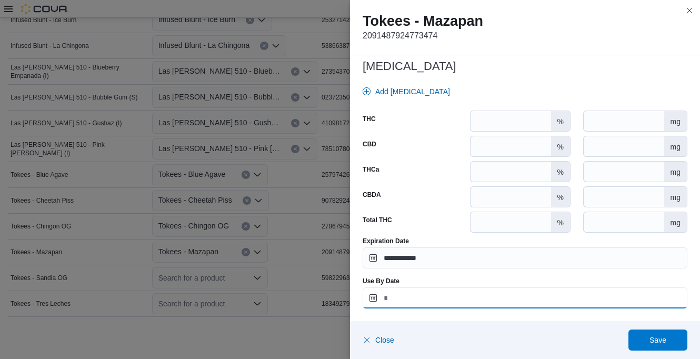
click at [457, 296] on input "Use By Date" at bounding box center [525, 297] width 325 height 21
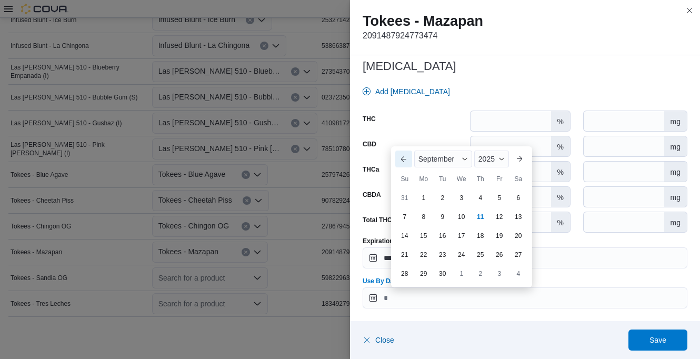
click at [402, 158] on button "Previous Month" at bounding box center [403, 159] width 17 height 17
click at [405, 142] on button "Previous Month" at bounding box center [403, 140] width 17 height 17
click at [443, 196] on div "1" at bounding box center [442, 197] width 18 height 18
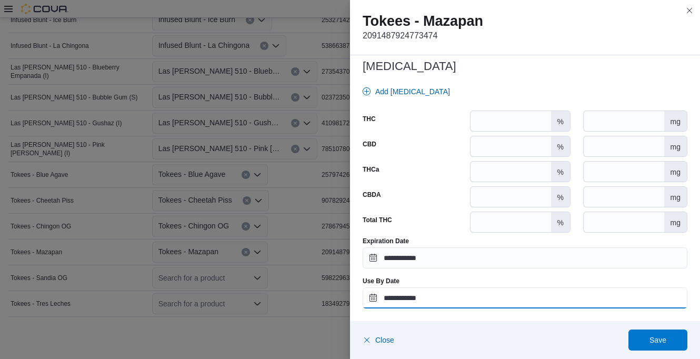
click at [460, 295] on input "**********" at bounding box center [525, 297] width 325 height 21
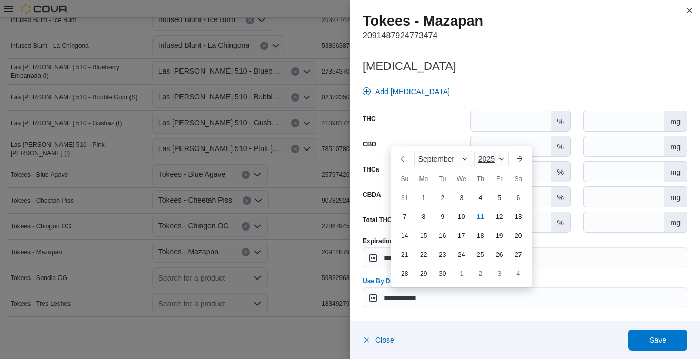
click at [499, 158] on span "Button. Open the year selector. 2025 is currently selected." at bounding box center [502, 159] width 6 height 6
click at [490, 240] on div "2026" at bounding box center [500, 240] width 48 height 13
click at [402, 164] on button "Previous Month" at bounding box center [403, 159] width 17 height 17
click at [403, 141] on button "Previous Month" at bounding box center [403, 140] width 17 height 17
click at [461, 197] on div "1" at bounding box center [461, 198] width 17 height 17
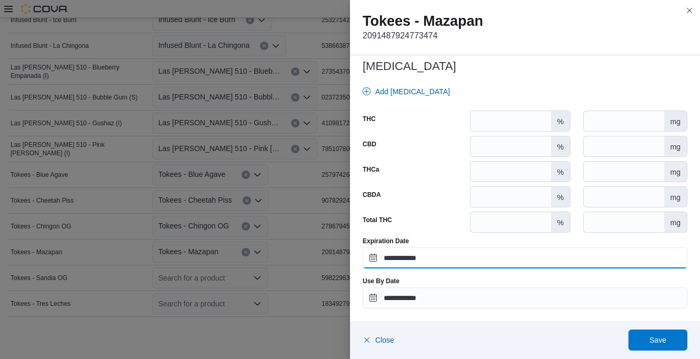
click at [492, 265] on input "**********" at bounding box center [525, 257] width 325 height 21
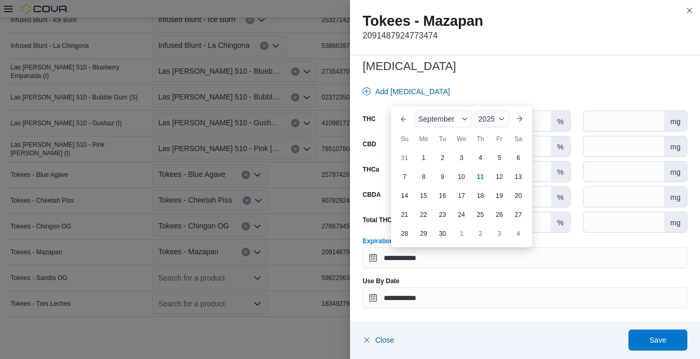
click at [507, 282] on div "Use By Date" at bounding box center [525, 281] width 325 height 8
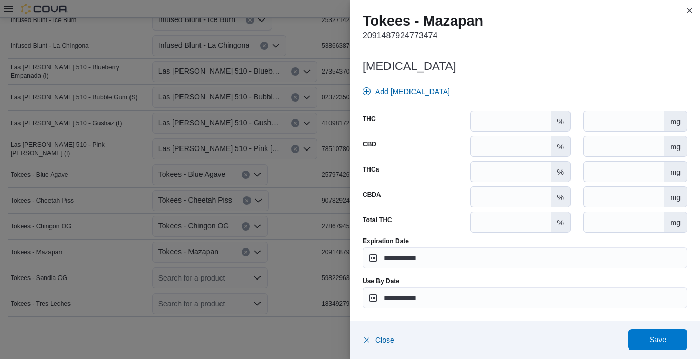
click at [662, 335] on span "Save" at bounding box center [658, 339] width 17 height 11
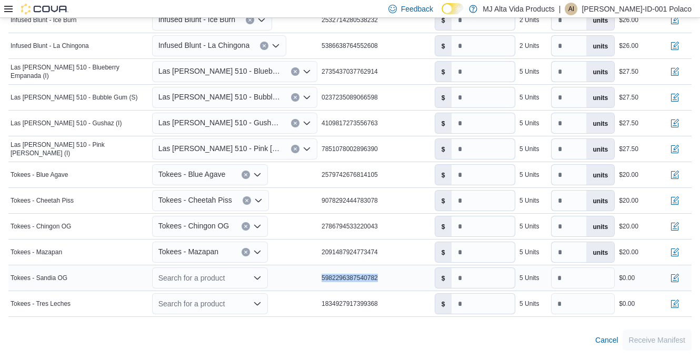
drag, startPoint x: 323, startPoint y: 277, endPoint x: 399, endPoint y: 270, distance: 76.1
click at [399, 270] on td "Package Label 5982296387540782" at bounding box center [376, 278] width 113 height 26
drag, startPoint x: 399, startPoint y: 270, endPoint x: 370, endPoint y: 279, distance: 30.8
click at [250, 276] on div "Search for a product" at bounding box center [210, 277] width 116 height 21
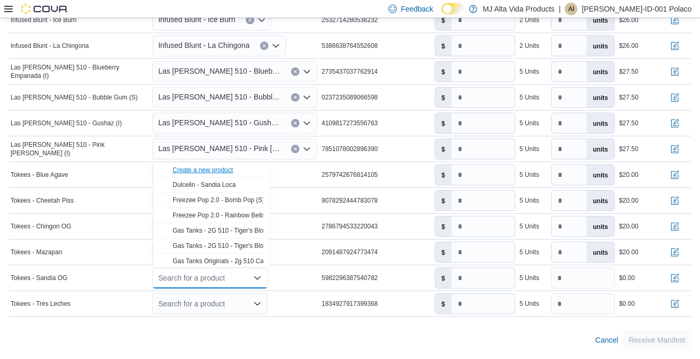
click at [211, 169] on div "Create a new product" at bounding box center [203, 170] width 61 height 8
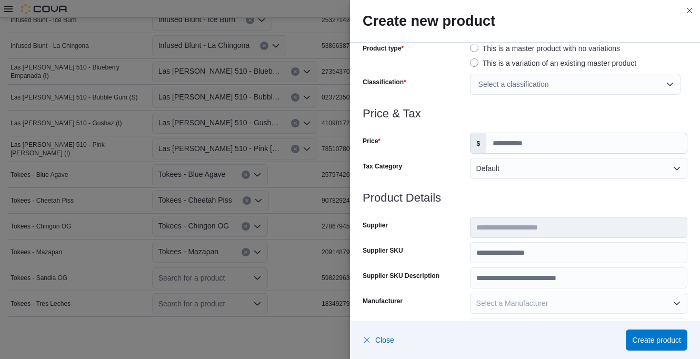
scroll to position [105, 0]
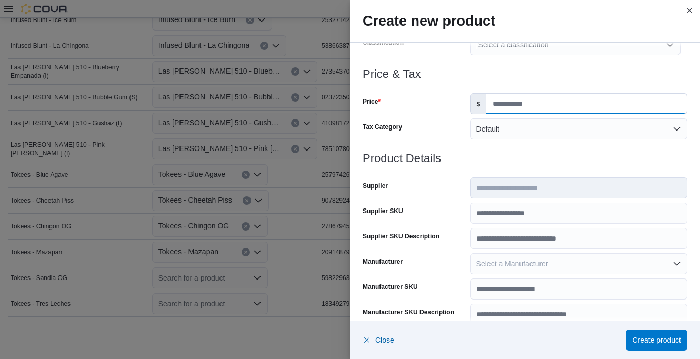
click at [514, 107] on input "Price" at bounding box center [586, 104] width 201 height 20
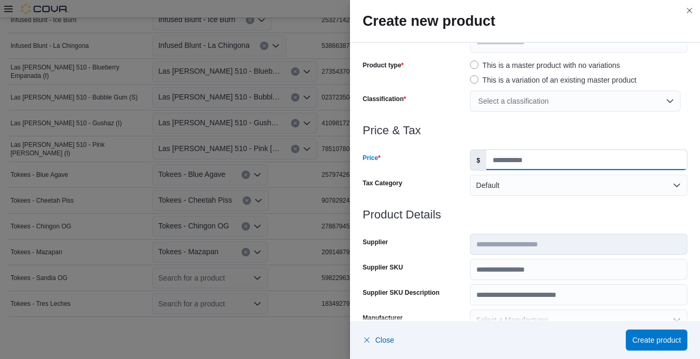
scroll to position [33, 0]
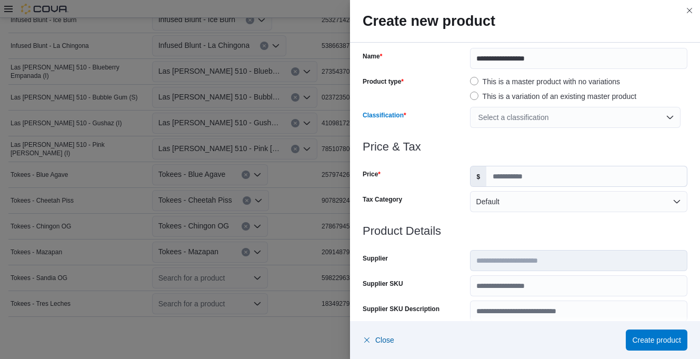
click at [516, 121] on div "Select a classification" at bounding box center [575, 117] width 211 height 21
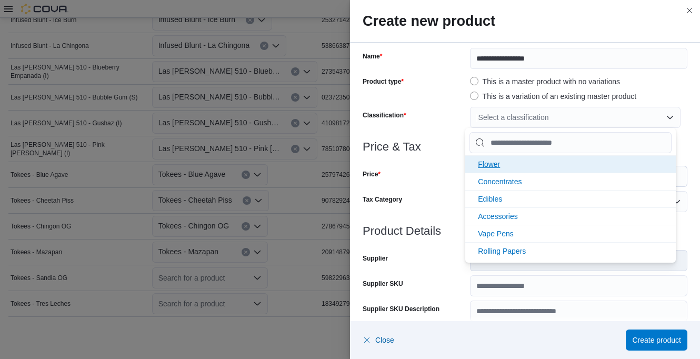
click at [500, 163] on span "Flower" at bounding box center [489, 164] width 22 height 8
click at [513, 161] on span "Concentrates" at bounding box center [500, 164] width 44 height 8
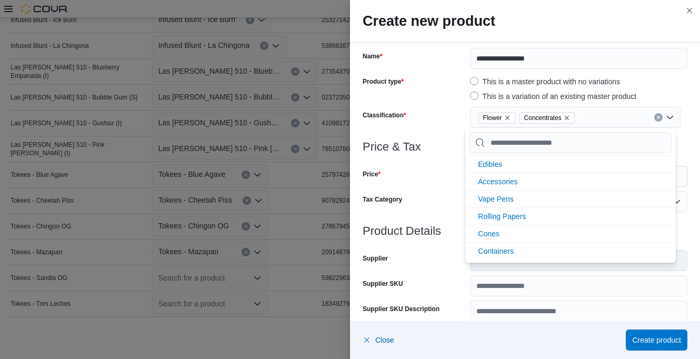
scroll to position [0, 0]
click at [443, 122] on div "Classification" at bounding box center [414, 117] width 103 height 21
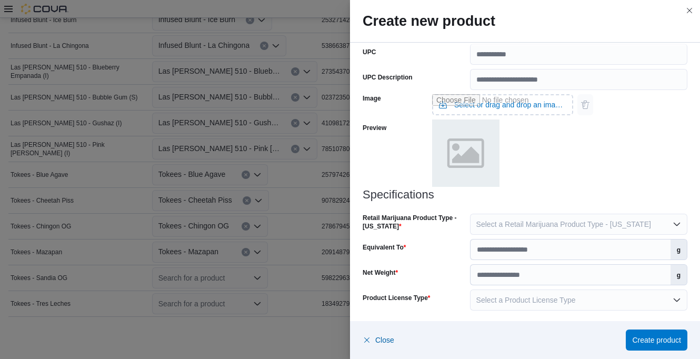
scroll to position [418, 0]
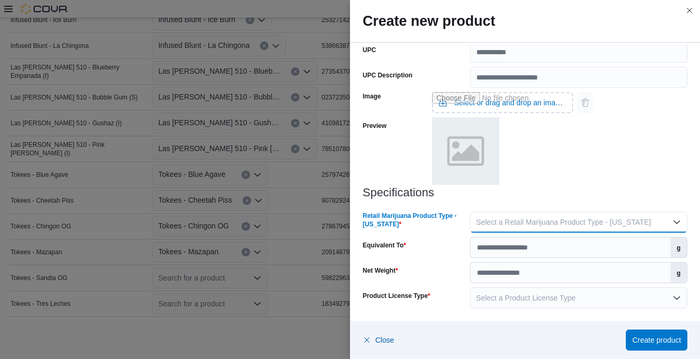
click at [521, 219] on span "Select a Retail Marijuana Product Type - [US_STATE]" at bounding box center [563, 222] width 175 height 8
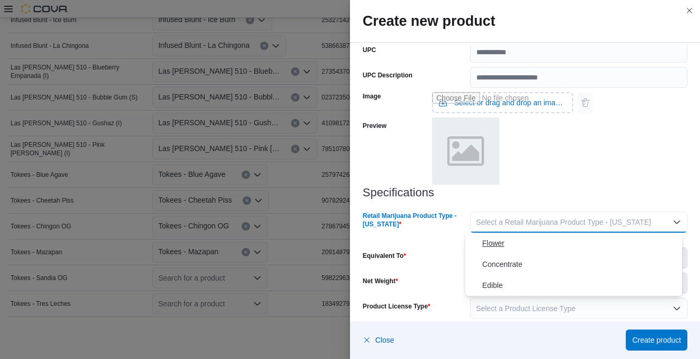
click at [496, 245] on span "Flower" at bounding box center [580, 243] width 196 height 13
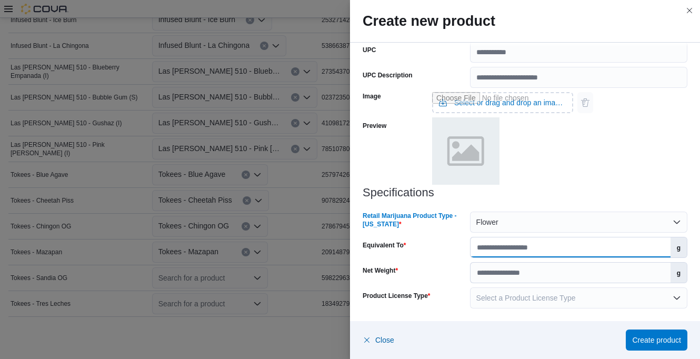
click at [575, 245] on input "Equivalent To" at bounding box center [571, 247] width 200 height 20
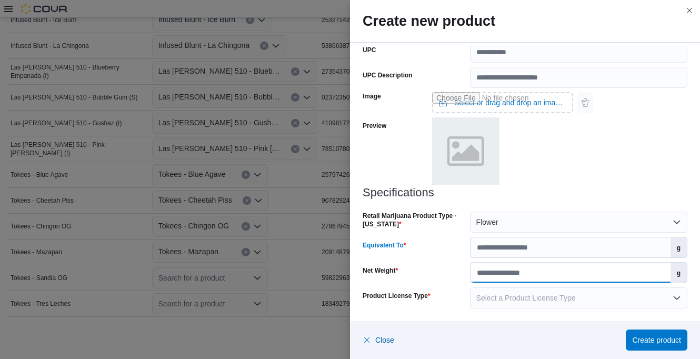
click at [529, 270] on input "Net Weight" at bounding box center [571, 273] width 200 height 20
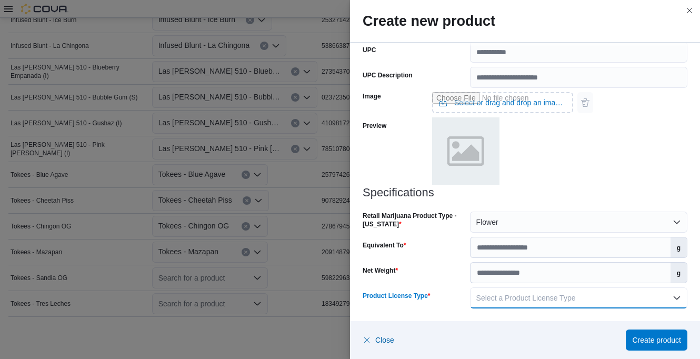
click at [526, 299] on span "Select a Product License Type" at bounding box center [525, 298] width 99 height 8
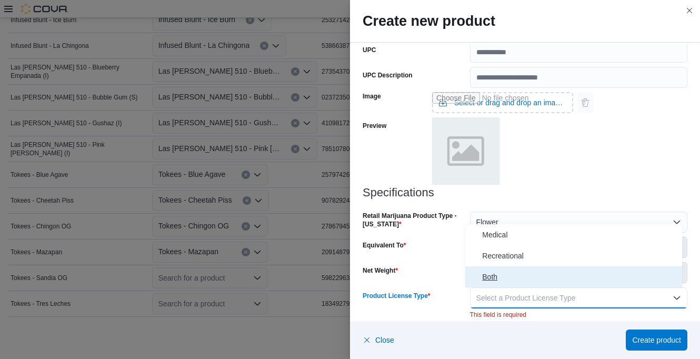
click at [503, 271] on span "Both" at bounding box center [580, 277] width 196 height 13
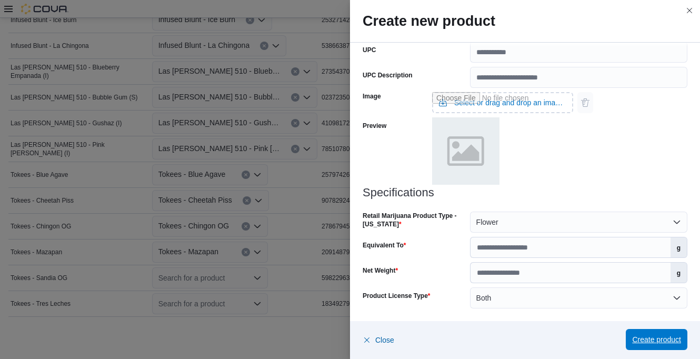
click at [635, 332] on span "Create product" at bounding box center [656, 339] width 49 height 21
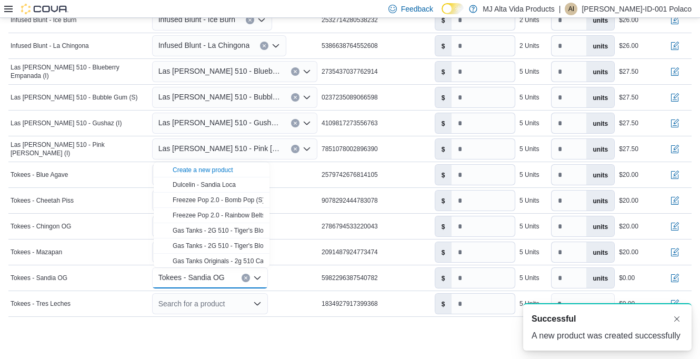
scroll to position [0, 0]
click at [681, 277] on button "button" at bounding box center [675, 277] width 13 height 13
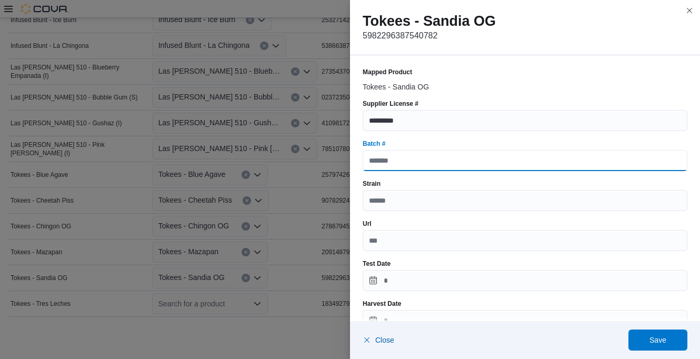
paste input "**********"
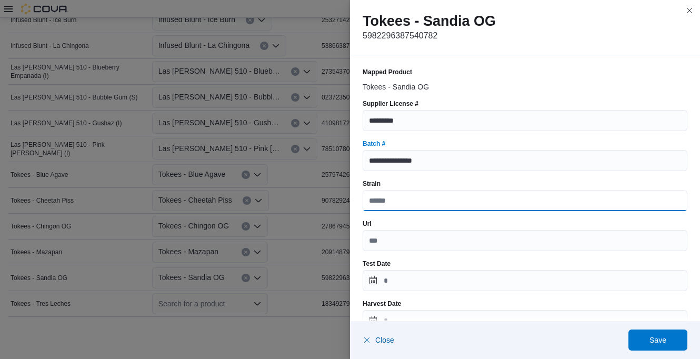
click at [416, 200] on input "Strain" at bounding box center [525, 200] width 325 height 21
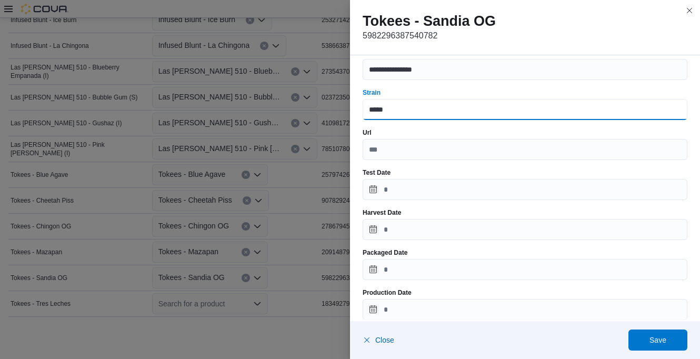
scroll to position [105, 0]
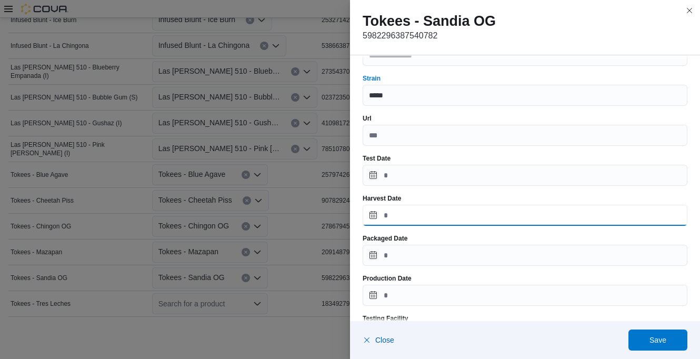
click at [414, 218] on input "Harvest Date" at bounding box center [525, 215] width 325 height 21
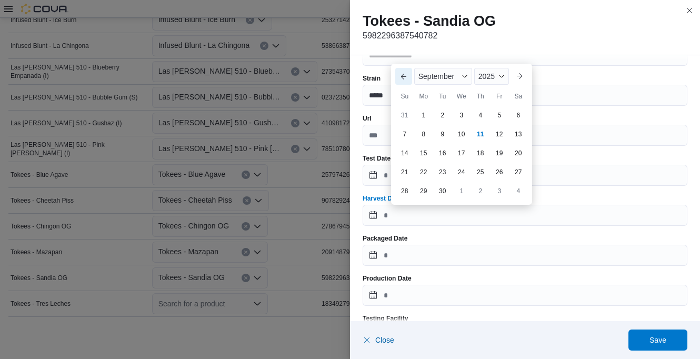
click at [399, 74] on button "Previous Month" at bounding box center [403, 76] width 17 height 17
click at [404, 64] on button "Previous Month" at bounding box center [403, 57] width 17 height 17
click at [445, 115] on div "1" at bounding box center [442, 115] width 18 height 18
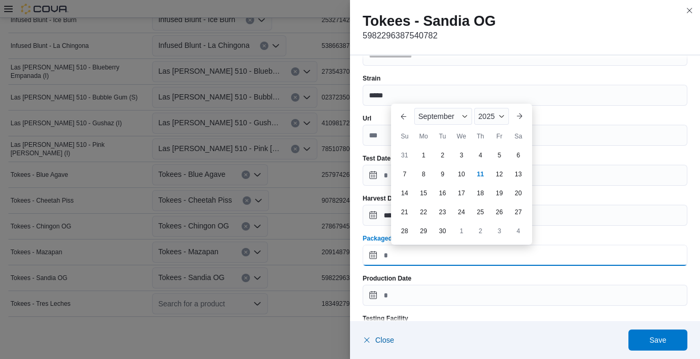
click at [420, 251] on input "Packaged Date" at bounding box center [525, 255] width 325 height 21
click at [402, 115] on button "Previous Month" at bounding box center [403, 116] width 17 height 17
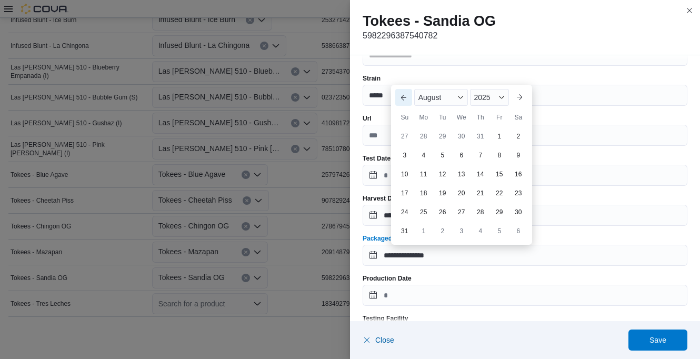
click at [403, 101] on button "Previous Month" at bounding box center [403, 97] width 17 height 17
click at [450, 155] on div "1" at bounding box center [442, 155] width 18 height 18
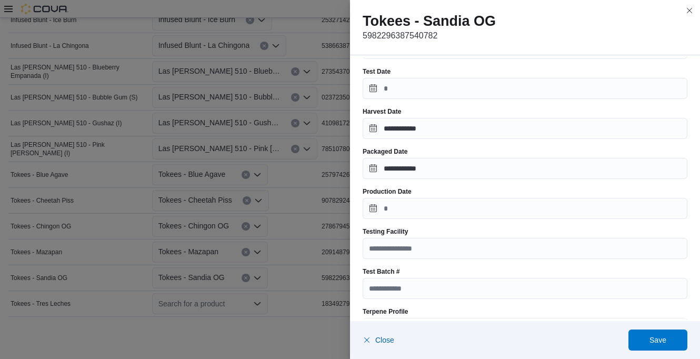
scroll to position [211, 0]
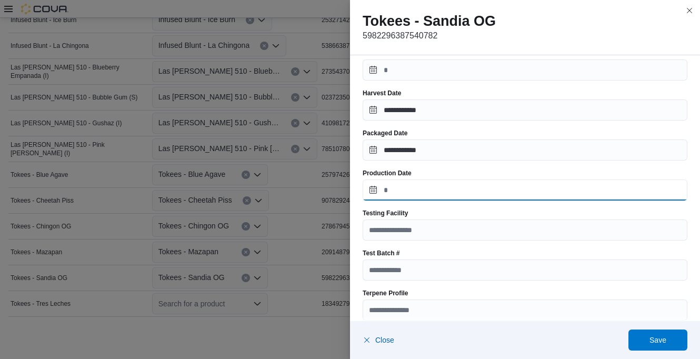
click at [412, 192] on input "Production Date" at bounding box center [525, 190] width 325 height 21
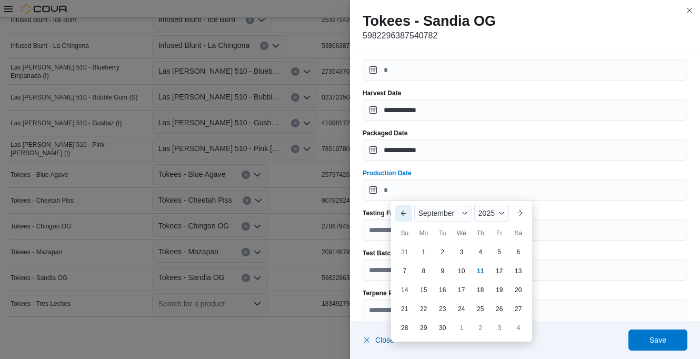
click at [405, 210] on button "Previous Month" at bounding box center [403, 213] width 17 height 17
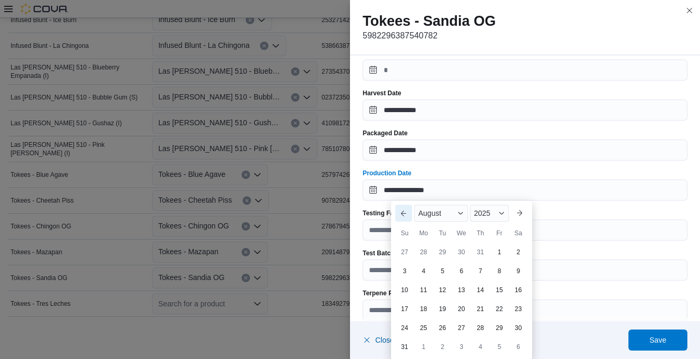
click at [402, 211] on button "Previous Month" at bounding box center [403, 213] width 17 height 17
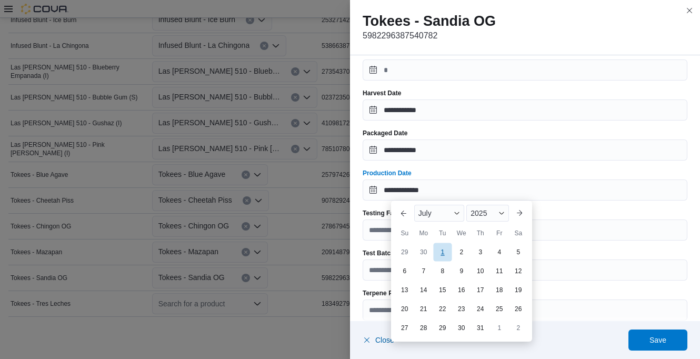
click at [444, 256] on div "1" at bounding box center [442, 252] width 18 height 18
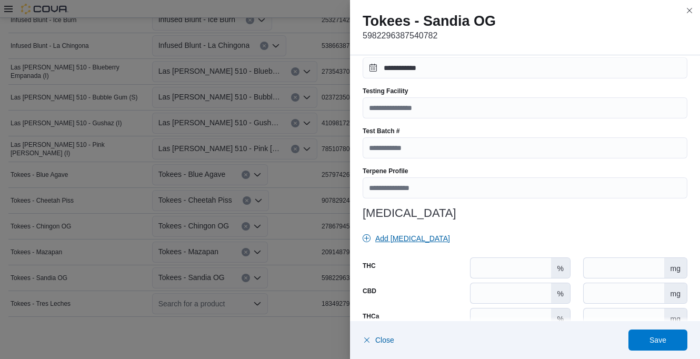
scroll to position [316, 0]
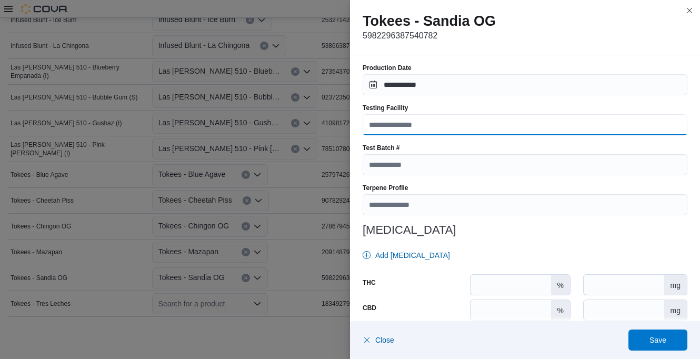
click at [425, 123] on input "Testing Facility" at bounding box center [525, 124] width 325 height 21
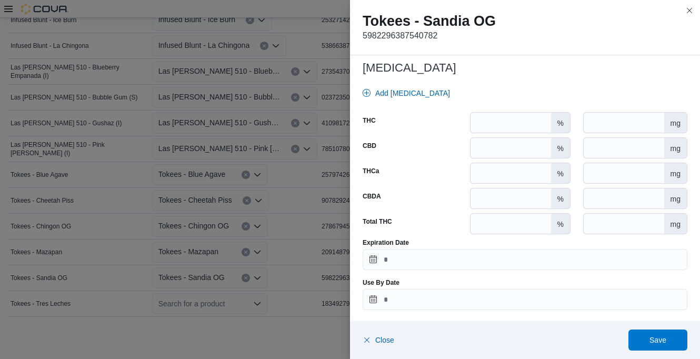
scroll to position [480, 0]
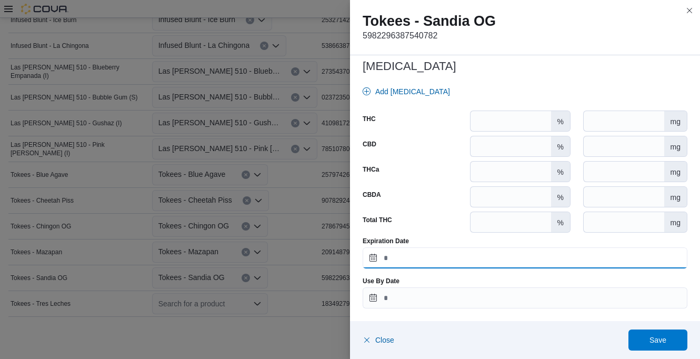
click at [419, 255] on input "Expiration Date" at bounding box center [525, 257] width 325 height 21
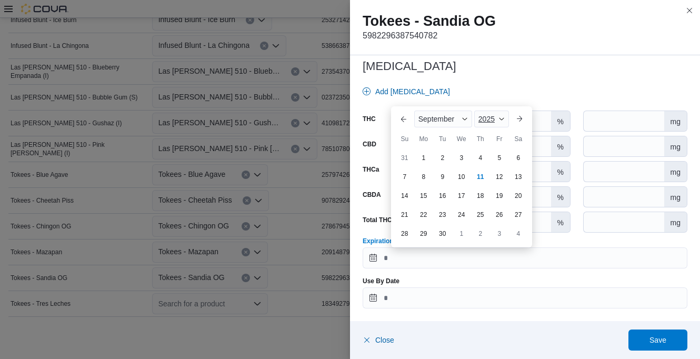
click at [486, 117] on span "2025" at bounding box center [487, 119] width 16 height 8
click at [489, 195] on div "2026" at bounding box center [500, 200] width 48 height 13
click at [407, 118] on button "Previous Month" at bounding box center [403, 119] width 17 height 17
click at [402, 100] on button "Previous Month" at bounding box center [403, 100] width 17 height 17
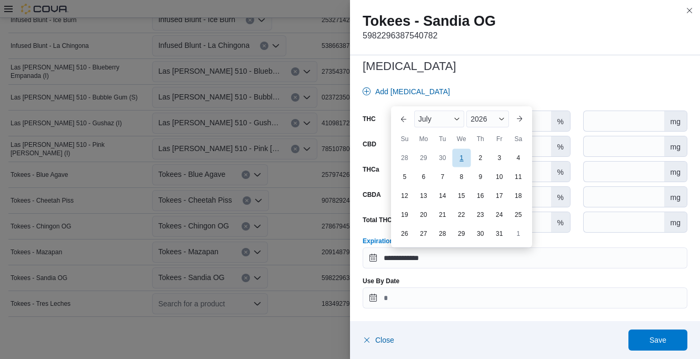
click at [462, 156] on div "1" at bounding box center [461, 157] width 18 height 18
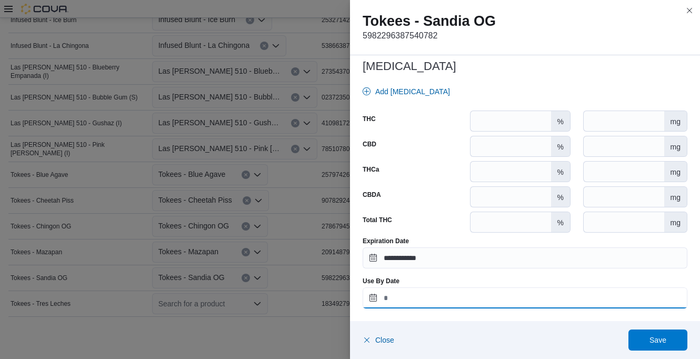
click at [405, 296] on input "Use By Date" at bounding box center [525, 297] width 325 height 21
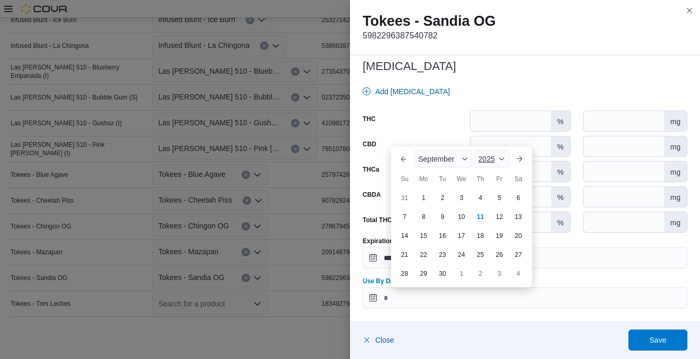
click at [496, 158] on div "2025" at bounding box center [491, 159] width 35 height 17
click at [493, 237] on div "2026" at bounding box center [500, 240] width 48 height 13
click at [403, 158] on button "Previous Month" at bounding box center [403, 159] width 17 height 17
click at [402, 139] on button "Previous Month" at bounding box center [403, 140] width 17 height 17
click at [459, 200] on div "1" at bounding box center [461, 197] width 18 height 18
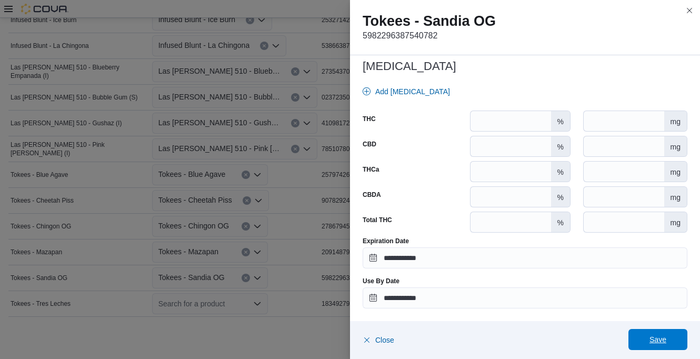
click at [648, 331] on span "Save" at bounding box center [658, 339] width 46 height 21
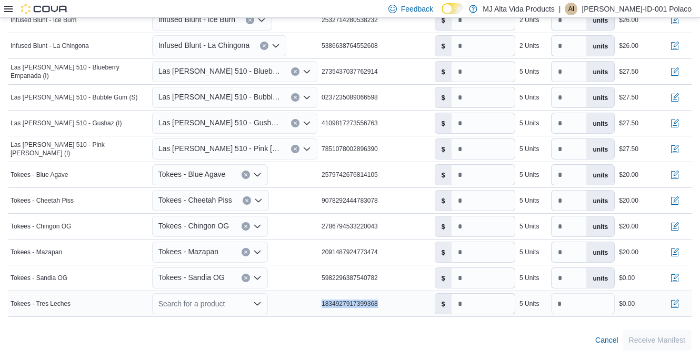
drag, startPoint x: 324, startPoint y: 303, endPoint x: 392, endPoint y: 304, distance: 67.9
click at [392, 304] on div "1834927917399368" at bounding box center [376, 303] width 113 height 13
drag, startPoint x: 392, startPoint y: 304, endPoint x: 381, endPoint y: 303, distance: 11.1
click at [259, 304] on icon "Open list of options" at bounding box center [257, 304] width 8 height 8
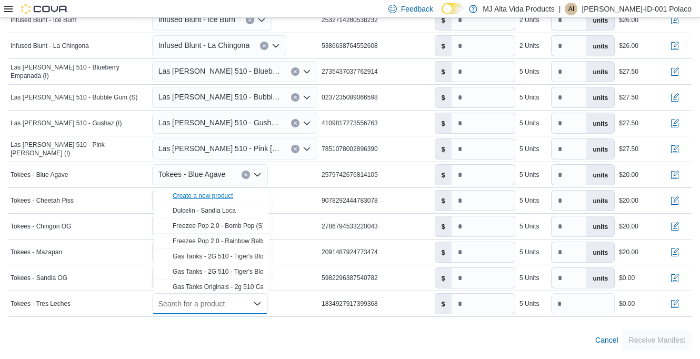
click at [218, 196] on div "Create a new product" at bounding box center [203, 196] width 61 height 8
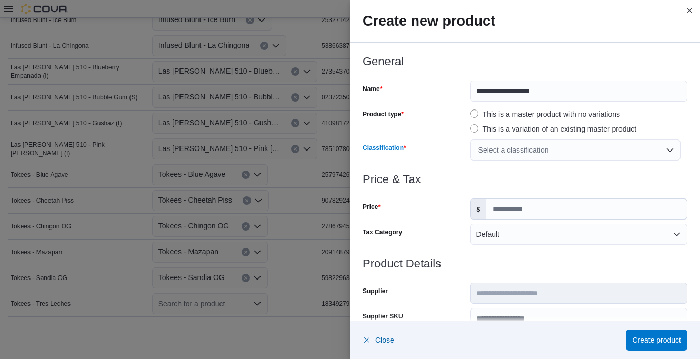
click at [500, 155] on div "Select a classification" at bounding box center [575, 150] width 211 height 21
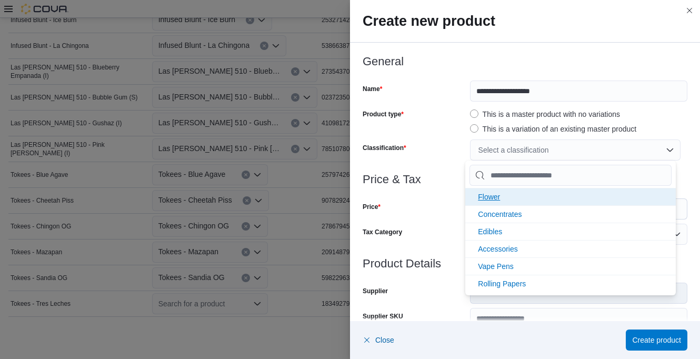
click at [500, 194] on span "Flower" at bounding box center [489, 197] width 22 height 8
click at [500, 193] on span "Concentrates" at bounding box center [500, 197] width 44 height 8
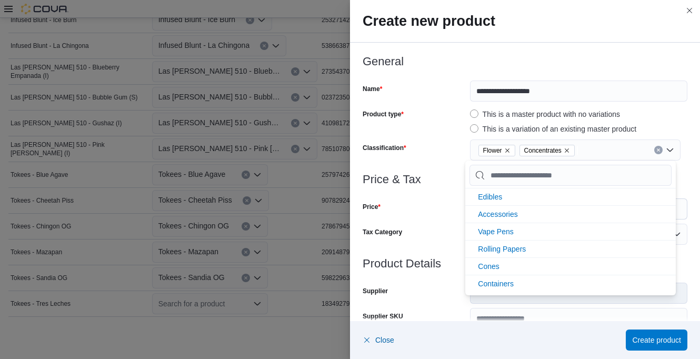
scroll to position [0, 0]
click at [449, 193] on div at bounding box center [525, 192] width 325 height 13
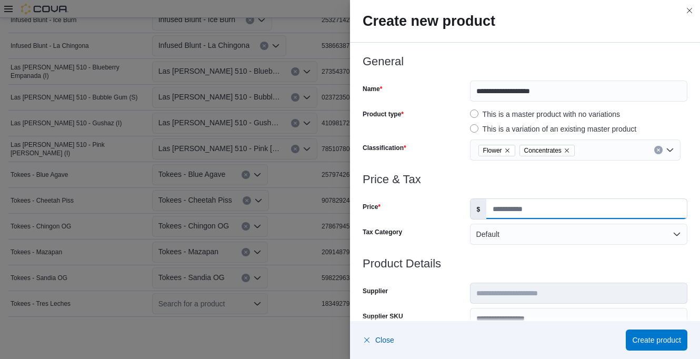
click at [520, 210] on input "Price" at bounding box center [586, 209] width 201 height 20
click at [439, 204] on div "Price" at bounding box center [414, 208] width 103 height 21
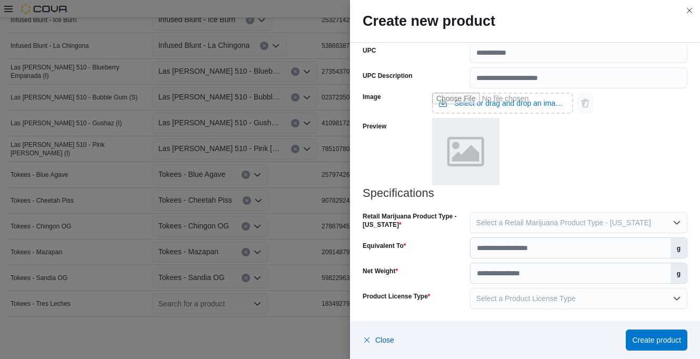
scroll to position [418, 0]
click at [489, 223] on span "Select a Retail Marijuana Product Type - [US_STATE]" at bounding box center [563, 222] width 175 height 8
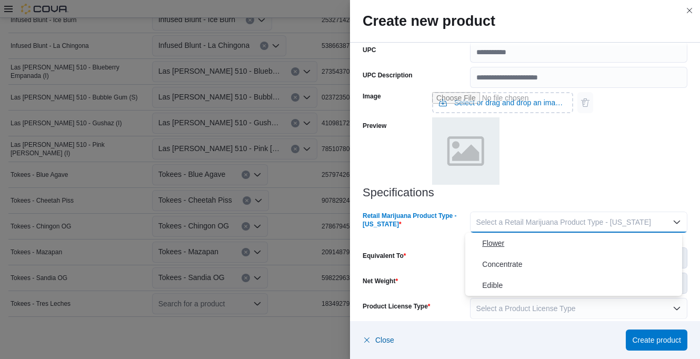
click at [486, 244] on span "Flower" at bounding box center [580, 243] width 196 height 13
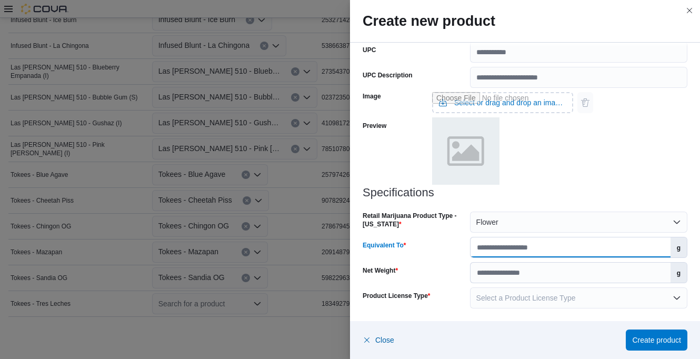
click at [537, 245] on input "Equivalent To" at bounding box center [571, 247] width 200 height 20
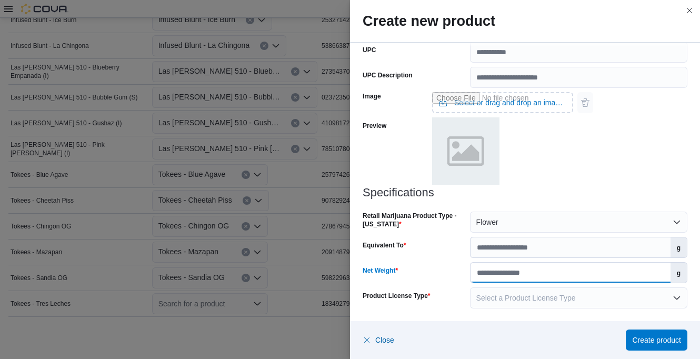
click at [531, 270] on input "Net Weight" at bounding box center [571, 273] width 200 height 20
click at [558, 187] on h3 "Specifications" at bounding box center [525, 192] width 325 height 13
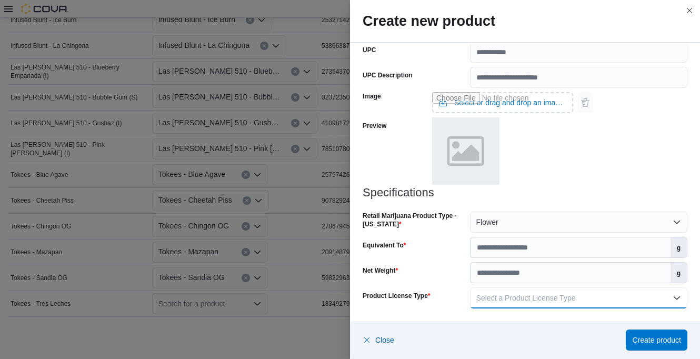
click at [584, 291] on button "Select a Product License Type" at bounding box center [578, 297] width 217 height 21
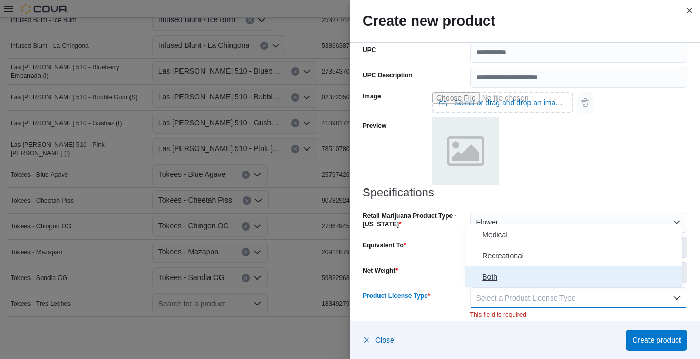
click at [492, 278] on span "Both" at bounding box center [580, 277] width 196 height 13
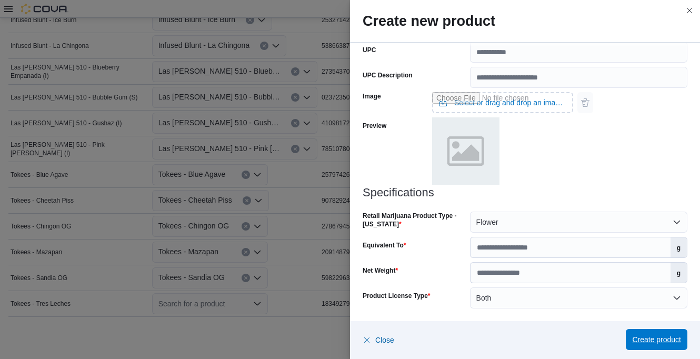
click at [651, 335] on span "Create product" at bounding box center [656, 339] width 49 height 11
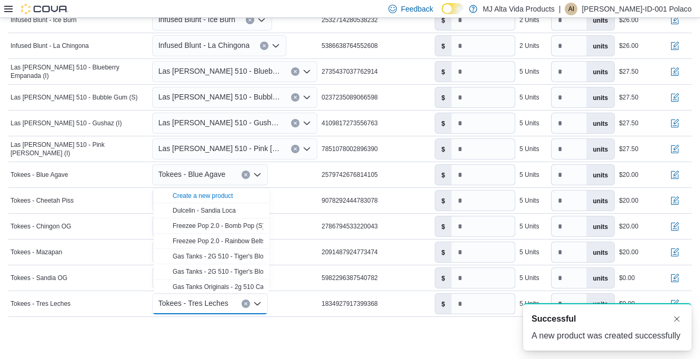
scroll to position [0, 0]
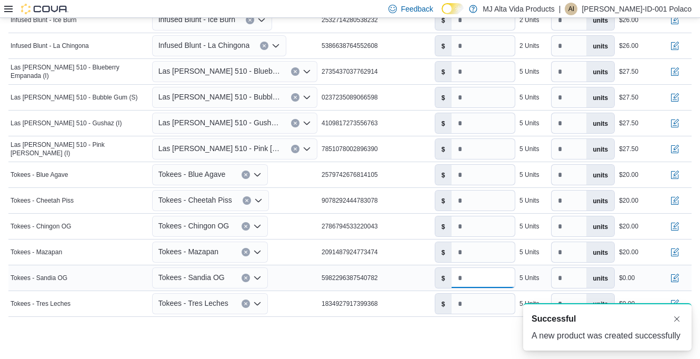
click at [472, 281] on input "number" at bounding box center [483, 278] width 63 height 20
click at [469, 301] on input "number" at bounding box center [483, 304] width 63 height 20
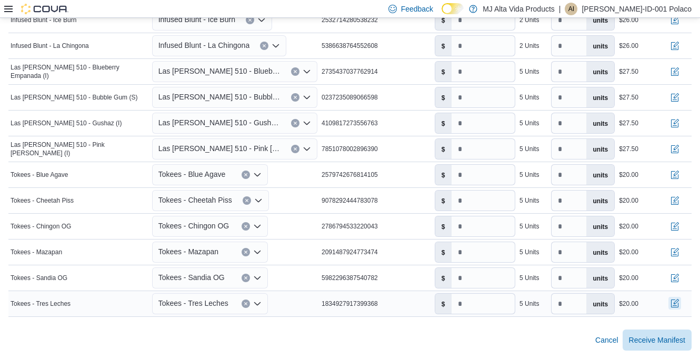
click at [681, 303] on button "button" at bounding box center [675, 303] width 13 height 13
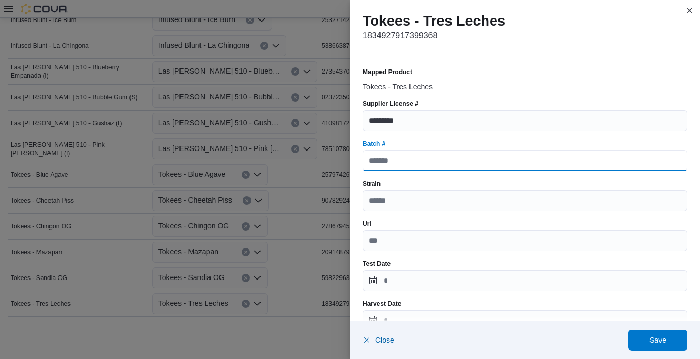
paste input "**********"
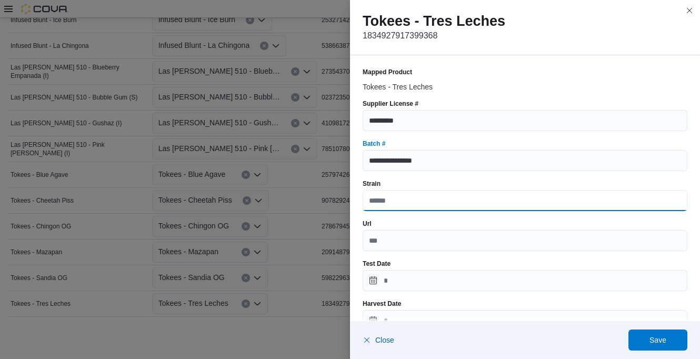
click at [409, 199] on input "Strain" at bounding box center [525, 200] width 325 height 21
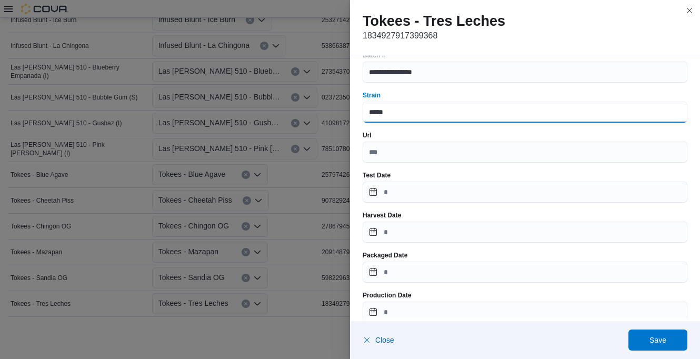
scroll to position [105, 0]
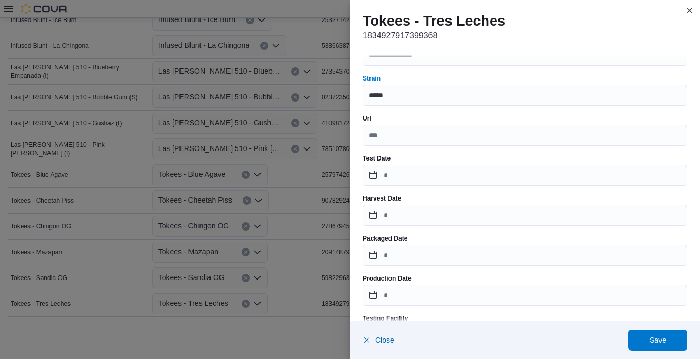
click at [398, 202] on div "Harvest Date" at bounding box center [525, 198] width 325 height 8
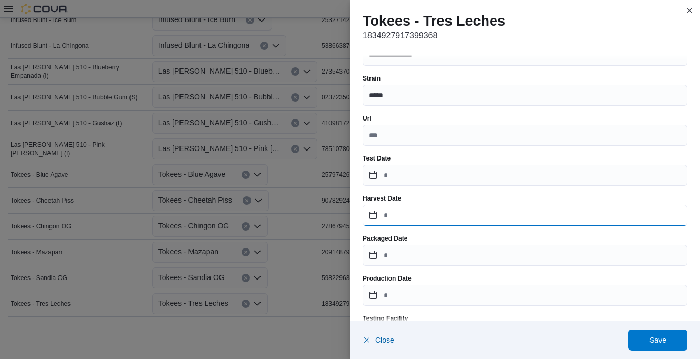
click at [397, 211] on input "Harvest Date" at bounding box center [525, 215] width 325 height 21
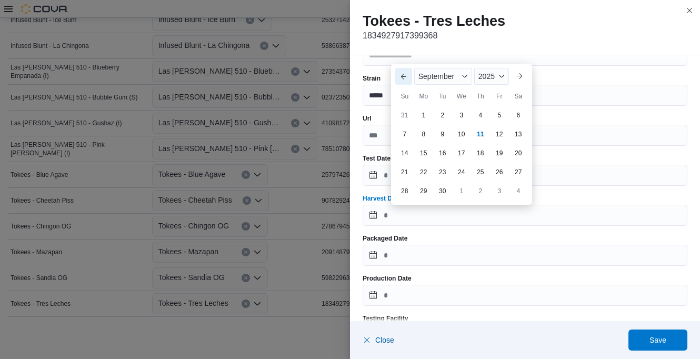
click at [404, 75] on button "Previous Month" at bounding box center [403, 76] width 17 height 17
click at [404, 63] on button "Previous Month" at bounding box center [403, 57] width 17 height 17
click at [441, 114] on div "1" at bounding box center [442, 115] width 18 height 18
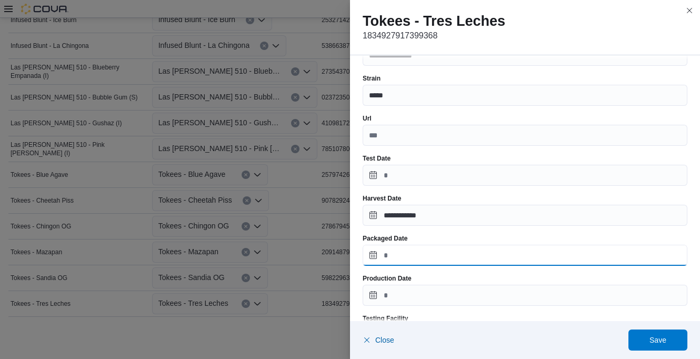
click at [419, 262] on input "Packaged Date" at bounding box center [525, 255] width 325 height 21
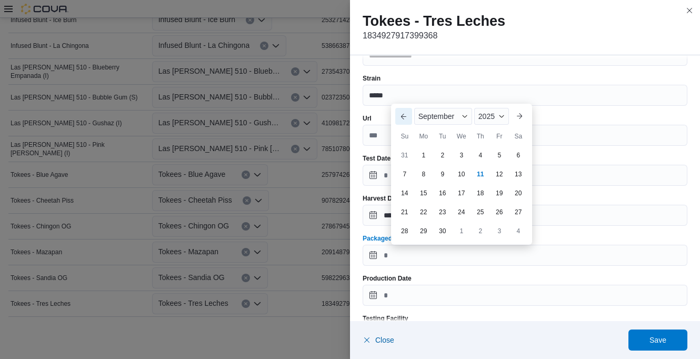
click at [405, 115] on button "Previous Month" at bounding box center [403, 116] width 17 height 17
click at [404, 102] on button "Previous Month" at bounding box center [403, 97] width 17 height 17
click at [444, 156] on div "1" at bounding box center [442, 155] width 18 height 18
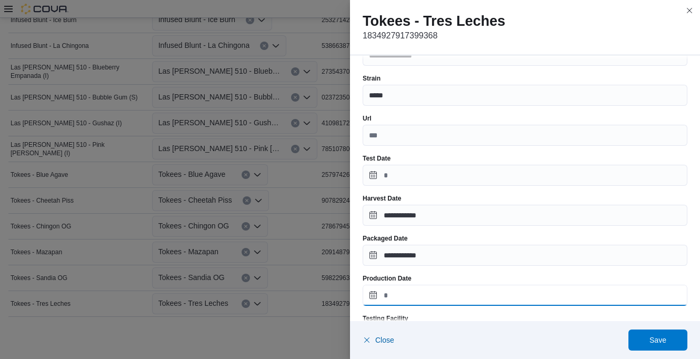
click at [414, 290] on input "Production Date" at bounding box center [525, 295] width 325 height 21
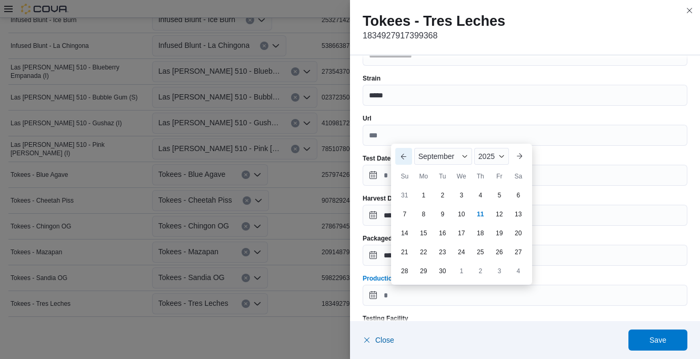
click at [404, 155] on button "Previous Month" at bounding box center [403, 156] width 17 height 17
click at [404, 136] on button "Previous Month" at bounding box center [403, 137] width 17 height 17
click at [443, 195] on div "1" at bounding box center [442, 195] width 18 height 18
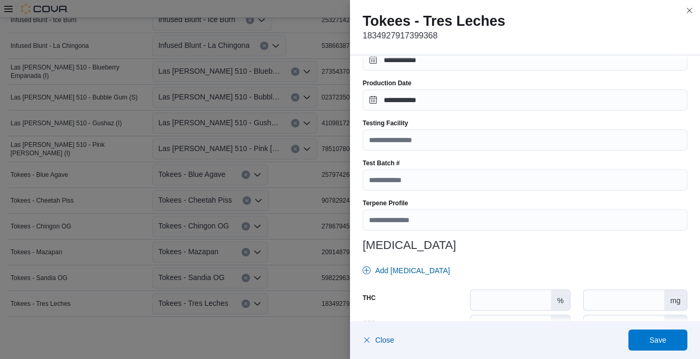
scroll to position [316, 0]
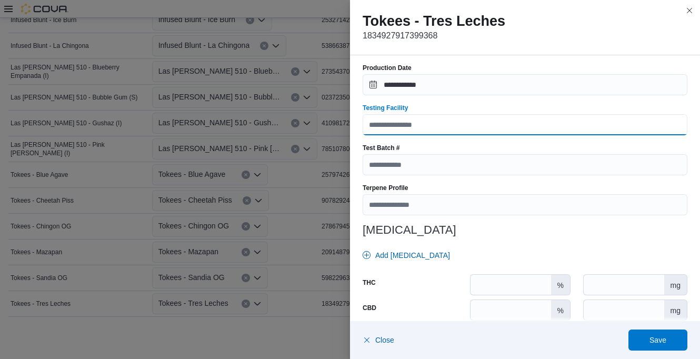
click at [399, 124] on input "Testing Facility" at bounding box center [525, 124] width 325 height 21
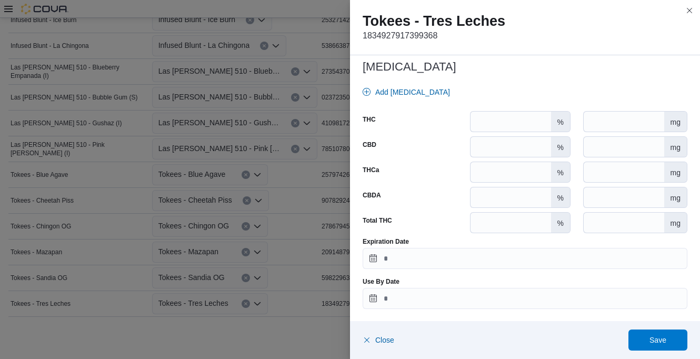
scroll to position [480, 0]
click at [419, 265] on input "Expiration Date" at bounding box center [525, 257] width 325 height 21
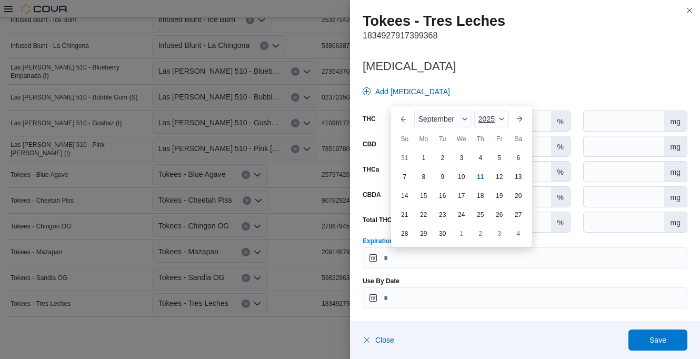
click at [500, 120] on span "Button. Open the year selector. 2025 is currently selected." at bounding box center [502, 119] width 6 height 6
click at [494, 196] on div "2026" at bounding box center [500, 200] width 48 height 13
click at [399, 117] on button "Previous Month" at bounding box center [403, 119] width 17 height 17
click at [403, 102] on button "Previous Month" at bounding box center [403, 100] width 17 height 17
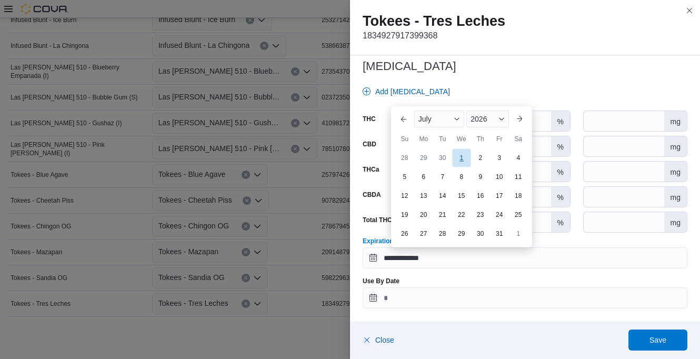
click at [459, 157] on div "1" at bounding box center [461, 157] width 18 height 18
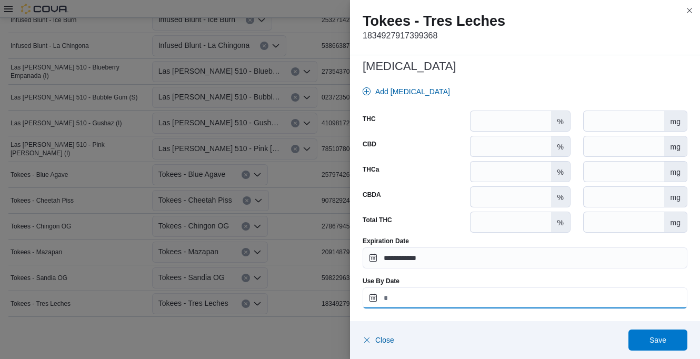
click at [453, 298] on input "Use By Date" at bounding box center [525, 297] width 325 height 21
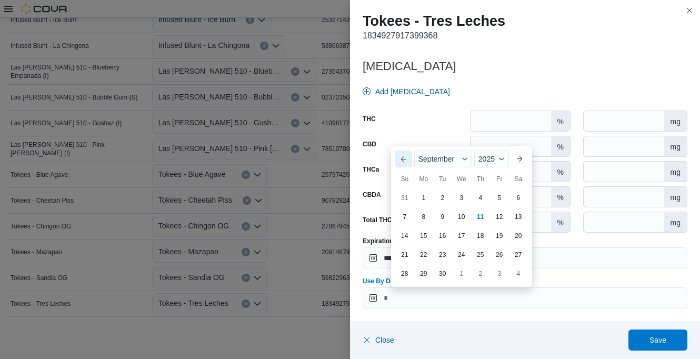
click at [405, 158] on button "Previous Month" at bounding box center [403, 159] width 17 height 17
click at [405, 137] on button "Previous Month" at bounding box center [403, 140] width 17 height 17
click at [480, 161] on span "2025" at bounding box center [479, 159] width 16 height 8
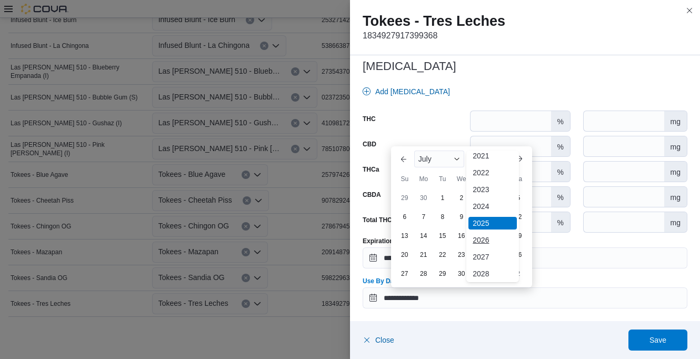
click at [489, 237] on div "2026" at bounding box center [493, 240] width 48 height 13
click at [460, 198] on div "1" at bounding box center [461, 197] width 18 height 18
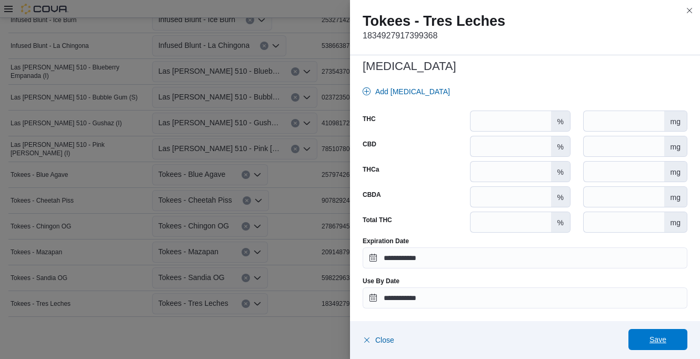
click at [665, 334] on span "Save" at bounding box center [658, 339] width 46 height 21
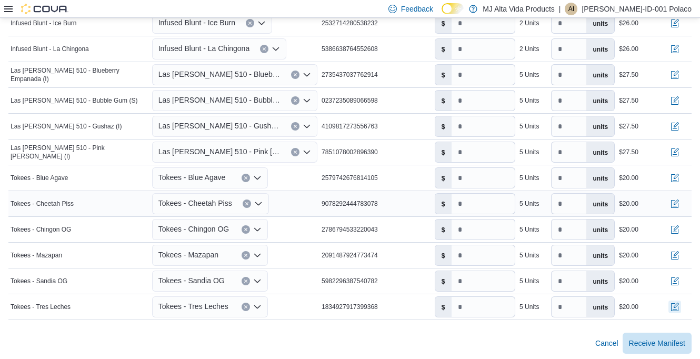
scroll to position [654, 0]
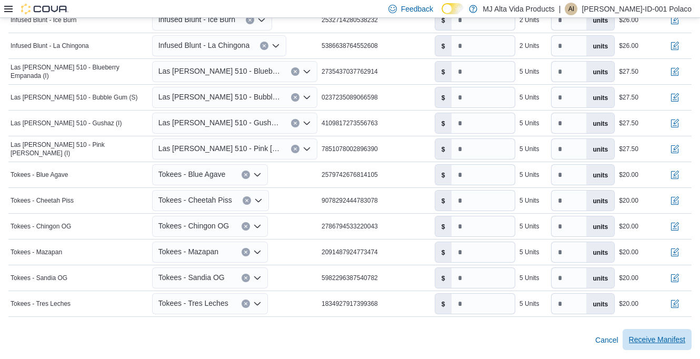
click at [657, 335] on span "Receive Manifest" at bounding box center [657, 339] width 56 height 21
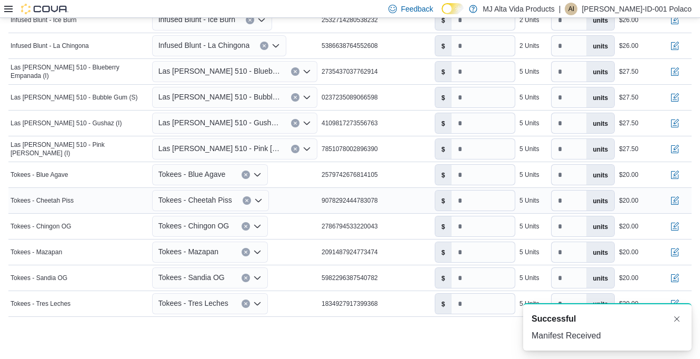
scroll to position [0, 0]
